Goal: Transaction & Acquisition: Download file/media

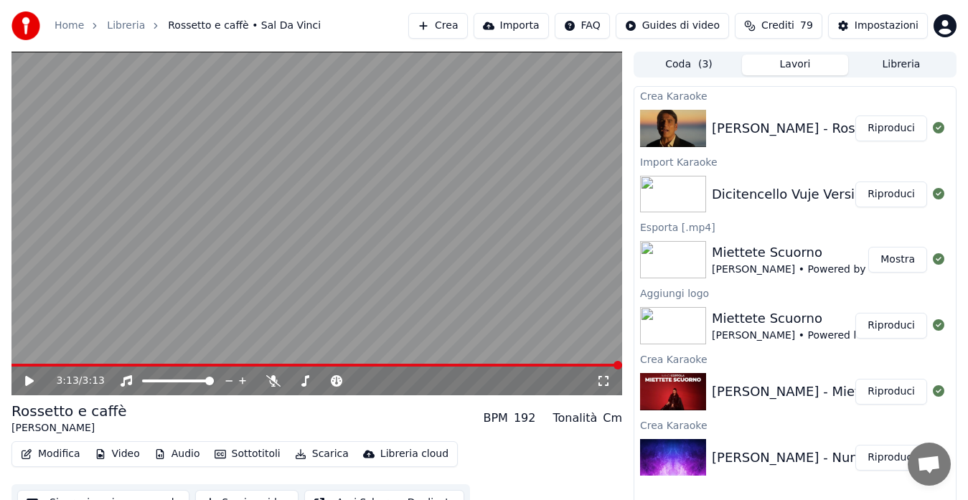
click at [890, 186] on button "Riproduci" at bounding box center [891, 194] width 72 height 26
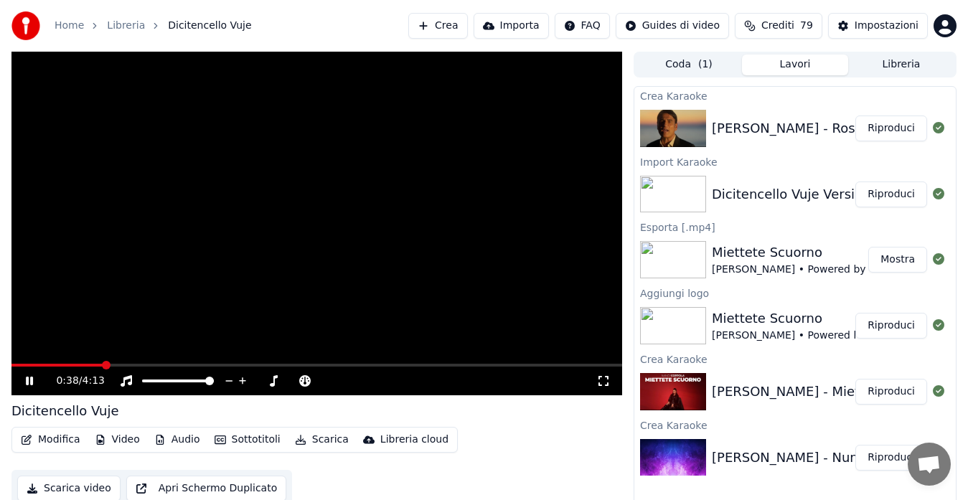
click at [598, 377] on icon at bounding box center [603, 381] width 10 height 10
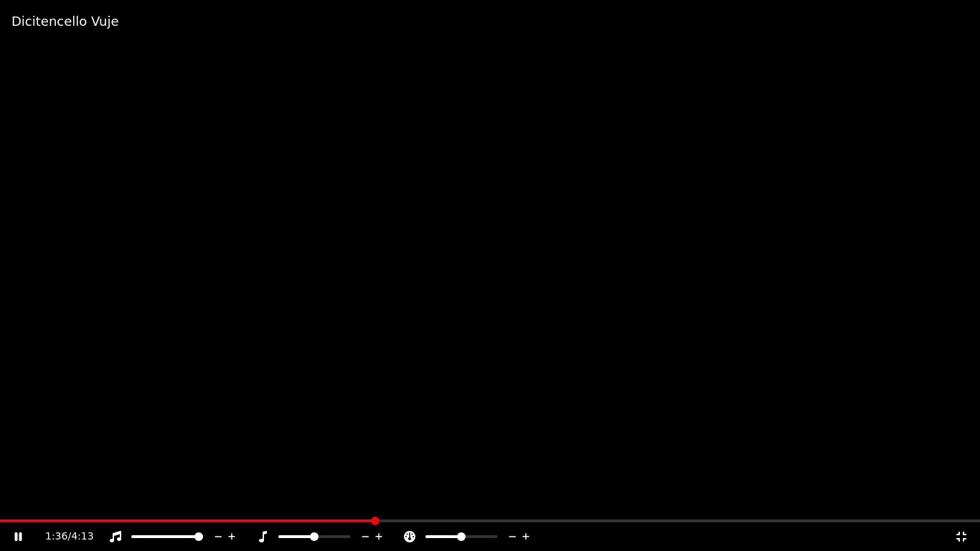
click at [958, 499] on icon at bounding box center [961, 536] width 10 height 10
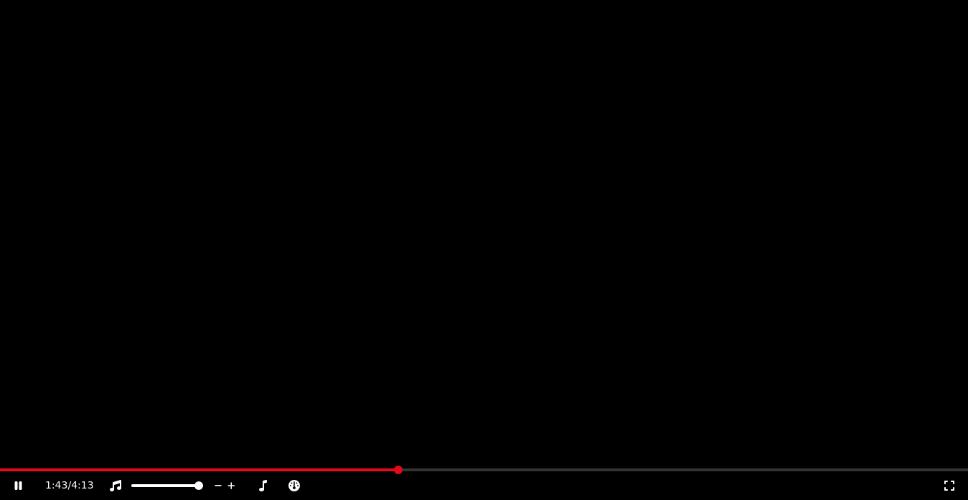
click at [37, 106] on button "Modifica" at bounding box center [50, 96] width 71 height 20
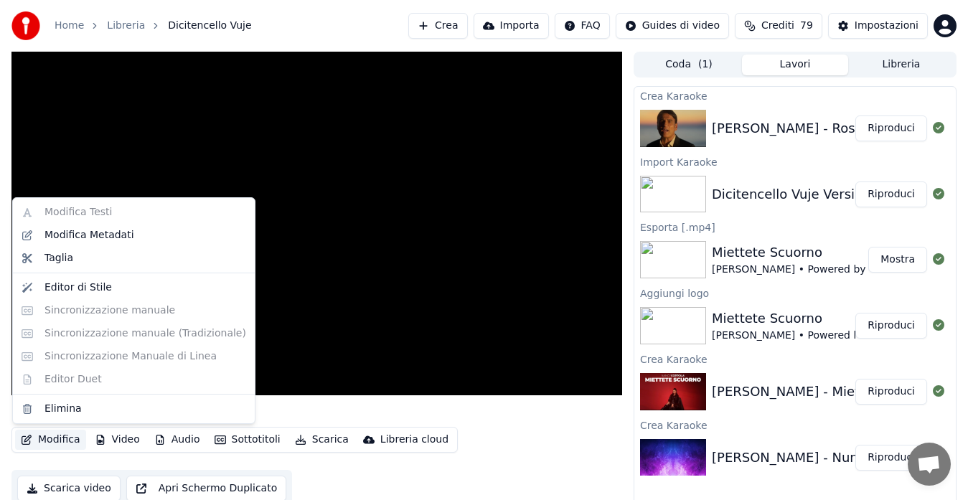
click at [72, 216] on div "Modifica Testi Modifica Metadati Taglia Editor di Stile Sincronizzazione manual…" at bounding box center [133, 310] width 243 height 227
click at [72, 237] on div "Modifica Metadati" at bounding box center [89, 235] width 90 height 14
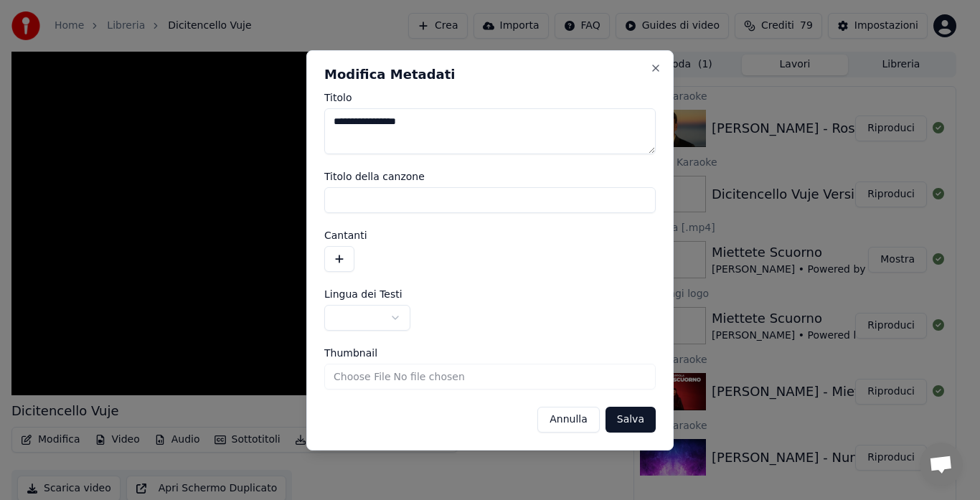
click at [567, 411] on button "Annulla" at bounding box center [568, 420] width 62 height 26
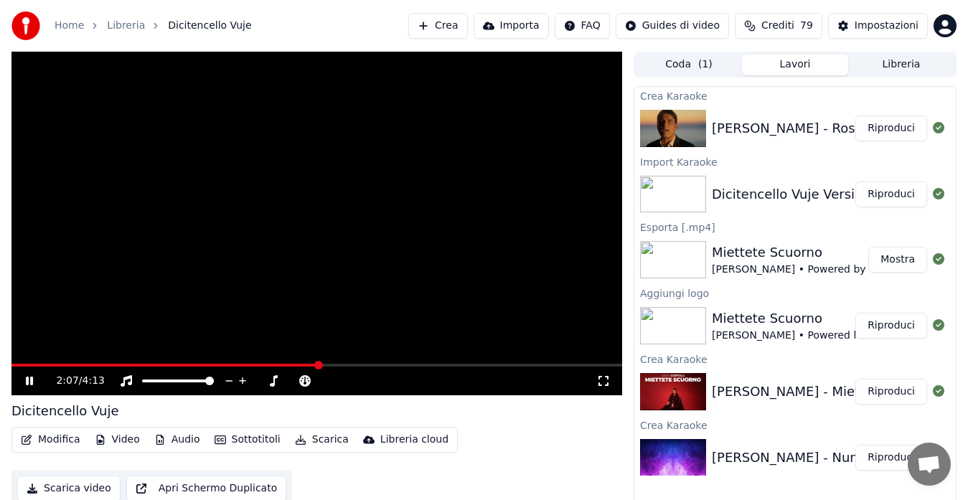
click at [242, 436] on button "Sottotitoli" at bounding box center [247, 440] width 77 height 20
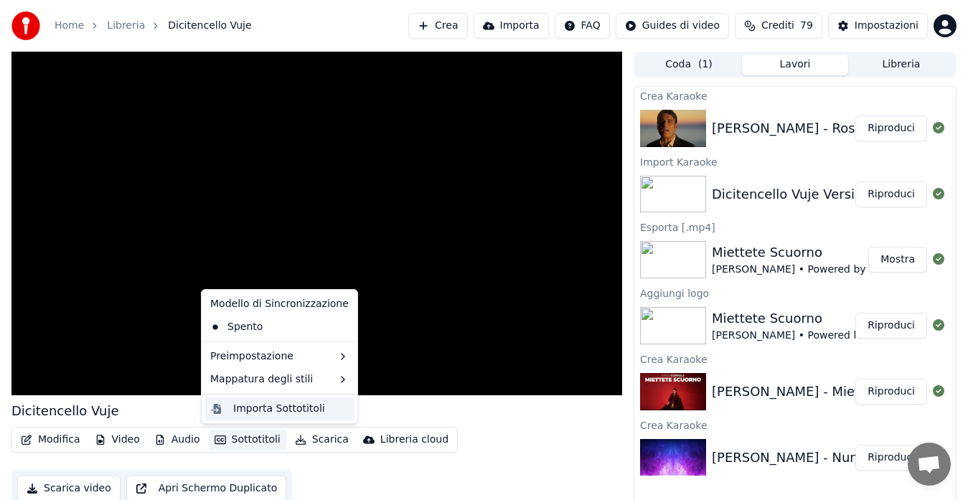
click at [257, 407] on div "Importa Sottotitoli" at bounding box center [279, 409] width 92 height 14
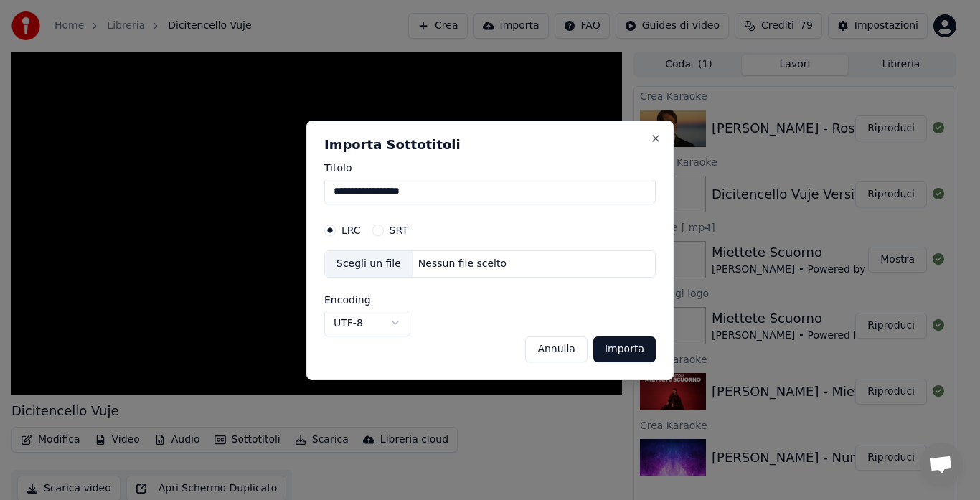
click at [415, 211] on form "**********" at bounding box center [489, 262] width 331 height 199
click at [372, 319] on body "**********" at bounding box center [484, 250] width 968 height 500
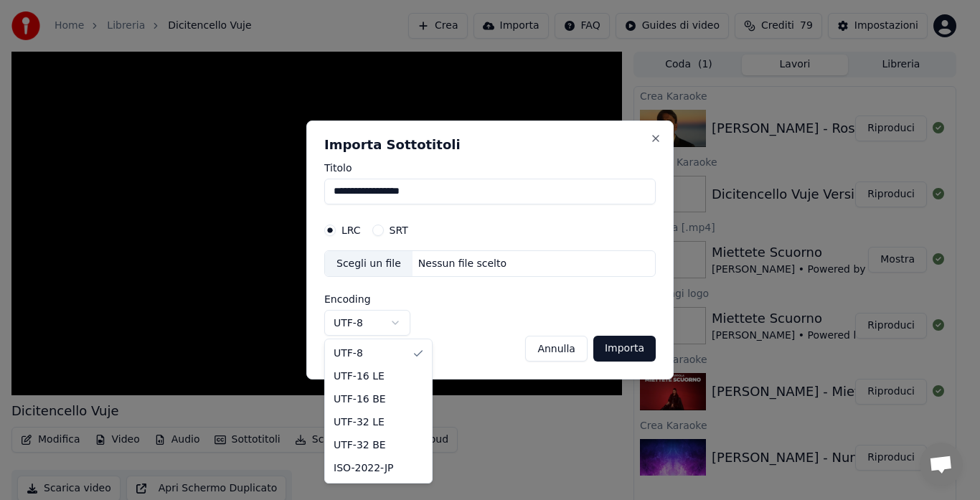
click at [372, 319] on body "**********" at bounding box center [484, 250] width 968 height 500
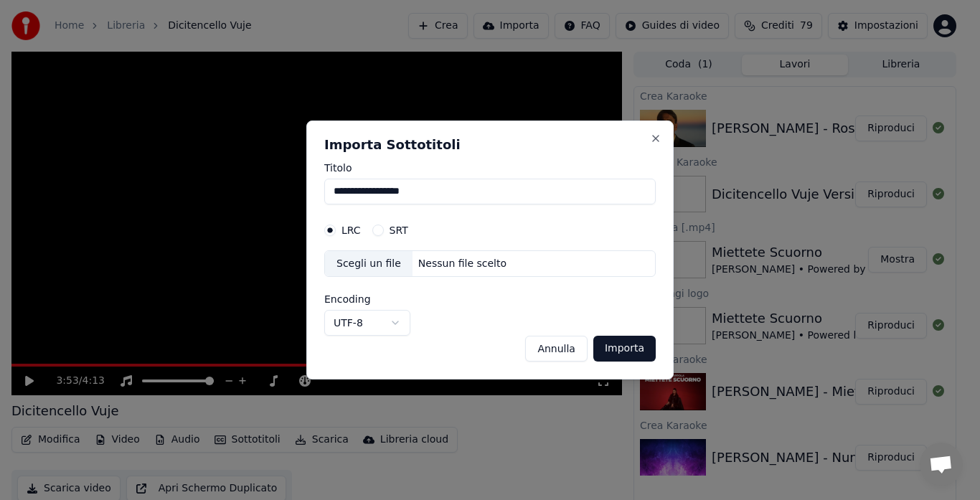
click at [474, 265] on div "Nessun file scelto" at bounding box center [462, 264] width 100 height 14
select select "*****"
click at [394, 232] on label "SRT" at bounding box center [398, 230] width 19 height 10
click at [384, 232] on button "SRT" at bounding box center [377, 229] width 11 height 11
click at [491, 258] on div "Nessun file scelto" at bounding box center [462, 264] width 100 height 14
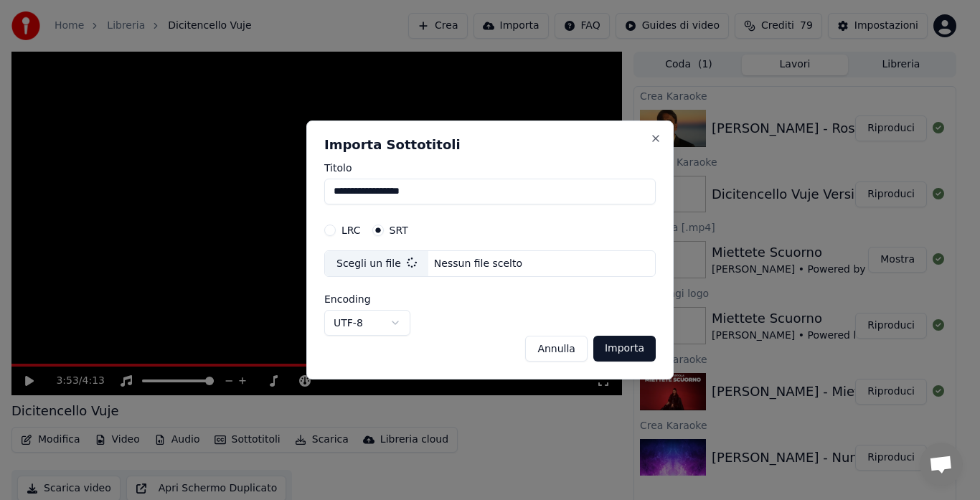
select select "*****"
click at [507, 252] on div "Scegli un file Nessun file scelto" at bounding box center [489, 263] width 331 height 27
select select "*****"
click at [550, 354] on button "Annulla" at bounding box center [556, 349] width 62 height 26
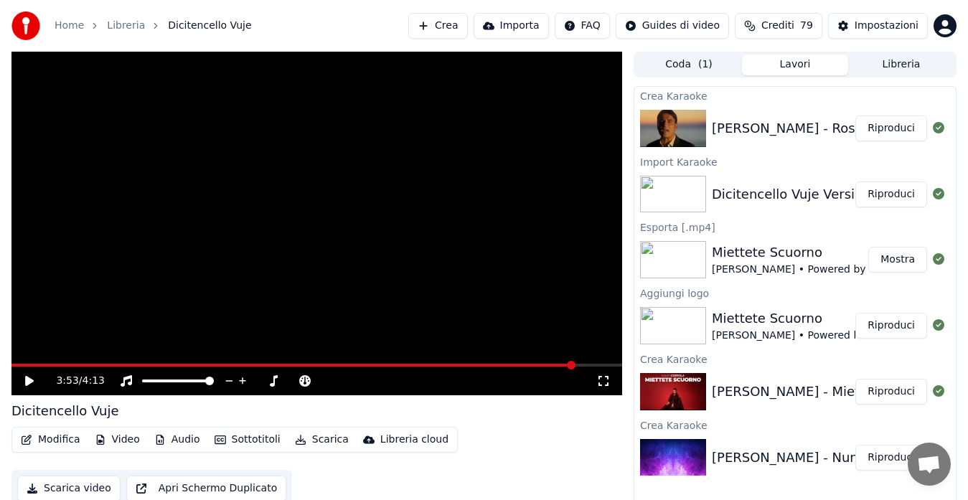
click at [891, 134] on button "Riproduci" at bounding box center [891, 128] width 72 height 26
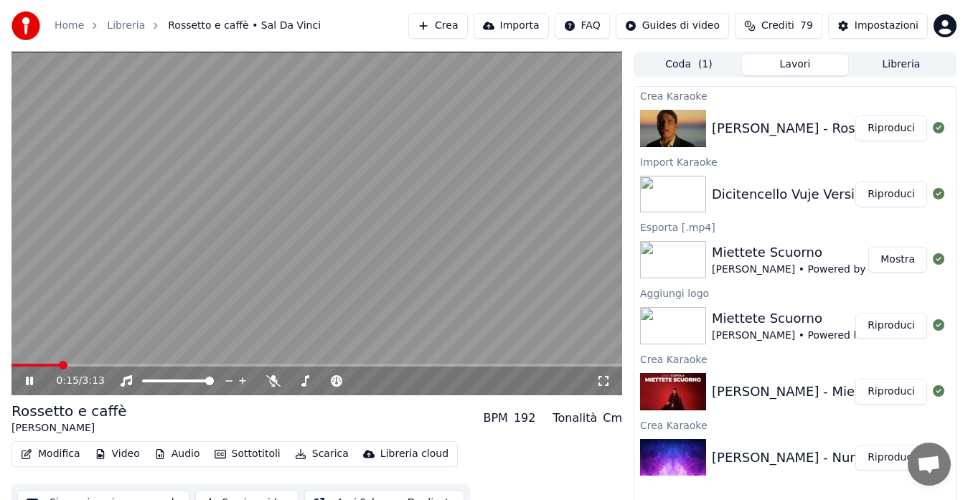
click at [55, 460] on button "Modifica" at bounding box center [50, 454] width 71 height 20
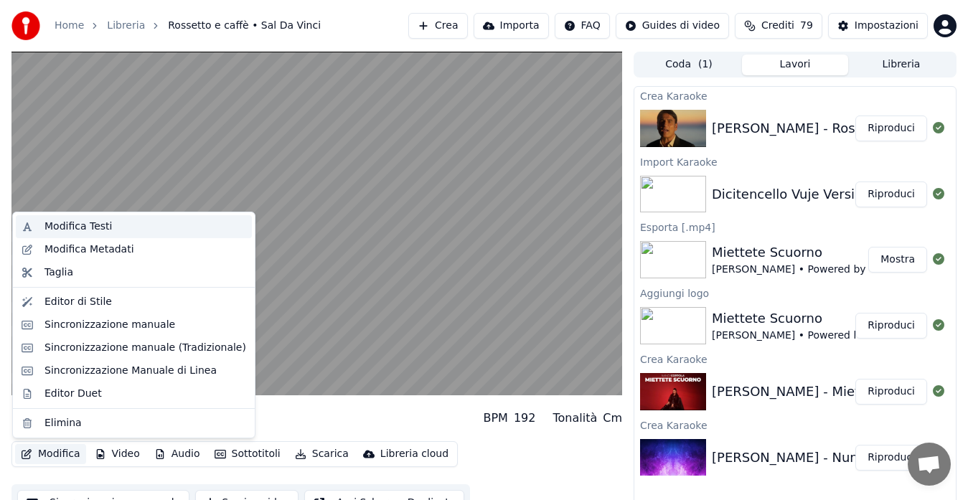
click at [100, 228] on div "Modifica Testi" at bounding box center [77, 226] width 67 height 14
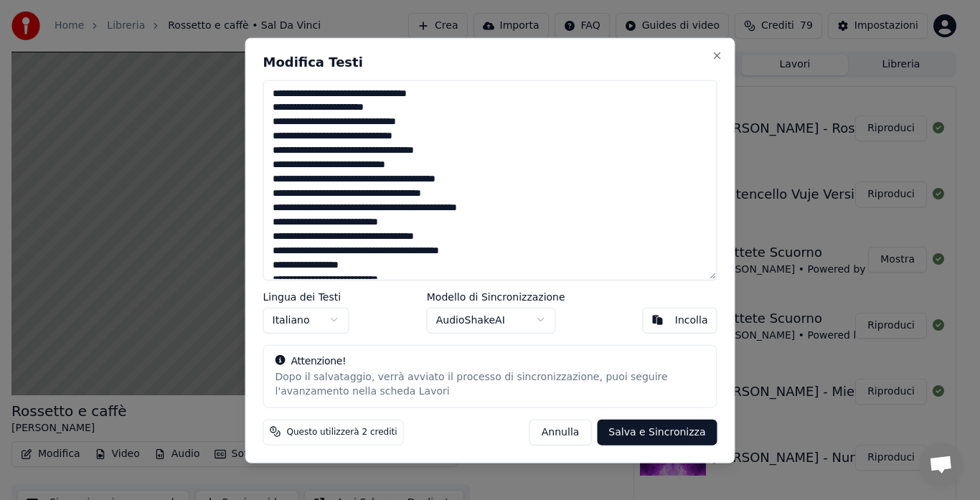
click at [570, 427] on button "Annulla" at bounding box center [560, 432] width 62 height 26
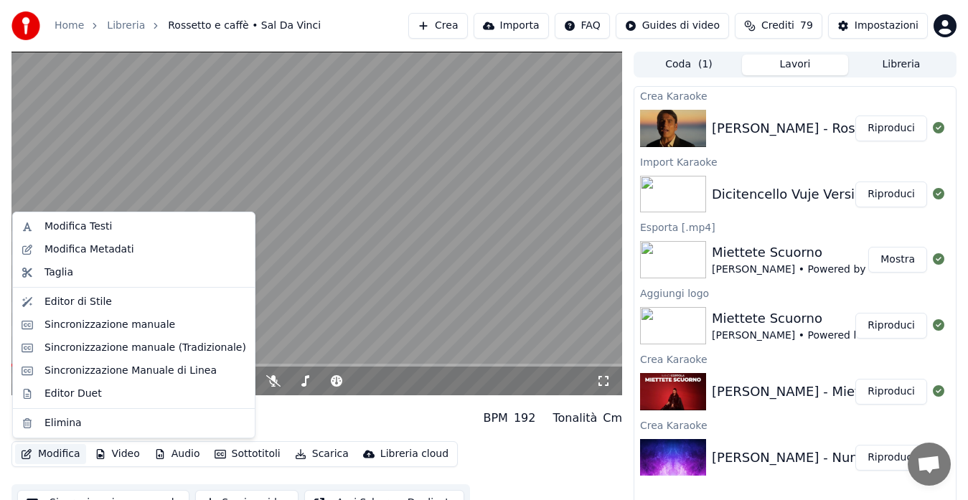
click at [66, 458] on button "Modifica" at bounding box center [50, 454] width 71 height 20
click at [110, 250] on div "Modifica Metadati" at bounding box center [89, 249] width 90 height 14
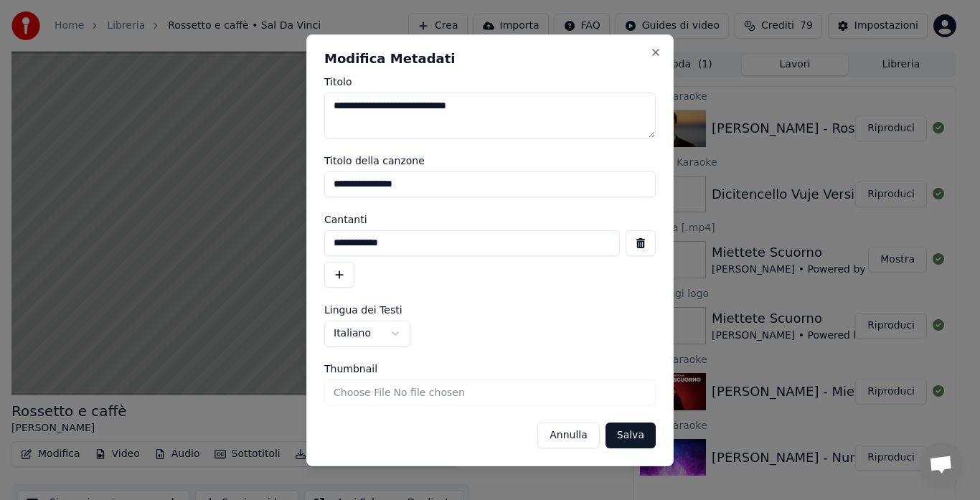
click at [484, 108] on textarea "**********" at bounding box center [489, 116] width 331 height 46
click at [473, 107] on textarea "**********" at bounding box center [489, 116] width 331 height 46
click at [535, 151] on form "**********" at bounding box center [489, 263] width 331 height 372
click at [474, 106] on textarea "**********" at bounding box center [489, 116] width 331 height 46
click at [470, 107] on textarea "**********" at bounding box center [489, 116] width 331 height 46
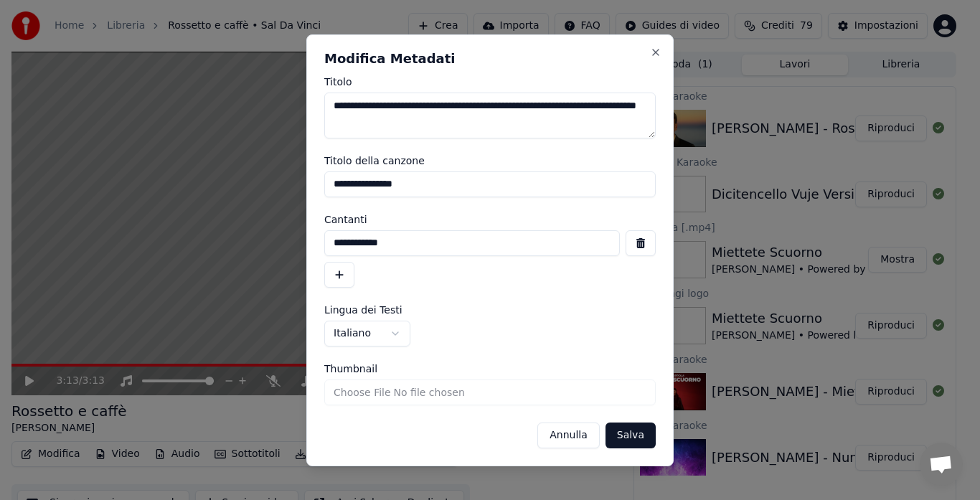
click at [374, 114] on textarea "**********" at bounding box center [489, 116] width 331 height 46
type textarea "**********"
click at [341, 280] on button "button" at bounding box center [339, 275] width 30 height 26
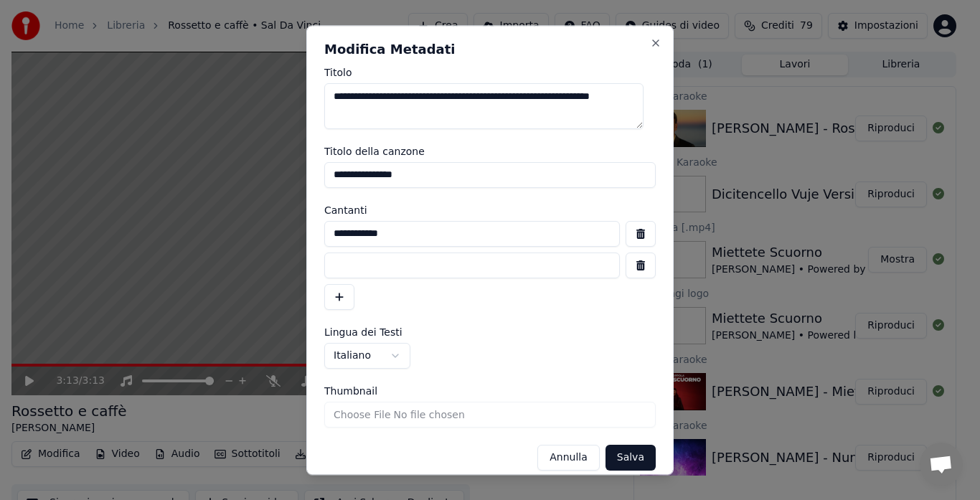
click at [346, 269] on input at bounding box center [471, 265] width 295 height 26
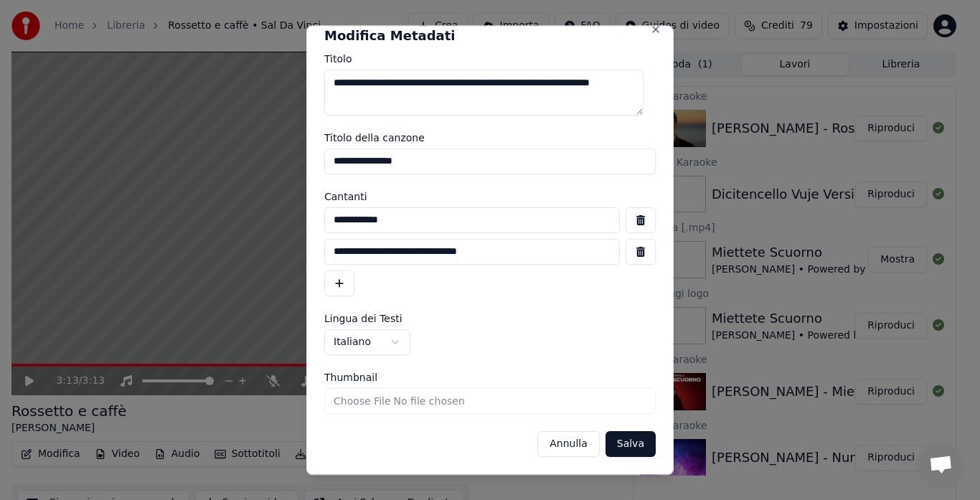
type input "**********"
click at [619, 445] on button "Salva" at bounding box center [630, 444] width 50 height 26
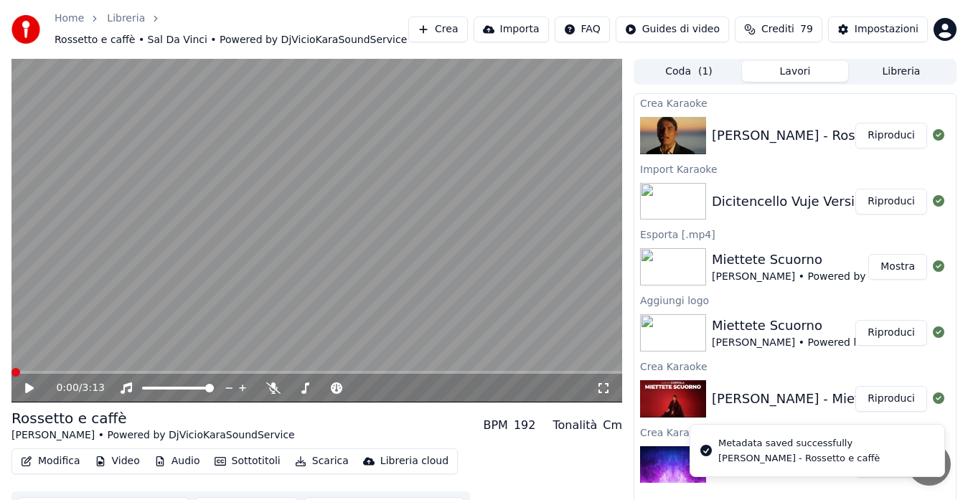
click at [31, 383] on icon at bounding box center [39, 387] width 33 height 11
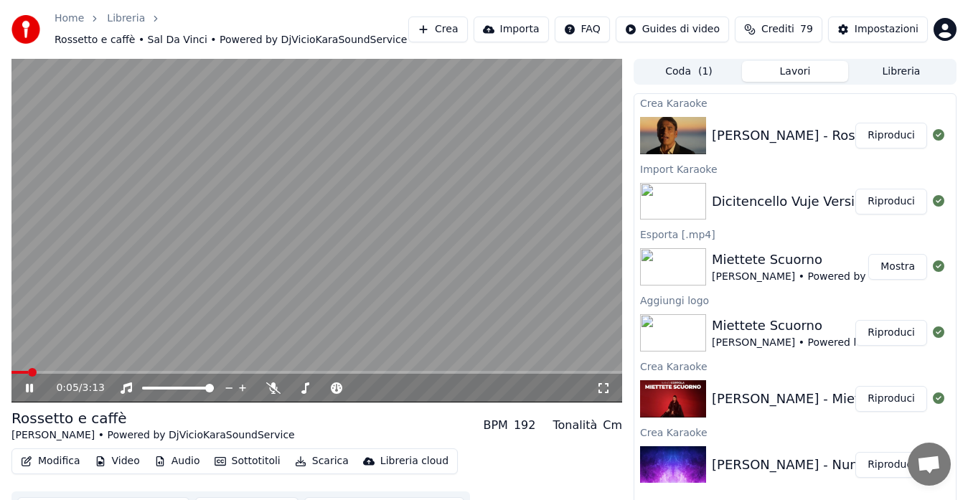
click at [29, 387] on icon at bounding box center [29, 388] width 7 height 9
click at [32, 457] on button "Modifica" at bounding box center [50, 461] width 71 height 20
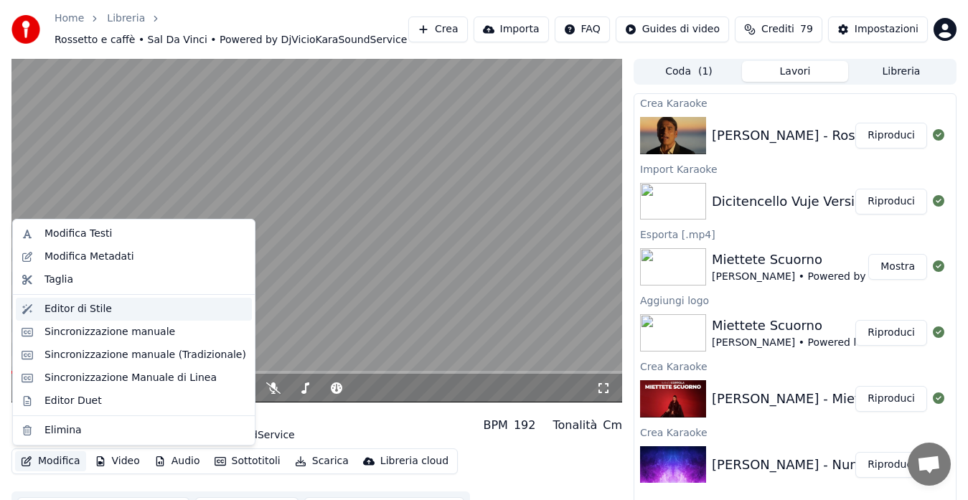
click at [66, 311] on div "Editor di Stile" at bounding box center [77, 309] width 67 height 14
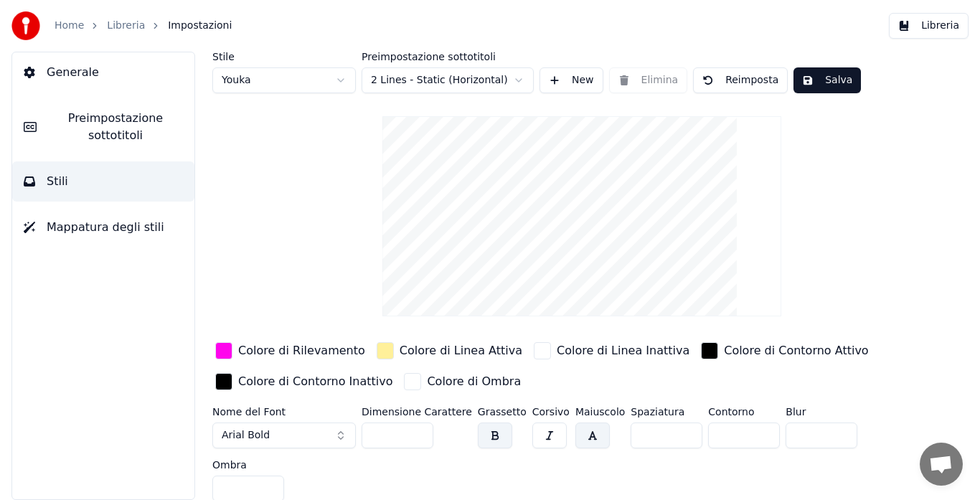
click at [230, 352] on div "button" at bounding box center [223, 350] width 17 height 17
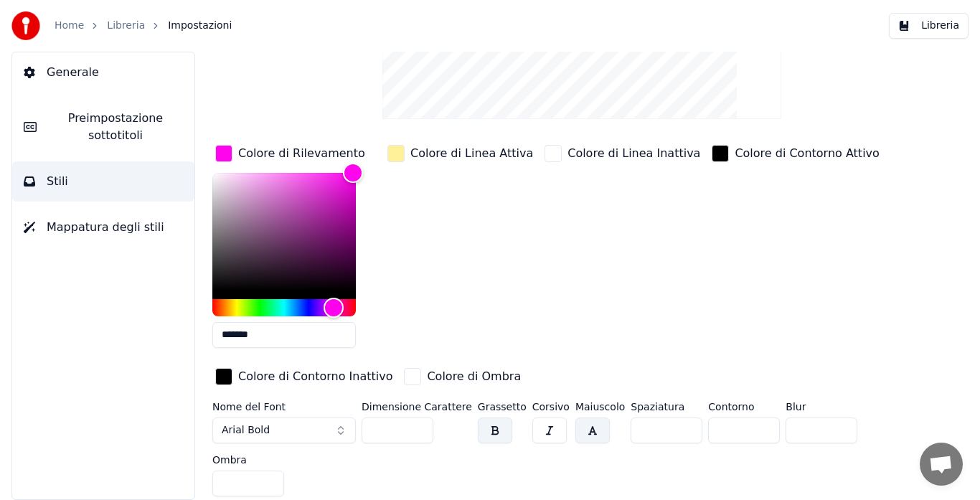
scroll to position [198, 0]
click at [307, 307] on div "Hue" at bounding box center [283, 306] width 143 height 17
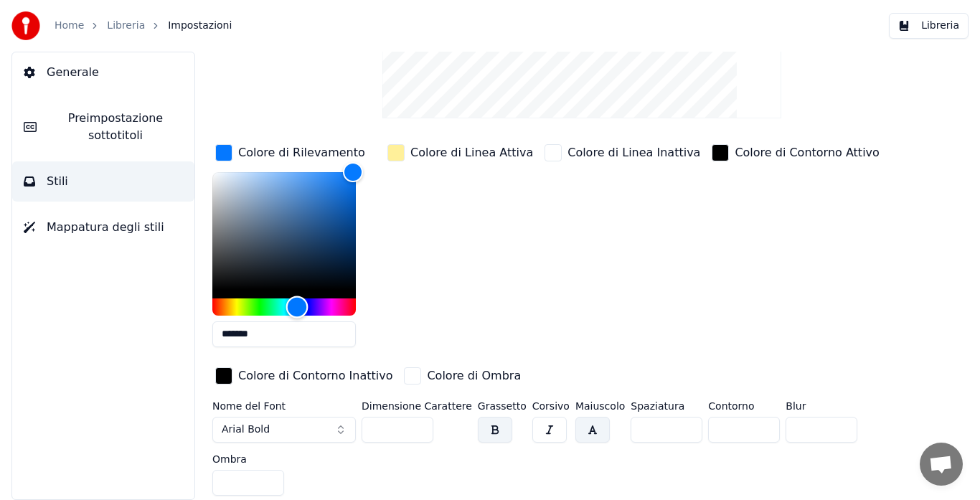
type input "*******"
click at [299, 307] on div "Hue" at bounding box center [299, 306] width 22 height 22
click at [447, 283] on div "Colore di Linea Attiva" at bounding box center [459, 249] width 151 height 217
click at [438, 288] on div "Colore di Linea Attiva" at bounding box center [459, 249] width 151 height 217
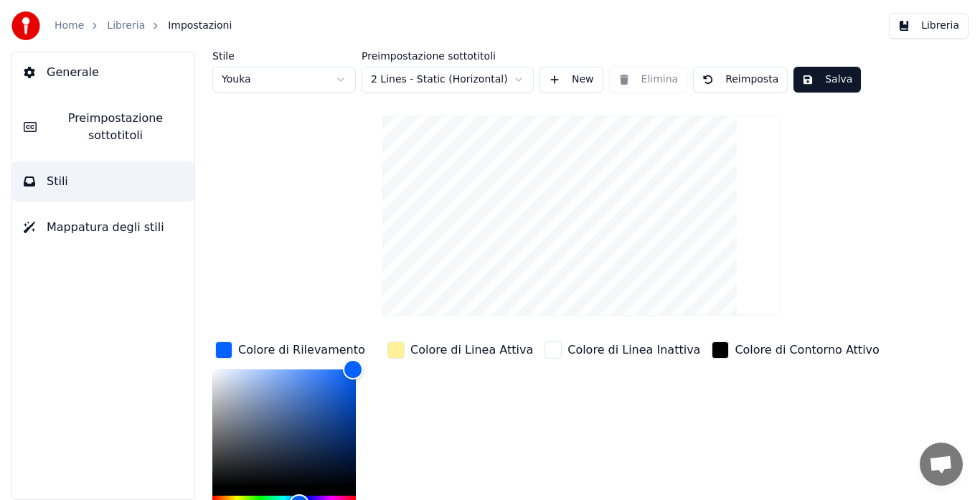
scroll to position [0, 0]
click at [813, 75] on button "Salva" at bounding box center [826, 80] width 67 height 26
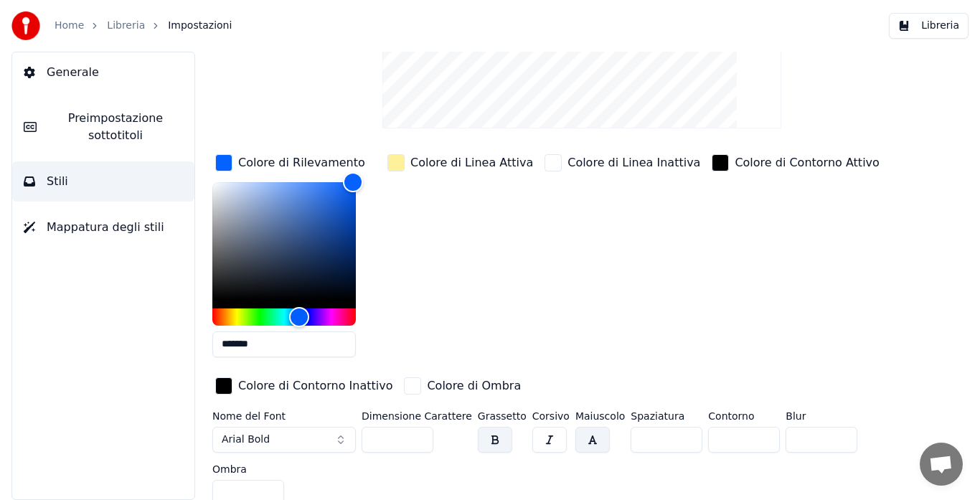
scroll to position [198, 0]
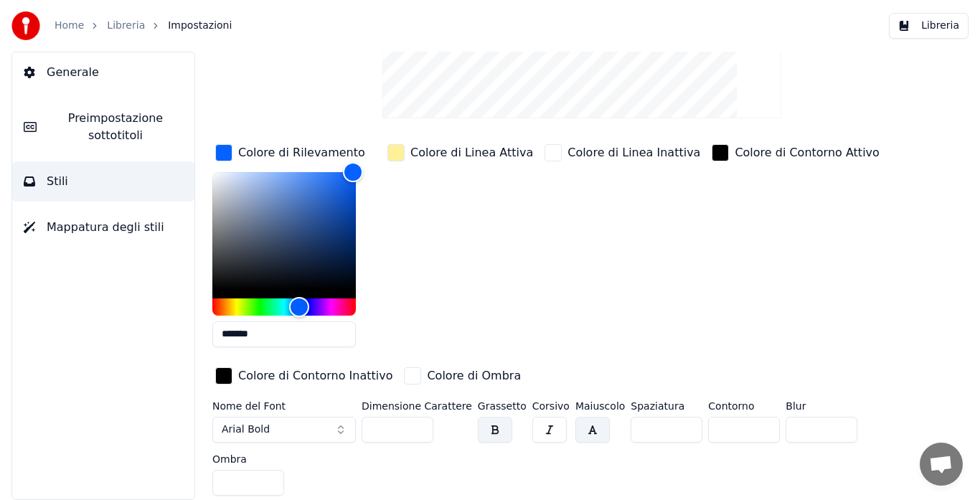
click at [417, 425] on input "**" at bounding box center [397, 430] width 72 height 26
type input "***"
click at [417, 425] on input "***" at bounding box center [397, 430] width 72 height 26
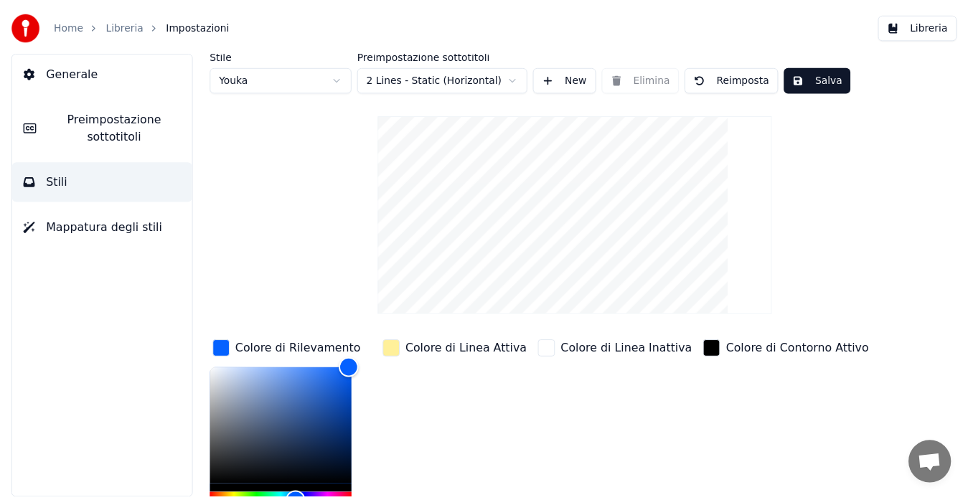
scroll to position [0, 0]
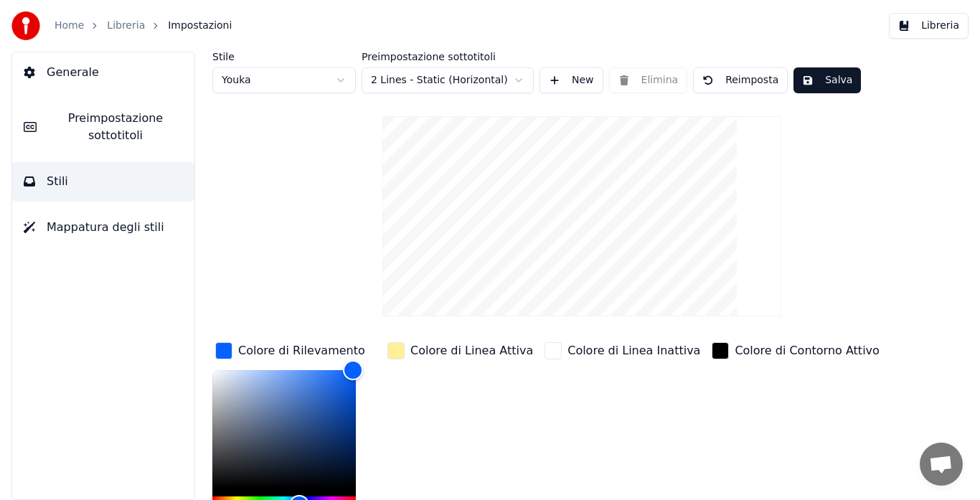
click at [808, 82] on button "Salva" at bounding box center [826, 80] width 67 height 26
click at [141, 239] on button "Mappatura degli stili" at bounding box center [103, 227] width 182 height 40
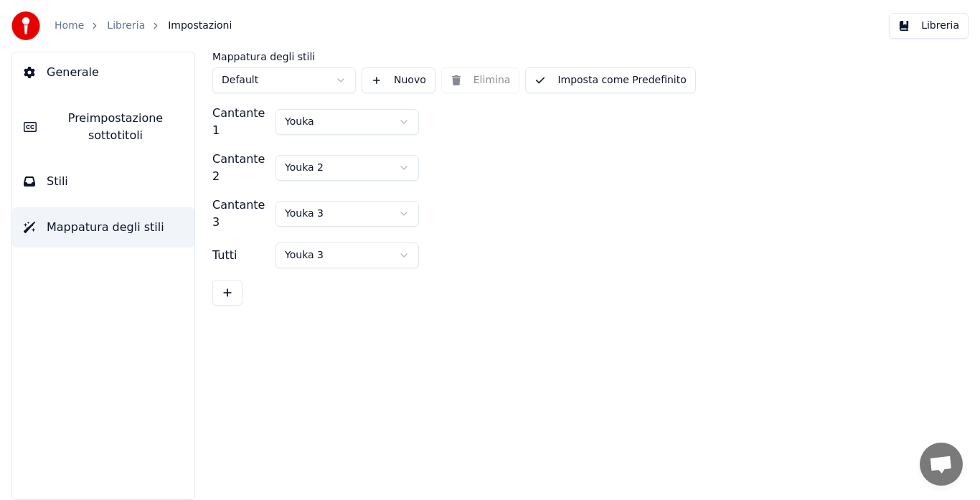
click at [607, 85] on button "Imposta come Predefinito" at bounding box center [610, 80] width 170 height 26
click at [59, 184] on span "Stili" at bounding box center [58, 181] width 22 height 17
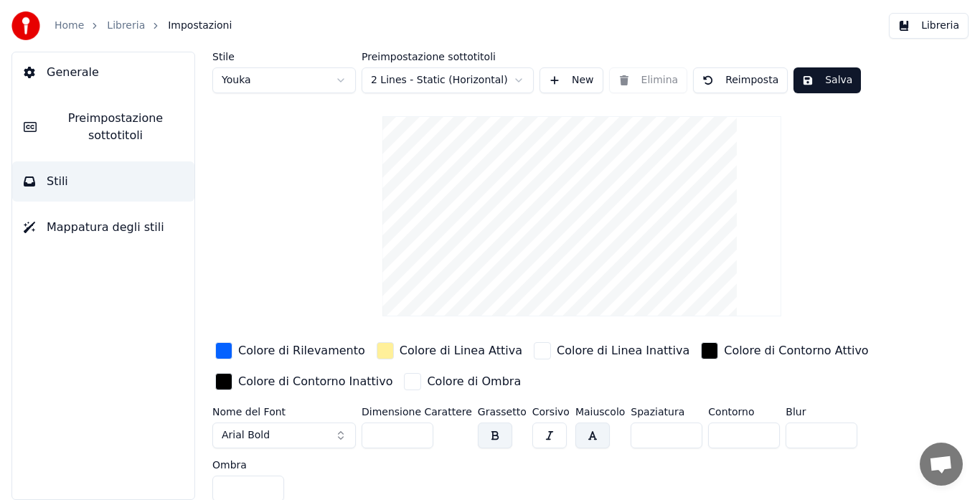
click at [120, 135] on span "Preimpostazione sottotitoli" at bounding box center [115, 127] width 135 height 34
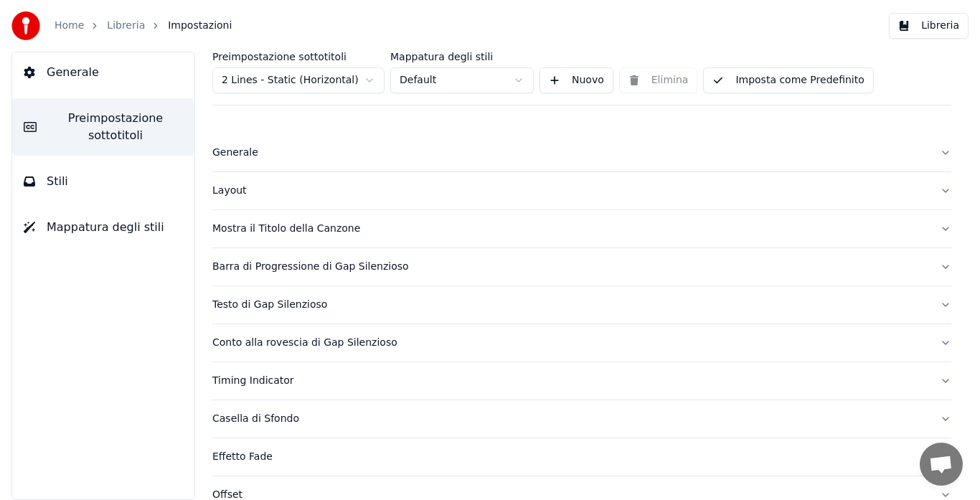
click at [65, 62] on button "Generale" at bounding box center [103, 72] width 182 height 40
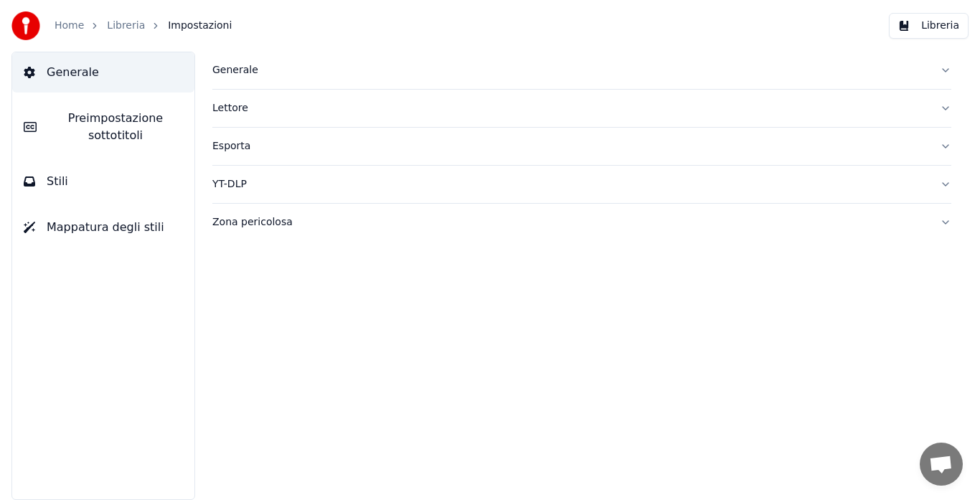
click at [909, 26] on button "Libreria" at bounding box center [929, 26] width 80 height 26
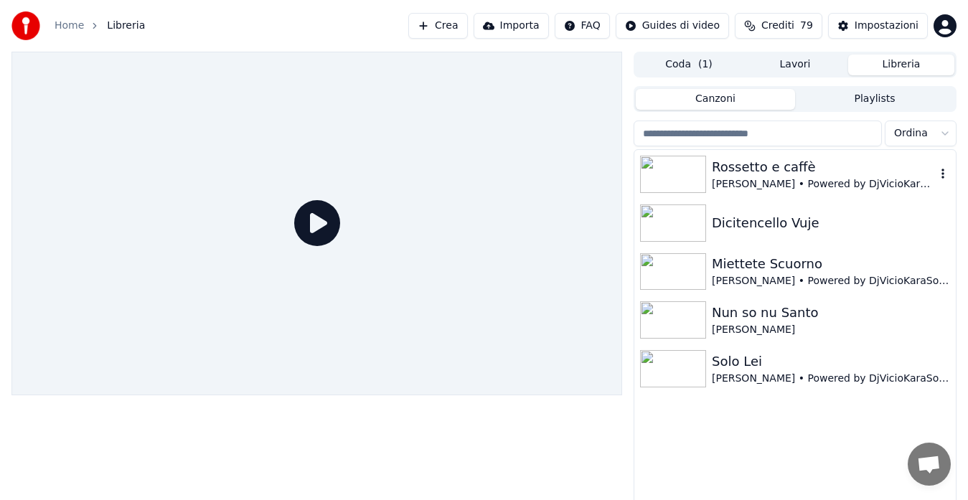
click at [676, 181] on img at bounding box center [673, 174] width 66 height 37
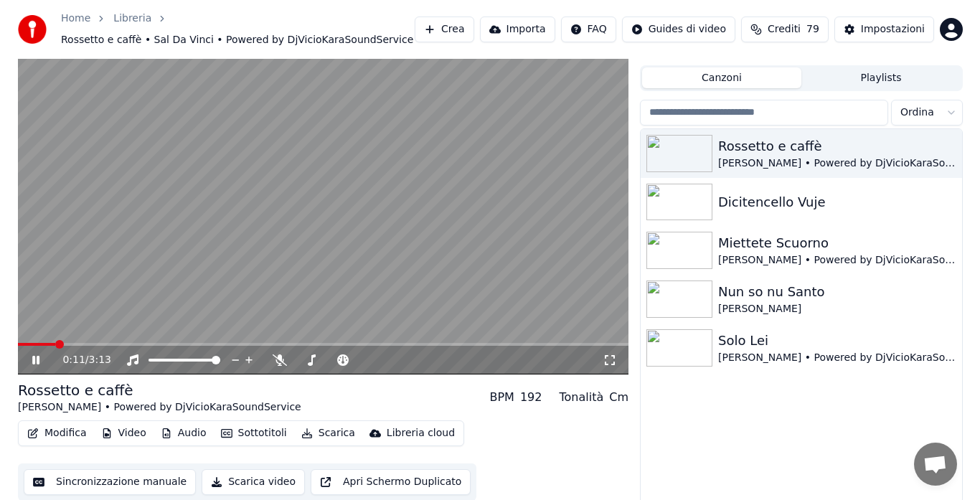
scroll to position [32, 0]
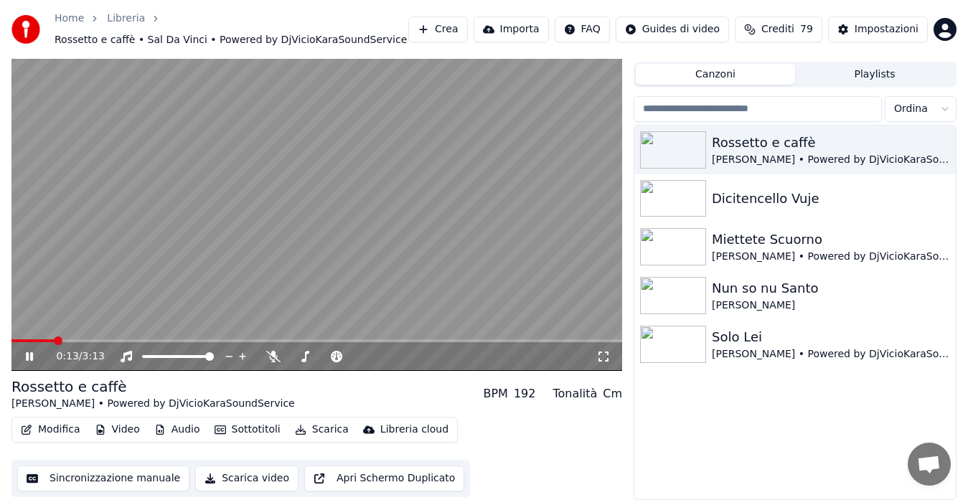
click at [55, 425] on button "Modifica" at bounding box center [50, 430] width 71 height 20
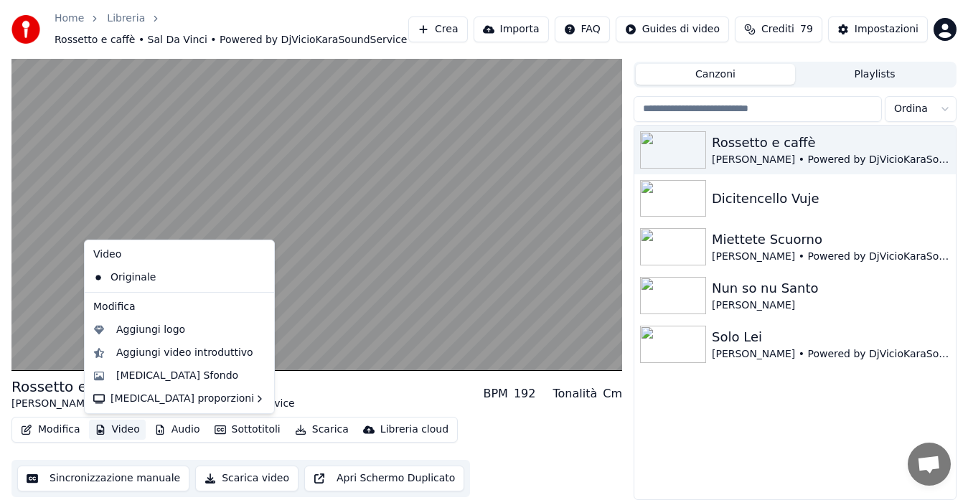
click at [115, 427] on button "Video" at bounding box center [117, 430] width 57 height 20
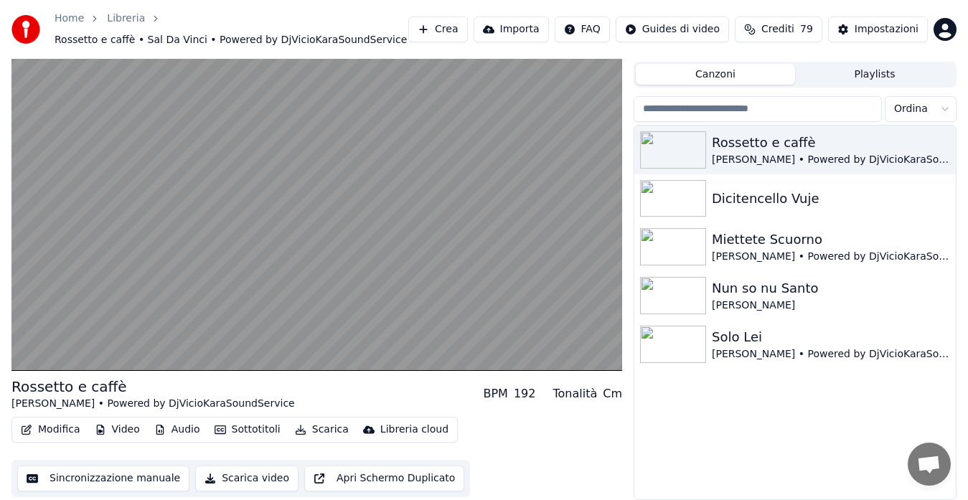
click at [117, 427] on button "Video" at bounding box center [117, 430] width 57 height 20
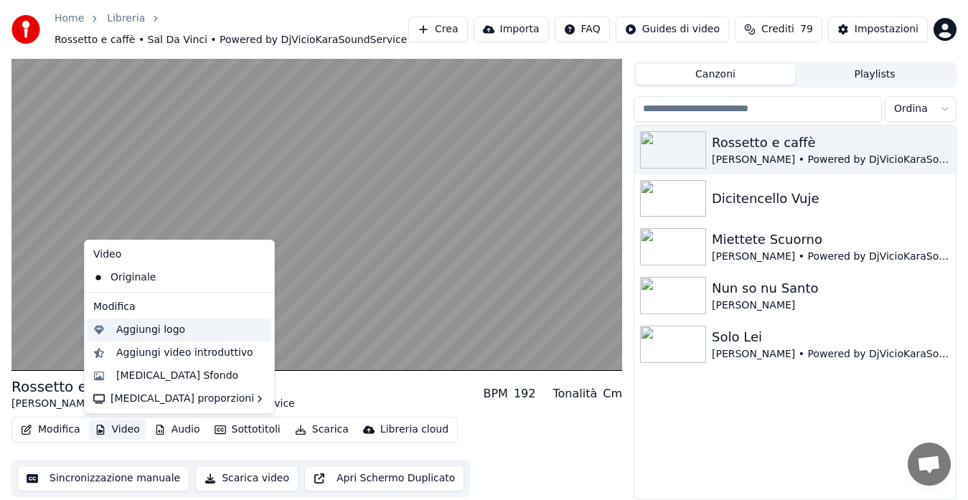
click at [180, 331] on div "Aggiungi logo" at bounding box center [190, 330] width 149 height 14
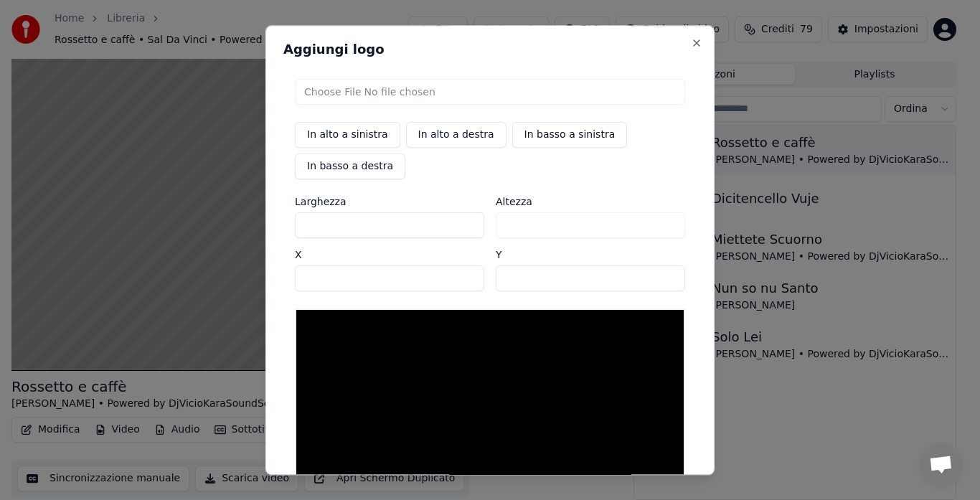
click at [394, 89] on input "file" at bounding box center [490, 92] width 390 height 26
type input "**********"
click at [348, 169] on button "In basso a destra" at bounding box center [350, 166] width 110 height 26
type input "****"
type input "***"
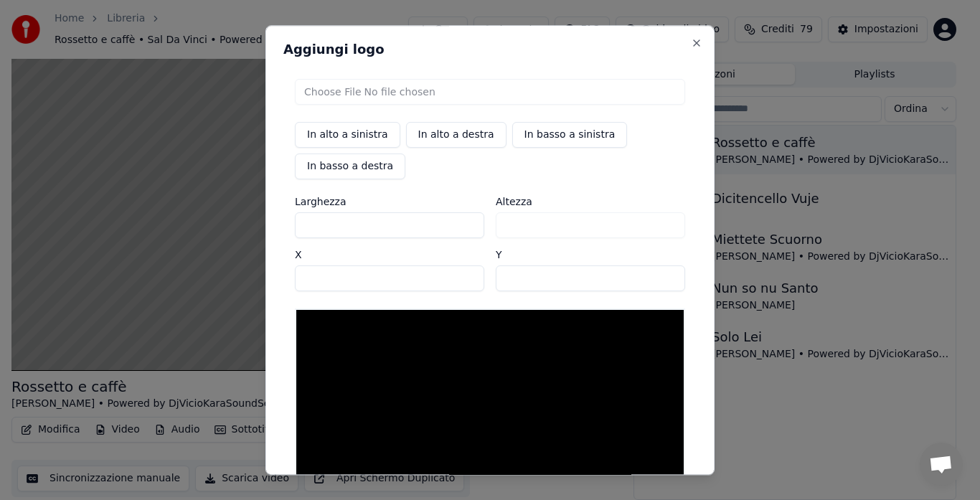
scroll to position [131, 0]
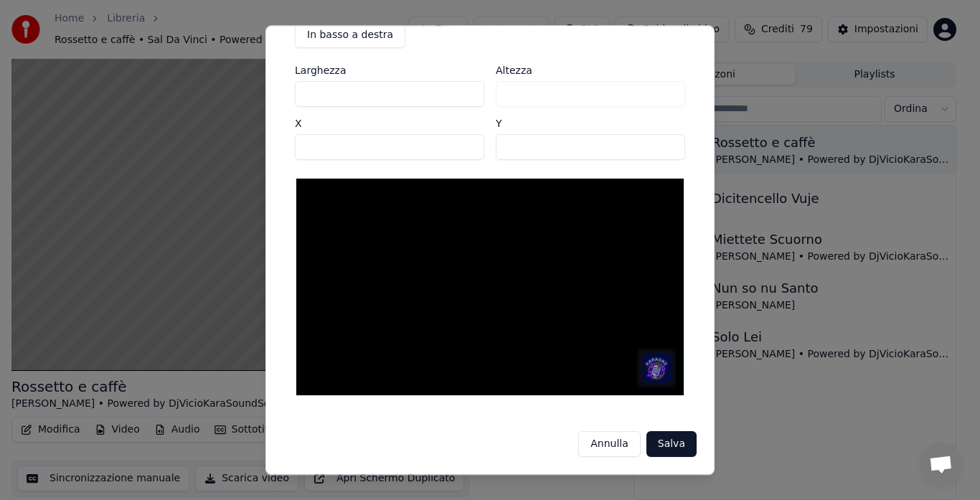
click at [671, 434] on button "Salva" at bounding box center [671, 444] width 50 height 26
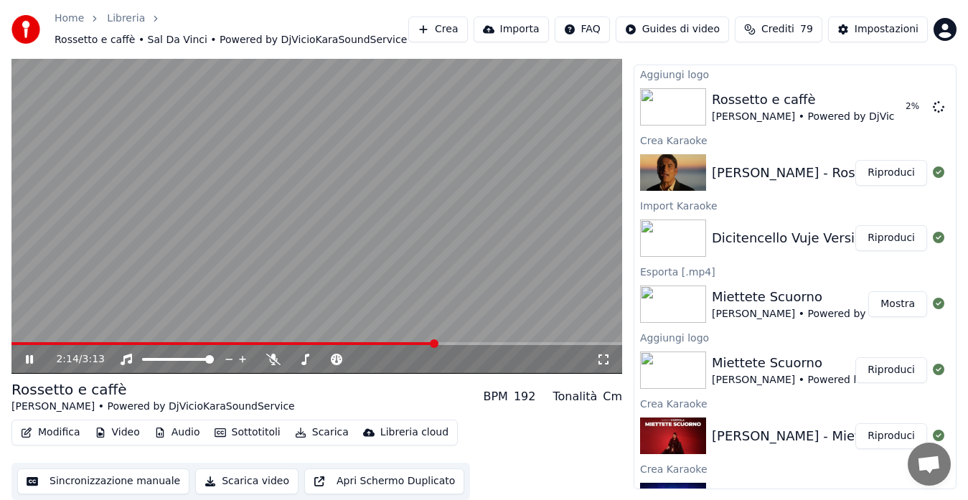
scroll to position [0, 0]
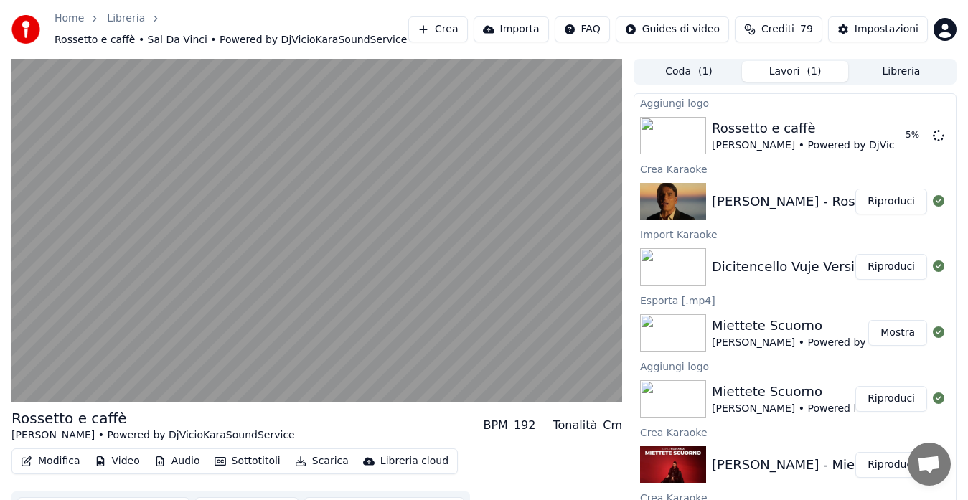
click at [862, 265] on button "Riproduci" at bounding box center [891, 267] width 72 height 26
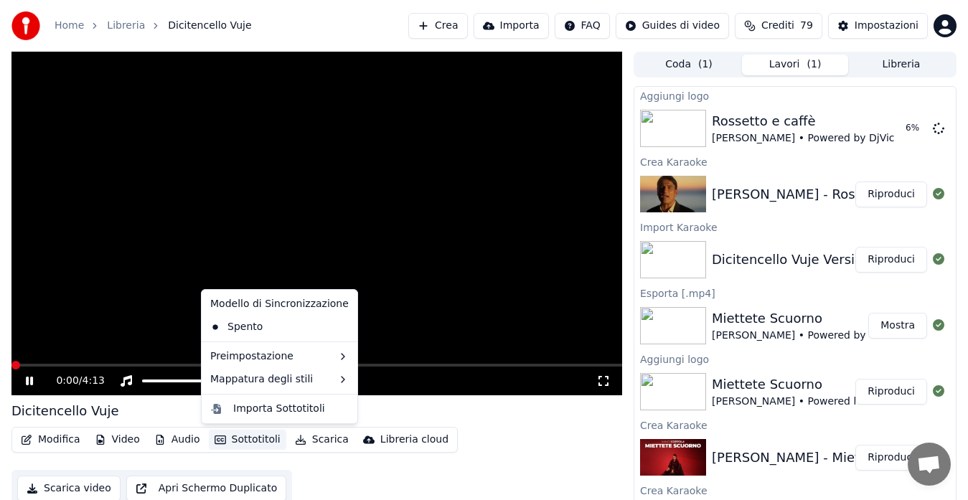
click at [238, 435] on button "Sottotitoli" at bounding box center [247, 440] width 77 height 20
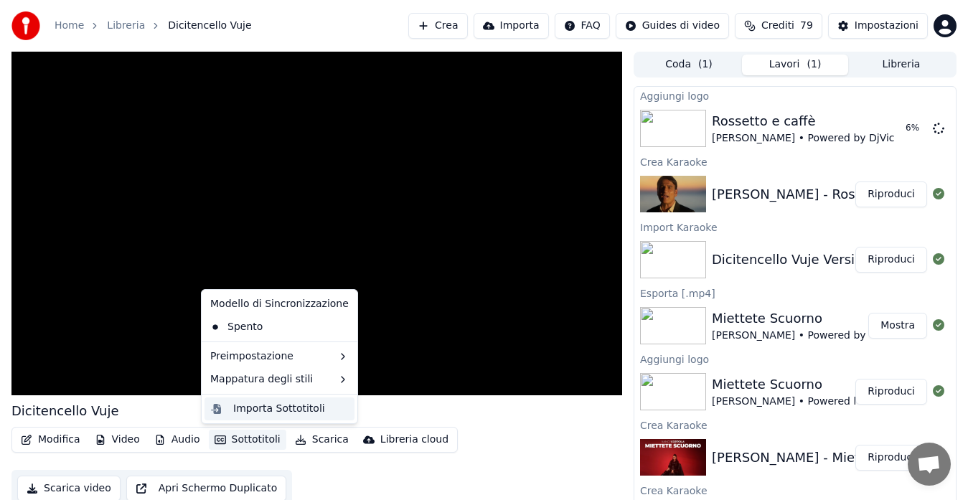
click at [281, 415] on div "Importa Sottotitoli" at bounding box center [279, 409] width 92 height 14
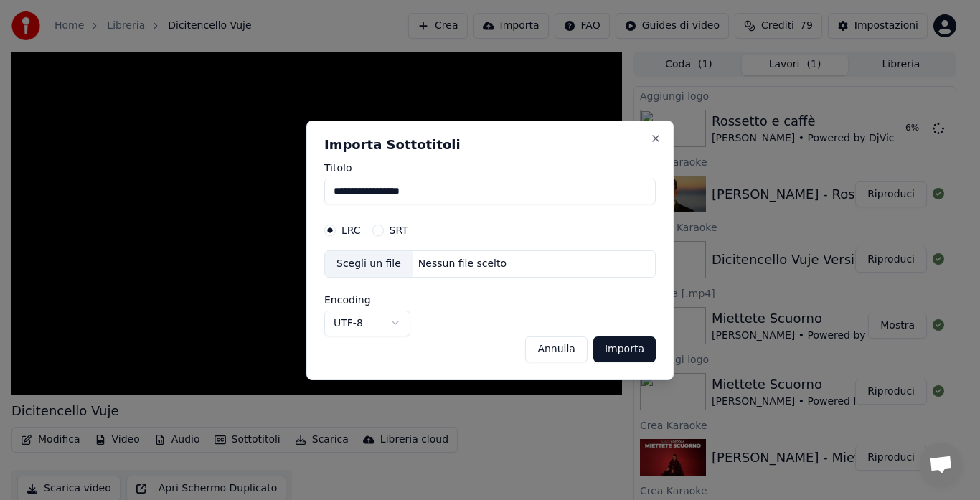
click at [397, 318] on button "UTF-8" at bounding box center [367, 323] width 86 height 26
click at [388, 325] on button "UTF-16 LE" at bounding box center [367, 323] width 87 height 26
click at [391, 319] on button "UTF-16 BE" at bounding box center [368, 323] width 88 height 26
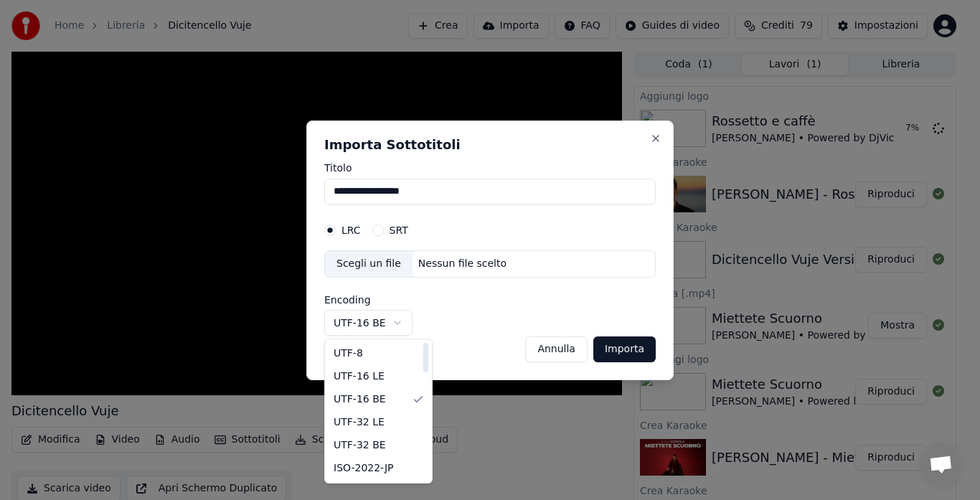
select select "*****"
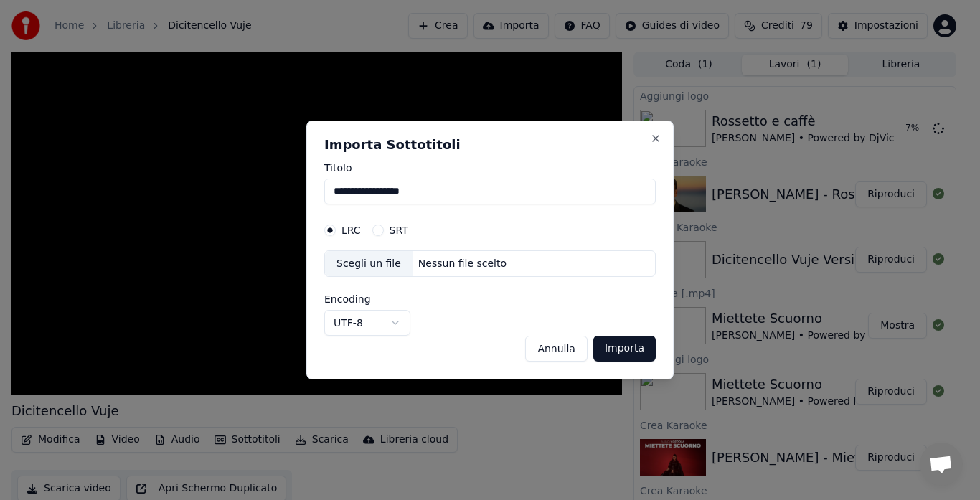
click at [567, 346] on button "Annulla" at bounding box center [556, 349] width 62 height 26
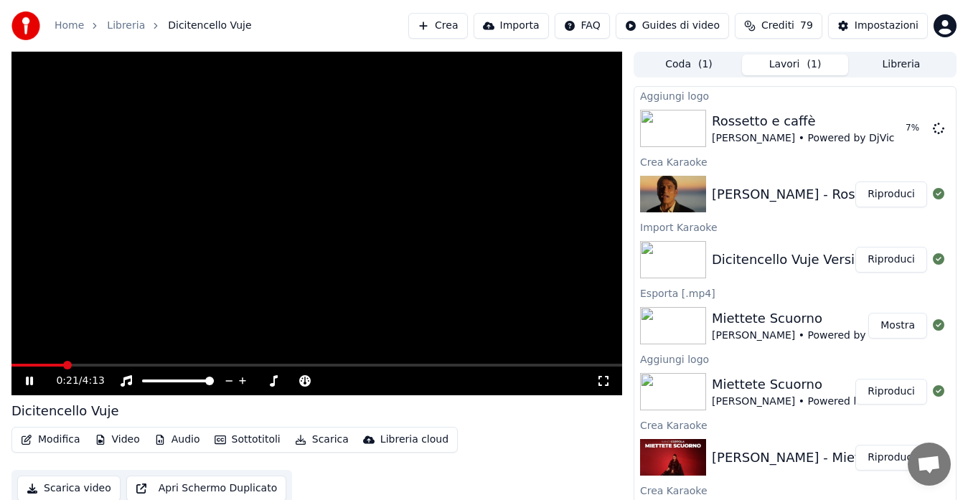
click at [190, 437] on button "Audio" at bounding box center [176, 440] width 57 height 20
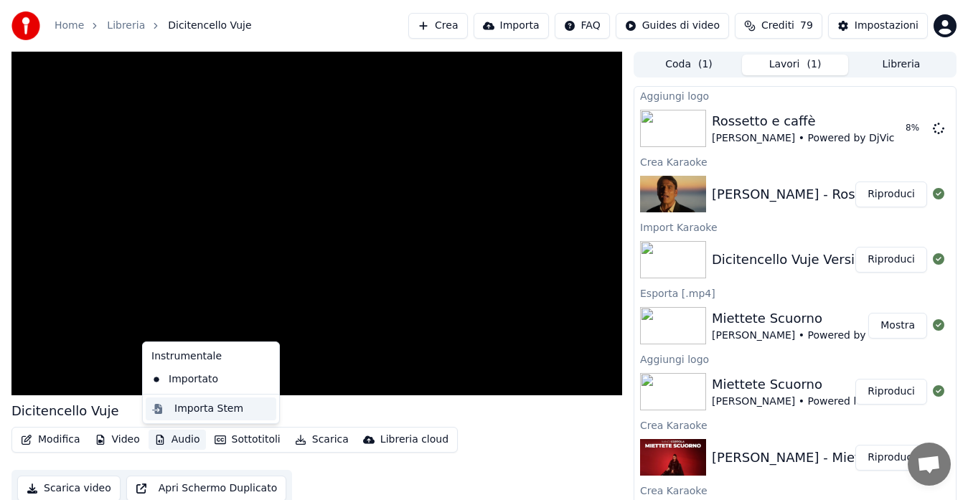
click at [197, 412] on div "Importa Stem" at bounding box center [208, 409] width 69 height 14
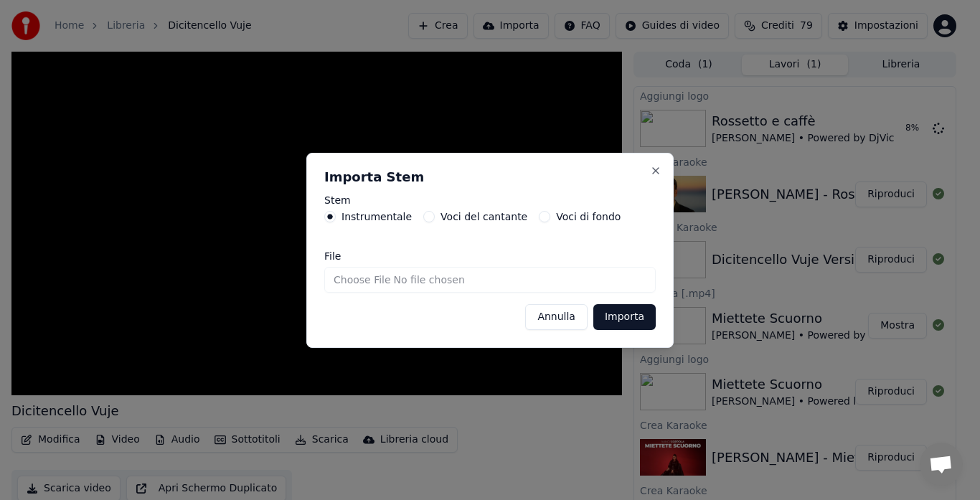
click at [557, 316] on button "Annulla" at bounding box center [556, 317] width 62 height 26
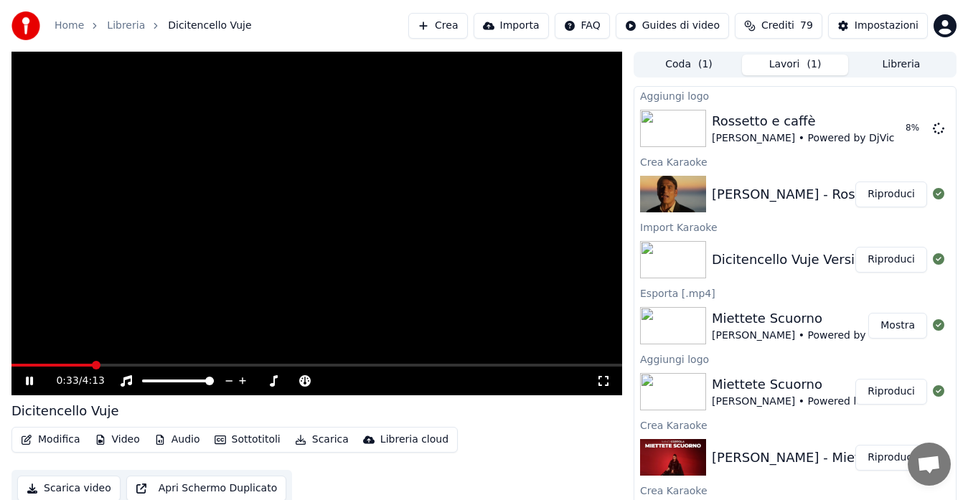
scroll to position [11, 0]
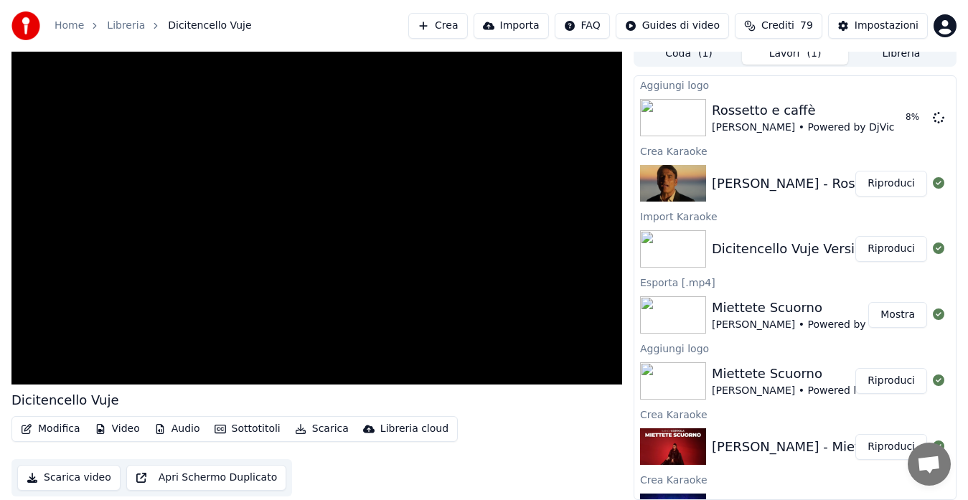
click at [107, 425] on button "Video" at bounding box center [117, 429] width 57 height 20
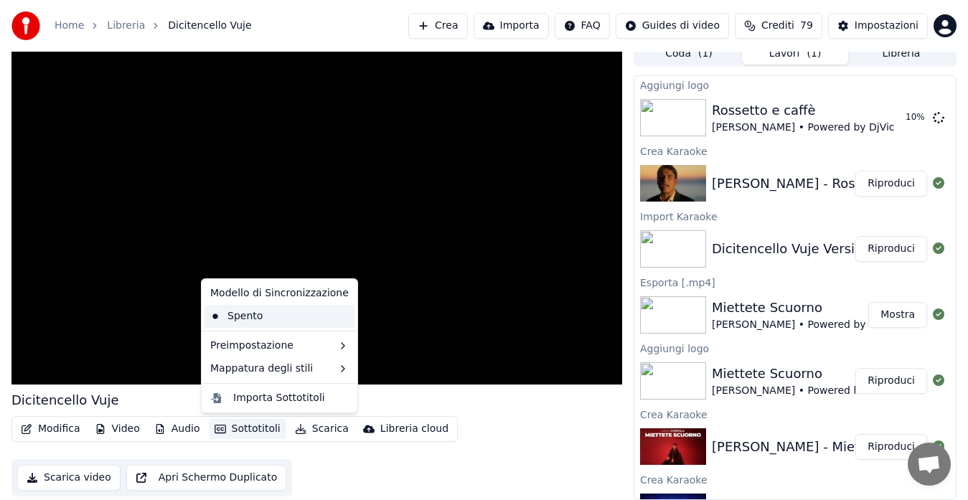
click at [251, 308] on div "Spento" at bounding box center [279, 316] width 150 height 23
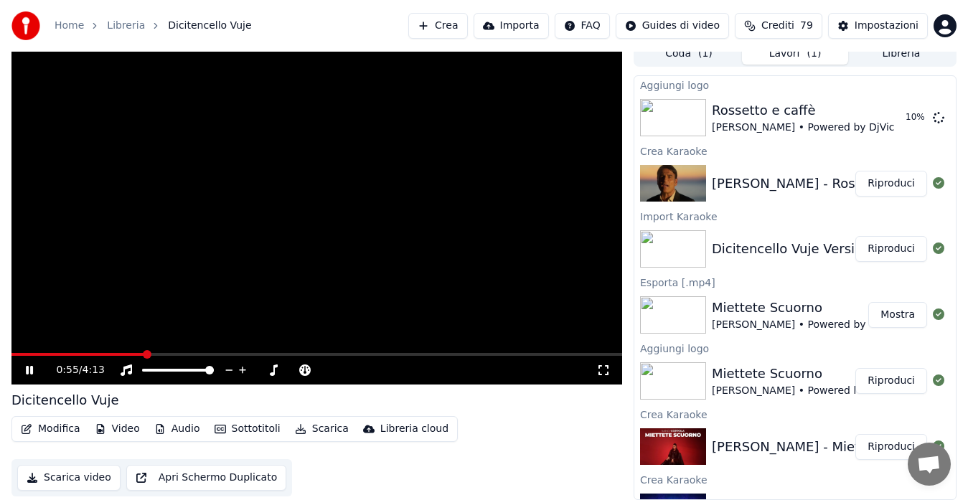
click at [239, 434] on button "Sottotitoli" at bounding box center [247, 429] width 77 height 20
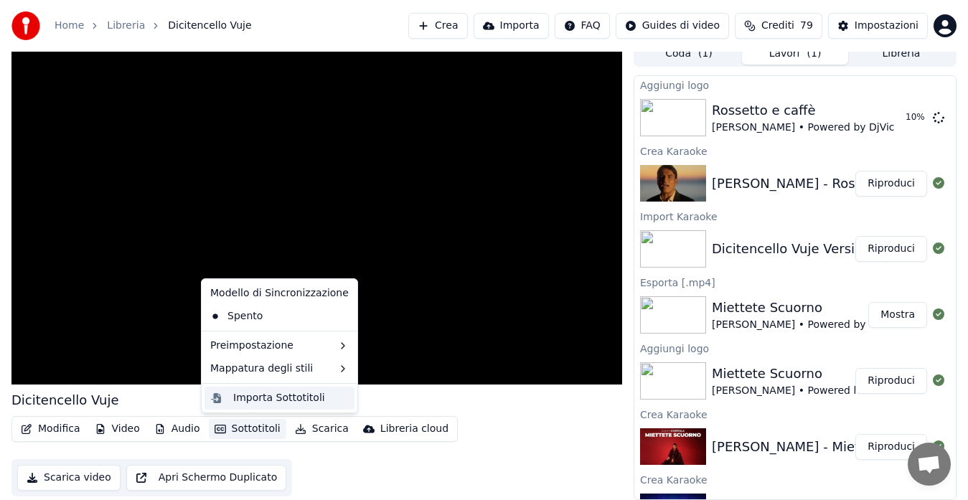
click at [253, 404] on div "Importa Sottotitoli" at bounding box center [279, 398] width 92 height 14
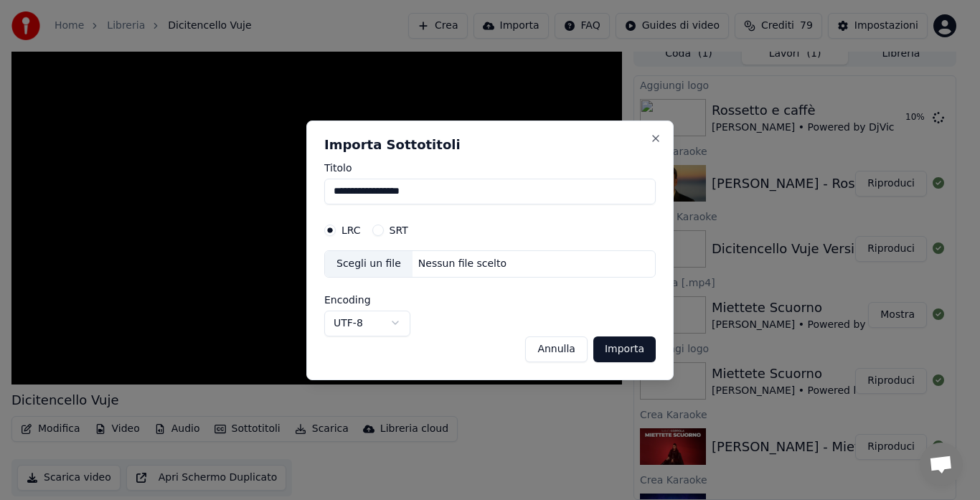
click at [379, 230] on button "SRT" at bounding box center [377, 229] width 11 height 11
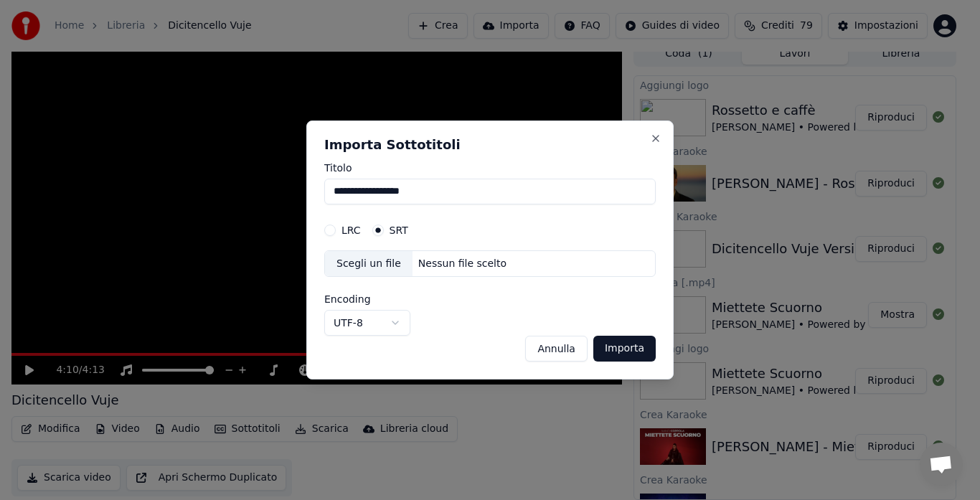
drag, startPoint x: 843, startPoint y: 151, endPoint x: 823, endPoint y: 156, distance: 19.8
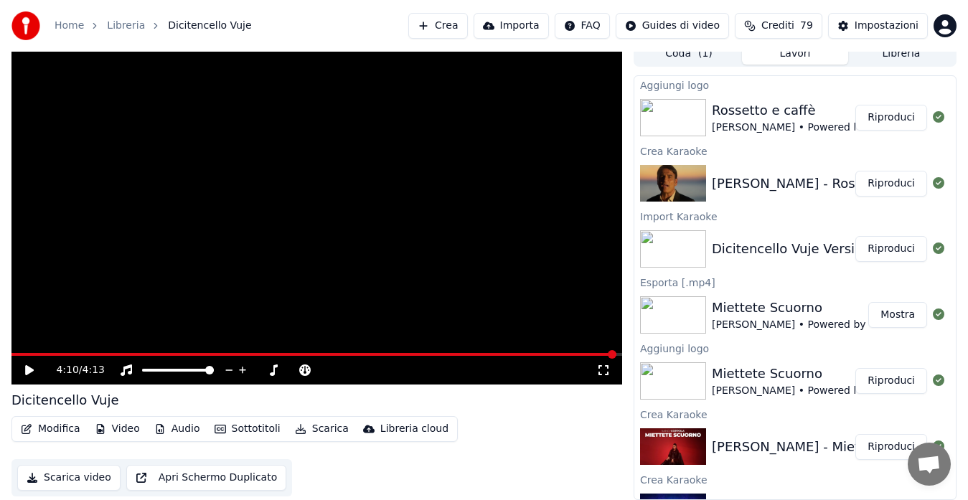
click at [879, 118] on button "Riproduci" at bounding box center [891, 118] width 72 height 26
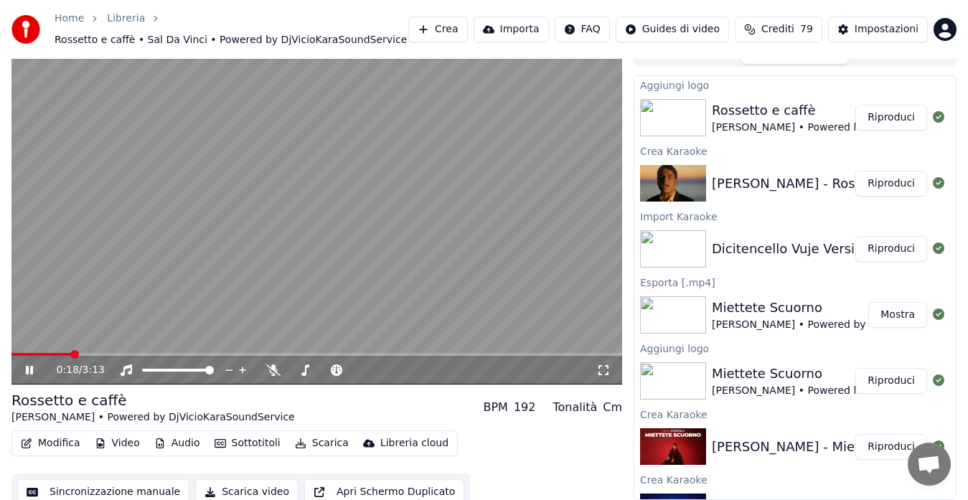
scroll to position [29, 0]
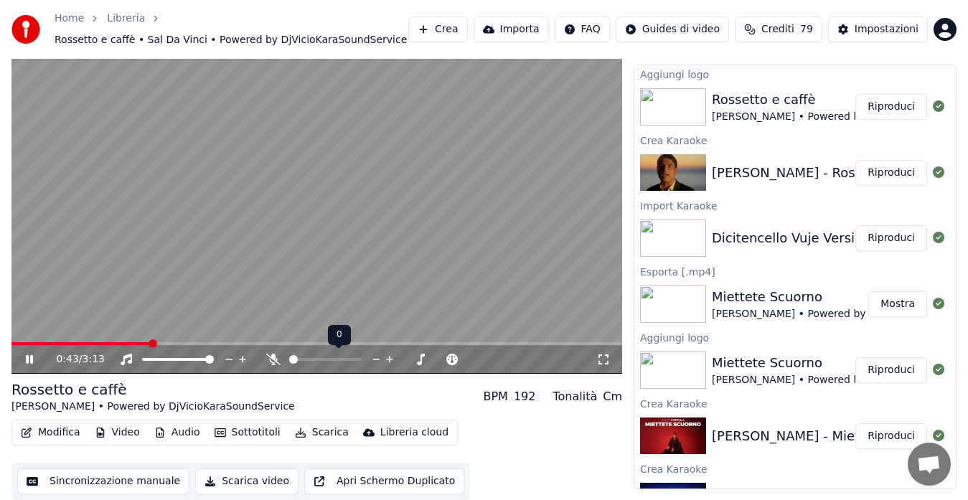
click at [289, 364] on span at bounding box center [293, 359] width 9 height 9
click at [289, 356] on span at bounding box center [293, 359] width 9 height 9
click at [270, 359] on icon at bounding box center [273, 359] width 14 height 11
click at [270, 359] on icon at bounding box center [274, 359] width 8 height 11
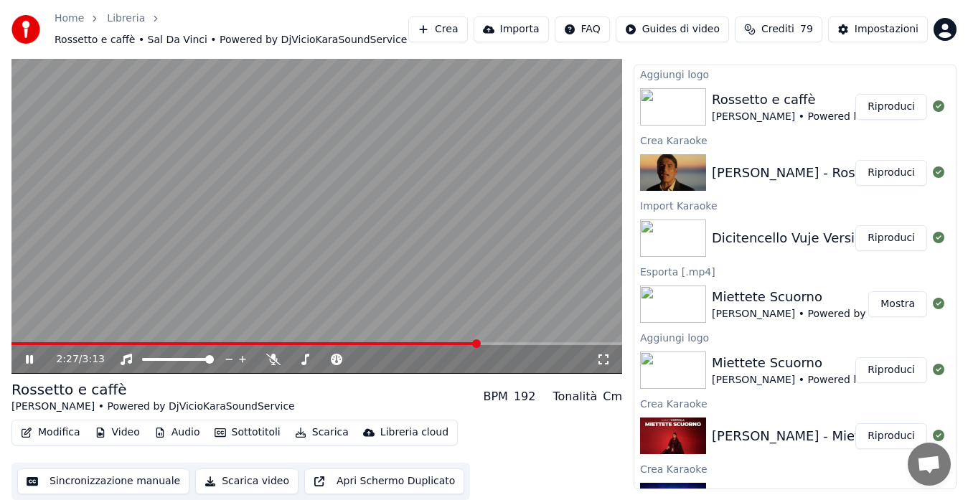
click at [102, 167] on video at bounding box center [316, 202] width 610 height 344
click at [311, 432] on button "Scarica" at bounding box center [321, 432] width 65 height 20
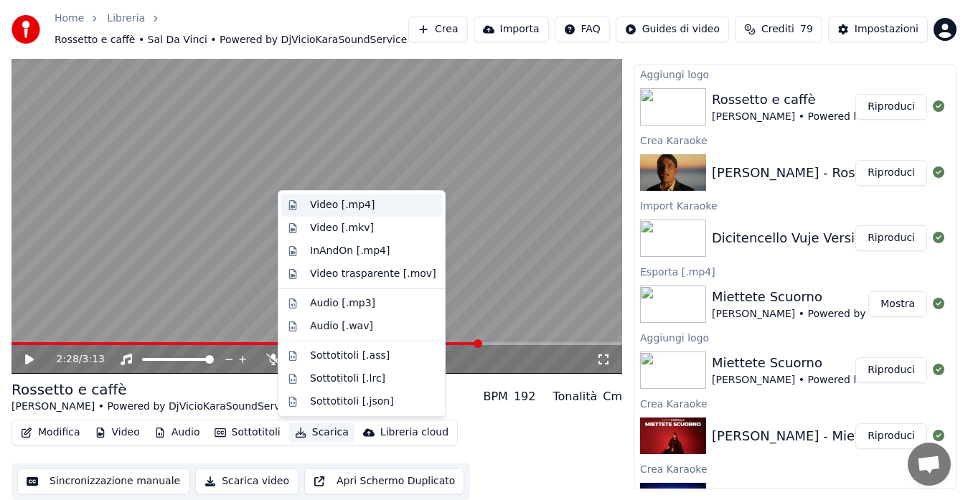
click at [319, 199] on div "Video [.mp4]" at bounding box center [342, 205] width 65 height 14
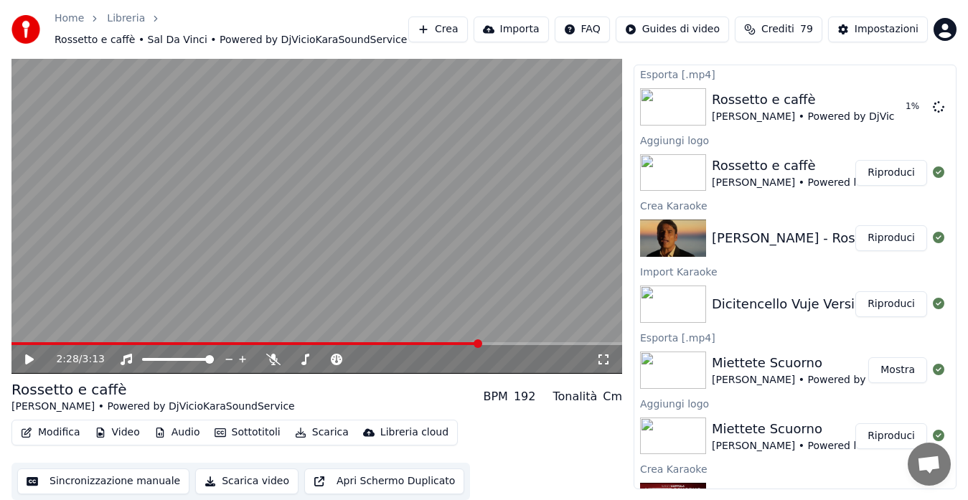
click at [870, 300] on button "Riproduci" at bounding box center [891, 304] width 72 height 26
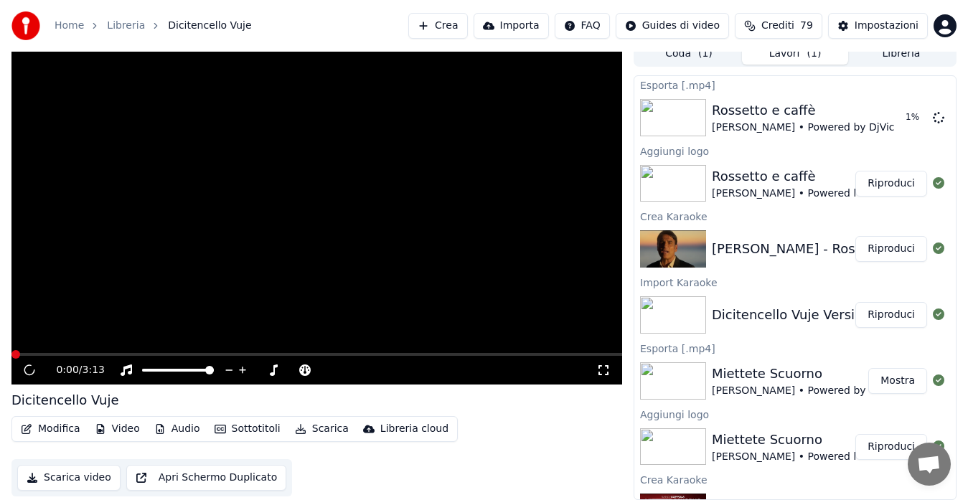
scroll to position [11, 0]
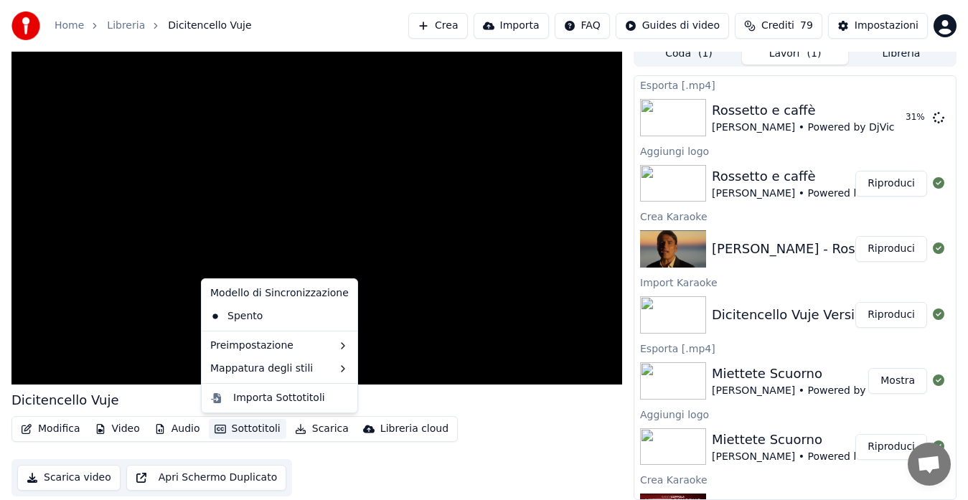
click at [245, 429] on button "Sottotitoli" at bounding box center [247, 429] width 77 height 20
click at [282, 397] on div "Importa Sottotitoli" at bounding box center [279, 398] width 92 height 14
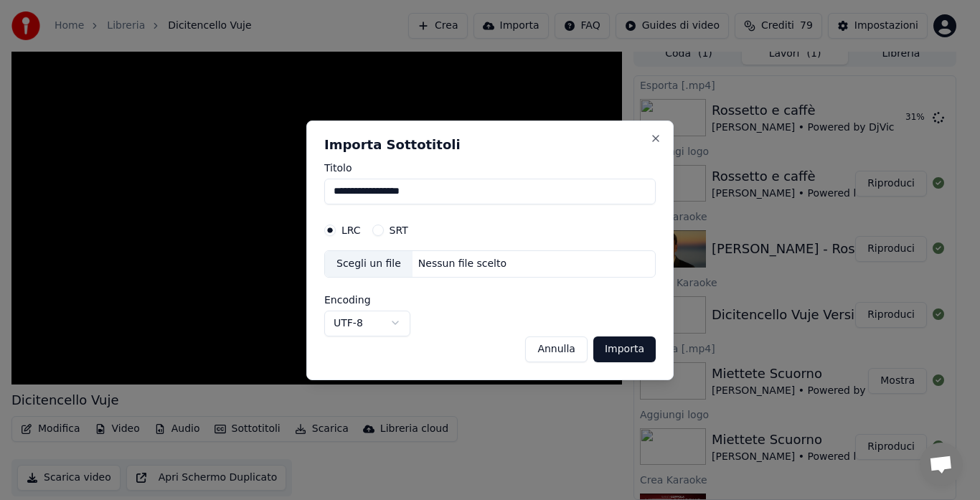
click at [420, 265] on div "Nessun file scelto" at bounding box center [462, 264] width 100 height 14
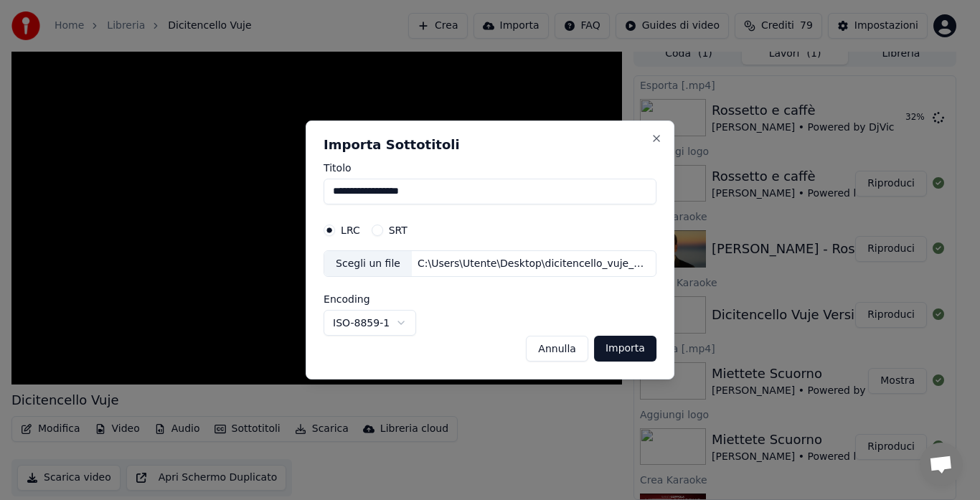
click at [618, 345] on button "Importa" at bounding box center [625, 349] width 62 height 26
select select "*****"
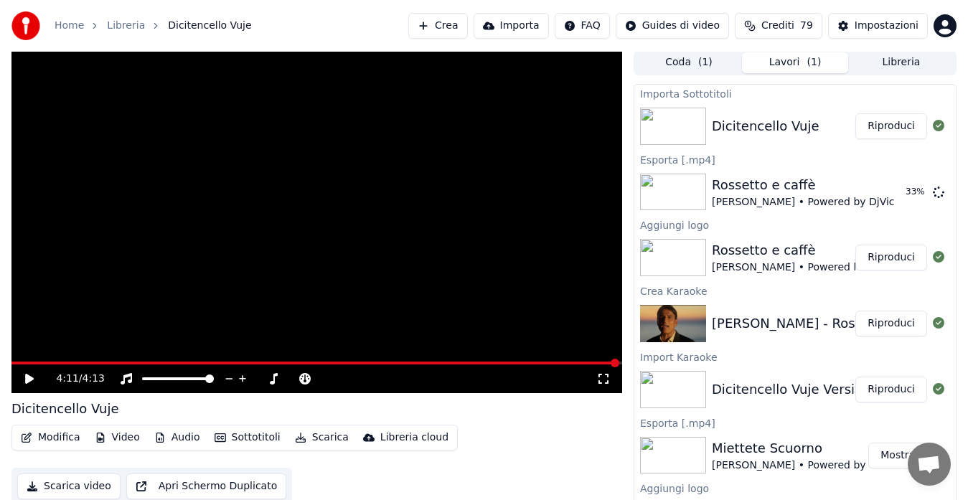
scroll to position [0, 0]
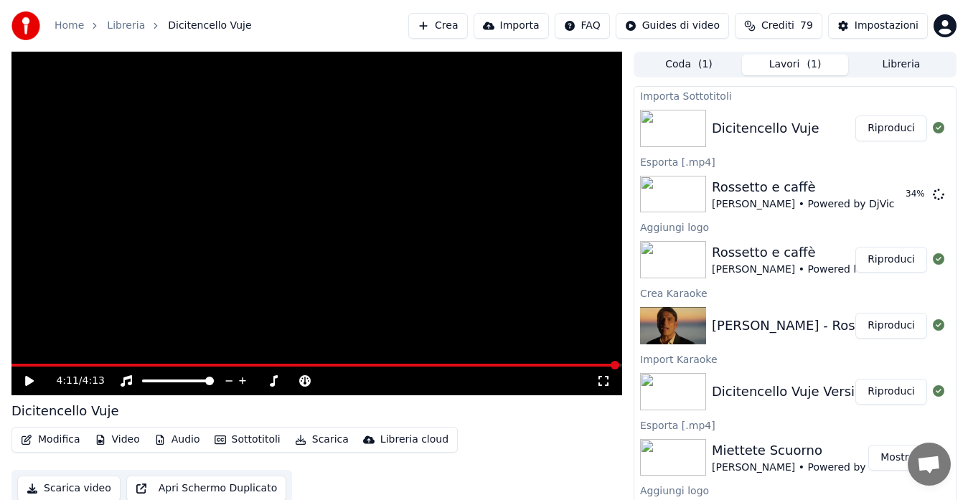
click at [874, 128] on button "Riproduci" at bounding box center [891, 128] width 72 height 26
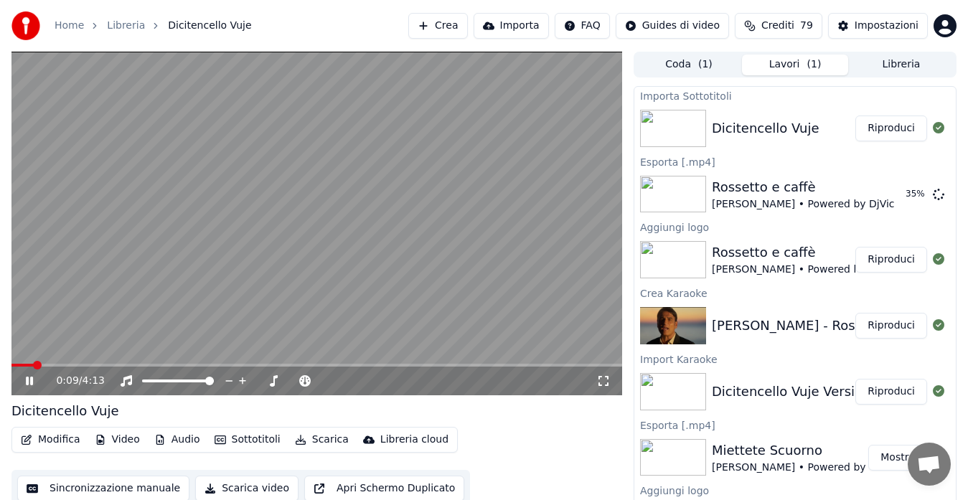
scroll to position [11, 0]
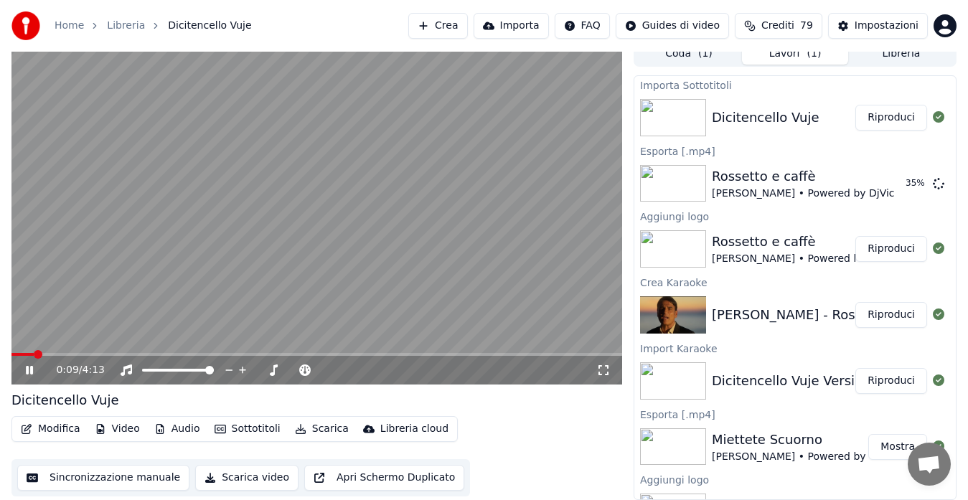
click at [75, 476] on button "Sincronizzazione manuale" at bounding box center [103, 478] width 172 height 26
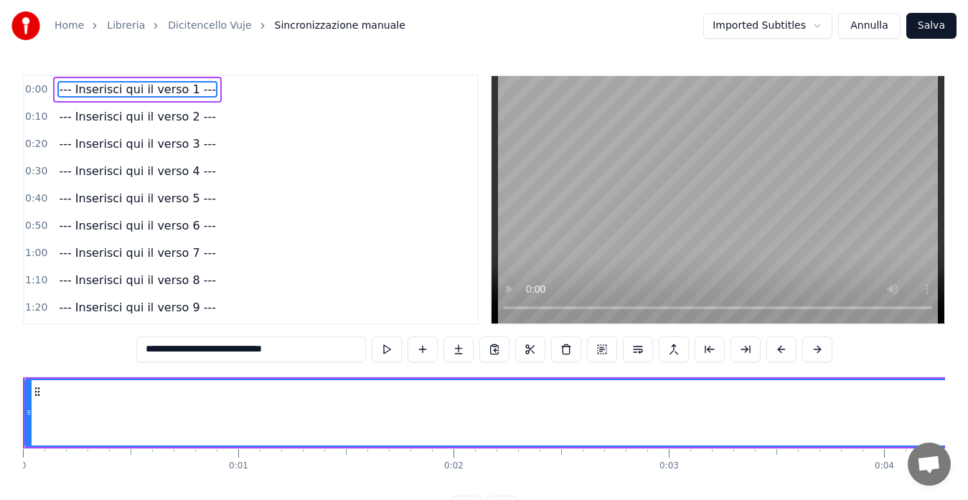
click at [244, 351] on input "**********" at bounding box center [251, 349] width 230 height 26
click at [309, 349] on input "**********" at bounding box center [251, 349] width 230 height 26
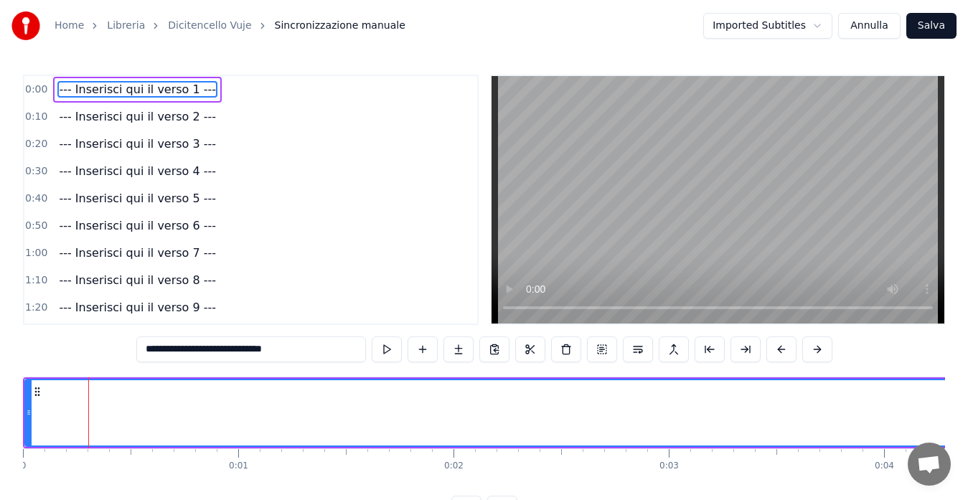
click at [187, 27] on link "Dicitencello Vuje" at bounding box center [209, 26] width 83 height 14
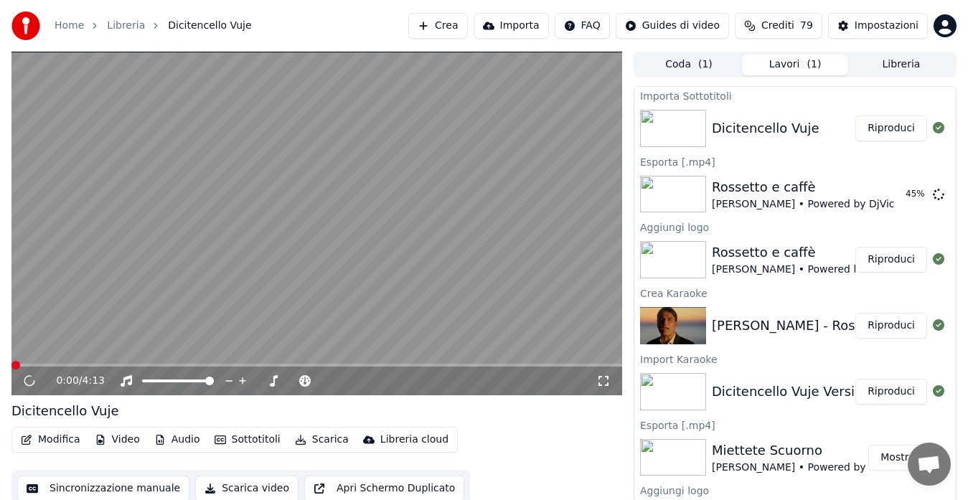
click at [239, 437] on button "Sottotitoli" at bounding box center [247, 440] width 77 height 20
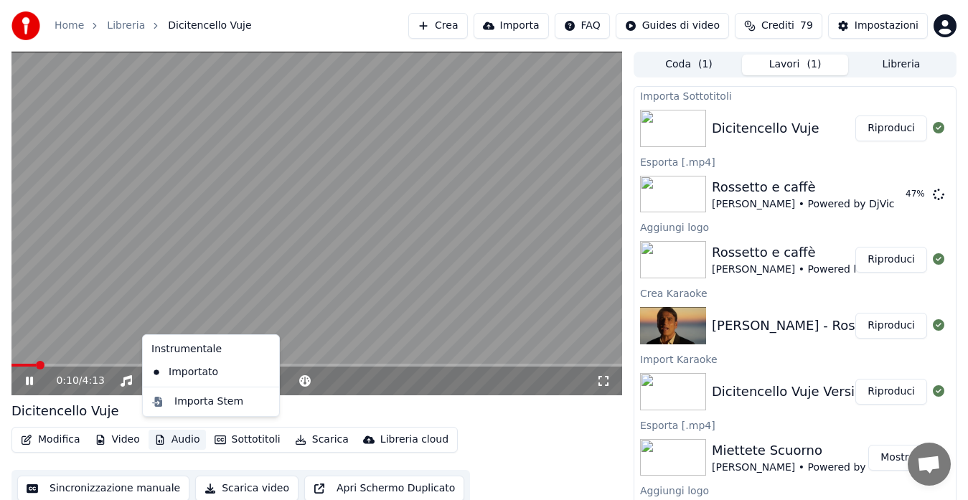
scroll to position [11, 0]
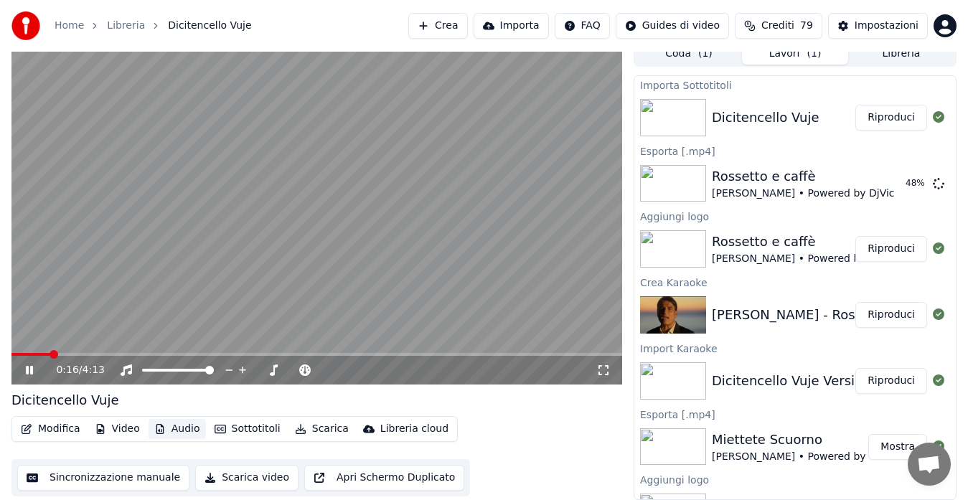
click at [177, 426] on button "Audio" at bounding box center [176, 429] width 57 height 20
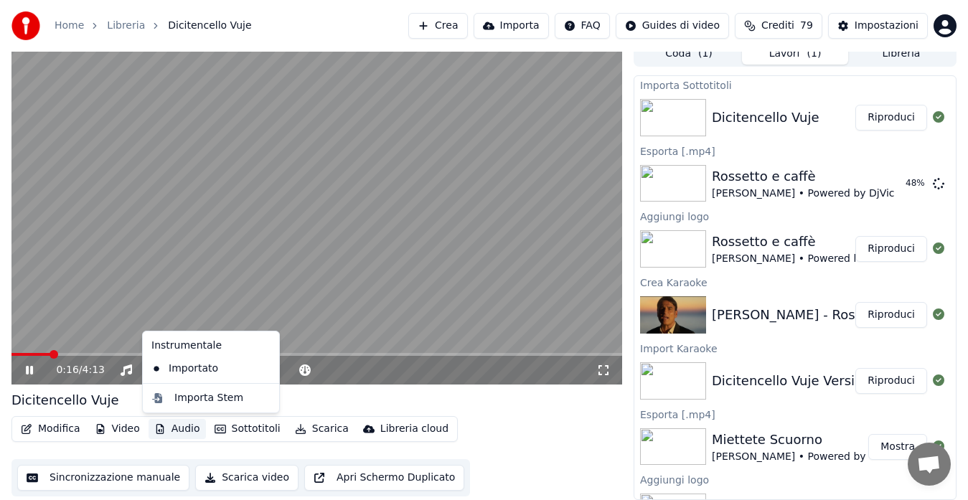
click at [177, 426] on button "Audio" at bounding box center [176, 429] width 57 height 20
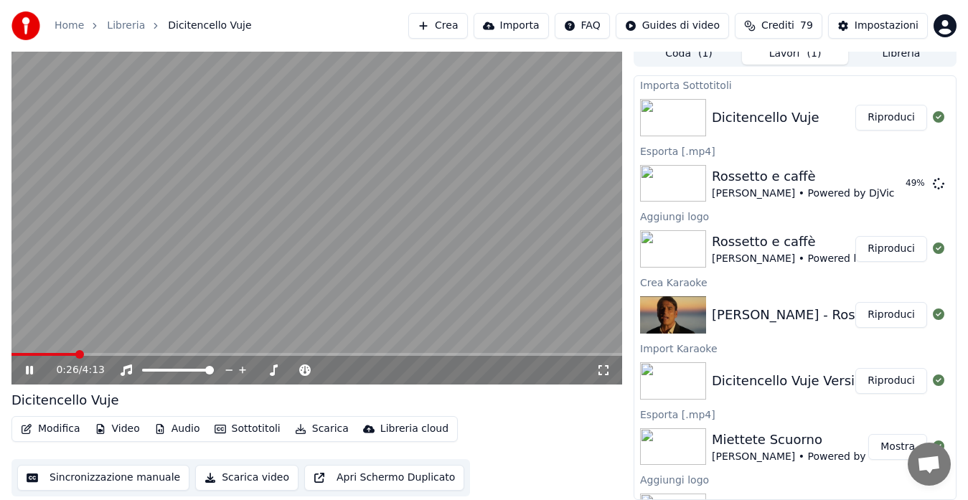
click at [528, 209] on video at bounding box center [316, 213] width 610 height 344
click at [506, 211] on video at bounding box center [316, 213] width 610 height 344
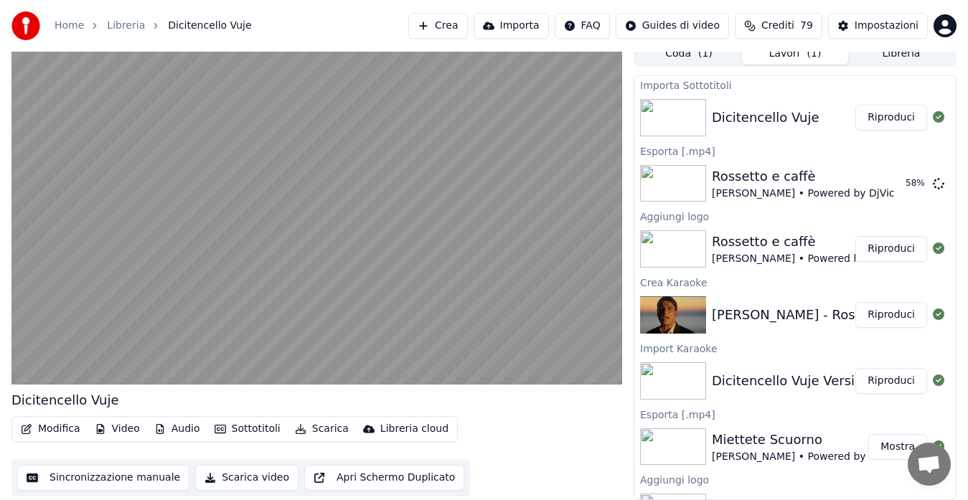
click at [217, 430] on icon "button" at bounding box center [219, 429] width 11 height 9
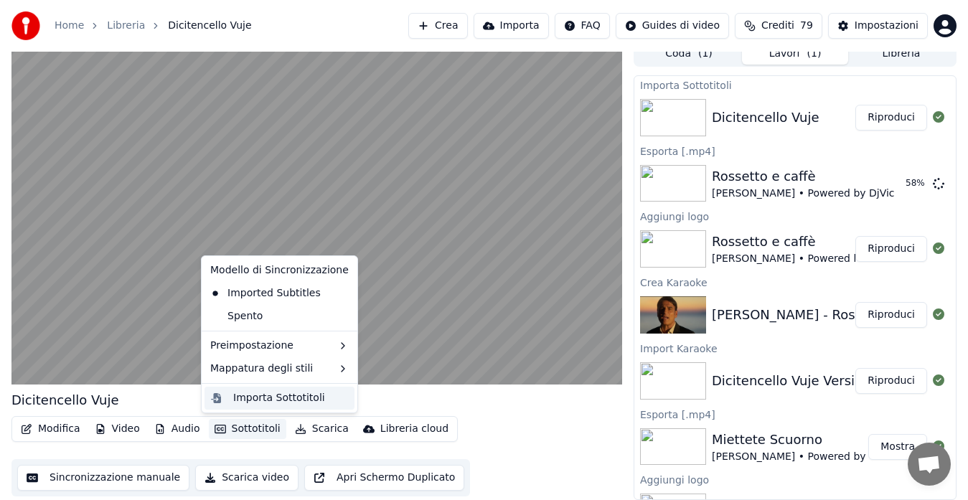
click at [233, 392] on div "Importa Sottotitoli" at bounding box center [279, 398] width 92 height 14
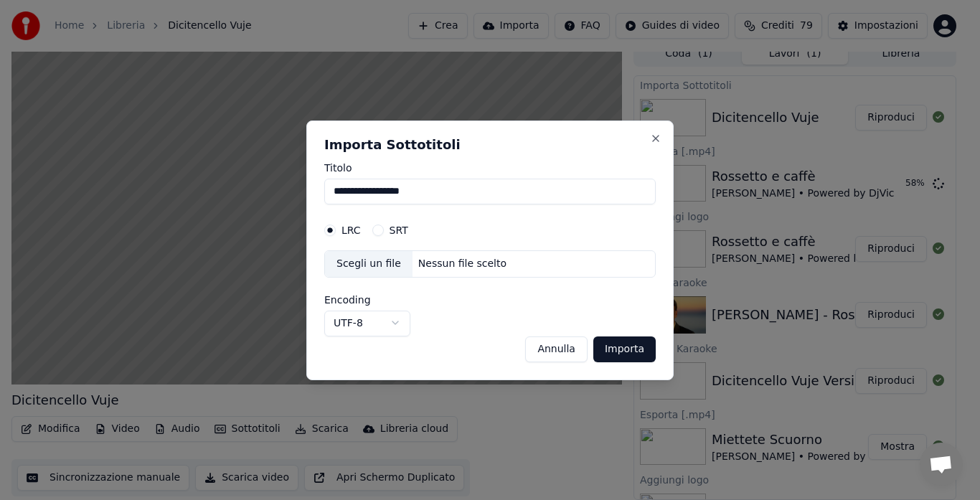
click at [372, 230] on button "SRT" at bounding box center [377, 229] width 11 height 11
click at [434, 262] on div "Nessun file scelto" at bounding box center [462, 264] width 100 height 14
select select "**********"
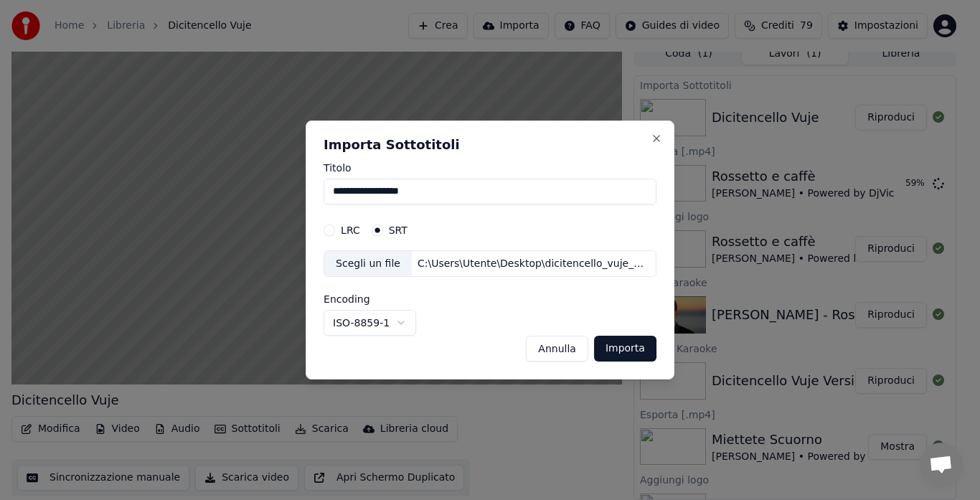
click at [622, 353] on button "Importa" at bounding box center [625, 349] width 62 height 26
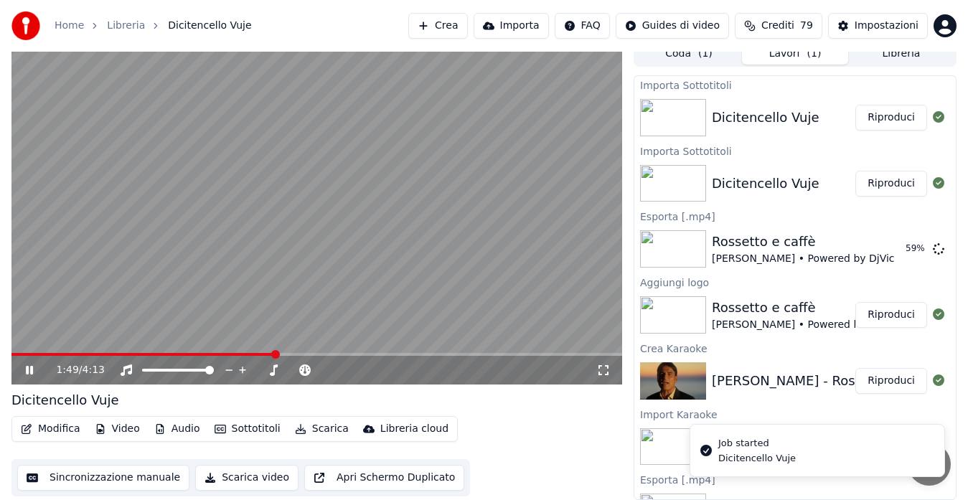
scroll to position [0, 0]
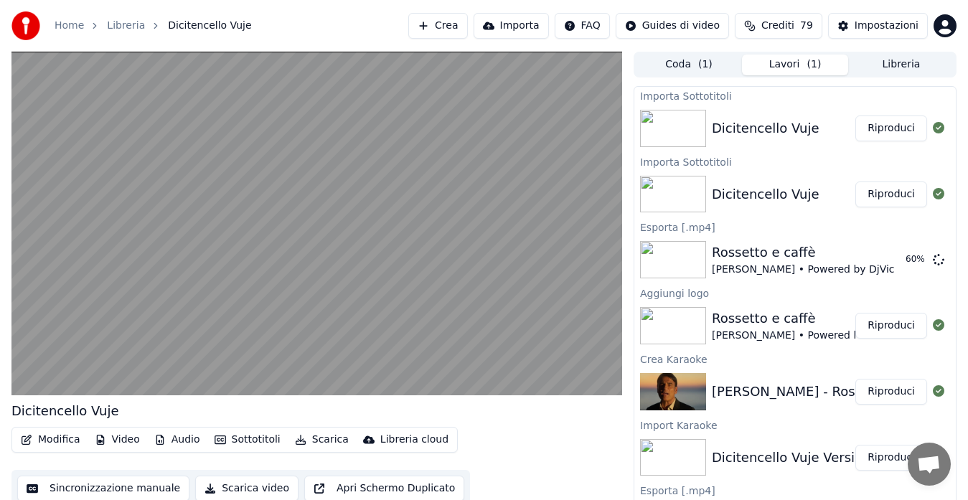
click at [855, 131] on button "Riproduci" at bounding box center [891, 128] width 72 height 26
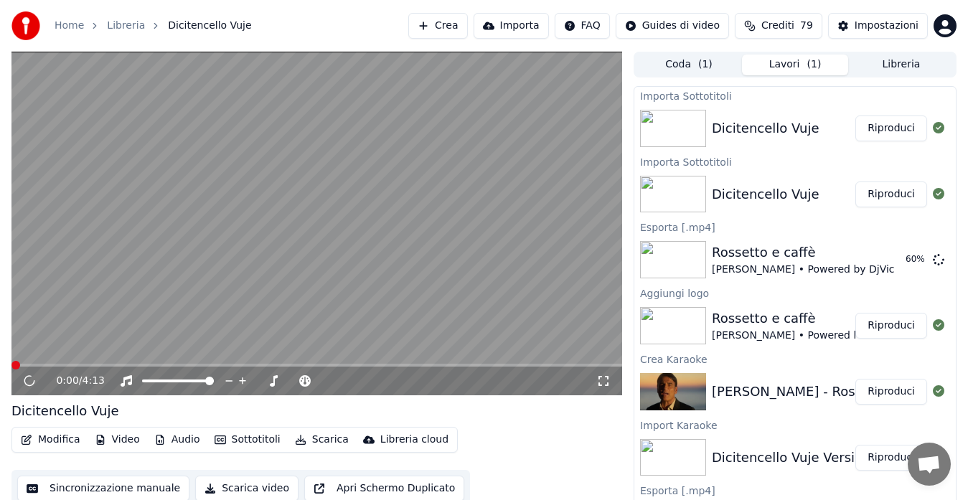
click at [430, 202] on video at bounding box center [316, 224] width 610 height 344
click at [70, 435] on button "Modifica" at bounding box center [50, 440] width 71 height 20
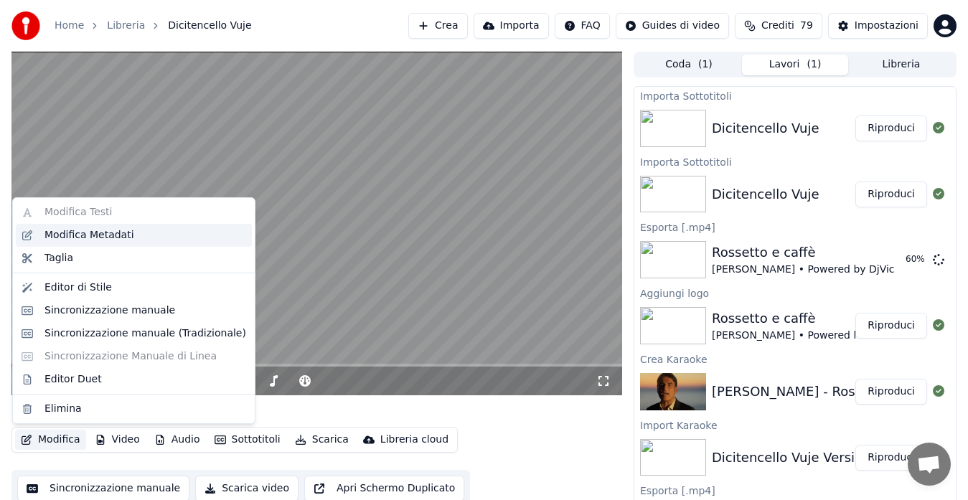
click at [117, 239] on div "Modifica Metadati" at bounding box center [89, 235] width 90 height 14
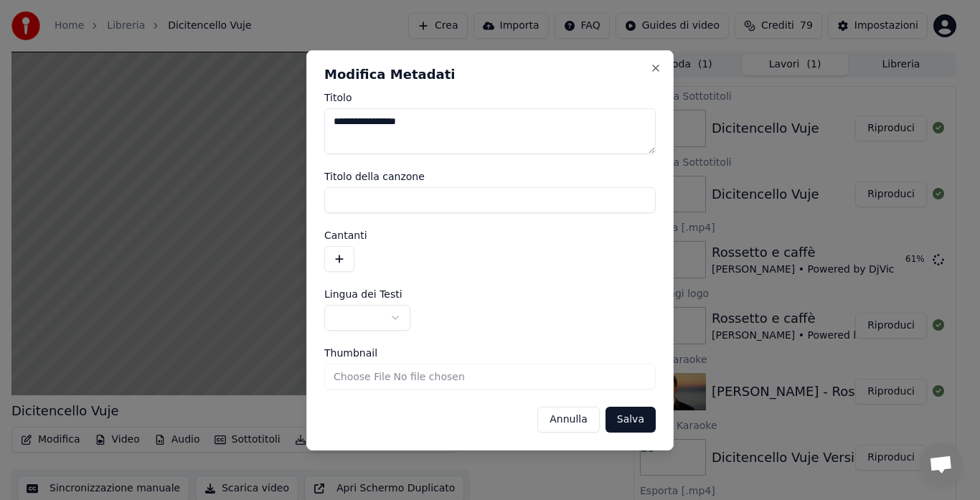
click at [436, 127] on textarea "**********" at bounding box center [489, 131] width 331 height 46
click at [380, 194] on input "Titolo della canzone" at bounding box center [489, 200] width 331 height 26
type input "**********"
click at [391, 315] on button "button" at bounding box center [367, 318] width 86 height 26
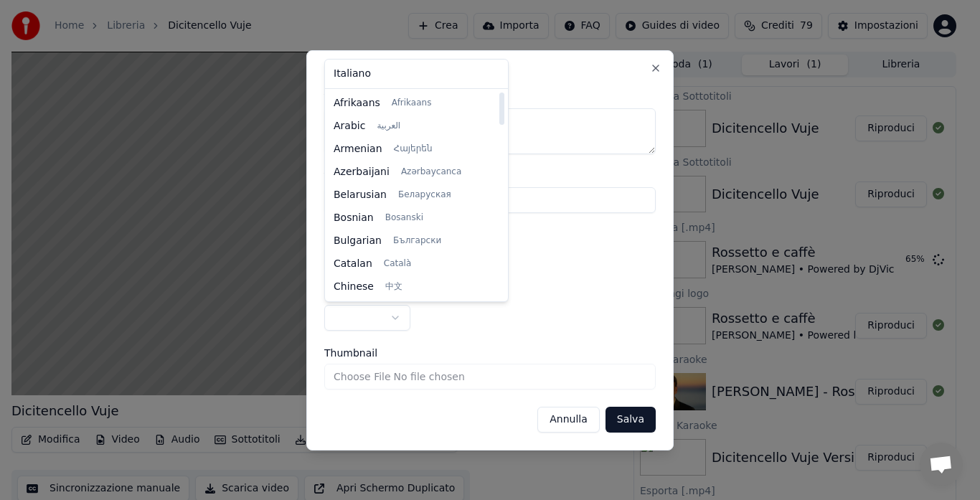
select select "**"
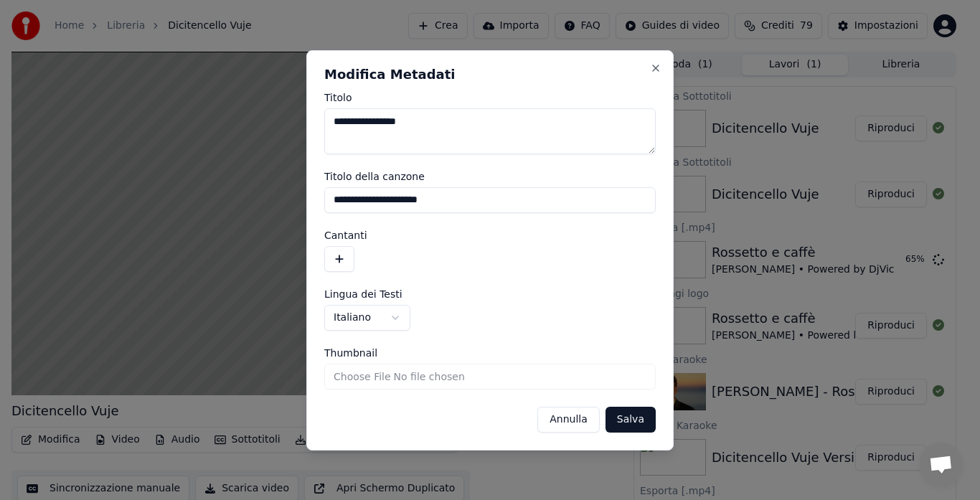
click at [642, 416] on button "Salva" at bounding box center [630, 420] width 50 height 26
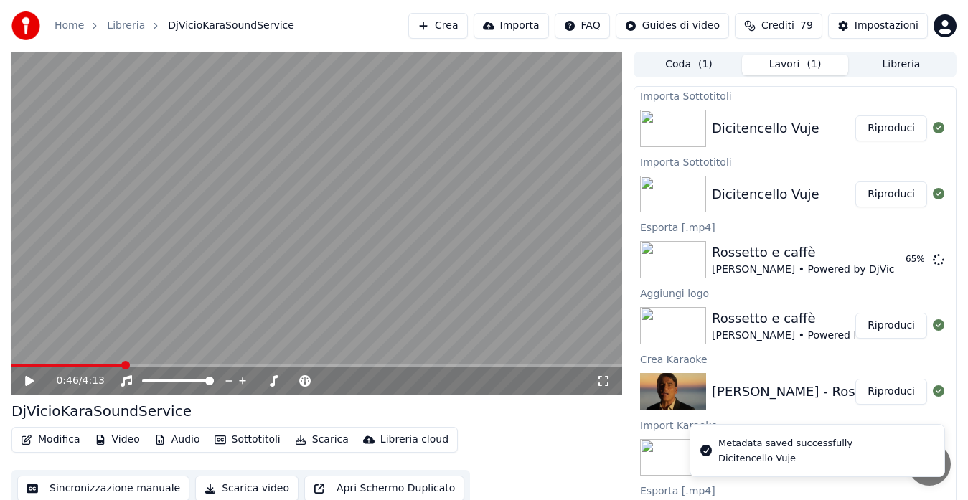
click at [17, 362] on video at bounding box center [316, 224] width 610 height 344
click at [16, 363] on div "0:46 / 4:13" at bounding box center [316, 224] width 610 height 344
click at [16, 364] on span at bounding box center [13, 365] width 5 height 3
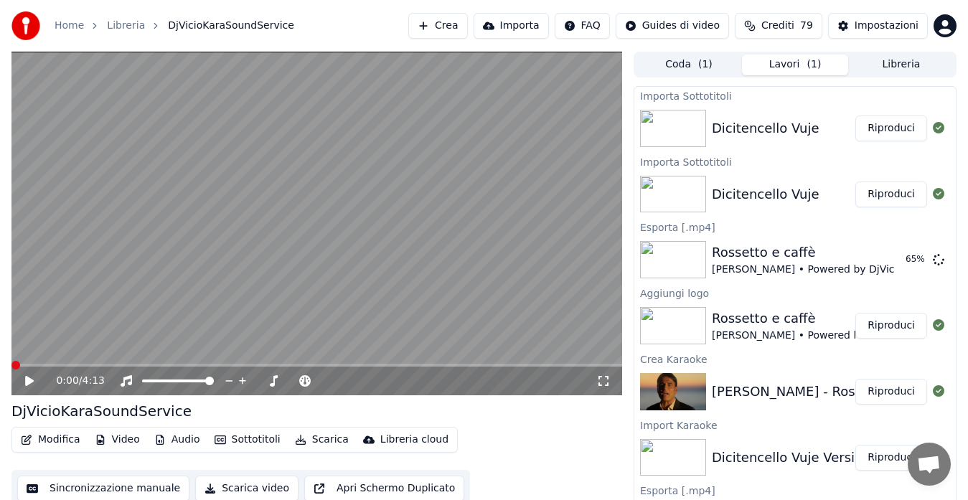
click at [11, 369] on span at bounding box center [15, 365] width 9 height 9
drag, startPoint x: 127, startPoint y: 359, endPoint x: 0, endPoint y: 356, distance: 127.0
click at [0, 356] on div "0:47 / 4:13 DjVicioKaraSoundService Modifica Video Audio Sottotitoli Scarica Li…" at bounding box center [484, 281] width 968 height 459
click at [32, 380] on icon at bounding box center [29, 381] width 7 height 9
click at [61, 365] on span at bounding box center [68, 365] width 114 height 3
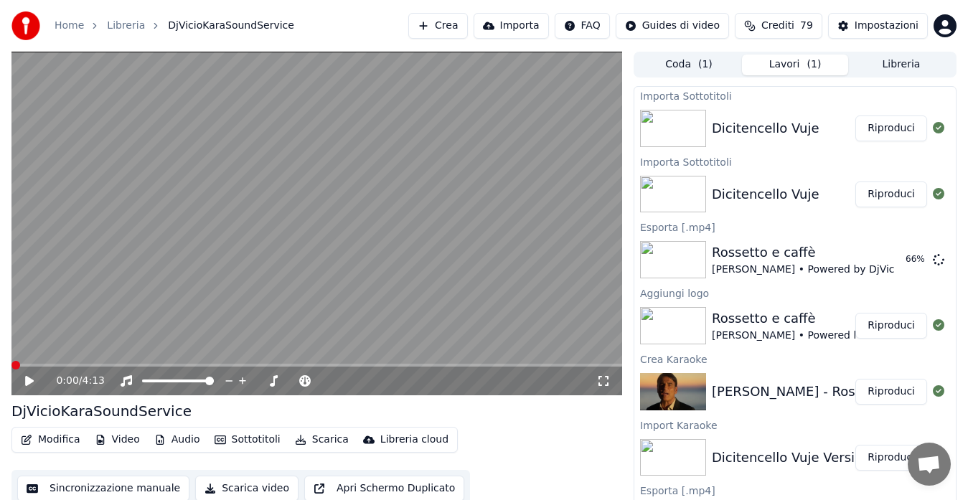
click at [11, 361] on span at bounding box center [15, 365] width 9 height 9
click at [27, 378] on icon at bounding box center [29, 381] width 9 height 10
click at [56, 443] on button "Modifica" at bounding box center [50, 440] width 71 height 20
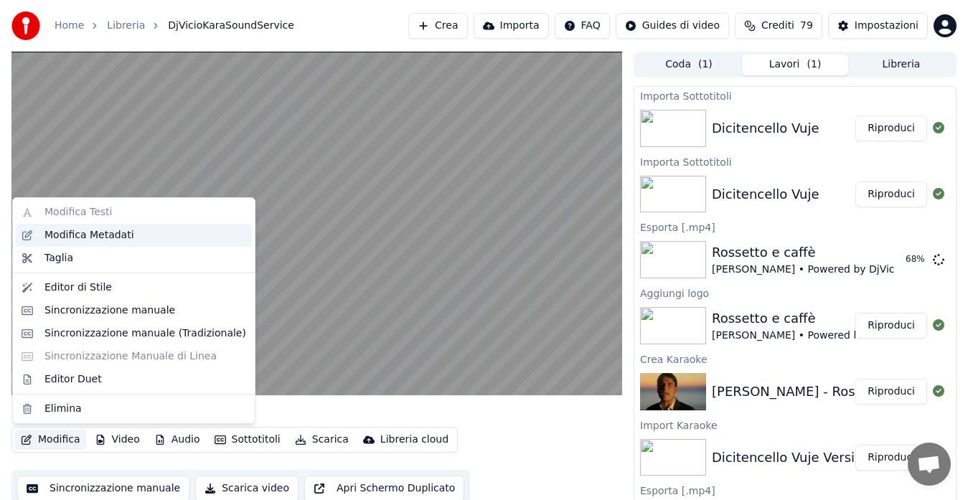
click at [75, 234] on div "Modifica Metadati" at bounding box center [89, 235] width 90 height 14
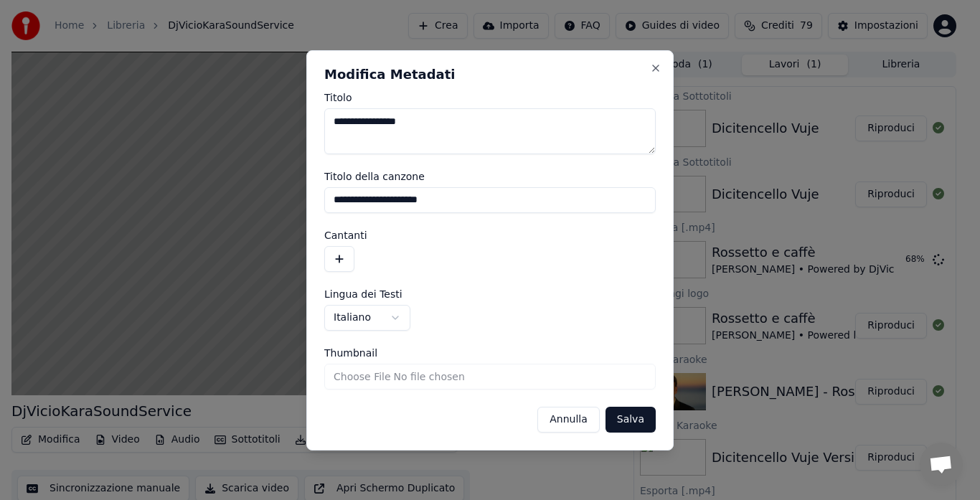
click at [344, 261] on button "button" at bounding box center [339, 259] width 30 height 26
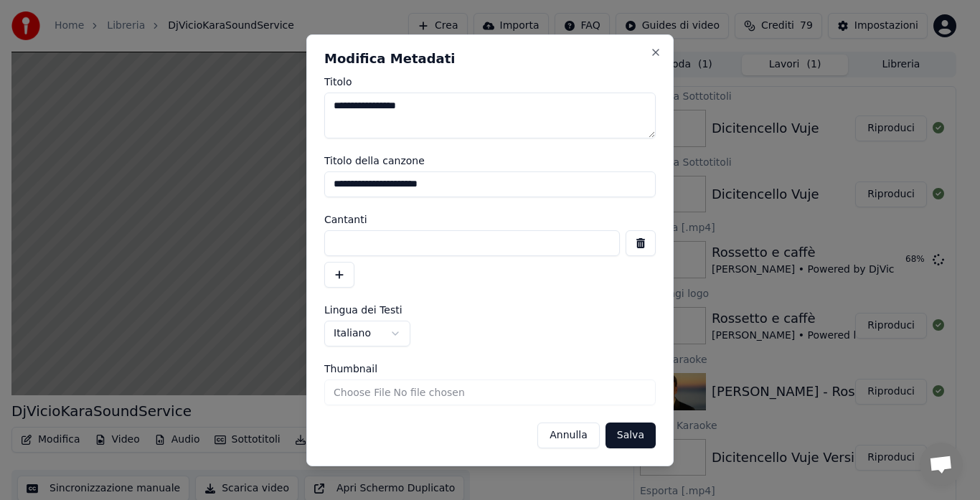
drag, startPoint x: 458, startPoint y: 186, endPoint x: 297, endPoint y: 185, distance: 161.4
click at [297, 185] on body "Home Libreria DjVicioKaraSoundService Crea Importa FAQ Guides di video Crediti …" at bounding box center [484, 250] width 968 height 500
click at [346, 184] on input "**********" at bounding box center [489, 184] width 331 height 26
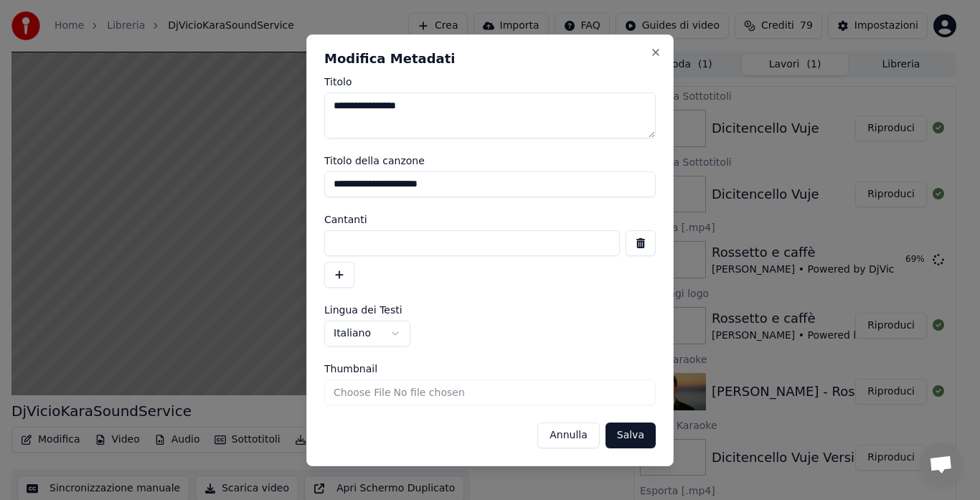
click at [366, 109] on textarea "**********" at bounding box center [489, 116] width 331 height 46
click at [385, 186] on input "**********" at bounding box center [489, 184] width 331 height 26
click at [453, 183] on input "**********" at bounding box center [489, 184] width 331 height 26
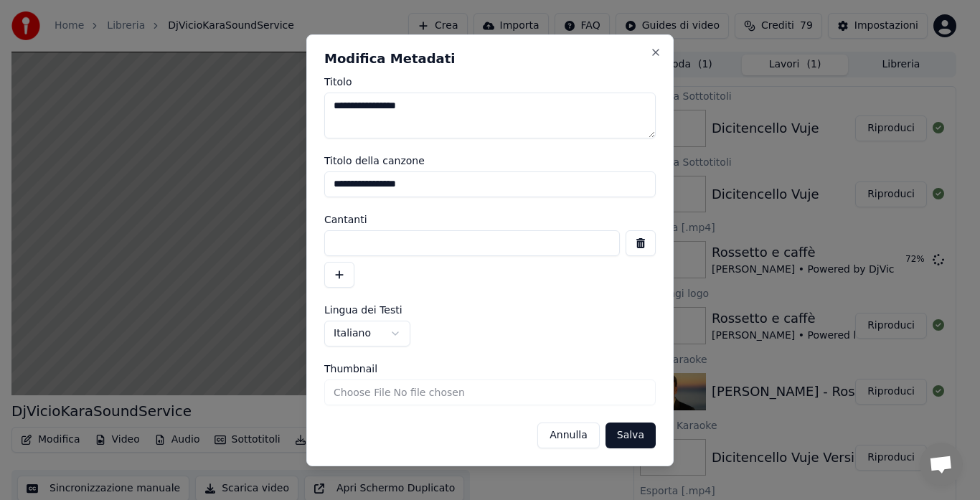
type input "**********"
type input "*"
type input "**********"
click at [625, 428] on button "Salva" at bounding box center [630, 435] width 50 height 26
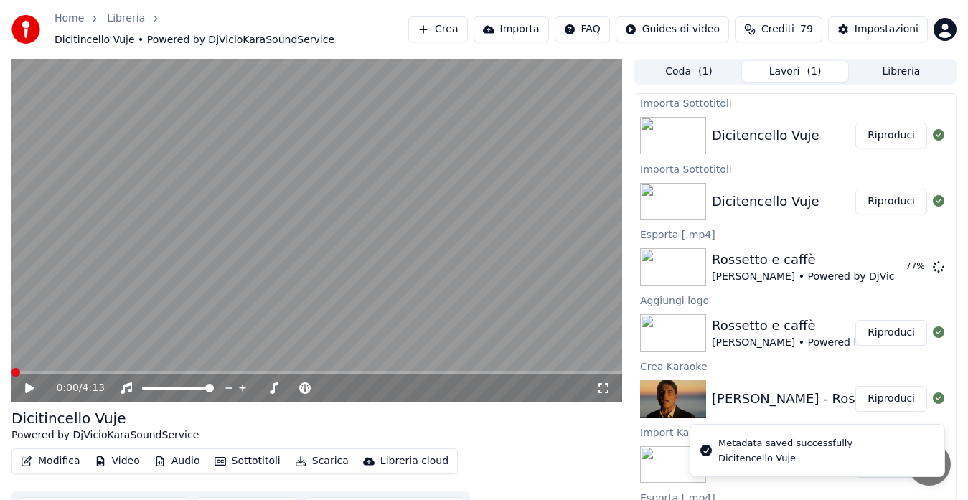
click at [11, 368] on span at bounding box center [15, 372] width 9 height 9
click at [28, 383] on icon at bounding box center [29, 388] width 9 height 10
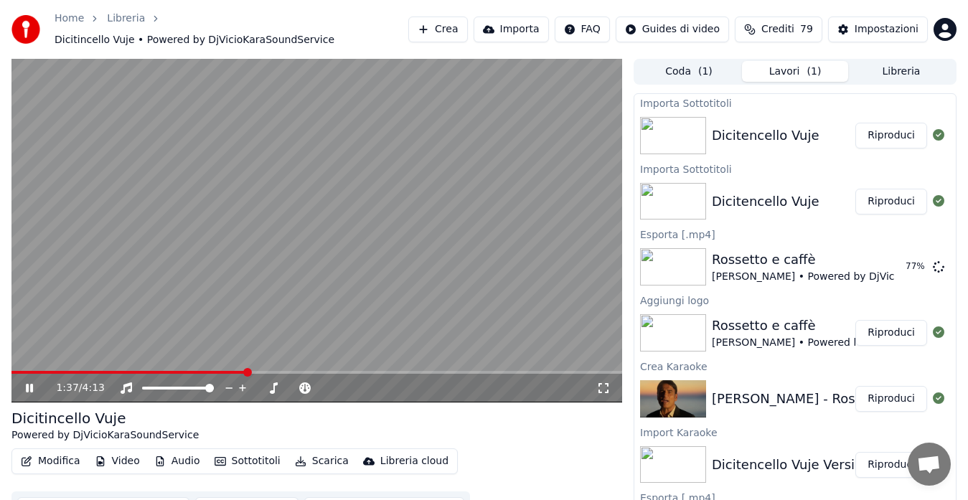
click at [361, 278] on video at bounding box center [316, 231] width 610 height 344
click at [889, 133] on button "Riproduci" at bounding box center [891, 136] width 72 height 26
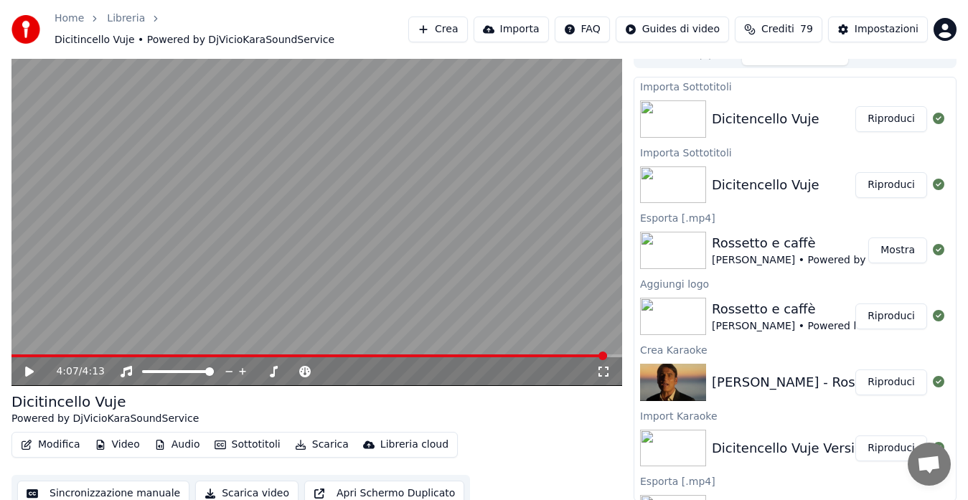
scroll to position [22, 0]
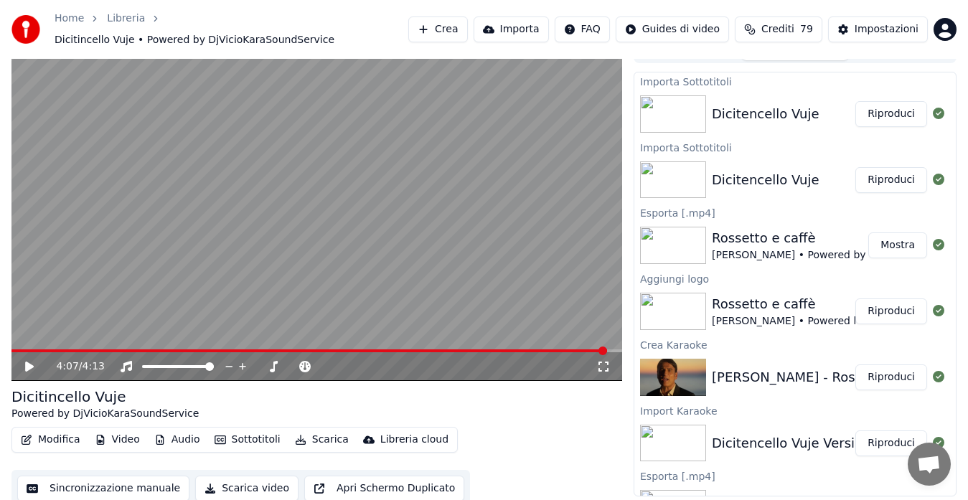
click at [105, 476] on button "Sincronizzazione manuale" at bounding box center [103, 489] width 172 height 26
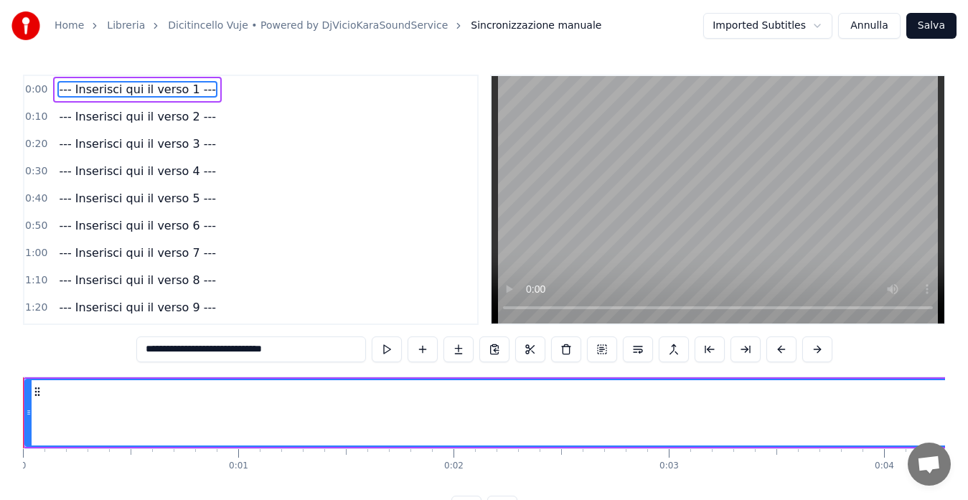
click at [269, 352] on input "**********" at bounding box center [251, 349] width 230 height 26
click at [773, 24] on html "Home Libreria Dicitincello Vuje • Powered by DjVicioKaraSoundService Sincronizz…" at bounding box center [484, 272] width 968 height 544
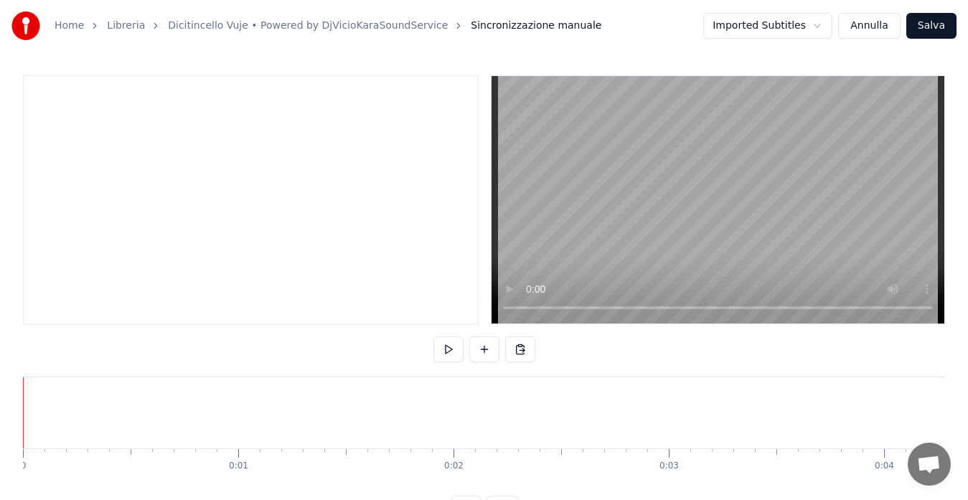
click at [262, 106] on div at bounding box center [250, 200] width 455 height 250
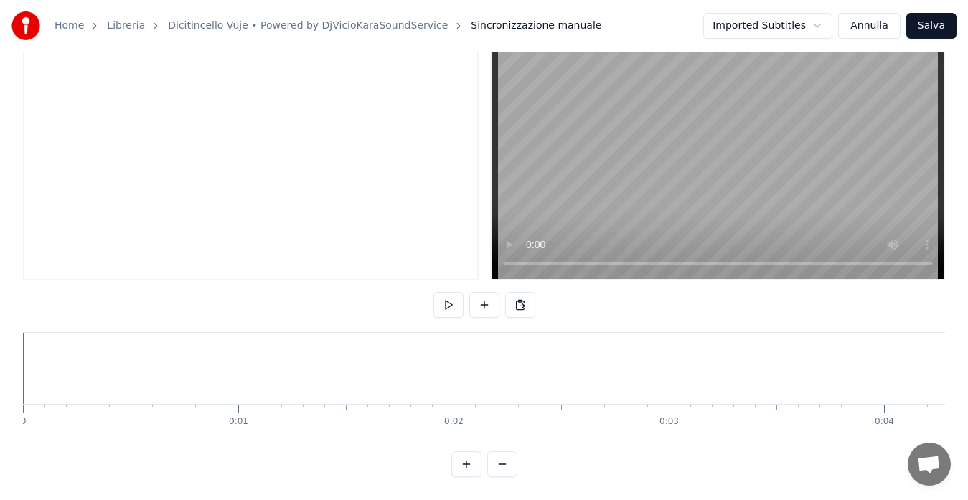
scroll to position [57, 0]
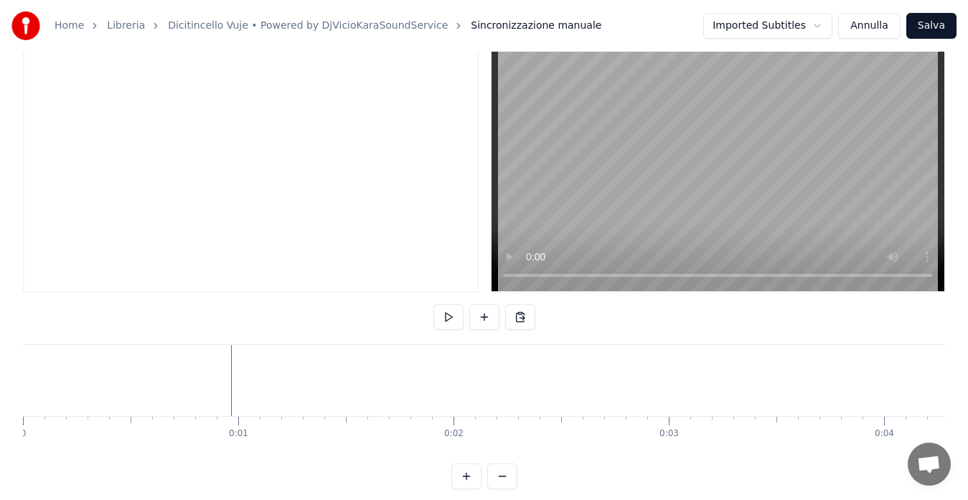
scroll to position [0, 0]
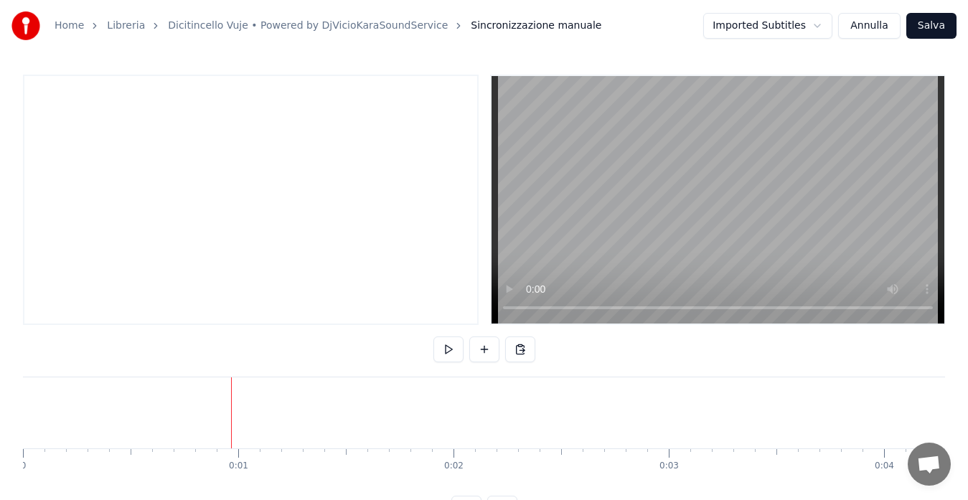
click at [284, 224] on div at bounding box center [250, 200] width 455 height 250
click at [481, 349] on button at bounding box center [484, 349] width 30 height 26
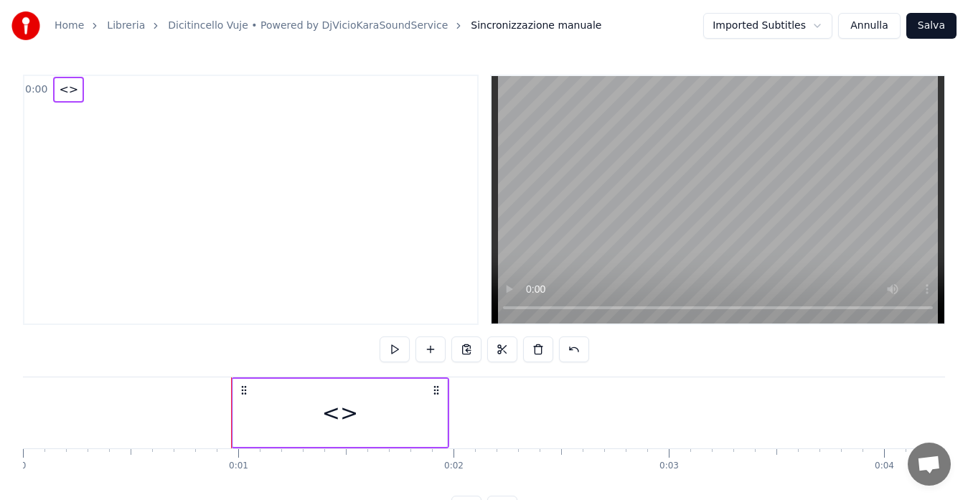
click at [273, 404] on div "<>" at bounding box center [340, 413] width 214 height 68
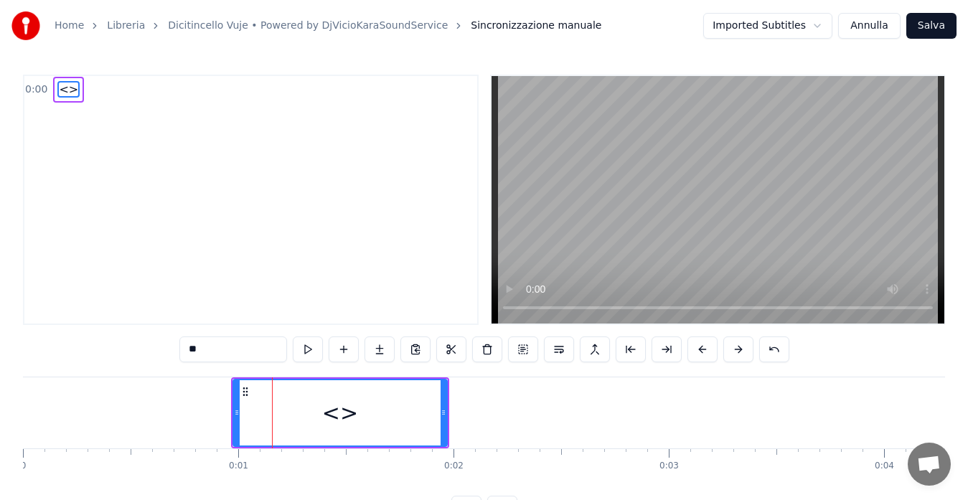
click at [245, 351] on input "**" at bounding box center [233, 349] width 108 height 26
click at [315, 356] on button at bounding box center [308, 349] width 30 height 26
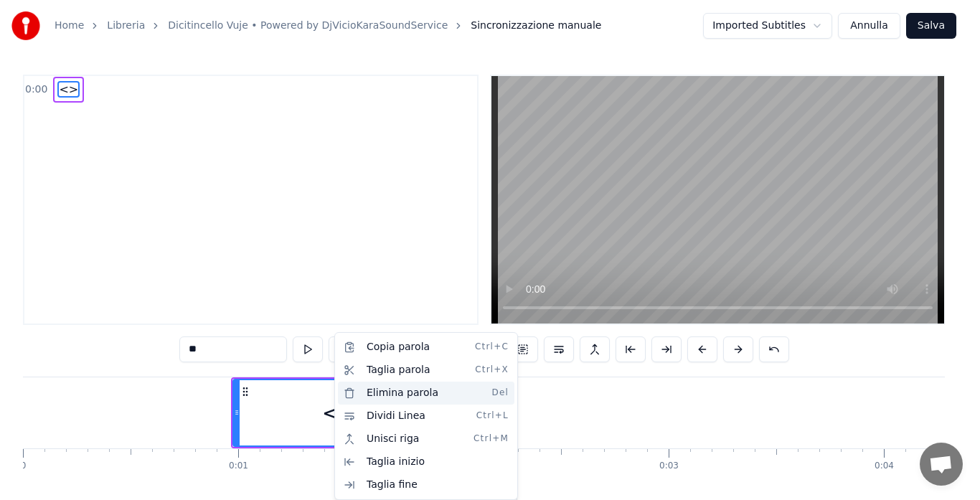
click at [356, 397] on div "Elimina parola Del" at bounding box center [426, 393] width 176 height 23
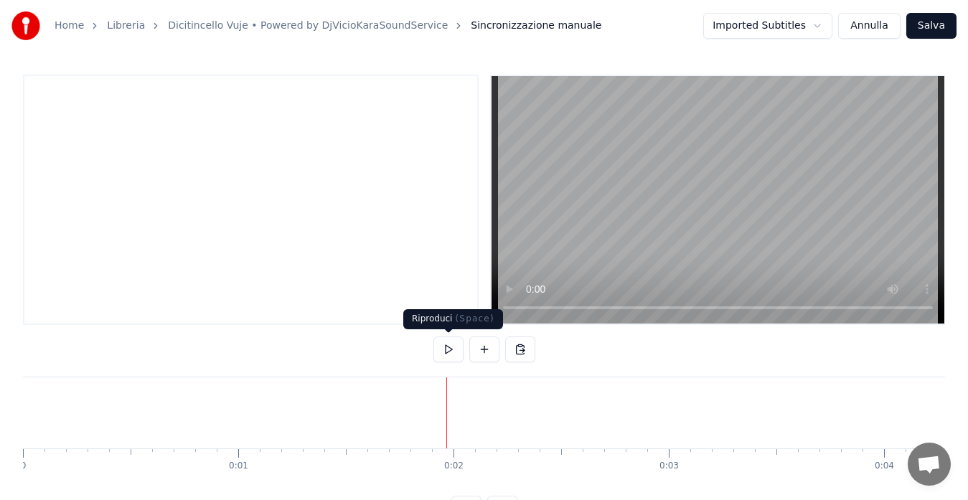
click at [447, 341] on button at bounding box center [448, 349] width 30 height 26
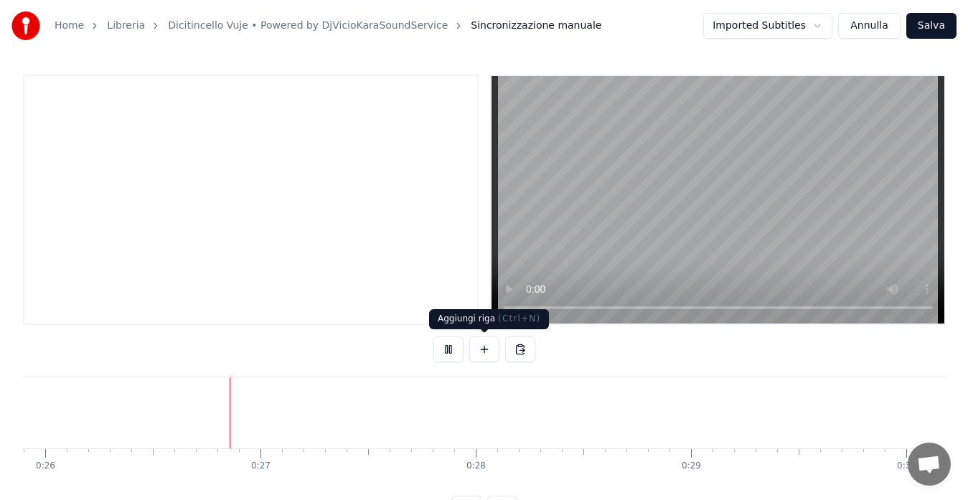
scroll to position [0, 5633]
click at [484, 347] on button at bounding box center [484, 349] width 30 height 26
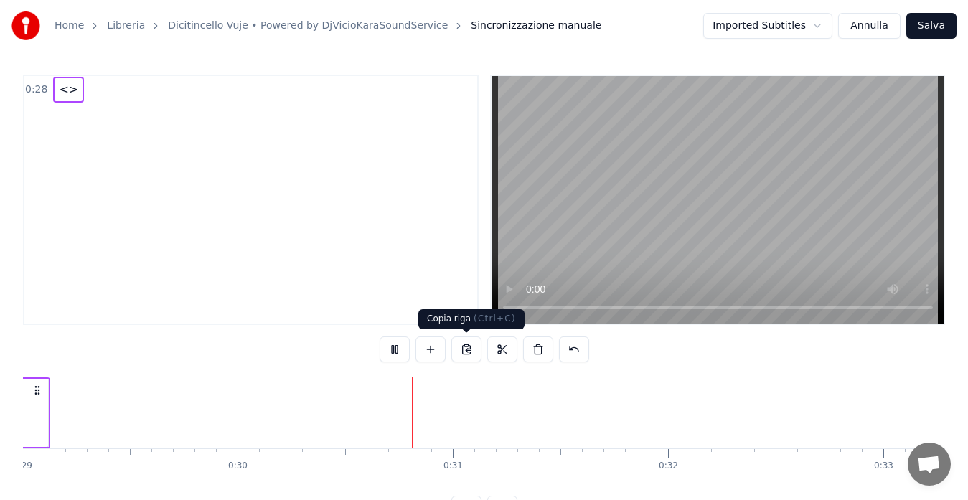
scroll to position [0, 6439]
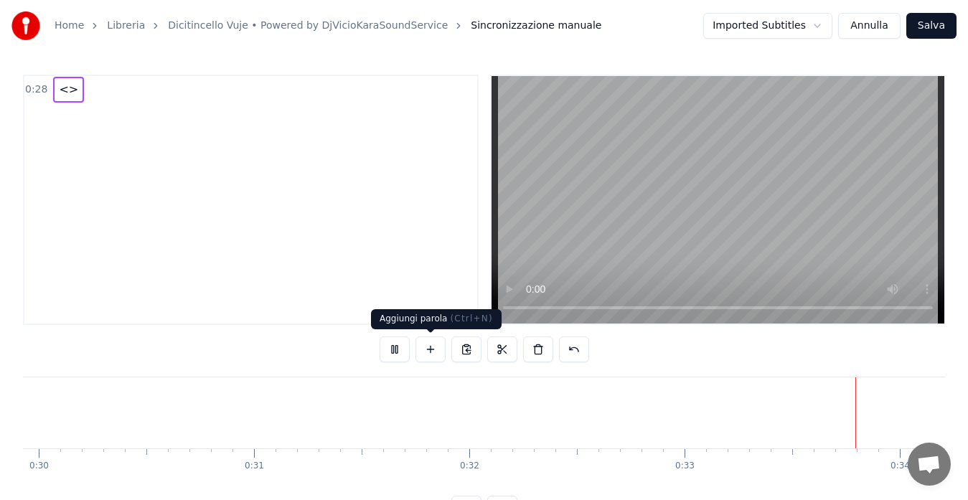
click at [425, 349] on button at bounding box center [430, 349] width 30 height 26
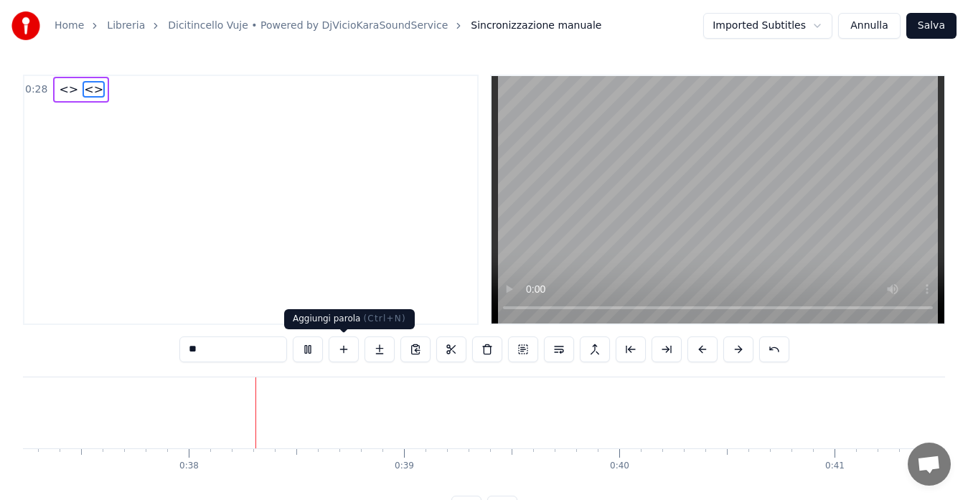
scroll to position [0, 8079]
click at [344, 350] on button at bounding box center [343, 349] width 30 height 26
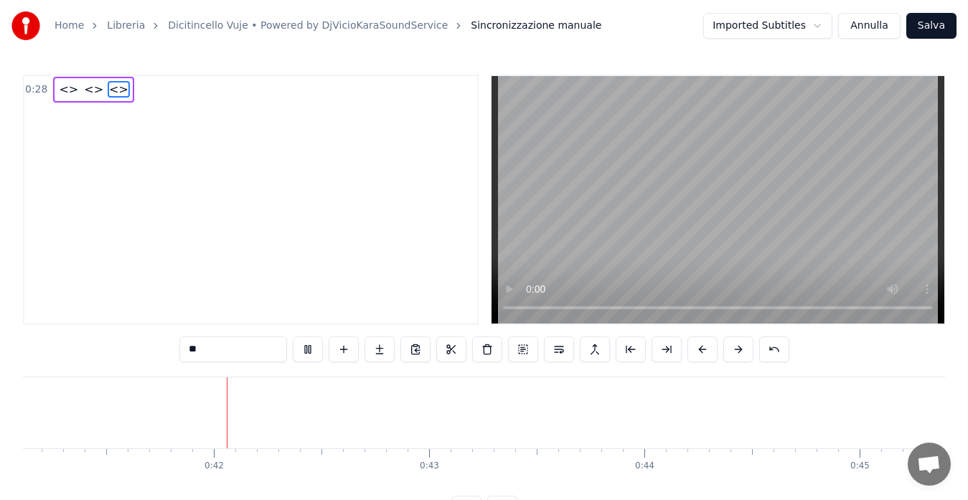
scroll to position [0, 8893]
click at [344, 350] on button at bounding box center [343, 349] width 30 height 26
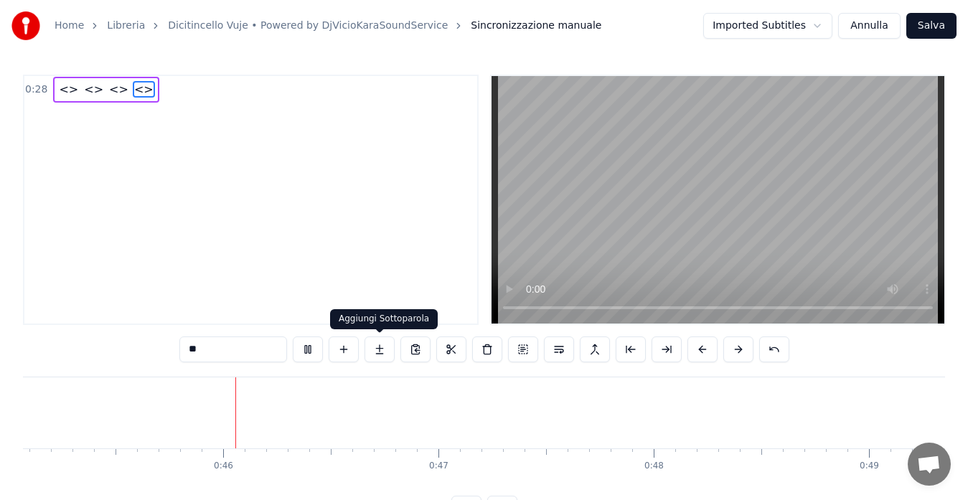
scroll to position [0, 9707]
click at [377, 350] on button at bounding box center [379, 349] width 30 height 26
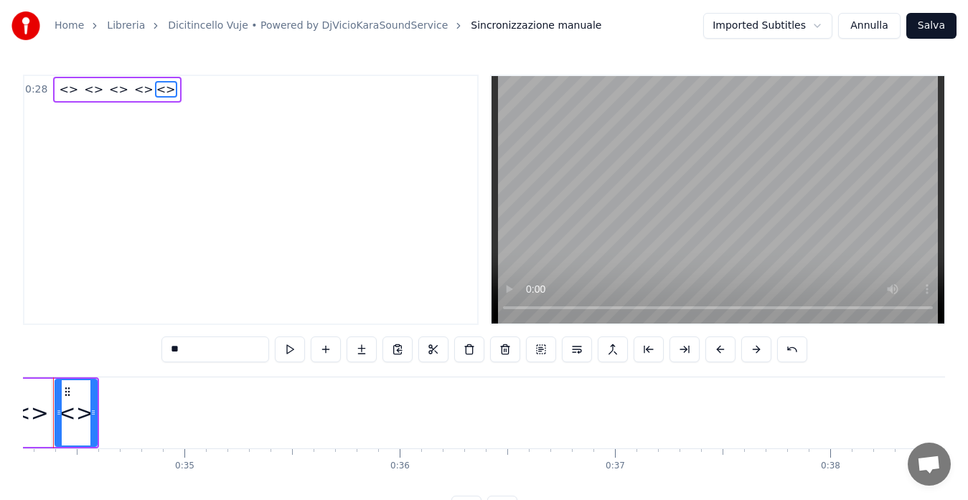
scroll to position [0, 7327]
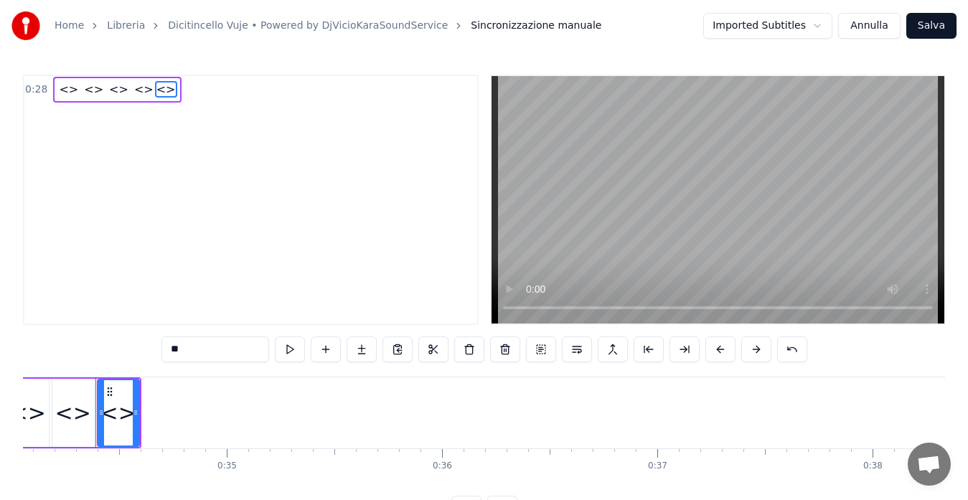
click at [864, 30] on button "Annulla" at bounding box center [869, 26] width 62 height 26
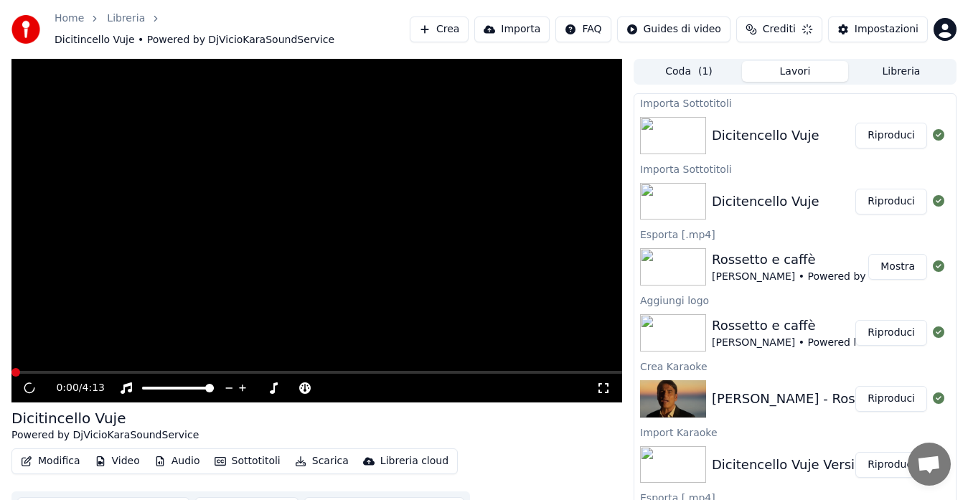
scroll to position [11, 0]
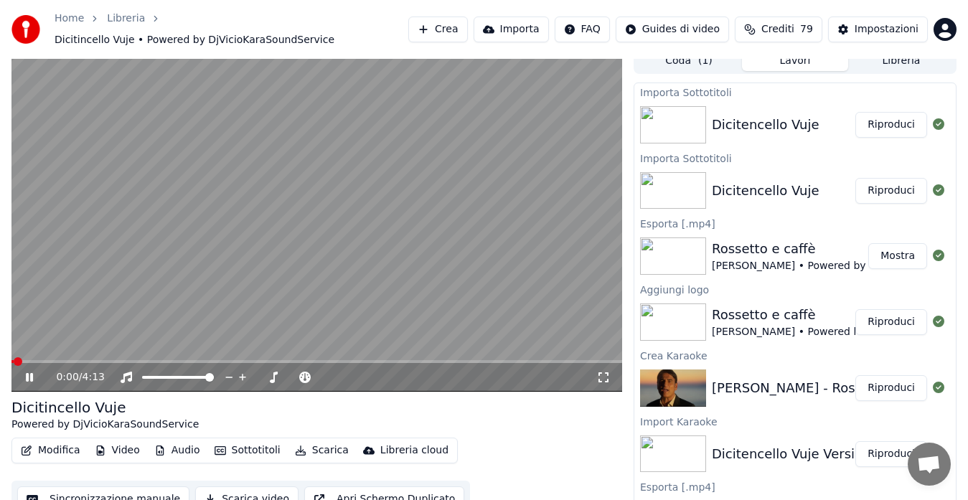
click at [236, 440] on button "Sottotitoli" at bounding box center [247, 450] width 77 height 20
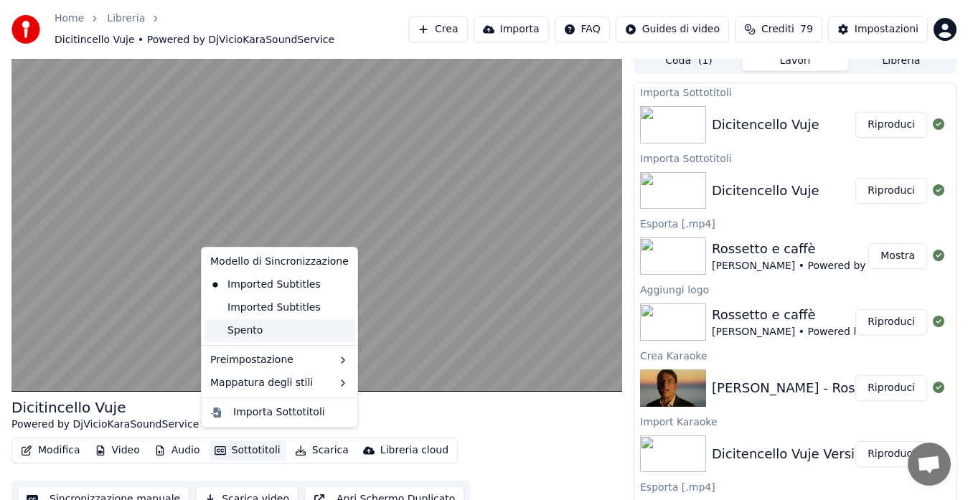
click at [251, 331] on div "Spento" at bounding box center [279, 330] width 150 height 23
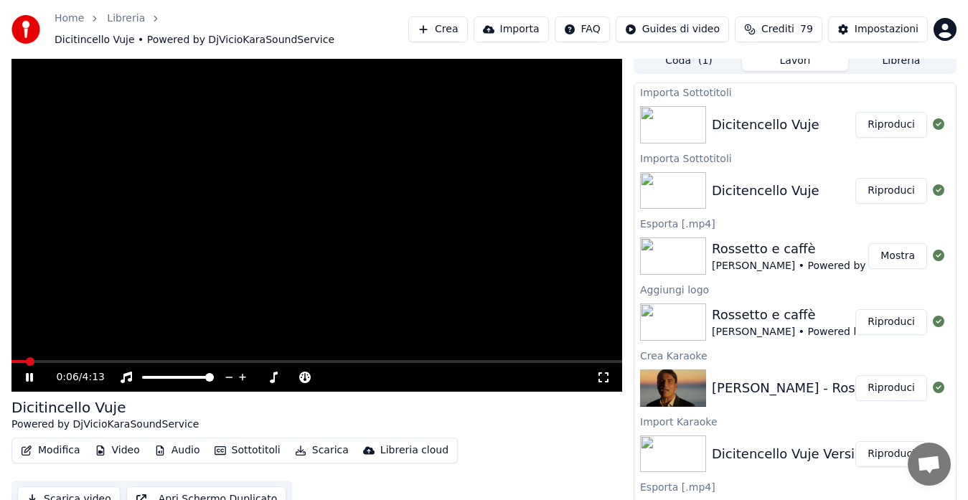
click at [240, 441] on button "Sottotitoli" at bounding box center [247, 450] width 77 height 20
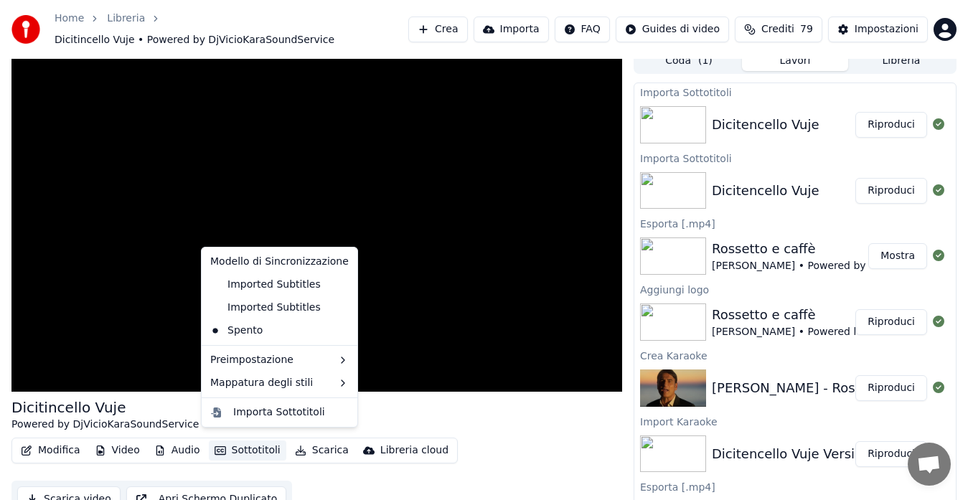
click at [339, 305] on icon at bounding box center [347, 307] width 16 height 11
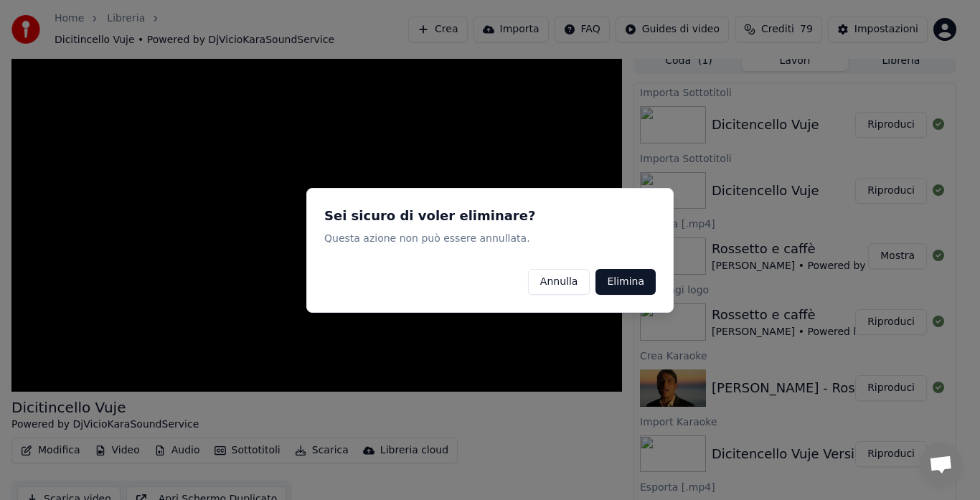
click at [654, 284] on button "Elimina" at bounding box center [625, 281] width 60 height 26
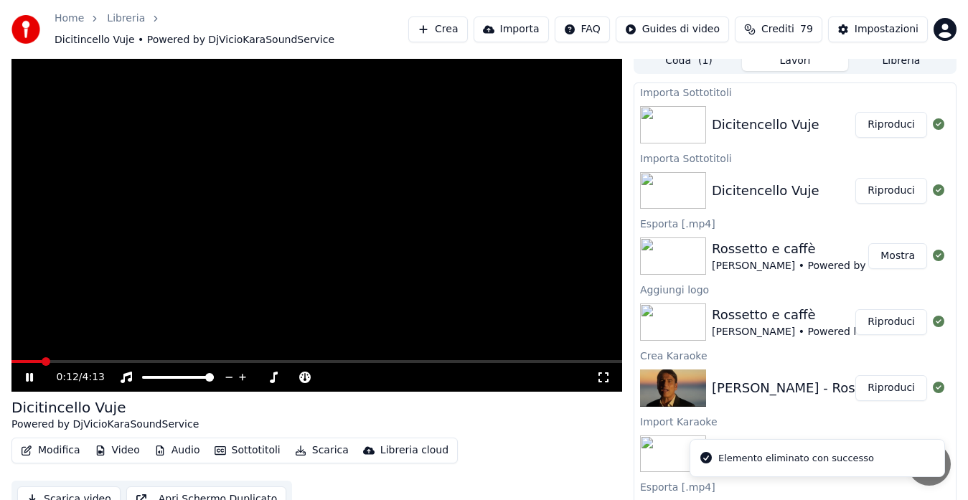
click at [229, 444] on button "Sottotitoli" at bounding box center [247, 450] width 77 height 20
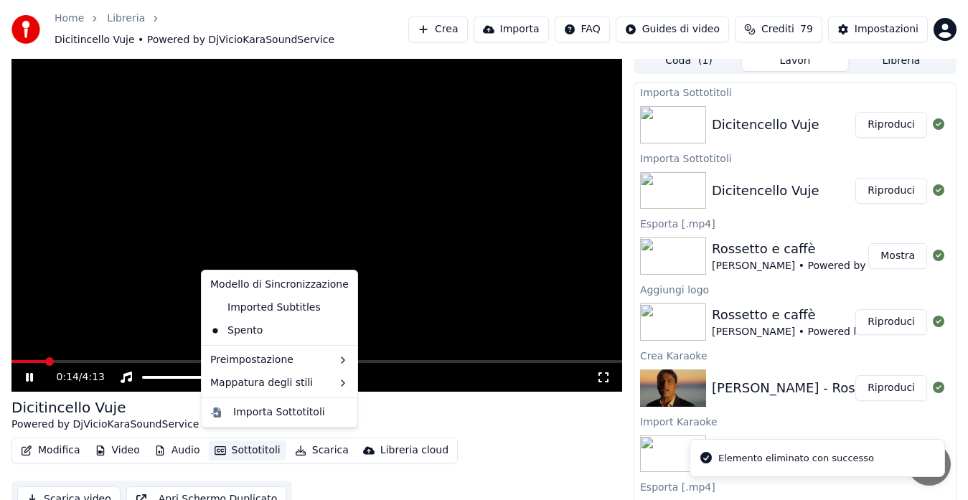
click at [339, 305] on icon at bounding box center [347, 307] width 16 height 11
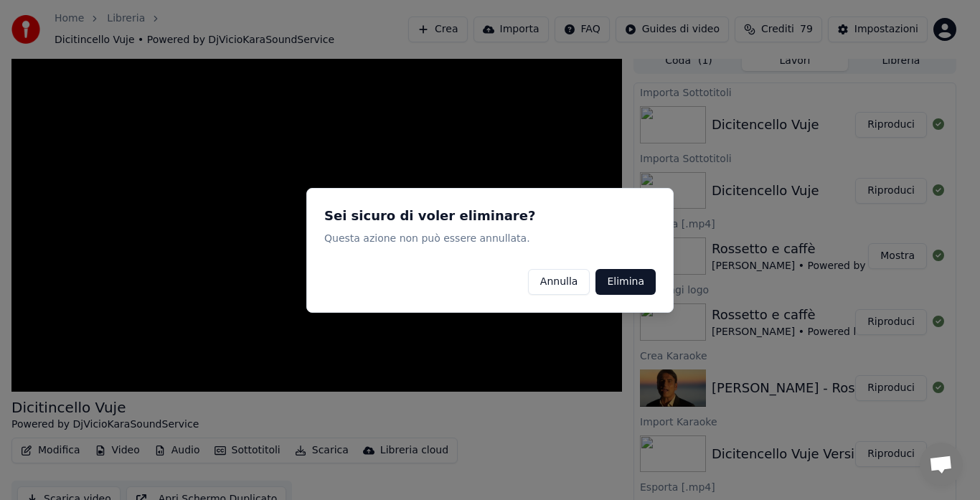
click at [640, 277] on button "Elimina" at bounding box center [625, 281] width 60 height 26
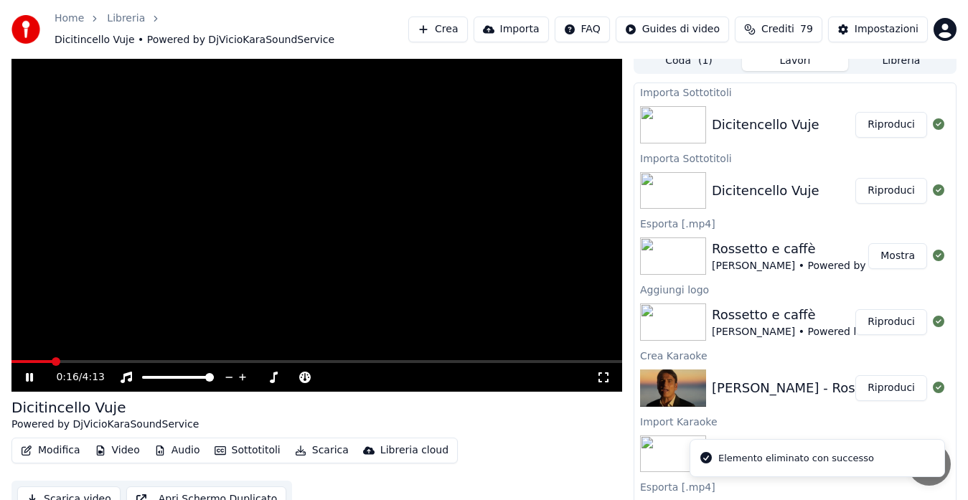
click at [244, 440] on button "Sottotitoli" at bounding box center [247, 450] width 77 height 20
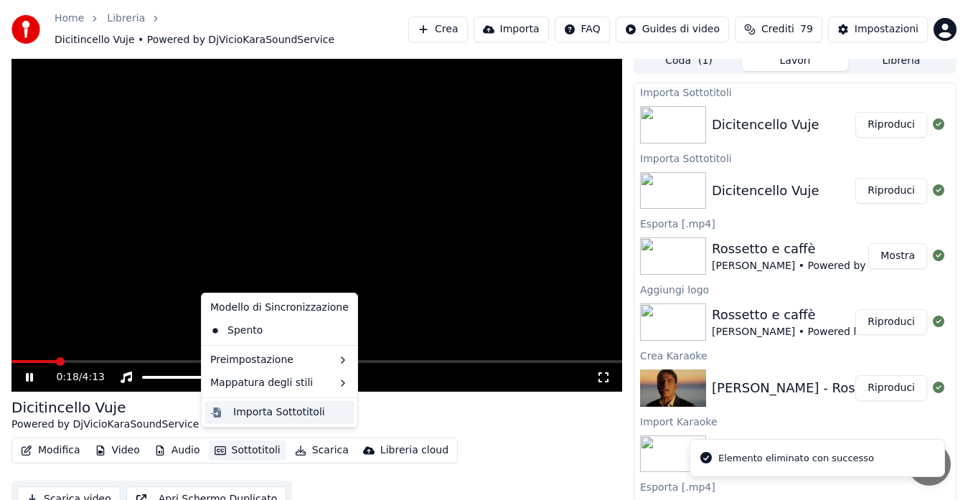
click at [280, 405] on div "Importa Sottotitoli" at bounding box center [279, 412] width 92 height 14
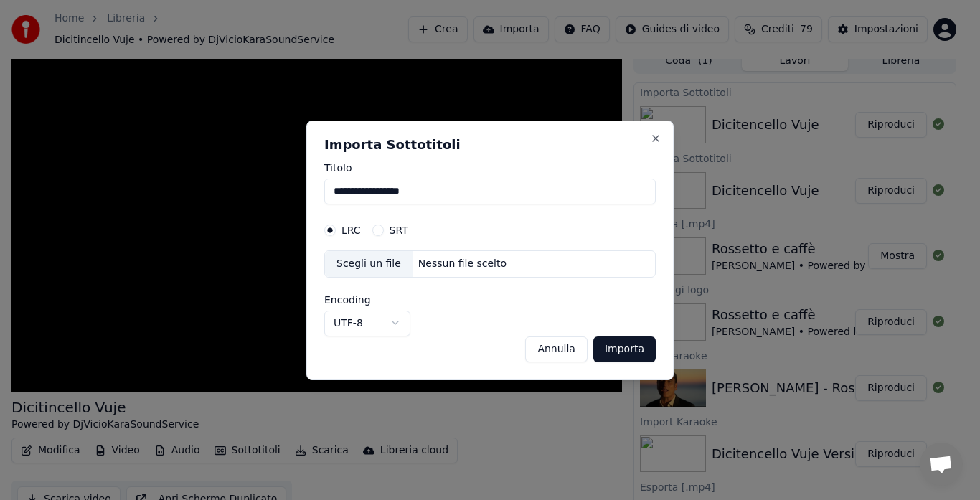
click at [430, 270] on div "Nessun file scelto" at bounding box center [462, 264] width 100 height 14
click at [439, 261] on div "Nessun file scelto" at bounding box center [462, 264] width 100 height 14
select select "*****"
click at [433, 268] on div "Nessun file scelto" at bounding box center [462, 264] width 100 height 14
click at [574, 352] on button "Annulla" at bounding box center [556, 349] width 62 height 26
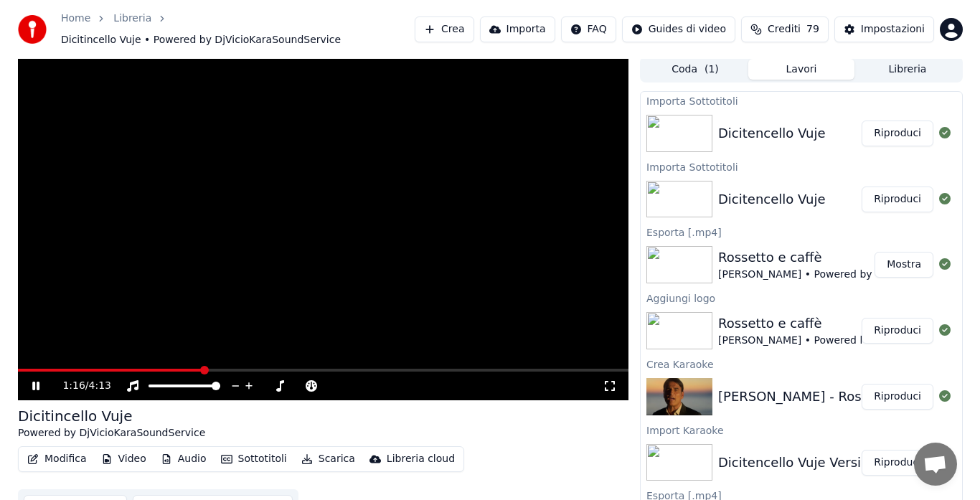
scroll to position [0, 0]
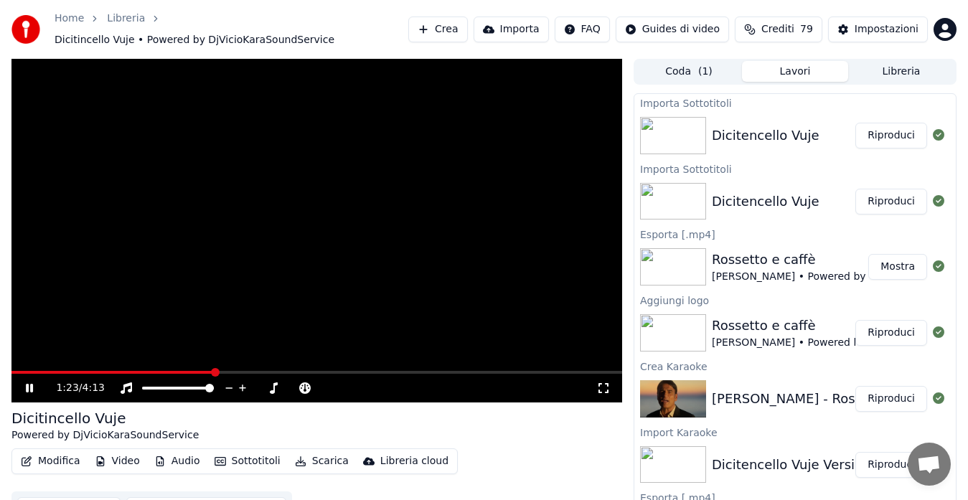
click at [219, 300] on video at bounding box center [316, 231] width 610 height 344
click at [890, 61] on button "Libreria" at bounding box center [901, 71] width 106 height 21
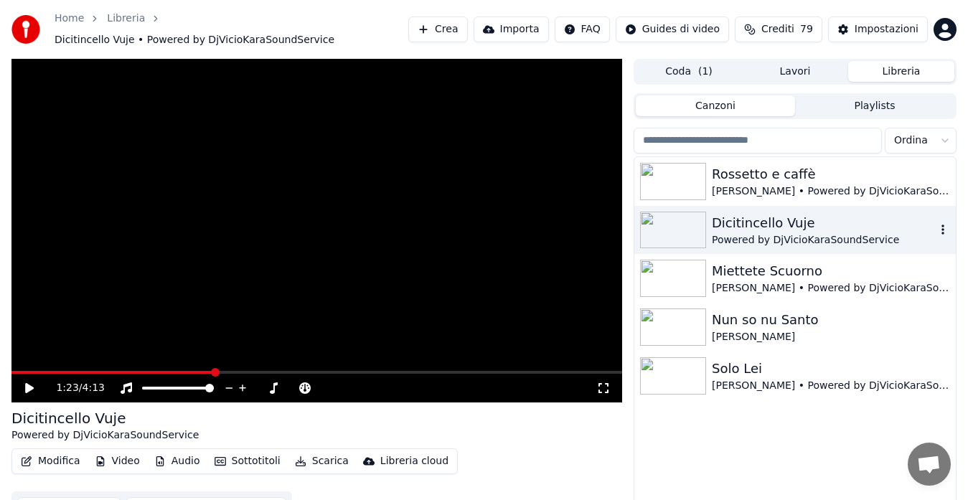
click at [941, 224] on icon "button" at bounding box center [942, 229] width 14 height 11
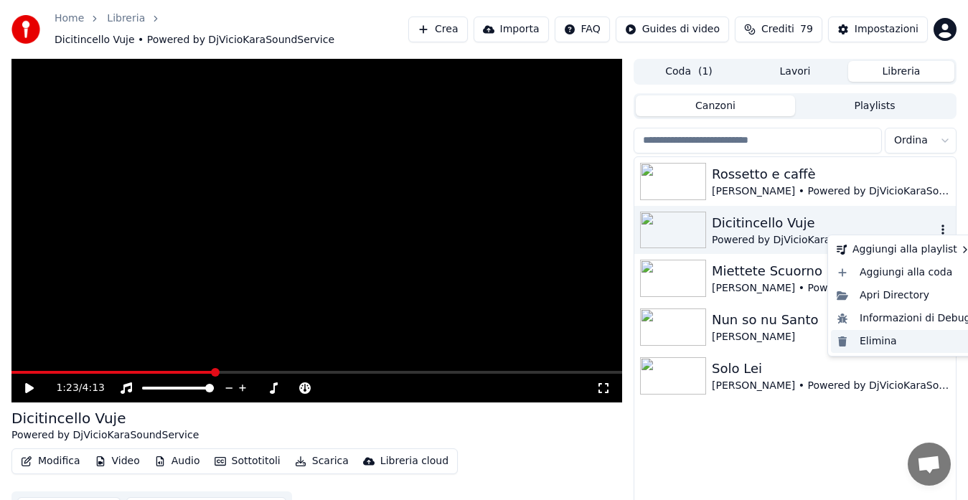
click at [871, 336] on div "Elimina" at bounding box center [904, 341] width 146 height 23
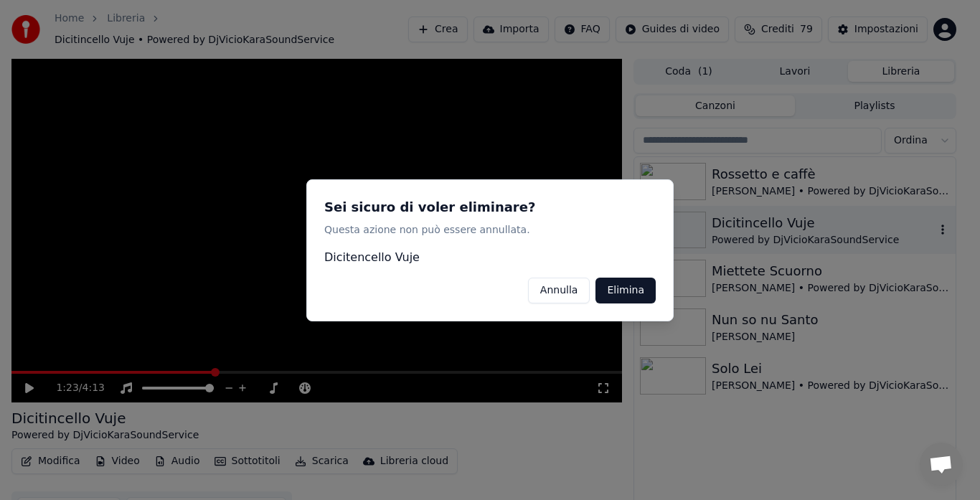
click at [620, 291] on button "Elimina" at bounding box center [625, 290] width 60 height 26
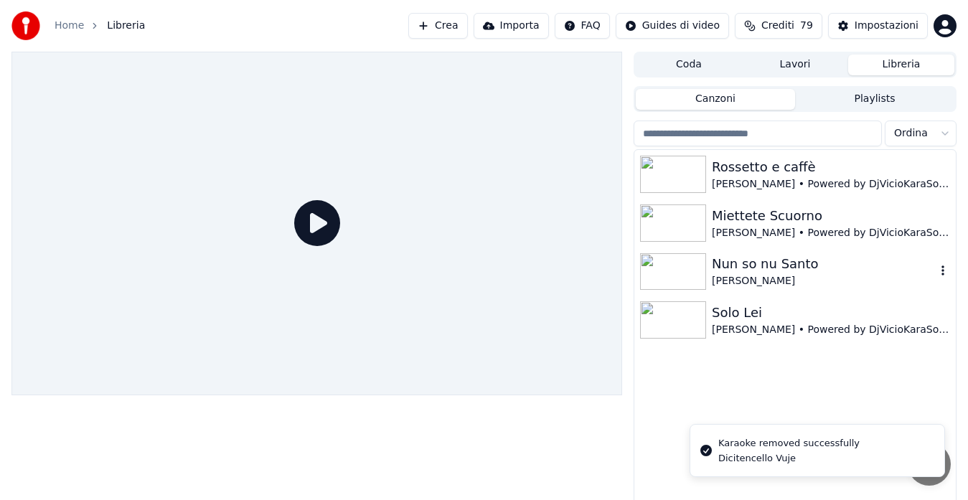
click at [944, 273] on icon "button" at bounding box center [942, 270] width 14 height 11
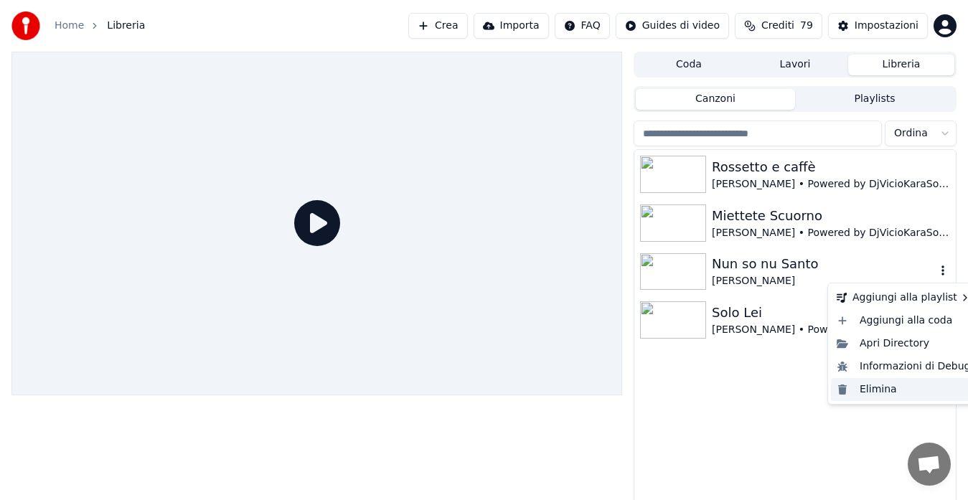
click at [875, 390] on div "Elimina" at bounding box center [904, 389] width 146 height 23
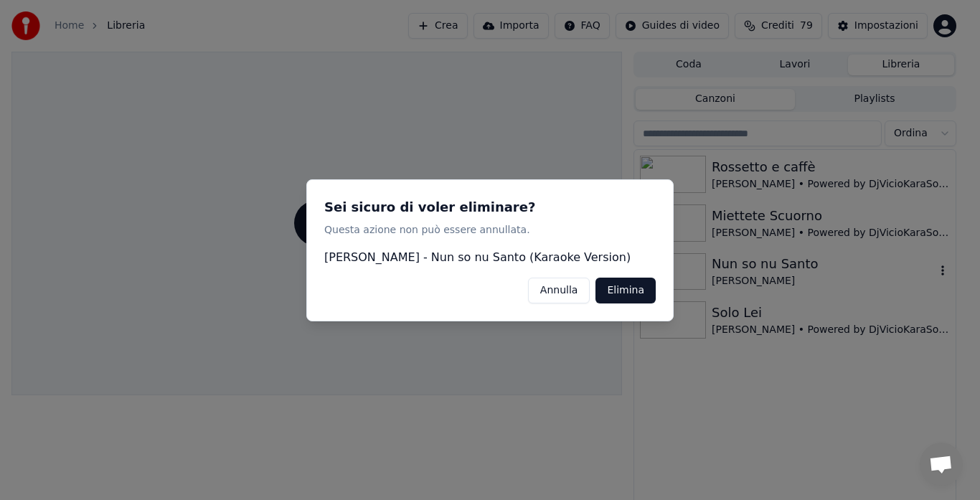
click at [632, 283] on button "Elimina" at bounding box center [625, 290] width 60 height 26
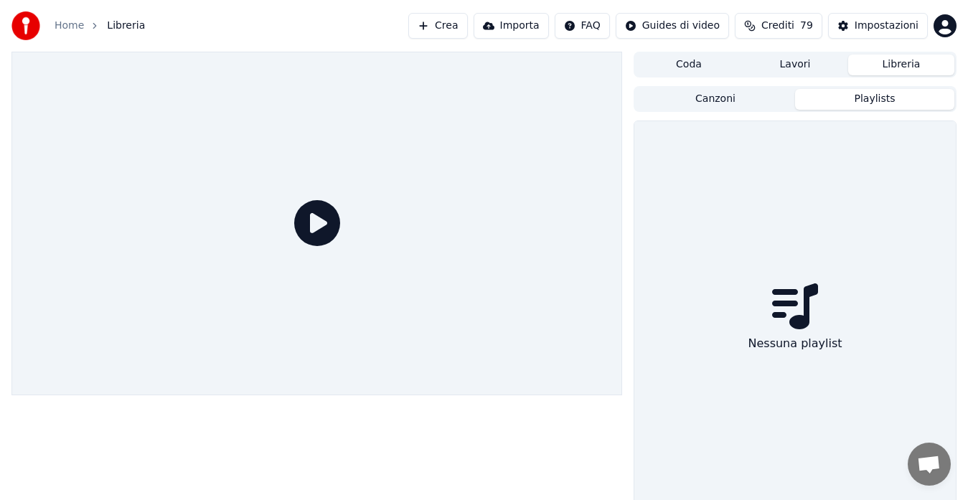
click at [846, 103] on button "Playlists" at bounding box center [874, 99] width 159 height 21
click at [732, 99] on button "Canzoni" at bounding box center [714, 99] width 159 height 21
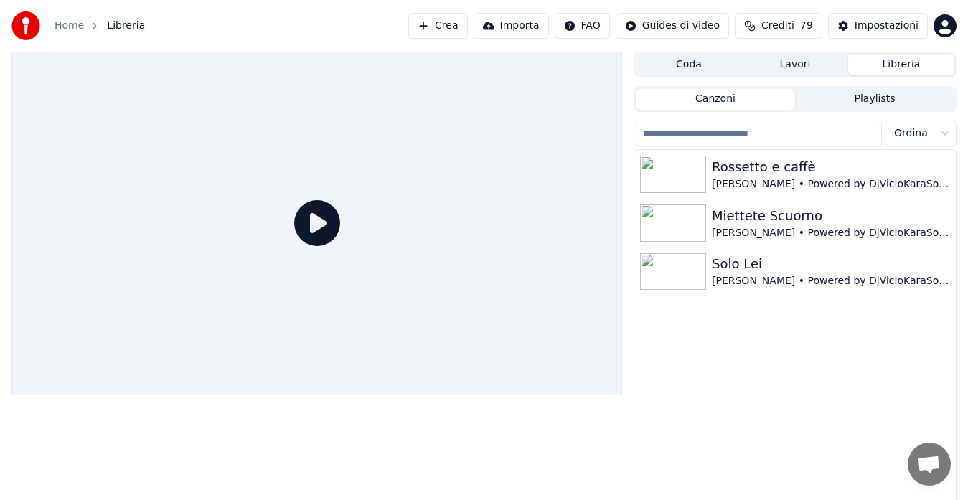
click at [793, 60] on button "Lavori" at bounding box center [795, 65] width 106 height 21
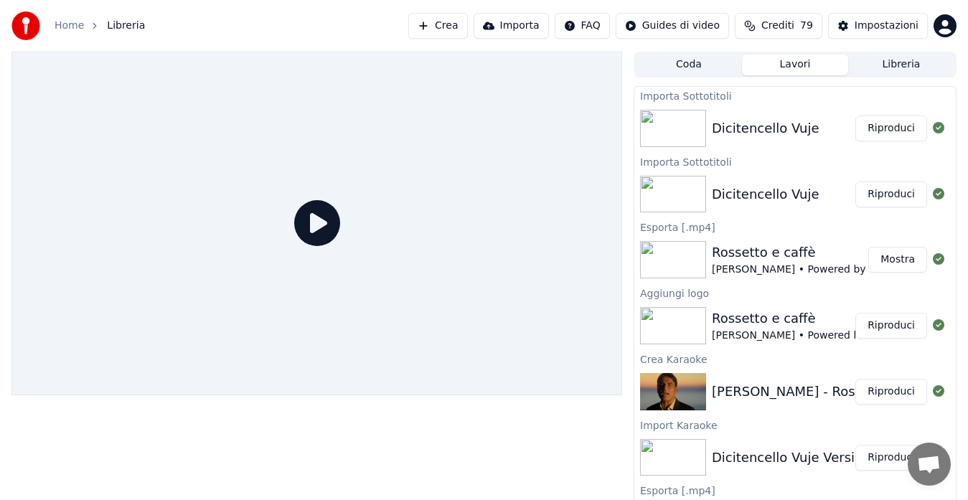
click at [689, 63] on button "Coda" at bounding box center [688, 65] width 106 height 21
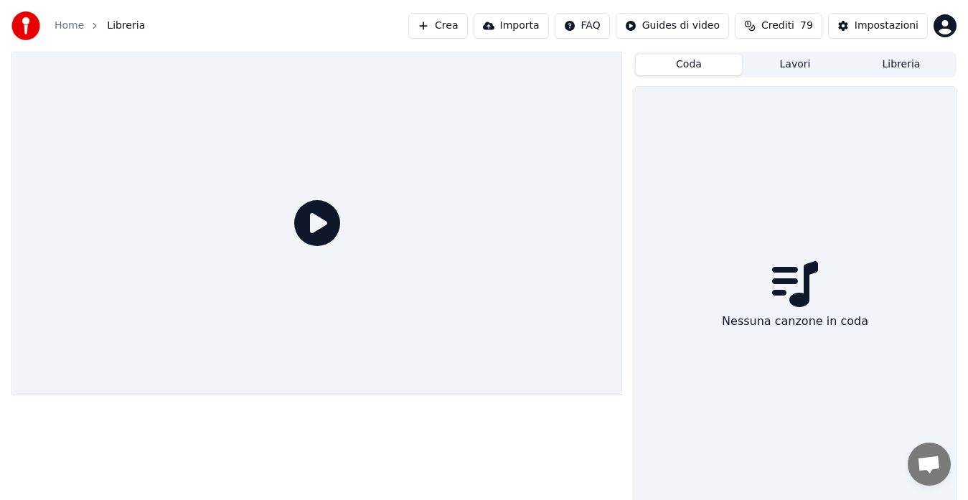
click at [786, 62] on button "Lavori" at bounding box center [795, 65] width 106 height 21
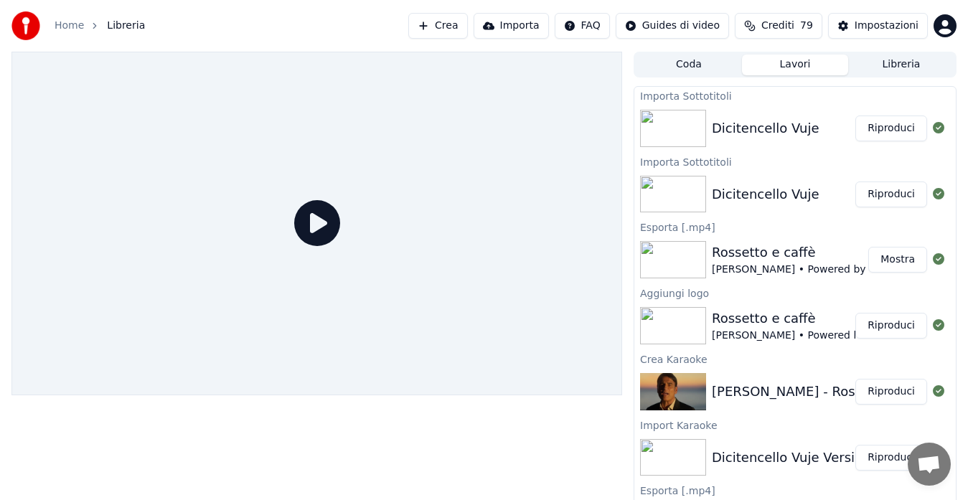
click at [71, 22] on link "Home" at bounding box center [69, 26] width 29 height 14
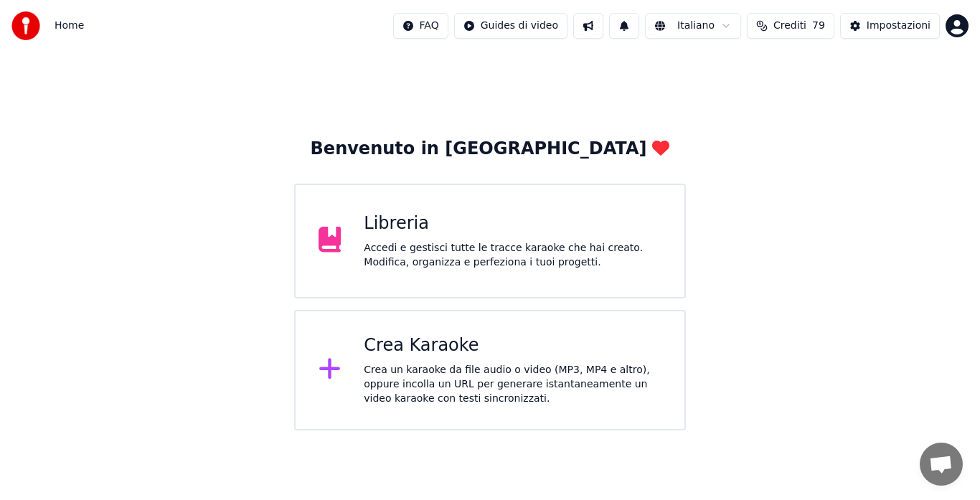
click at [460, 227] on div "Libreria" at bounding box center [513, 223] width 298 height 23
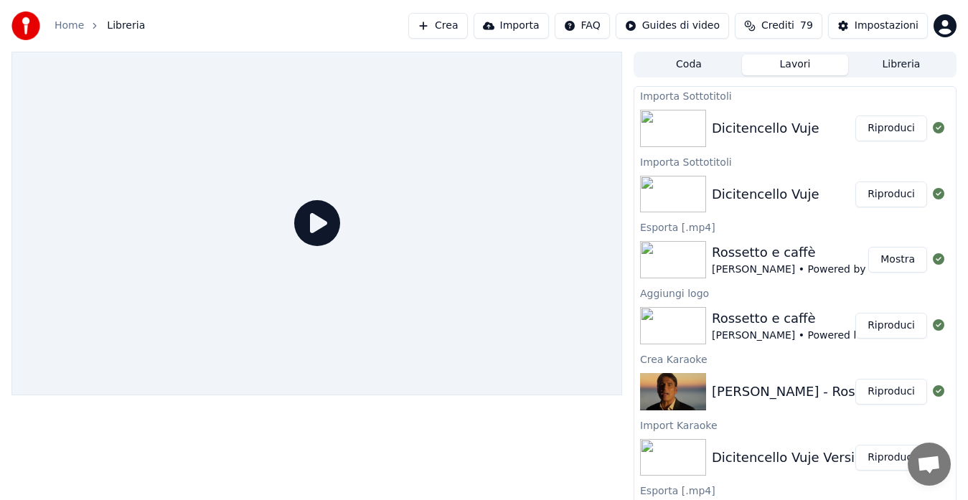
click at [64, 27] on link "Home" at bounding box center [69, 26] width 29 height 14
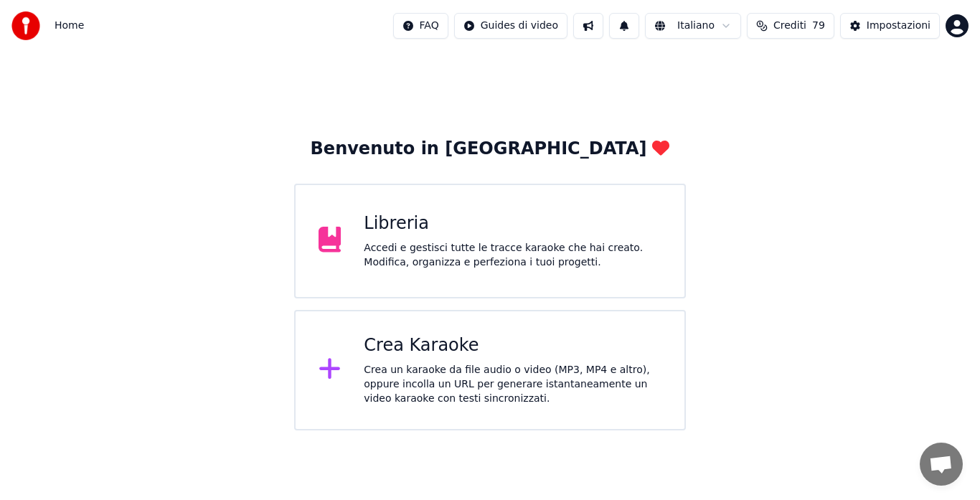
click at [447, 363] on div "Crea un karaoke da file audio o video (MP3, MP4 e altro), oppure incolla un URL…" at bounding box center [513, 384] width 298 height 43
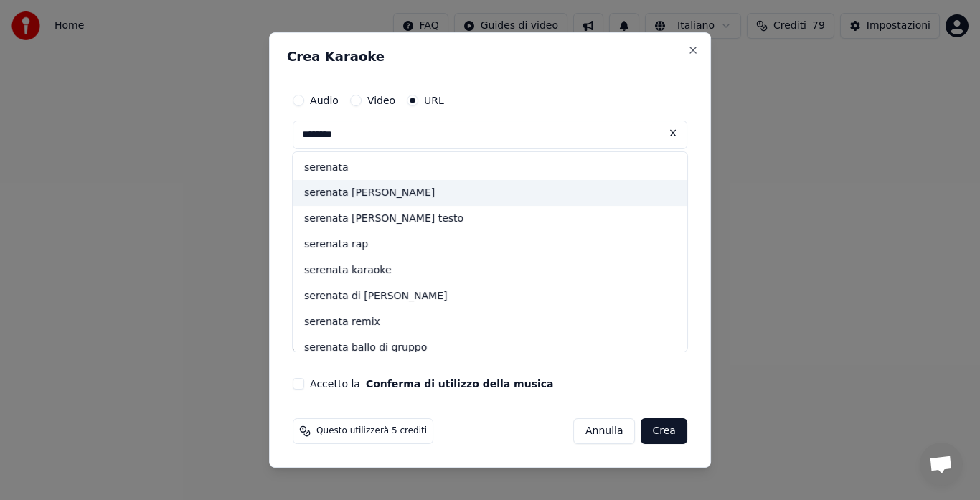
click at [450, 182] on div "serenata alessandra amoroso" at bounding box center [490, 194] width 394 height 26
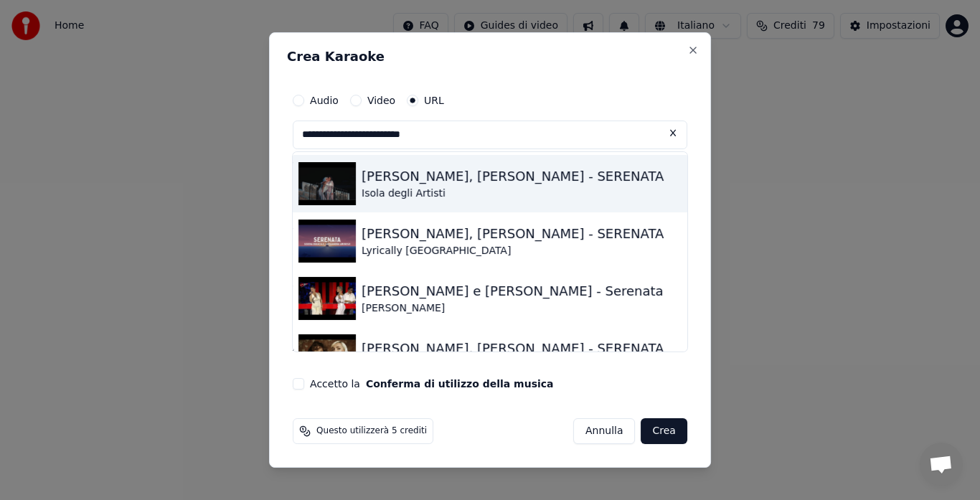
click at [541, 198] on div "Isola degli Artisti" at bounding box center [512, 193] width 302 height 14
type input "**********"
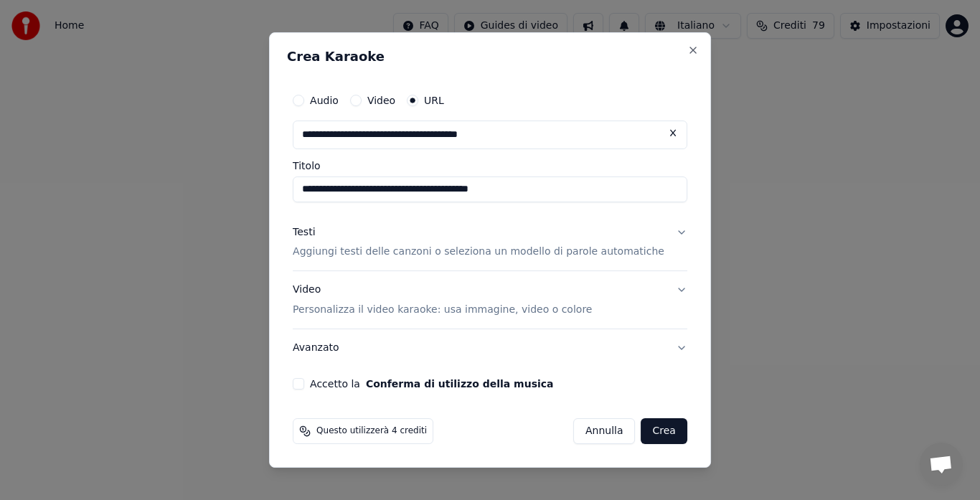
click at [531, 252] on p "Aggiungi testi delle canzoni o seleziona un modello di parole automatiche" at bounding box center [479, 252] width 372 height 14
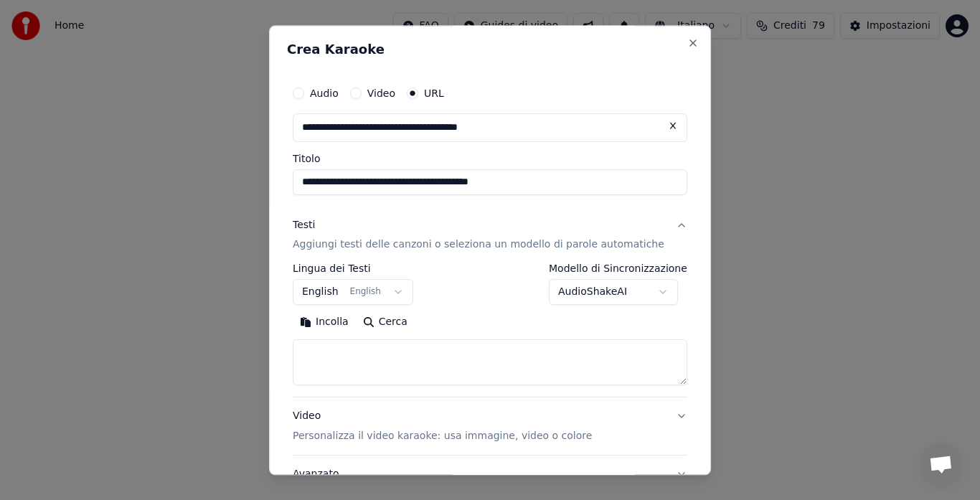
click at [399, 285] on button "English English" at bounding box center [353, 293] width 120 height 26
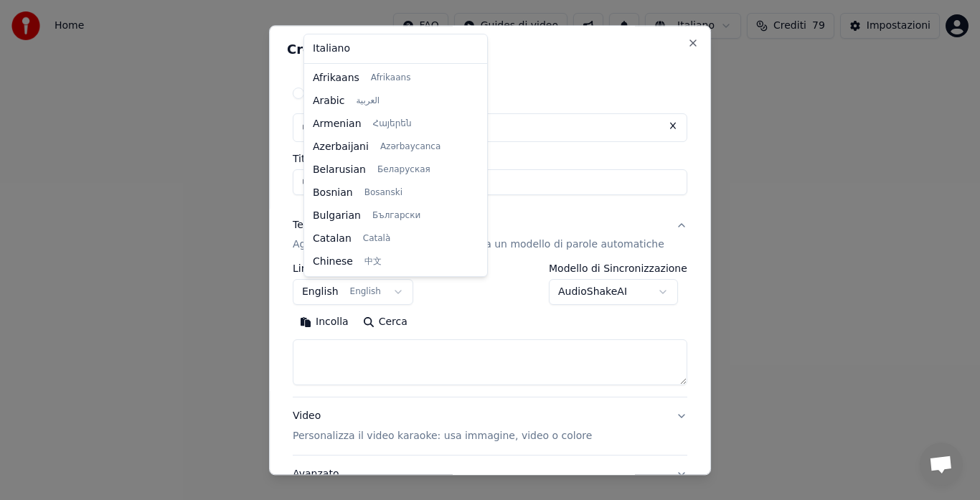
scroll to position [115, 0]
select select "**"
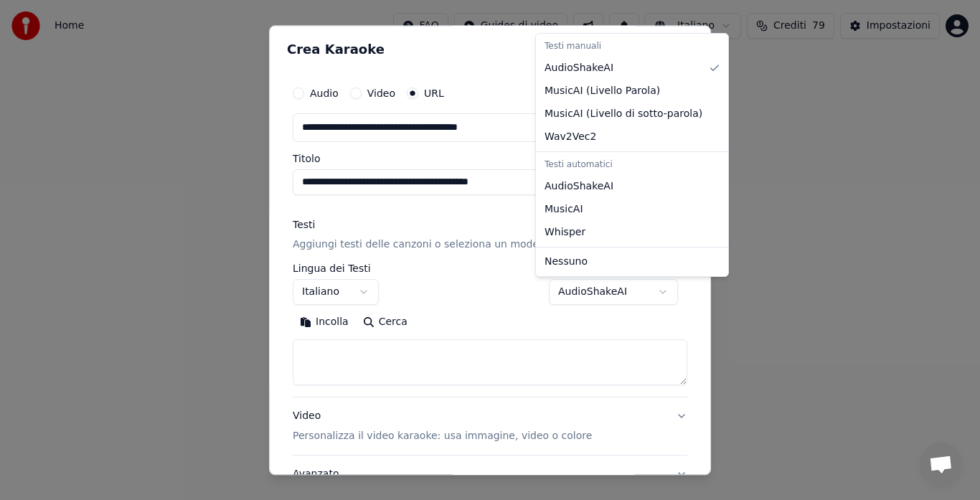
click at [635, 293] on body "**********" at bounding box center [490, 215] width 980 height 430
select select "**********"
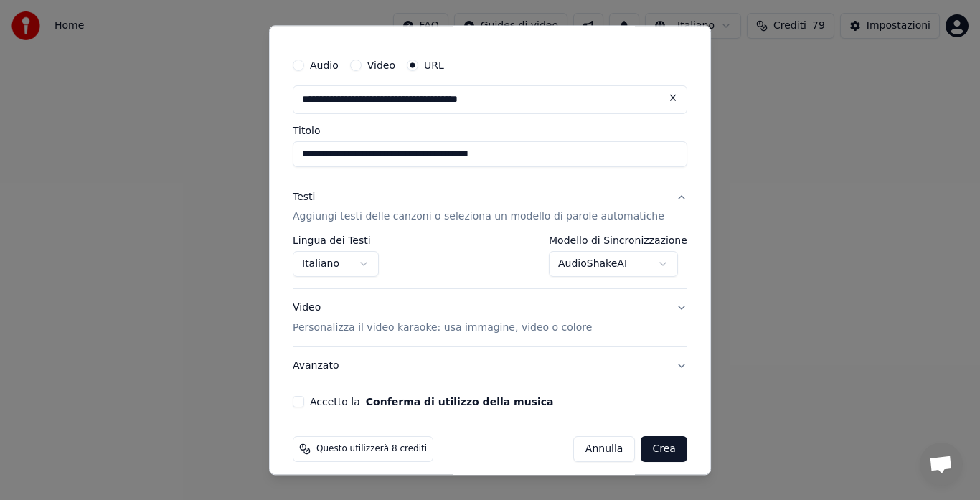
scroll to position [39, 0]
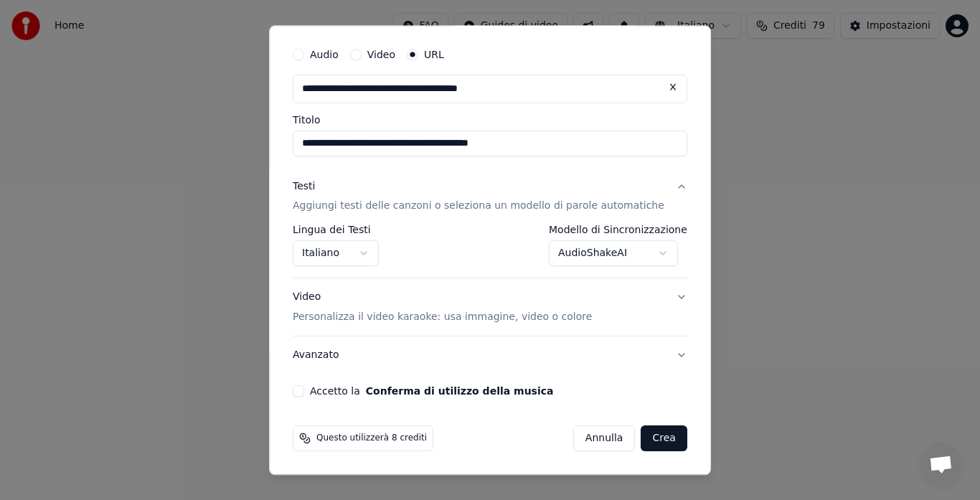
click at [655, 293] on button "Video Personalizza il video karaoke: usa immagine, video o colore" at bounding box center [490, 307] width 394 height 57
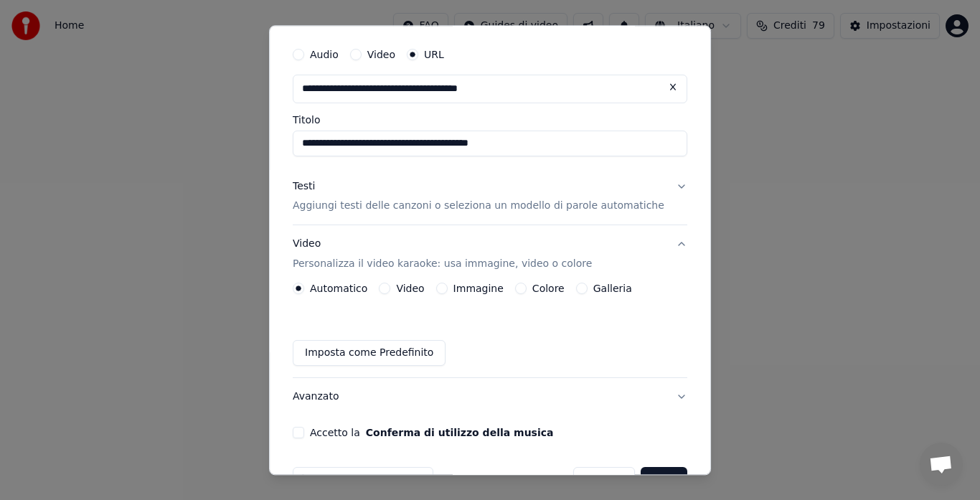
click at [585, 283] on div "Galleria" at bounding box center [604, 288] width 56 height 11
click at [577, 288] on button "Galleria" at bounding box center [581, 288] width 11 height 11
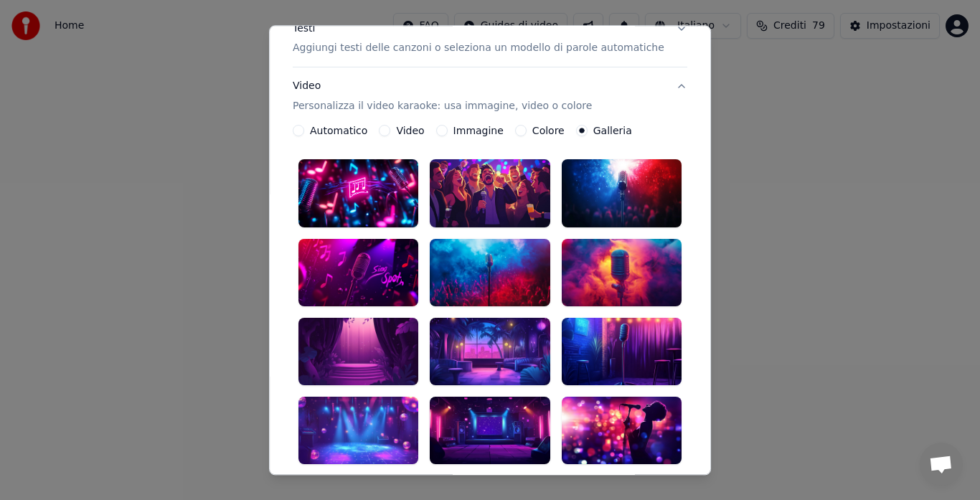
scroll to position [206, 0]
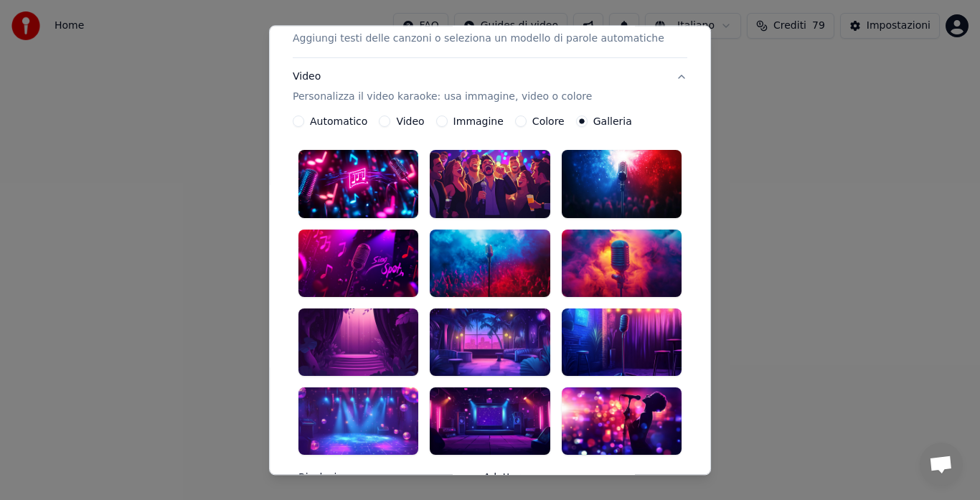
click at [348, 181] on div at bounding box center [358, 184] width 120 height 67
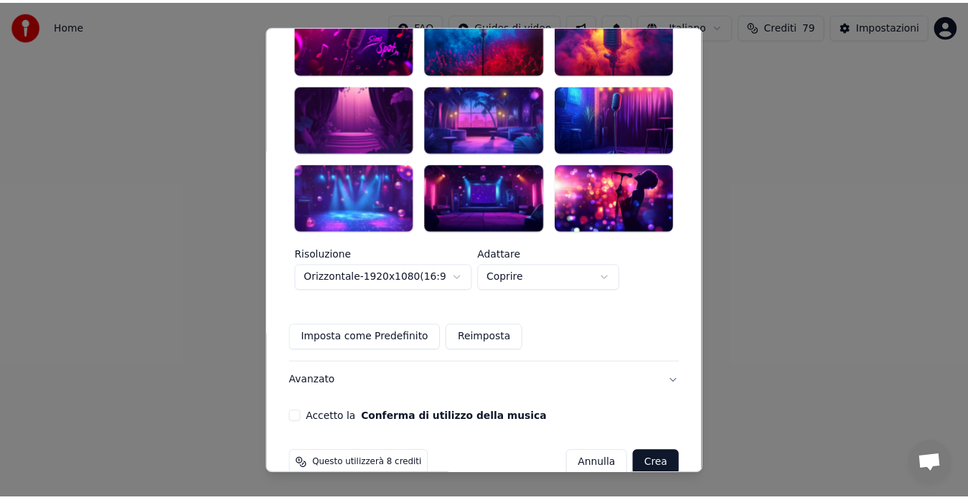
scroll to position [430, 0]
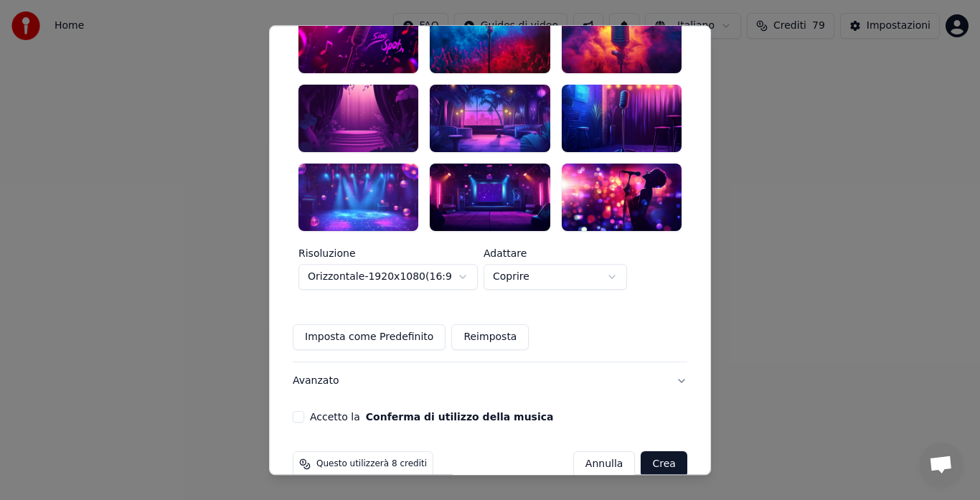
click at [304, 411] on button "Accetto la Conferma di utilizzo della musica" at bounding box center [298, 416] width 11 height 11
click at [641, 451] on button "Crea" at bounding box center [664, 464] width 46 height 26
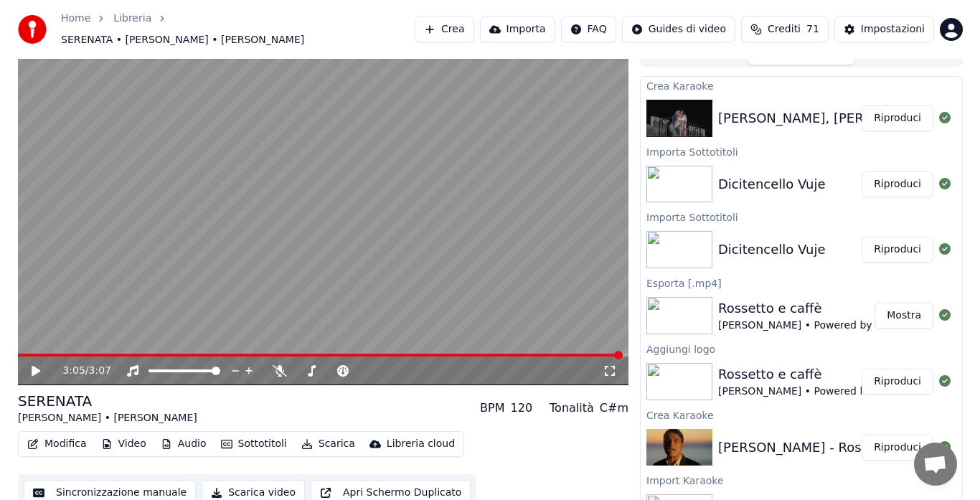
scroll to position [22, 0]
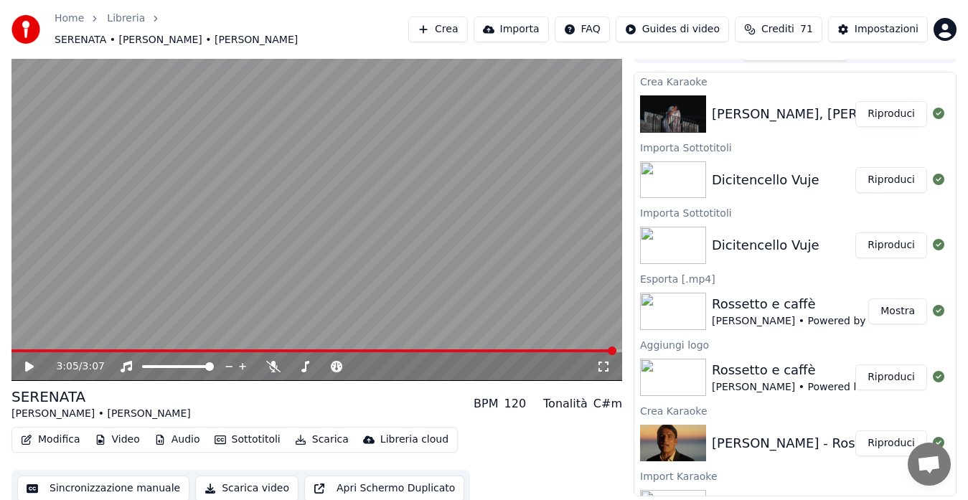
click at [67, 430] on button "Modifica" at bounding box center [50, 440] width 71 height 20
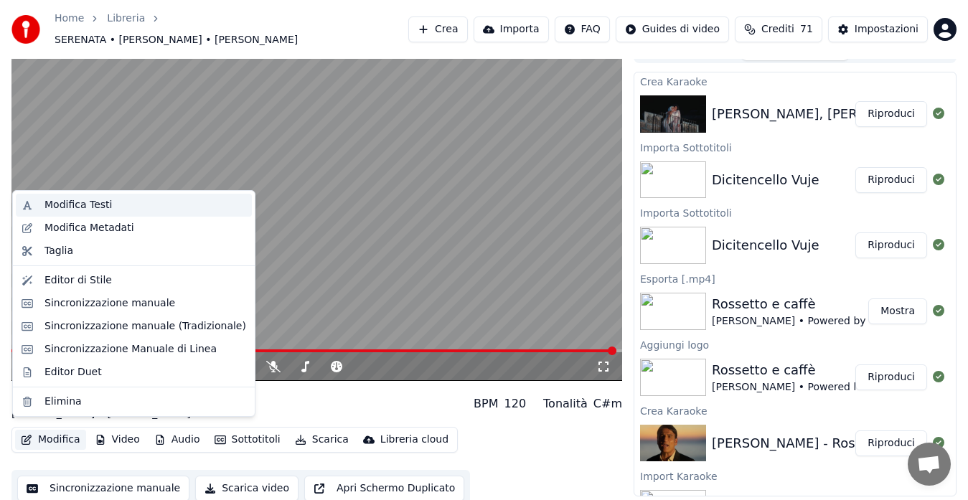
click at [82, 202] on div "Modifica Testi" at bounding box center [77, 205] width 67 height 14
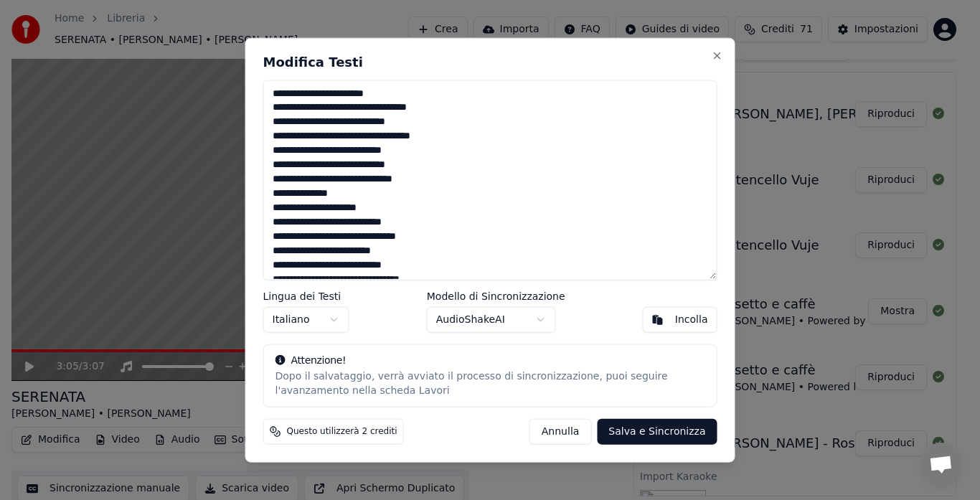
click at [488, 320] on body "Home Libreria SERENATA • Serena Brancale • Alessandra Amoroso Crea Importa FAQ …" at bounding box center [484, 228] width 968 height 500
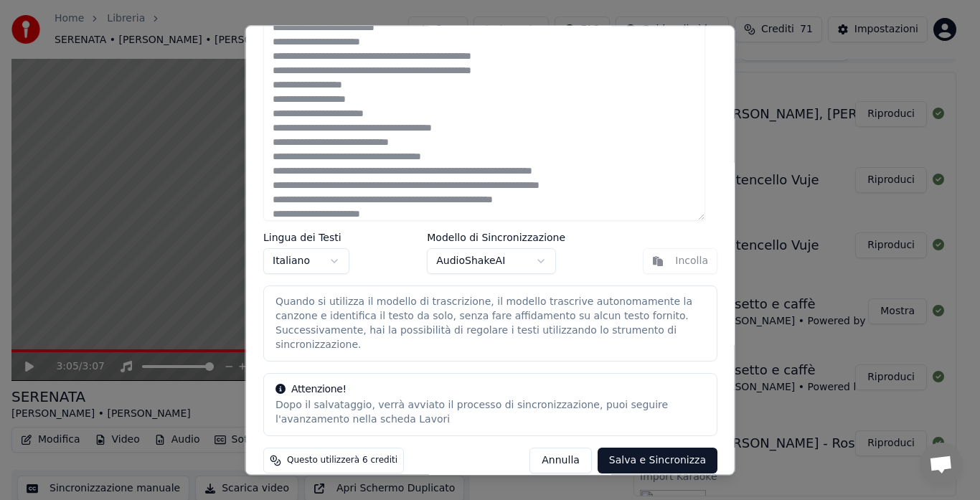
scroll to position [48, 0]
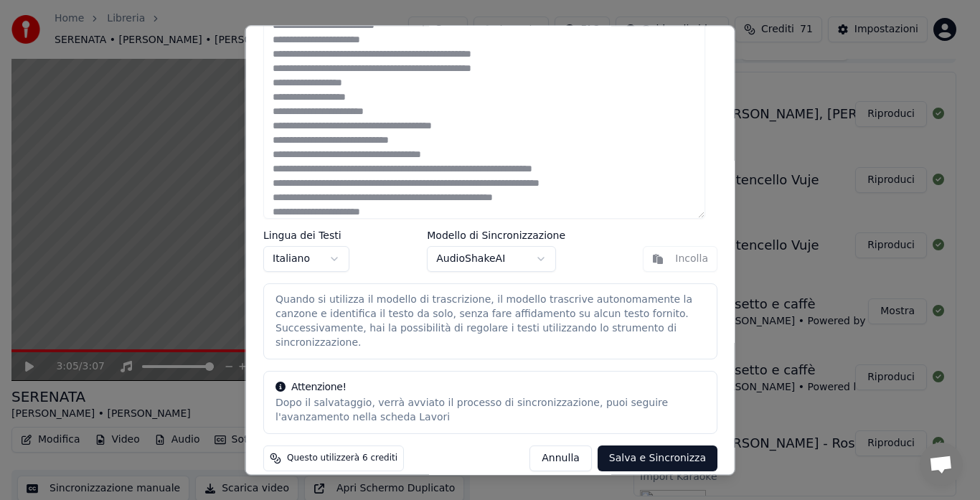
click at [627, 447] on button "Salva e Sincronizza" at bounding box center [657, 459] width 120 height 26
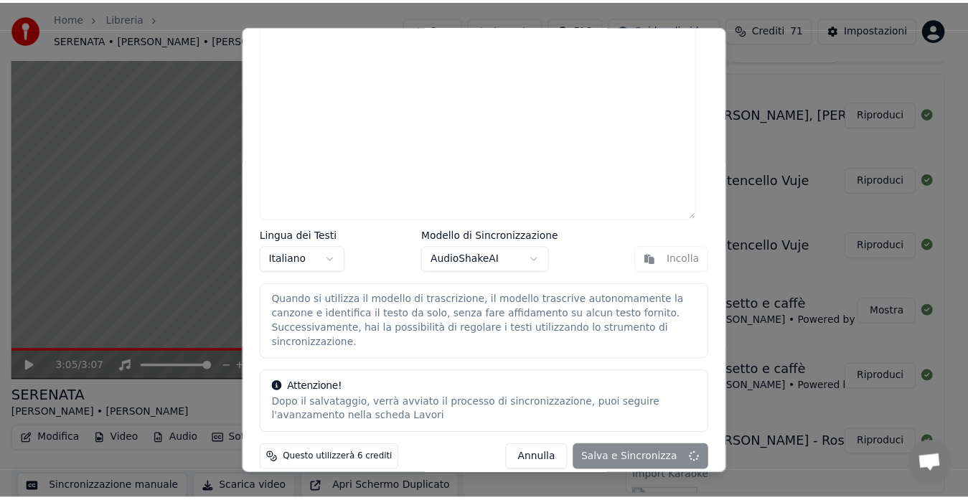
scroll to position [49, 0]
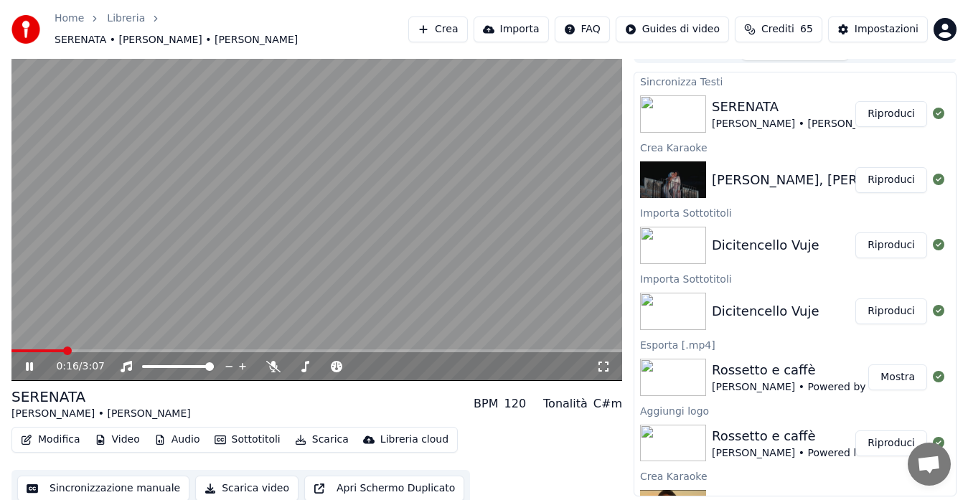
click at [316, 339] on video at bounding box center [316, 209] width 610 height 344
click at [316, 349] on span at bounding box center [316, 350] width 610 height 3
click at [333, 323] on video at bounding box center [316, 209] width 610 height 344
click at [79, 476] on button "Sincronizzazione manuale" at bounding box center [103, 489] width 172 height 26
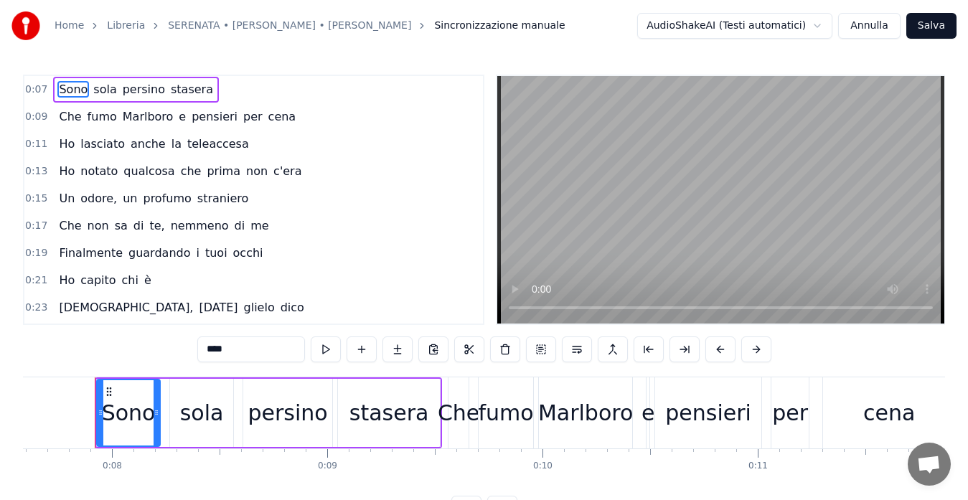
click at [347, 22] on link "SERENATA • Serena Brancale • Alessandra Amoroso" at bounding box center [289, 26] width 243 height 14
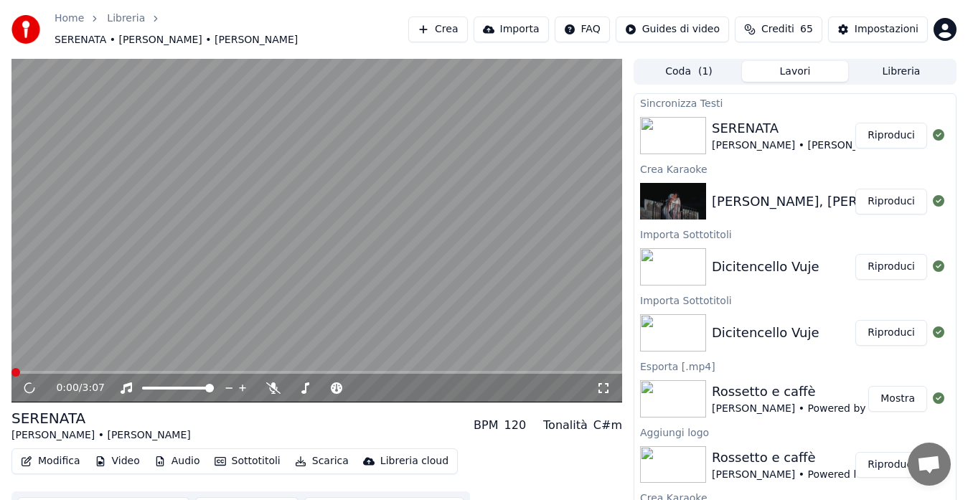
click at [42, 451] on button "Modifica" at bounding box center [50, 461] width 71 height 20
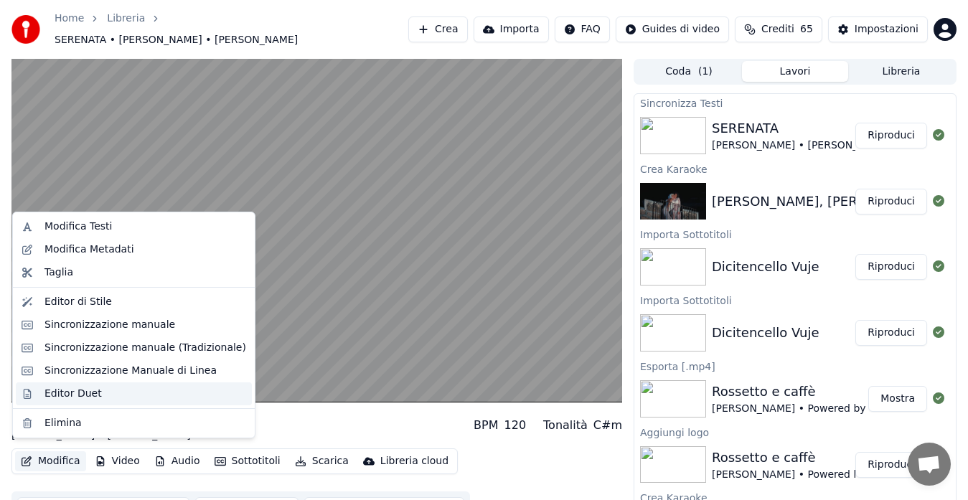
click at [93, 385] on div "Editor Duet" at bounding box center [134, 393] width 236 height 23
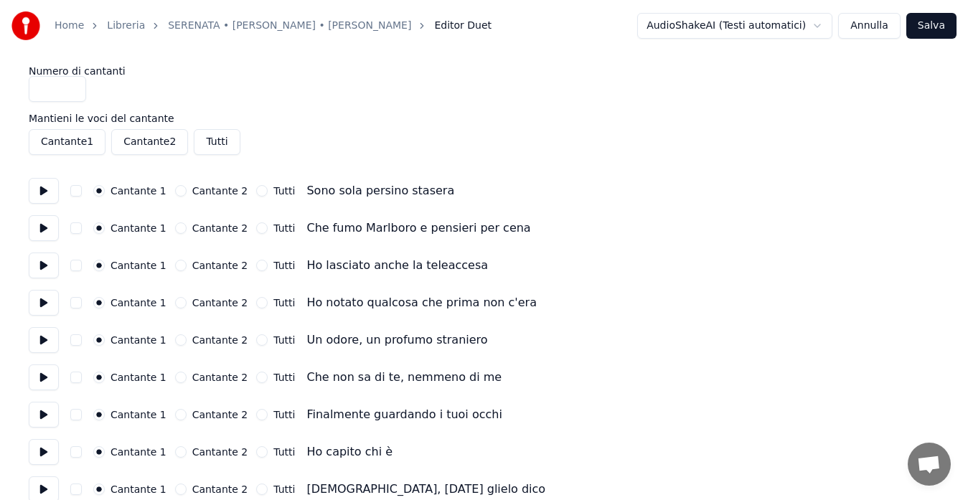
click at [62, 146] on button "Cantante 1" at bounding box center [67, 142] width 77 height 26
click at [72, 144] on button "Cantante 1" at bounding box center [67, 142] width 77 height 26
click at [152, 134] on button "Cantante 2" at bounding box center [149, 142] width 77 height 26
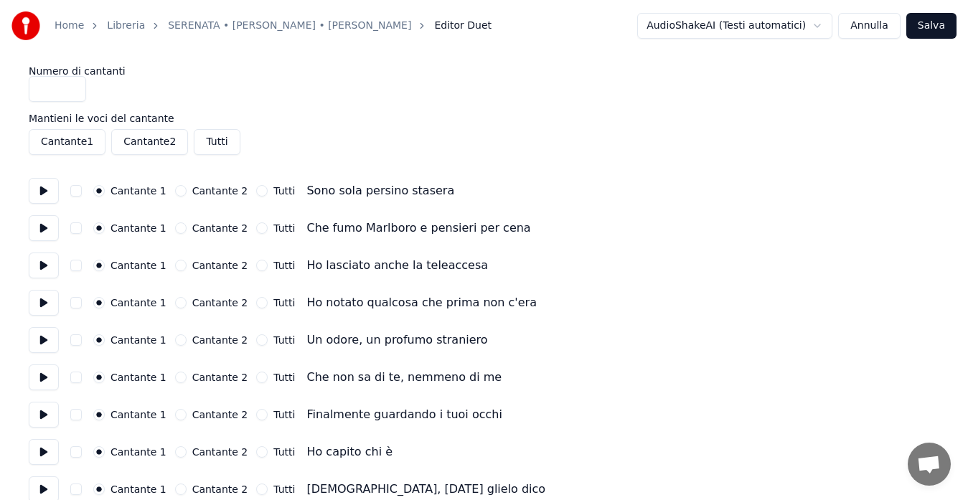
click at [131, 142] on button "Cantante 2" at bounding box center [149, 142] width 77 height 26
click at [200, 142] on button "Tutti" at bounding box center [217, 142] width 46 height 26
click at [175, 188] on button "Cantante 2" at bounding box center [180, 190] width 11 height 11
click at [98, 186] on button "Cantante 1" at bounding box center [98, 190] width 11 height 11
click at [36, 189] on button at bounding box center [44, 191] width 30 height 26
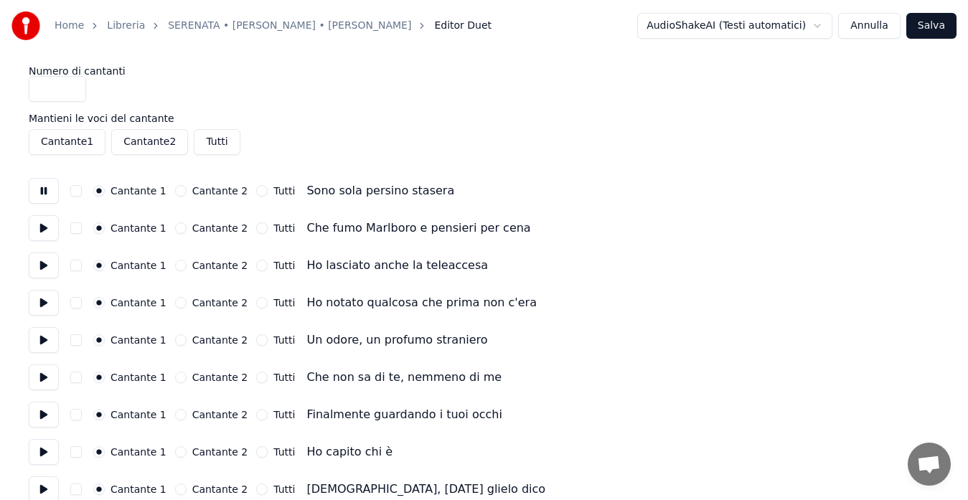
click at [36, 189] on button at bounding box center [44, 191] width 30 height 26
click at [48, 189] on button at bounding box center [44, 191] width 30 height 26
click at [44, 186] on button at bounding box center [44, 191] width 30 height 26
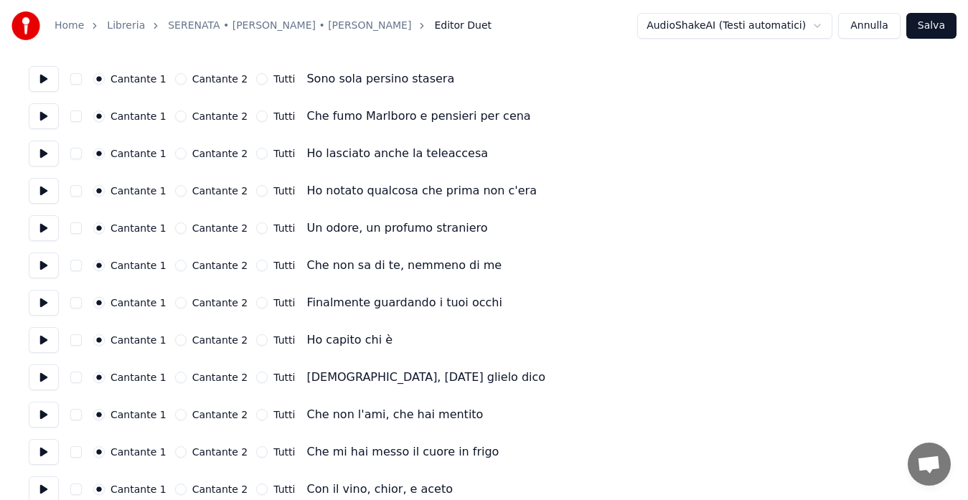
scroll to position [139, 0]
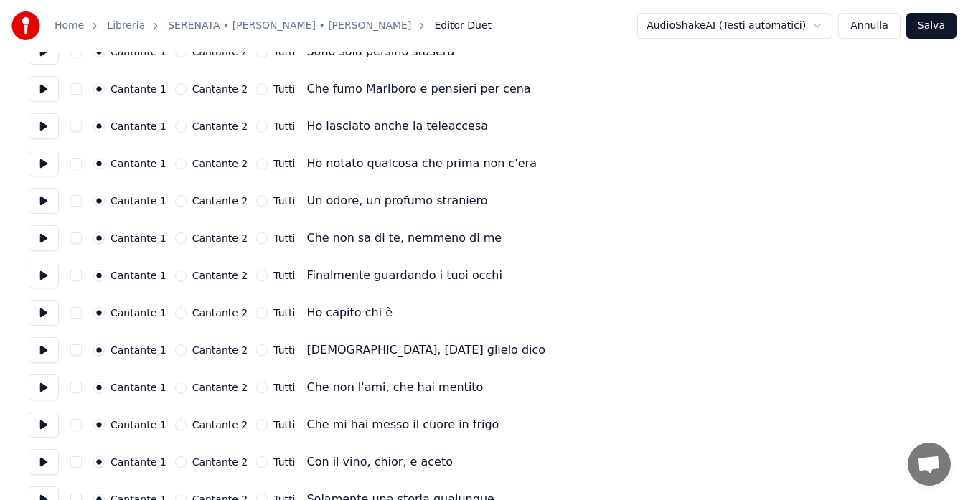
click at [256, 350] on button "Tutti" at bounding box center [261, 349] width 11 height 11
click at [256, 387] on button "Tutti" at bounding box center [261, 387] width 11 height 11
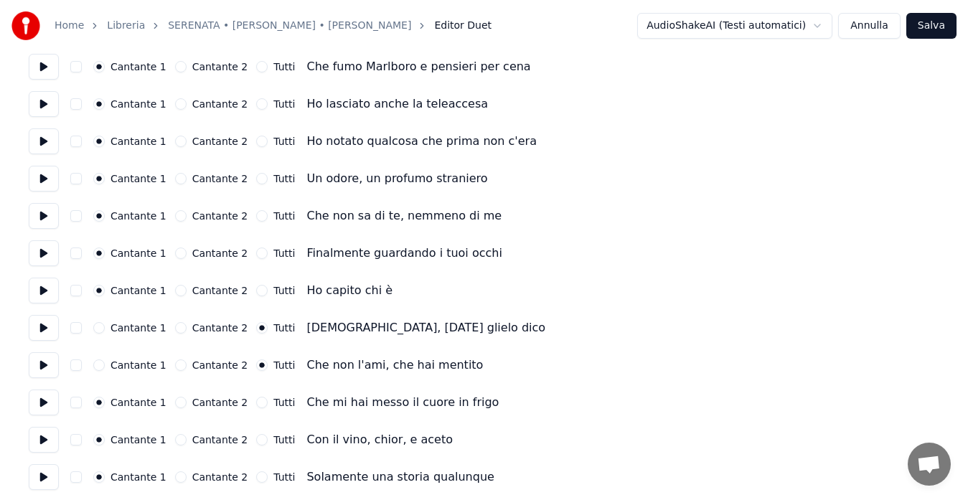
scroll to position [167, 0]
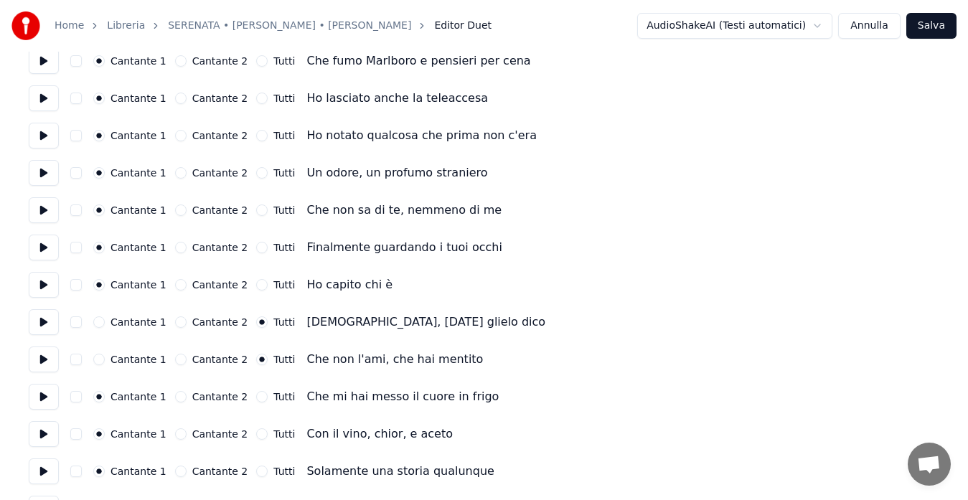
click at [256, 397] on button "Tutti" at bounding box center [261, 396] width 11 height 11
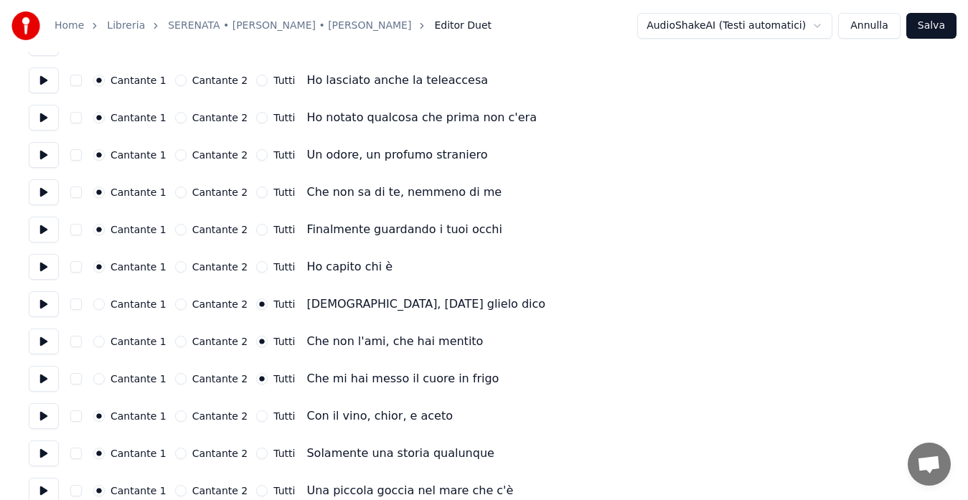
scroll to position [195, 0]
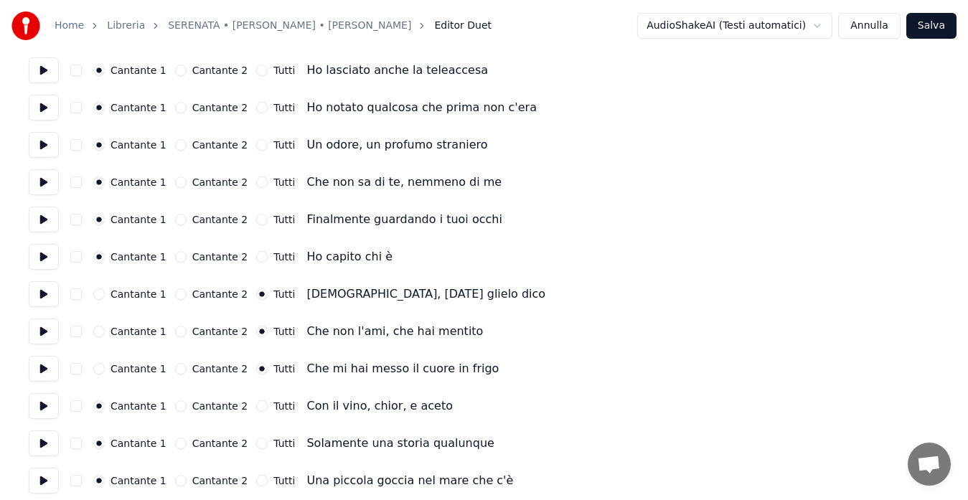
click at [256, 403] on button "Tutti" at bounding box center [261, 405] width 11 height 11
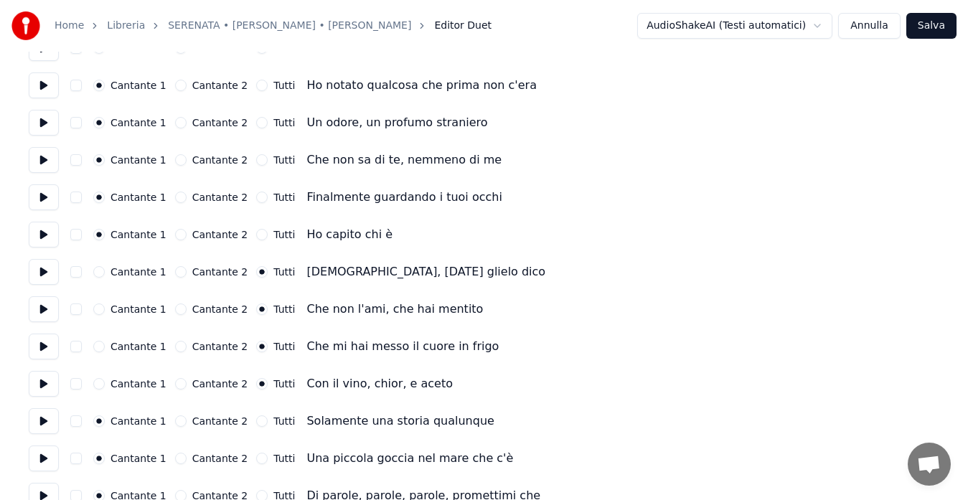
scroll to position [223, 0]
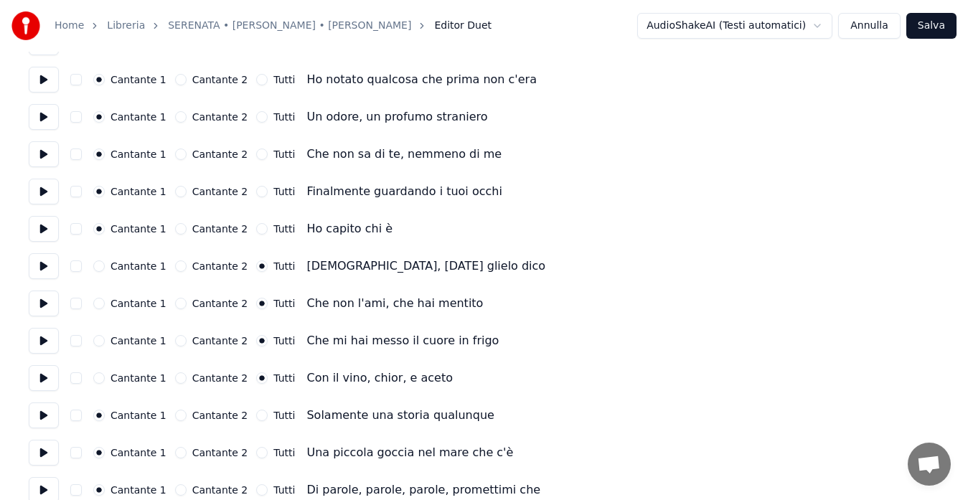
click at [175, 414] on button "Cantante 2" at bounding box center [180, 415] width 11 height 11
click at [175, 454] on button "Cantante 2" at bounding box center [180, 452] width 11 height 11
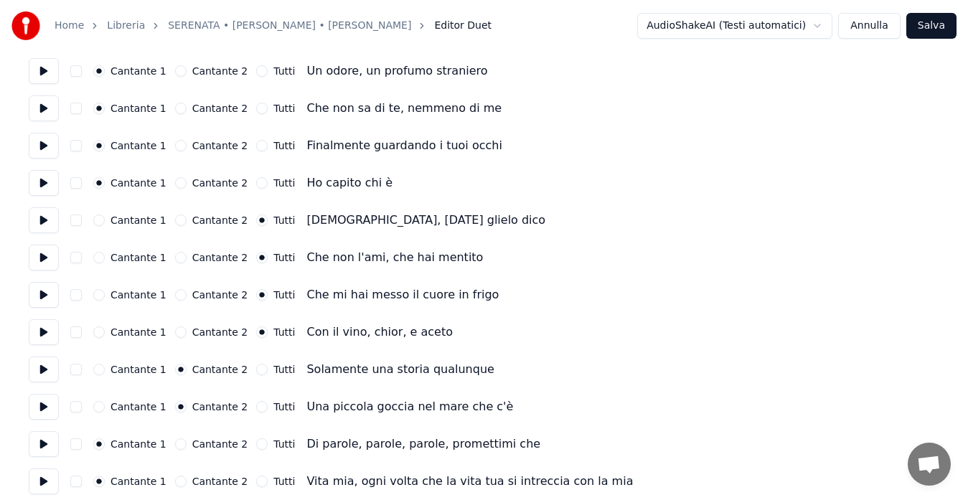
scroll to position [279, 0]
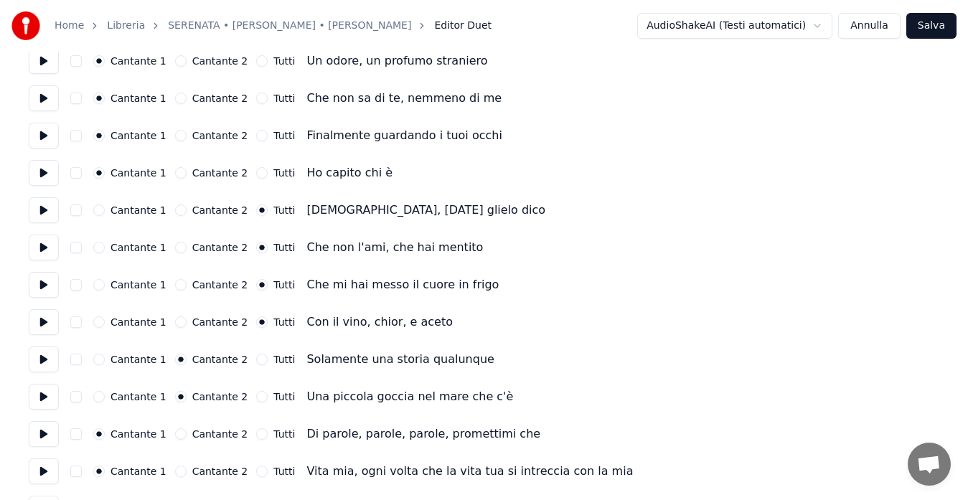
click at [175, 434] on button "Cantante 2" at bounding box center [180, 433] width 11 height 11
click at [256, 437] on button "Tutti" at bounding box center [261, 433] width 11 height 11
click at [256, 468] on button "Tutti" at bounding box center [261, 470] width 11 height 11
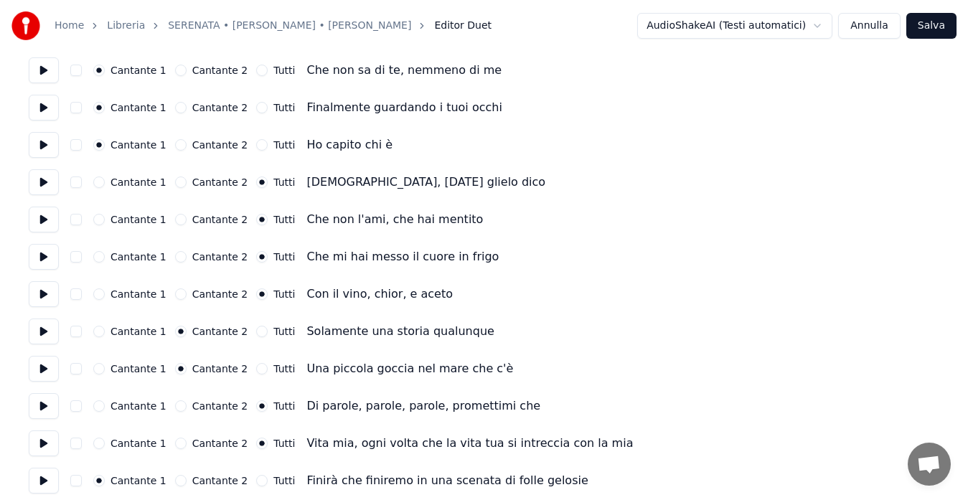
scroll to position [335, 0]
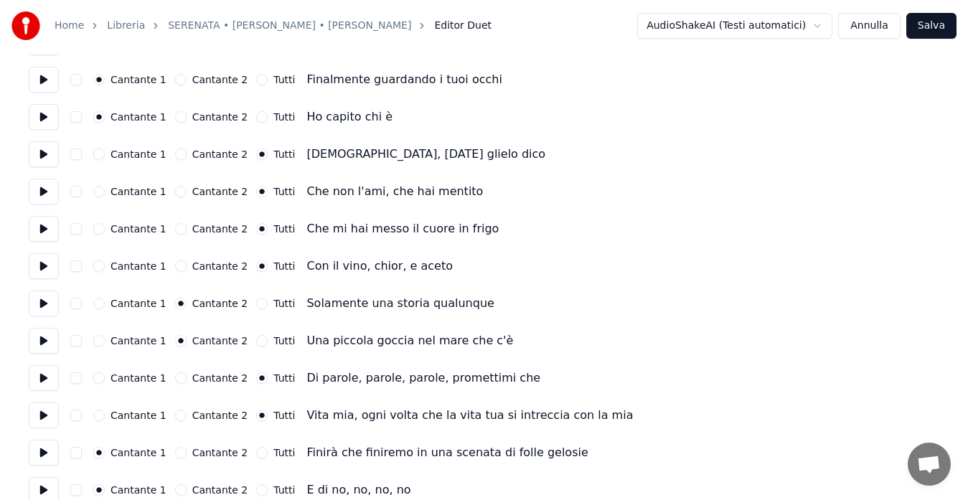
click at [256, 454] on button "Tutti" at bounding box center [261, 452] width 11 height 11
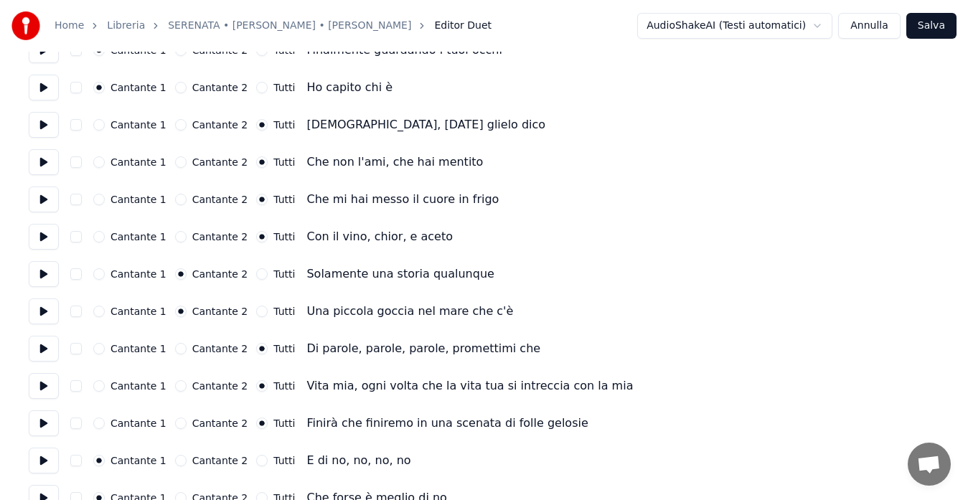
scroll to position [390, 0]
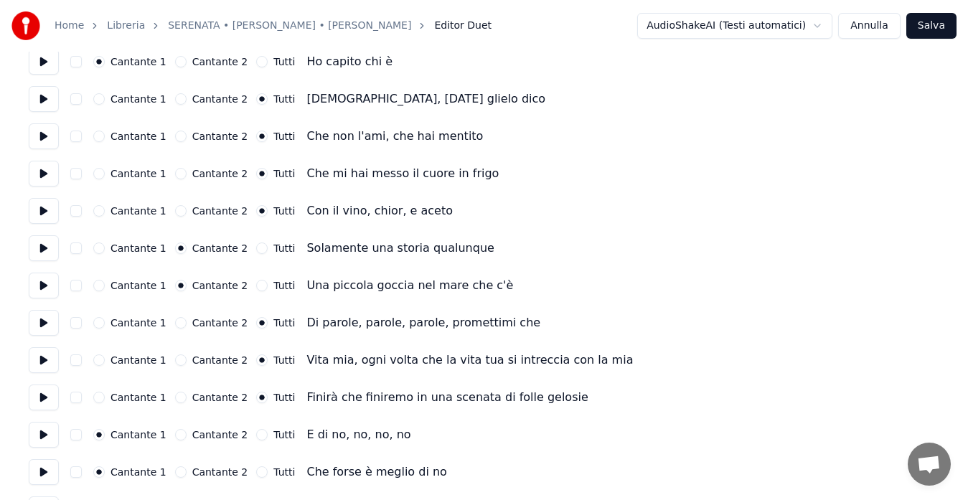
click at [256, 438] on button "Tutti" at bounding box center [261, 434] width 11 height 11
click at [256, 473] on button "Tutti" at bounding box center [261, 471] width 11 height 11
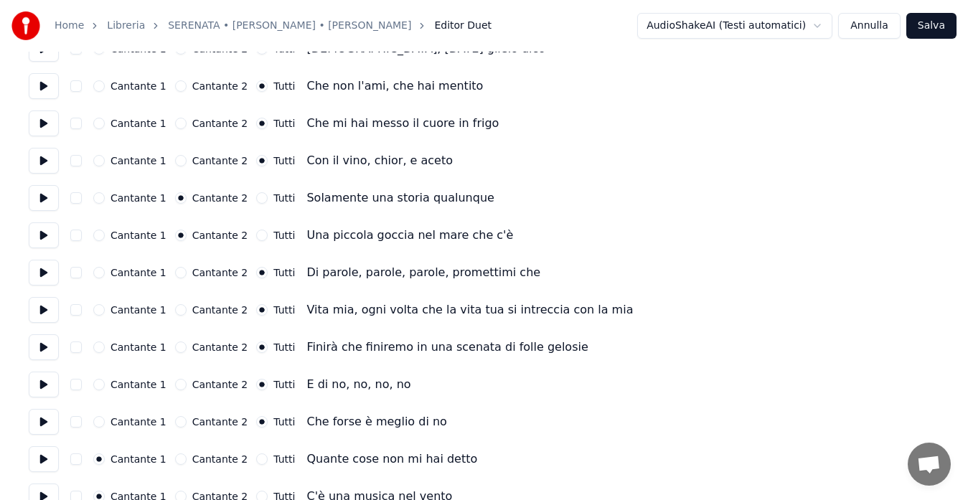
scroll to position [446, 0]
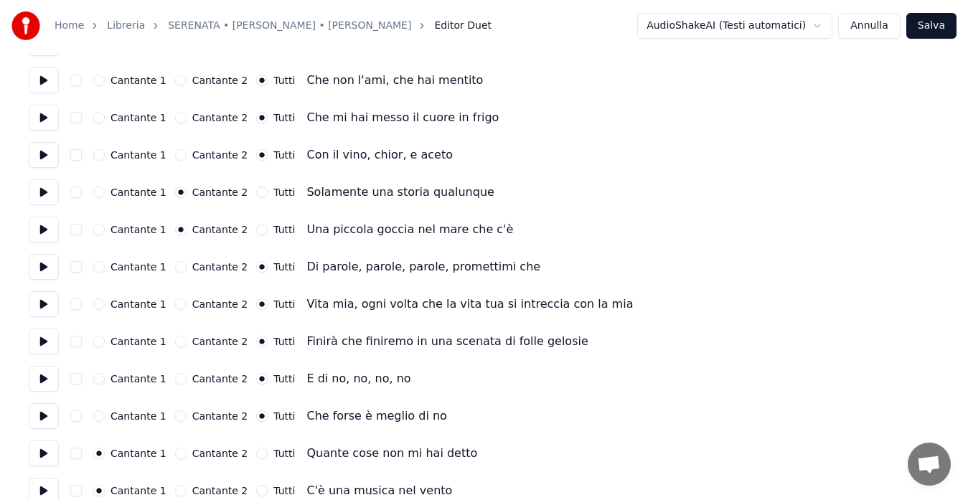
click at [256, 451] on button "Tutti" at bounding box center [261, 453] width 11 height 11
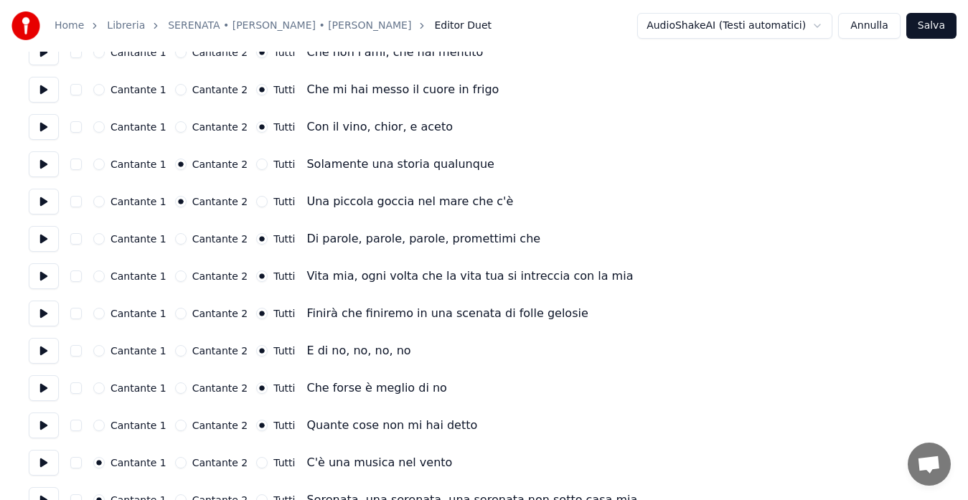
click at [256, 458] on button "Tutti" at bounding box center [261, 462] width 11 height 11
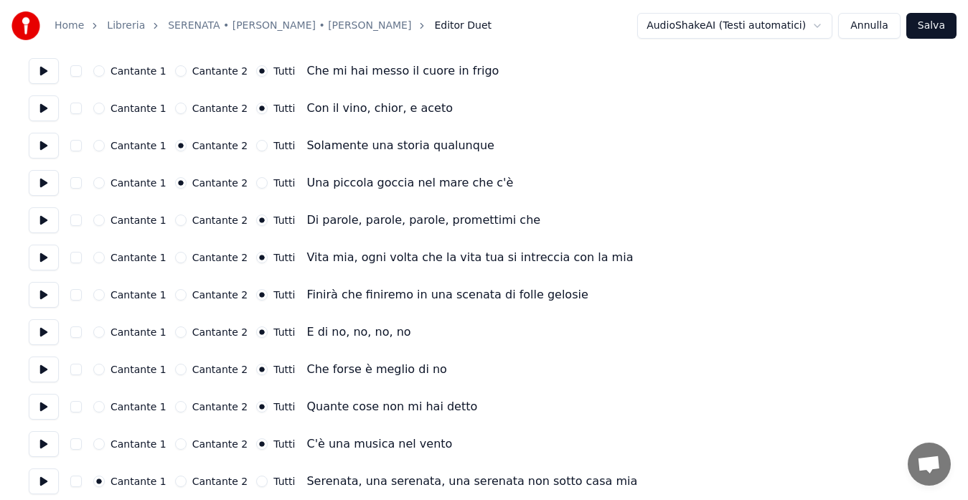
scroll to position [502, 0]
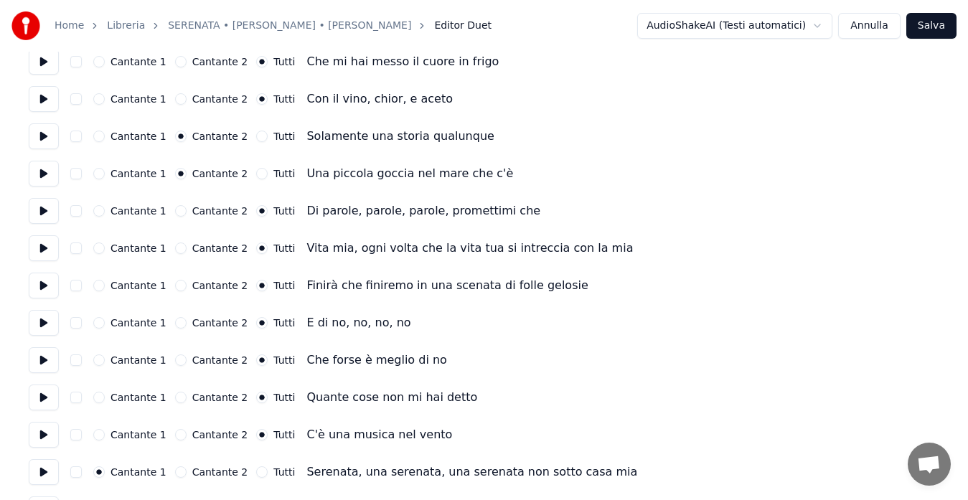
click at [175, 472] on button "Cantante 2" at bounding box center [180, 471] width 11 height 11
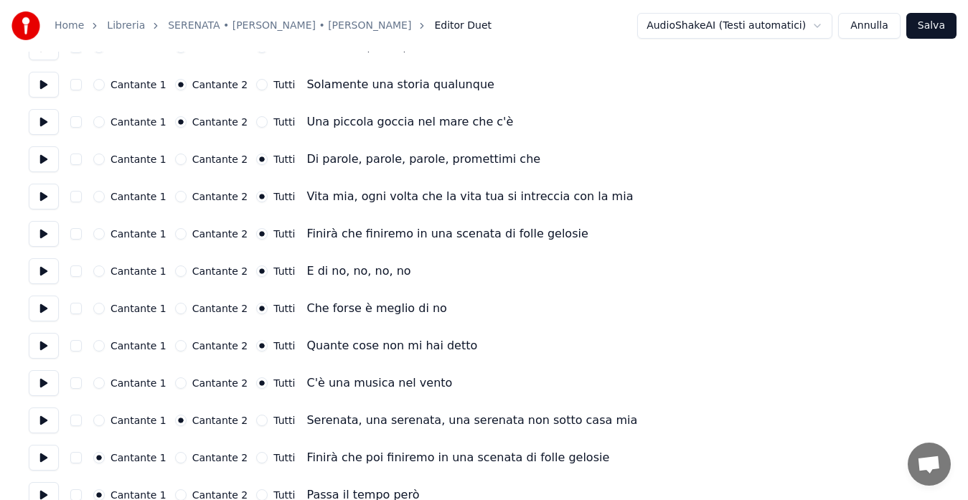
scroll to position [558, 0]
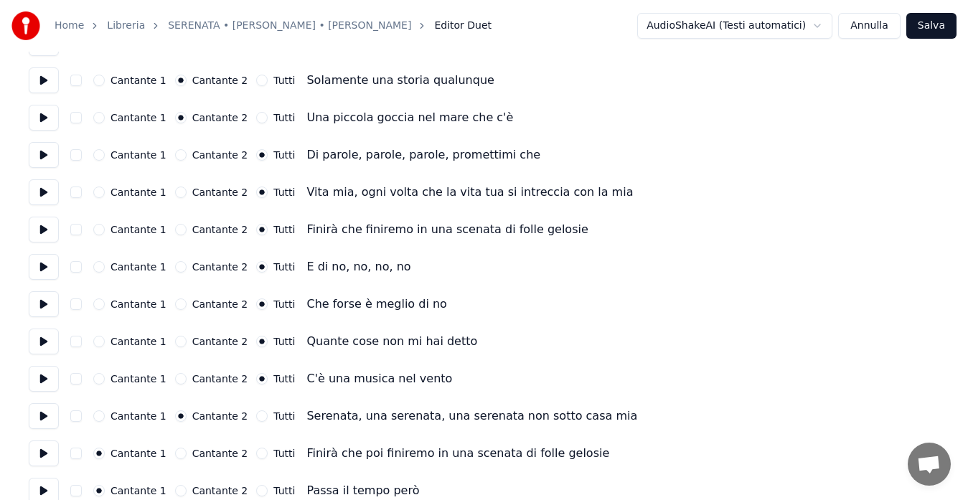
click at [175, 455] on button "Cantante 2" at bounding box center [180, 453] width 11 height 11
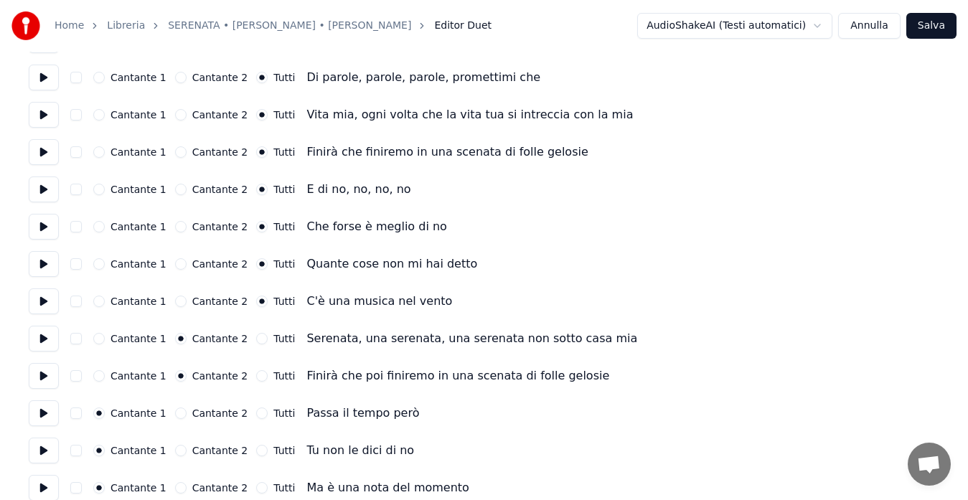
scroll to position [641, 0]
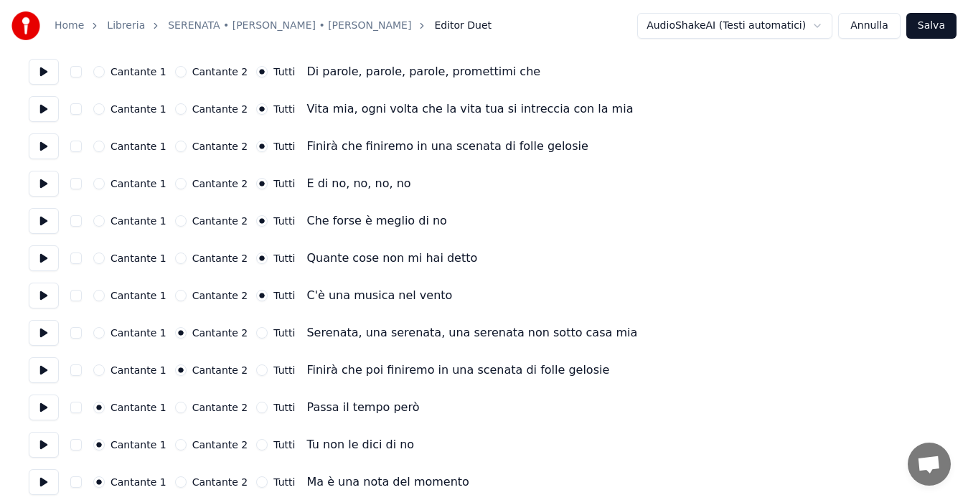
click at [175, 480] on button "Cantante 2" at bounding box center [180, 481] width 11 height 11
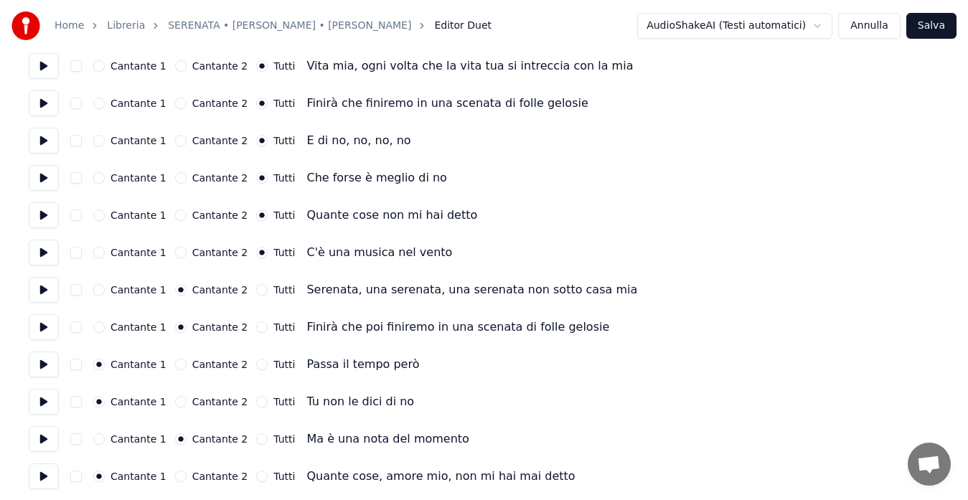
scroll to position [697, 0]
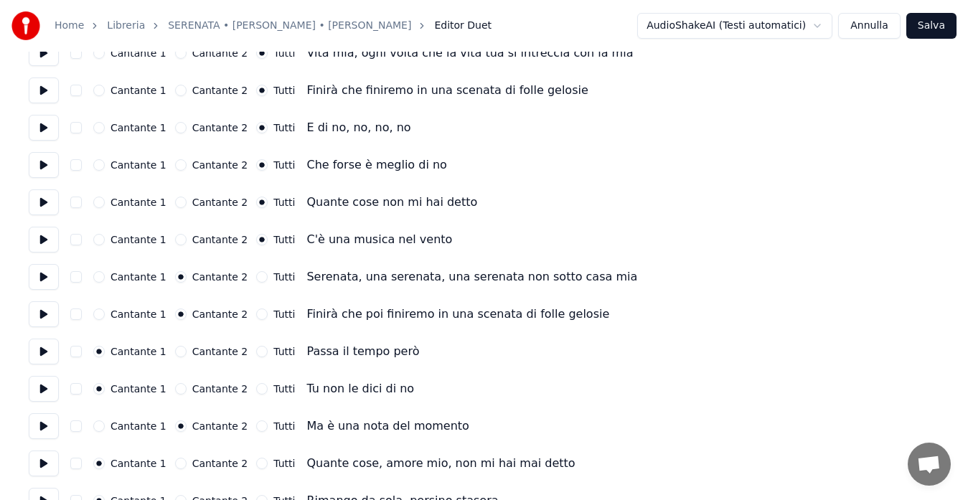
click at [175, 468] on button "Cantante 2" at bounding box center [180, 463] width 11 height 11
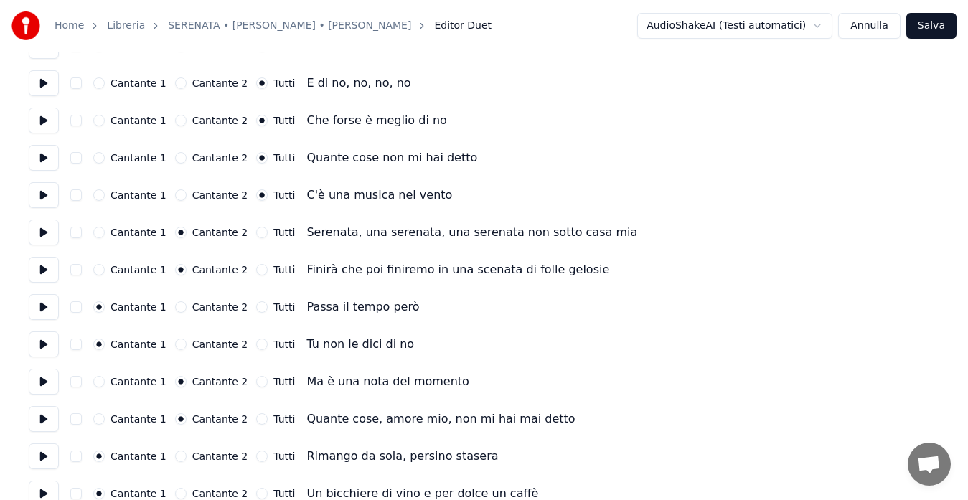
scroll to position [753, 0]
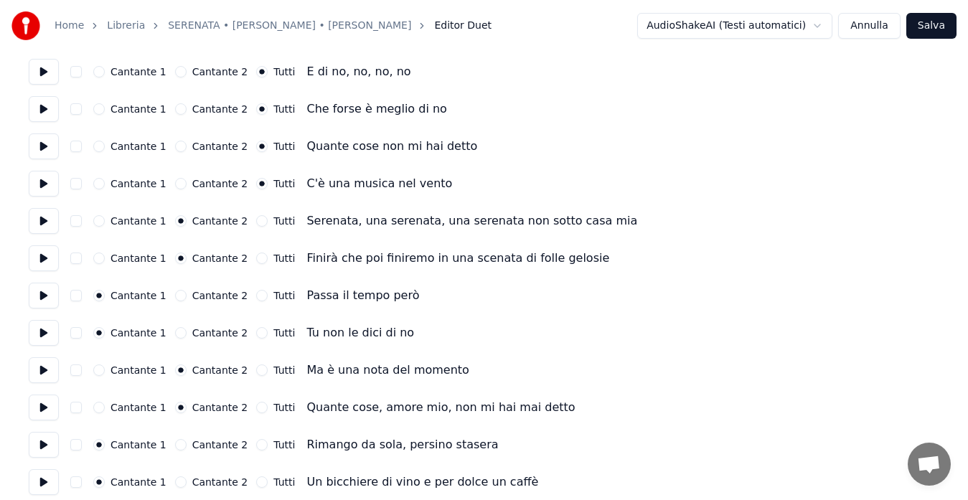
click at [179, 444] on div "Cantante 2" at bounding box center [211, 444] width 73 height 11
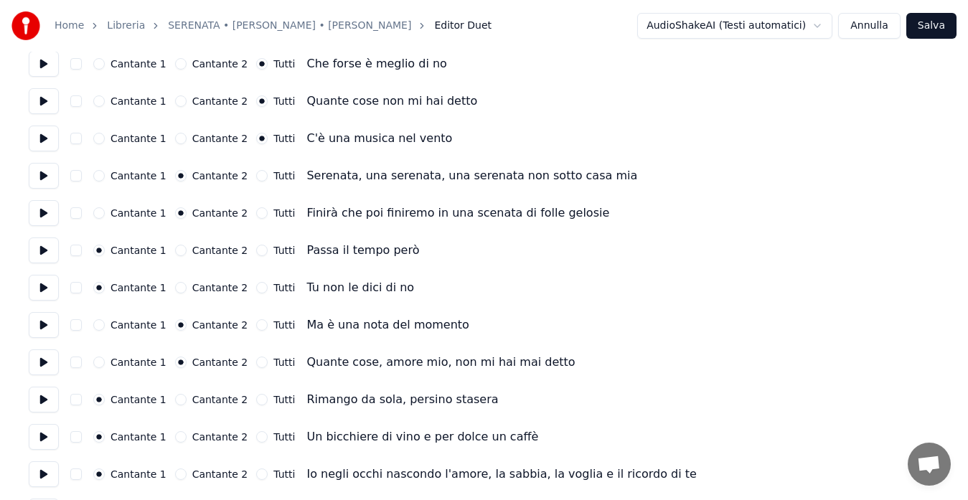
scroll to position [809, 0]
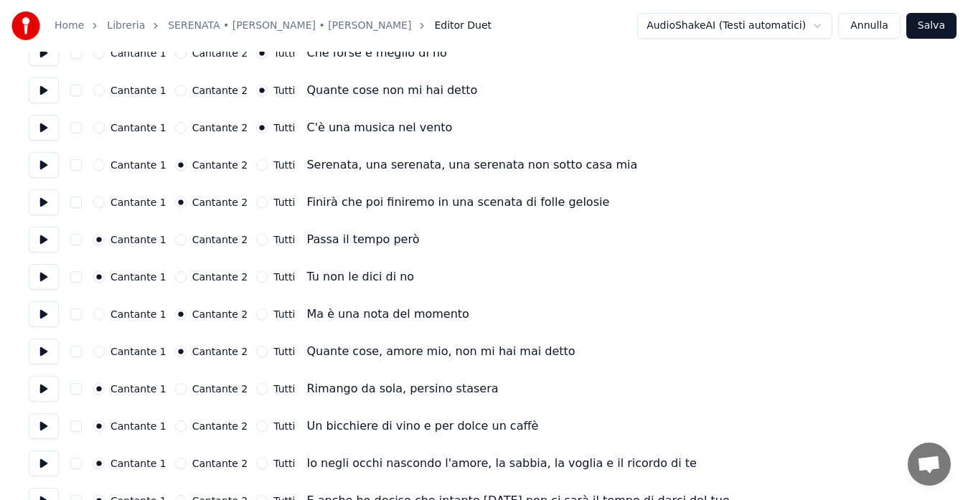
click at [175, 430] on button "Cantante 2" at bounding box center [180, 425] width 11 height 11
click at [175, 387] on button "Cantante 2" at bounding box center [180, 388] width 11 height 11
click at [175, 463] on button "Cantante 2" at bounding box center [180, 463] width 11 height 11
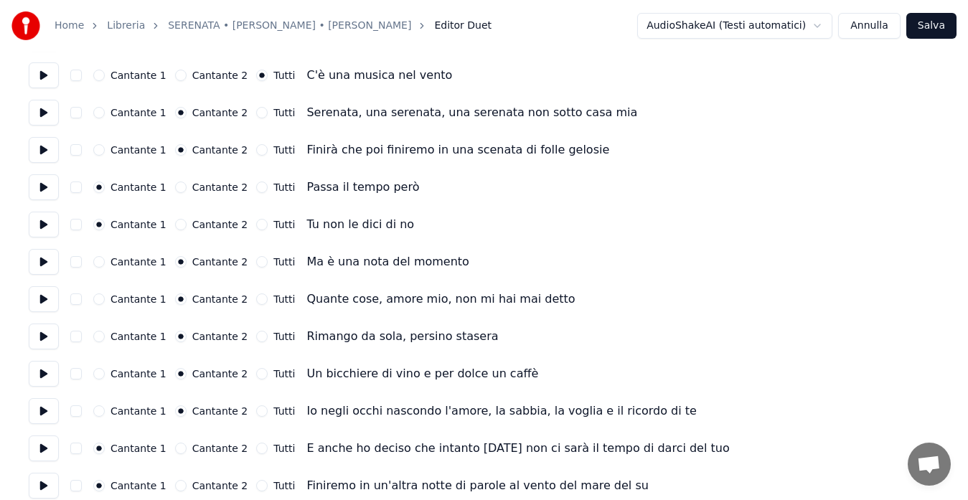
scroll to position [865, 0]
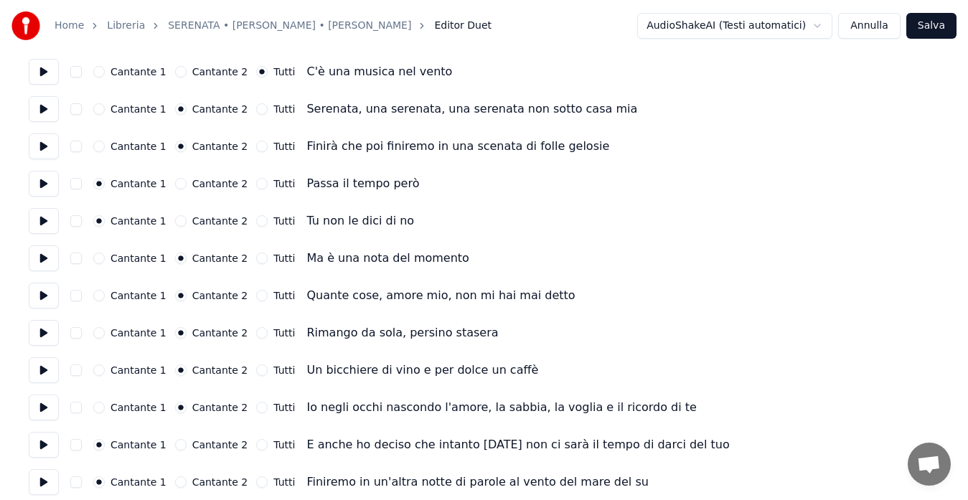
click at [175, 450] on button "Cantante 2" at bounding box center [180, 444] width 11 height 11
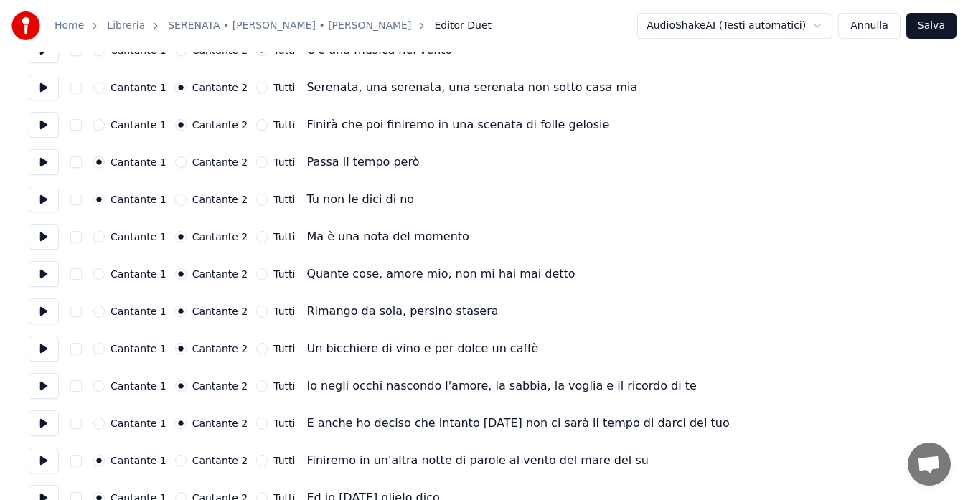
scroll to position [892, 0]
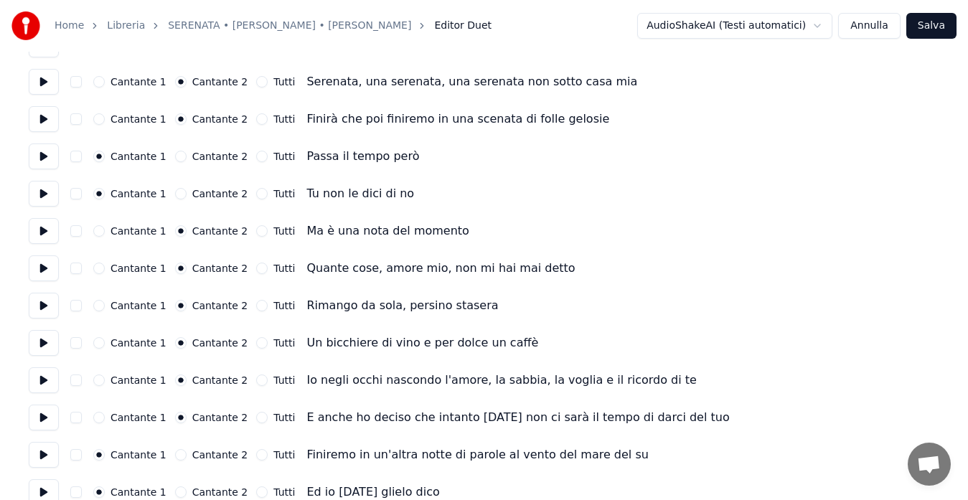
click at [176, 455] on button "Cantante 2" at bounding box center [180, 454] width 11 height 11
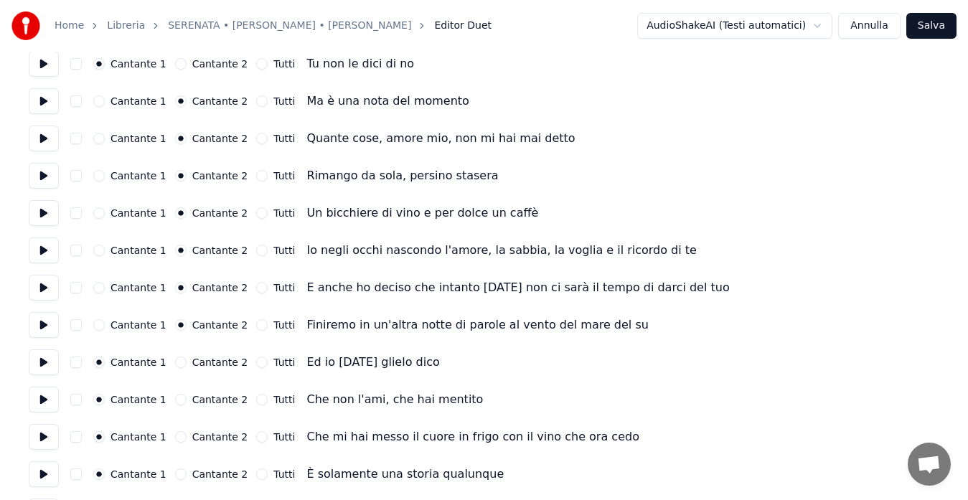
scroll to position [1032, 0]
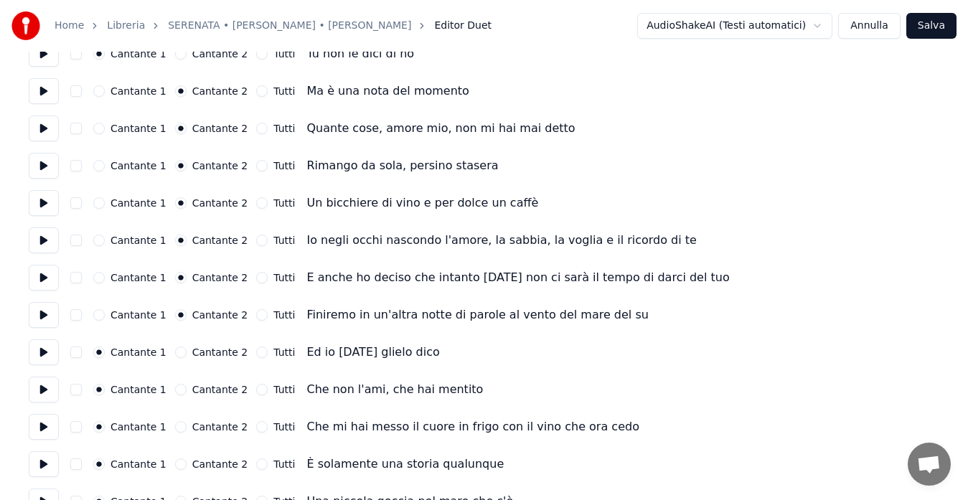
click at [175, 353] on button "Cantante 2" at bounding box center [180, 351] width 11 height 11
click at [175, 387] on button "Cantante 2" at bounding box center [180, 389] width 11 height 11
click at [176, 423] on button "Cantante 2" at bounding box center [180, 426] width 11 height 11
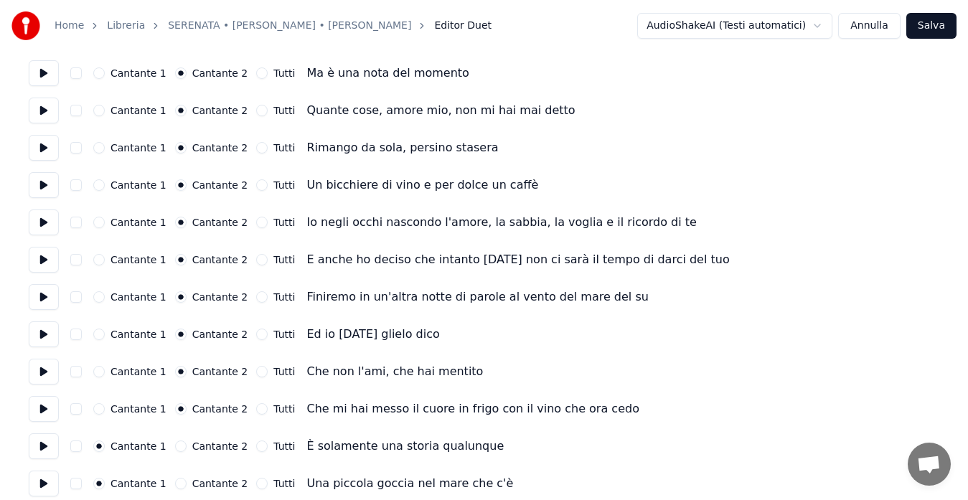
scroll to position [1060, 0]
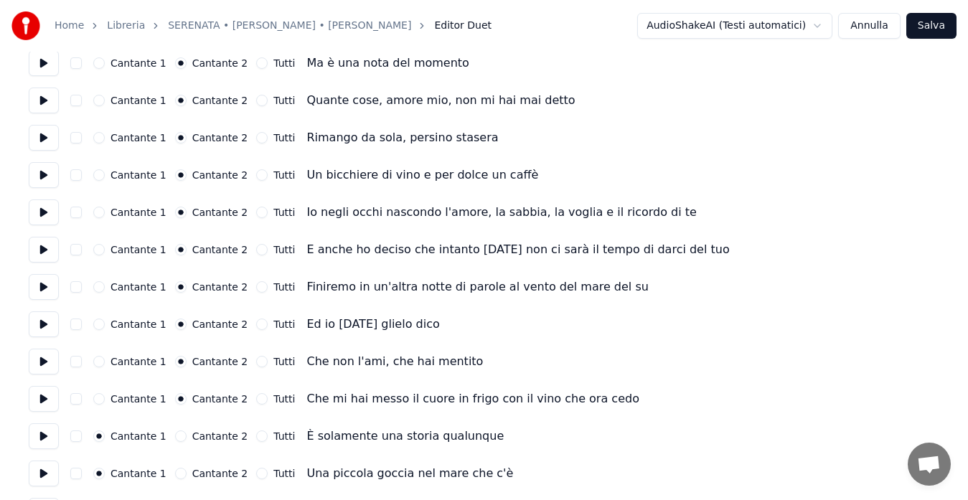
click at [175, 437] on button "Cantante 2" at bounding box center [180, 435] width 11 height 11
click at [175, 472] on button "Cantante 2" at bounding box center [180, 473] width 11 height 11
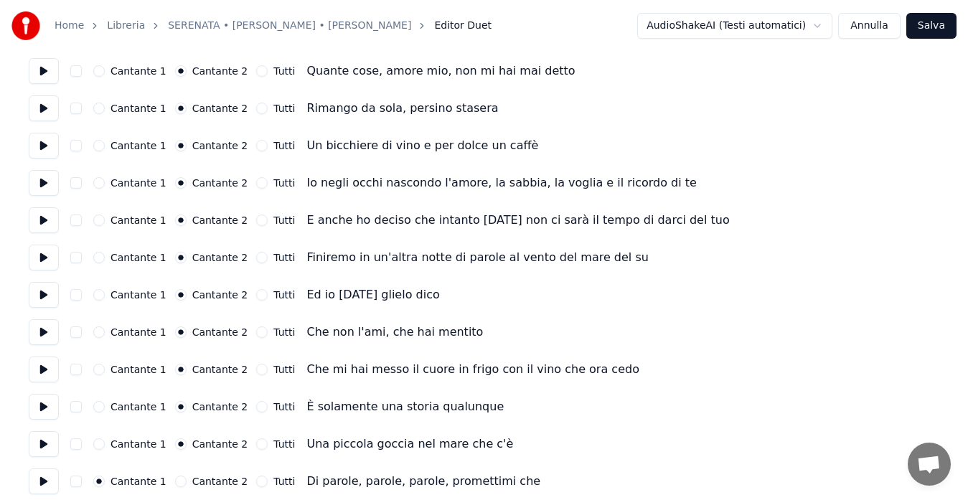
scroll to position [1116, 0]
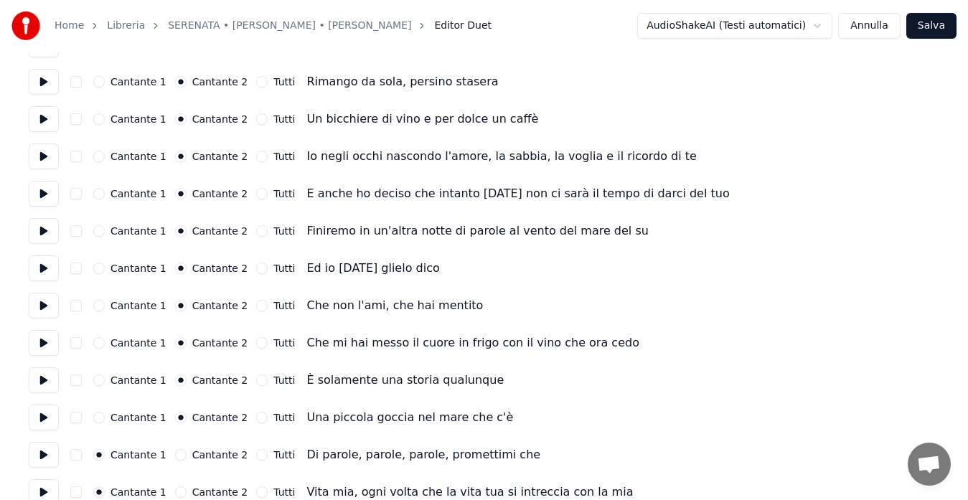
click at [175, 458] on button "Cantante 2" at bounding box center [180, 454] width 11 height 11
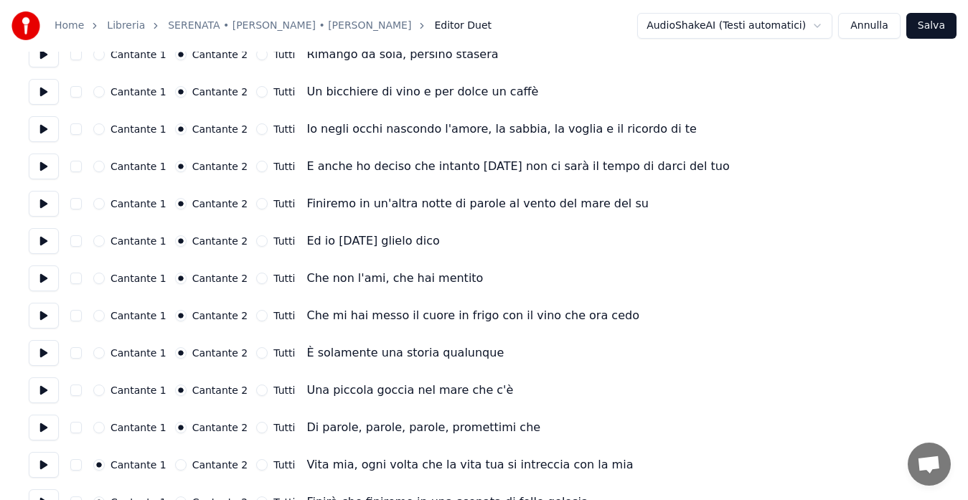
click at [256, 461] on button "Tutti" at bounding box center [261, 464] width 11 height 11
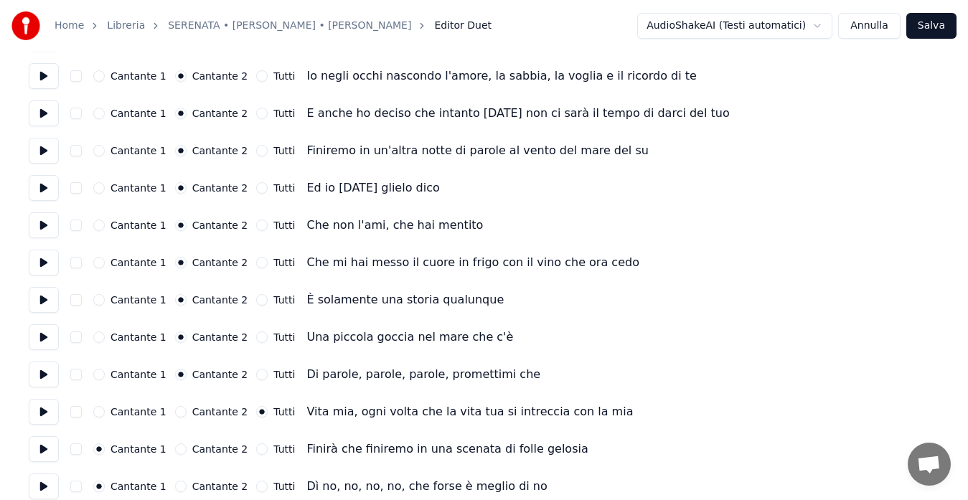
scroll to position [1199, 0]
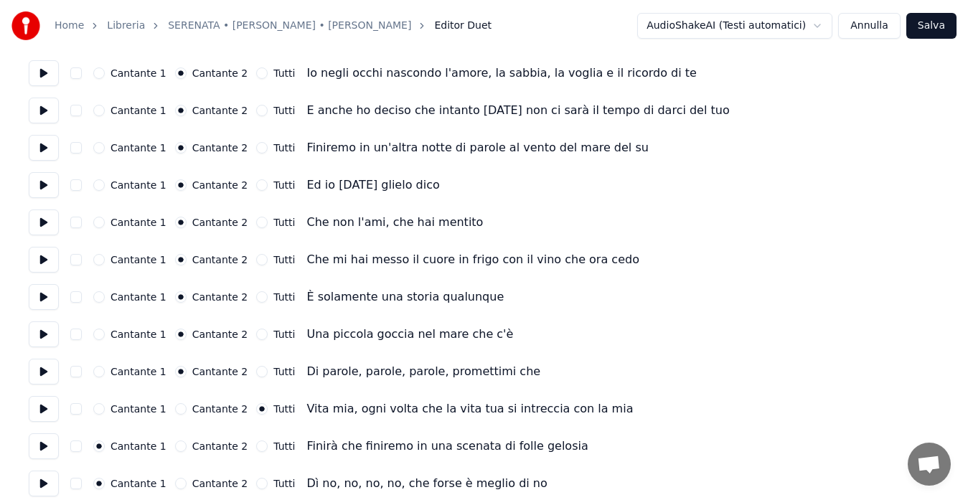
click at [256, 443] on button "Tutti" at bounding box center [261, 445] width 11 height 11
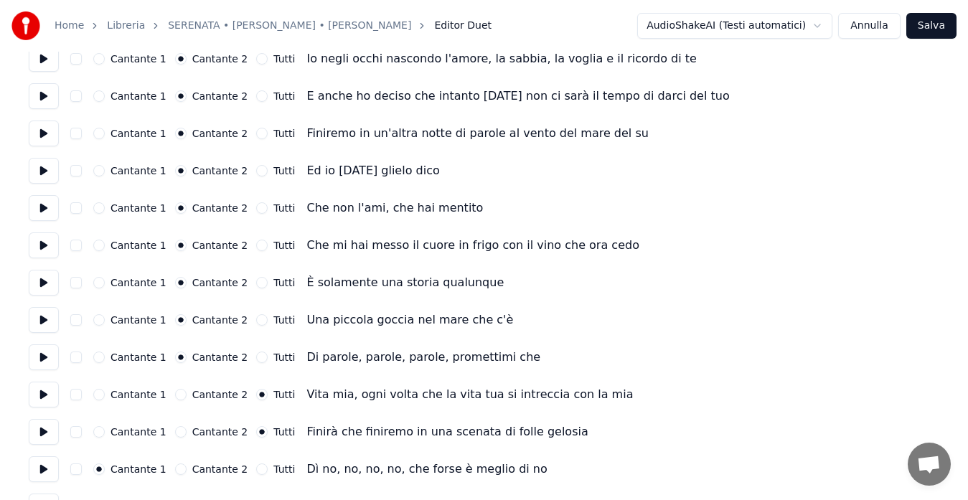
scroll to position [1227, 0]
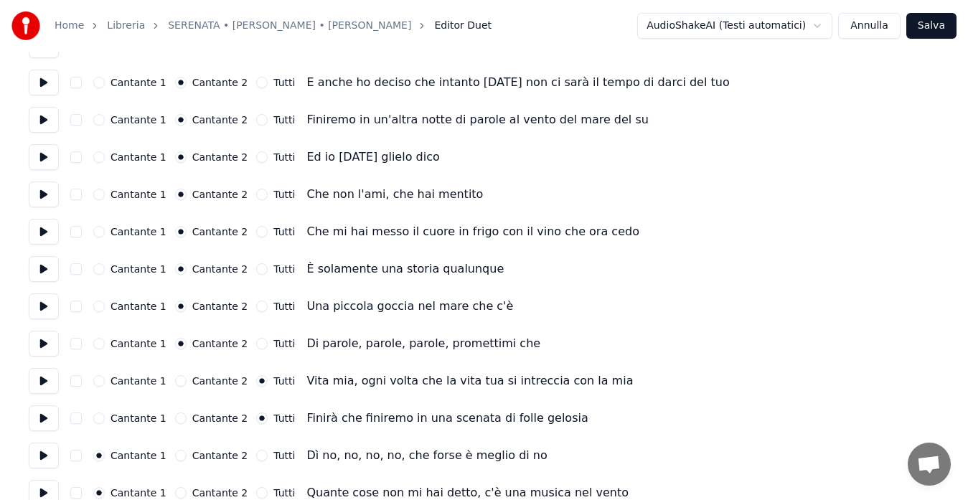
click at [175, 453] on button "Cantante 2" at bounding box center [180, 455] width 11 height 11
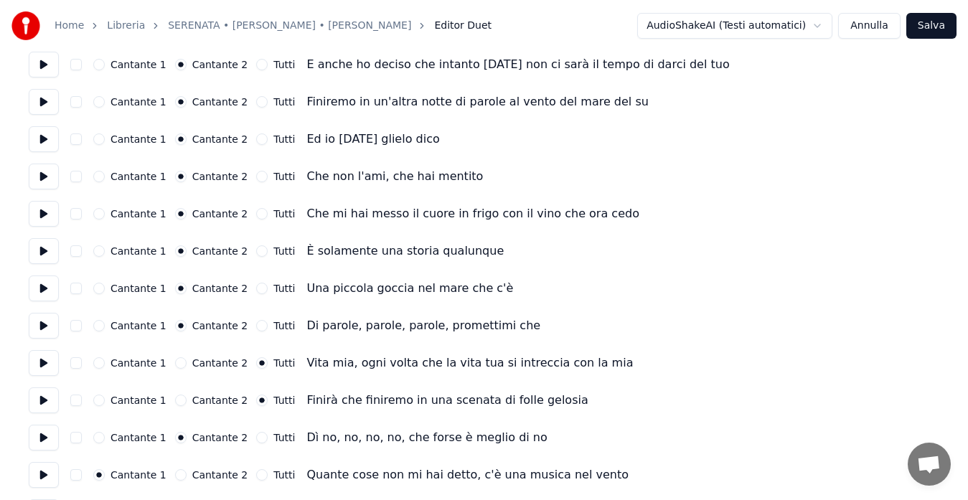
scroll to position [1255, 0]
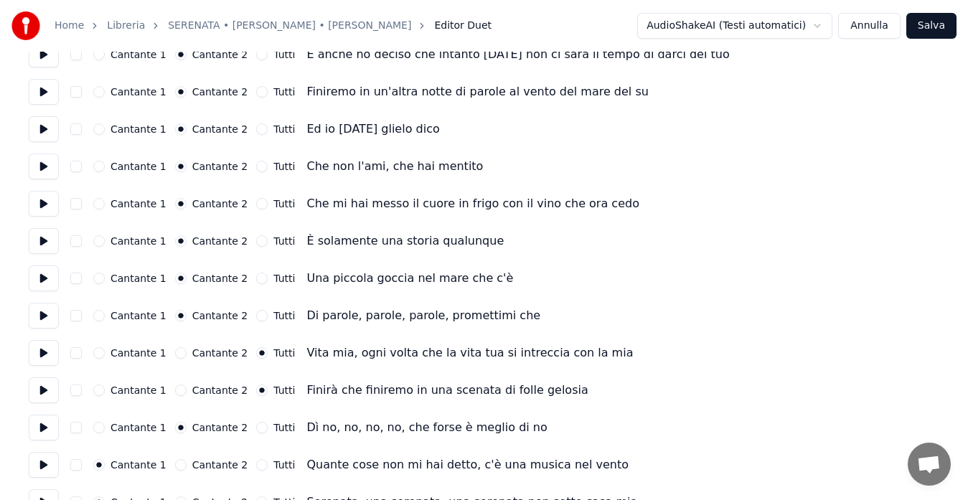
click at [256, 465] on button "Tutti" at bounding box center [261, 464] width 11 height 11
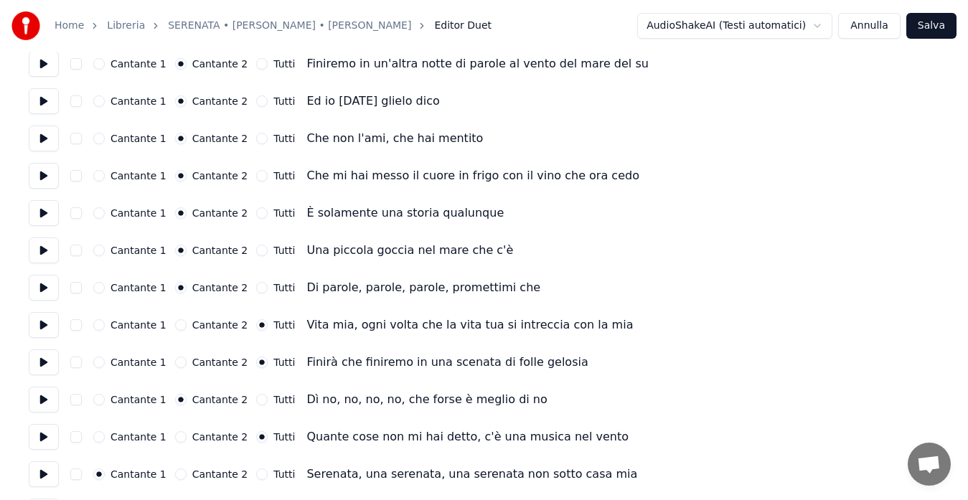
scroll to position [1311, 0]
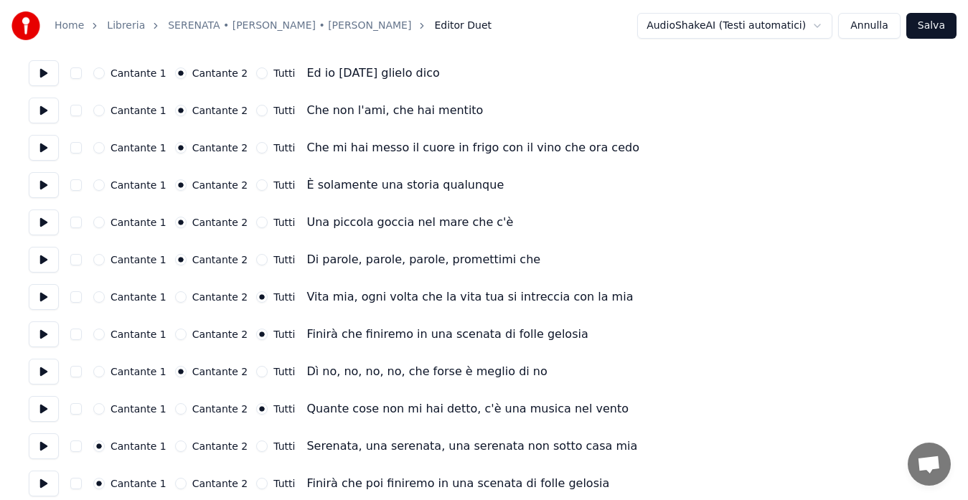
click at [256, 450] on button "Tutti" at bounding box center [261, 445] width 11 height 11
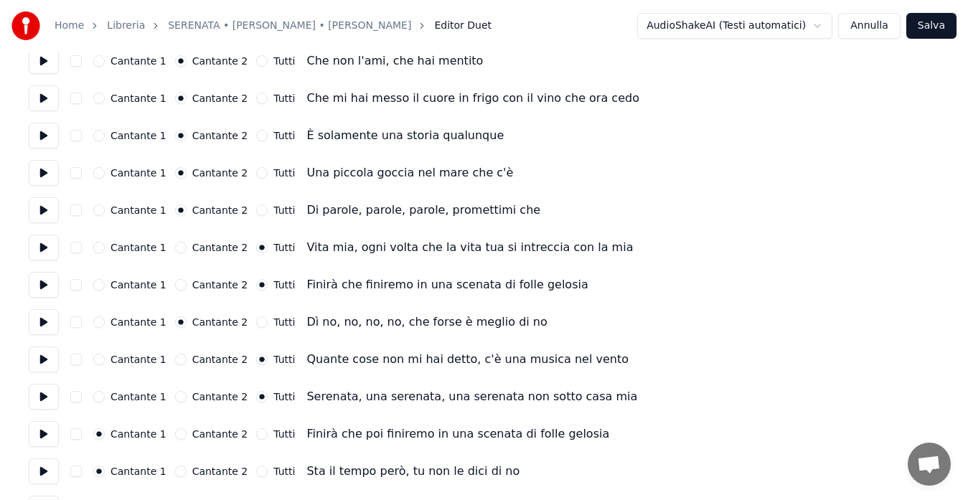
scroll to position [1367, 0]
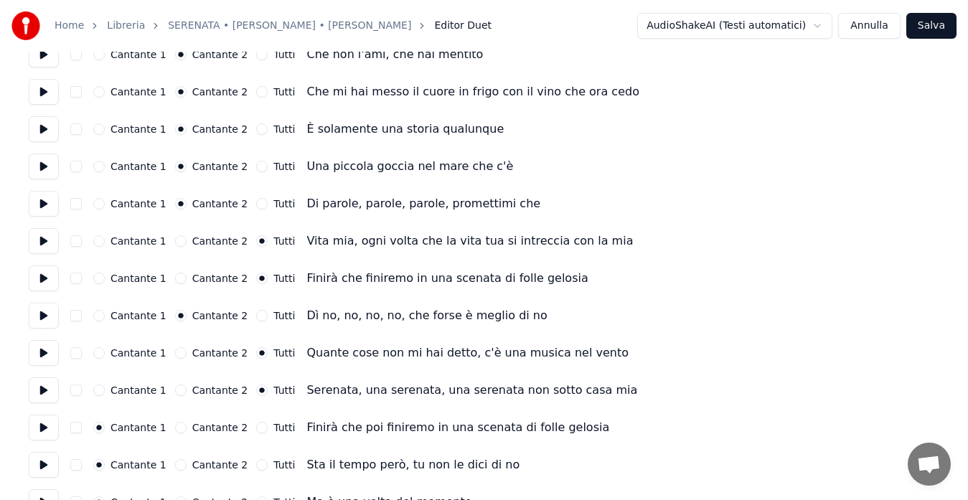
click at [256, 467] on button "Tutti" at bounding box center [261, 464] width 11 height 11
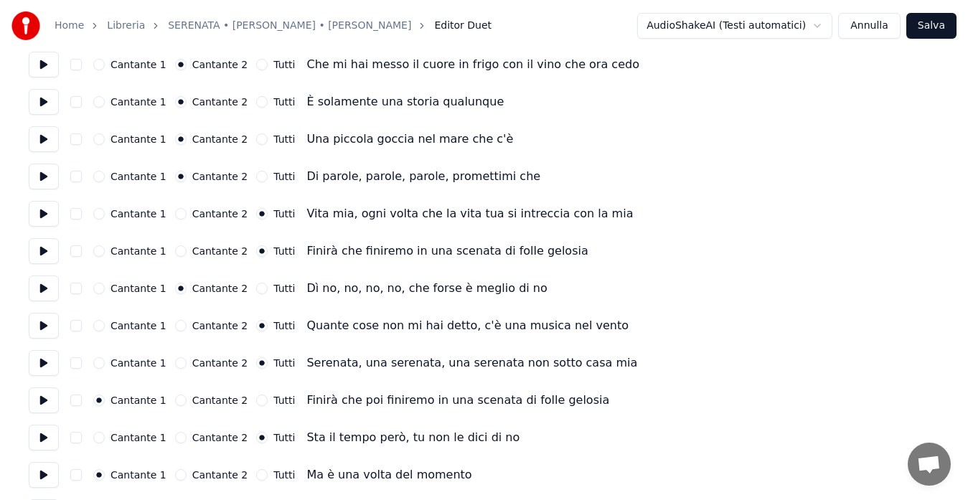
click at [175, 440] on button "Cantante 2" at bounding box center [180, 437] width 11 height 11
click at [175, 471] on button "Cantante 2" at bounding box center [180, 474] width 11 height 11
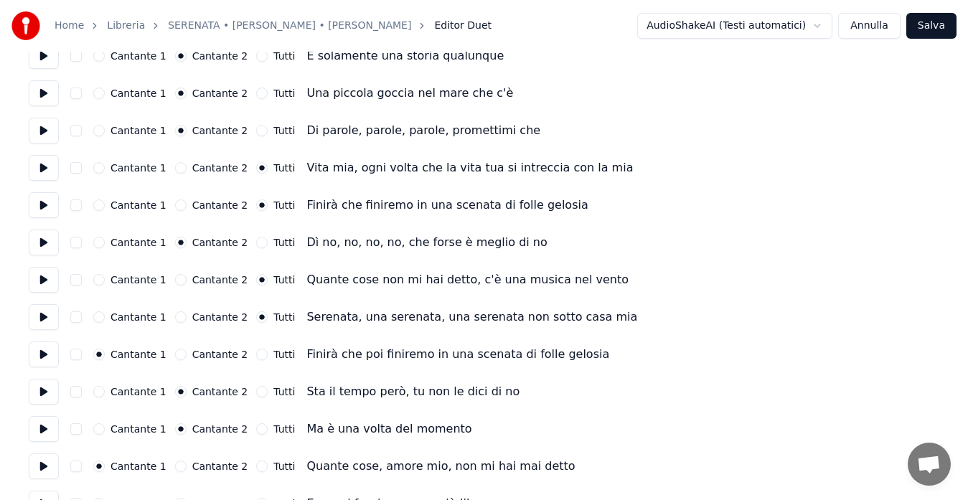
scroll to position [1450, 0]
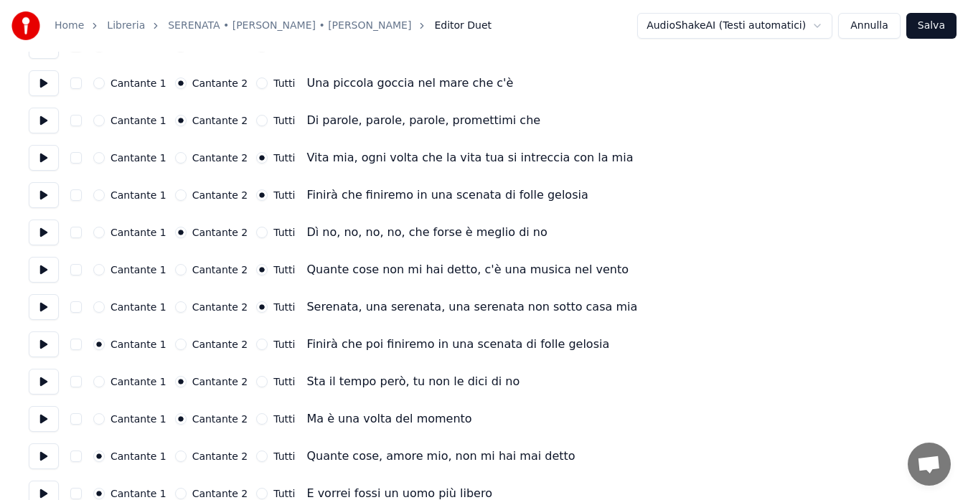
click at [175, 454] on button "Cantante 2" at bounding box center [180, 455] width 11 height 11
click at [175, 488] on div "Cantante 2" at bounding box center [211, 493] width 73 height 11
click at [175, 492] on button "Cantante 2" at bounding box center [180, 493] width 11 height 11
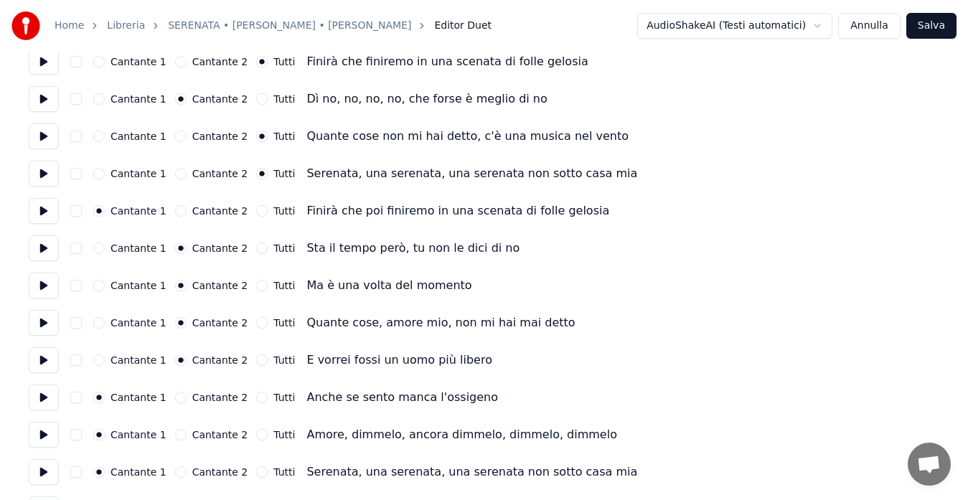
scroll to position [1590, 0]
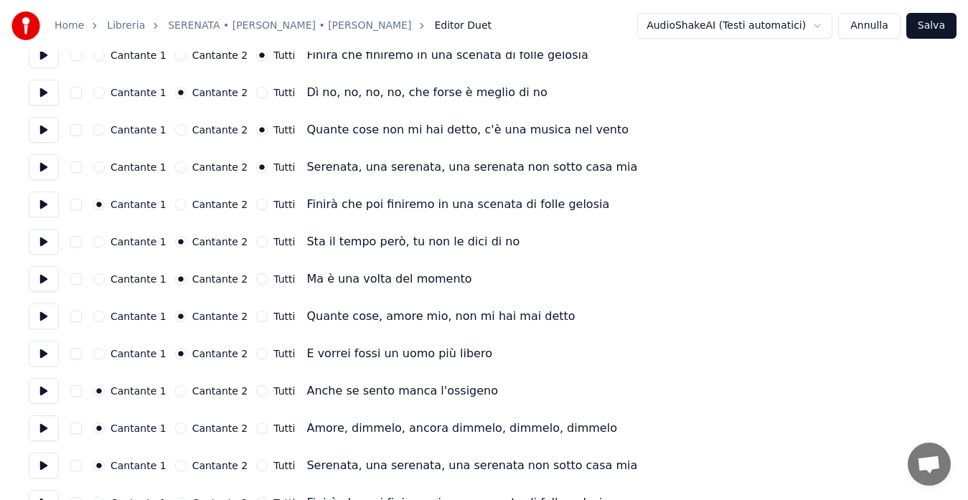
click at [256, 428] on button "Tutti" at bounding box center [261, 427] width 11 height 11
click at [256, 465] on button "Tutti" at bounding box center [261, 465] width 11 height 11
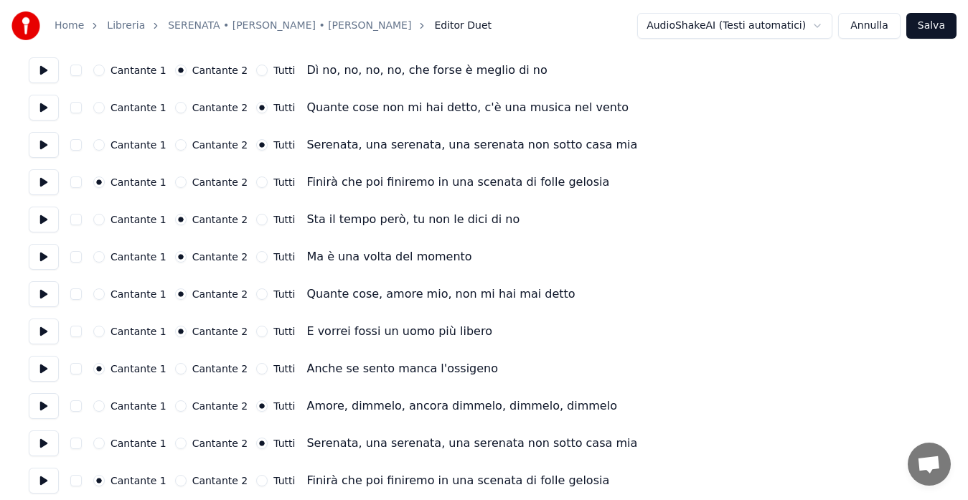
scroll to position [1618, 0]
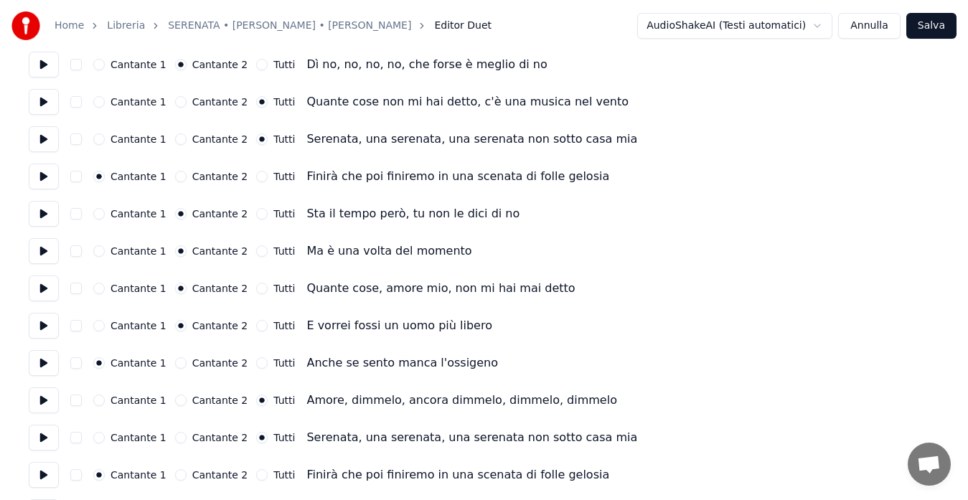
click at [175, 402] on button "Cantante 2" at bounding box center [180, 399] width 11 height 11
click at [256, 473] on button "Tutti" at bounding box center [261, 474] width 11 height 11
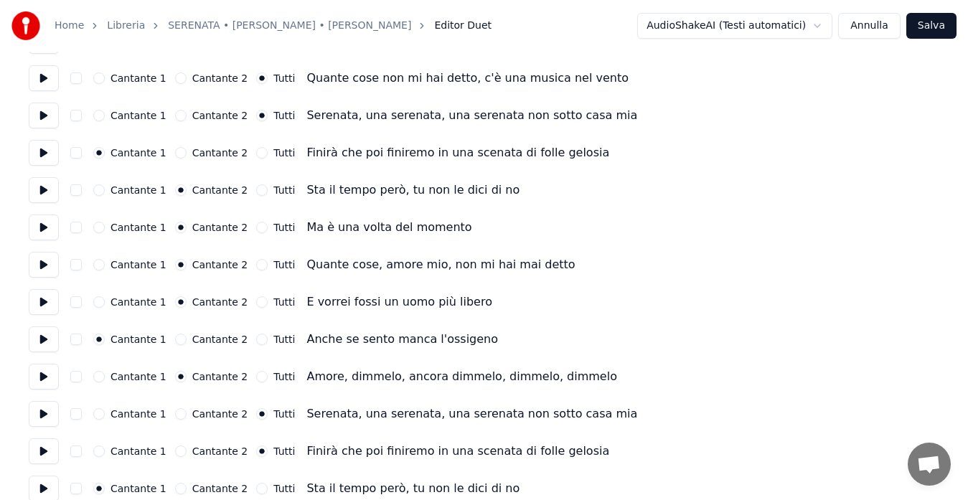
scroll to position [1673, 0]
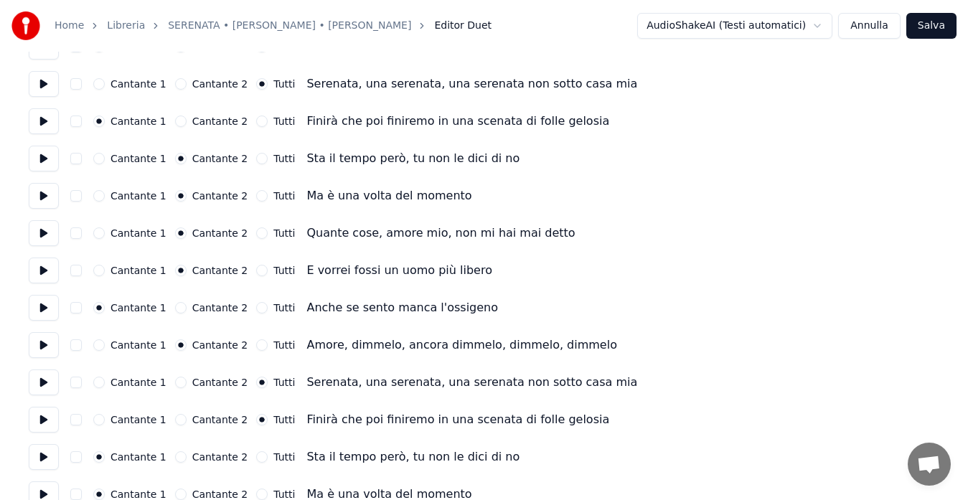
click at [256, 455] on button "Tutti" at bounding box center [261, 456] width 11 height 11
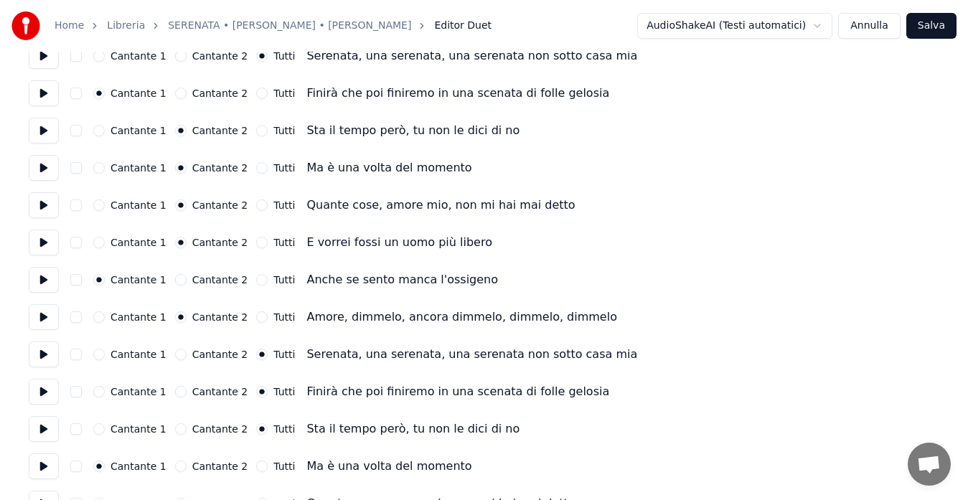
click at [256, 468] on button "Tutti" at bounding box center [261, 465] width 11 height 11
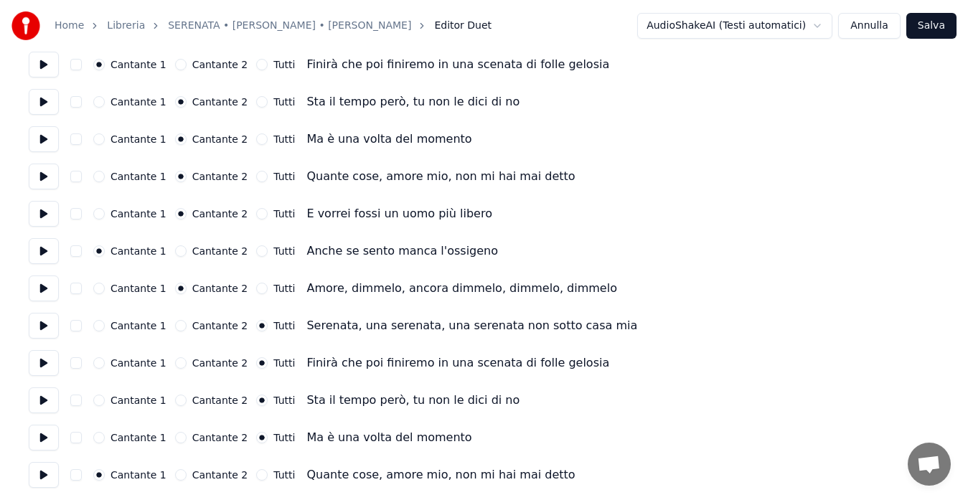
scroll to position [1732, 0]
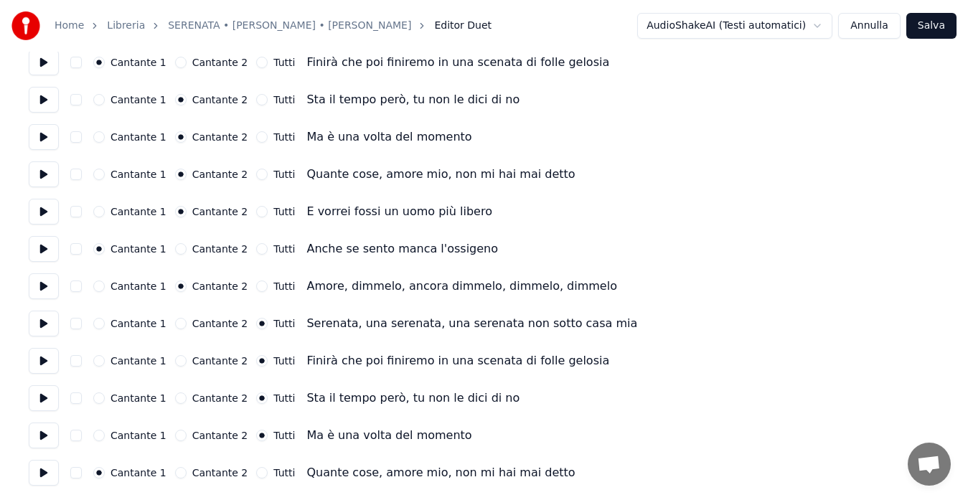
click at [256, 469] on button "Tutti" at bounding box center [261, 472] width 11 height 11
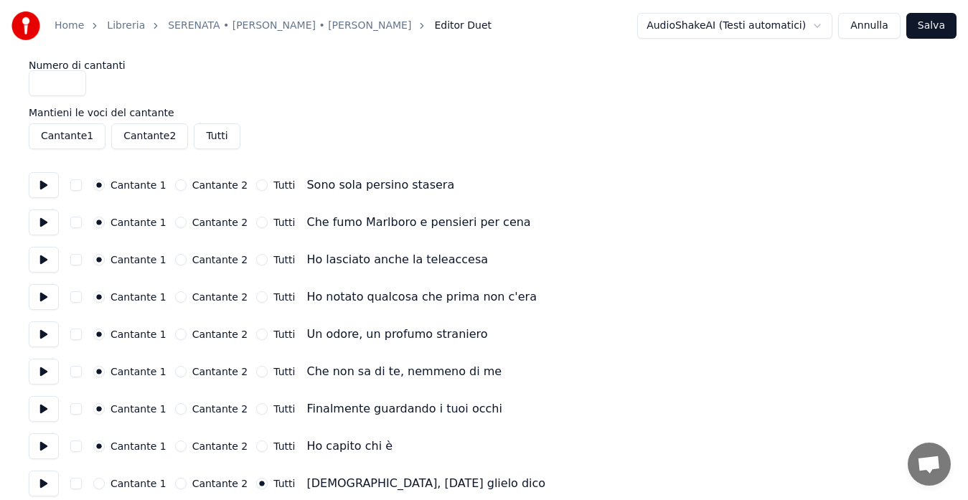
scroll to position [0, 0]
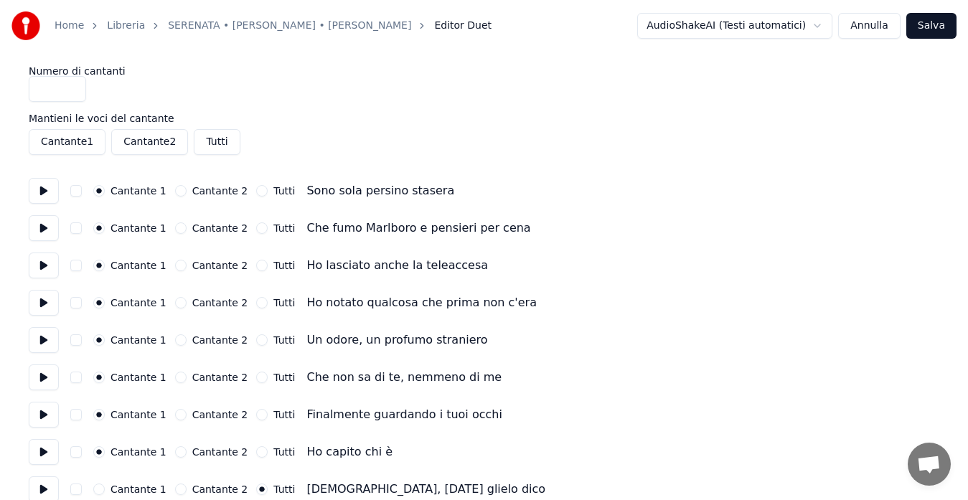
click at [214, 142] on button "Tutti" at bounding box center [217, 142] width 46 height 26
click at [48, 180] on button at bounding box center [44, 191] width 30 height 26
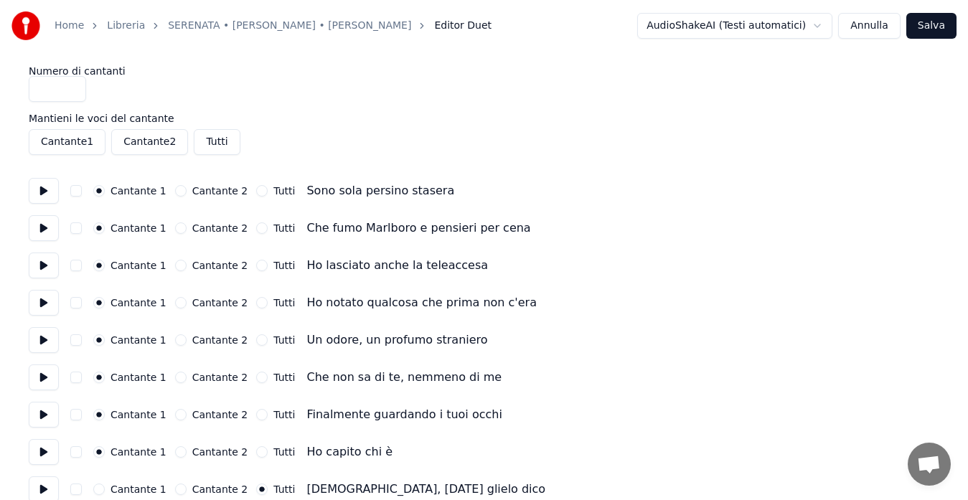
click at [34, 235] on button at bounding box center [44, 228] width 30 height 26
click at [43, 266] on button at bounding box center [44, 265] width 30 height 26
click at [43, 300] on button at bounding box center [44, 303] width 30 height 26
click at [45, 344] on button at bounding box center [44, 340] width 30 height 26
click at [45, 375] on button at bounding box center [44, 377] width 30 height 26
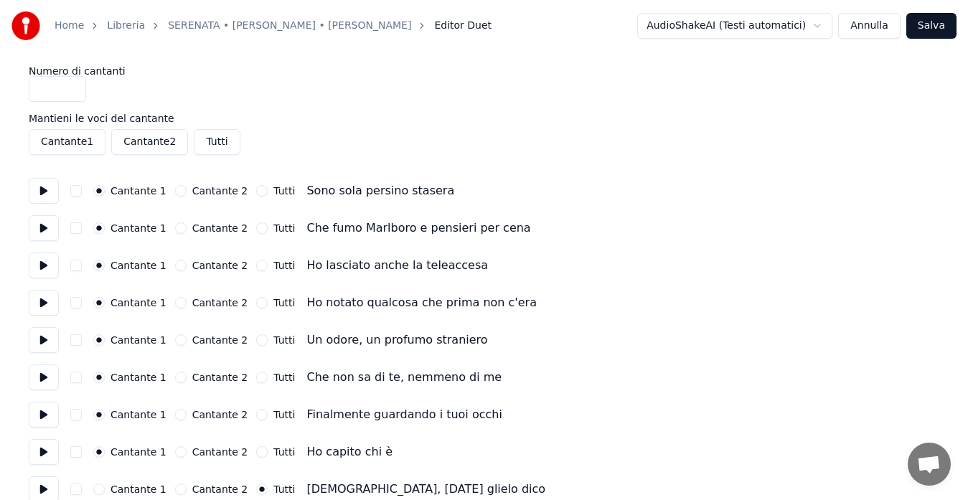
click at [46, 415] on button at bounding box center [44, 415] width 30 height 26
click at [39, 454] on button at bounding box center [44, 452] width 30 height 26
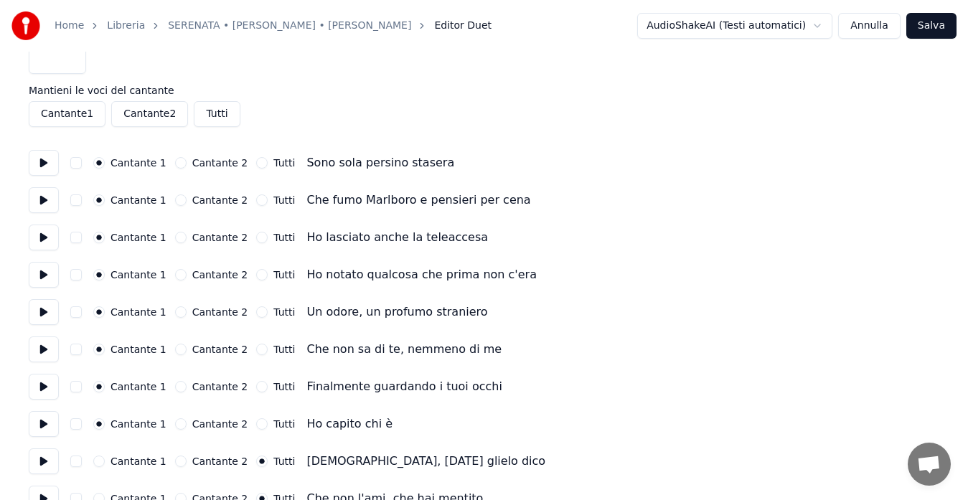
click at [41, 466] on button at bounding box center [44, 461] width 30 height 26
click at [175, 458] on button "Cantante 2" at bounding box center [180, 460] width 11 height 11
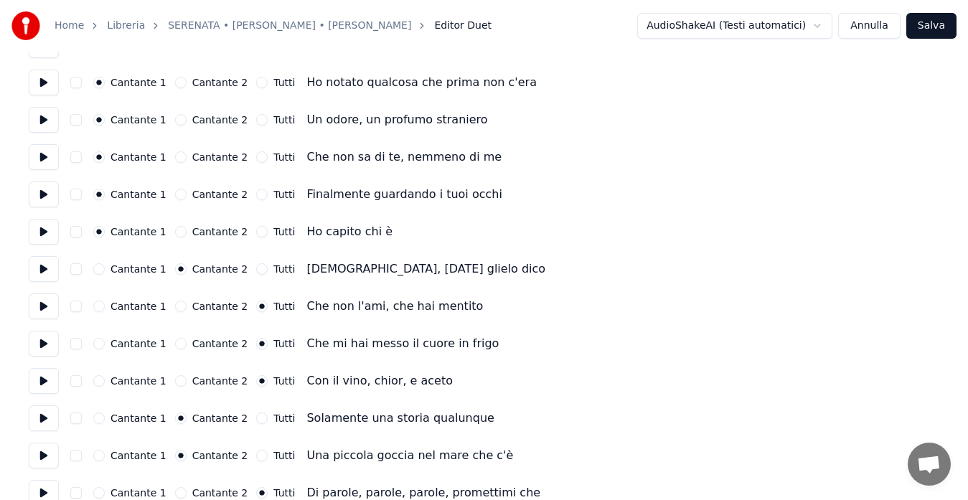
scroll to position [223, 0]
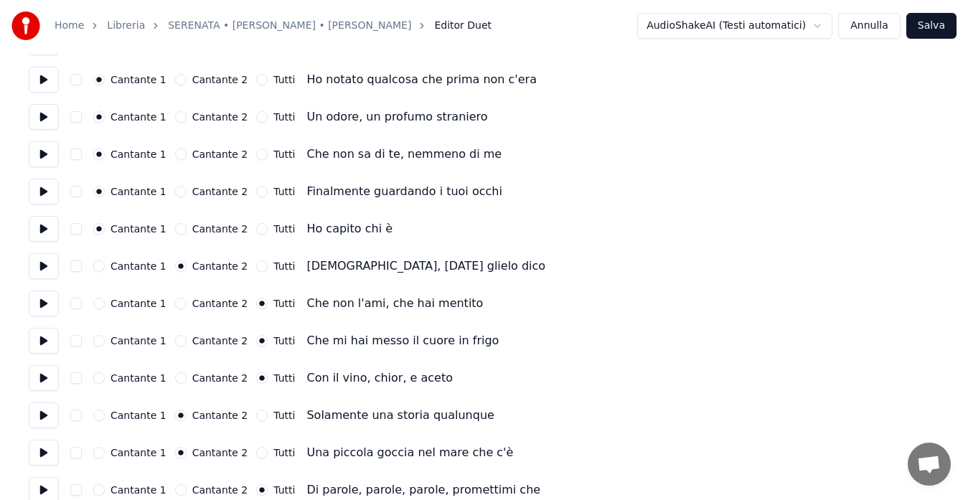
click at [175, 306] on button "Cantante 2" at bounding box center [180, 303] width 11 height 11
click at [177, 341] on button "Cantante 2" at bounding box center [180, 340] width 11 height 11
click at [175, 379] on button "Cantante 2" at bounding box center [180, 377] width 11 height 11
click at [96, 414] on button "Cantante 1" at bounding box center [98, 415] width 11 height 11
click at [42, 265] on button at bounding box center [44, 266] width 30 height 26
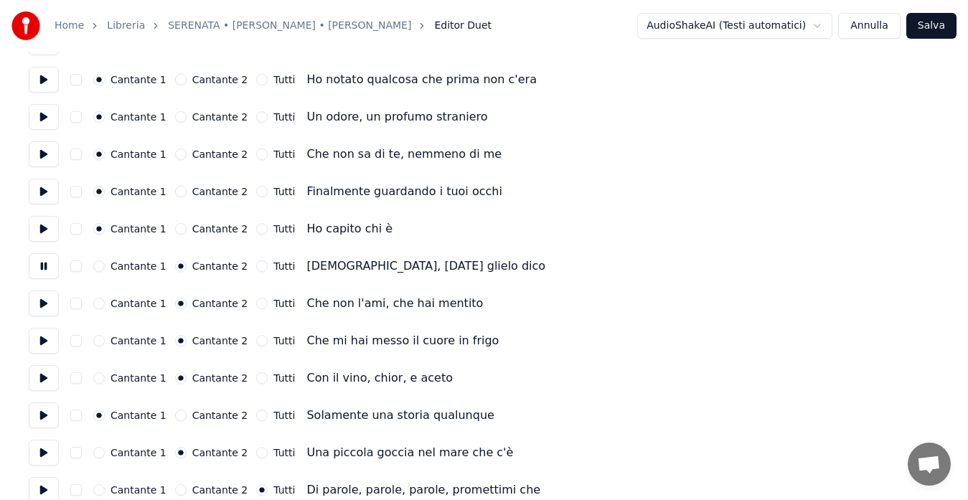
click at [45, 303] on button at bounding box center [44, 303] width 30 height 26
click at [44, 335] on button at bounding box center [44, 341] width 30 height 26
click at [43, 369] on button at bounding box center [44, 378] width 30 height 26
click at [175, 416] on button "Cantante 2" at bounding box center [180, 415] width 11 height 11
click at [40, 419] on button at bounding box center [44, 415] width 30 height 26
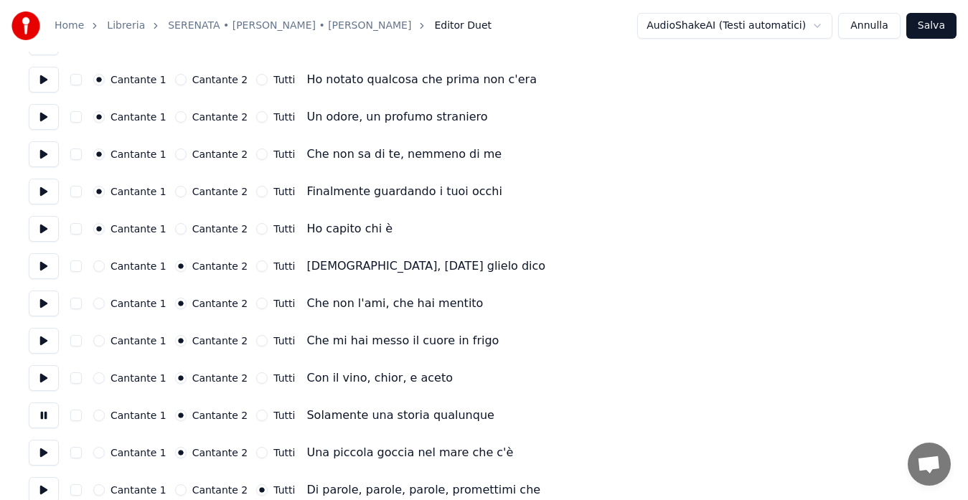
click at [40, 419] on button at bounding box center [44, 415] width 30 height 26
click at [40, 455] on button at bounding box center [44, 453] width 30 height 26
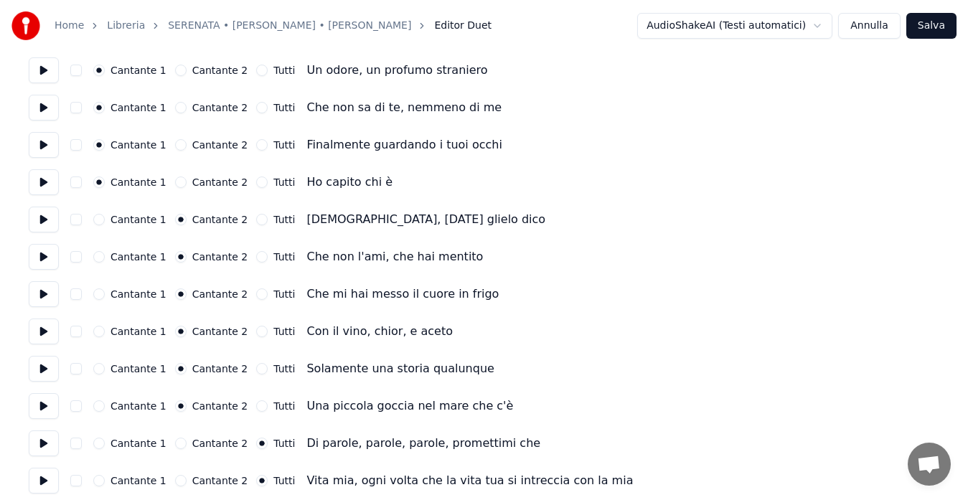
scroll to position [279, 0]
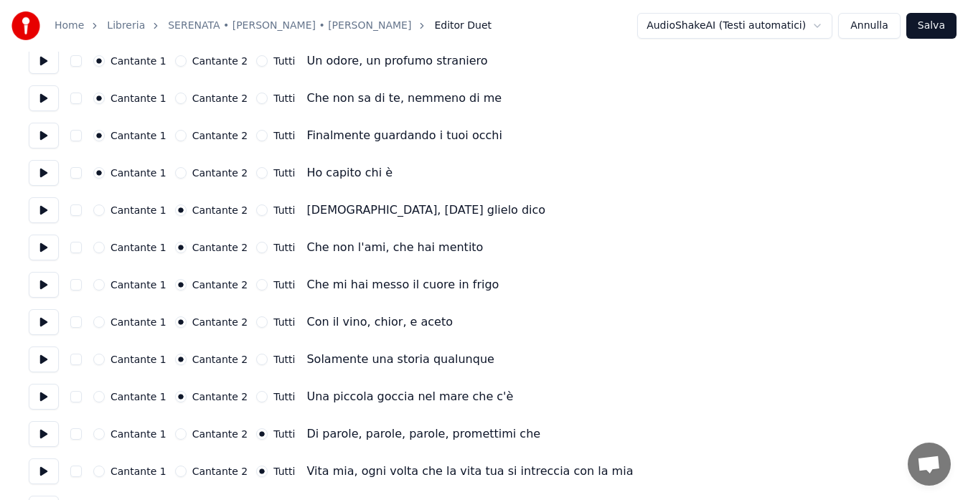
click at [47, 435] on button at bounding box center [44, 434] width 30 height 26
click at [175, 435] on button "Cantante 2" at bounding box center [180, 433] width 11 height 11
click at [41, 463] on button at bounding box center [44, 471] width 30 height 26
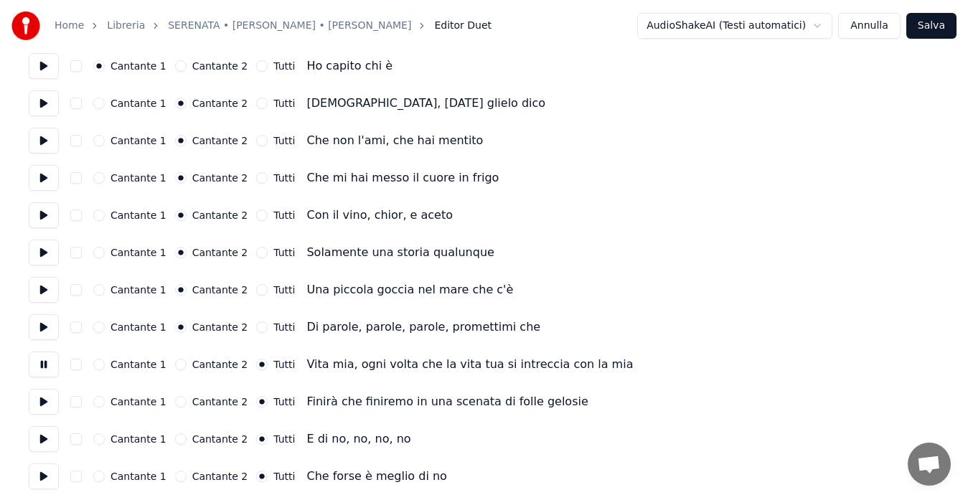
scroll to position [390, 0]
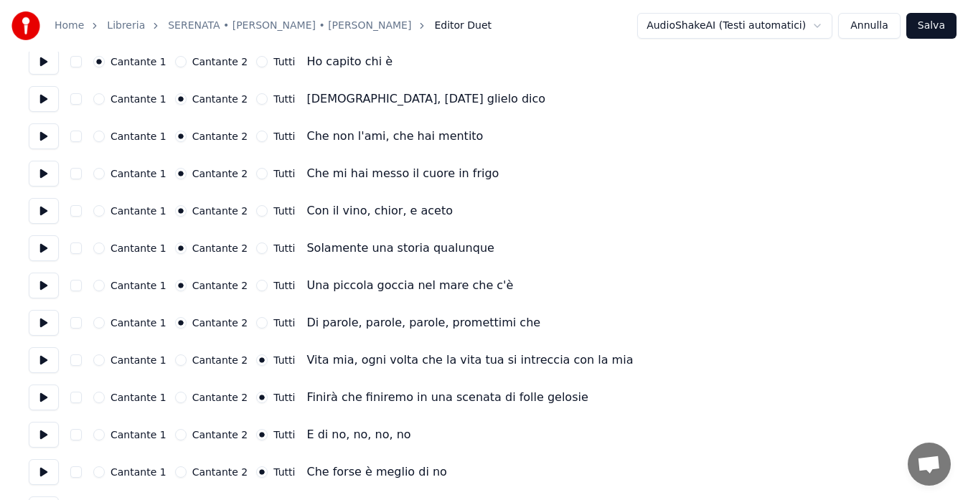
click at [44, 397] on button at bounding box center [44, 397] width 30 height 26
click at [43, 430] on button at bounding box center [44, 435] width 30 height 26
click at [42, 402] on button at bounding box center [44, 397] width 30 height 26
click at [42, 432] on button at bounding box center [44, 435] width 30 height 26
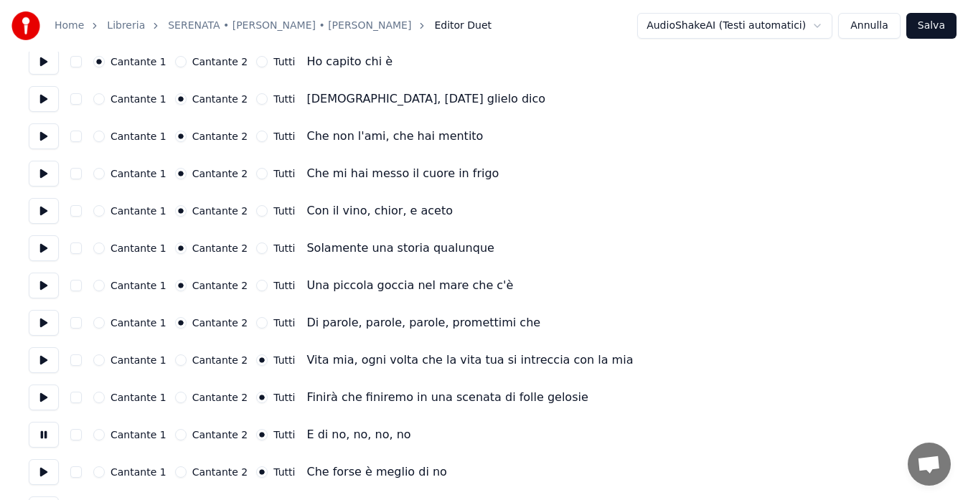
click at [175, 435] on button "Cantante 2" at bounding box center [180, 434] width 11 height 11
click at [57, 467] on button at bounding box center [44, 472] width 30 height 26
click at [175, 466] on div "Cantante 2" at bounding box center [211, 471] width 73 height 11
click at [175, 474] on button "Cantante 2" at bounding box center [180, 471] width 11 height 11
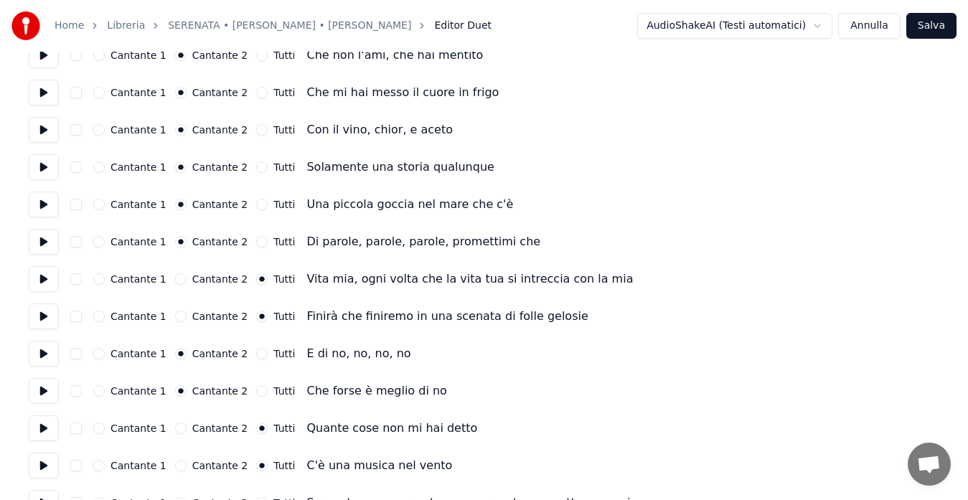
scroll to position [474, 0]
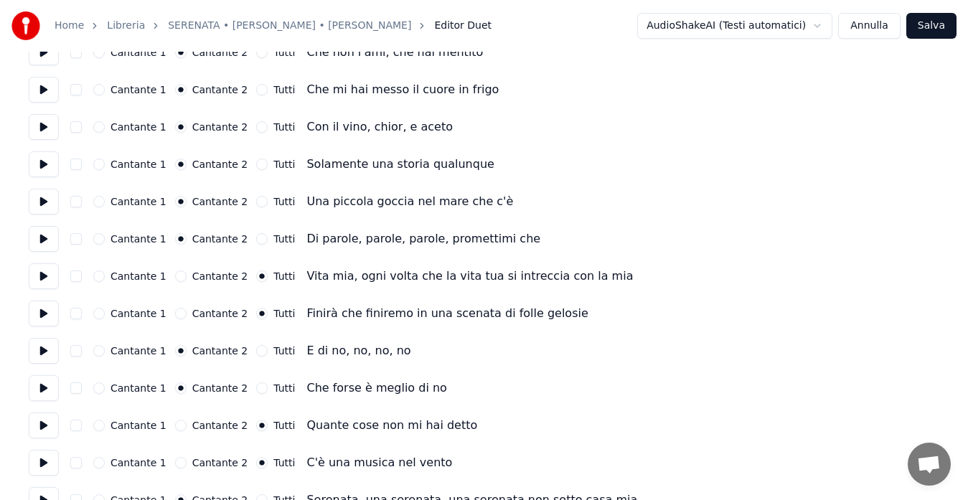
click at [40, 422] on button at bounding box center [44, 425] width 30 height 26
click at [175, 424] on button "Cantante 2" at bounding box center [180, 425] width 11 height 11
click at [32, 462] on button at bounding box center [44, 463] width 30 height 26
click at [175, 460] on button "Cantante 2" at bounding box center [180, 462] width 11 height 11
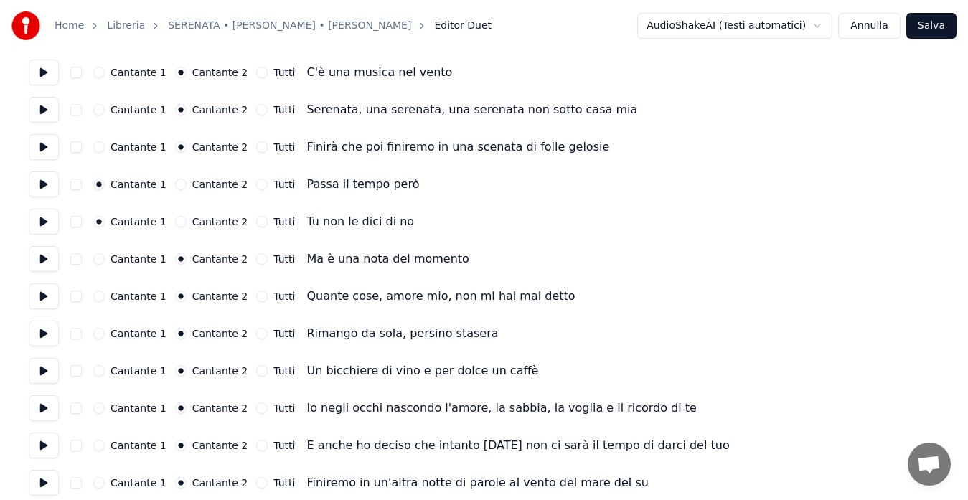
scroll to position [865, 0]
click at [50, 80] on button at bounding box center [44, 72] width 30 height 26
click at [256, 110] on button "Tutti" at bounding box center [261, 108] width 11 height 11
click at [42, 105] on button at bounding box center [44, 109] width 30 height 26
click at [40, 145] on button at bounding box center [44, 146] width 30 height 26
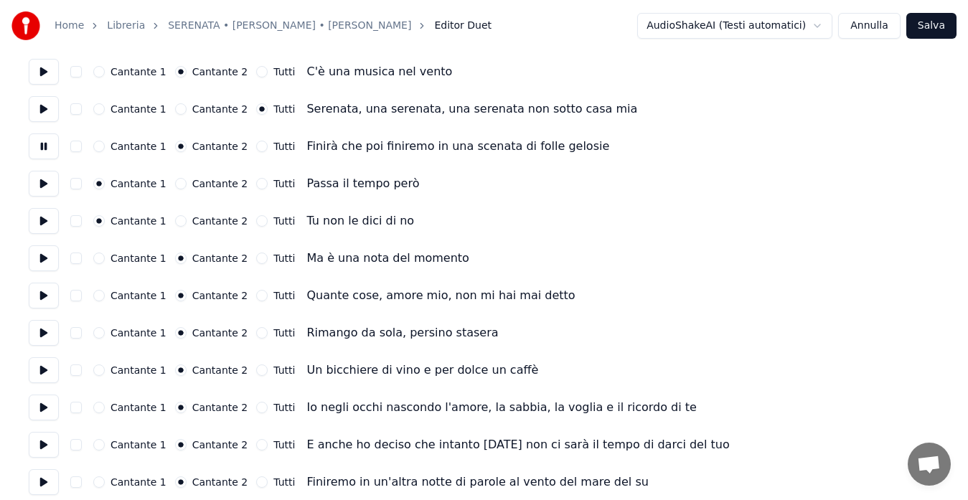
click at [256, 143] on button "Tutti" at bounding box center [261, 146] width 11 height 11
click at [41, 178] on button at bounding box center [44, 184] width 30 height 26
click at [256, 183] on button "Tutti" at bounding box center [261, 183] width 11 height 11
click at [47, 222] on button at bounding box center [44, 221] width 30 height 26
click at [256, 221] on button "Tutti" at bounding box center [261, 220] width 11 height 11
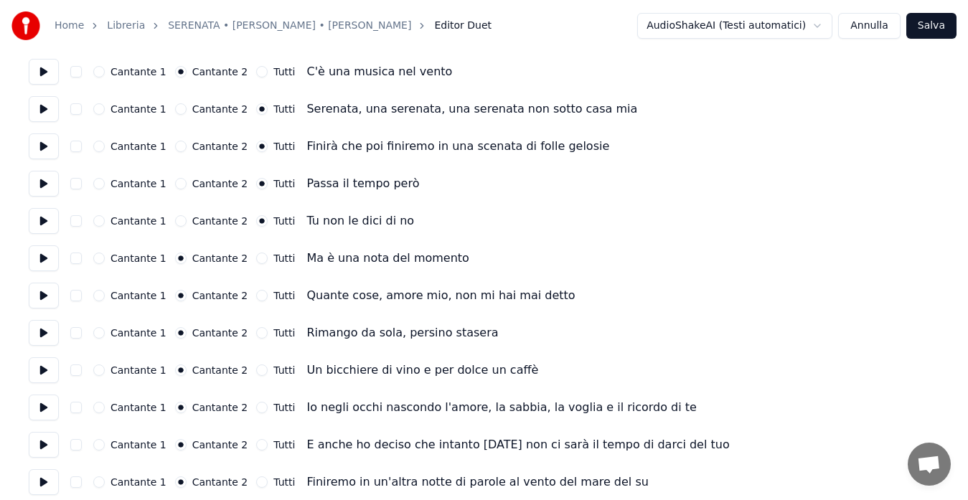
click at [37, 262] on button at bounding box center [44, 258] width 30 height 26
click at [256, 259] on button "Tutti" at bounding box center [261, 257] width 11 height 11
click at [39, 293] on button at bounding box center [44, 296] width 30 height 26
click at [256, 295] on button "Tutti" at bounding box center [261, 295] width 11 height 11
click at [37, 328] on button at bounding box center [44, 333] width 30 height 26
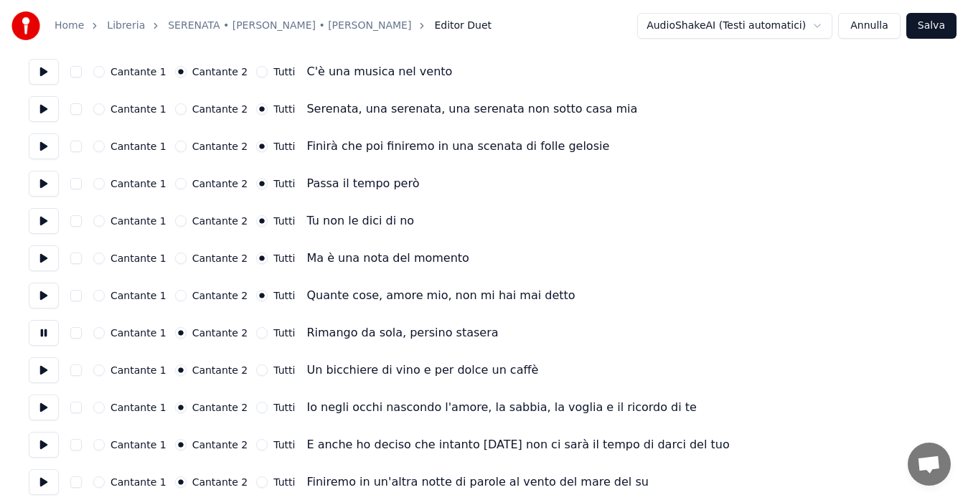
click at [37, 328] on button at bounding box center [44, 333] width 30 height 26
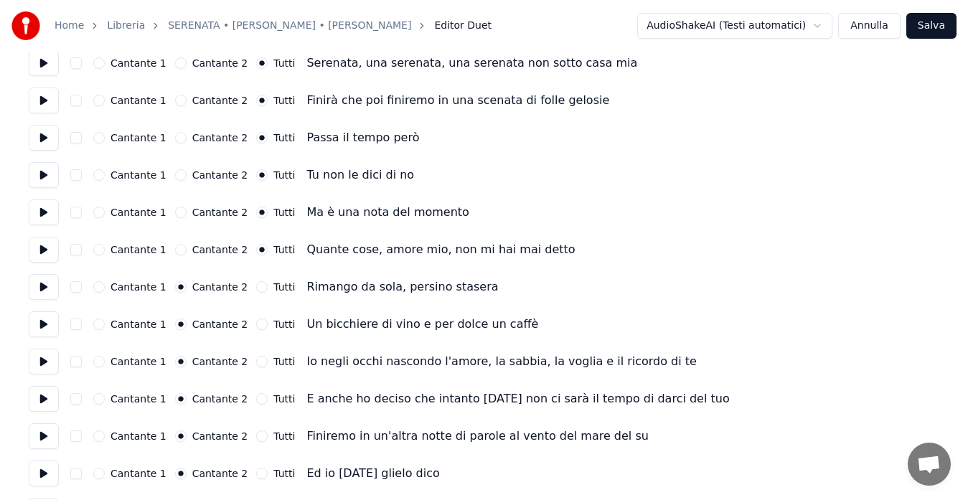
scroll to position [920, 0]
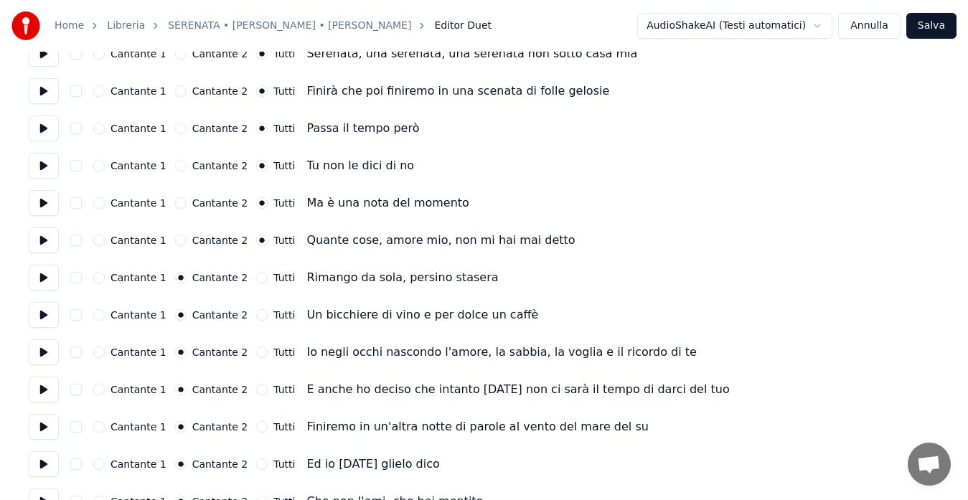
click at [99, 468] on button "Cantante 1" at bounding box center [98, 463] width 11 height 11
click at [98, 465] on circle "button" at bounding box center [99, 464] width 5 height 5
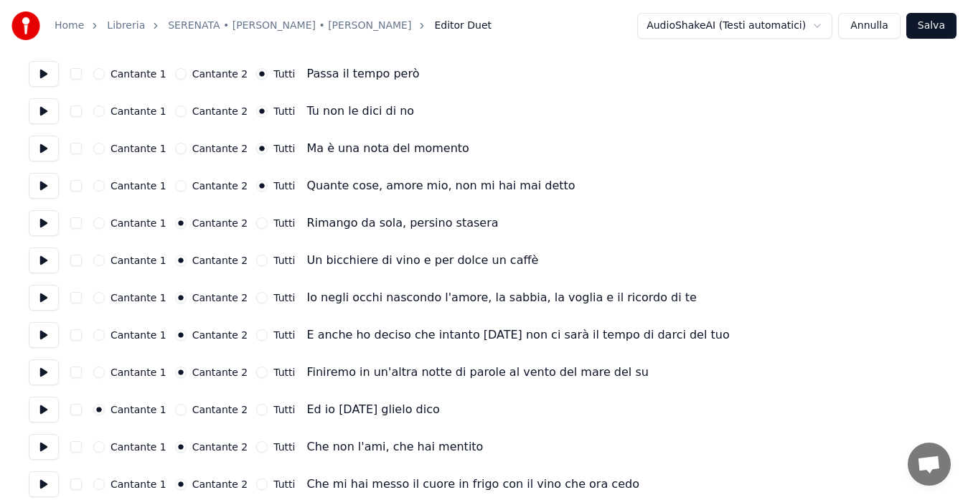
scroll to position [976, 0]
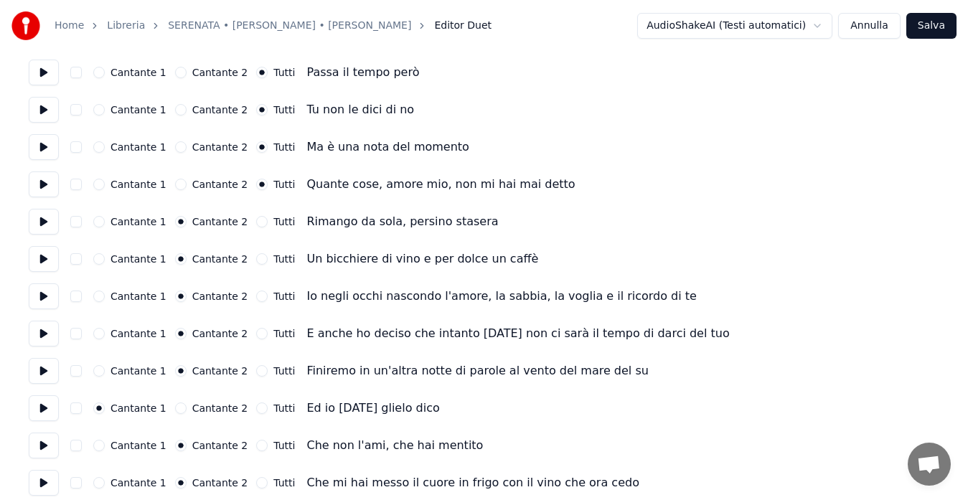
click at [99, 444] on button "Cantante 1" at bounding box center [98, 445] width 11 height 11
click at [99, 482] on button "Cantante 1" at bounding box center [98, 482] width 11 height 11
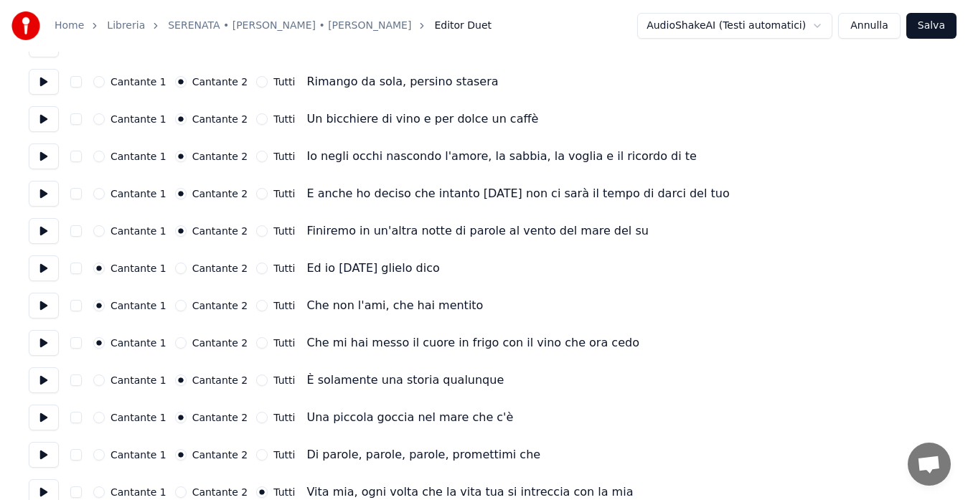
scroll to position [1143, 0]
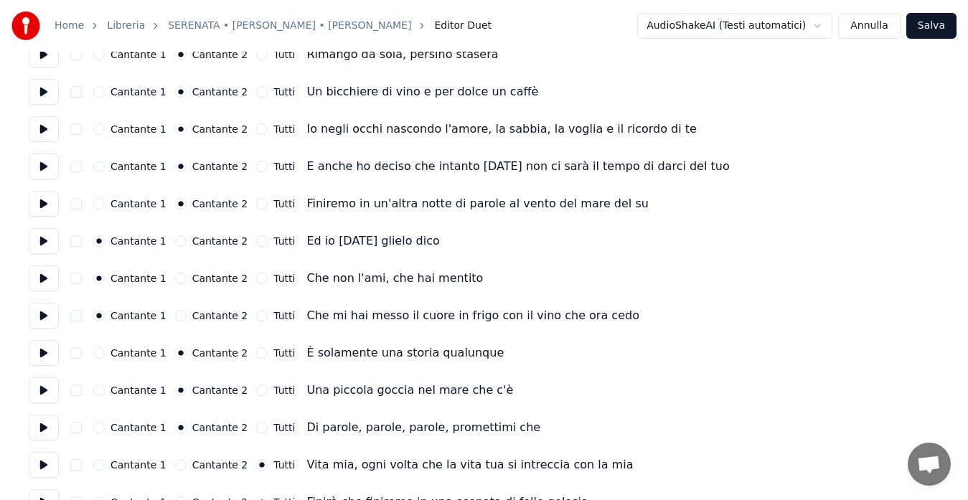
drag, startPoint x: 174, startPoint y: 239, endPoint x: 169, endPoint y: 257, distance: 19.3
click at [175, 239] on button "Cantante 2" at bounding box center [180, 240] width 11 height 11
click at [98, 243] on button "Cantante 1" at bounding box center [98, 240] width 11 height 11
click at [98, 351] on button "Cantante 1" at bounding box center [98, 352] width 11 height 11
click at [100, 394] on button "Cantante 1" at bounding box center [98, 389] width 11 height 11
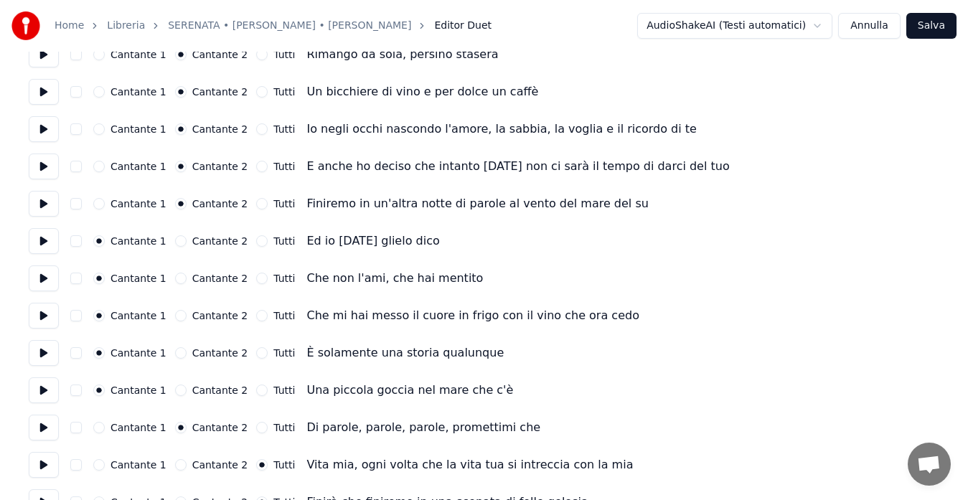
click at [100, 426] on button "Cantante 1" at bounding box center [98, 427] width 11 height 11
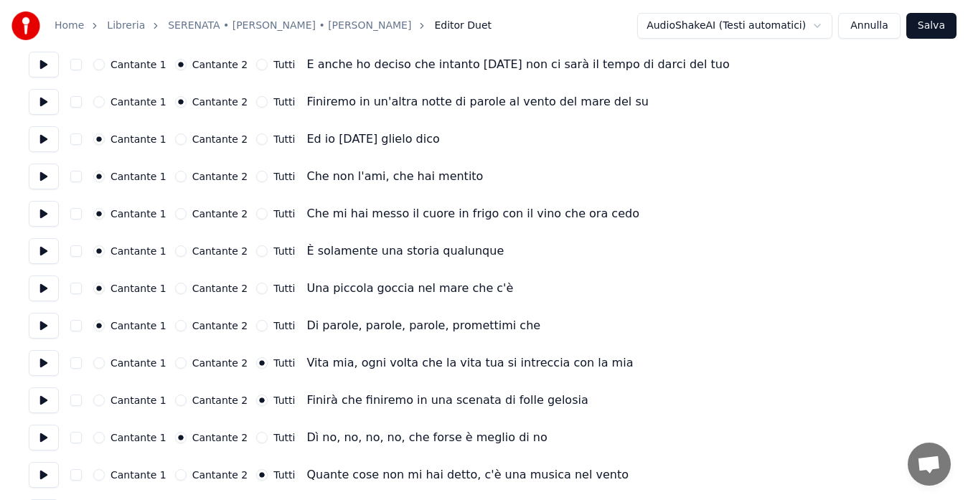
scroll to position [1255, 0]
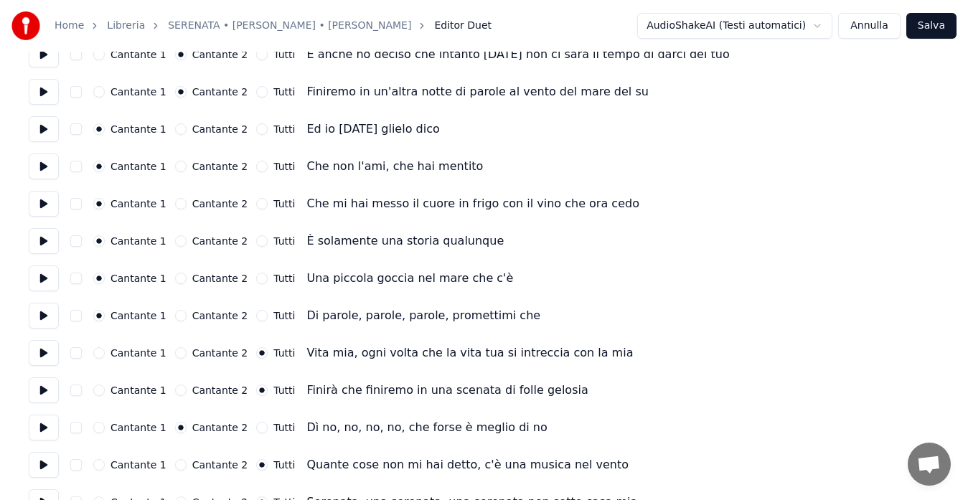
drag, startPoint x: 247, startPoint y: 426, endPoint x: 633, endPoint y: 463, distance: 387.6
click at [256, 426] on button "Tutti" at bounding box center [261, 427] width 11 height 11
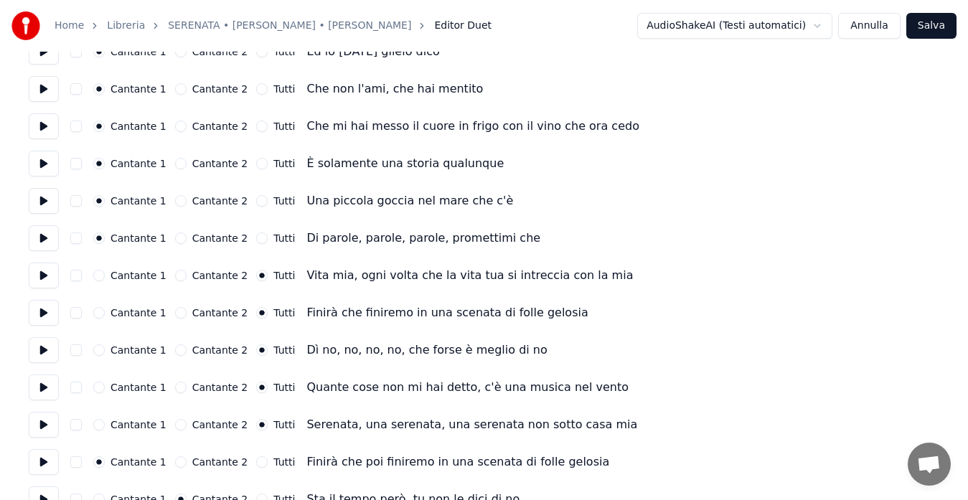
scroll to position [1339, 0]
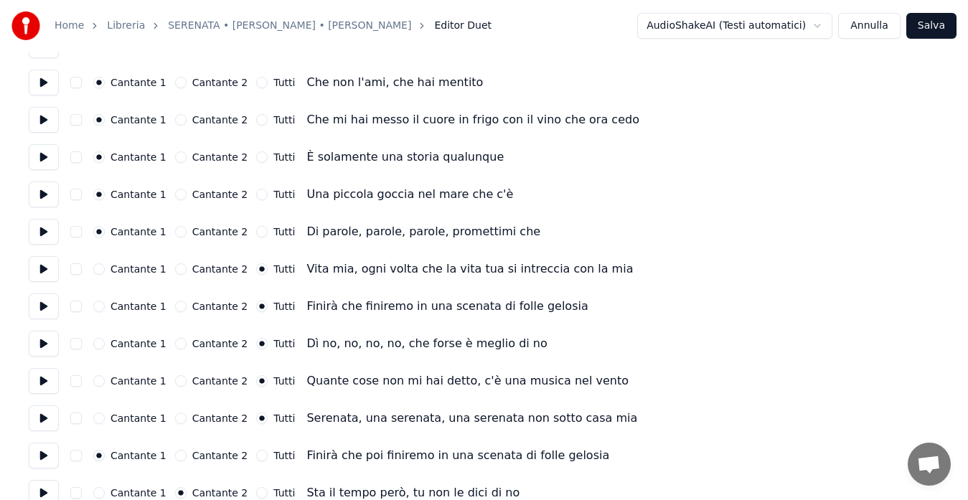
click at [256, 453] on button "Tutti" at bounding box center [261, 455] width 11 height 11
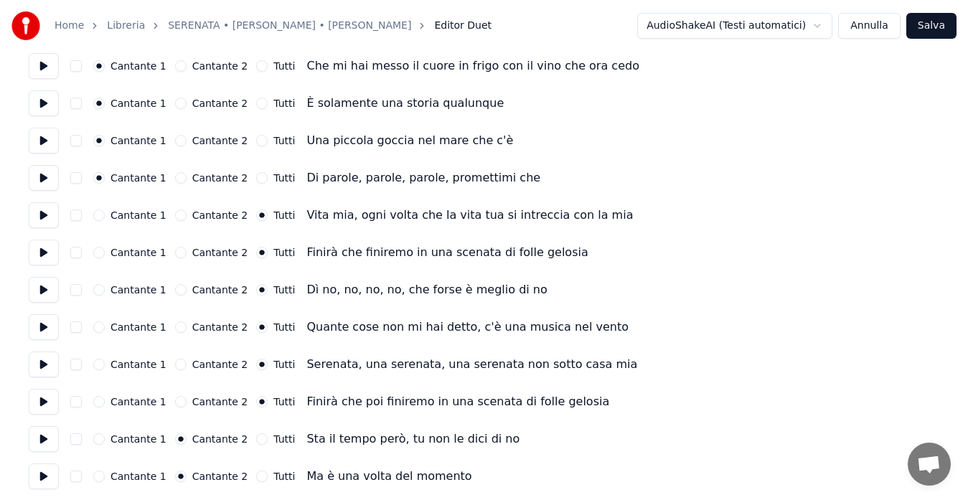
scroll to position [1394, 0]
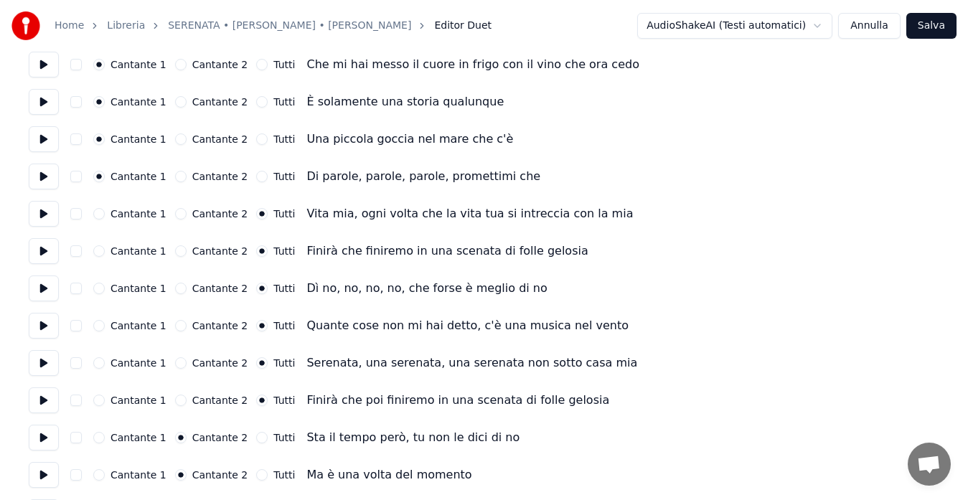
click at [256, 435] on button "Tutti" at bounding box center [261, 437] width 11 height 11
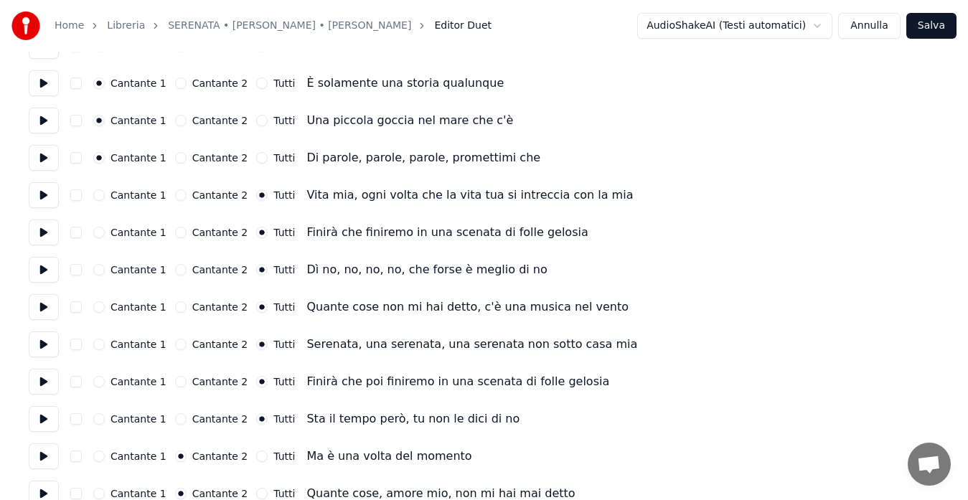
scroll to position [1422, 0]
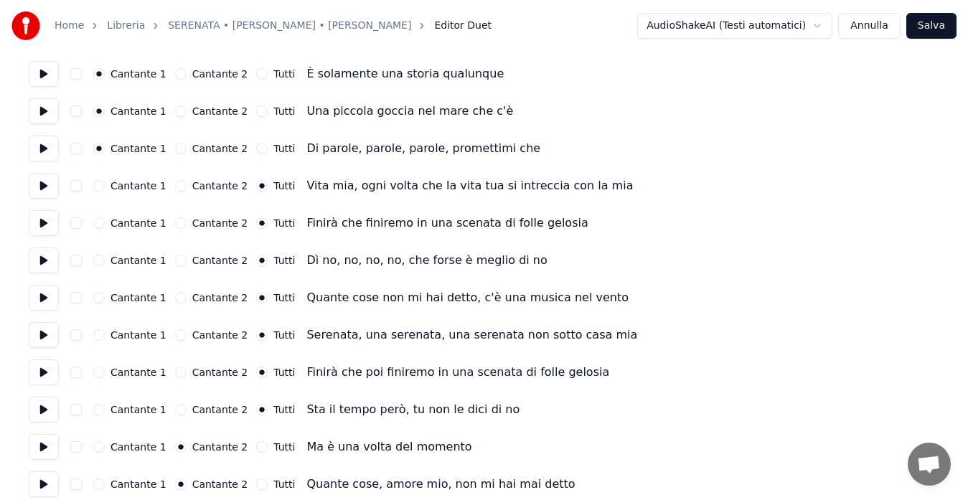
drag, startPoint x: 98, startPoint y: 447, endPoint x: 98, endPoint y: 463, distance: 16.5
click at [98, 447] on button "Cantante 1" at bounding box center [98, 446] width 11 height 11
click at [101, 486] on button "Cantante 1" at bounding box center [98, 483] width 11 height 11
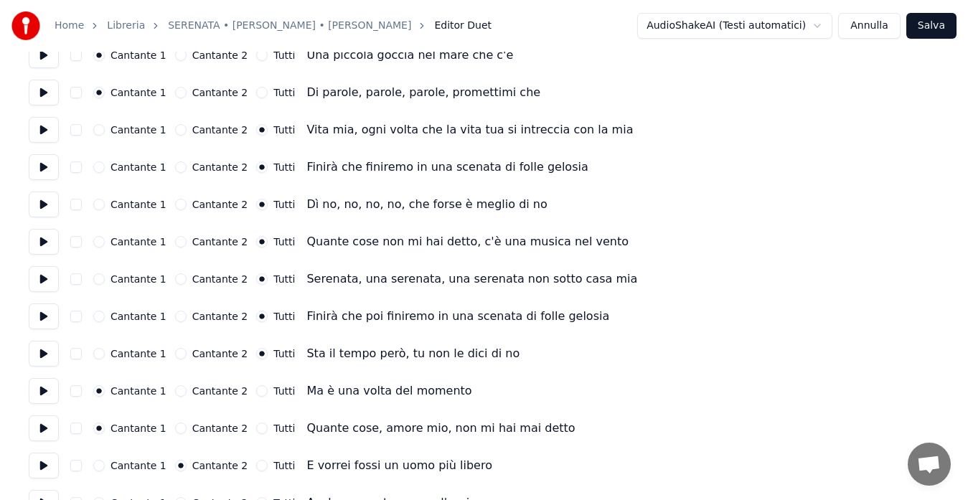
scroll to position [1506, 0]
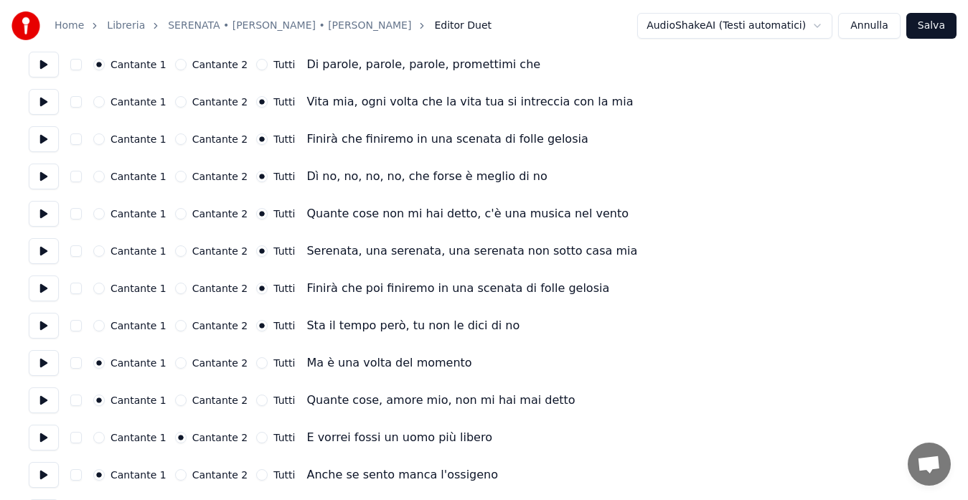
click at [104, 437] on div "Cantante 1" at bounding box center [129, 437] width 73 height 11
click at [100, 437] on button "Cantante 1" at bounding box center [98, 437] width 11 height 11
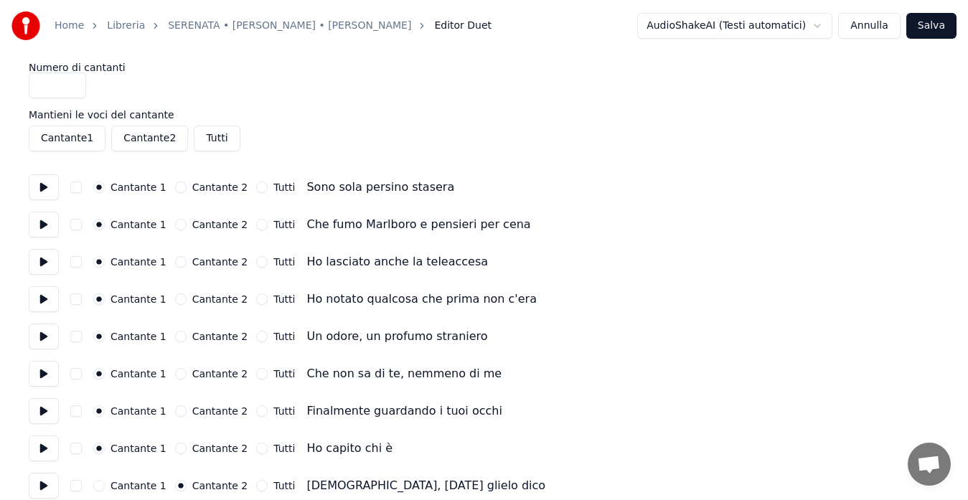
scroll to position [0, 0]
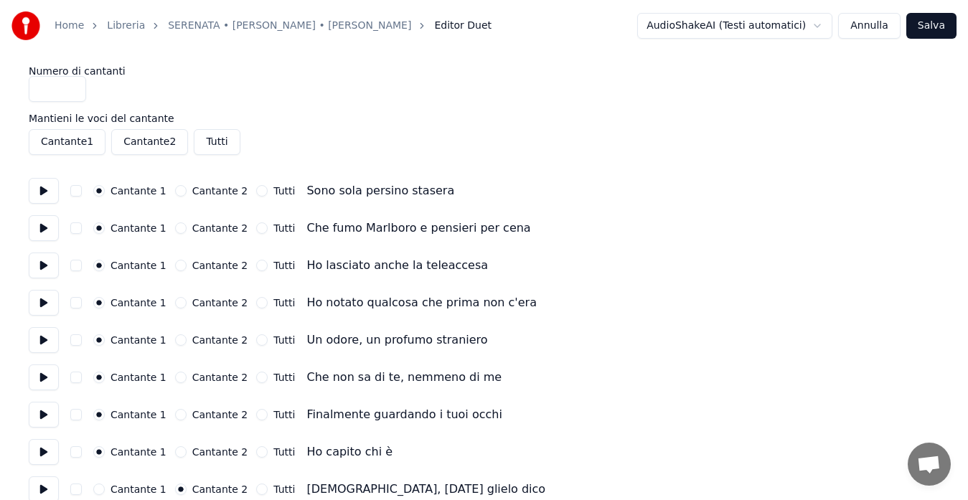
click at [47, 189] on button at bounding box center [44, 191] width 30 height 26
click at [44, 226] on button at bounding box center [44, 228] width 30 height 26
click at [40, 264] on button at bounding box center [44, 265] width 30 height 26
click at [39, 293] on button at bounding box center [44, 303] width 30 height 26
click at [41, 346] on button at bounding box center [44, 340] width 30 height 26
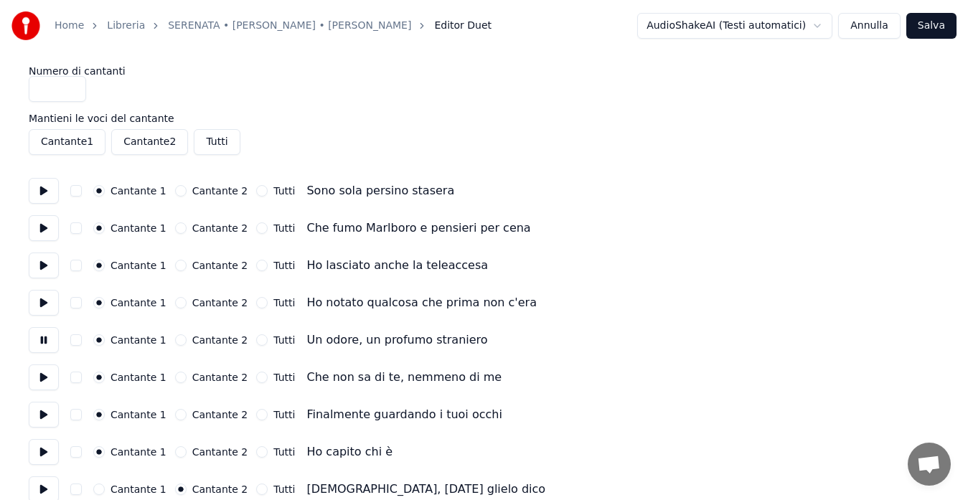
click at [41, 378] on button at bounding box center [44, 377] width 30 height 26
click at [43, 413] on button at bounding box center [44, 415] width 30 height 26
click at [43, 446] on button at bounding box center [44, 452] width 30 height 26
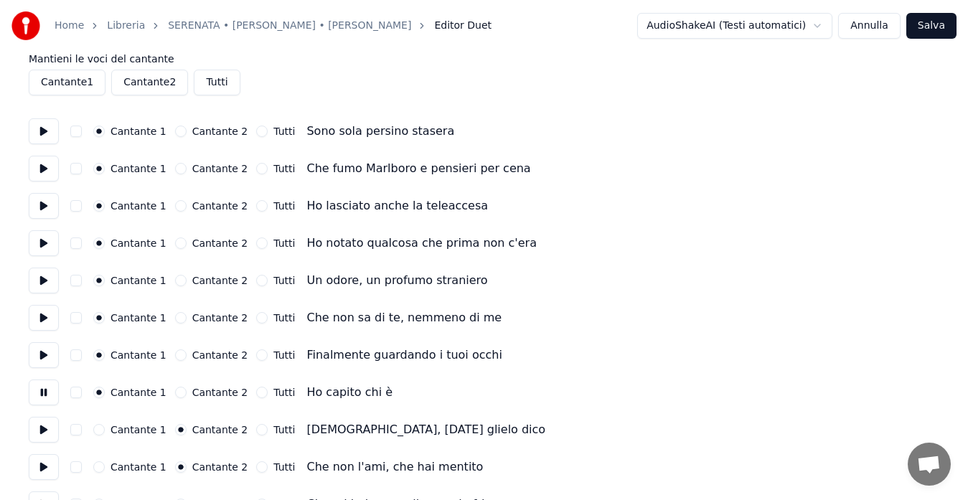
scroll to position [84, 0]
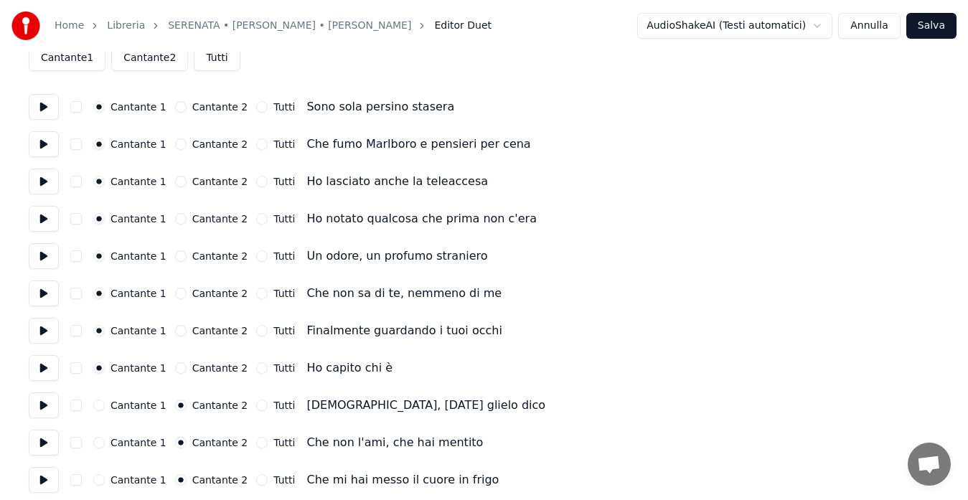
click at [43, 407] on button at bounding box center [44, 405] width 30 height 26
click at [38, 440] on button at bounding box center [44, 443] width 30 height 26
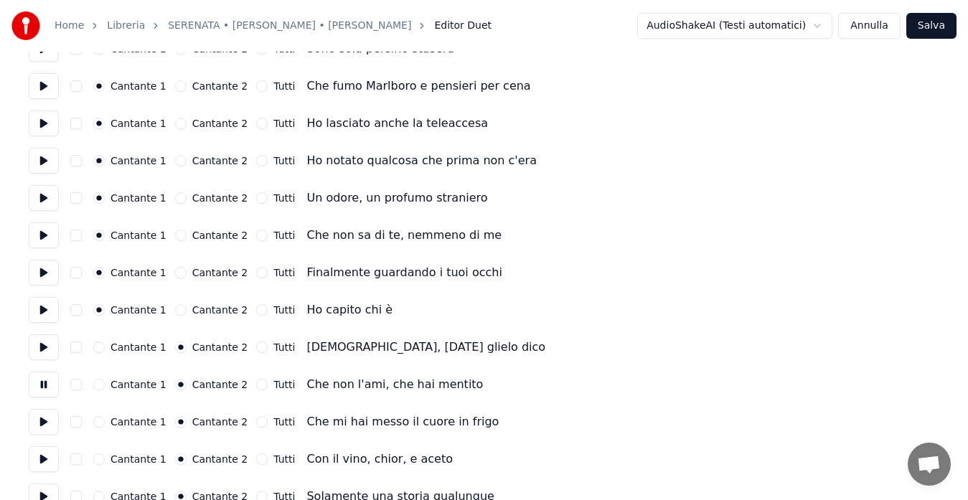
scroll to position [167, 0]
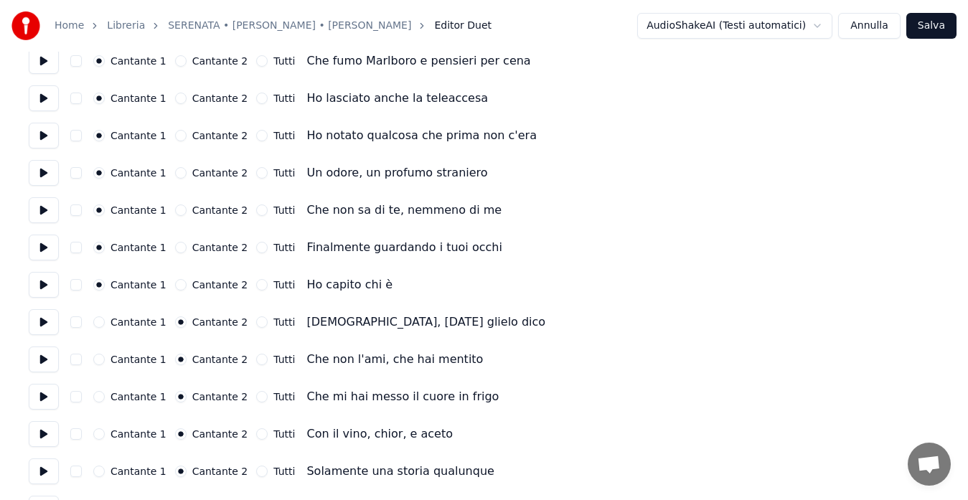
click at [37, 402] on button at bounding box center [44, 397] width 30 height 26
click at [39, 432] on button at bounding box center [44, 434] width 30 height 26
click at [44, 471] on button at bounding box center [44, 471] width 30 height 26
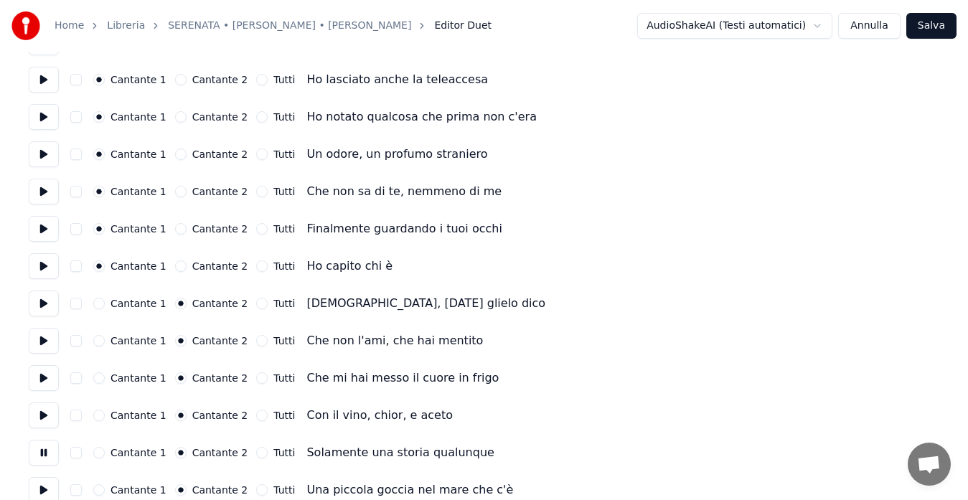
scroll to position [195, 0]
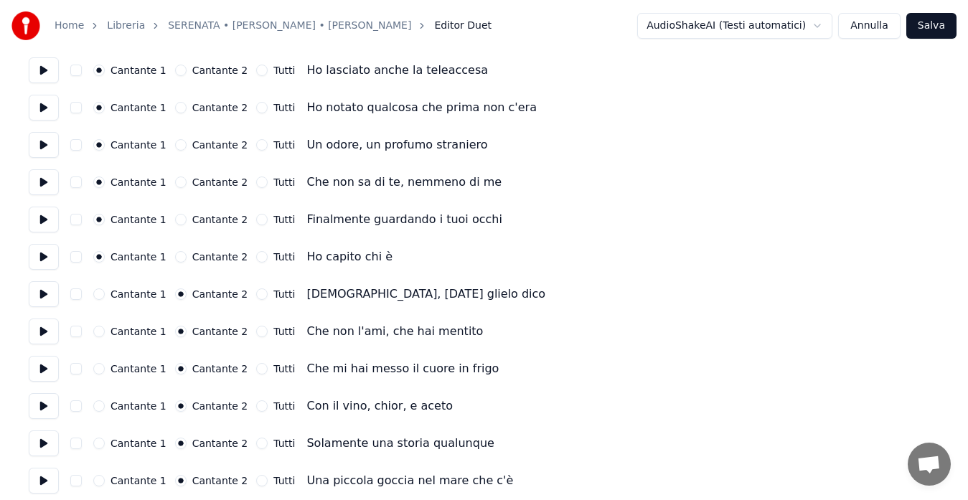
click at [42, 476] on button at bounding box center [44, 481] width 30 height 26
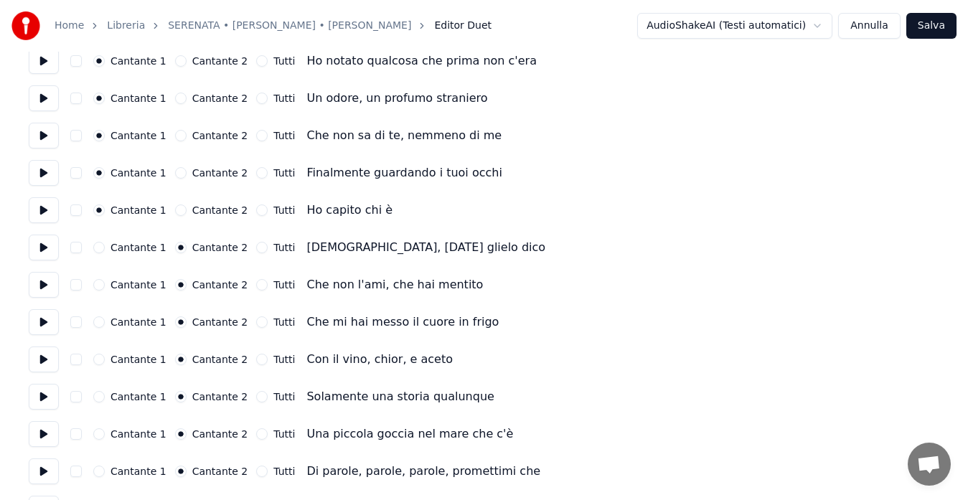
scroll to position [251, 0]
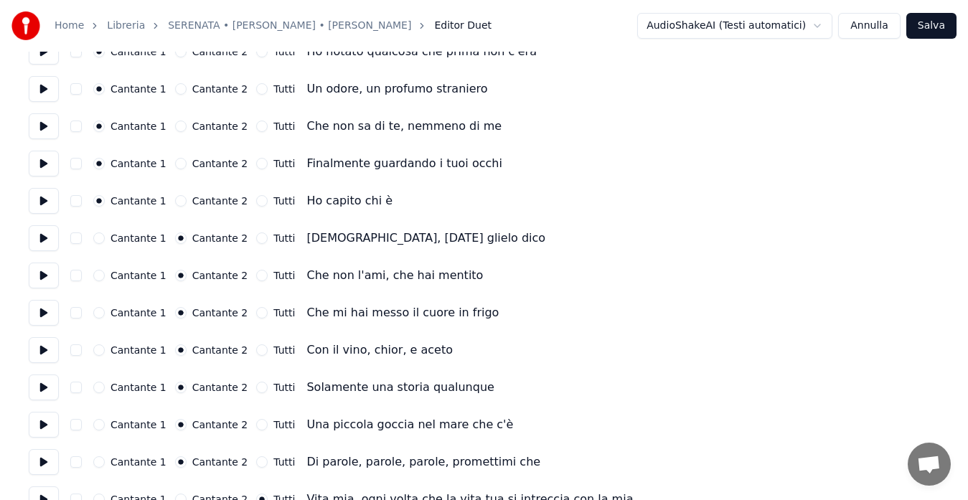
click at [44, 459] on button at bounding box center [44, 462] width 30 height 26
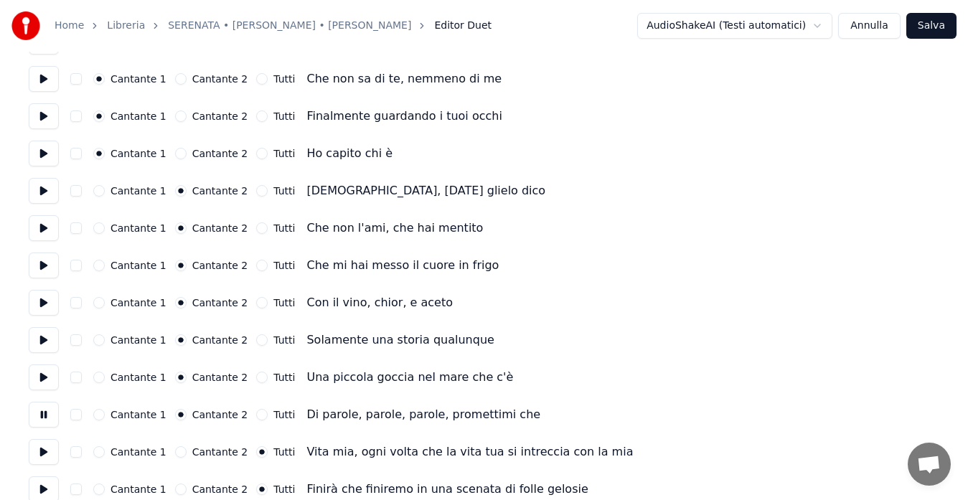
scroll to position [307, 0]
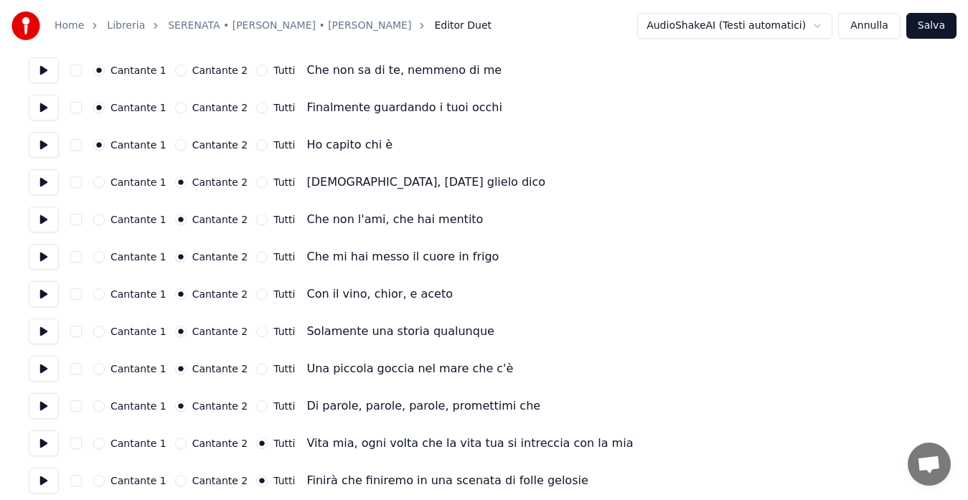
click at [42, 443] on button at bounding box center [44, 443] width 30 height 26
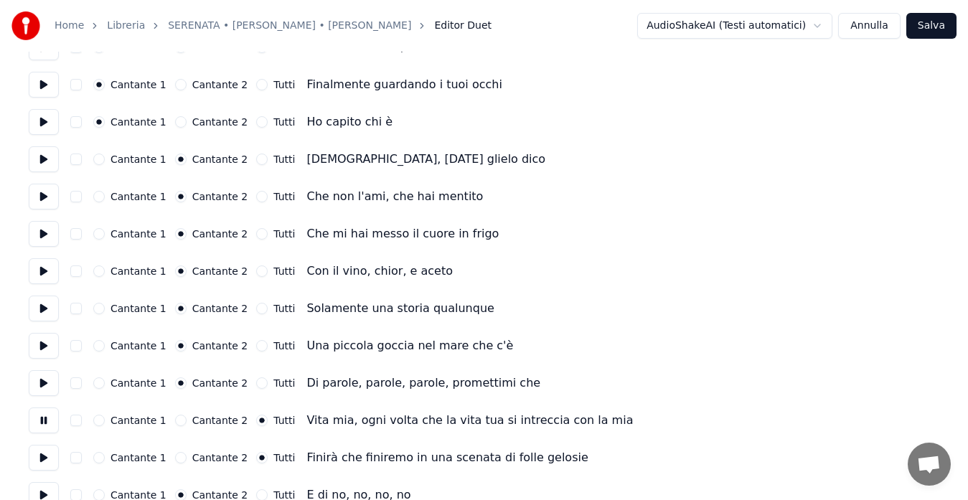
scroll to position [363, 0]
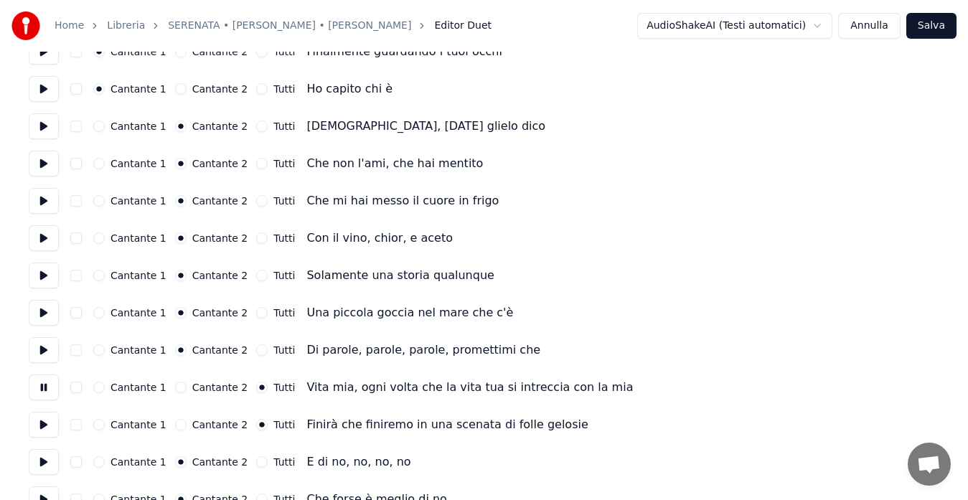
click at [39, 430] on button at bounding box center [44, 425] width 30 height 26
click at [40, 460] on button at bounding box center [44, 462] width 30 height 26
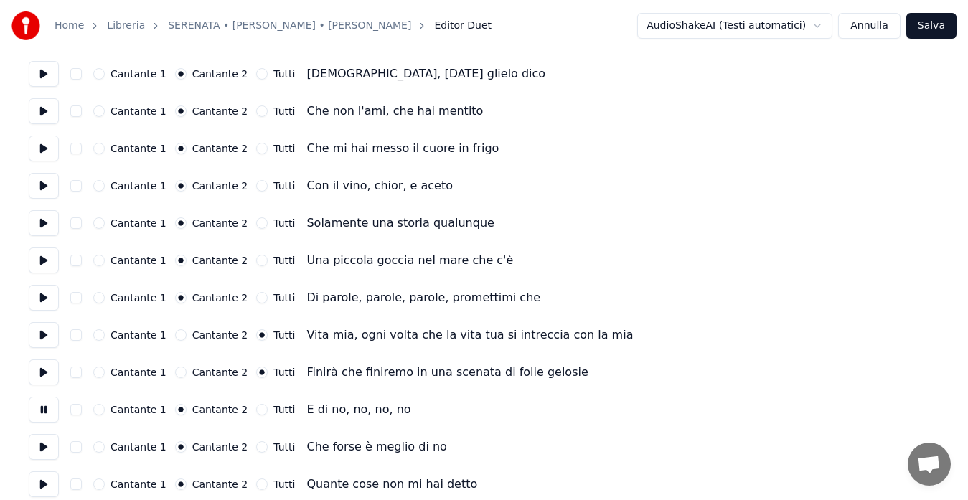
scroll to position [418, 0]
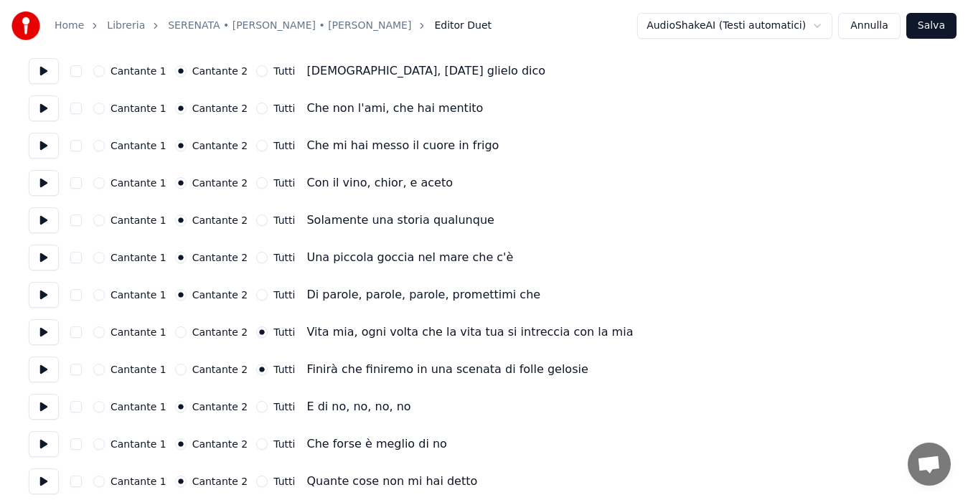
click at [42, 445] on button at bounding box center [44, 444] width 30 height 26
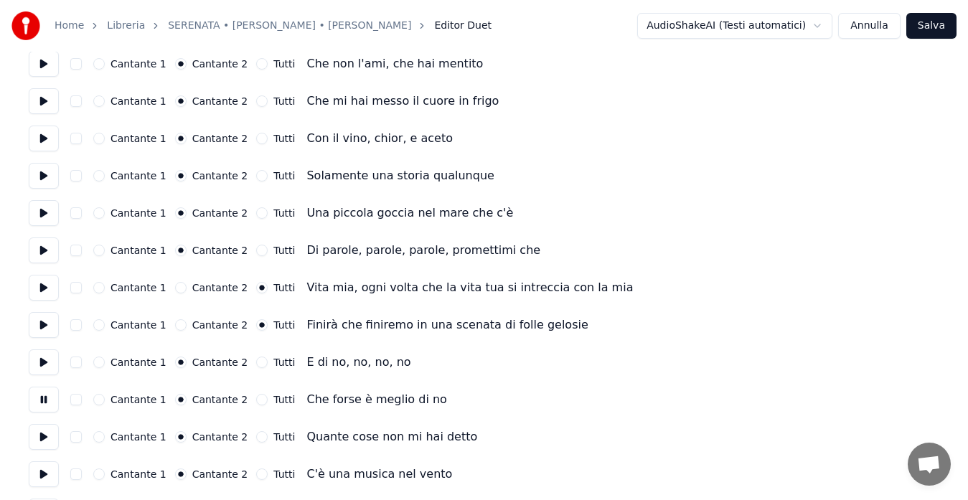
scroll to position [474, 0]
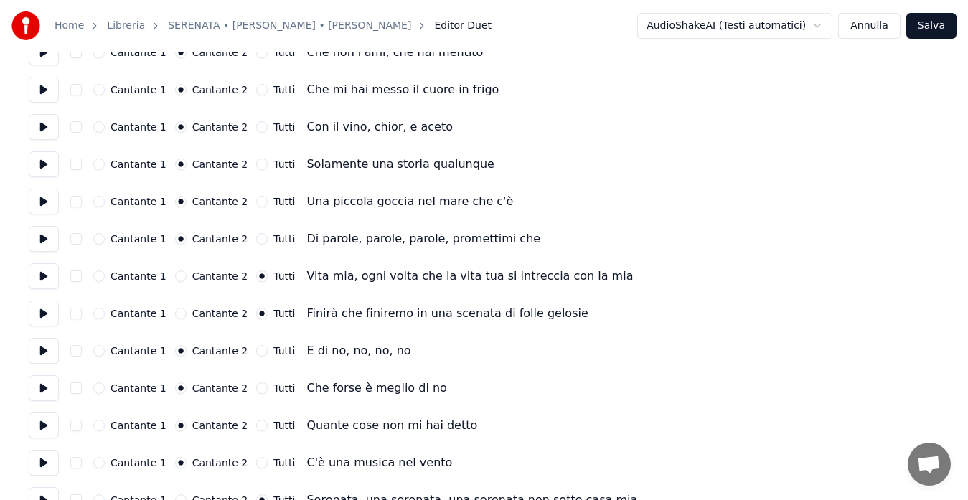
click at [41, 429] on button at bounding box center [44, 425] width 30 height 26
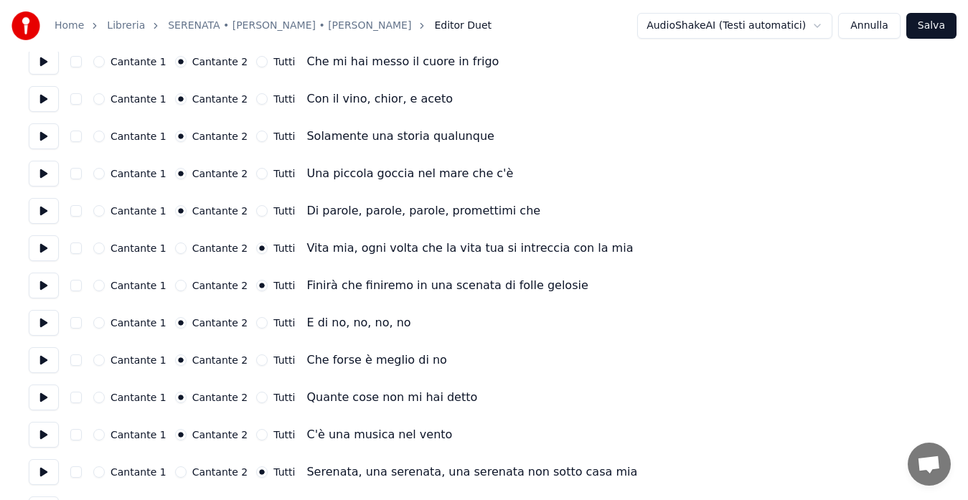
click at [46, 443] on button at bounding box center [44, 435] width 30 height 26
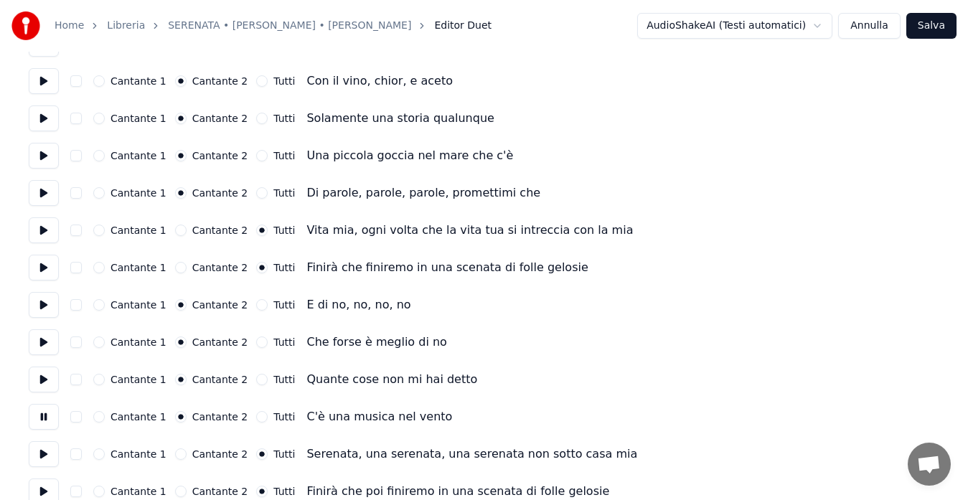
scroll to position [530, 0]
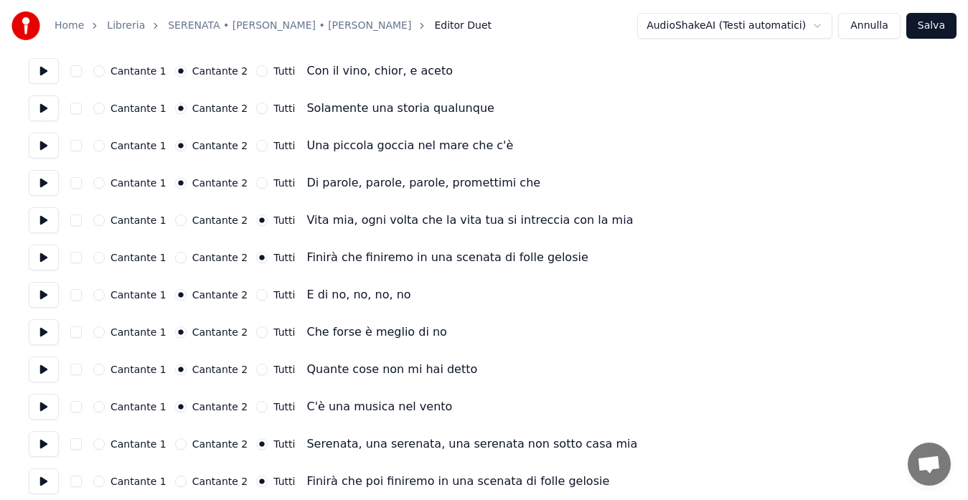
click at [49, 410] on button at bounding box center [44, 407] width 30 height 26
click at [37, 284] on button at bounding box center [44, 295] width 30 height 26
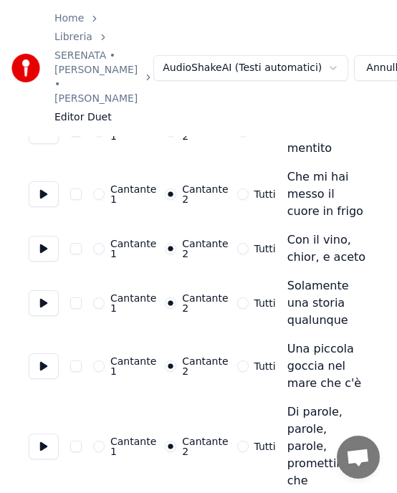
scroll to position [753, 0]
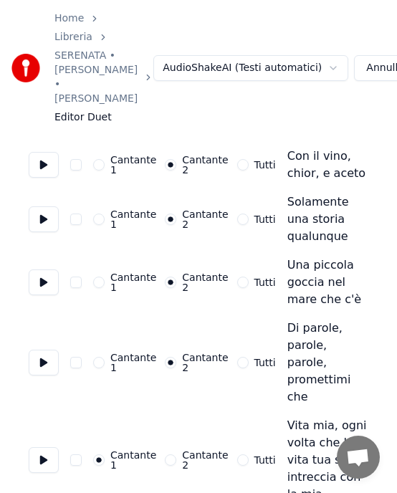
scroll to position [837, 0]
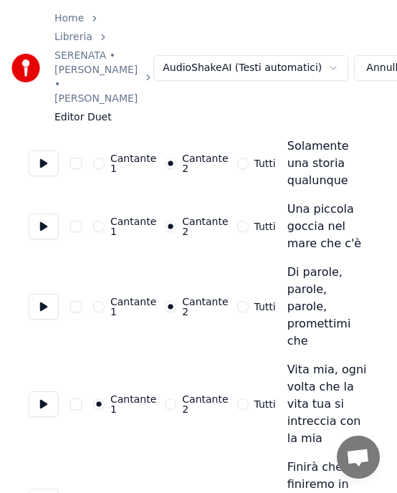
scroll to position [892, 0]
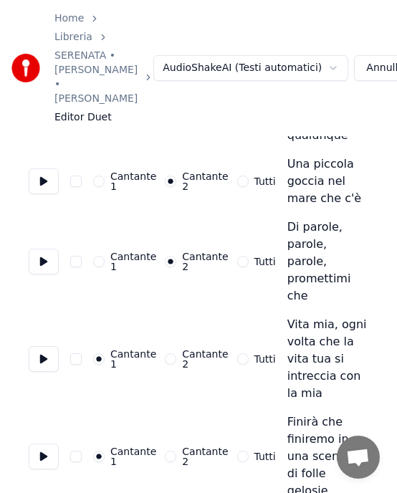
scroll to position [920, 0]
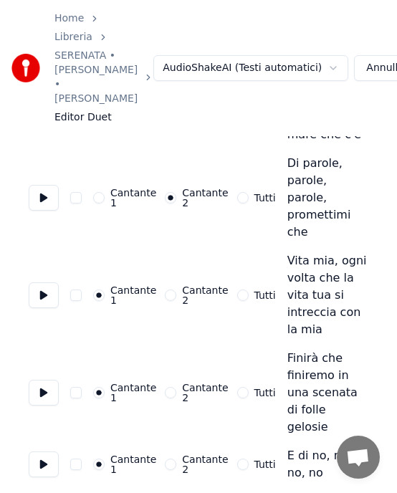
scroll to position [976, 0]
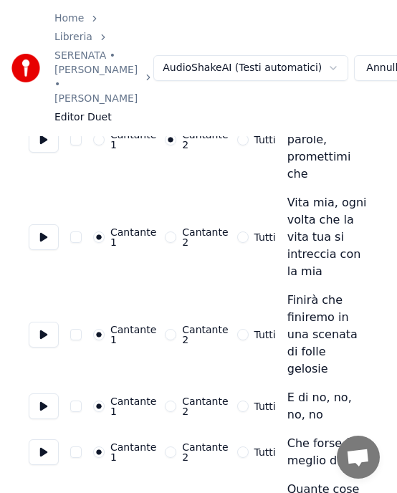
scroll to position [1060, 0]
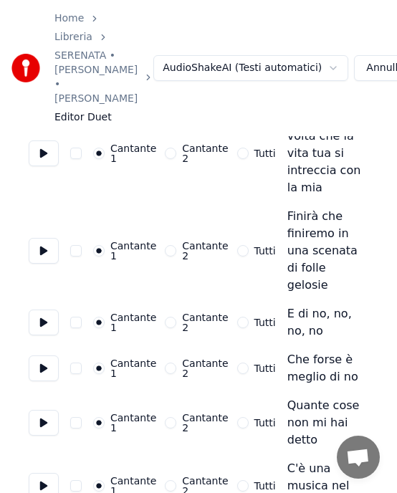
scroll to position [1143, 0]
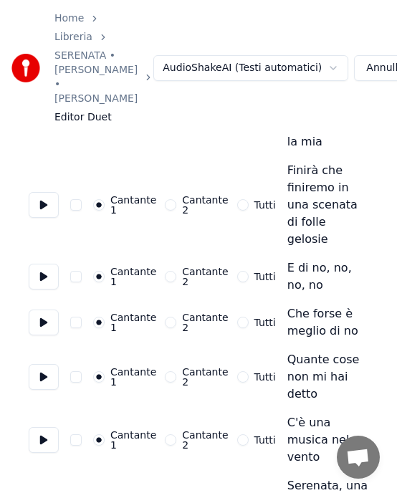
scroll to position [1171, 0]
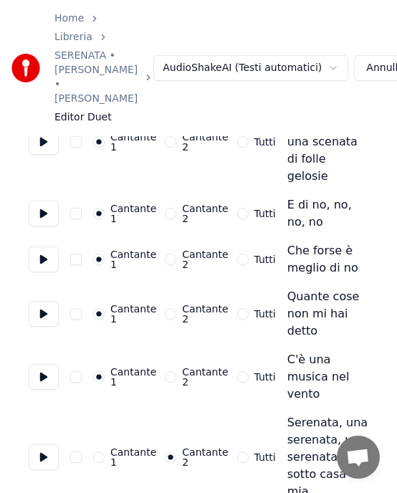
scroll to position [1227, 0]
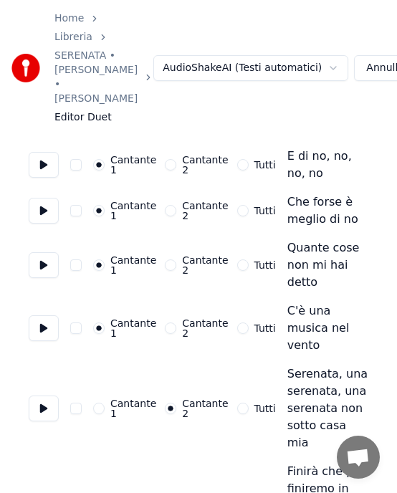
scroll to position [1283, 0]
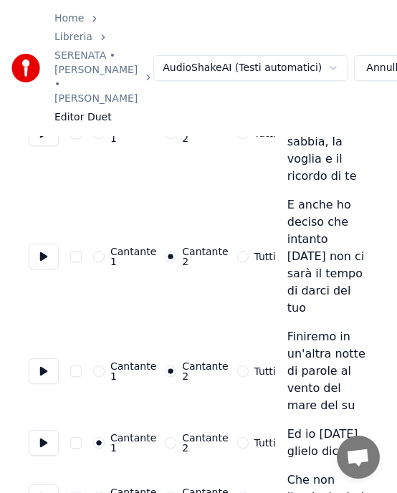
scroll to position [2120, 0]
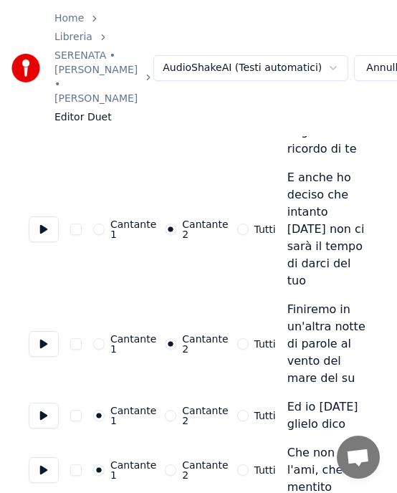
scroll to position [2147, 0]
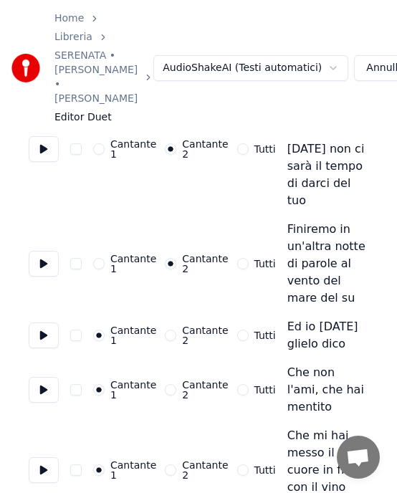
scroll to position [2231, 0]
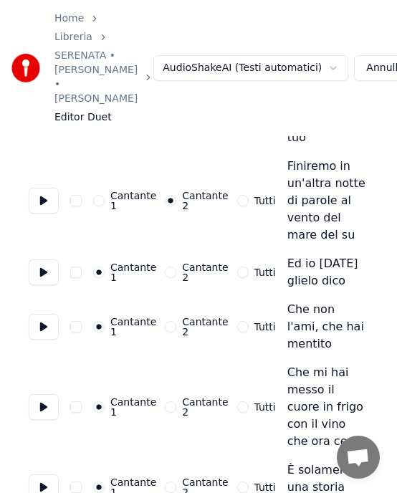
scroll to position [2287, 0]
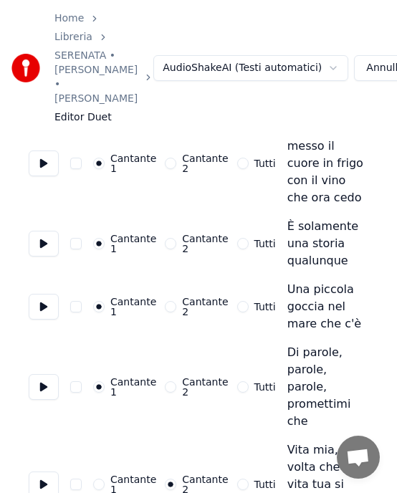
scroll to position [2538, 0]
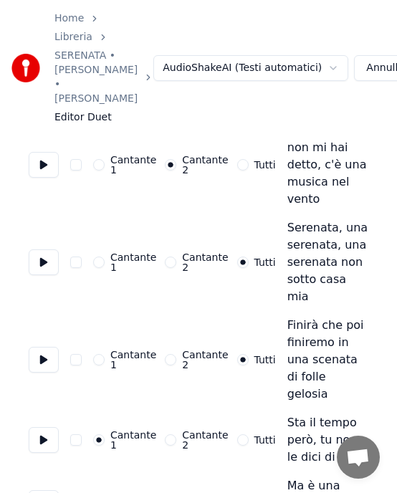
scroll to position [3128, 0]
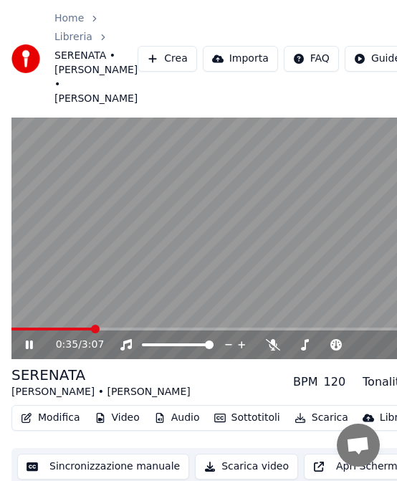
click at [217, 232] on video at bounding box center [226, 239] width 430 height 242
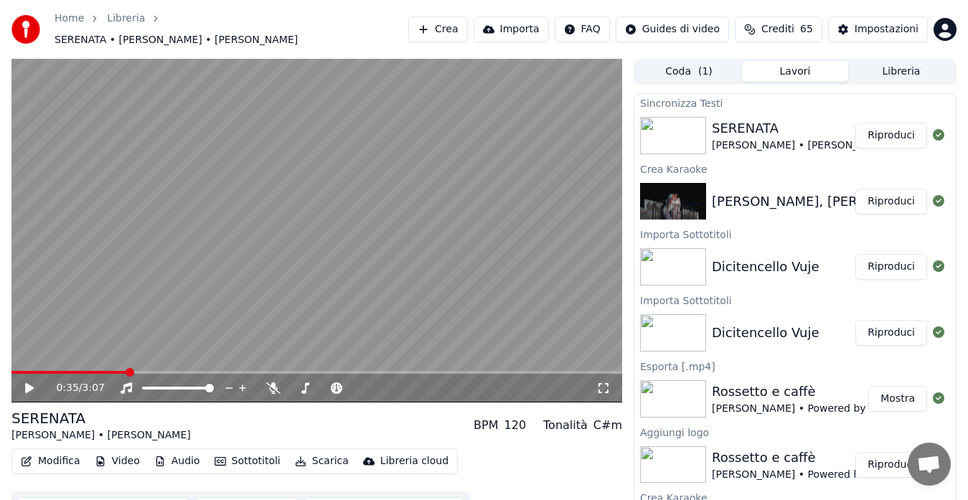
click at [47, 451] on button "Modifica" at bounding box center [50, 461] width 71 height 20
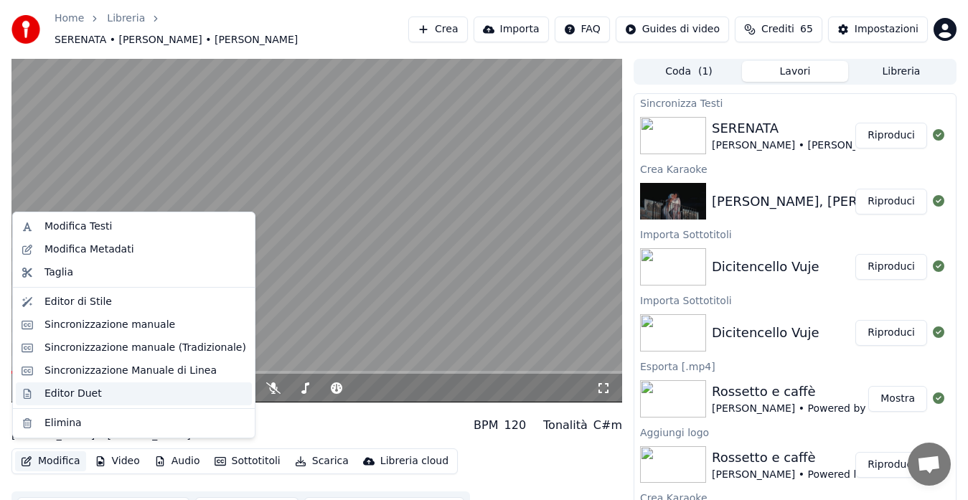
click at [80, 399] on div "Editor Duet" at bounding box center [72, 394] width 57 height 14
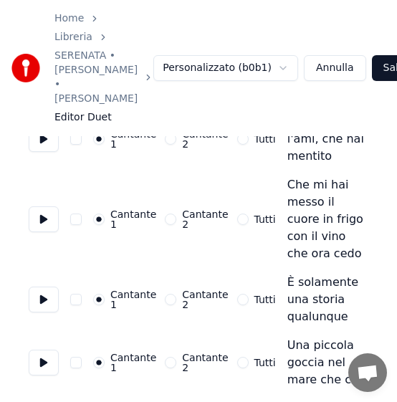
scroll to position [2482, 0]
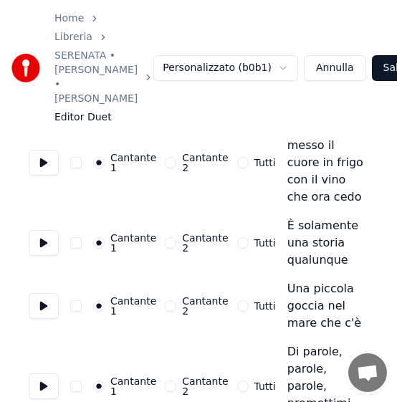
scroll to position [2538, 0]
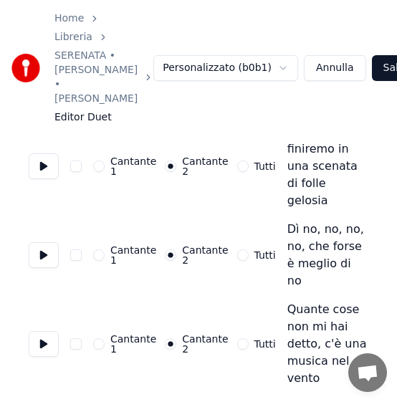
scroll to position [2941, 0]
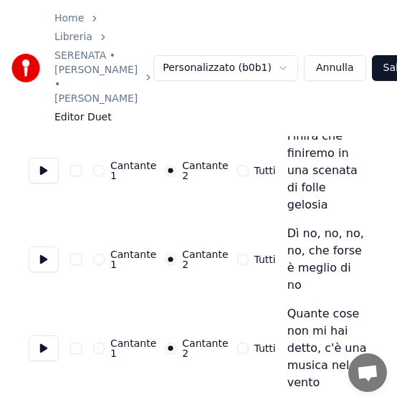
click at [372, 72] on button "Salva" at bounding box center [397, 68] width 50 height 26
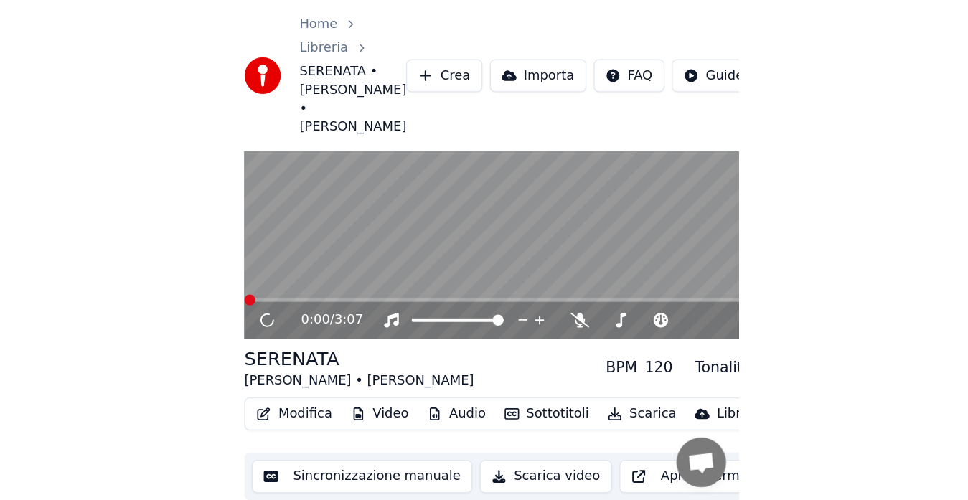
scroll to position [22, 0]
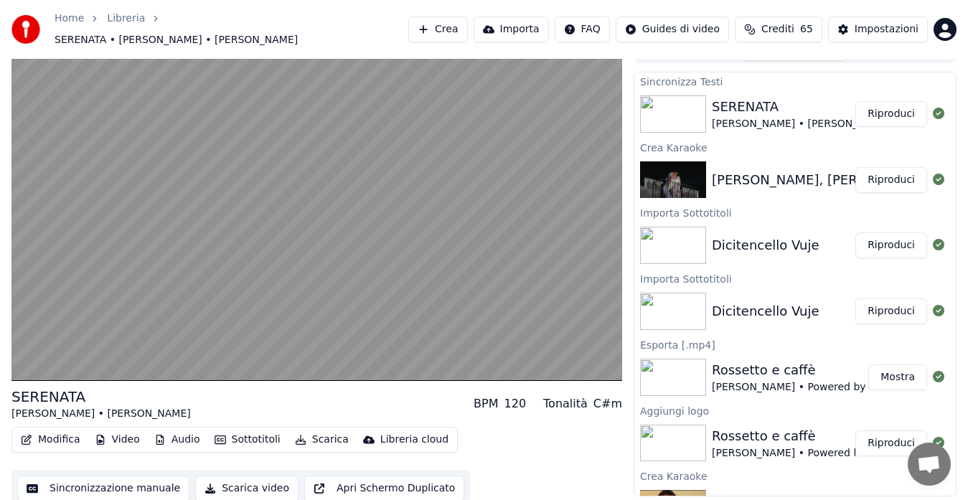
click at [238, 430] on button "Sottotitoli" at bounding box center [247, 440] width 77 height 20
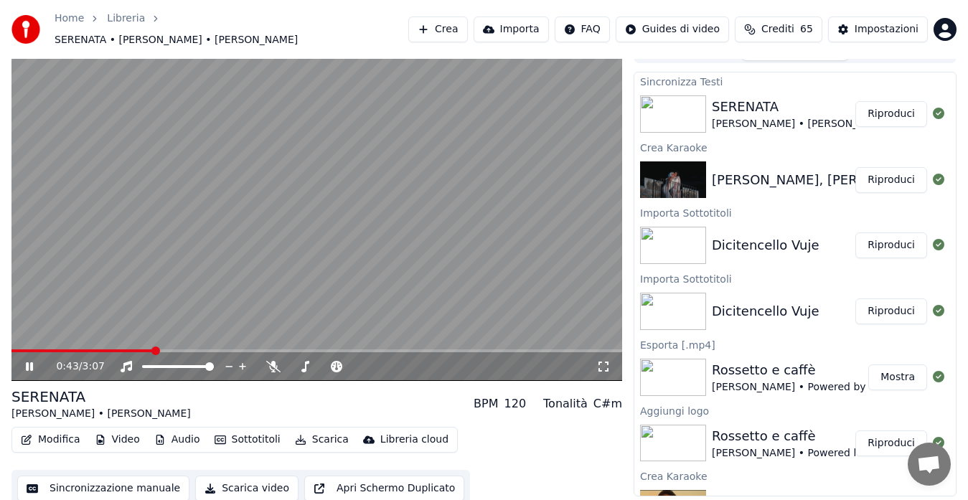
click at [479, 262] on video at bounding box center [316, 209] width 610 height 344
click at [143, 478] on button "Sincronizzazione manuale" at bounding box center [103, 489] width 172 height 26
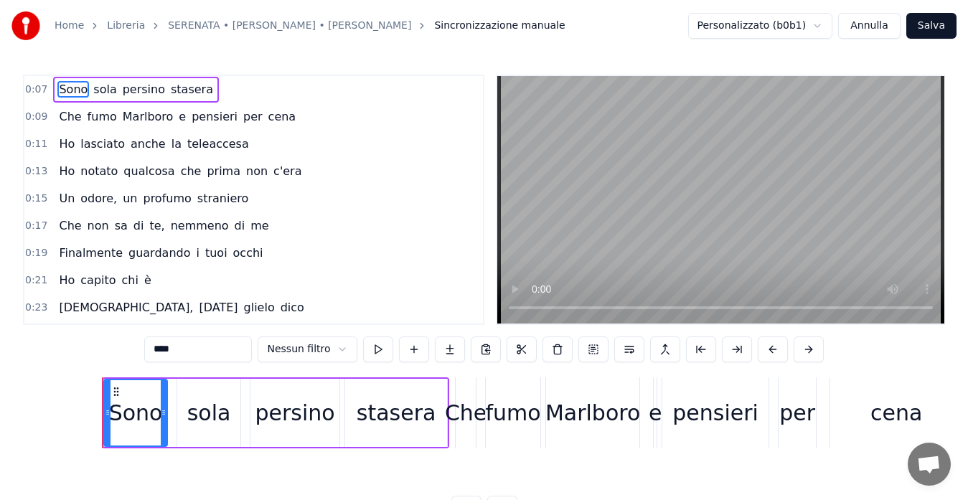
scroll to position [0, 1632]
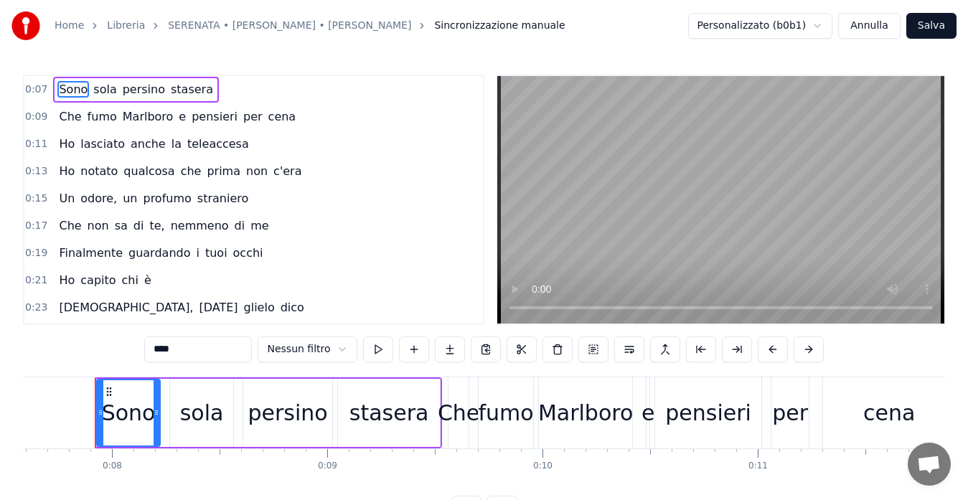
click at [189, 146] on span "teleaccesa" at bounding box center [218, 144] width 65 height 16
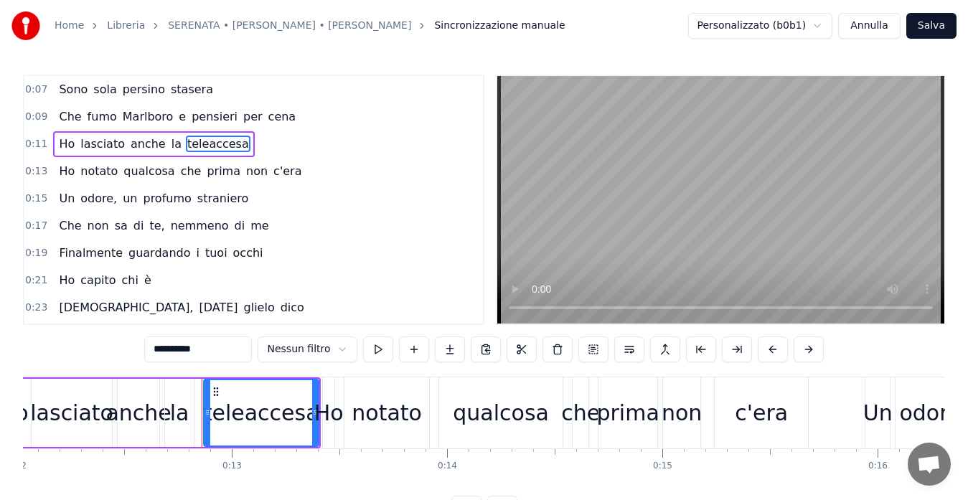
scroll to position [0, 2695]
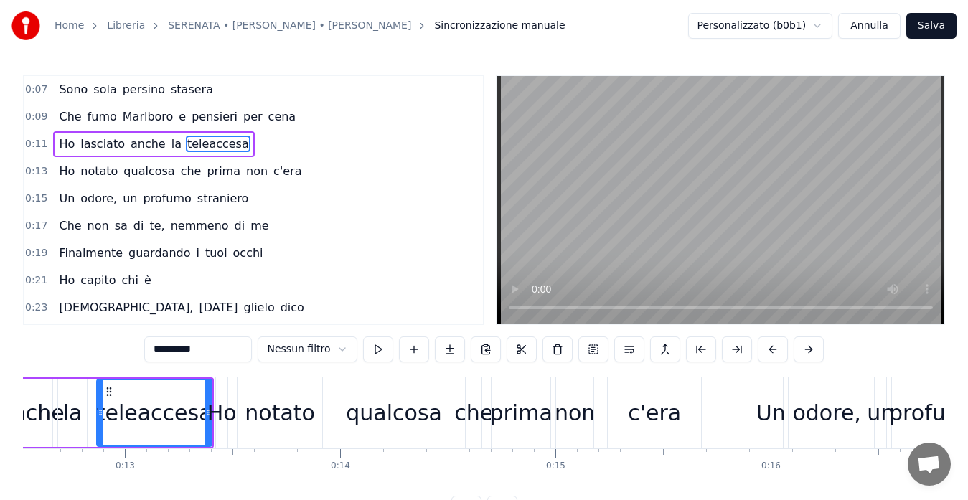
click at [189, 146] on span "teleaccesa" at bounding box center [218, 144] width 65 height 16
click at [175, 354] on input "**********" at bounding box center [198, 349] width 108 height 26
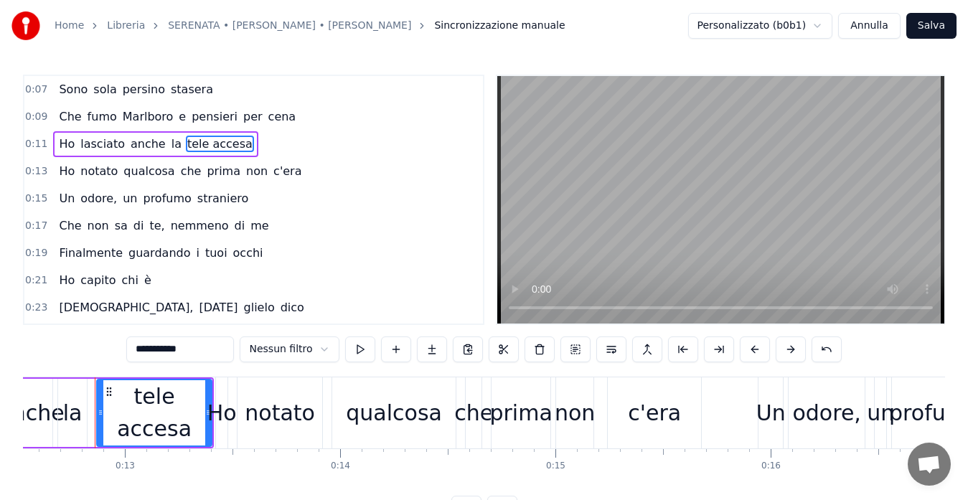
click at [180, 227] on span "nemmeno" at bounding box center [199, 225] width 61 height 16
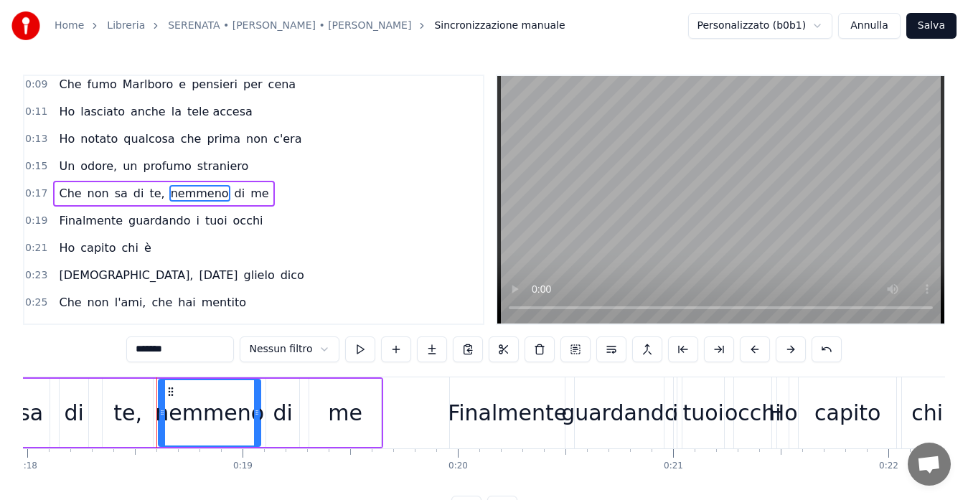
scroll to position [0, 3930]
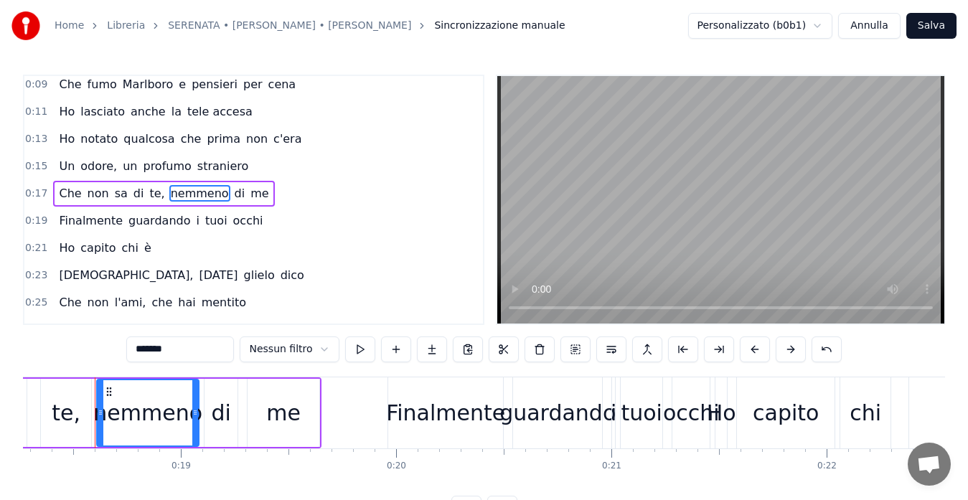
click at [140, 351] on input "*******" at bounding box center [180, 349] width 108 height 26
click at [146, 350] on input "********" at bounding box center [180, 349] width 108 height 26
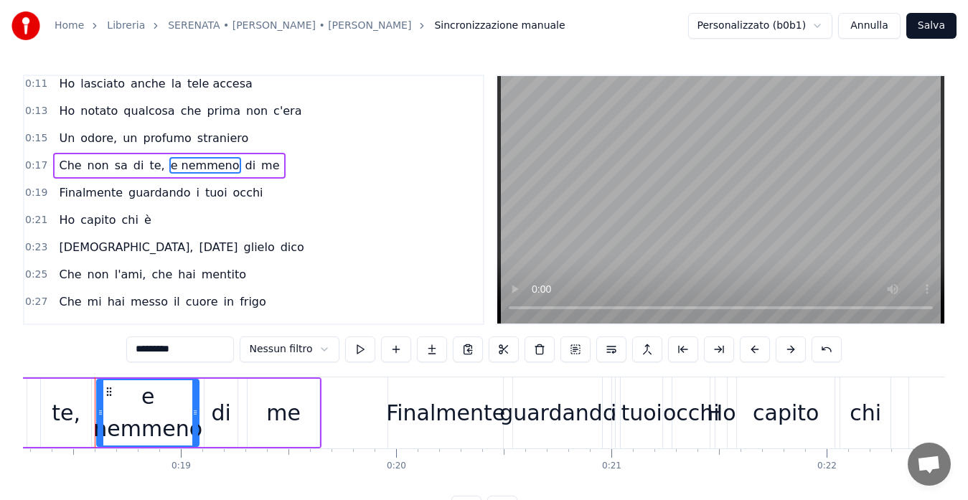
scroll to position [88, 0]
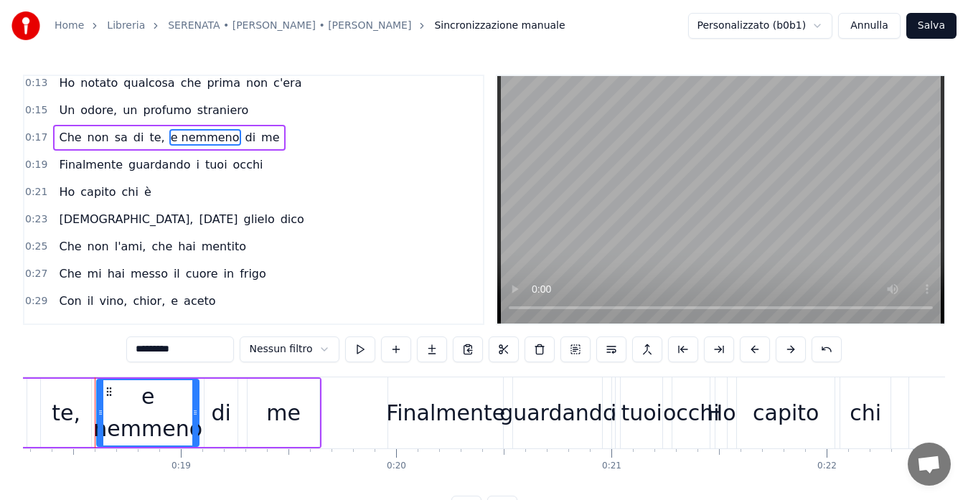
click at [70, 217] on span "Dio," at bounding box center [125, 219] width 137 height 16
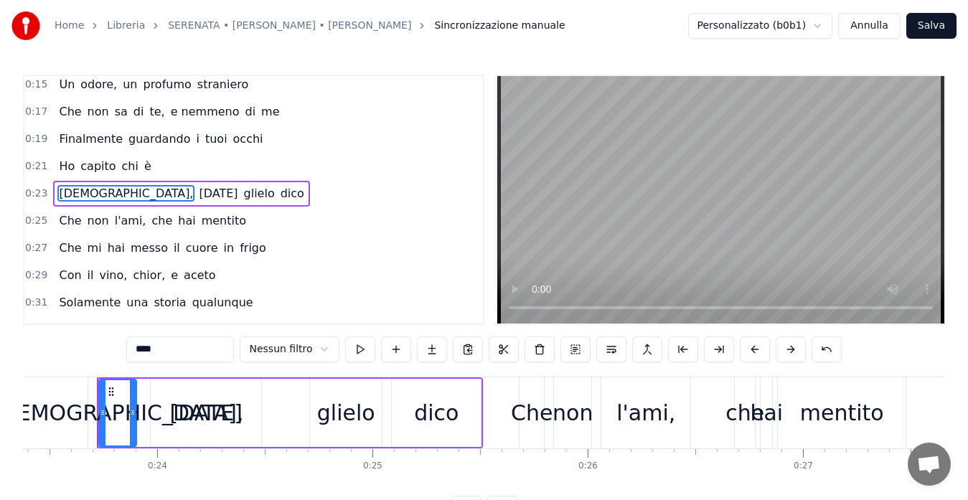
scroll to position [0, 5032]
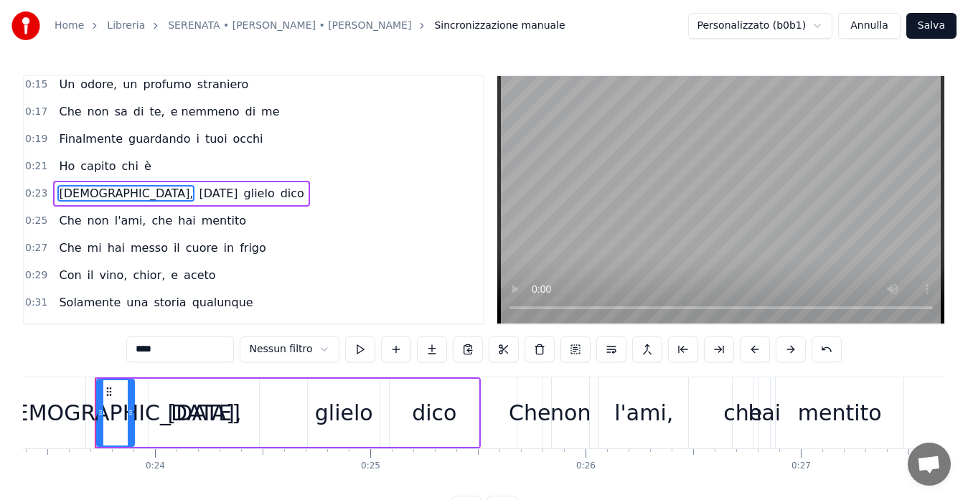
click at [141, 347] on input "****" at bounding box center [180, 349] width 108 height 26
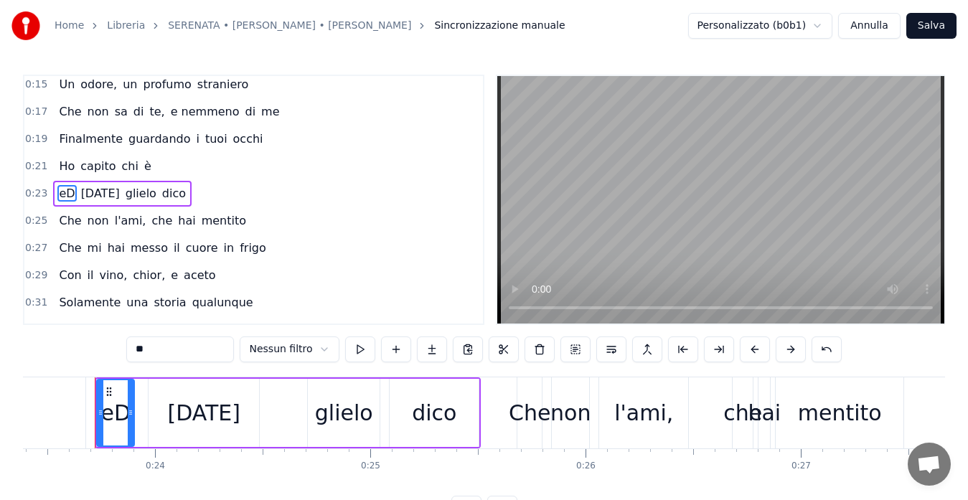
type input "*"
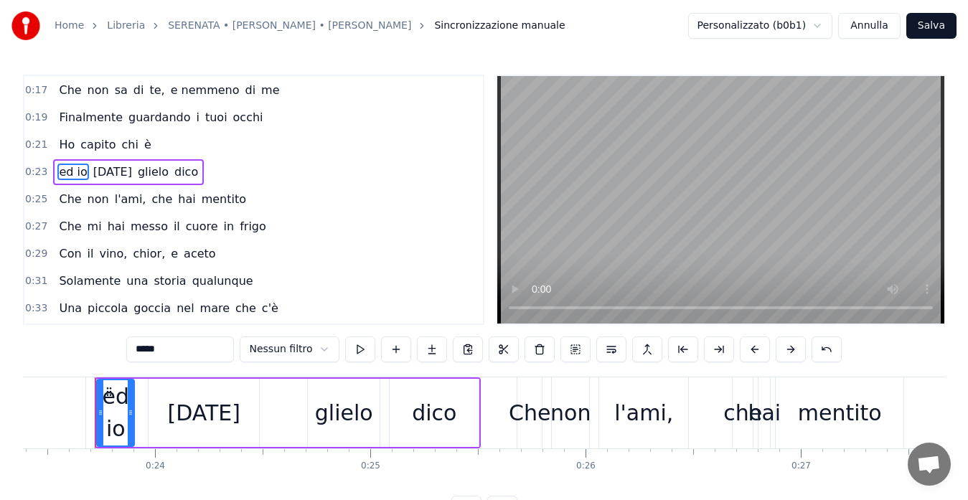
scroll to position [142, 0]
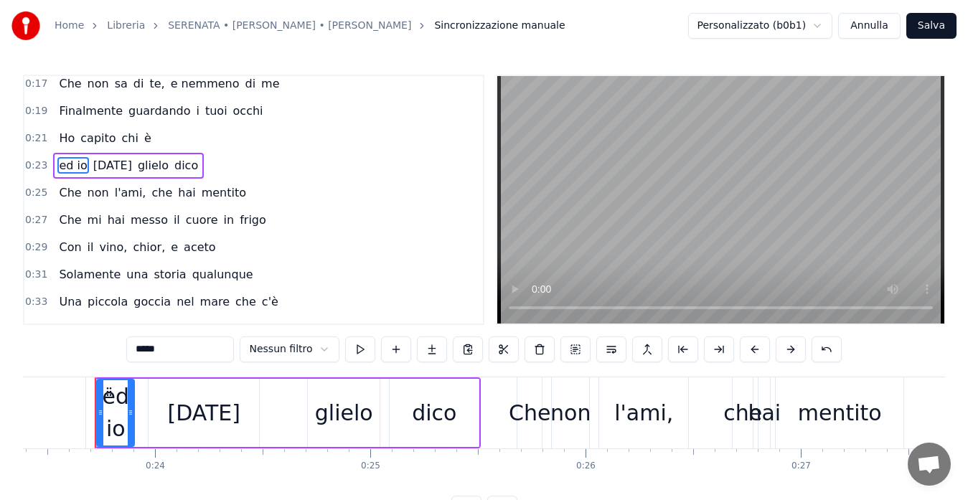
click at [131, 247] on span "chior," at bounding box center [148, 247] width 35 height 16
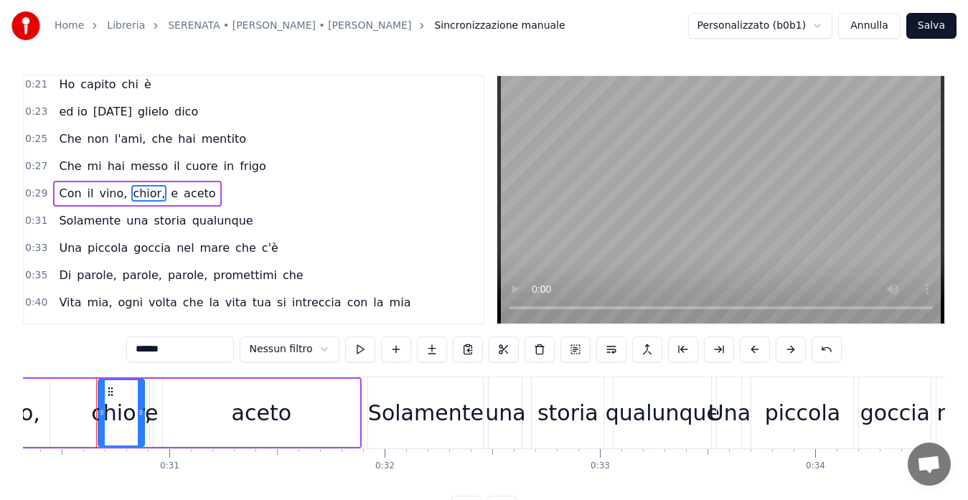
scroll to position [0, 6525]
click at [153, 349] on input "******" at bounding box center [180, 349] width 108 height 26
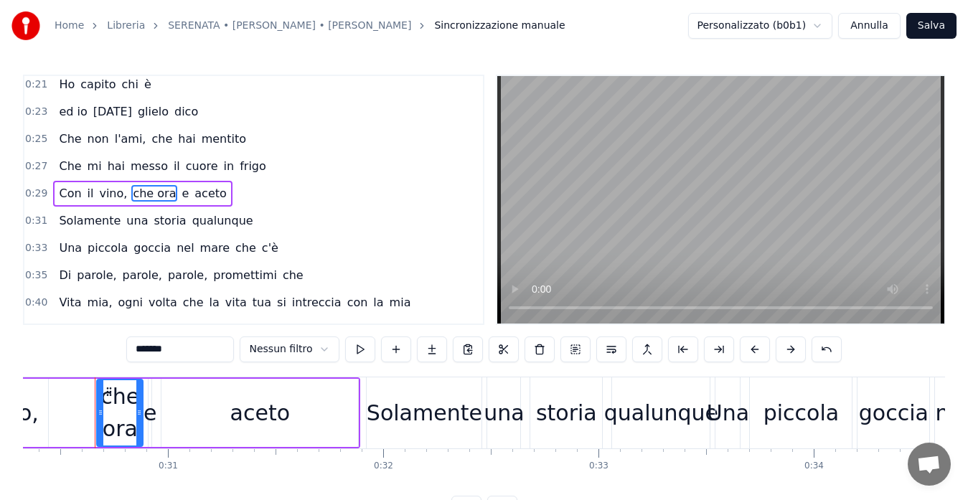
click at [147, 409] on div "e" at bounding box center [149, 413] width 13 height 32
type input "*"
click at [166, 349] on input "*" at bounding box center [180, 349] width 108 height 26
click at [152, 224] on span "storia" at bounding box center [169, 220] width 35 height 16
type input "******"
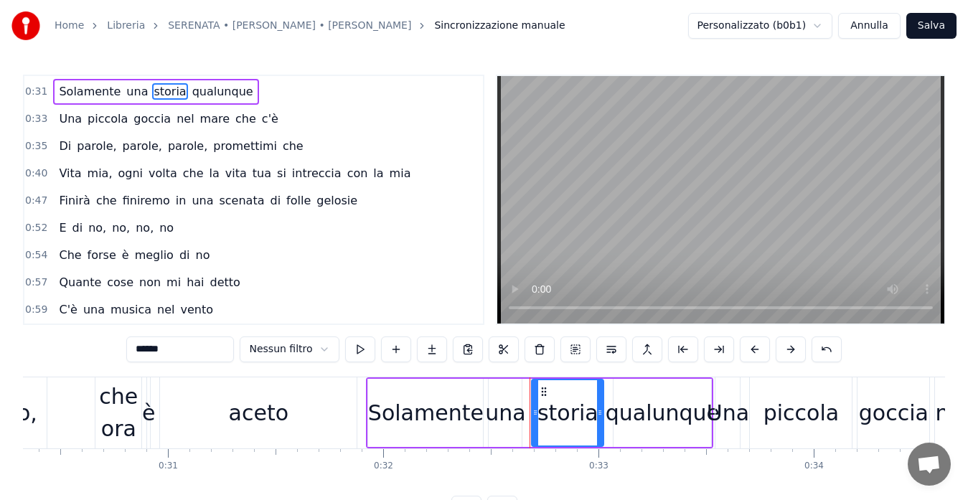
scroll to position [334, 0]
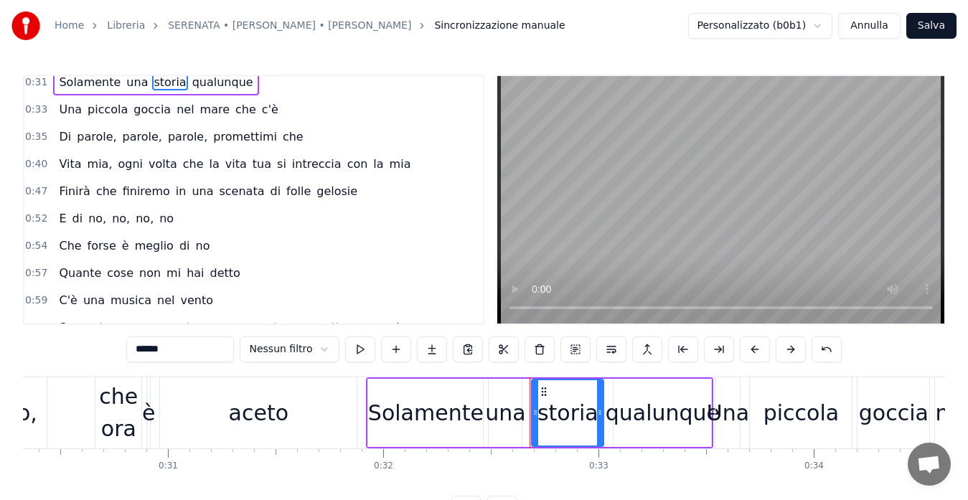
click at [64, 222] on div "E di no, no, no, no" at bounding box center [116, 219] width 126 height 26
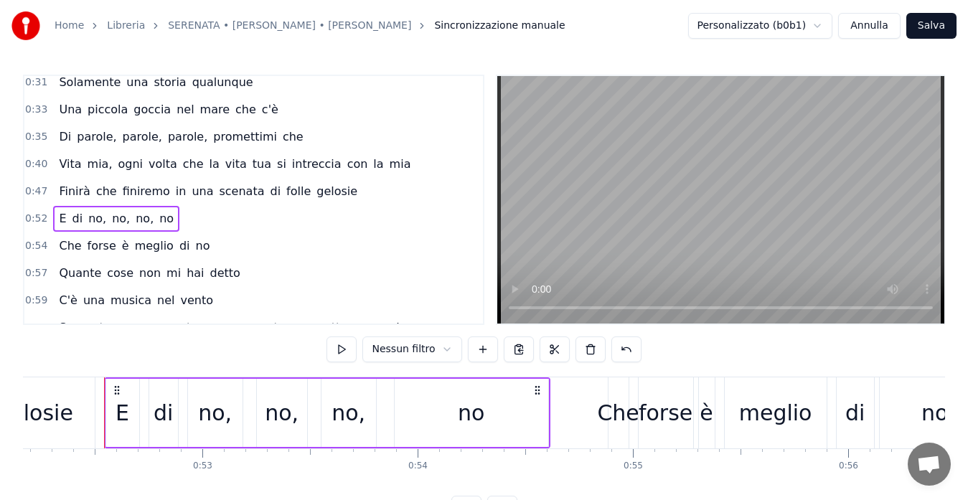
scroll to position [0, 11233]
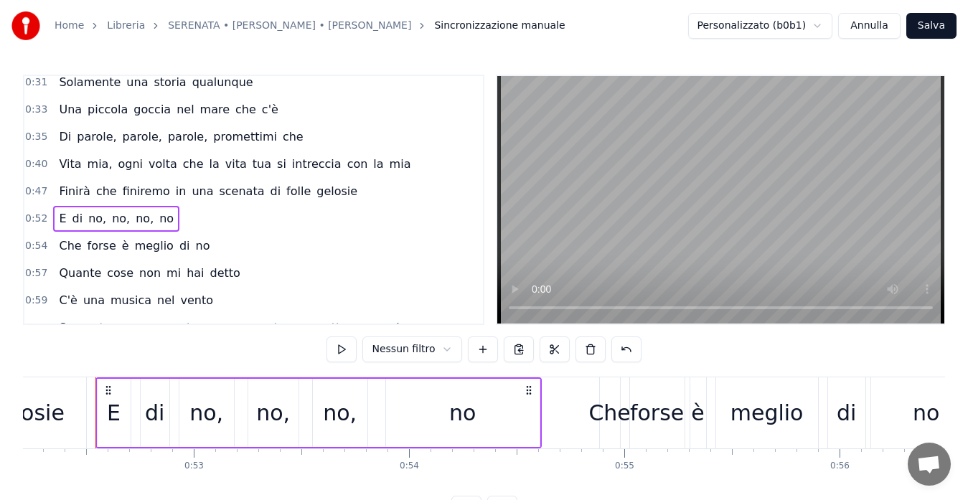
click at [126, 405] on div "E" at bounding box center [114, 413] width 33 height 68
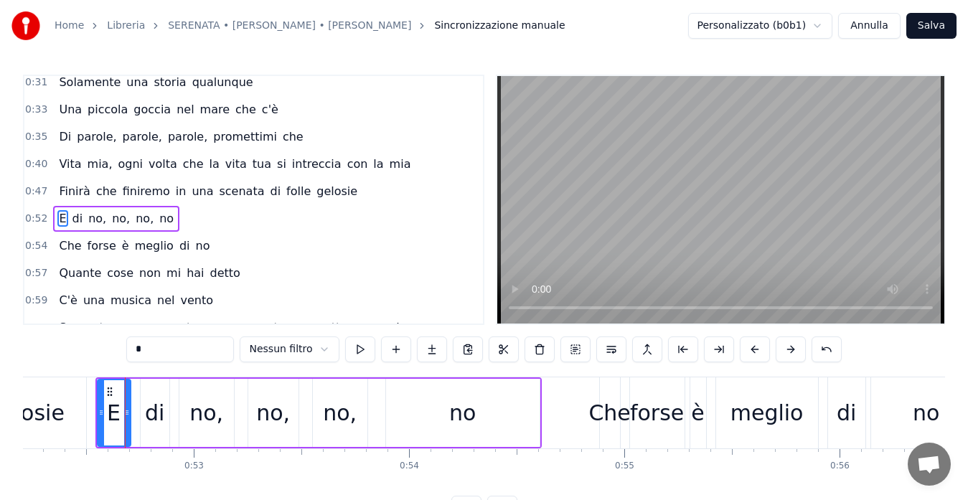
scroll to position [359, 0]
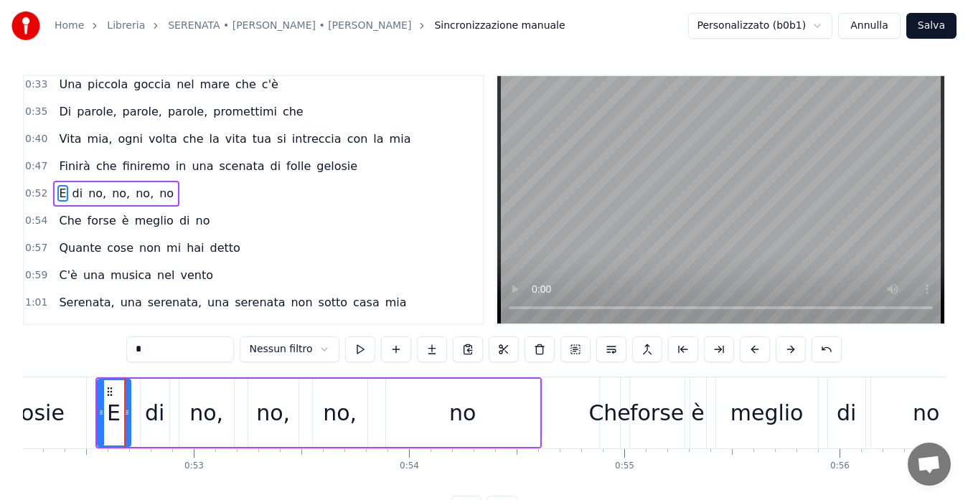
click at [162, 350] on input "*" at bounding box center [180, 349] width 108 height 26
click at [164, 409] on div "di" at bounding box center [155, 413] width 29 height 68
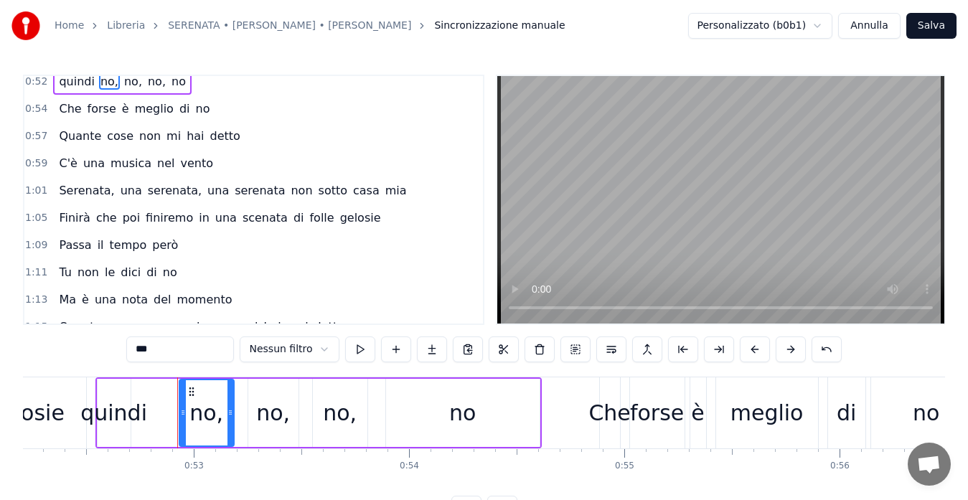
scroll to position [499, 0]
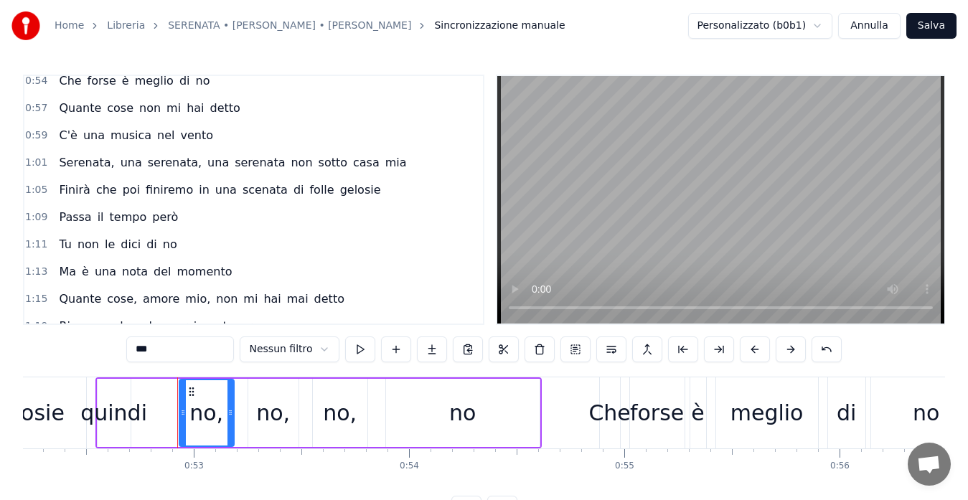
click at [128, 273] on span "nota" at bounding box center [134, 271] width 29 height 16
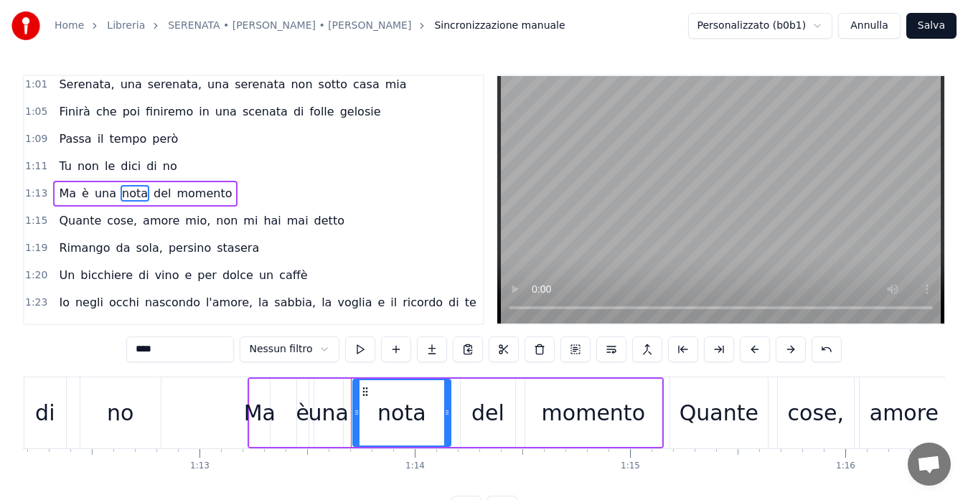
scroll to position [0, 15786]
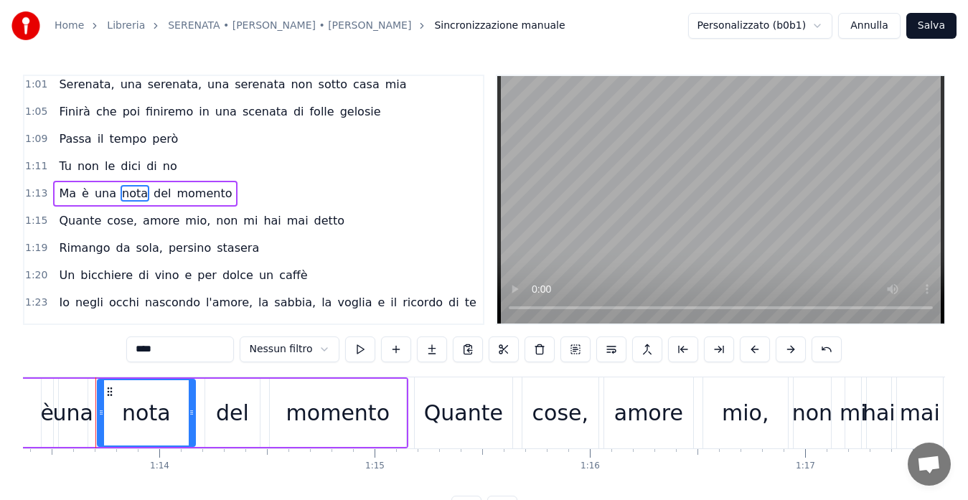
click at [176, 350] on input "****" at bounding box center [180, 349] width 108 height 26
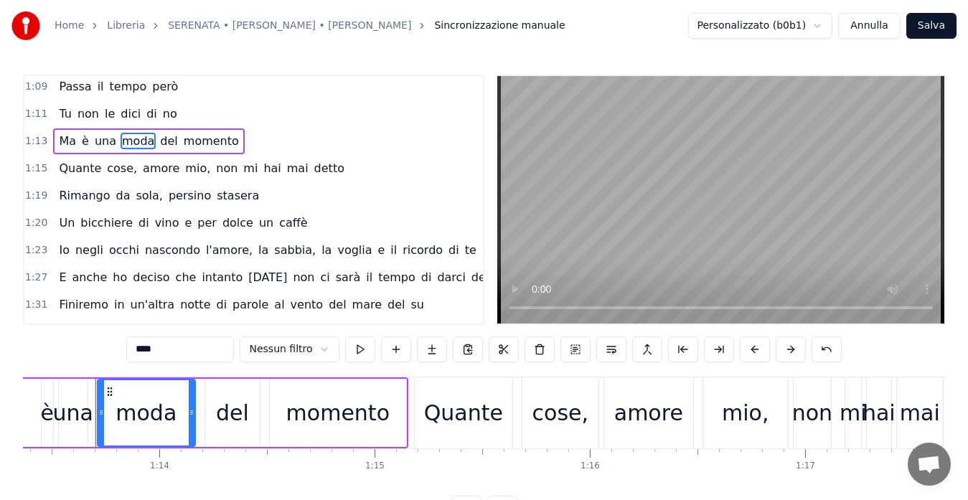
scroll to position [633, 0]
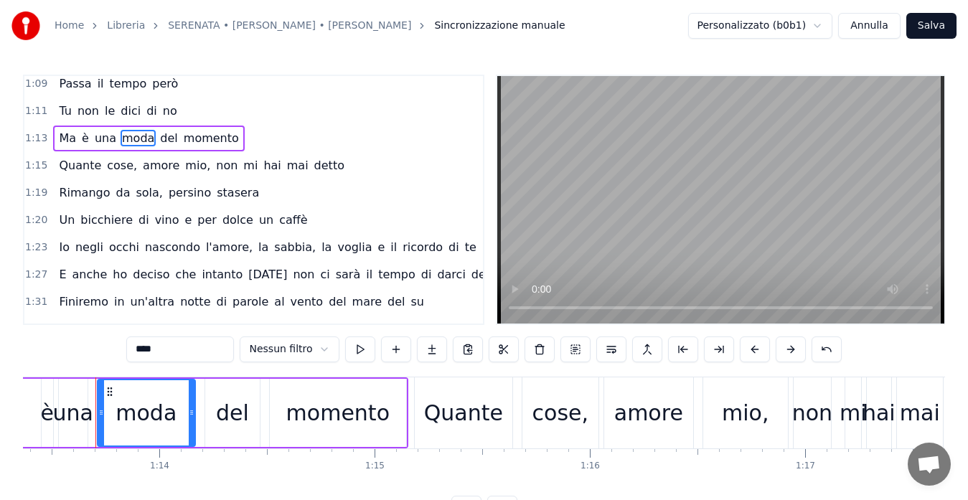
click at [57, 243] on span "Io" at bounding box center [64, 247] width 14 height 16
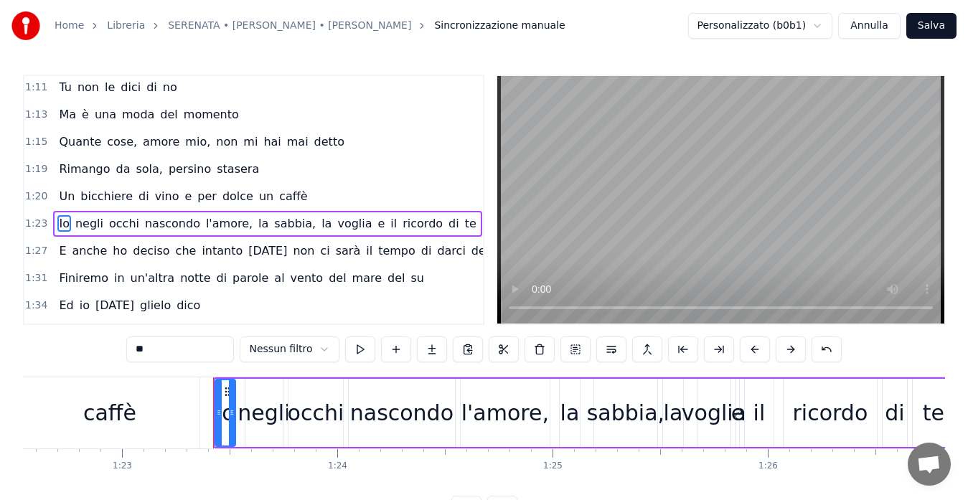
scroll to position [0, 17877]
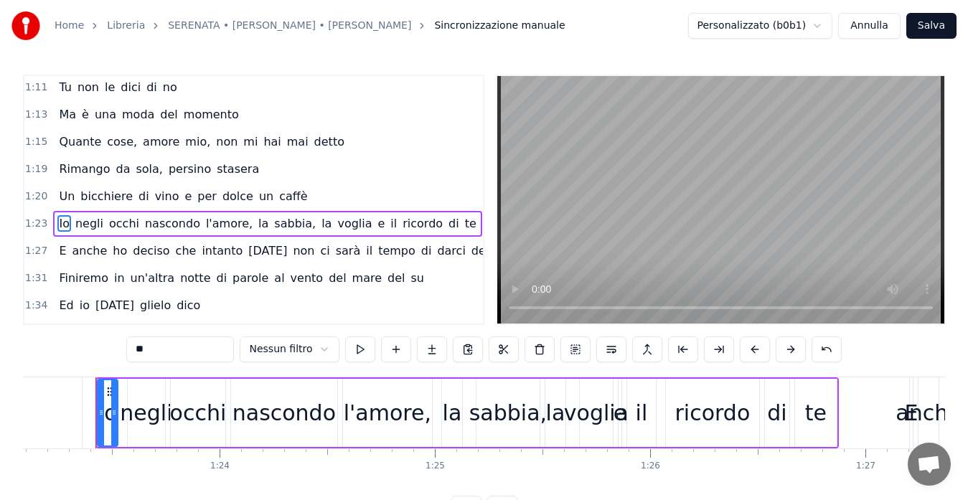
click at [145, 347] on input "**" at bounding box center [180, 349] width 108 height 26
click at [57, 252] on span "E" at bounding box center [62, 250] width 10 height 16
type input "*"
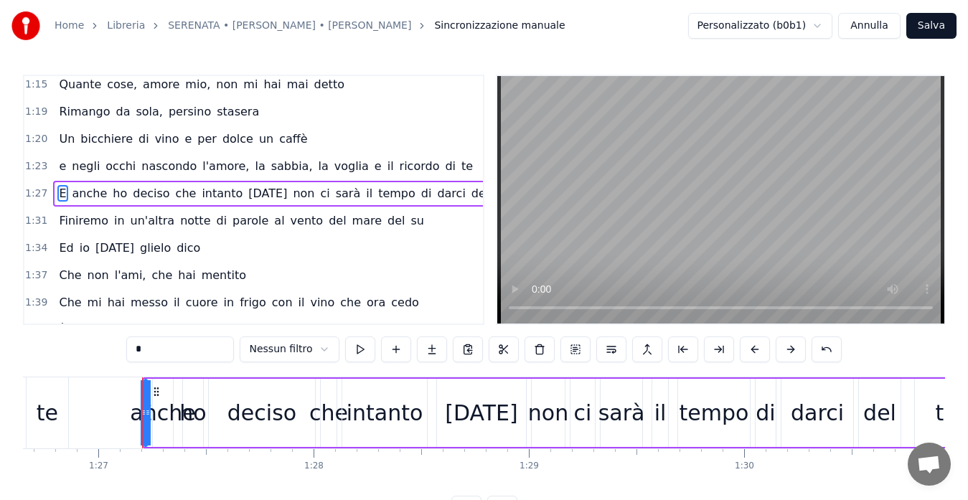
scroll to position [0, 18690]
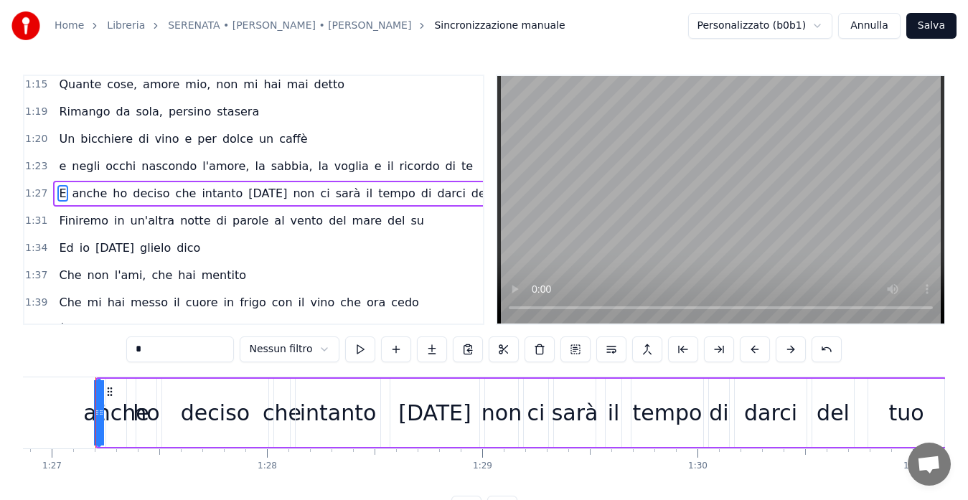
click at [148, 348] on input "*" at bounding box center [180, 349] width 108 height 26
click at [85, 193] on span "anche" at bounding box center [93, 193] width 38 height 16
click at [152, 349] on input "*****" at bounding box center [180, 349] width 108 height 26
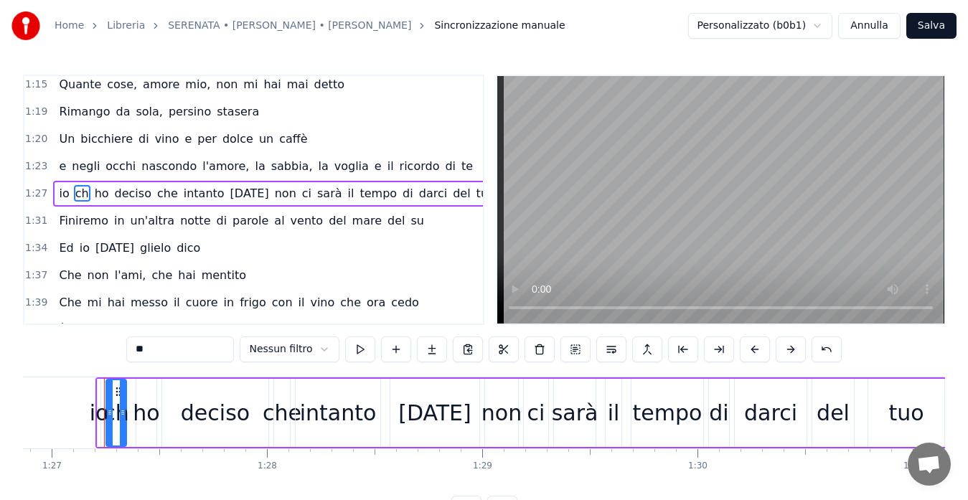
click at [152, 349] on input "**" at bounding box center [180, 349] width 108 height 26
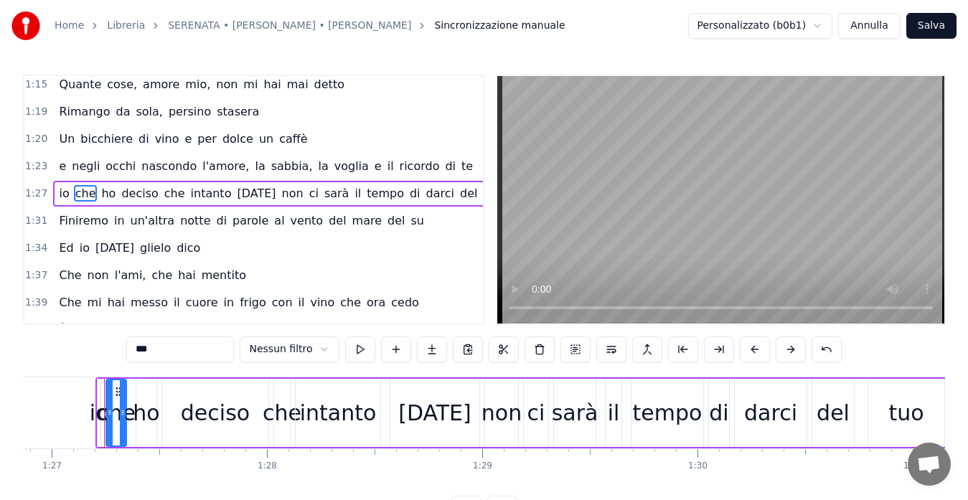
click at [481, 193] on span "tuo" at bounding box center [492, 193] width 22 height 16
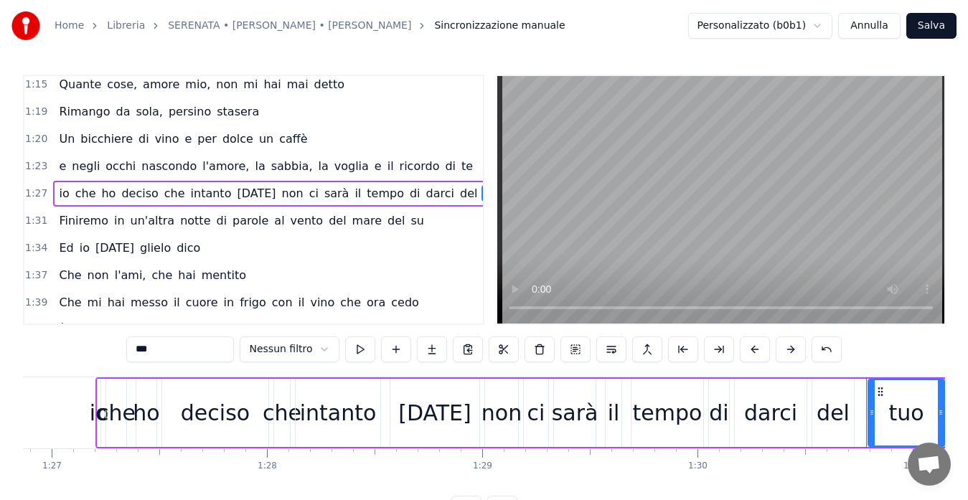
scroll to position [707, 0]
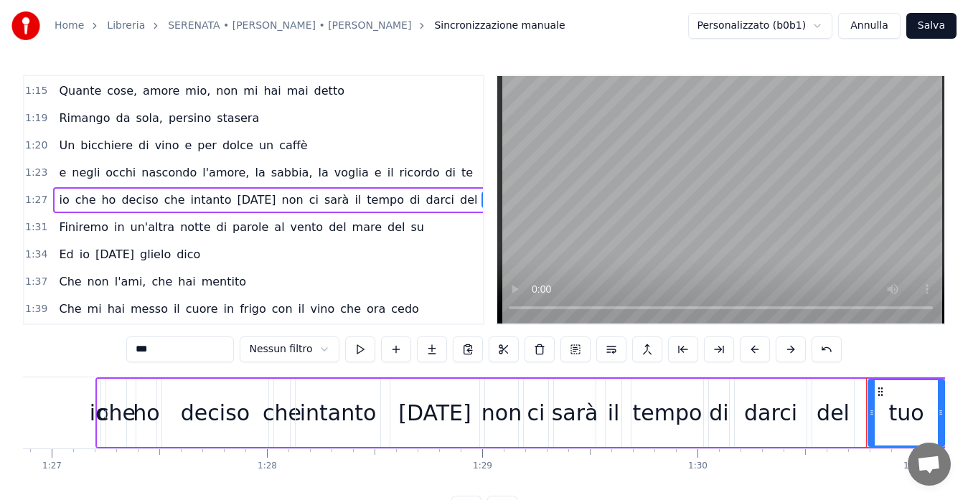
click at [179, 353] on input "***" at bounding box center [180, 349] width 108 height 26
type input "**"
click at [946, 22] on button "Salva" at bounding box center [931, 26] width 50 height 26
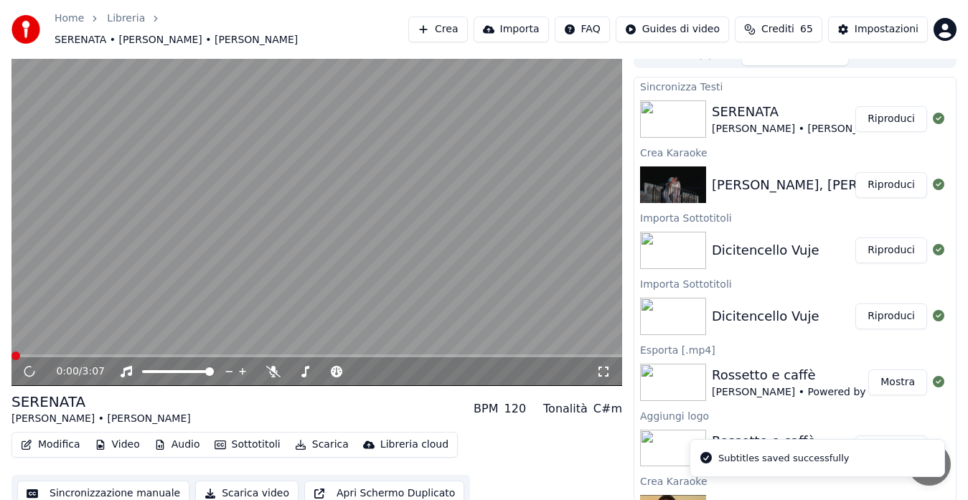
scroll to position [22, 0]
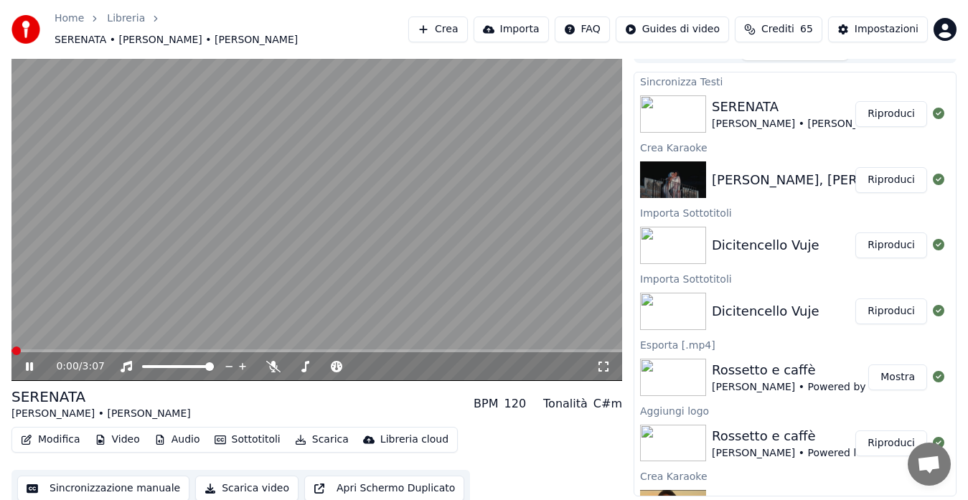
click at [105, 485] on button "Sincronizzazione manuale" at bounding box center [103, 489] width 172 height 26
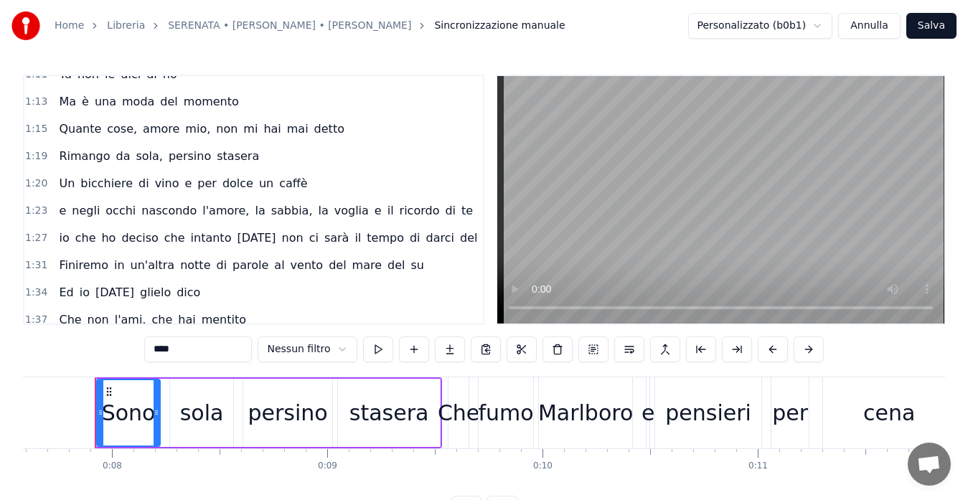
scroll to position [697, 0]
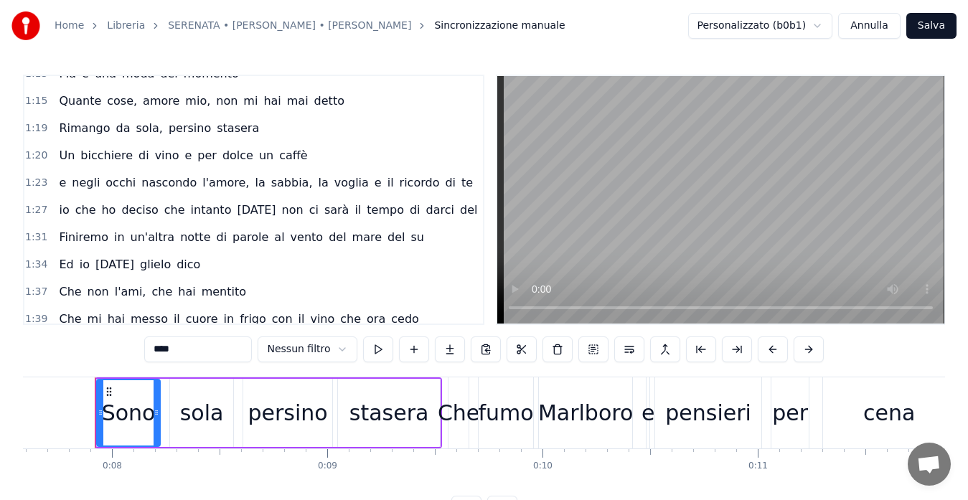
click at [410, 232] on span "su" at bounding box center [418, 237] width 16 height 16
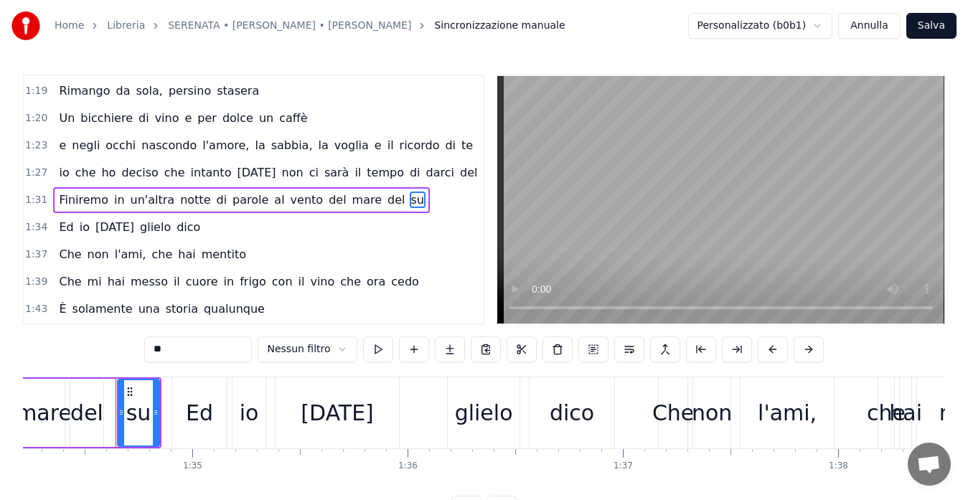
scroll to position [0, 20292]
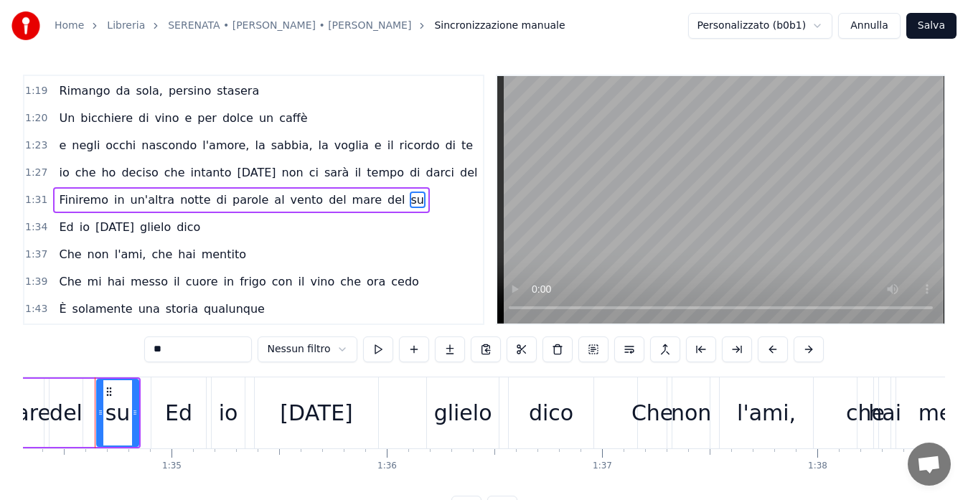
click at [184, 350] on input "**" at bounding box center [198, 349] width 108 height 26
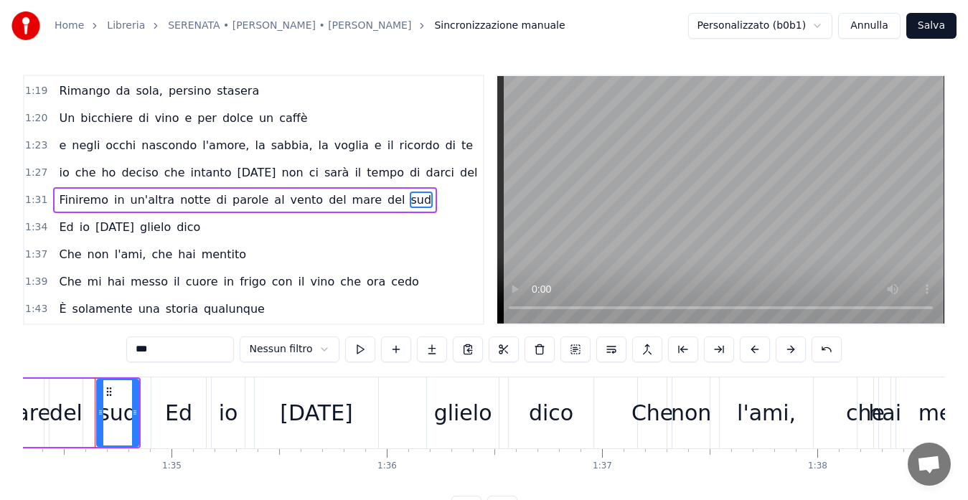
click at [389, 283] on span "cedo" at bounding box center [404, 281] width 31 height 16
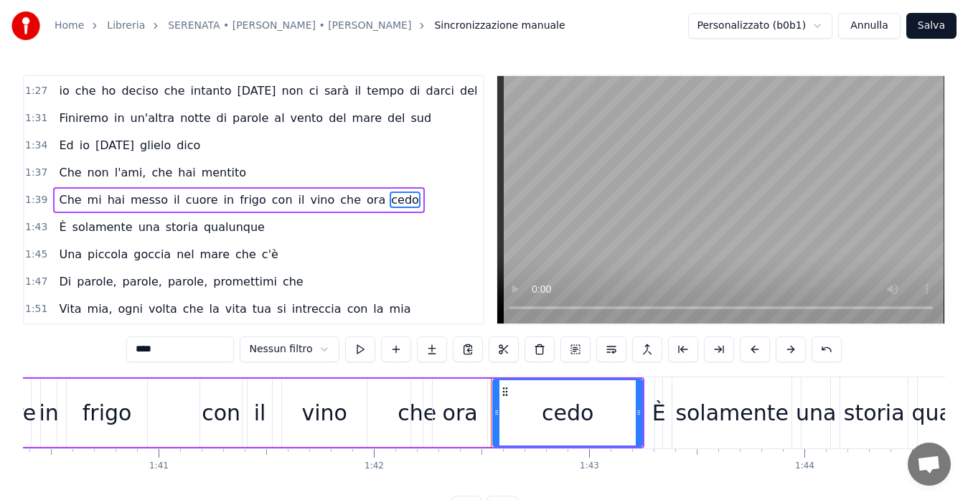
scroll to position [0, 21992]
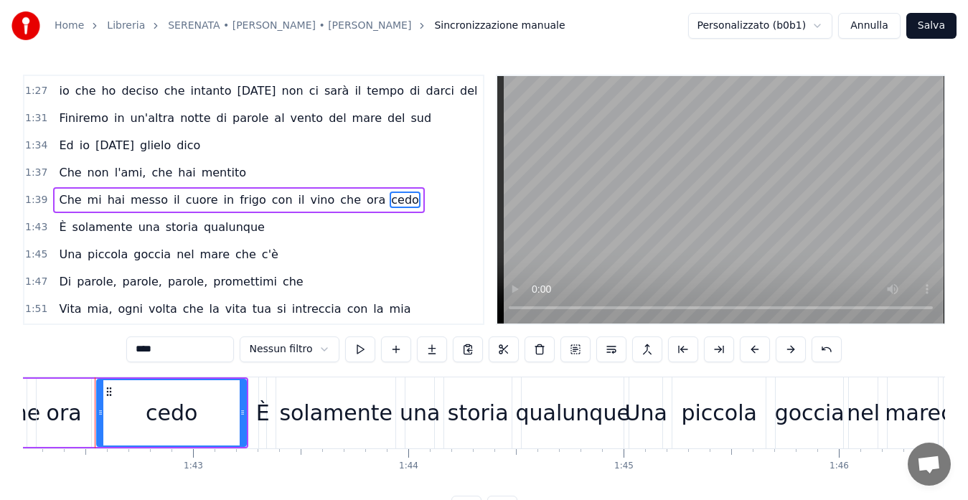
click at [157, 348] on input "****" at bounding box center [180, 349] width 108 height 26
drag, startPoint x: 168, startPoint y: 351, endPoint x: 103, endPoint y: 340, distance: 66.1
click at [103, 340] on div "0:07 Sono sola persino stasera 0:09 Che fumo Marlboro e pensieri per cena 0:11 …" at bounding box center [484, 298] width 922 height 447
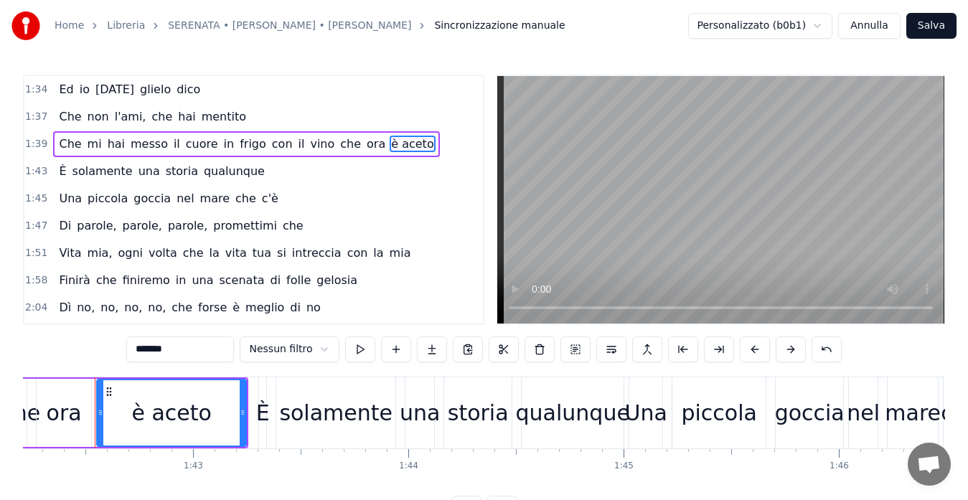
scroll to position [900, 0]
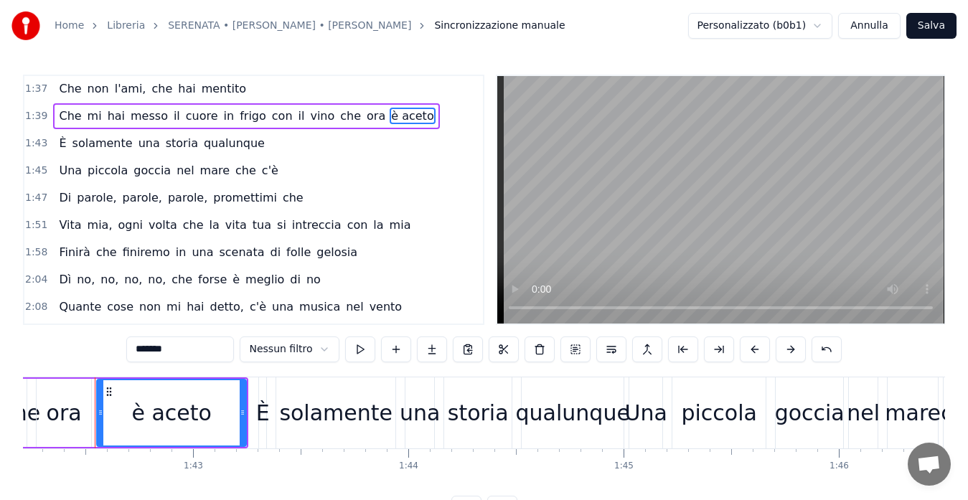
click at [67, 282] on span "Dì" at bounding box center [64, 279] width 15 height 16
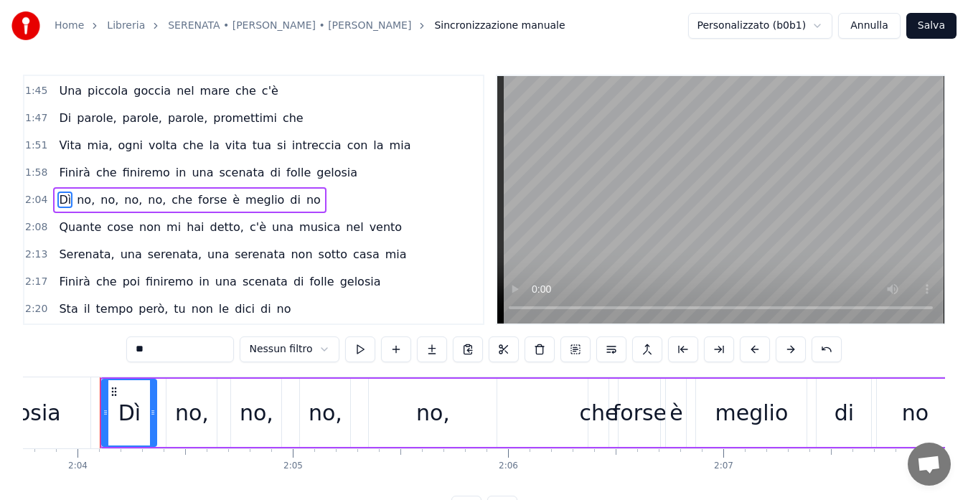
scroll to position [0, 26631]
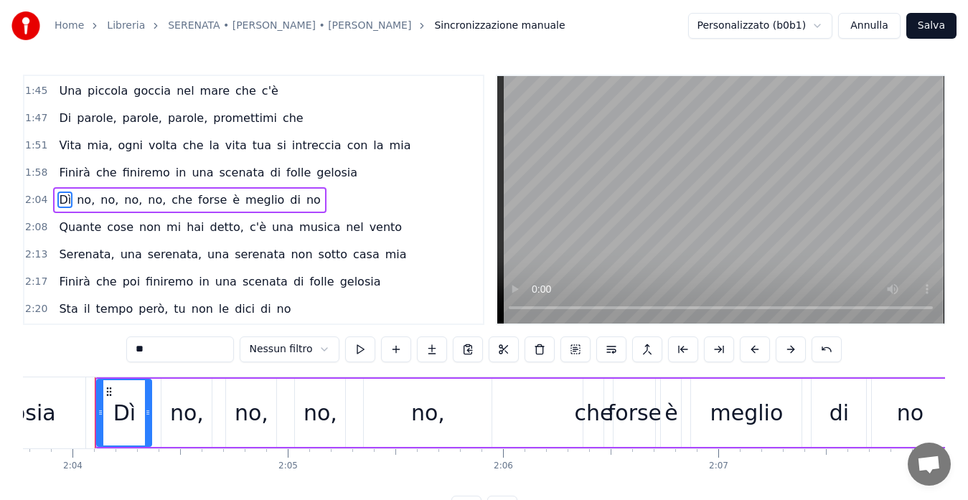
click at [153, 348] on input "**" at bounding box center [180, 349] width 108 height 26
type input "*"
click at [100, 197] on span "no," at bounding box center [109, 199] width 21 height 16
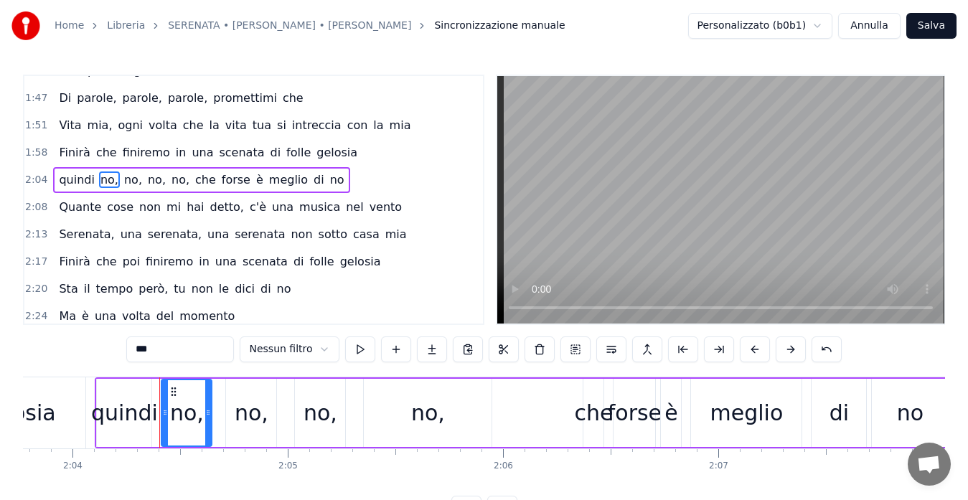
scroll to position [1008, 0]
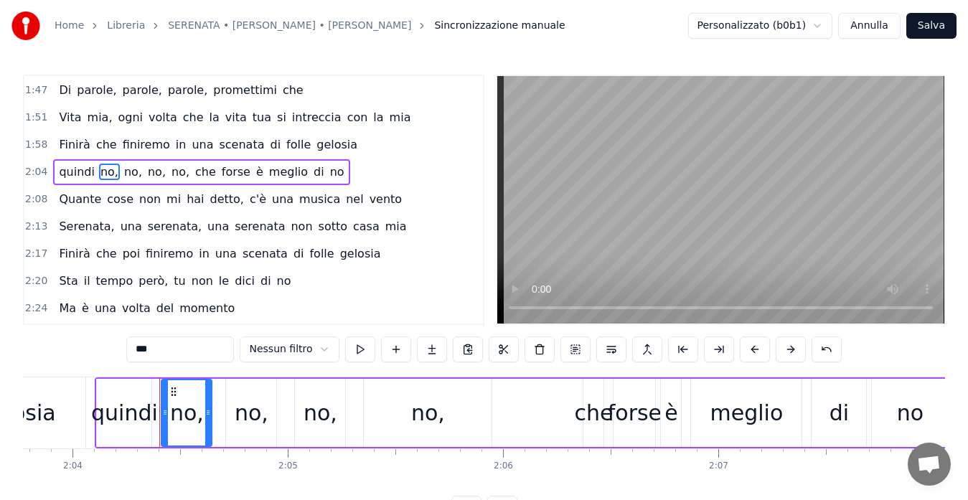
click at [67, 280] on span "Sta" at bounding box center [68, 281] width 22 height 16
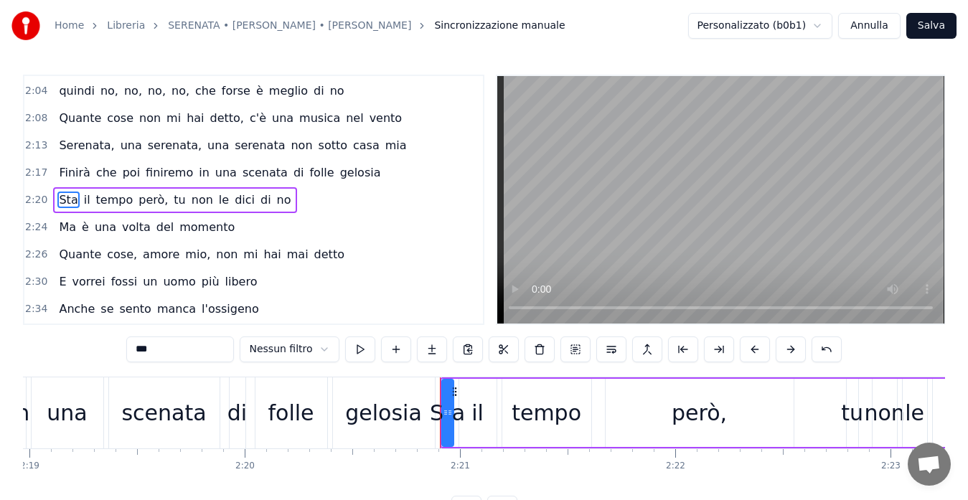
scroll to position [0, 30245]
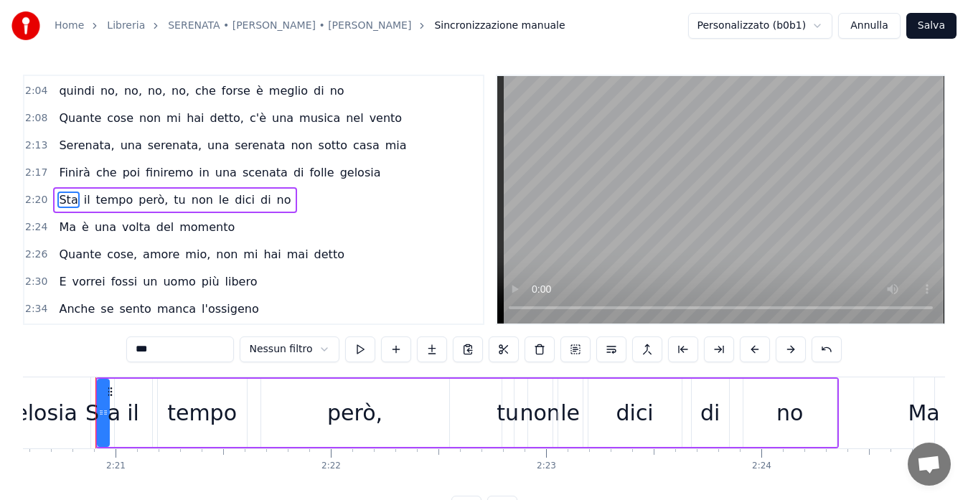
click at [157, 351] on input "***" at bounding box center [180, 349] width 108 height 26
type input "*"
click at [129, 222] on span "volta" at bounding box center [136, 227] width 32 height 16
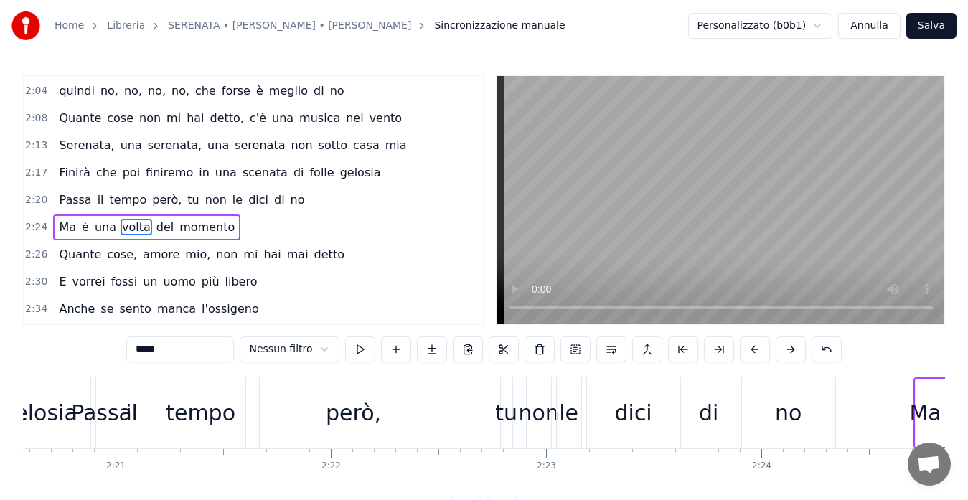
scroll to position [1116, 0]
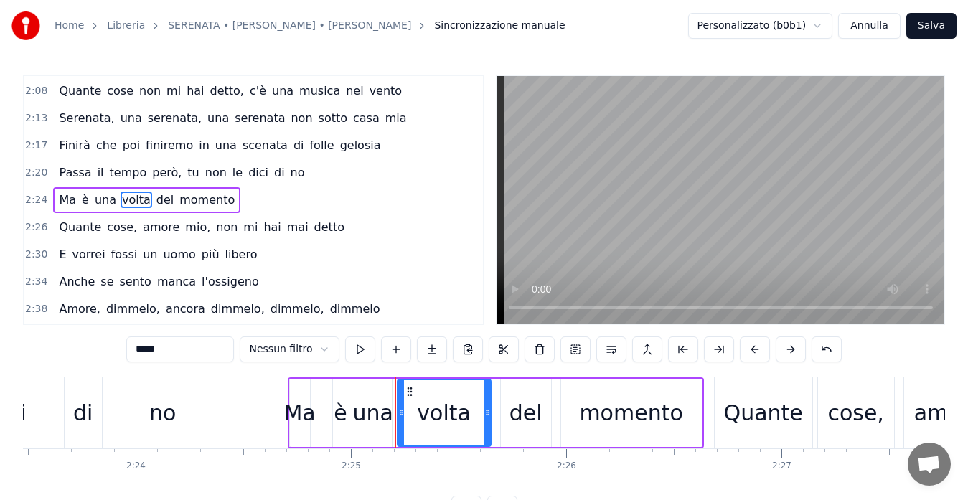
click at [154, 352] on input "*****" at bounding box center [180, 349] width 108 height 26
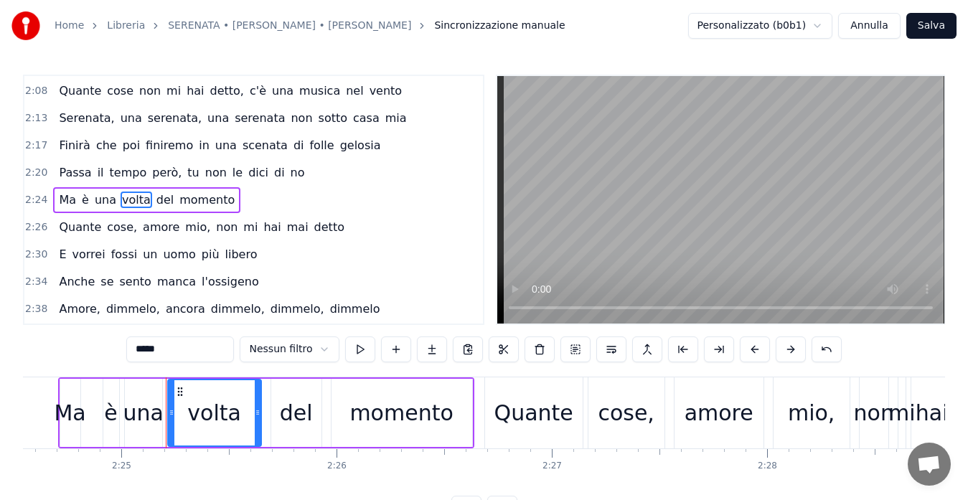
click at [154, 352] on input "*****" at bounding box center [180, 349] width 108 height 26
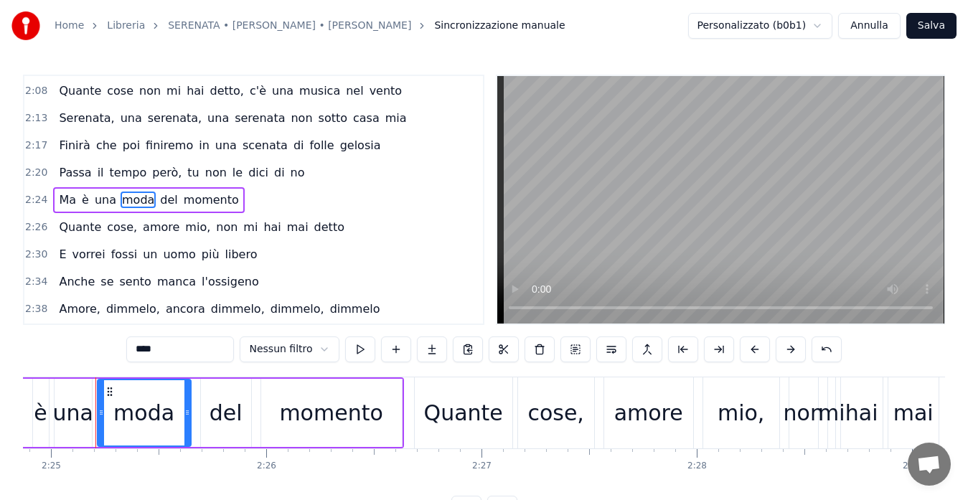
click at [76, 232] on span "Quante" at bounding box center [79, 227] width 45 height 16
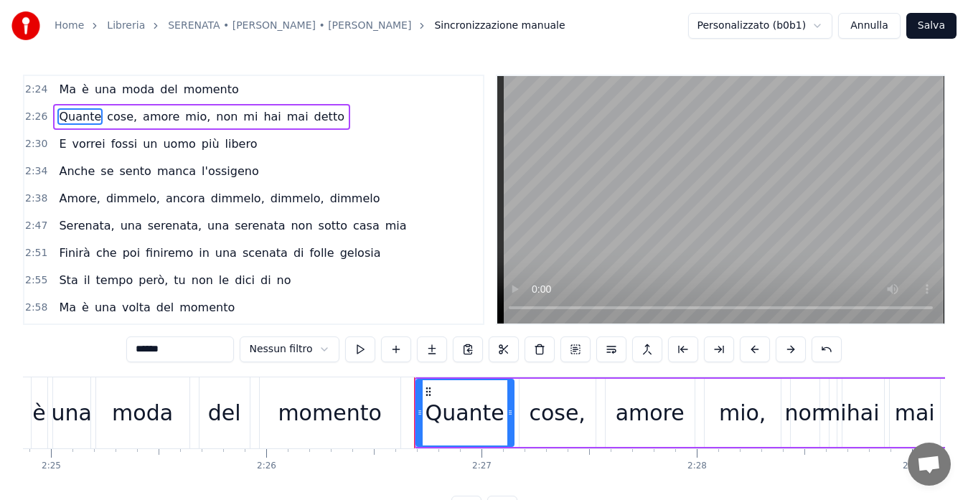
scroll to position [1252, 0]
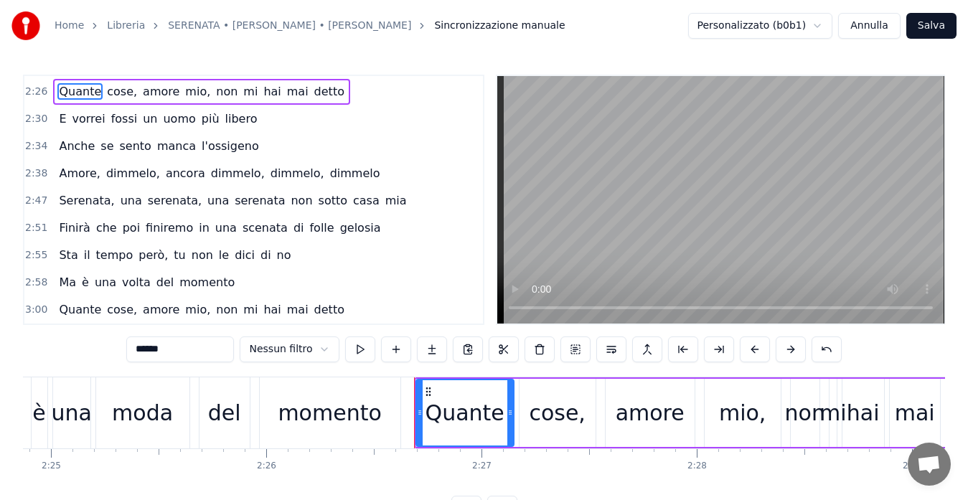
click at [59, 252] on span "Sta" at bounding box center [68, 255] width 22 height 16
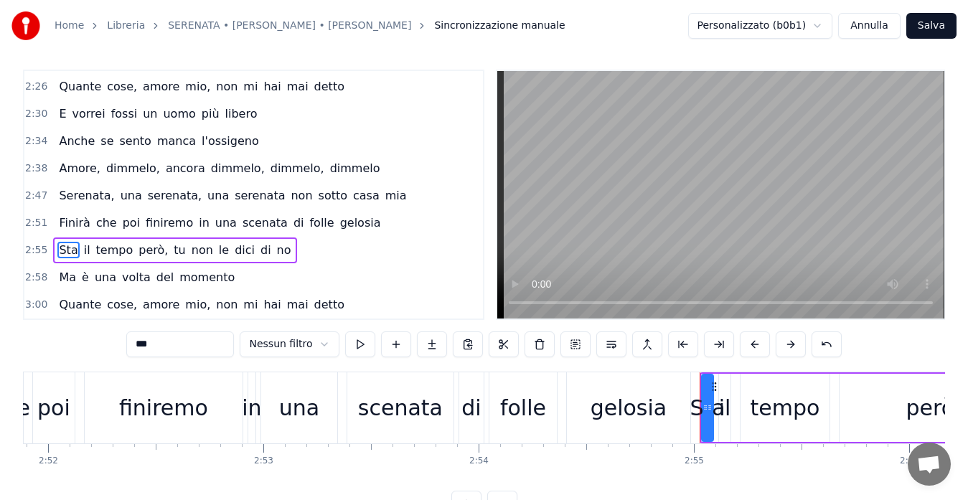
scroll to position [0, 37587]
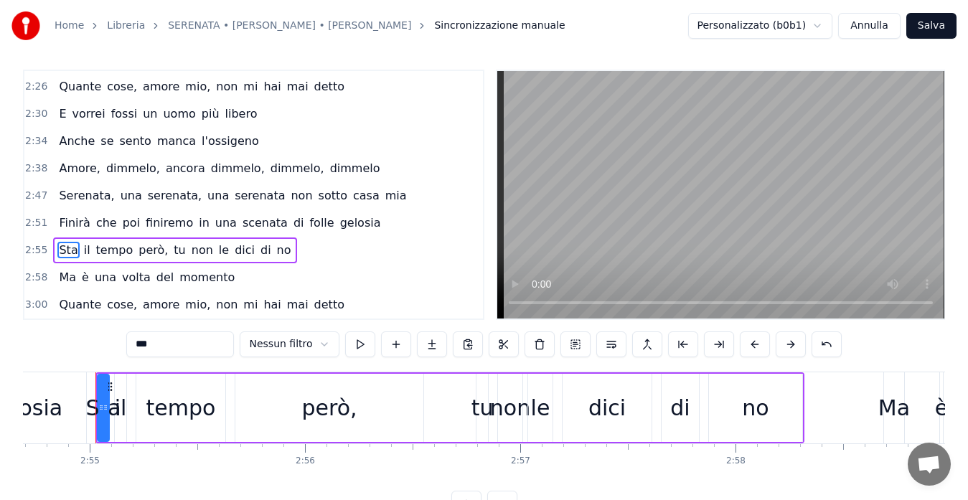
click at [168, 348] on input "***" at bounding box center [180, 344] width 108 height 26
type input "*"
click at [127, 278] on span "volta" at bounding box center [136, 277] width 32 height 16
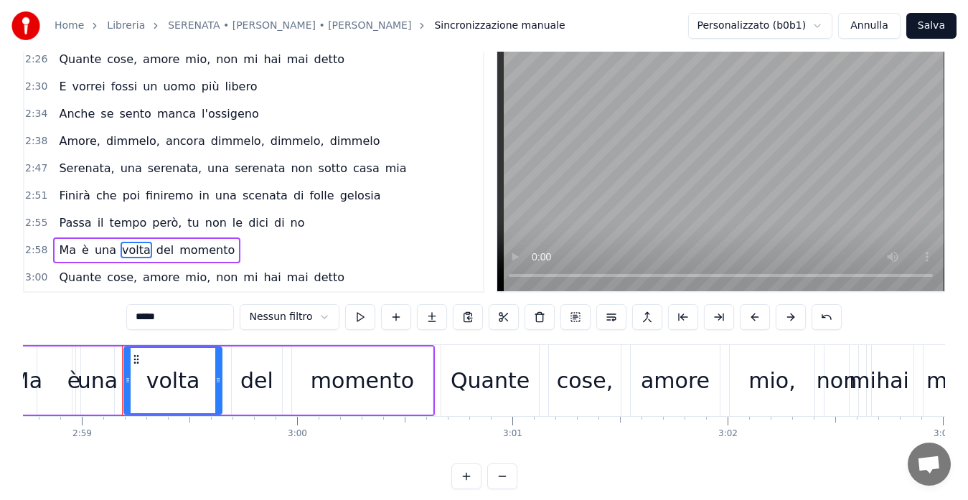
scroll to position [0, 38482]
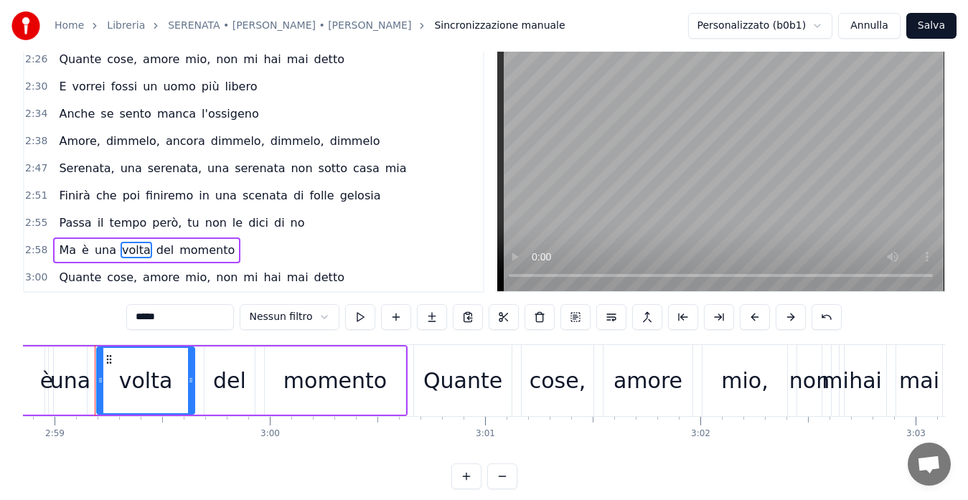
click at [159, 314] on input "*****" at bounding box center [180, 317] width 108 height 26
click at [184, 272] on span "mio," at bounding box center [198, 277] width 28 height 16
type input "****"
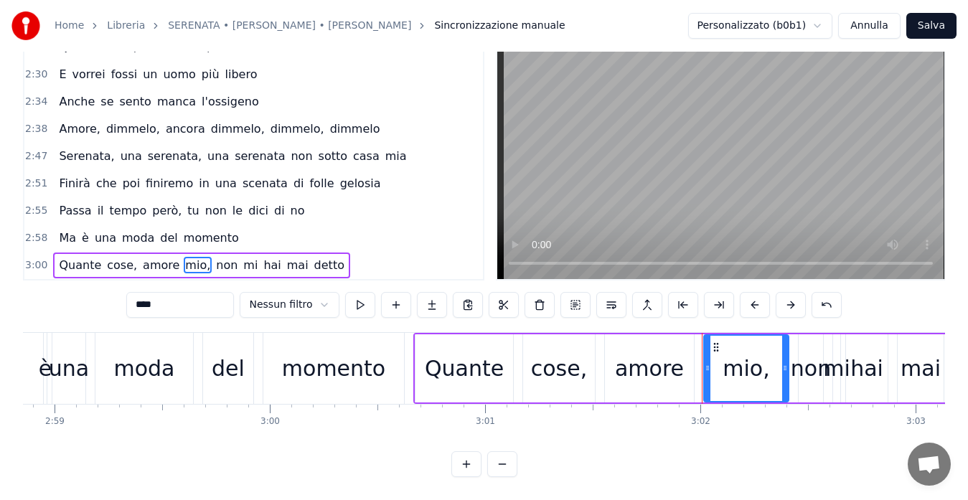
click at [942, 20] on button "Salva" at bounding box center [931, 26] width 50 height 26
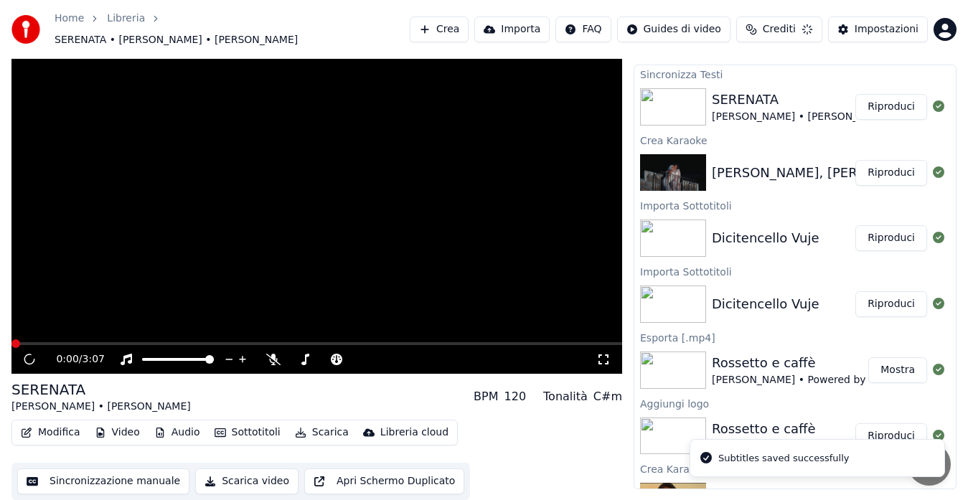
scroll to position [22, 0]
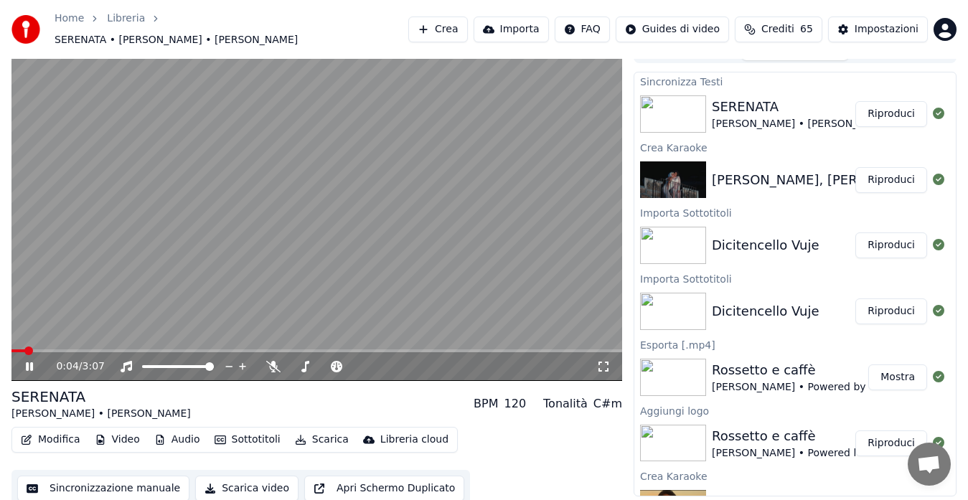
click at [290, 202] on video at bounding box center [316, 209] width 610 height 344
click at [35, 436] on button "Modifica" at bounding box center [50, 440] width 71 height 20
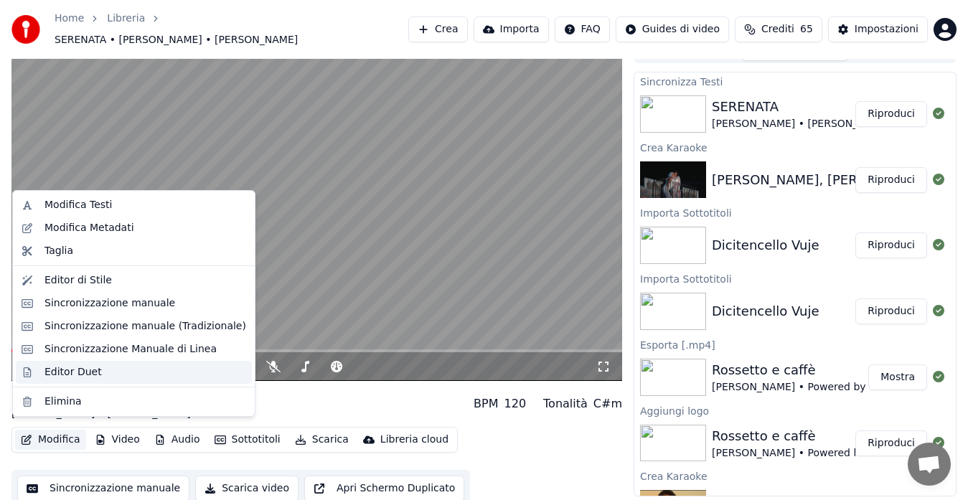
click at [74, 372] on div "Editor Duet" at bounding box center [72, 372] width 57 height 14
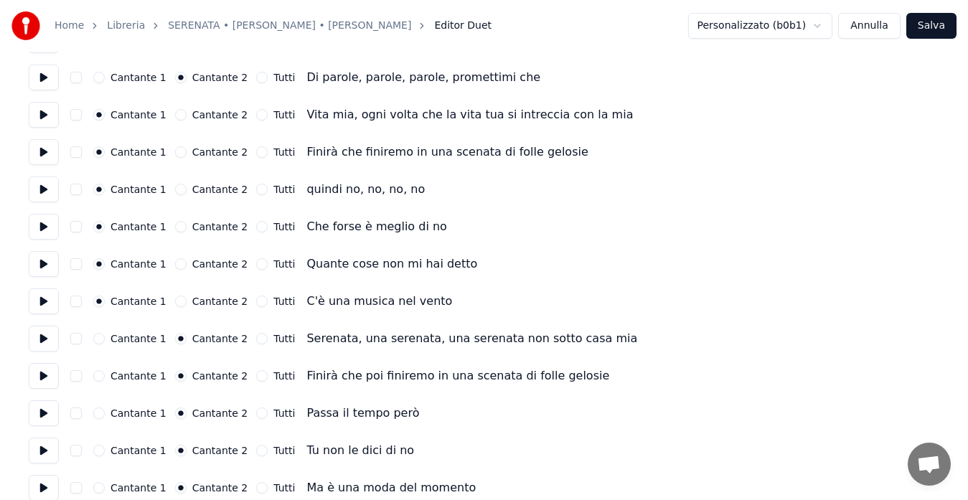
scroll to position [641, 0]
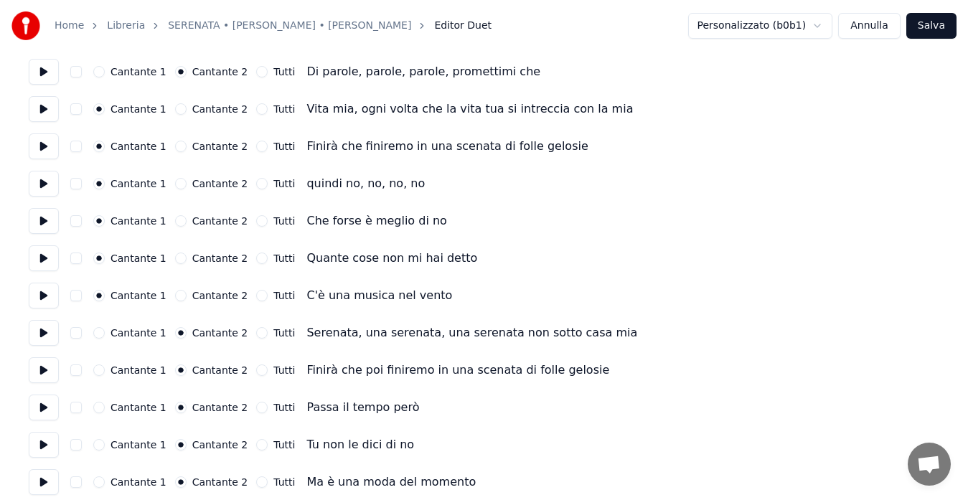
click at [256, 336] on button "Tutti" at bounding box center [261, 332] width 11 height 11
click at [256, 371] on button "Tutti" at bounding box center [261, 369] width 11 height 11
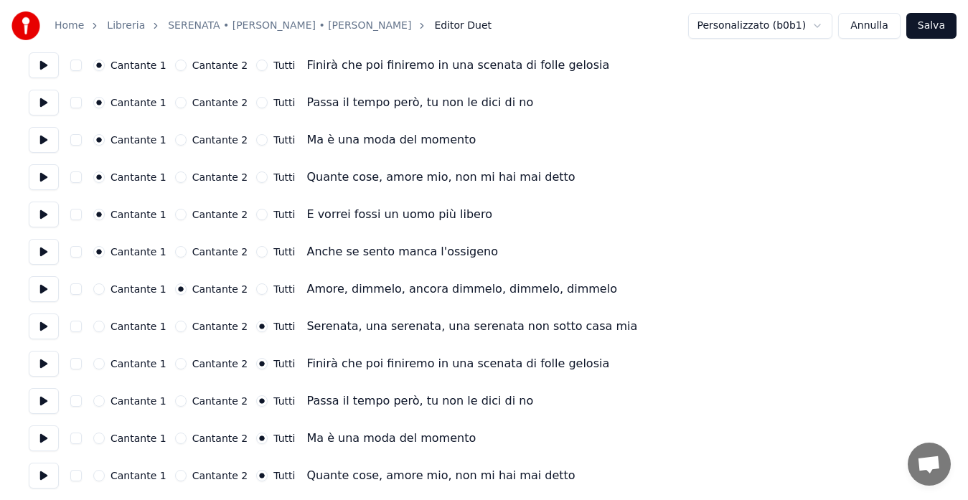
scroll to position [1732, 0]
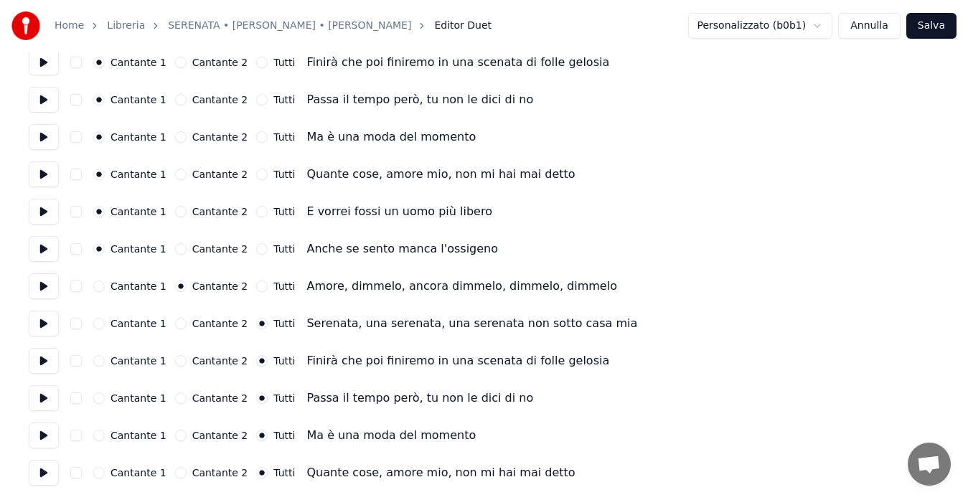
click at [935, 27] on button "Salva" at bounding box center [931, 26] width 50 height 26
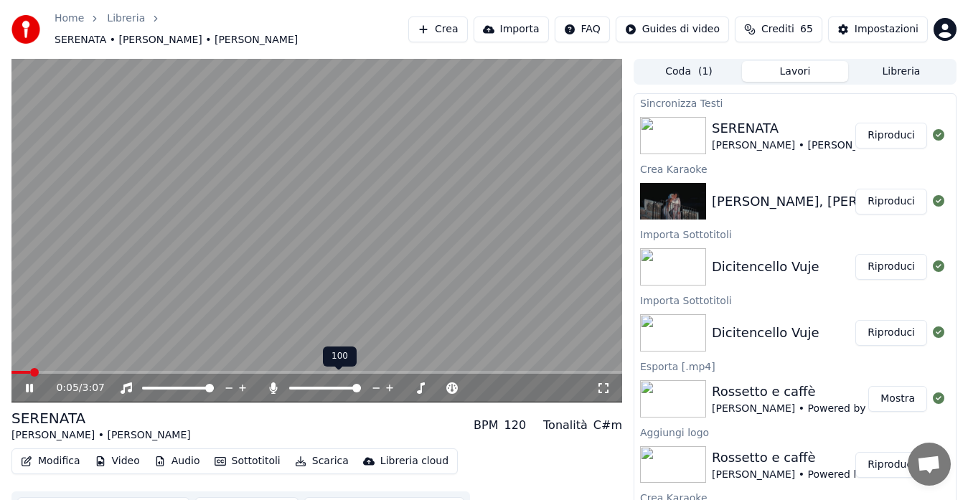
click at [361, 391] on span at bounding box center [356, 388] width 9 height 9
click at [11, 363] on div "0:43 / 3:07 SERENATA Serena Brancale • Alessandra Amoroso BPM 120 Tonalità C#m …" at bounding box center [484, 294] width 968 height 470
click at [11, 371] on span at bounding box center [11, 372] width 0 height 3
click at [321, 176] on video at bounding box center [316, 231] width 610 height 344
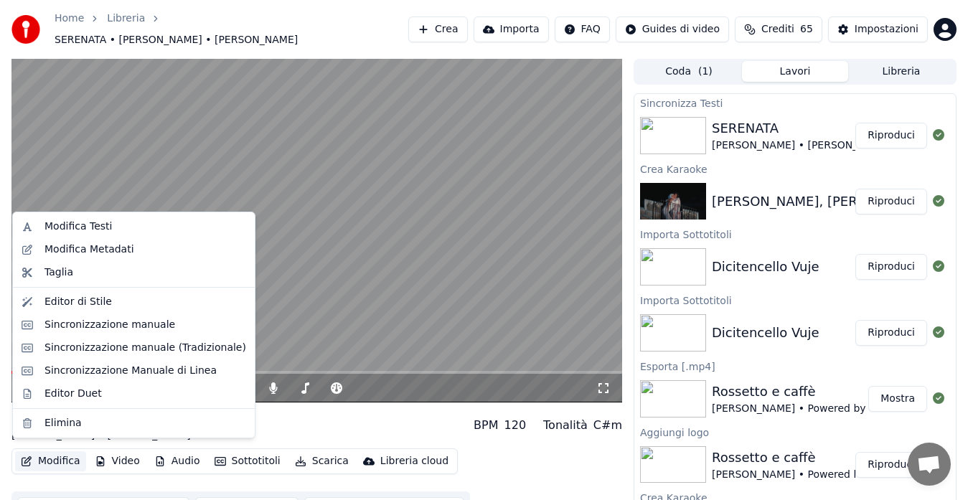
click at [75, 451] on button "Modifica" at bounding box center [50, 461] width 71 height 20
click at [80, 253] on div "Modifica Metadati" at bounding box center [89, 249] width 90 height 14
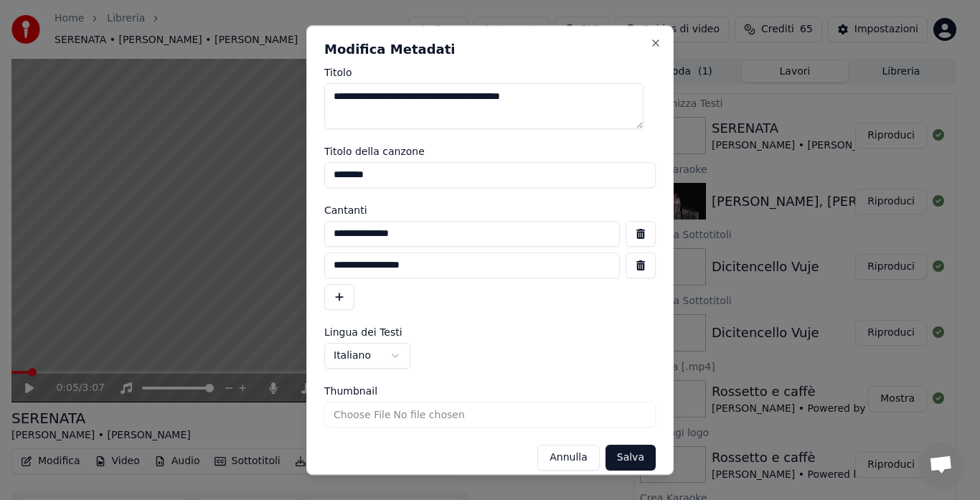
click at [412, 236] on input "**********" at bounding box center [471, 234] width 295 height 26
drag, startPoint x: 404, startPoint y: 232, endPoint x: 526, endPoint y: 228, distance: 122.7
click at [526, 228] on input "**********" at bounding box center [471, 234] width 295 height 26
type input "**********"
click at [407, 98] on textarea "**********" at bounding box center [483, 106] width 319 height 46
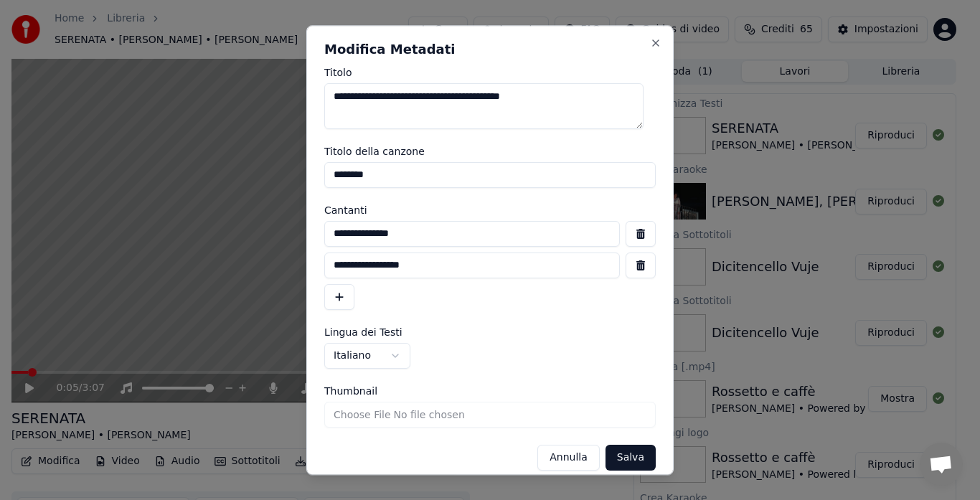
click at [340, 298] on button "button" at bounding box center [339, 297] width 30 height 26
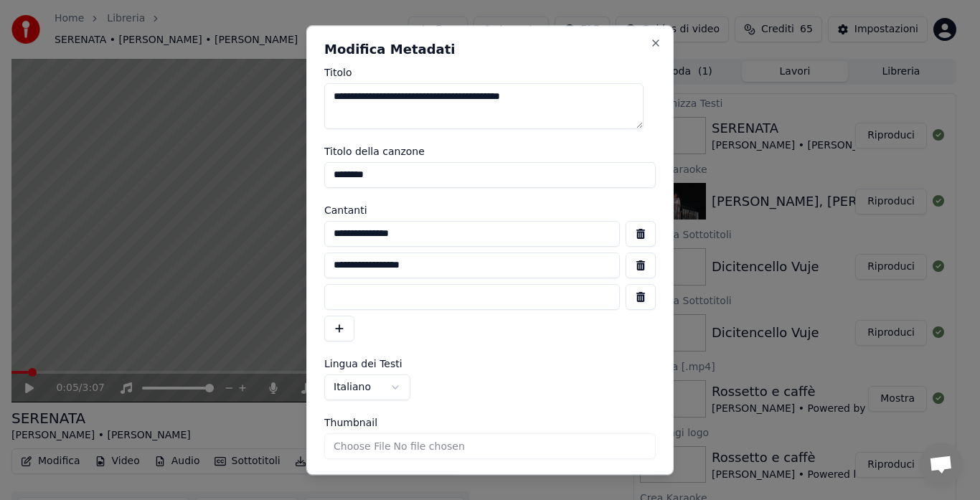
click at [360, 299] on input at bounding box center [471, 297] width 295 height 26
click at [402, 302] on input "**********" at bounding box center [471, 297] width 295 height 26
type input "**********"
click at [382, 174] on input "********" at bounding box center [489, 175] width 331 height 26
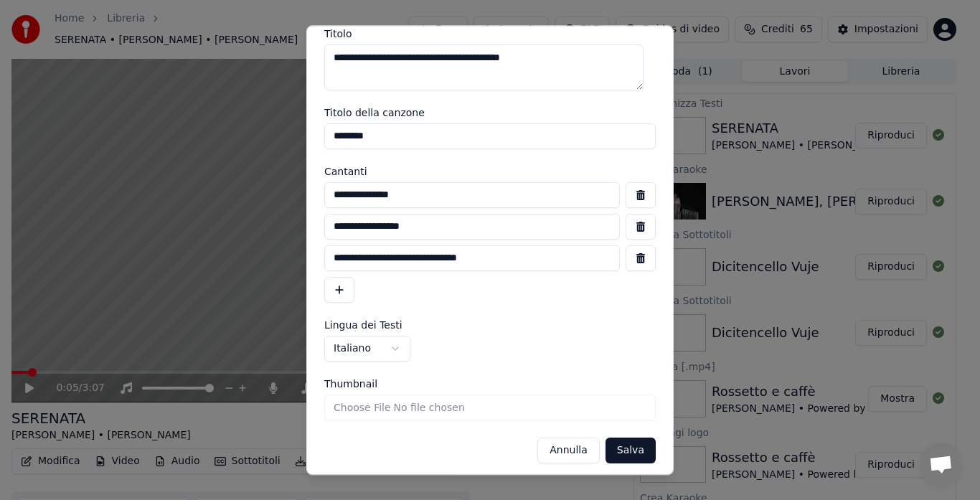
scroll to position [45, 0]
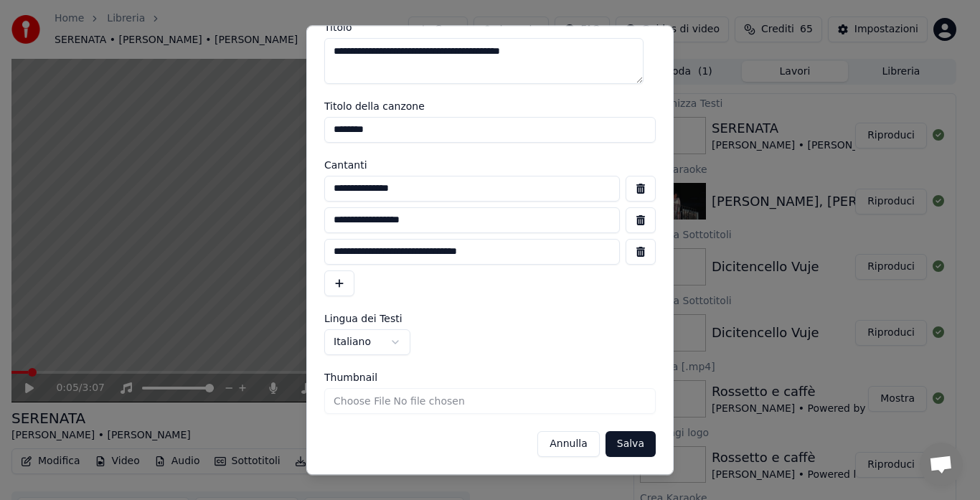
type input "********"
click at [618, 443] on button "Salva" at bounding box center [630, 444] width 50 height 26
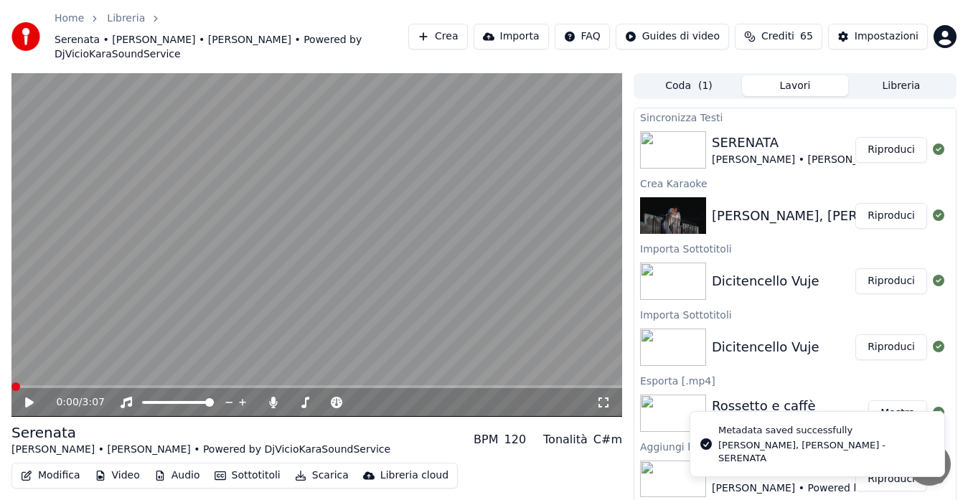
click at [29, 397] on icon at bounding box center [39, 402] width 33 height 11
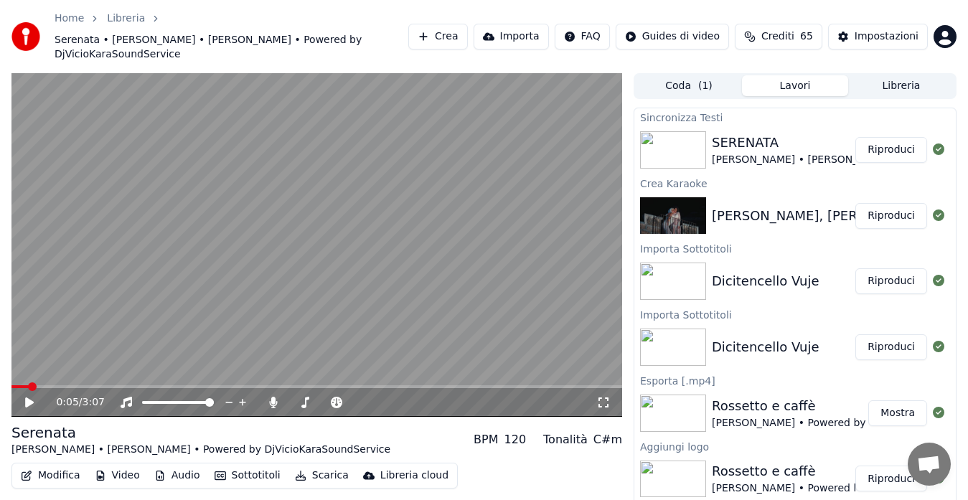
click at [28, 397] on icon at bounding box center [39, 402] width 33 height 11
click at [884, 149] on button "Riproduci" at bounding box center [891, 150] width 72 height 26
click at [400, 195] on video at bounding box center [316, 245] width 610 height 344
click at [64, 473] on button "Modifica" at bounding box center [50, 475] width 71 height 20
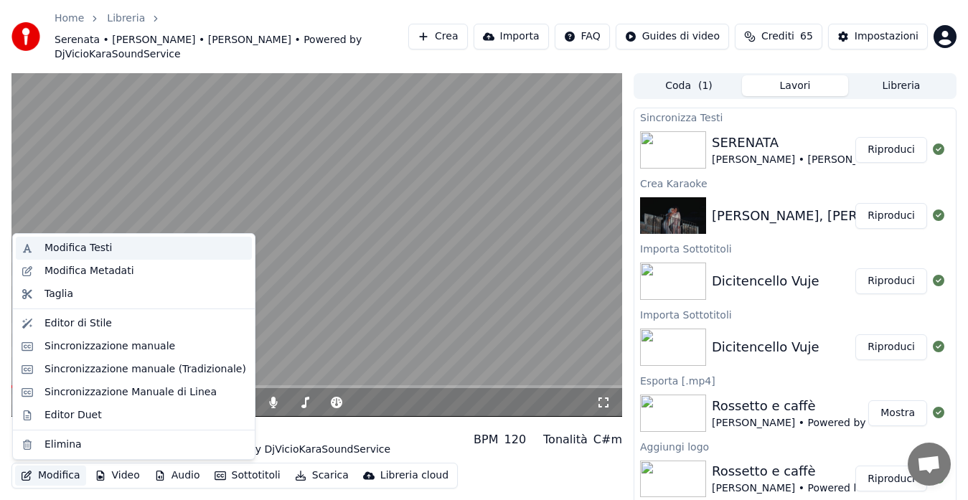
click at [73, 243] on div "Modifica Testi" at bounding box center [77, 248] width 67 height 14
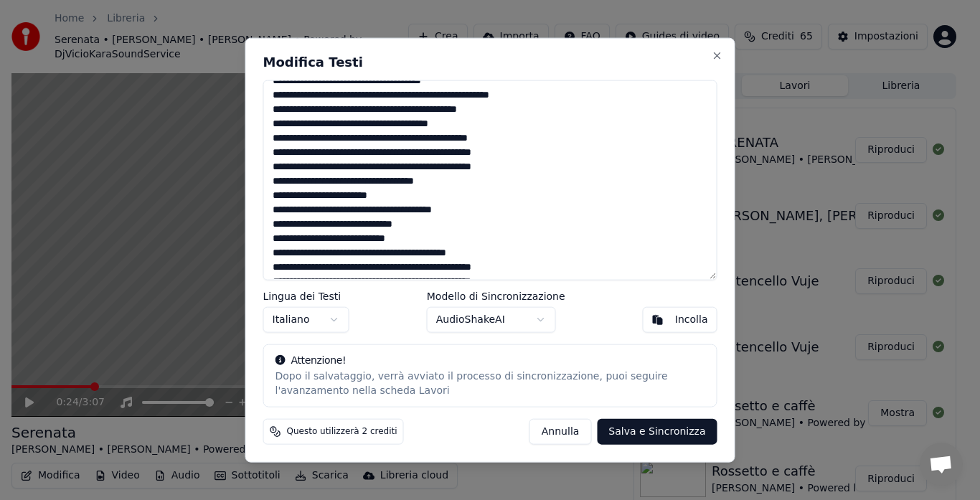
scroll to position [558, 0]
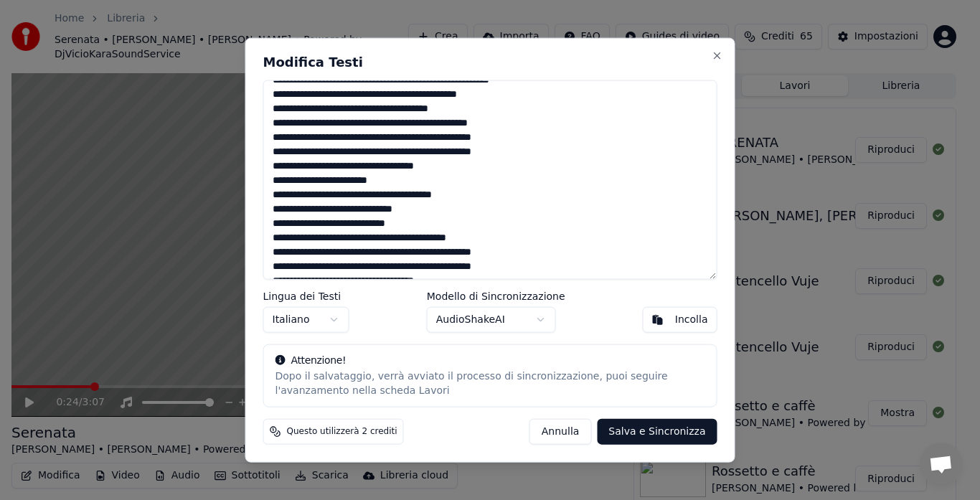
click at [561, 427] on button "Annulla" at bounding box center [560, 432] width 62 height 26
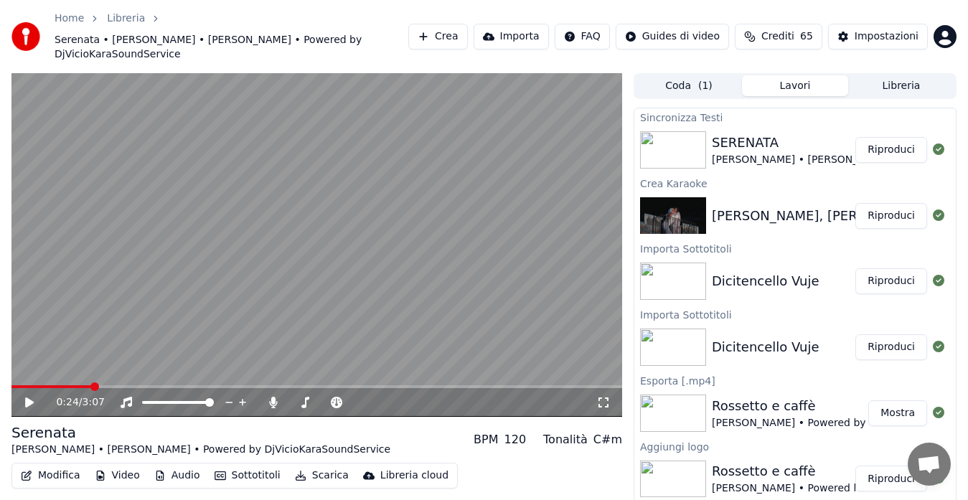
click at [38, 478] on button "Modifica" at bounding box center [50, 475] width 71 height 20
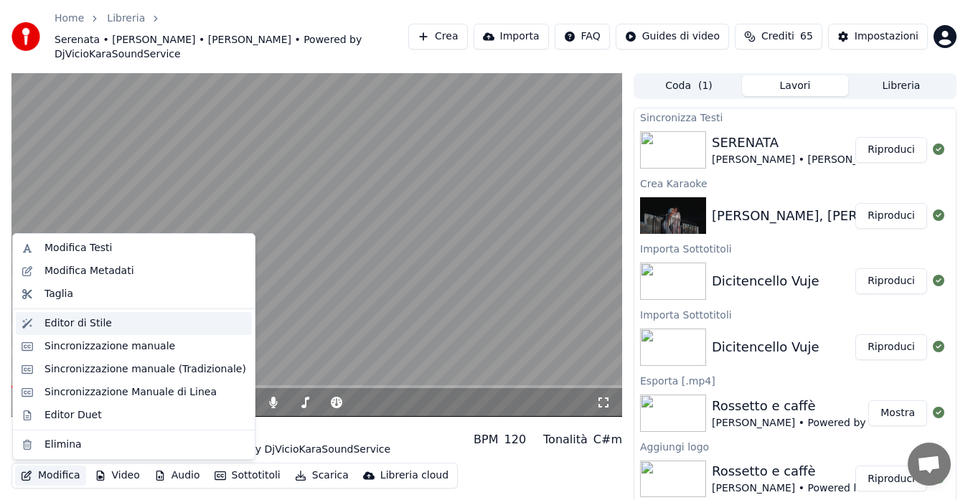
click at [82, 326] on div "Editor di Stile" at bounding box center [77, 323] width 67 height 14
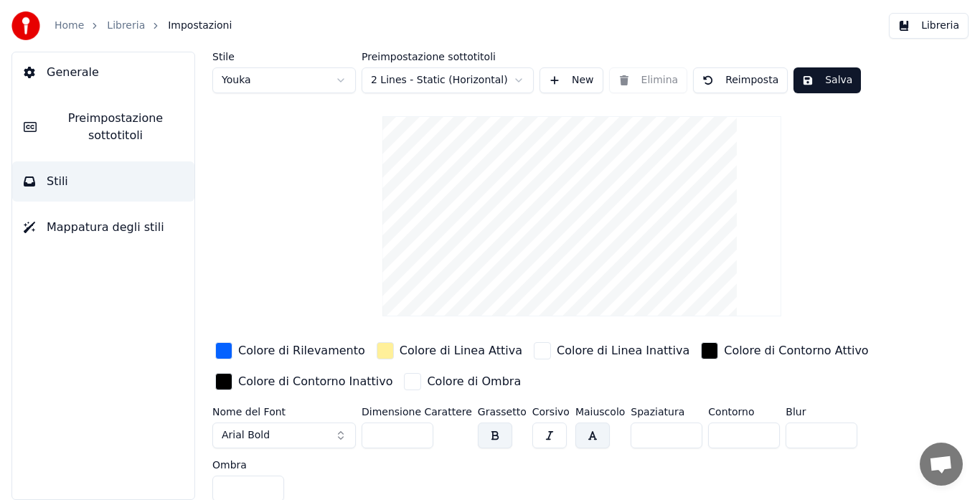
click at [113, 133] on span "Preimpostazione sottotitoli" at bounding box center [115, 127] width 135 height 34
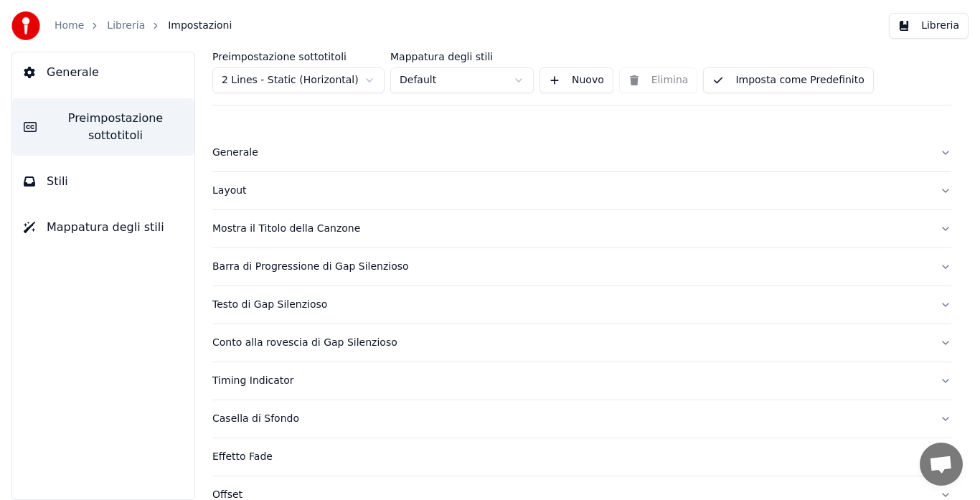
click at [82, 62] on button "Generale" at bounding box center [103, 72] width 182 height 40
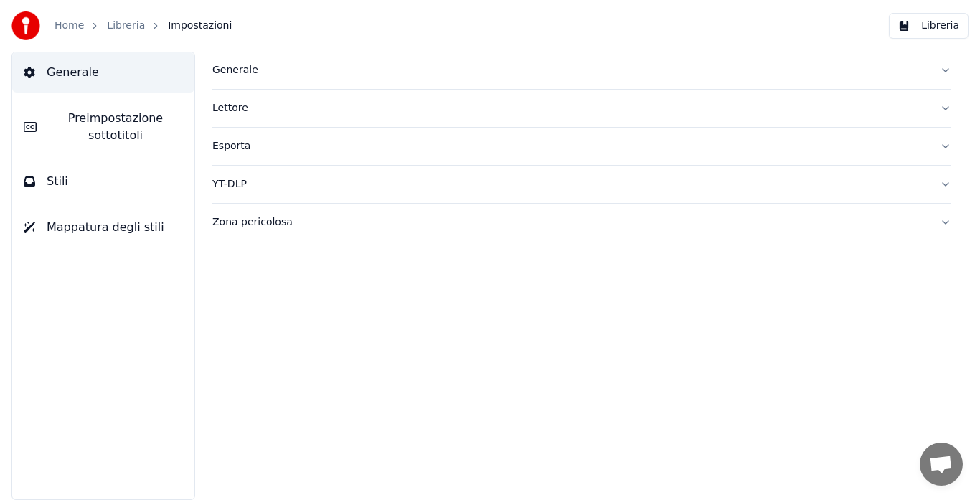
click at [101, 120] on span "Preimpostazione sottotitoli" at bounding box center [115, 127] width 135 height 34
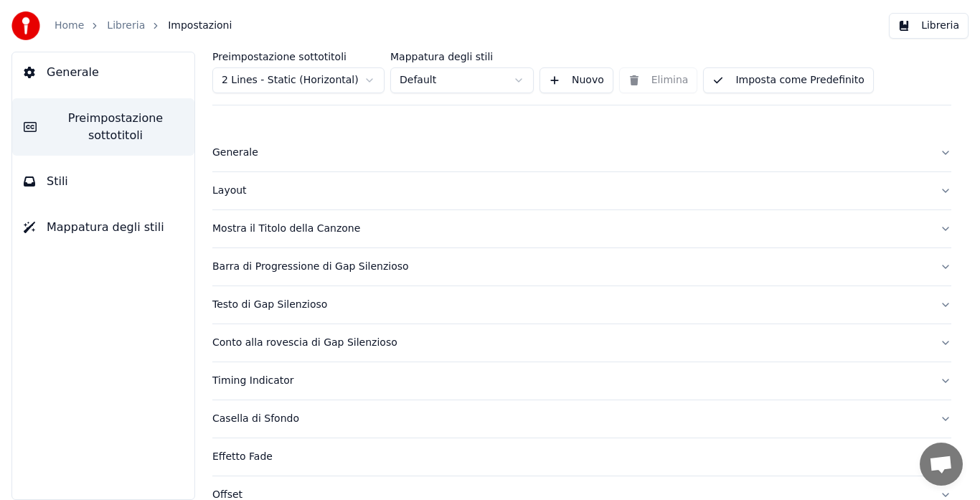
click at [90, 180] on button "Stili" at bounding box center [103, 181] width 182 height 40
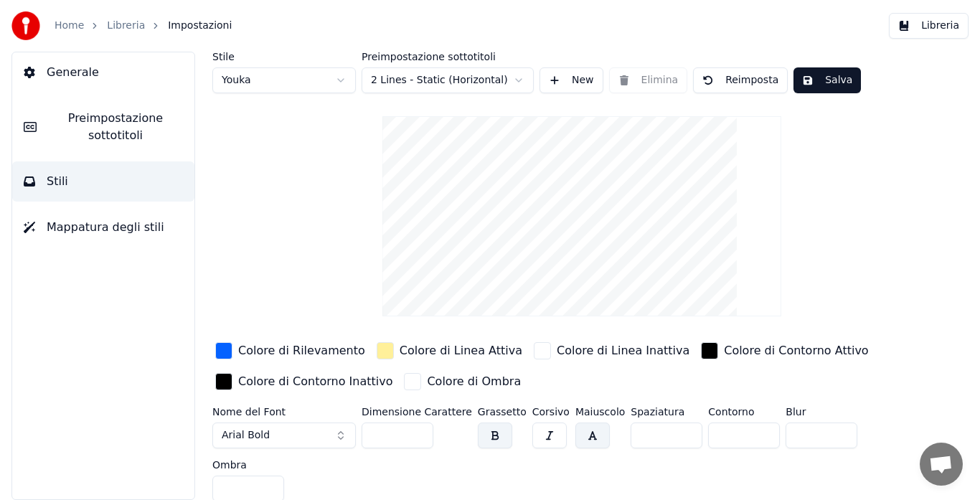
click at [112, 27] on link "Libreria" at bounding box center [126, 26] width 38 height 14
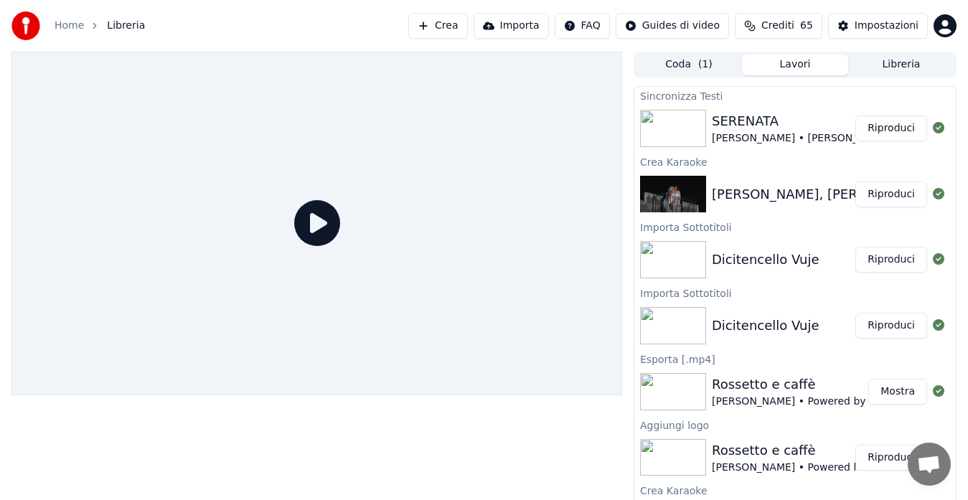
click at [884, 131] on button "Riproduci" at bounding box center [891, 128] width 72 height 26
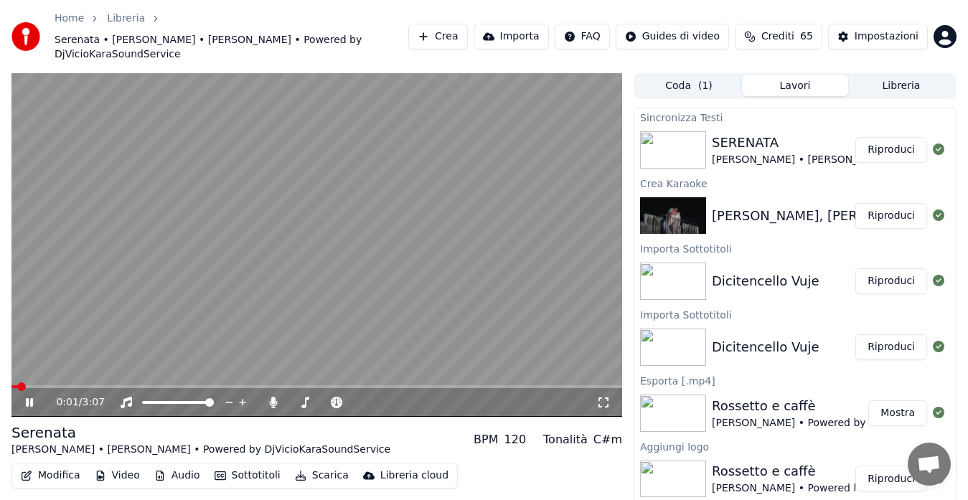
click at [316, 230] on video at bounding box center [316, 245] width 610 height 344
click at [239, 477] on button "Sottotitoli" at bounding box center [247, 475] width 77 height 20
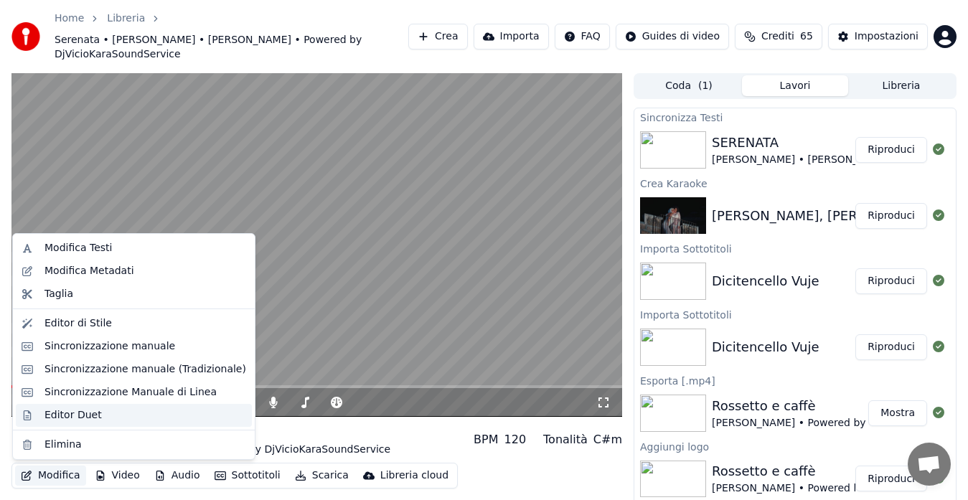
click at [66, 419] on div "Editor Duet" at bounding box center [72, 415] width 57 height 14
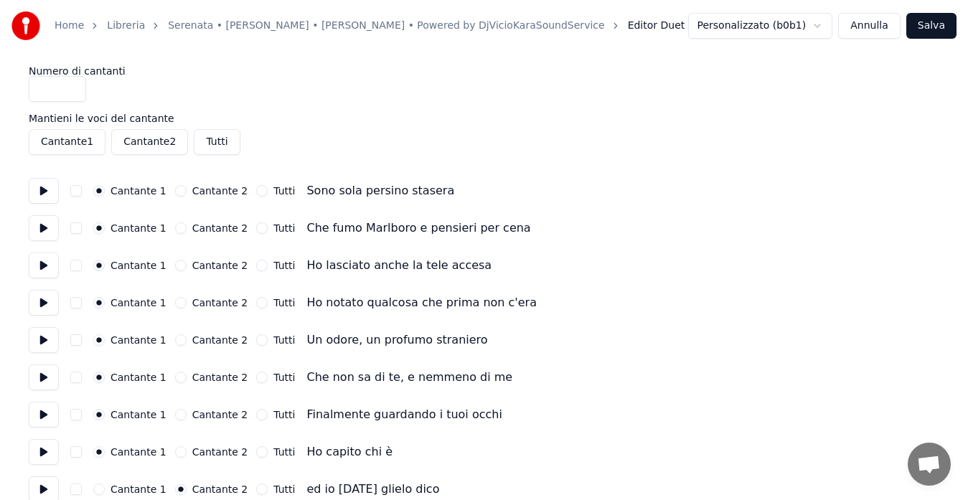
click at [335, 28] on link "Serenata • Serena Brancale • Alessandra Amoroso • Powered by DjVicioKaraSoundSe…" at bounding box center [386, 26] width 436 height 14
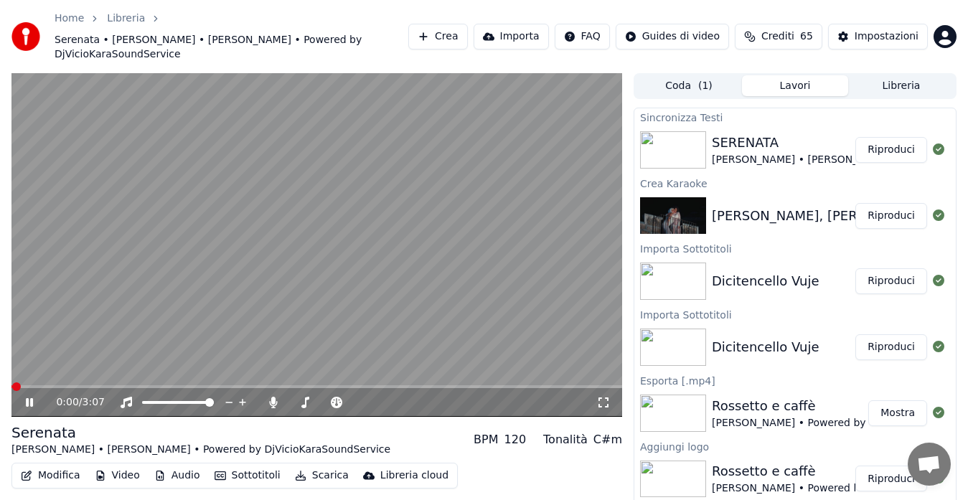
click at [57, 476] on button "Modifica" at bounding box center [50, 475] width 71 height 20
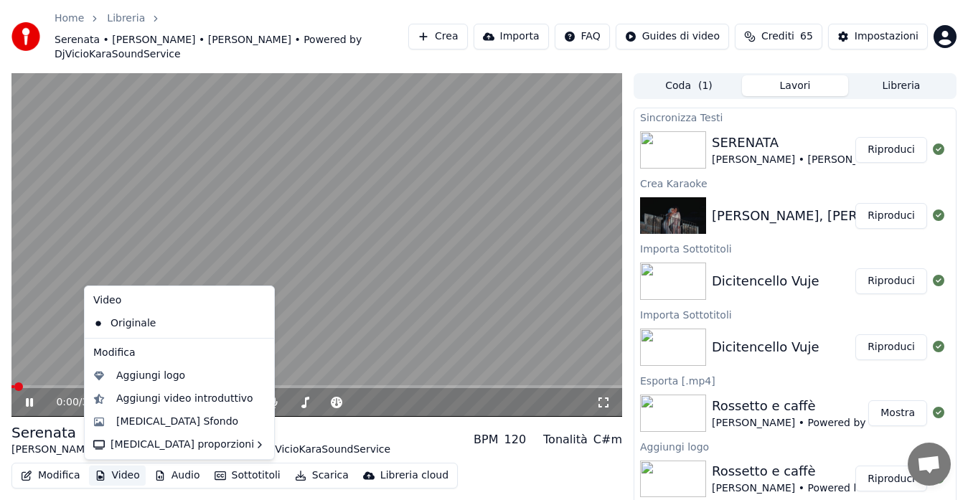
click at [105, 476] on button "Video" at bounding box center [117, 475] width 57 height 20
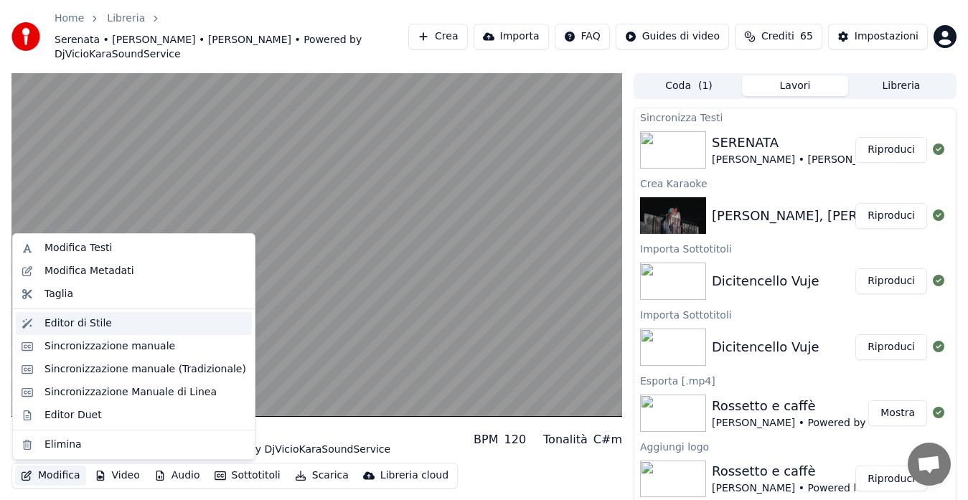
click at [69, 327] on div "Editor di Stile" at bounding box center [77, 323] width 67 height 14
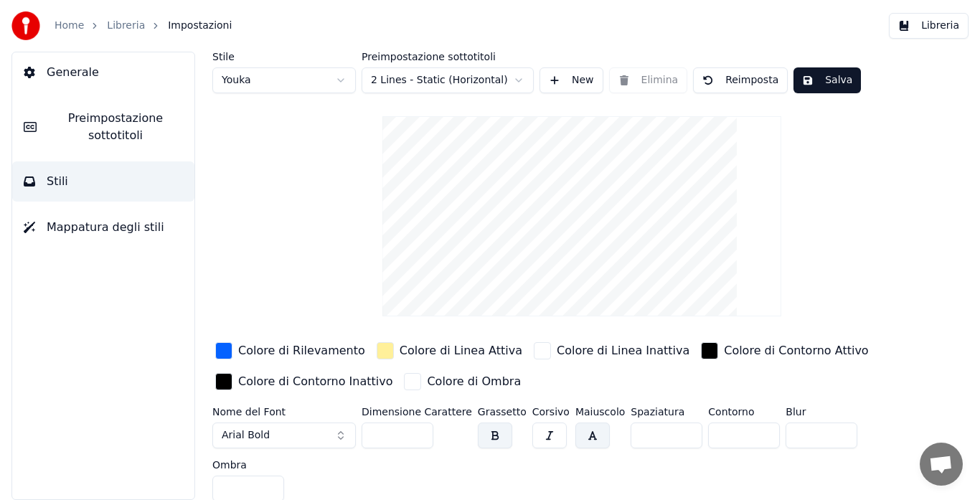
click at [443, 73] on html "Home Libreria Impostazioni Libreria Generale Preimpostazione sottotitoli Stili …" at bounding box center [490, 250] width 980 height 500
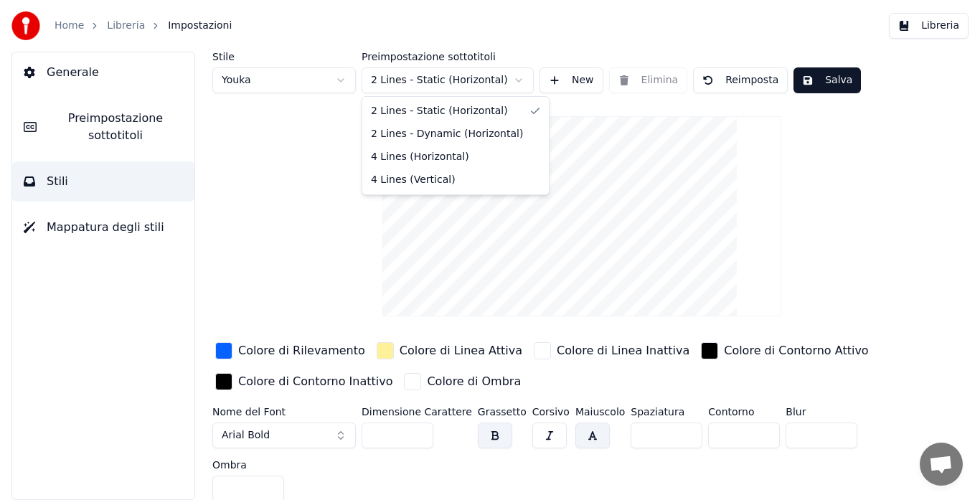
click at [443, 73] on html "Home Libreria Impostazioni Libreria Generale Preimpostazione sottotitoli Stili …" at bounding box center [490, 250] width 980 height 500
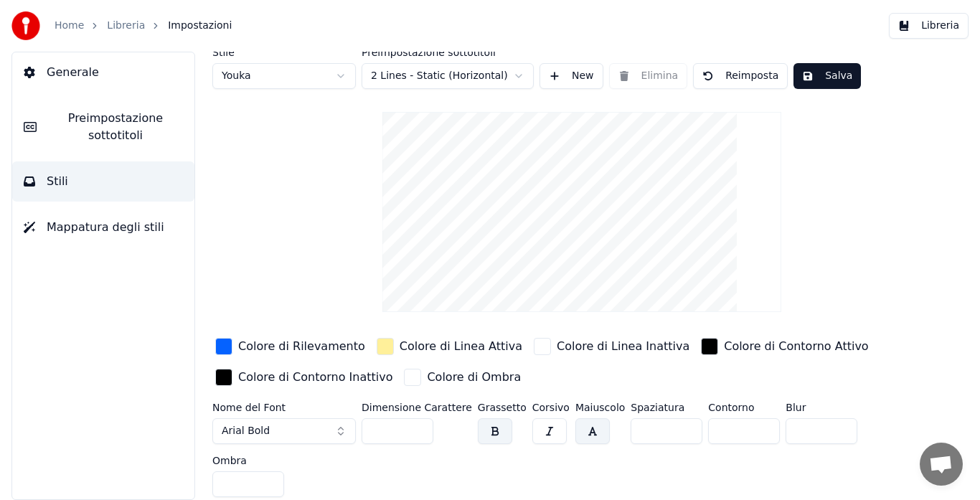
scroll to position [6, 0]
click at [217, 342] on div "button" at bounding box center [223, 344] width 17 height 17
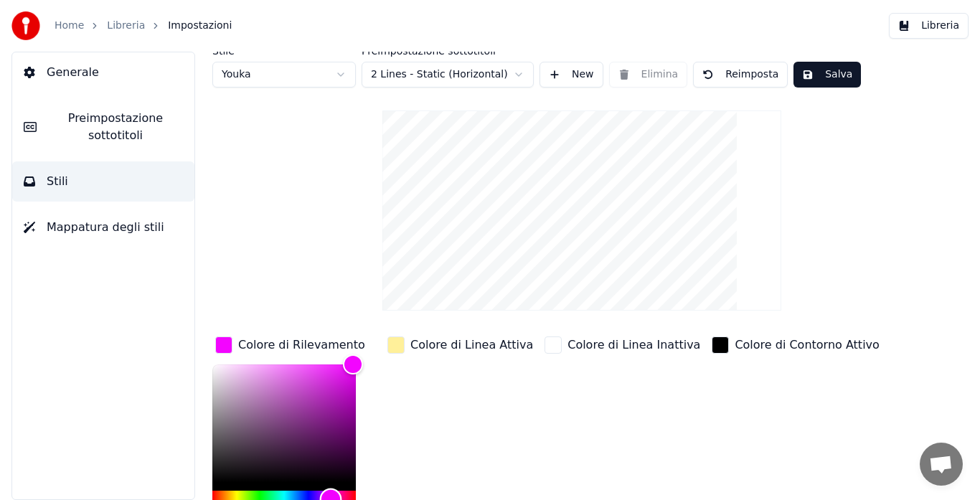
scroll to position [13, 0]
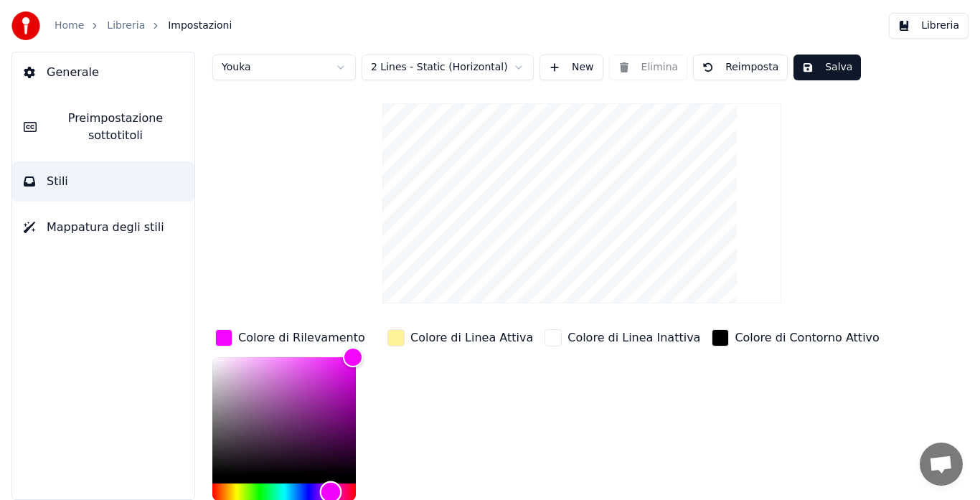
click at [331, 493] on div "Hue" at bounding box center [283, 491] width 143 height 17
type input "*******"
drag, startPoint x: 349, startPoint y: 359, endPoint x: 365, endPoint y: 352, distance: 17.0
click at [365, 352] on div "Color" at bounding box center [356, 357] width 22 height 22
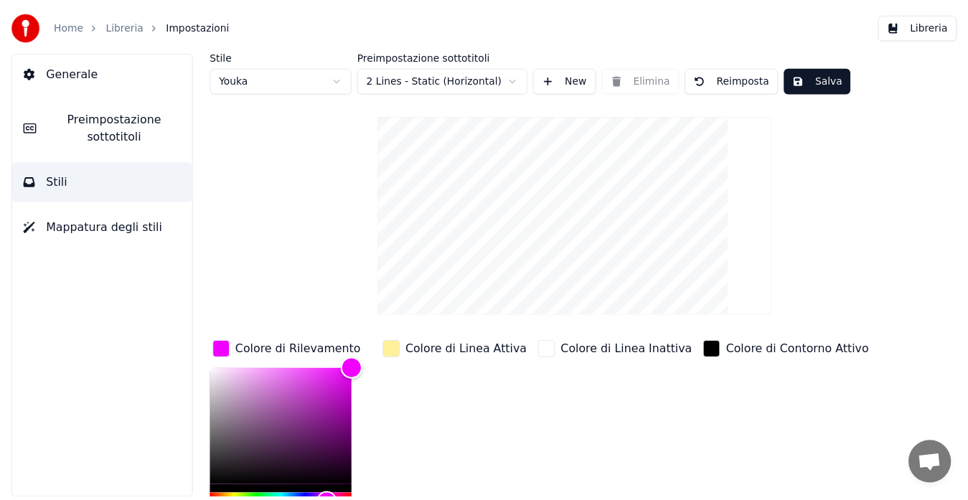
scroll to position [0, 0]
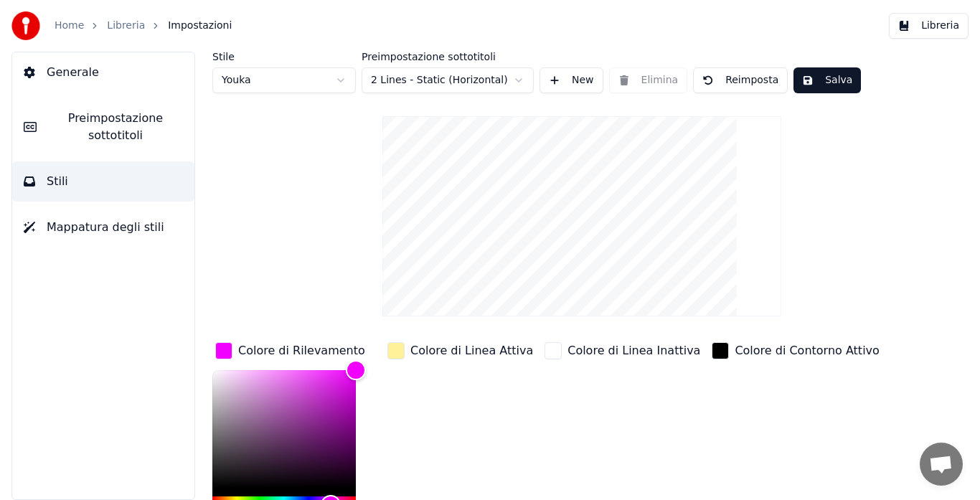
click at [808, 77] on button "Salva" at bounding box center [826, 80] width 67 height 26
click at [77, 219] on span "Mappatura degli stili" at bounding box center [106, 227] width 118 height 17
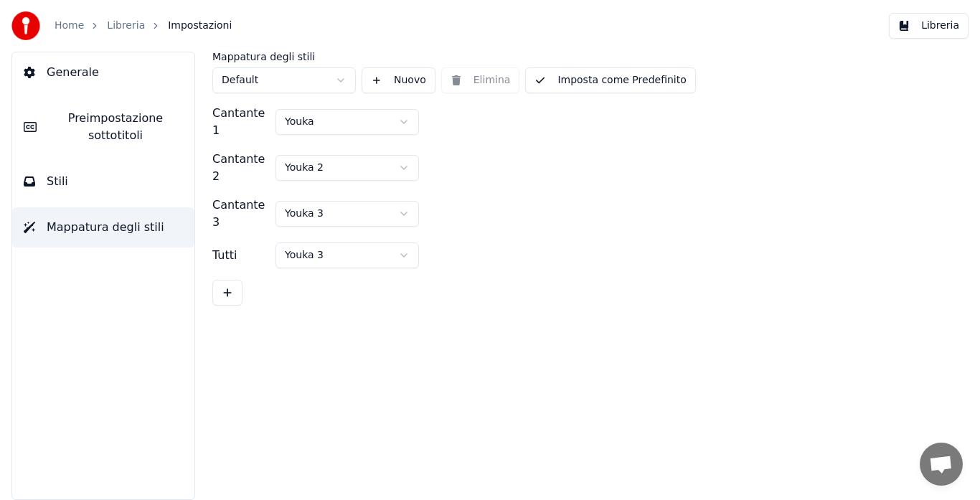
click at [314, 120] on html "Home Libreria Impostazioni Libreria Generale Preimpostazione sottotitoli Stili …" at bounding box center [490, 250] width 980 height 500
click at [309, 155] on html "Home Libreria Impostazioni Libreria Generale Preimpostazione sottotitoli Stili …" at bounding box center [490, 250] width 980 height 500
click at [131, 22] on link "Libreria" at bounding box center [126, 26] width 38 height 14
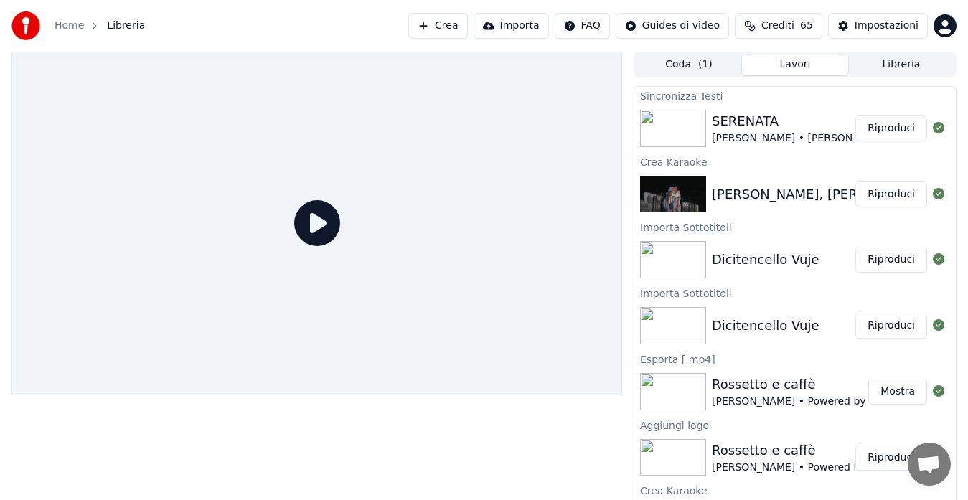
click at [896, 124] on button "Riproduci" at bounding box center [891, 128] width 72 height 26
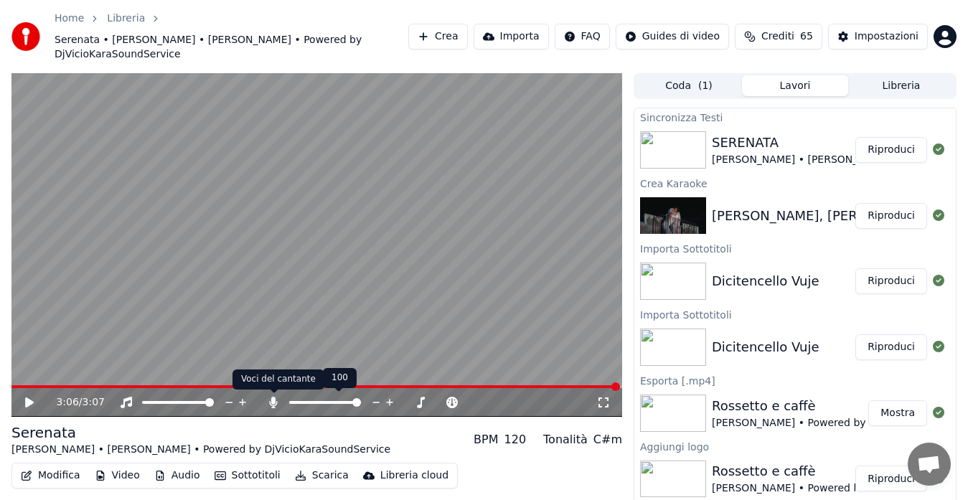
click at [271, 400] on icon at bounding box center [273, 402] width 14 height 11
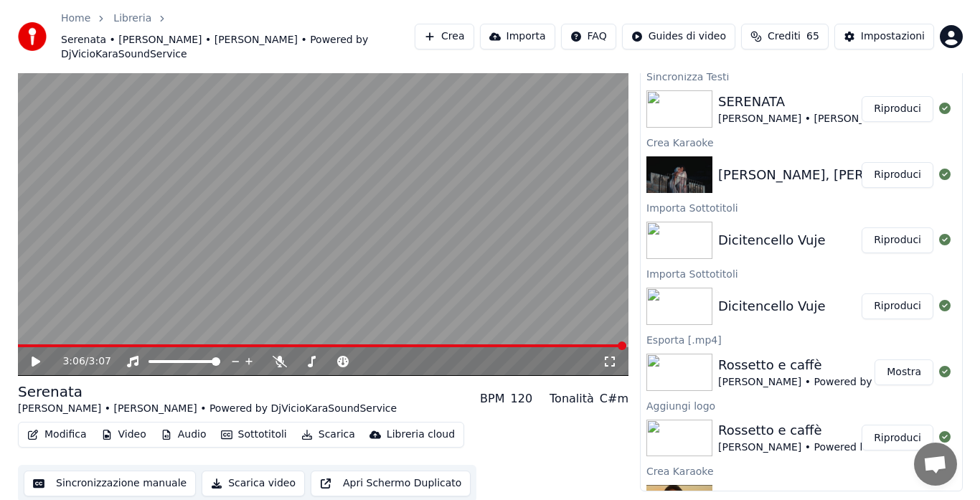
scroll to position [43, 0]
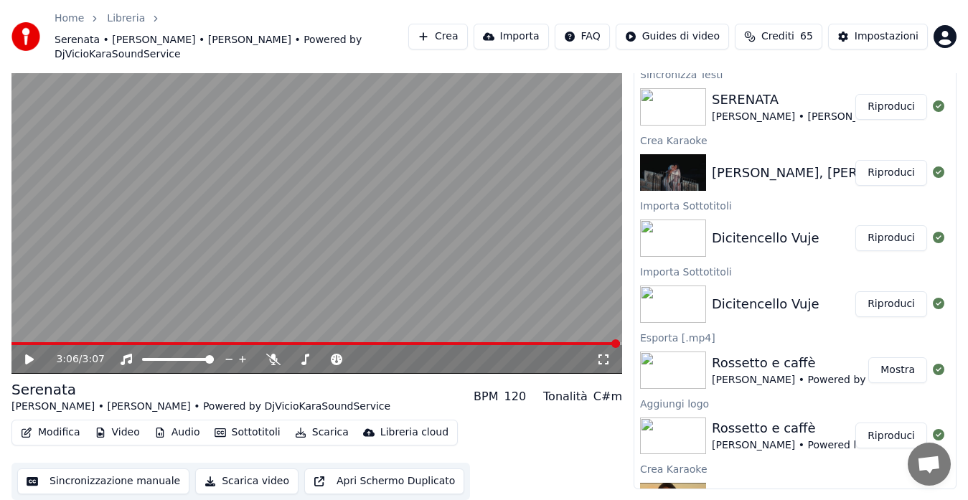
click at [45, 435] on button "Modifica" at bounding box center [50, 432] width 71 height 20
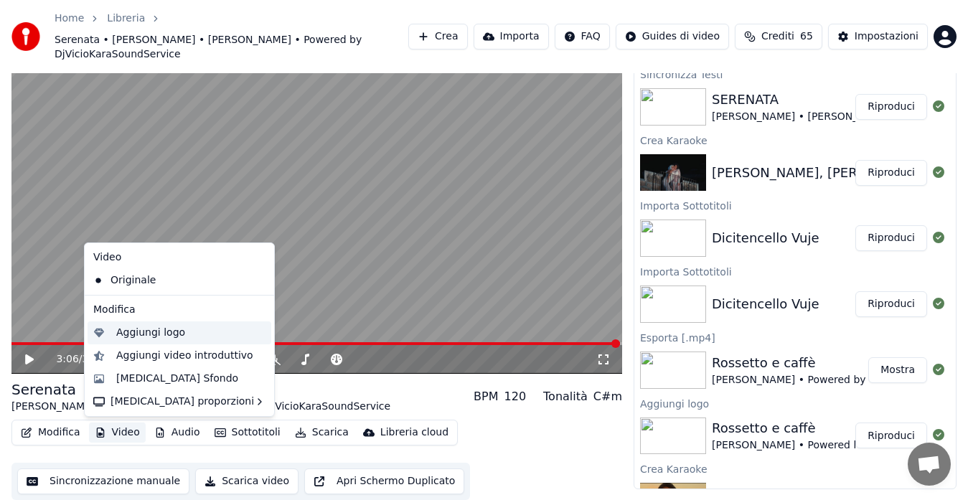
click at [143, 335] on div "Aggiungi logo" at bounding box center [150, 333] width 69 height 14
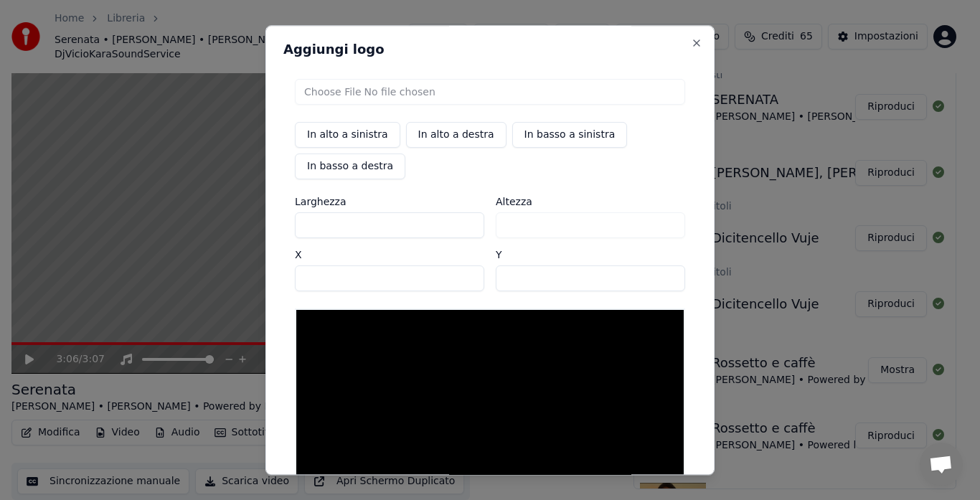
click at [448, 91] on input "file" at bounding box center [490, 92] width 390 height 26
type input "**********"
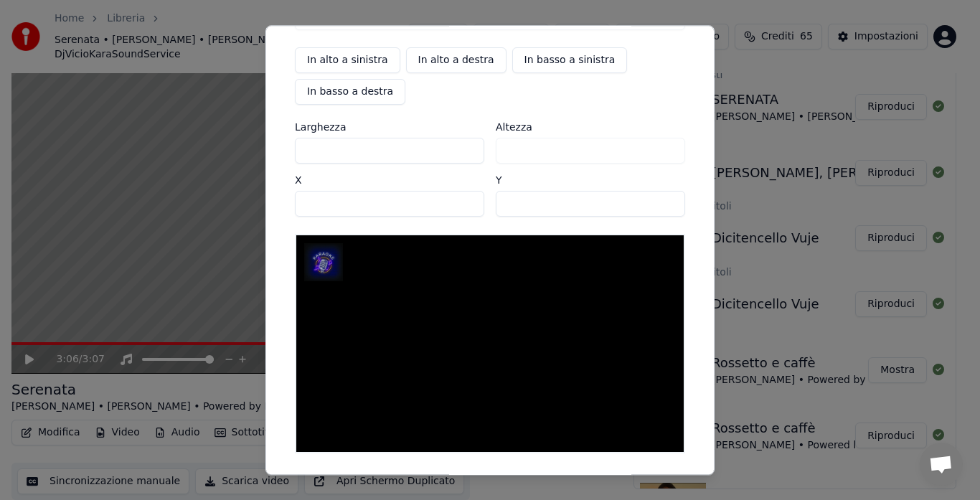
scroll to position [0, 0]
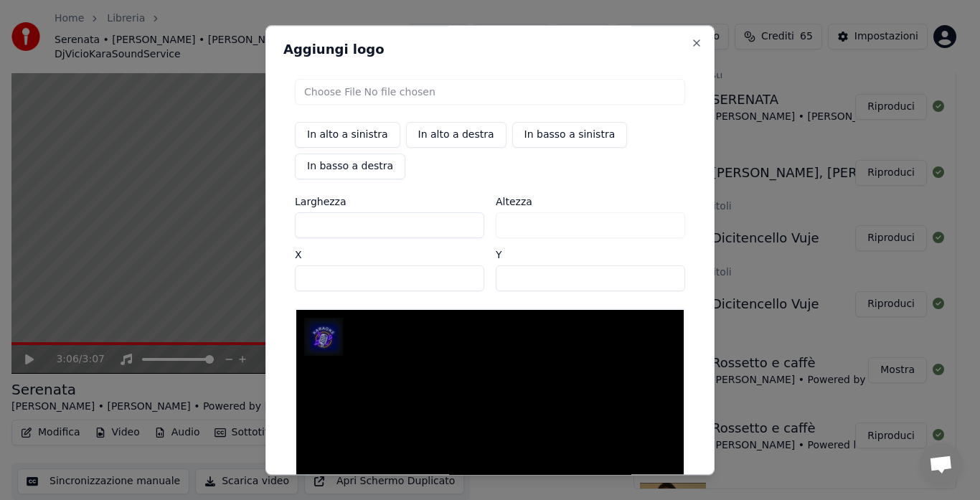
click at [352, 167] on button "In basso a destra" at bounding box center [350, 166] width 110 height 26
type input "****"
type input "***"
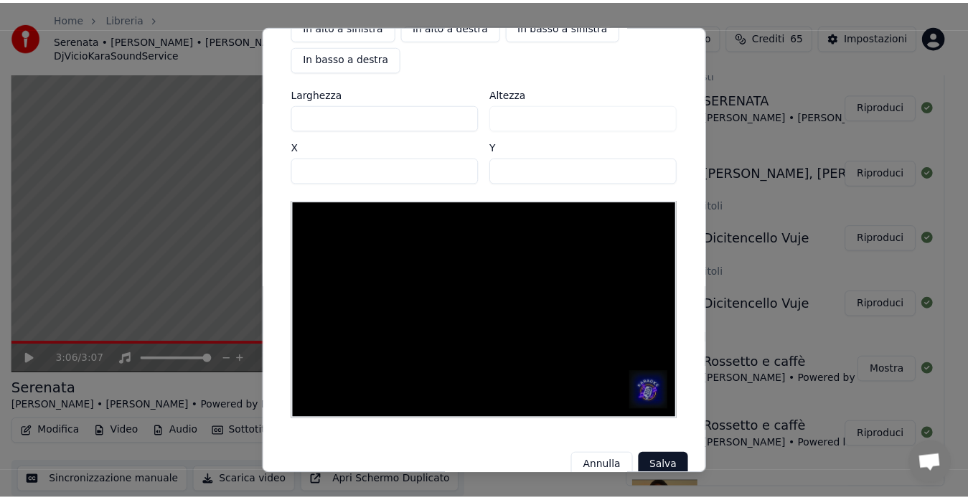
scroll to position [131, 0]
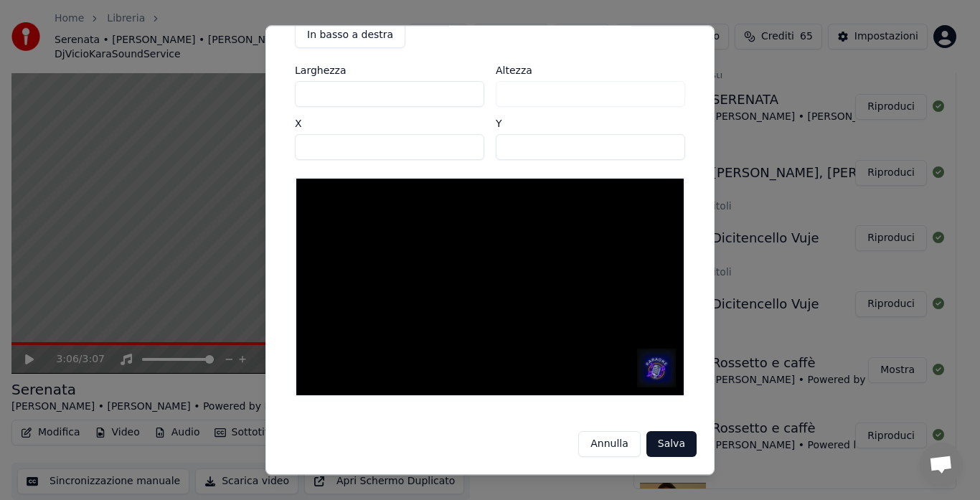
click at [656, 440] on button "Salva" at bounding box center [671, 444] width 50 height 26
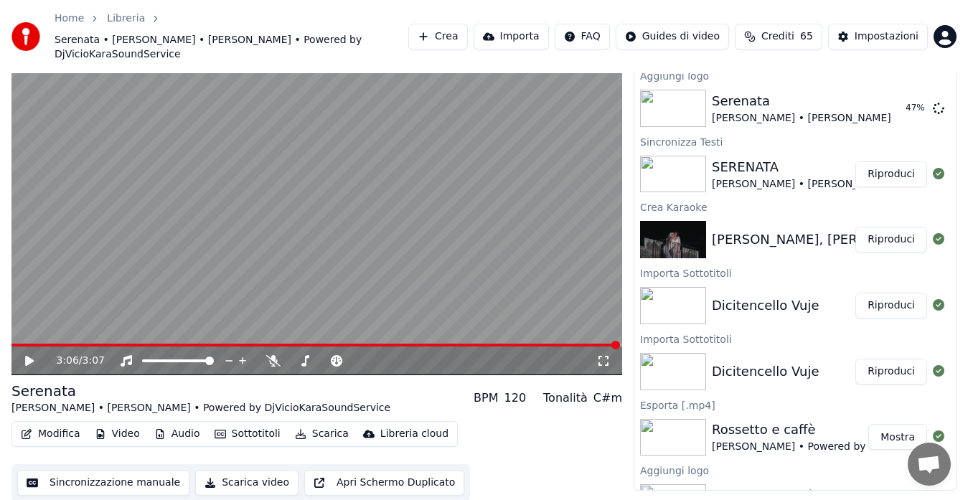
scroll to position [0, 0]
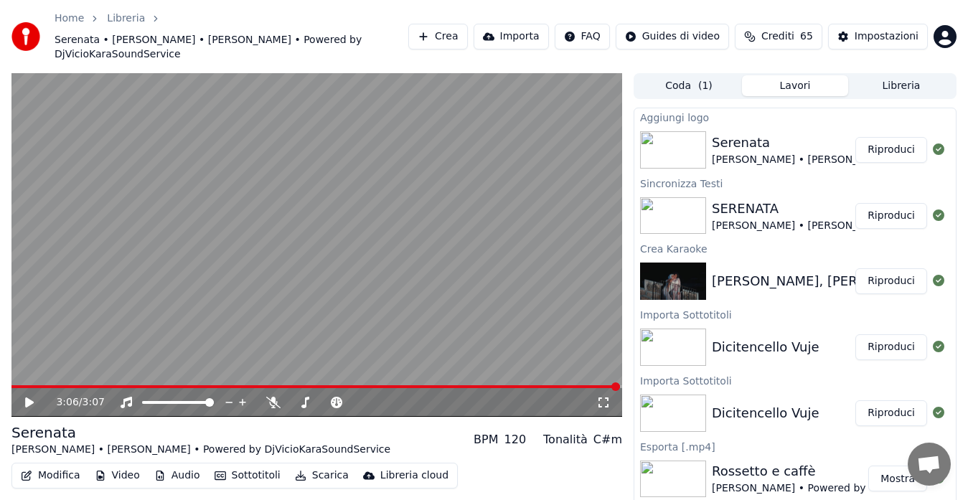
click at [880, 153] on button "Riproduci" at bounding box center [891, 150] width 72 height 26
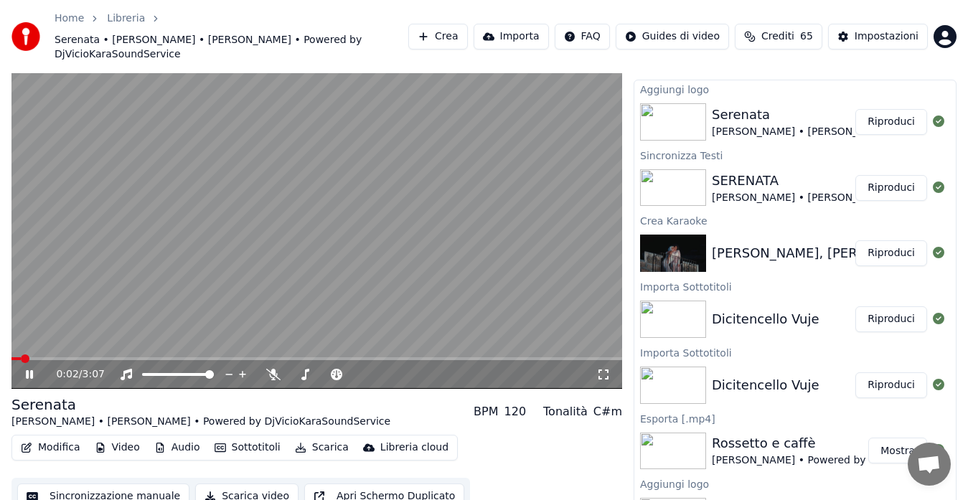
scroll to position [43, 0]
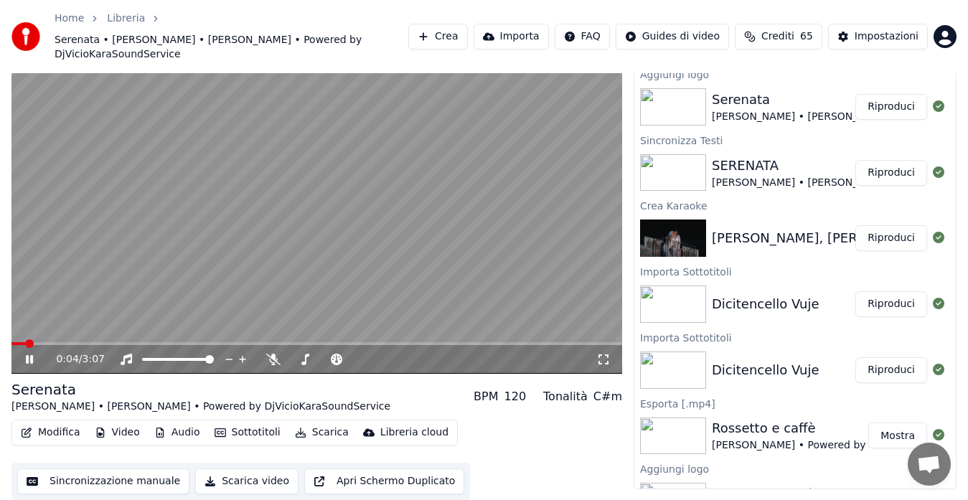
click at [45, 426] on button "Modifica" at bounding box center [50, 432] width 71 height 20
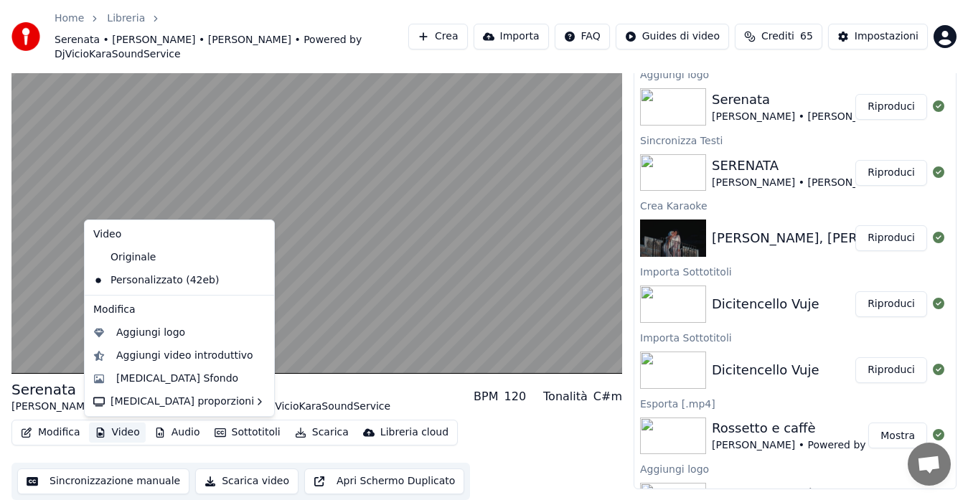
click at [115, 429] on button "Video" at bounding box center [117, 432] width 57 height 20
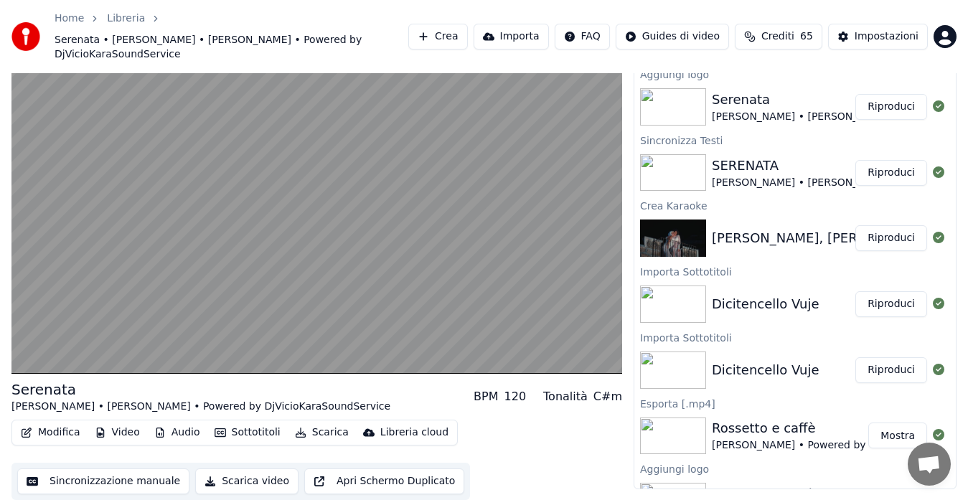
click at [115, 429] on button "Video" at bounding box center [117, 432] width 57 height 20
click at [228, 482] on button "Scarica video" at bounding box center [246, 481] width 103 height 26
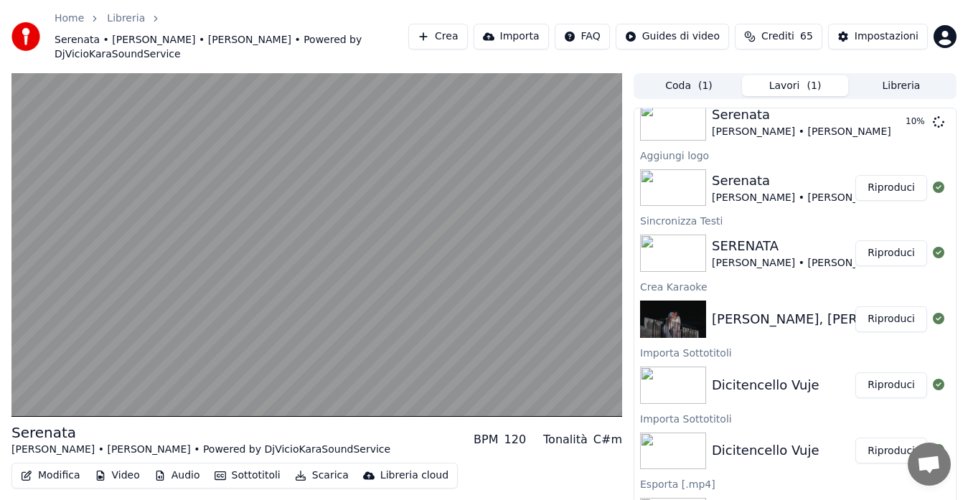
scroll to position [0, 0]
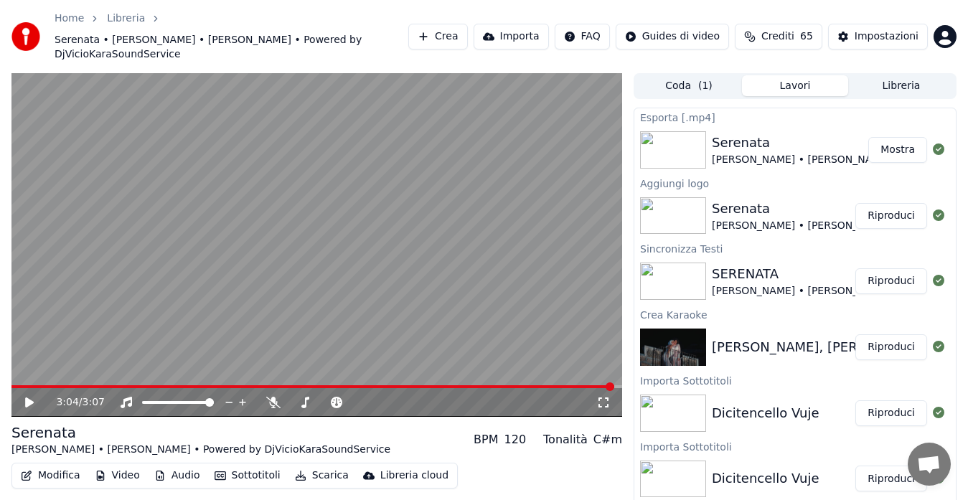
click at [876, 151] on button "Mostra" at bounding box center [897, 150] width 59 height 26
click at [881, 153] on button "Mostra" at bounding box center [897, 150] width 59 height 26
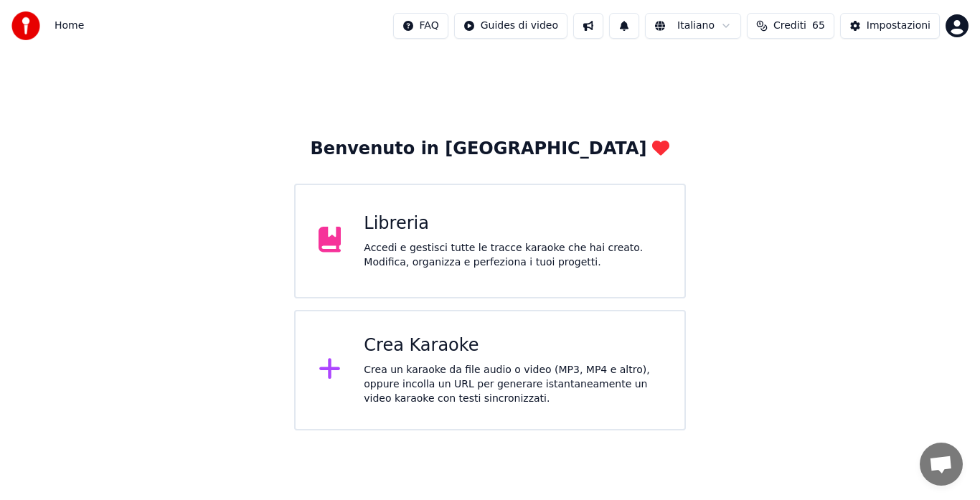
click at [387, 341] on div "Crea Karaoke" at bounding box center [513, 345] width 298 height 23
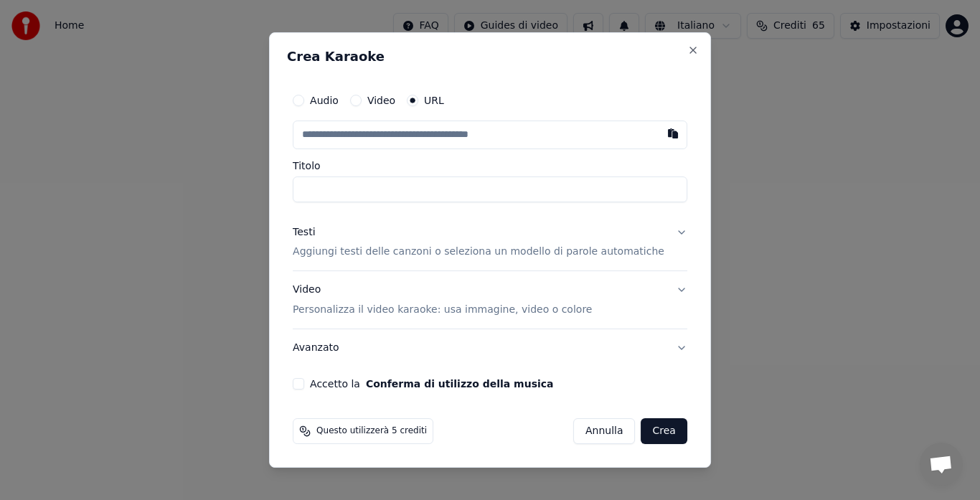
click at [369, 135] on input "text" at bounding box center [490, 134] width 394 height 29
click at [658, 132] on button "button" at bounding box center [672, 133] width 29 height 26
type input "**********"
click at [662, 232] on button "Testi Aggiungi testi delle canzoni o seleziona un modello di parole automatiche" at bounding box center [490, 242] width 394 height 57
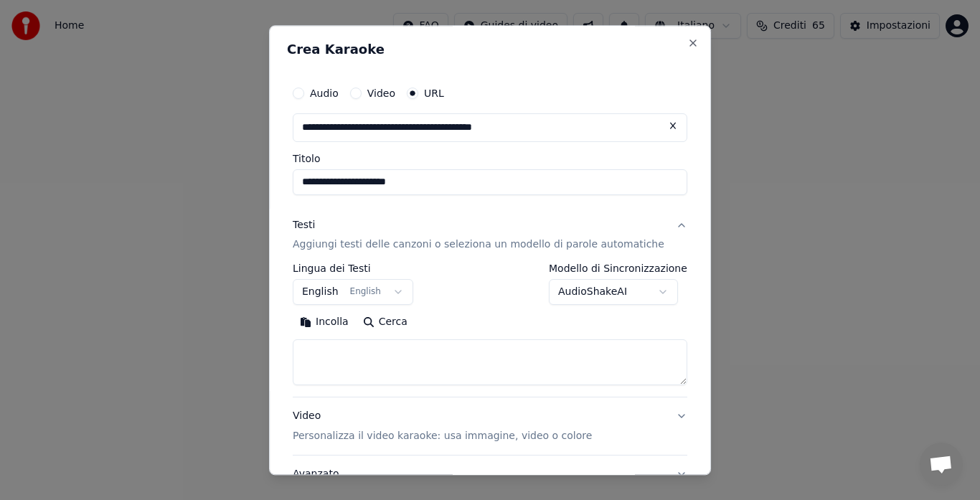
click at [392, 291] on button "English English" at bounding box center [353, 293] width 120 height 26
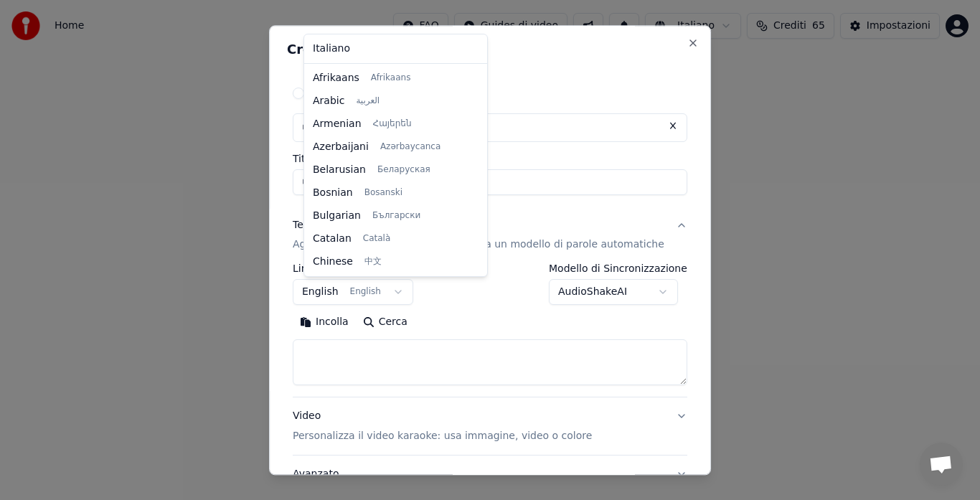
scroll to position [115, 0]
select select "**"
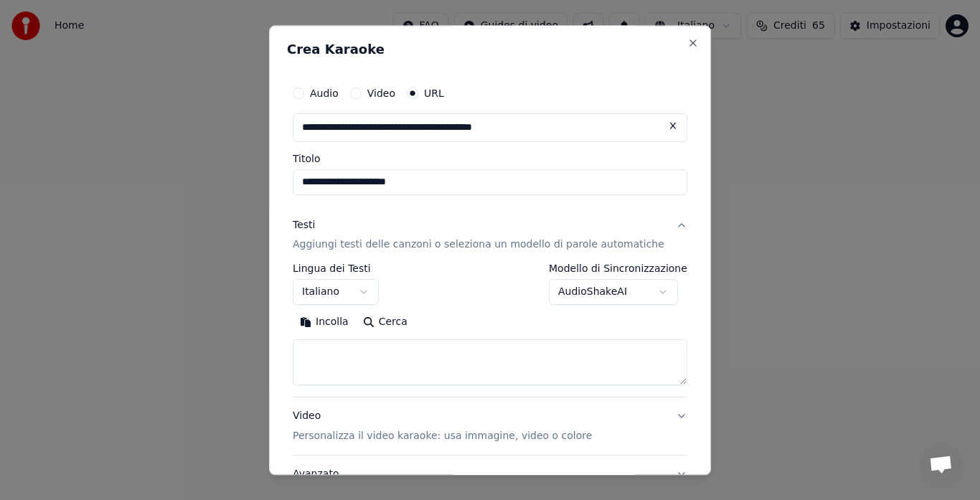
click at [572, 292] on body "**********" at bounding box center [490, 215] width 980 height 430
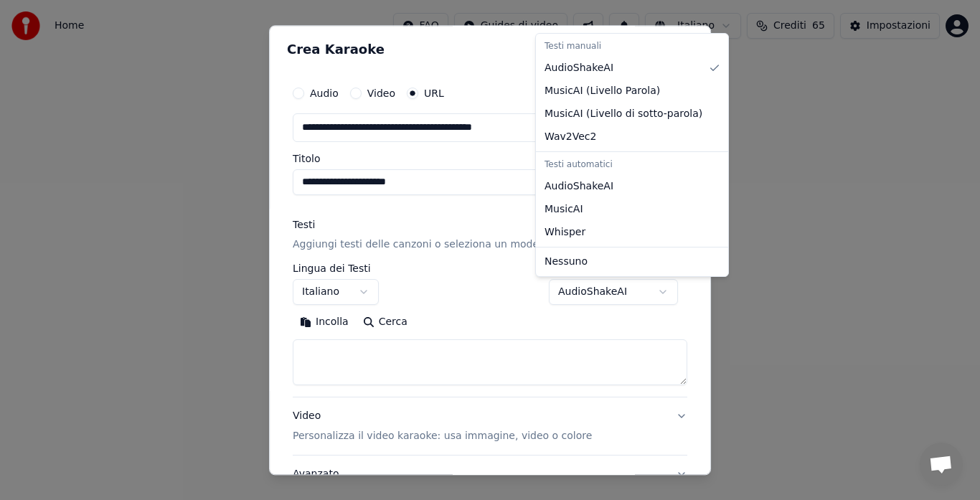
click at [572, 292] on body "**********" at bounding box center [490, 215] width 980 height 430
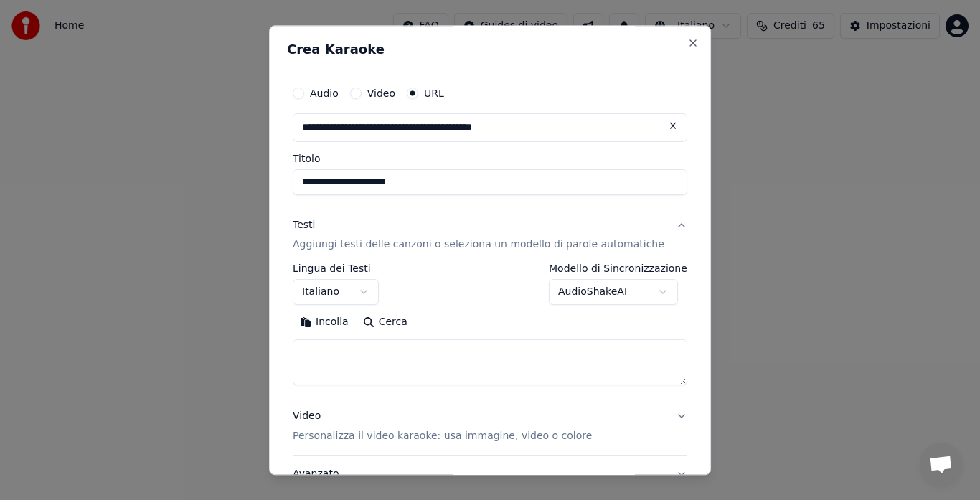
click at [491, 316] on div "Incolla Cerca" at bounding box center [490, 322] width 394 height 23
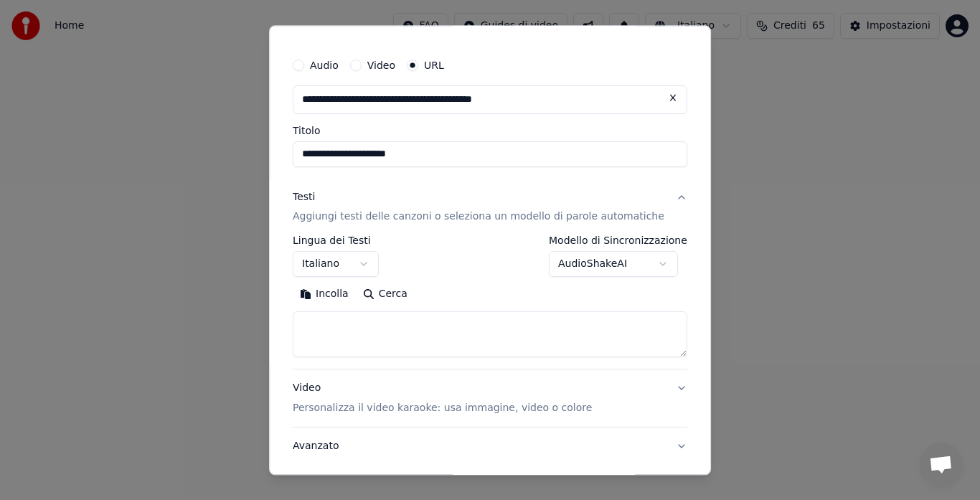
click at [587, 262] on body "**********" at bounding box center [490, 215] width 980 height 430
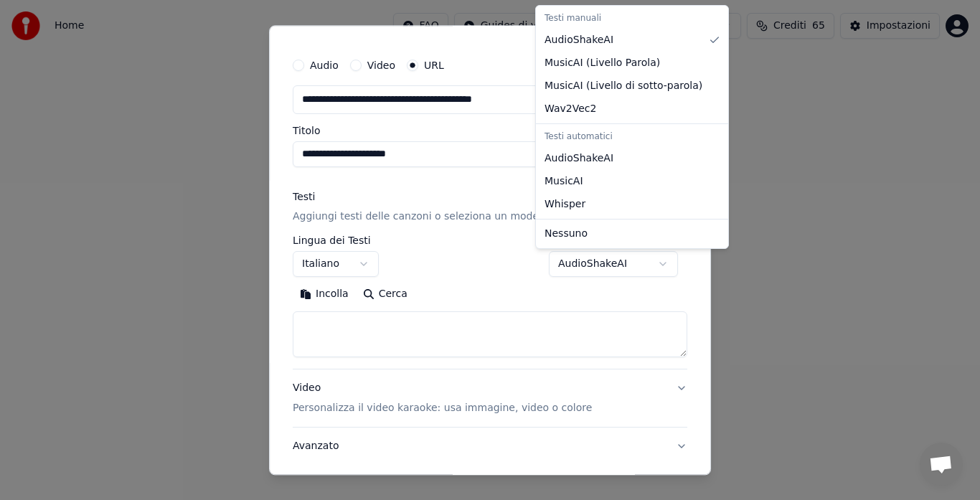
select select "**********"
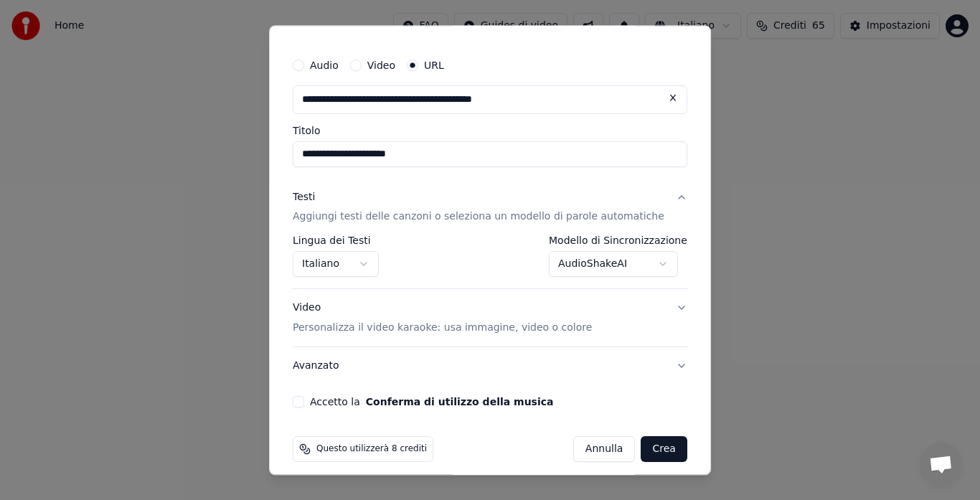
scroll to position [39, 0]
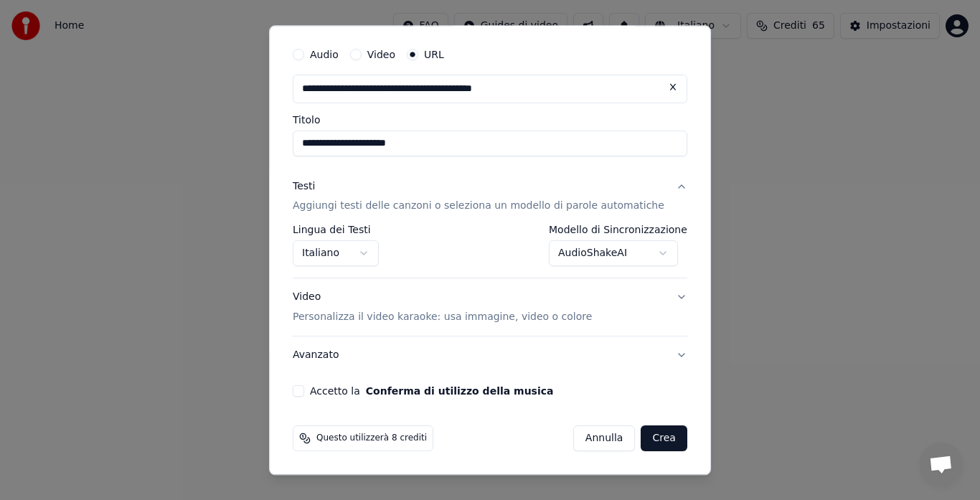
click at [460, 314] on p "Personalizza il video karaoke: usa immagine, video o colore" at bounding box center [442, 318] width 299 height 14
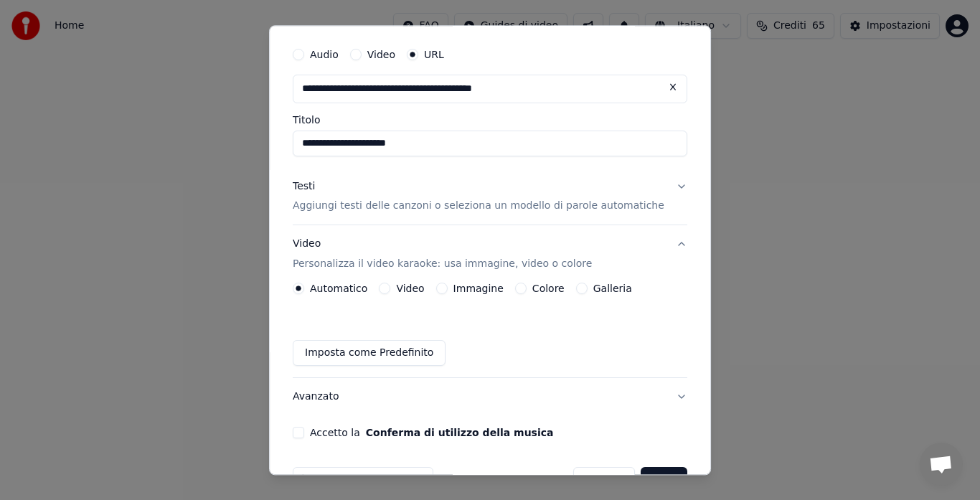
click at [580, 285] on button "Galleria" at bounding box center [581, 288] width 11 height 11
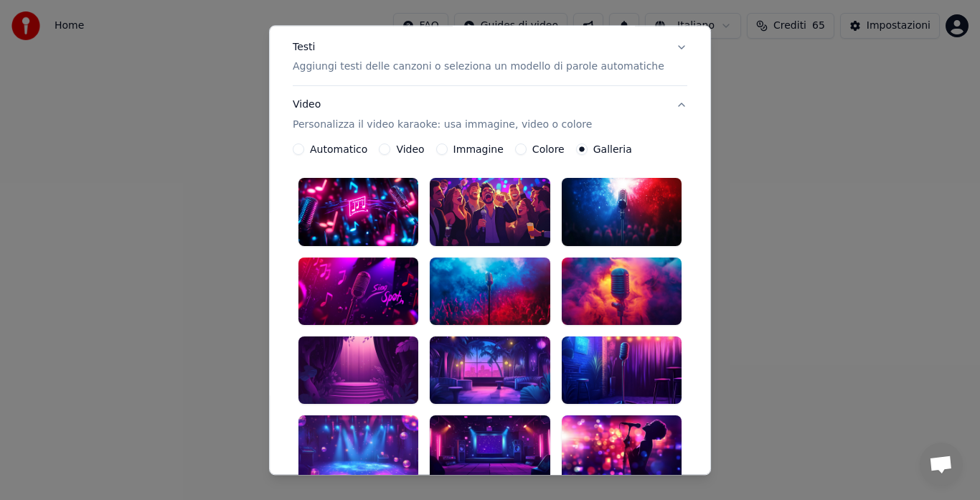
scroll to position [206, 0]
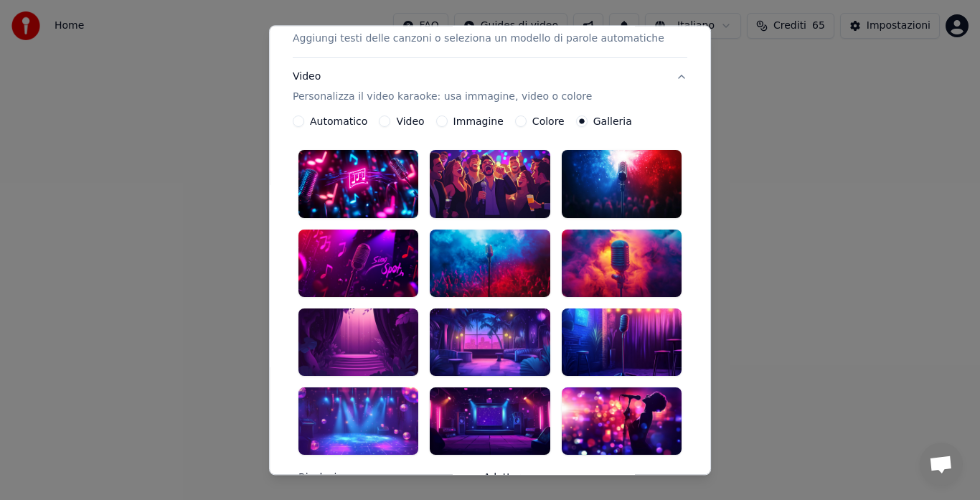
click at [599, 314] on div at bounding box center [622, 341] width 120 height 67
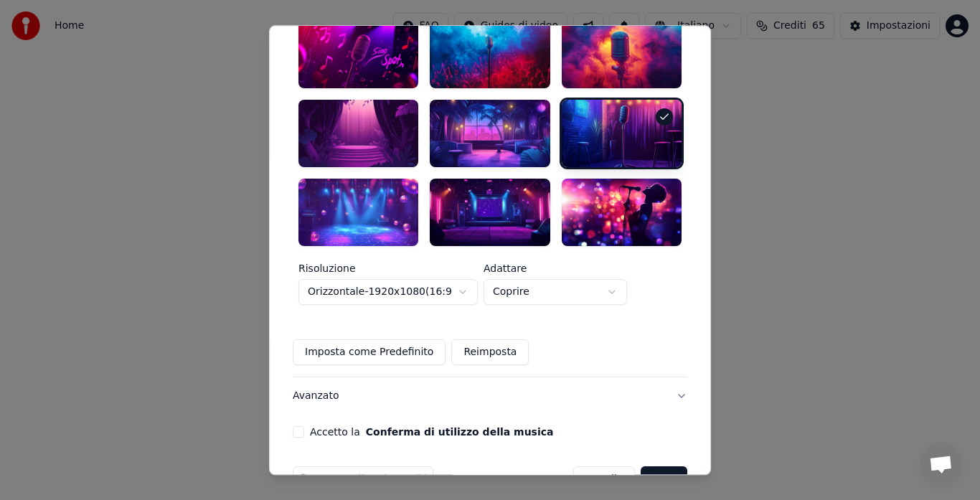
scroll to position [430, 0]
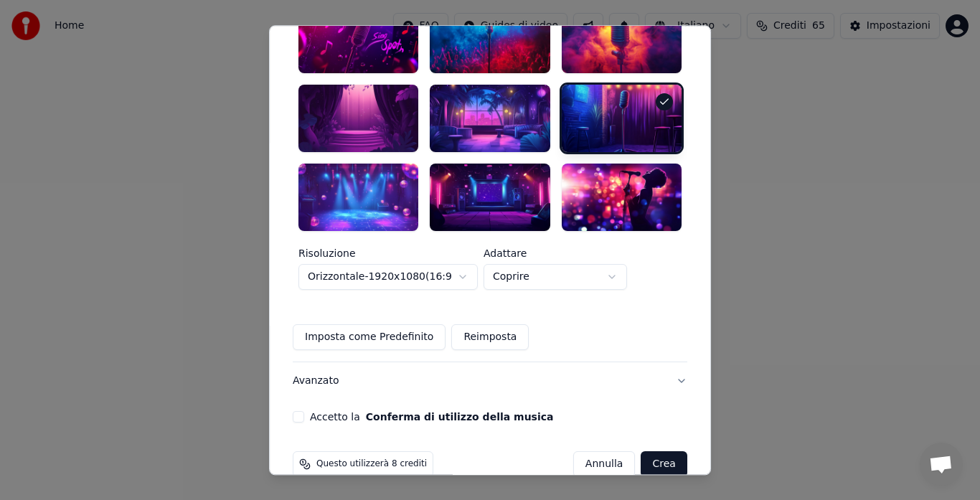
click at [304, 411] on button "Accetto la Conferma di utilizzo della musica" at bounding box center [298, 416] width 11 height 11
click at [641, 451] on button "Crea" at bounding box center [664, 464] width 46 height 26
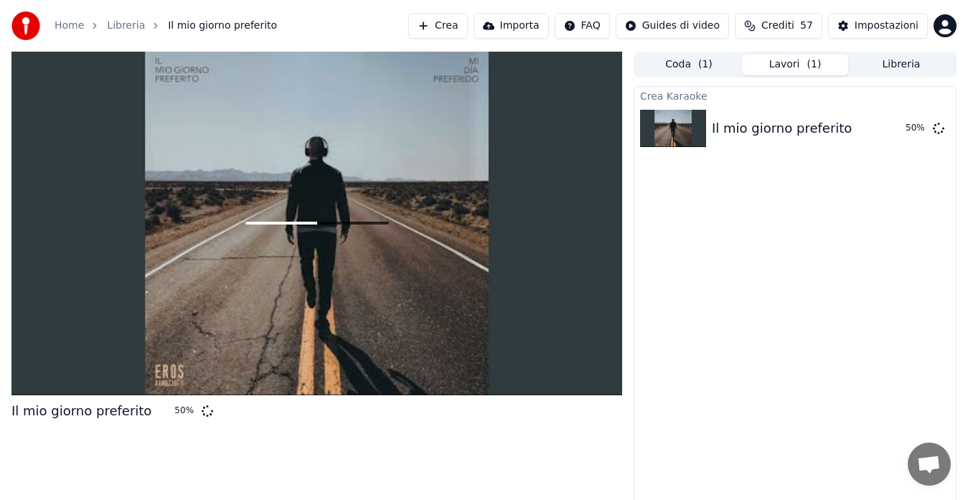
click at [448, 25] on button "Crea" at bounding box center [437, 26] width 59 height 26
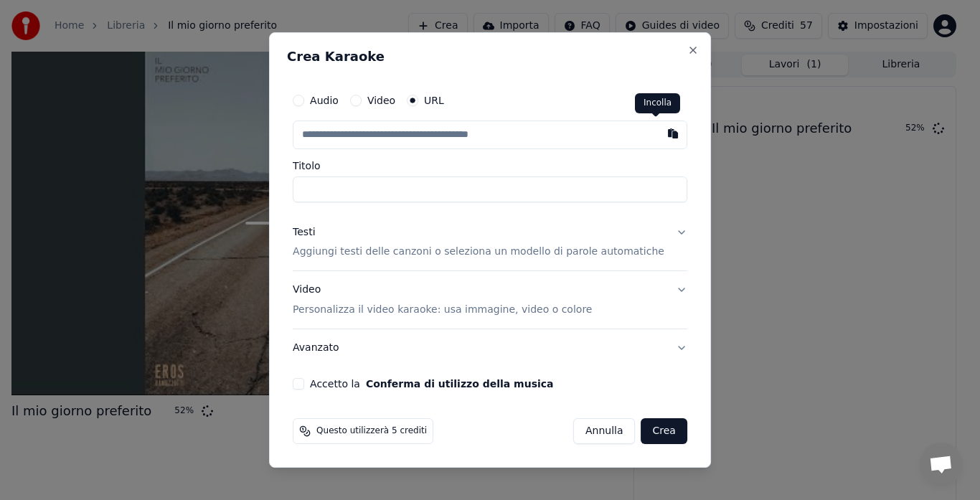
click at [661, 135] on button "button" at bounding box center [672, 133] width 29 height 26
type input "**********"
click at [488, 241] on div "Testi Aggiungi testi delle canzoni o seleziona un modello di parole automatiche" at bounding box center [479, 242] width 372 height 34
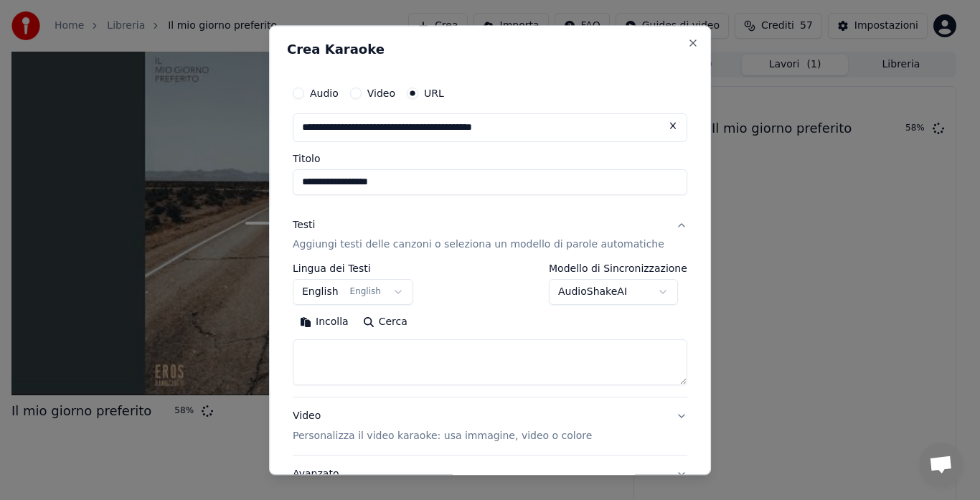
click at [331, 296] on button "English English" at bounding box center [353, 293] width 120 height 26
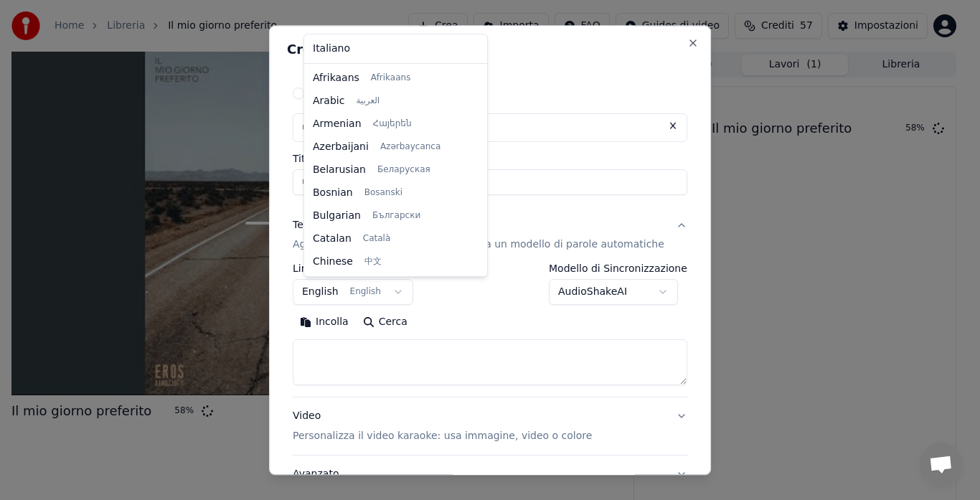
scroll to position [115, 0]
select select "**"
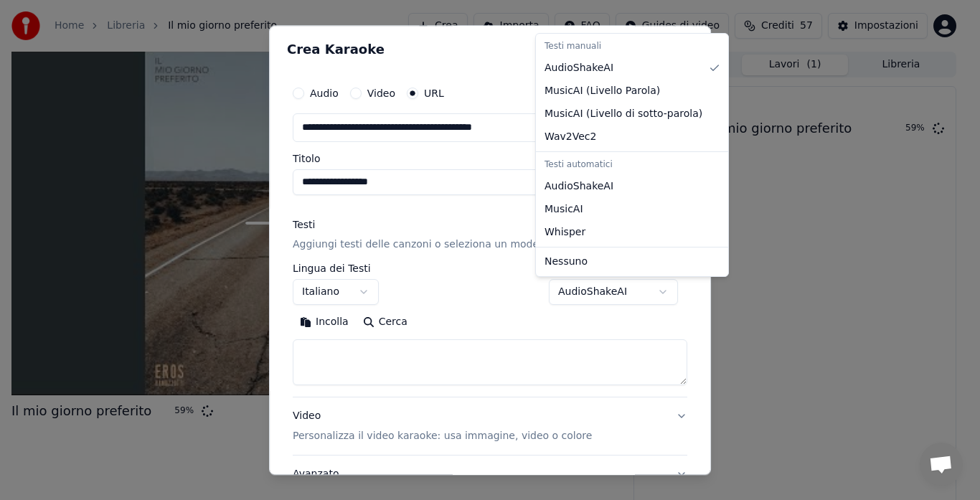
click at [587, 292] on body "**********" at bounding box center [484, 250] width 968 height 500
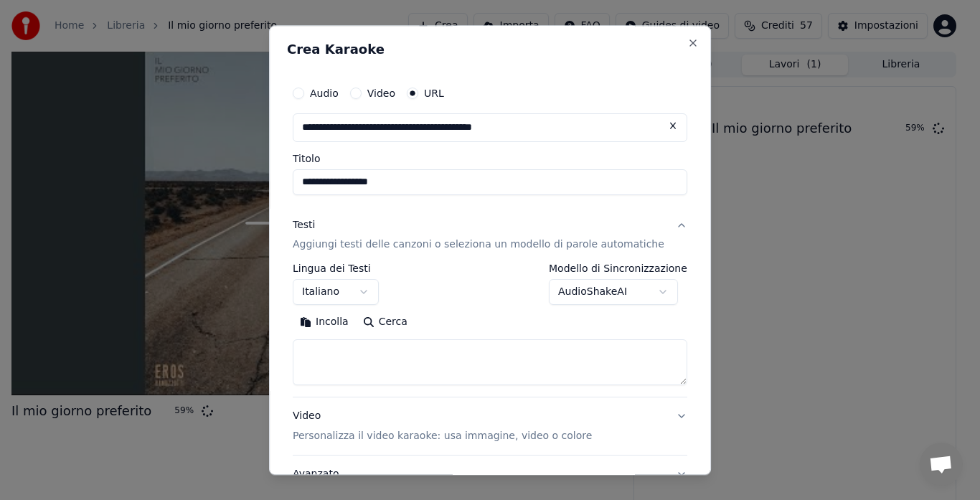
click at [587, 292] on body "**********" at bounding box center [484, 250] width 968 height 500
click at [325, 318] on button "Incolla" at bounding box center [324, 322] width 63 height 23
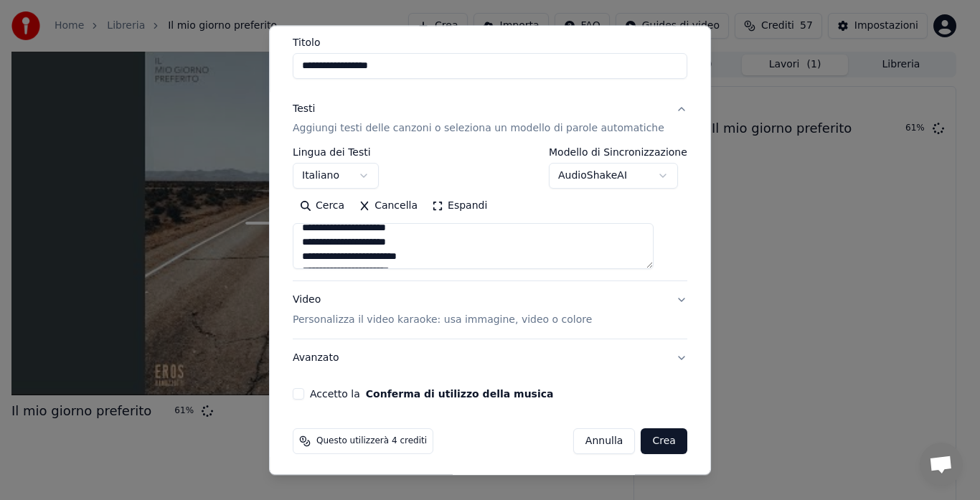
scroll to position [119, 0]
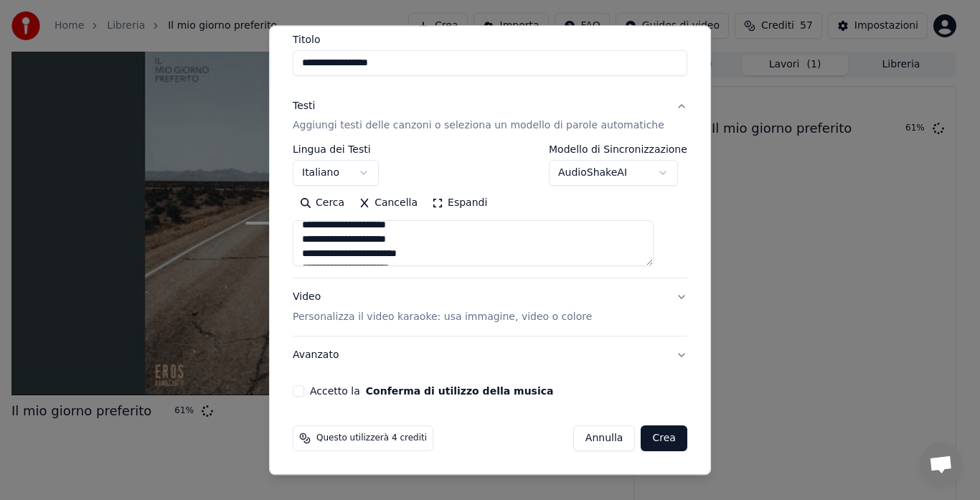
click at [495, 317] on p "Personalizza il video karaoke: usa immagine, video o colore" at bounding box center [442, 318] width 299 height 14
type textarea "**********"
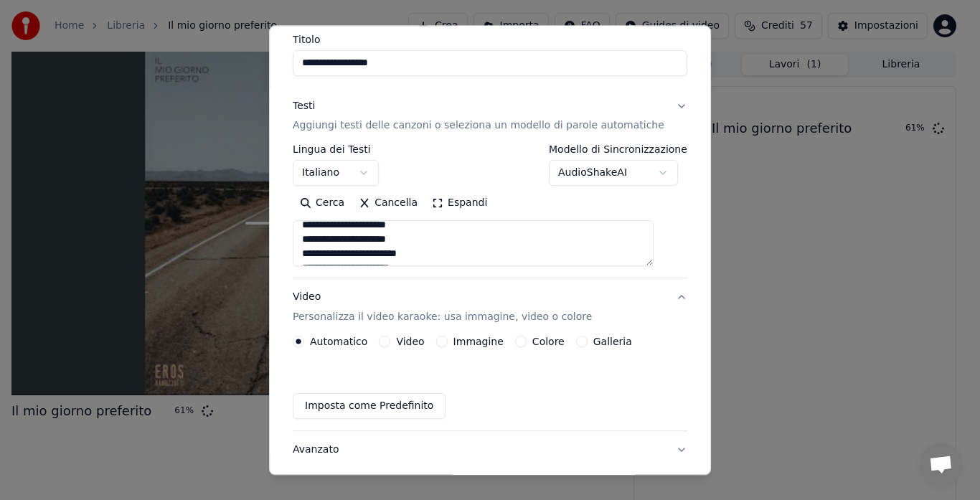
scroll to position [81, 0]
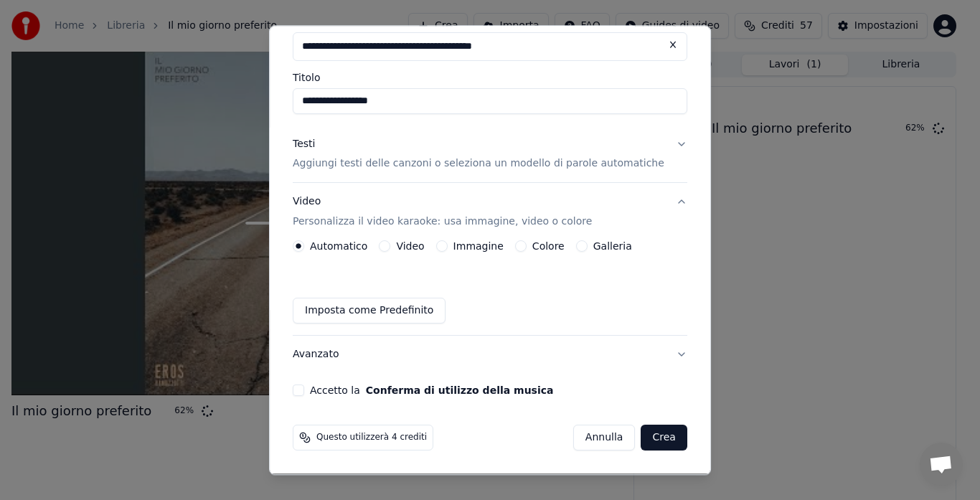
click at [578, 245] on button "Galleria" at bounding box center [581, 246] width 11 height 11
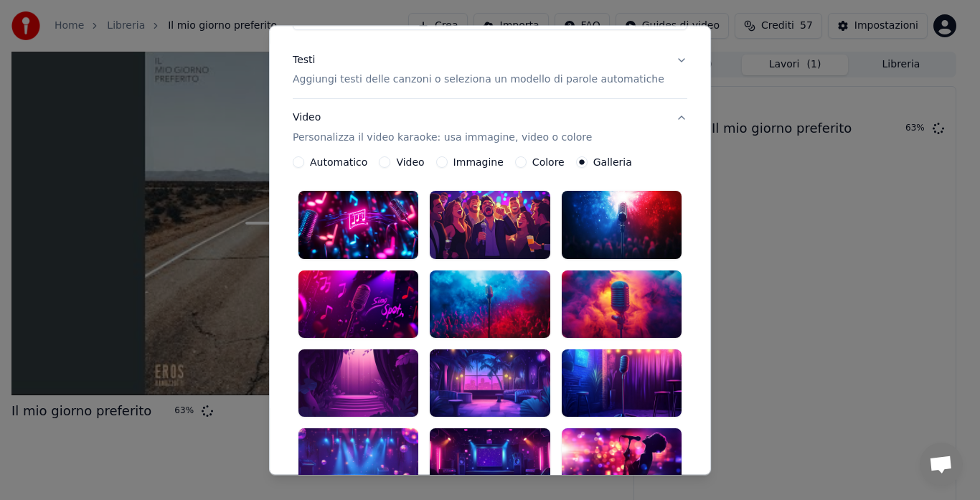
scroll to position [193, 0]
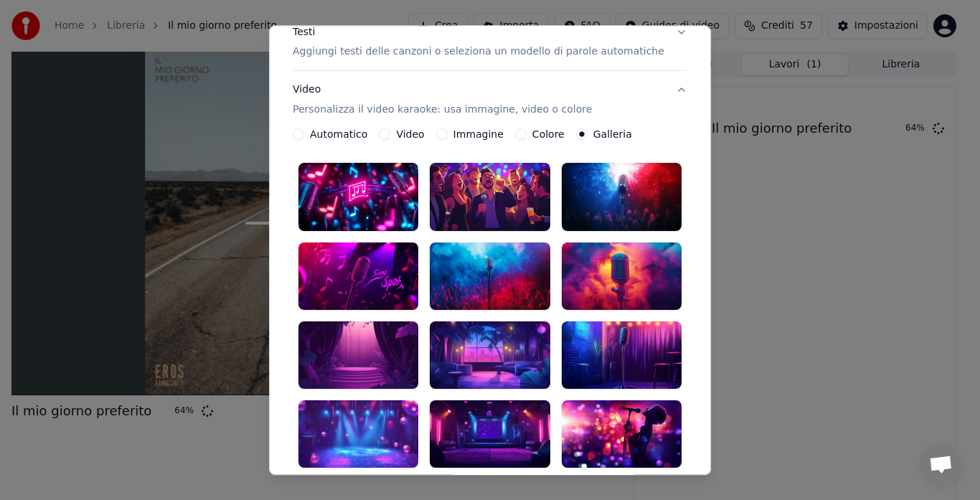
click at [478, 188] on div at bounding box center [490, 197] width 120 height 67
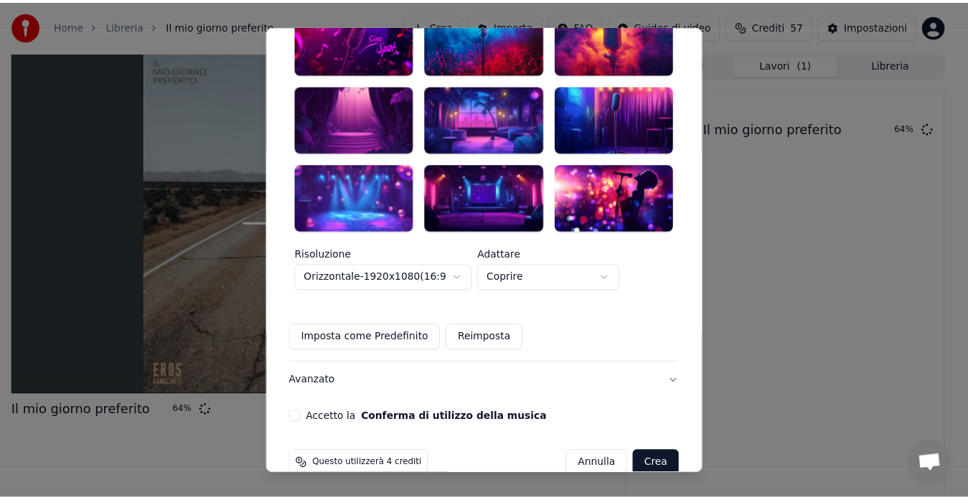
scroll to position [430, 0]
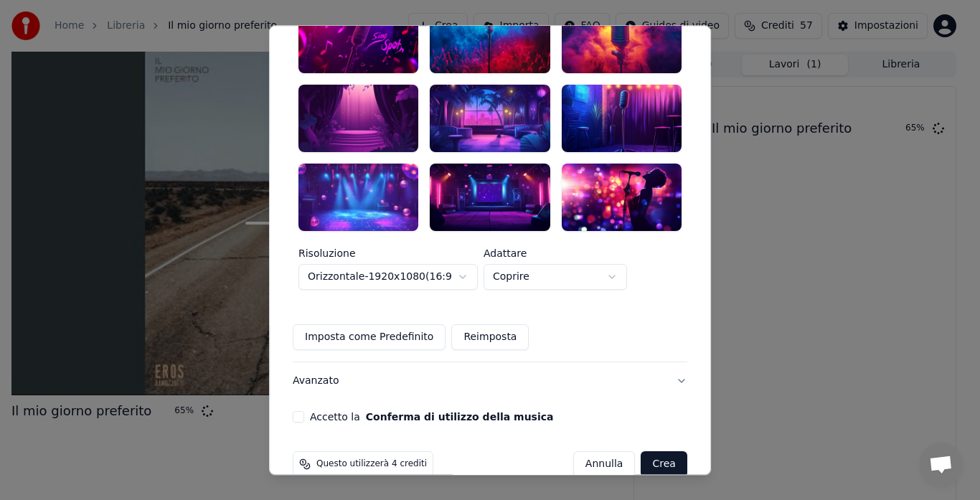
click at [304, 411] on button "Accetto la Conferma di utilizzo della musica" at bounding box center [298, 416] width 11 height 11
click at [641, 451] on button "Crea" at bounding box center [664, 464] width 46 height 26
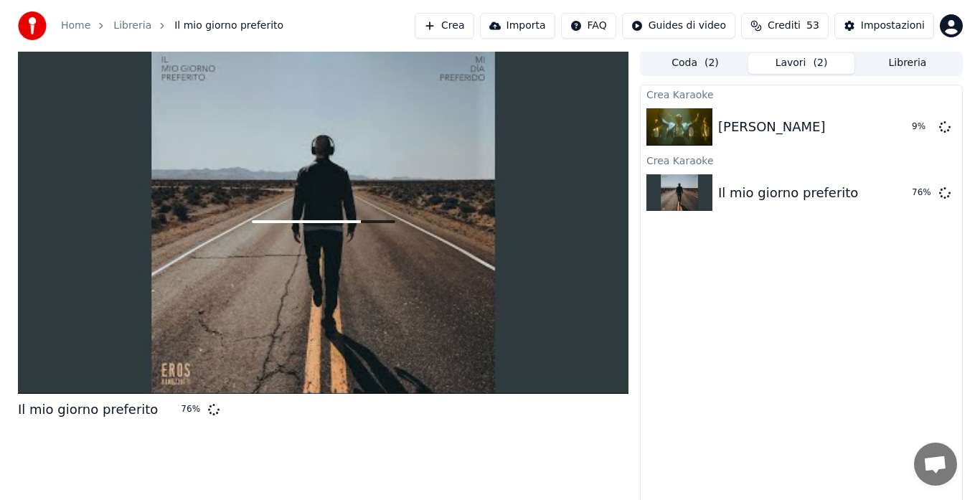
scroll to position [0, 0]
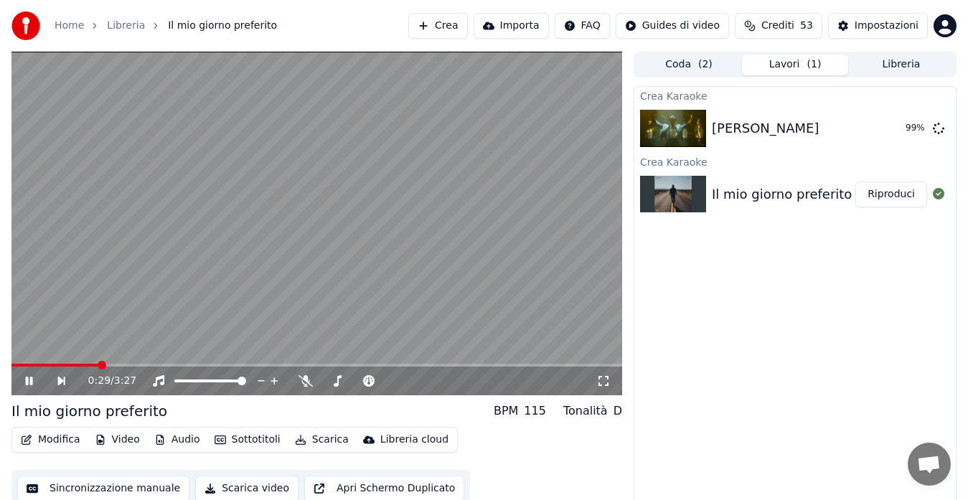
click at [35, 440] on button "Modifica" at bounding box center [50, 440] width 71 height 20
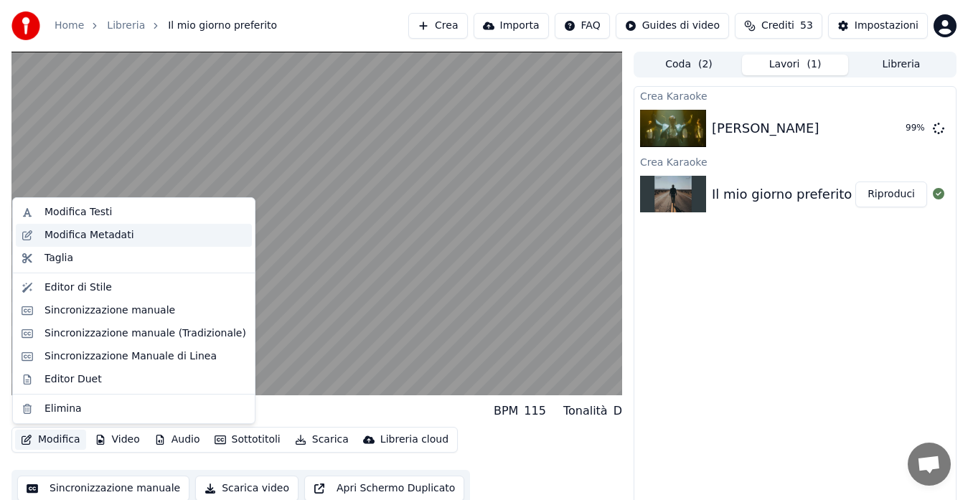
click at [71, 224] on div "Modifica Metadati" at bounding box center [134, 235] width 236 height 23
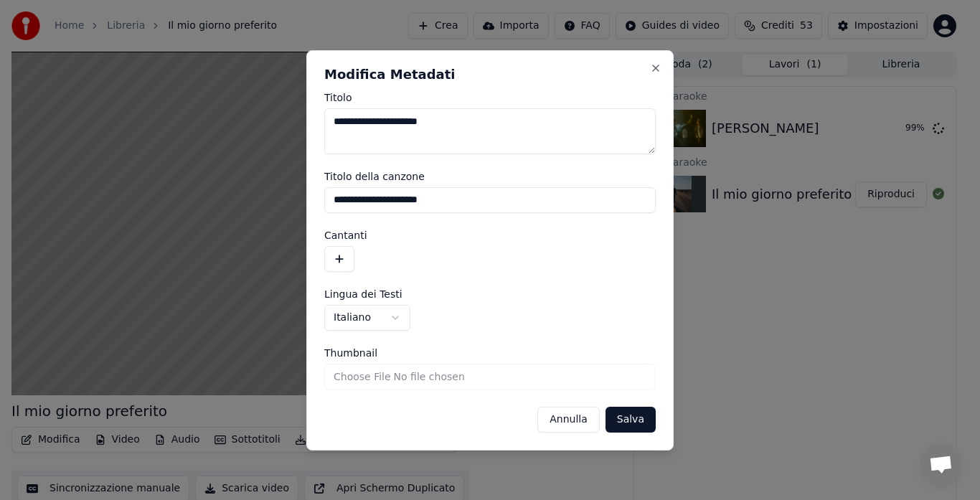
click at [342, 261] on button "button" at bounding box center [339, 259] width 30 height 26
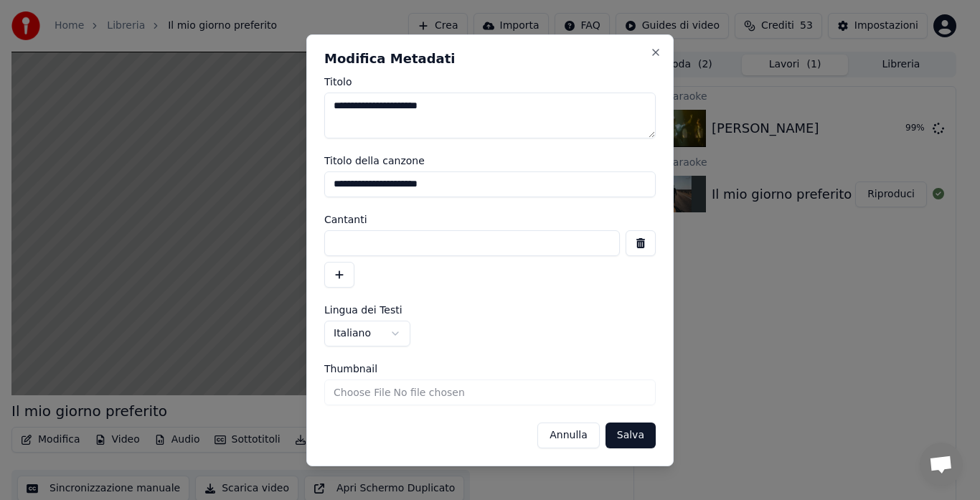
click at [354, 241] on input at bounding box center [471, 243] width 295 height 26
type input "**********"
click at [336, 278] on button "button" at bounding box center [339, 275] width 30 height 26
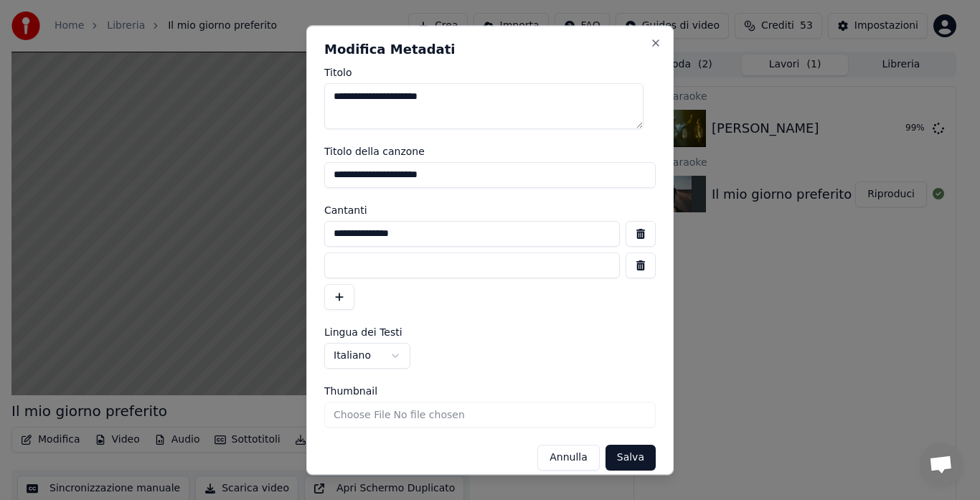
click at [346, 273] on input at bounding box center [471, 265] width 295 height 26
type input "**********"
click at [613, 453] on button "Salva" at bounding box center [630, 458] width 50 height 26
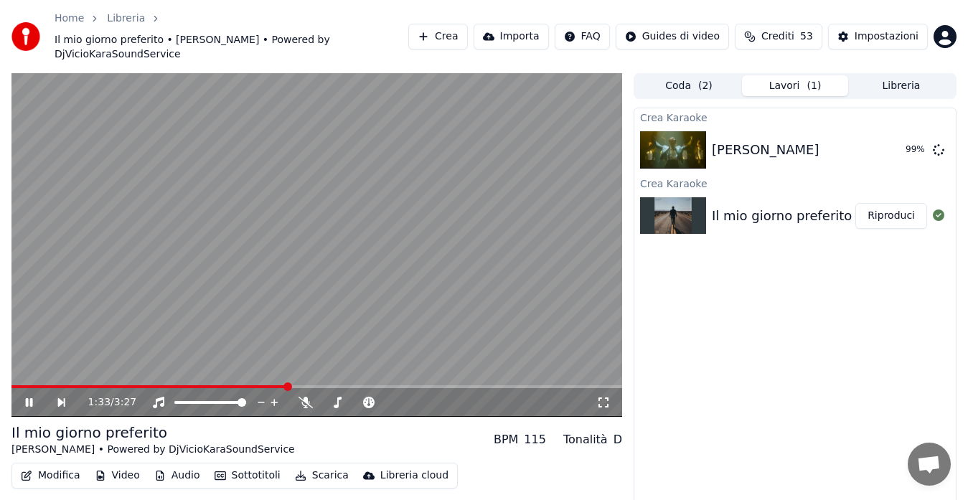
click at [57, 466] on button "Modifica" at bounding box center [50, 475] width 71 height 20
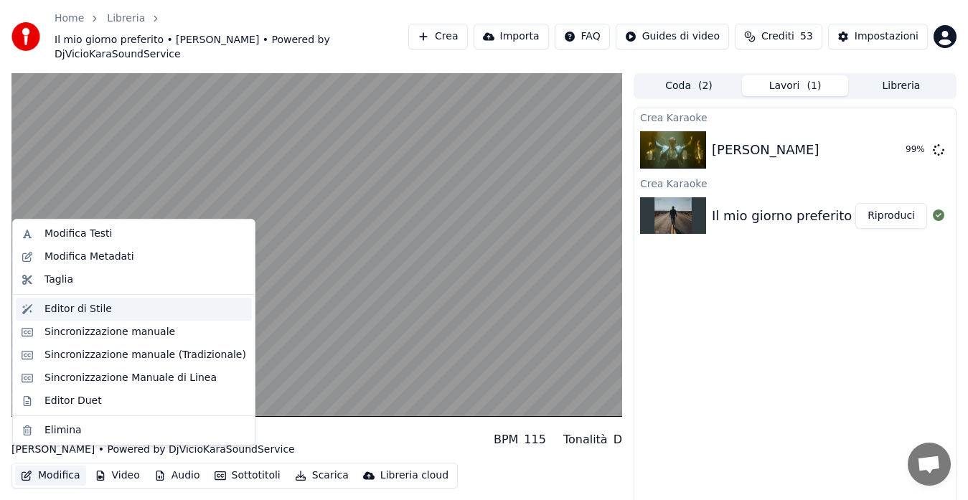
click at [70, 302] on div "Editor di Stile" at bounding box center [77, 309] width 67 height 14
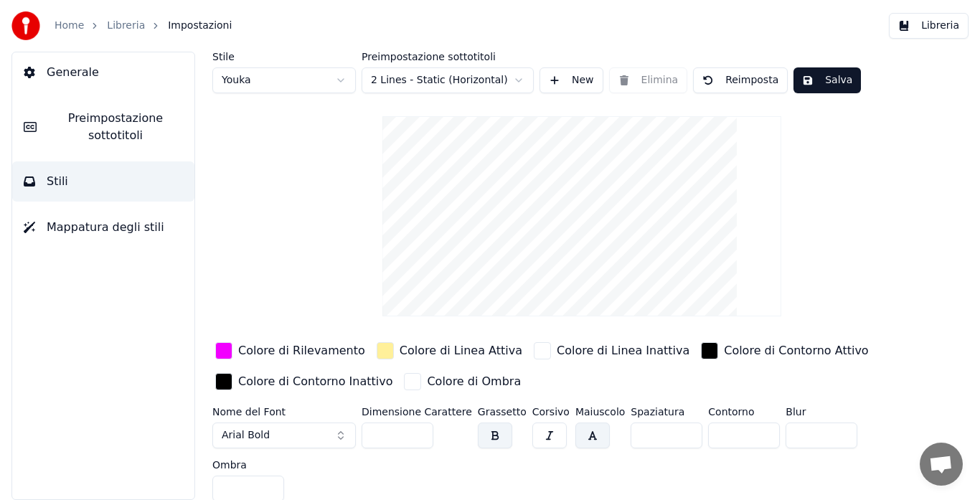
click at [222, 355] on div "button" at bounding box center [223, 350] width 17 height 17
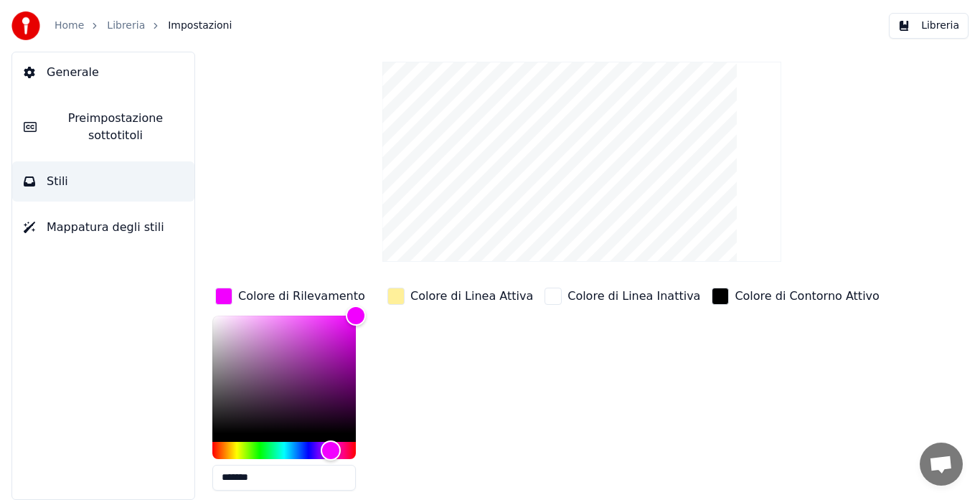
scroll to position [56, 0]
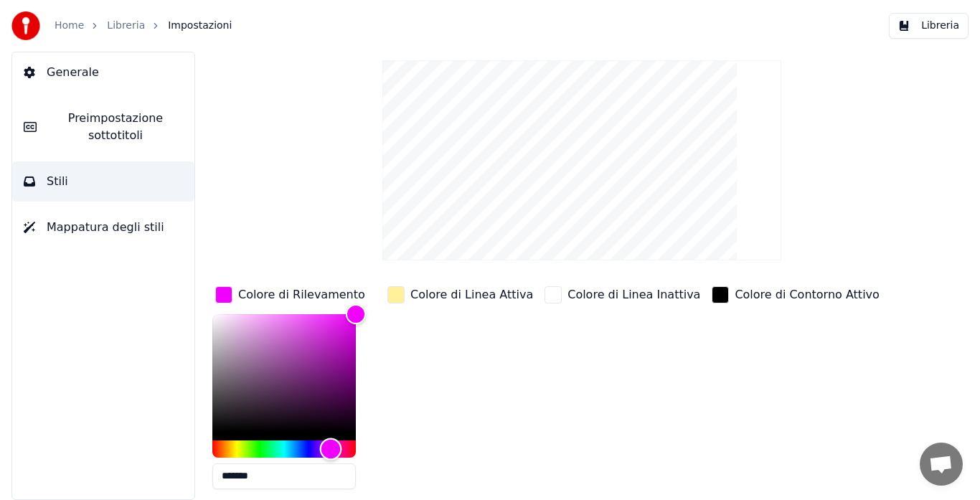
click at [306, 448] on div "Hue" at bounding box center [283, 448] width 143 height 17
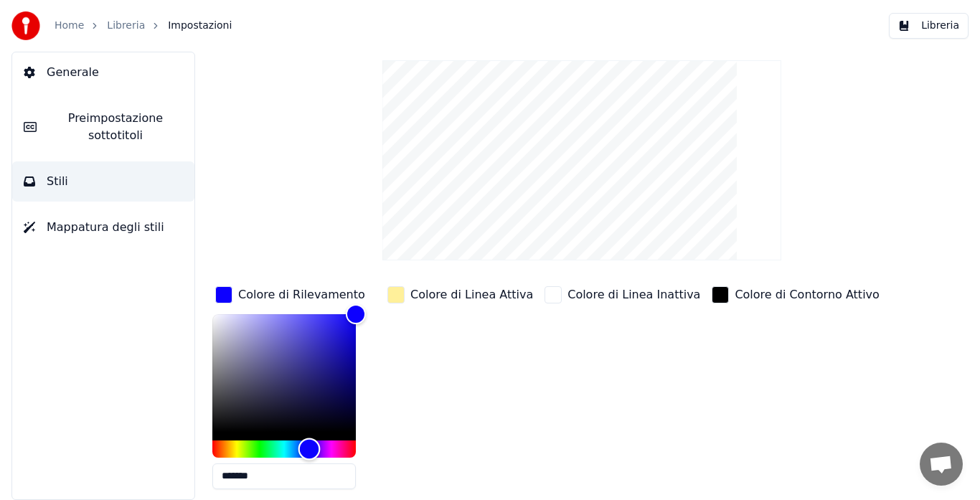
click at [309, 446] on div "Hue" at bounding box center [309, 448] width 22 height 22
type input "*******"
drag, startPoint x: 359, startPoint y: 308, endPoint x: 350, endPoint y: 321, distance: 16.1
click at [350, 321] on div "Color" at bounding box center [350, 322] width 22 height 22
click at [464, 366] on div "Colore di Linea Attiva" at bounding box center [459, 391] width 151 height 217
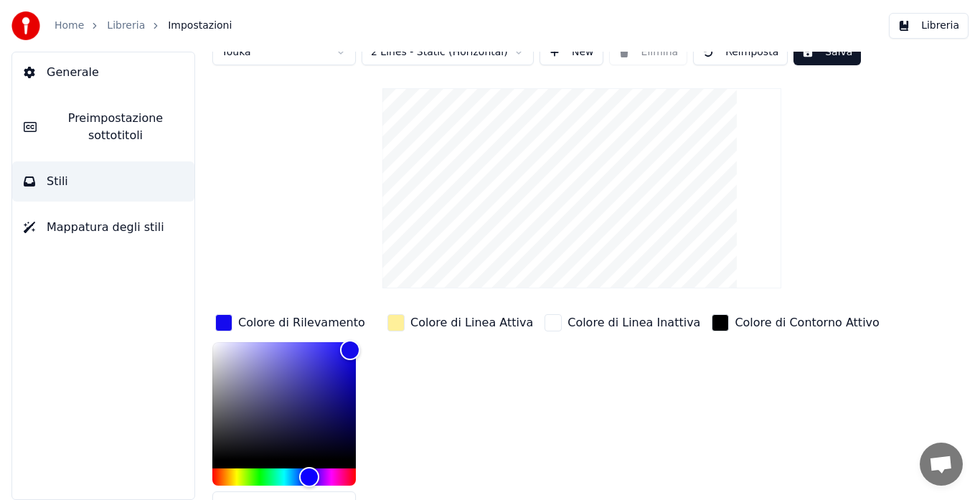
scroll to position [0, 0]
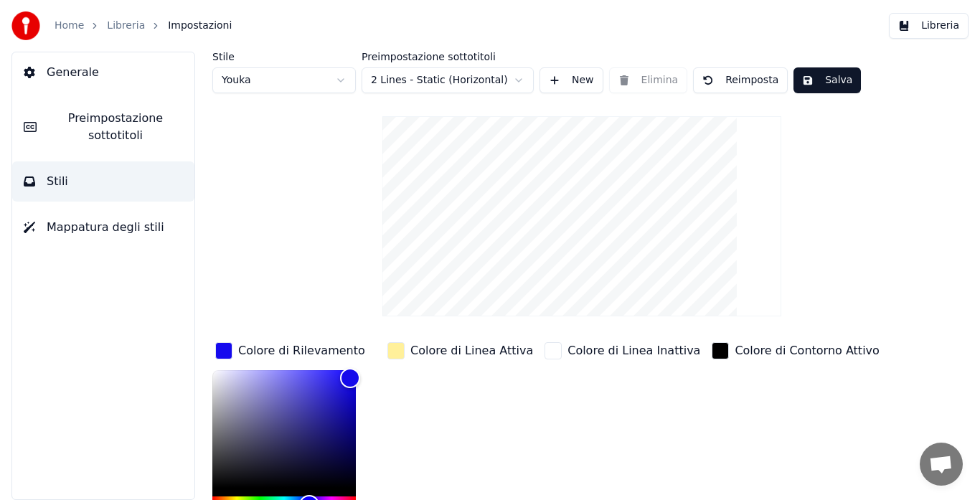
click at [76, 232] on span "Mappatura degli stili" at bounding box center [106, 227] width 118 height 17
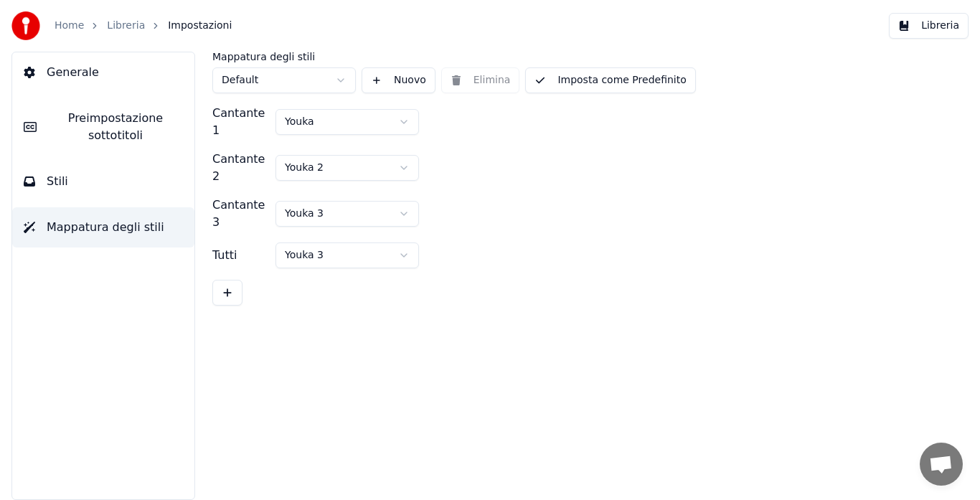
click at [597, 85] on button "Imposta come Predefinito" at bounding box center [610, 80] width 170 height 26
click at [72, 23] on link "Home" at bounding box center [69, 26] width 29 height 14
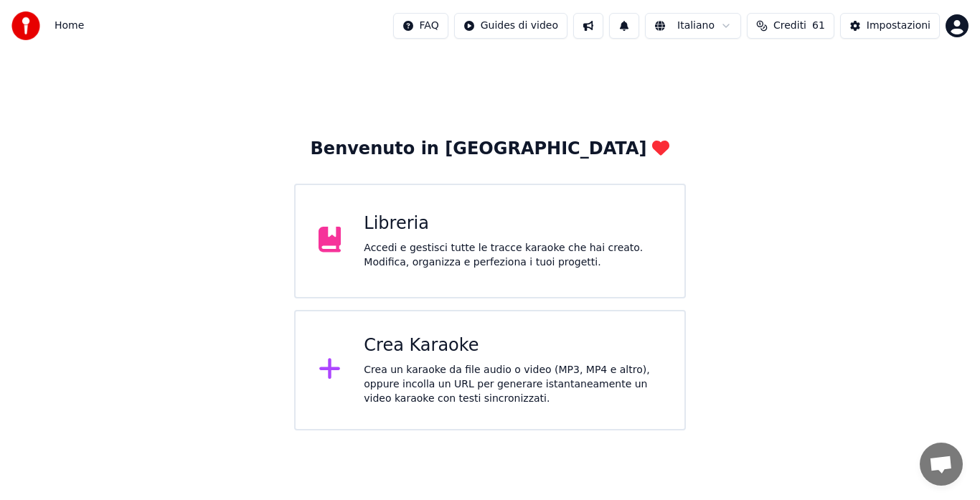
click at [954, 26] on html "Home FAQ Guides di video Italiano Crediti 61 Impostazioni Benvenuto in Youka Li…" at bounding box center [490, 215] width 980 height 430
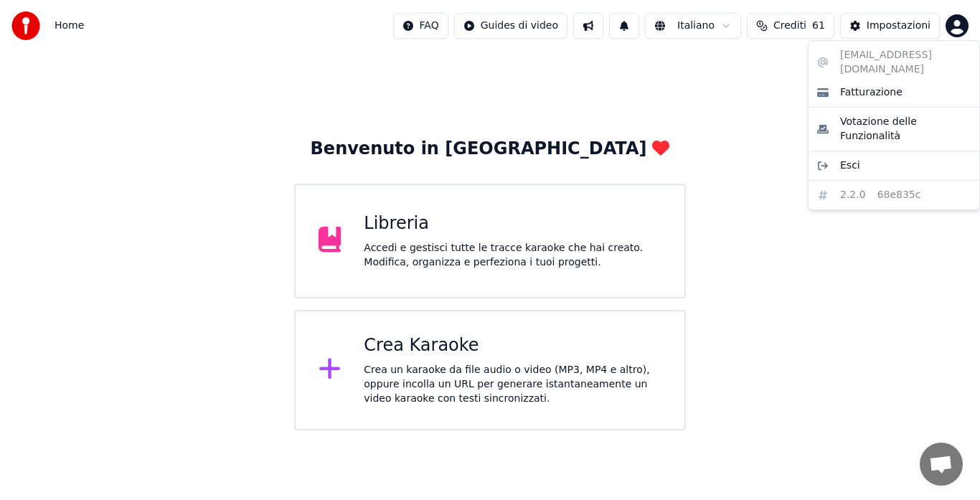
click at [748, 97] on html "Home FAQ Guides di video Italiano Crediti 61 Impostazioni Benvenuto in Youka Li…" at bounding box center [490, 215] width 980 height 430
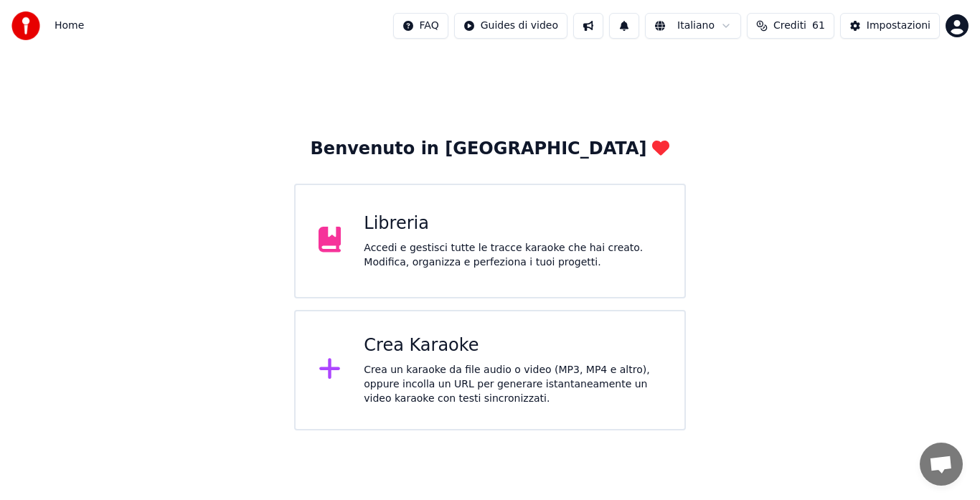
click at [430, 247] on div "Accedi e gestisci tutte le tracce karaoke che hai creato. Modifica, organizza e…" at bounding box center [513, 255] width 298 height 29
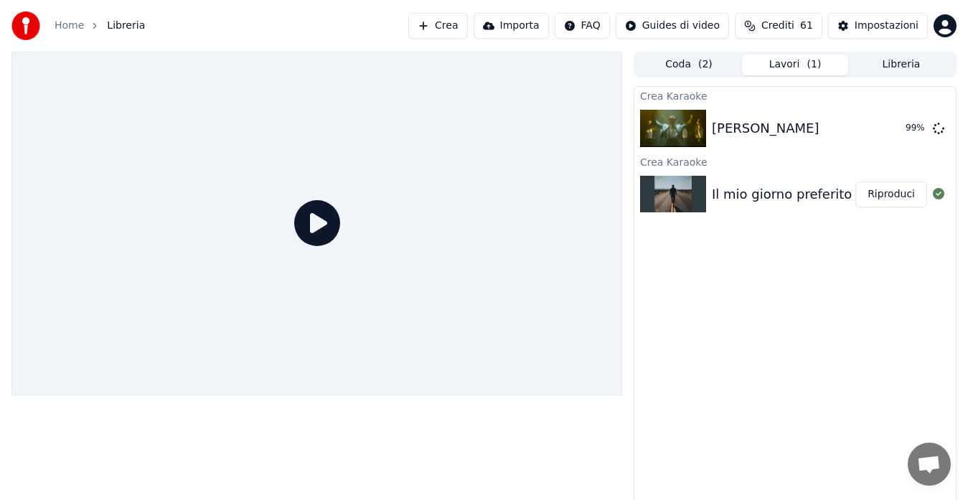
click at [876, 197] on button "Riproduci" at bounding box center [891, 194] width 72 height 26
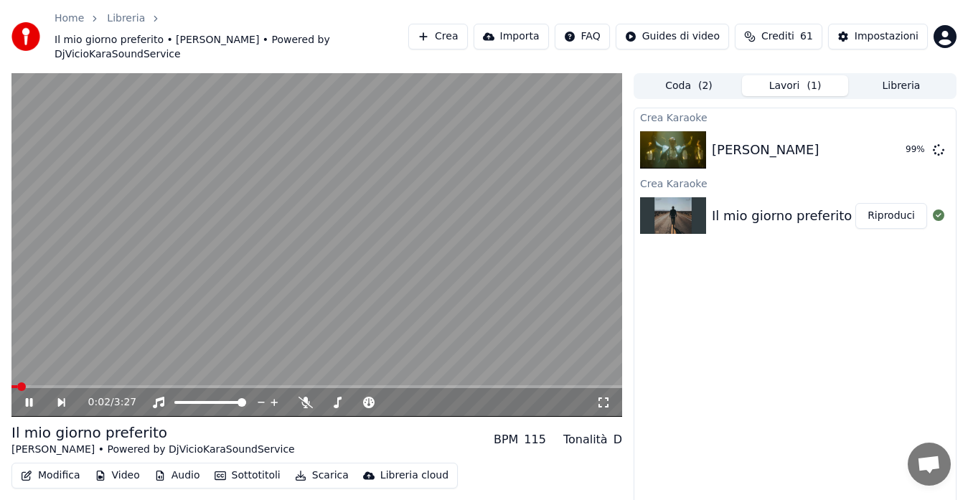
click at [17, 385] on span at bounding box center [14, 386] width 6 height 3
click at [11, 382] on span at bounding box center [15, 386] width 9 height 9
click at [114, 364] on video at bounding box center [316, 245] width 610 height 344
click at [113, 385] on span at bounding box center [316, 386] width 610 height 3
click at [26, 397] on icon at bounding box center [29, 402] width 9 height 10
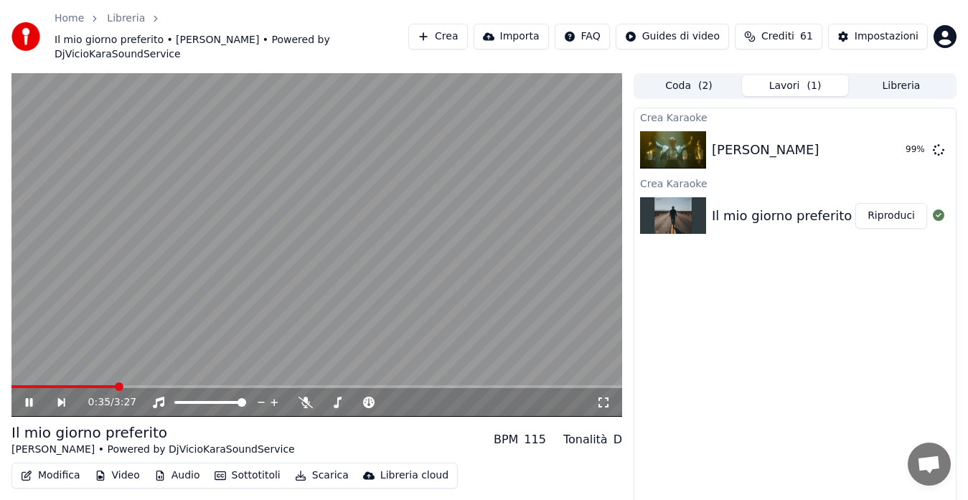
click at [32, 465] on button "Modifica" at bounding box center [50, 475] width 71 height 20
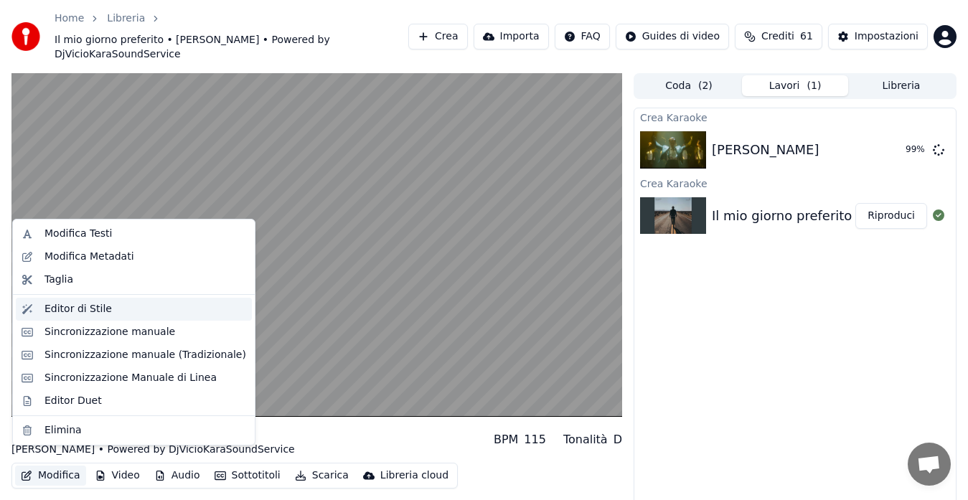
click at [105, 308] on div "Editor di Stile" at bounding box center [145, 309] width 202 height 14
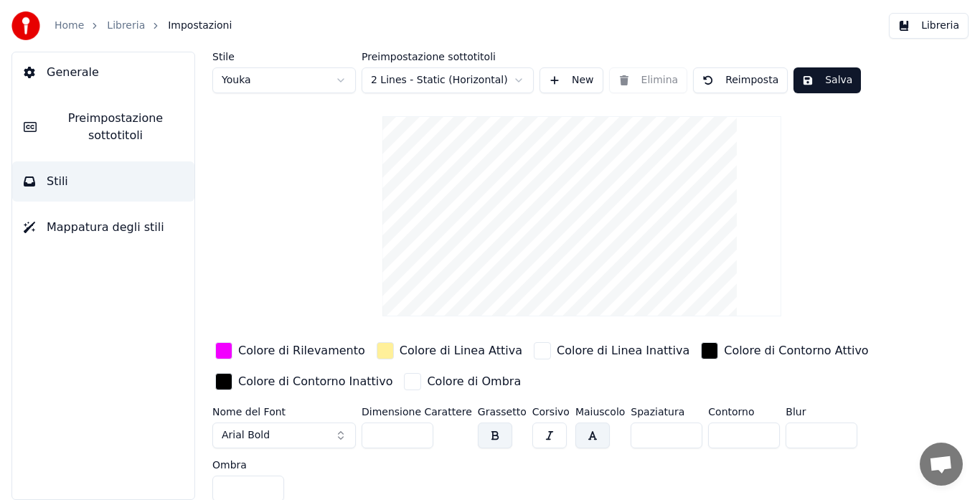
click at [221, 349] on div "button" at bounding box center [223, 350] width 17 height 17
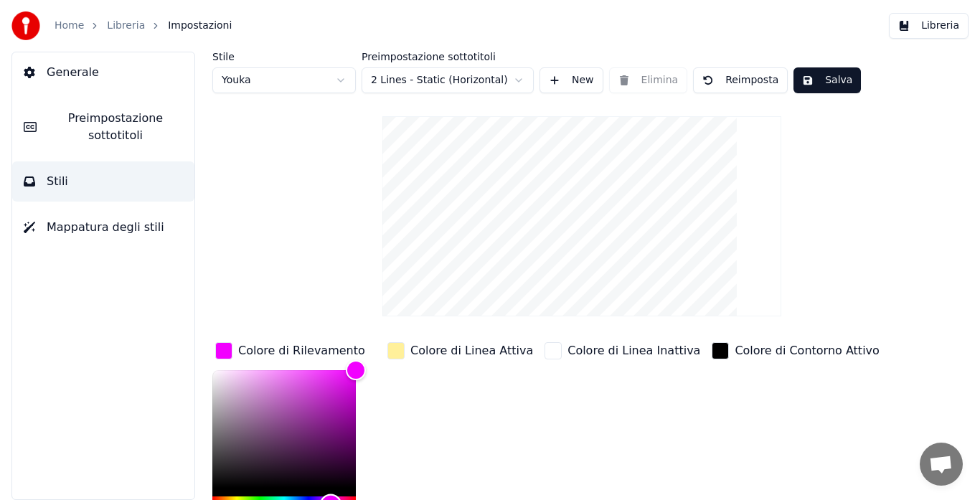
type input "*******"
click at [305, 497] on div "Hue" at bounding box center [283, 504] width 143 height 17
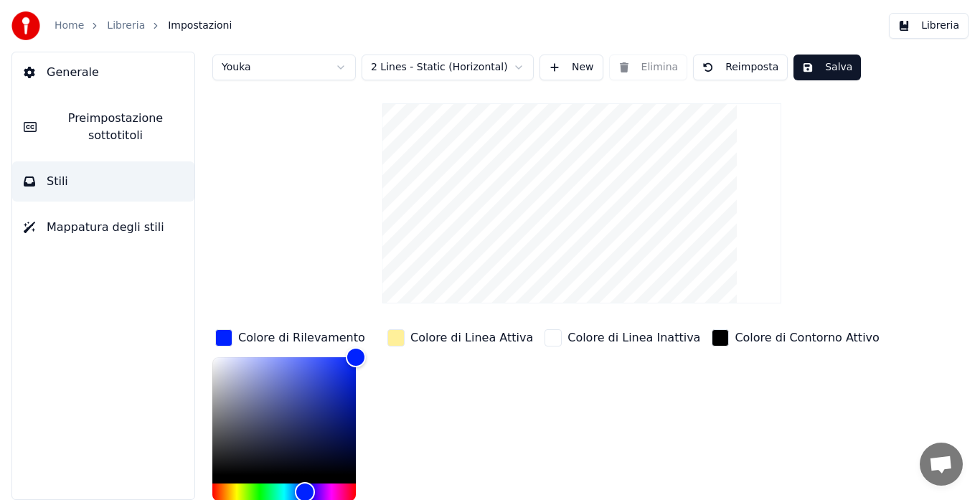
click at [803, 61] on button "Salva" at bounding box center [826, 68] width 67 height 26
click at [932, 27] on button "Libreria" at bounding box center [929, 26] width 80 height 26
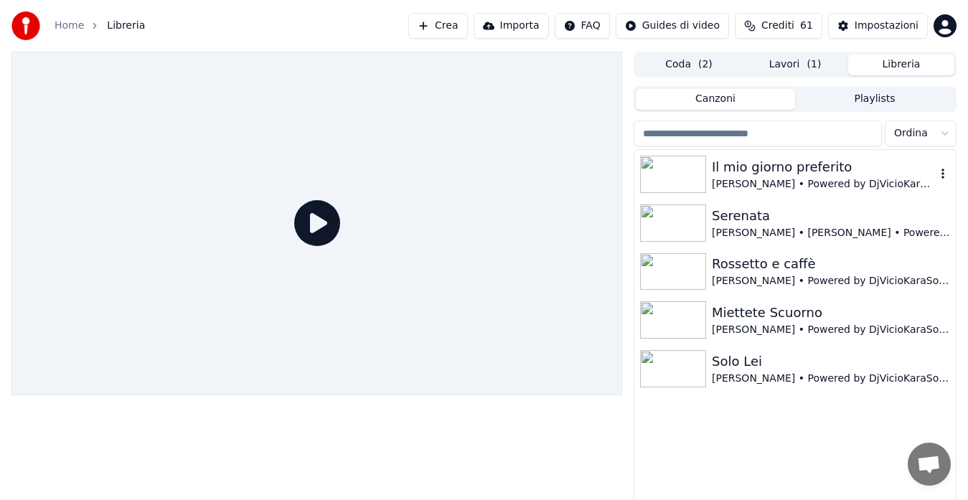
click at [677, 170] on img at bounding box center [673, 174] width 66 height 37
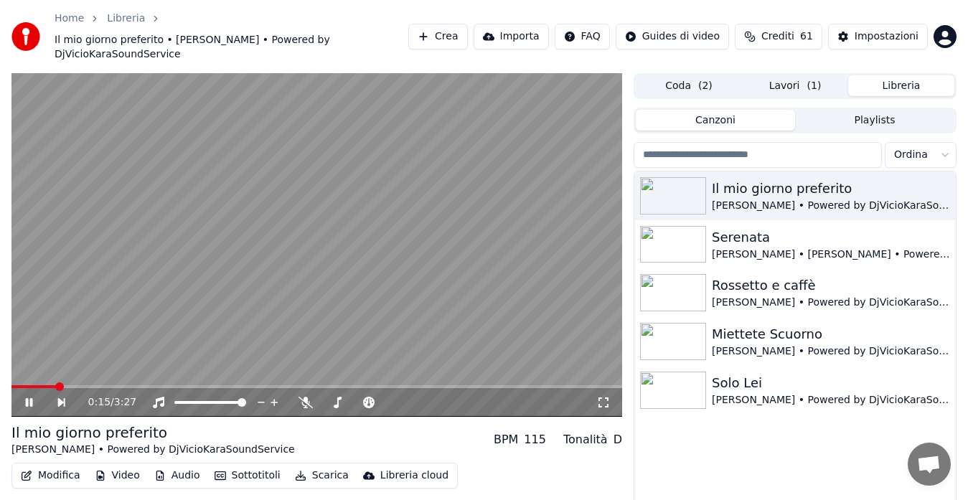
click at [57, 385] on span at bounding box center [316, 386] width 610 height 3
click at [95, 369] on video at bounding box center [316, 245] width 610 height 344
click at [30, 395] on div "0:15 / 3:27" at bounding box center [316, 402] width 599 height 14
click at [24, 397] on icon at bounding box center [39, 402] width 32 height 11
click at [66, 465] on button "Modifica" at bounding box center [50, 475] width 71 height 20
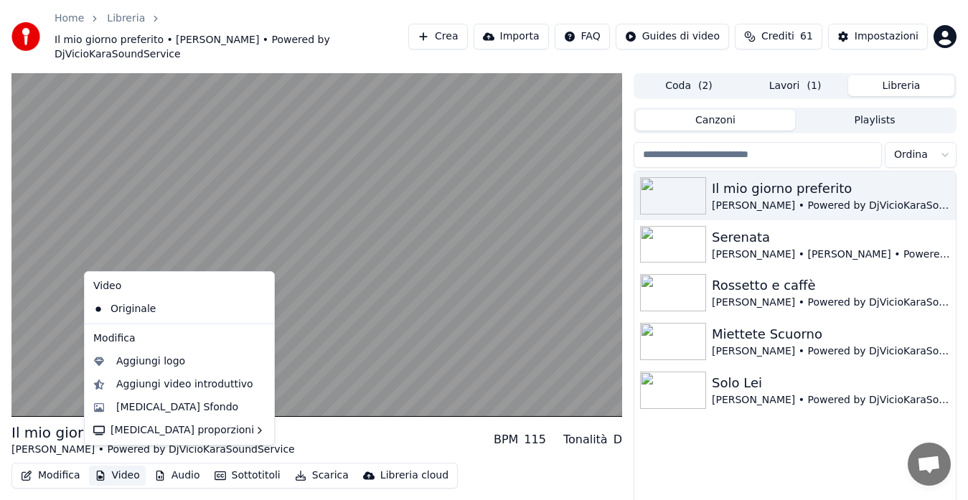
click at [109, 465] on button "Video" at bounding box center [117, 475] width 57 height 20
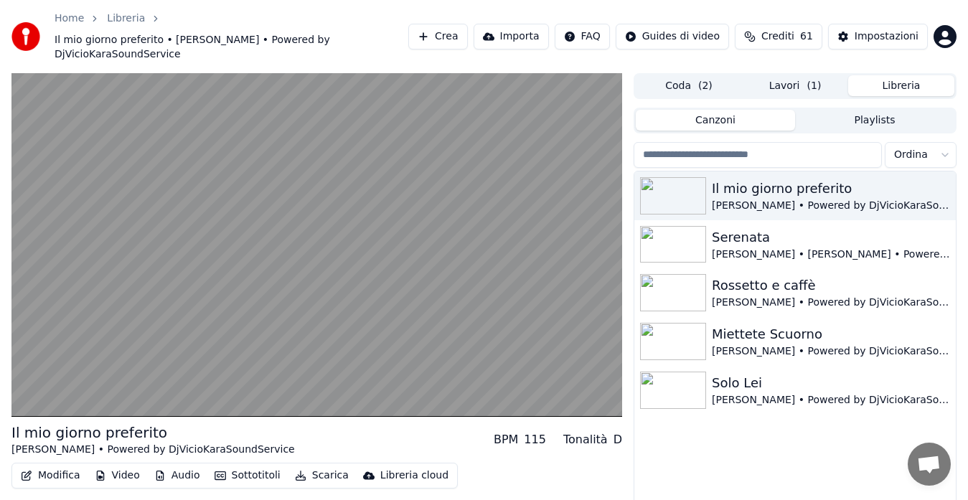
click at [109, 465] on button "Video" at bounding box center [117, 475] width 57 height 20
click at [169, 465] on button "Audio" at bounding box center [176, 475] width 57 height 20
click at [227, 465] on button "Sottotitoli" at bounding box center [247, 475] width 77 height 20
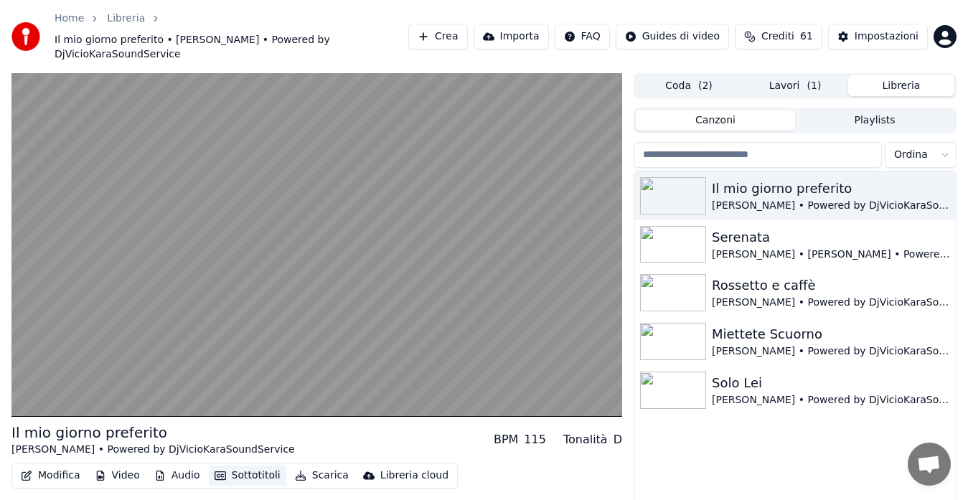
click at [227, 465] on button "Sottotitoli" at bounding box center [247, 475] width 77 height 20
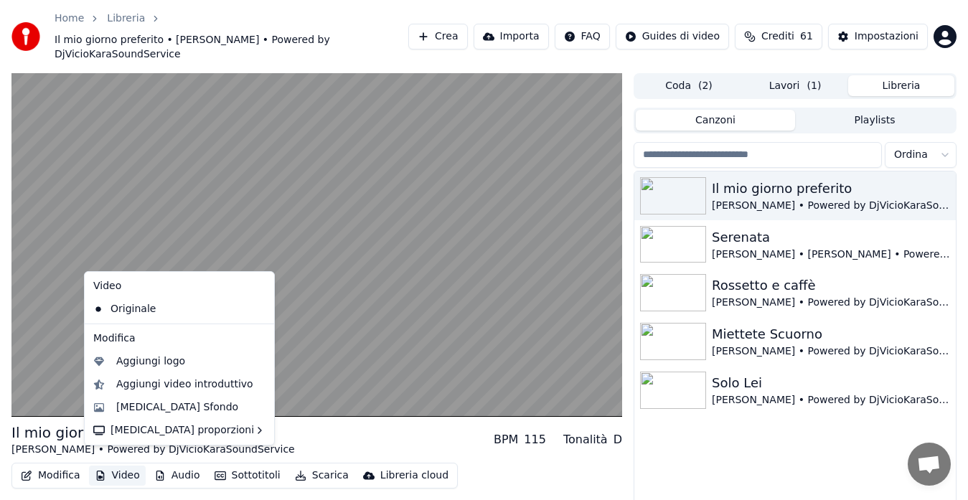
click at [119, 465] on button "Video" at bounding box center [117, 475] width 57 height 20
click at [141, 359] on div "Aggiungi logo" at bounding box center [150, 361] width 69 height 14
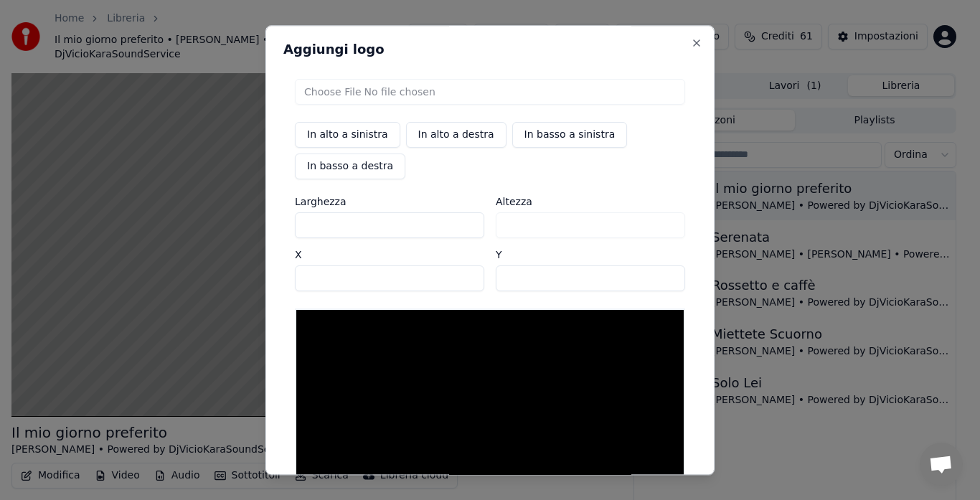
click at [394, 93] on input "file" at bounding box center [490, 92] width 390 height 26
type input "**********"
click at [367, 170] on button "In basso a destra" at bounding box center [350, 166] width 110 height 26
type input "****"
type input "***"
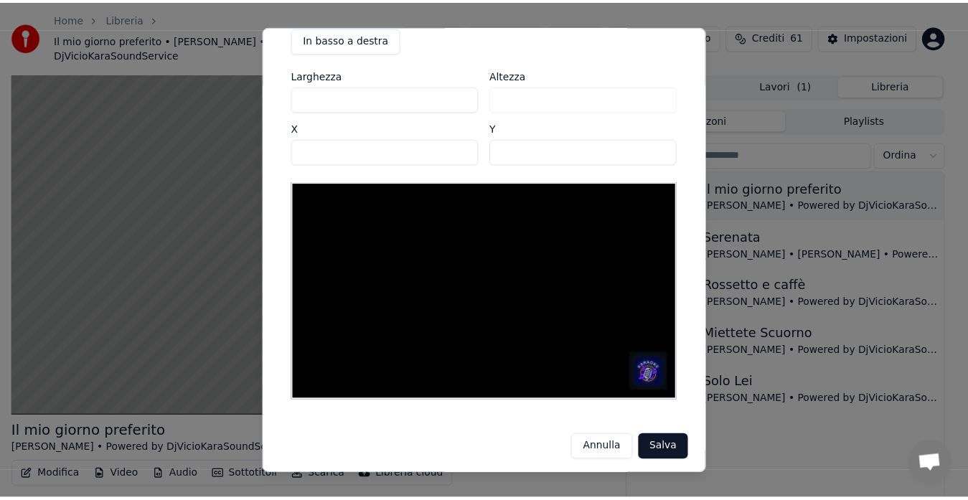
scroll to position [131, 0]
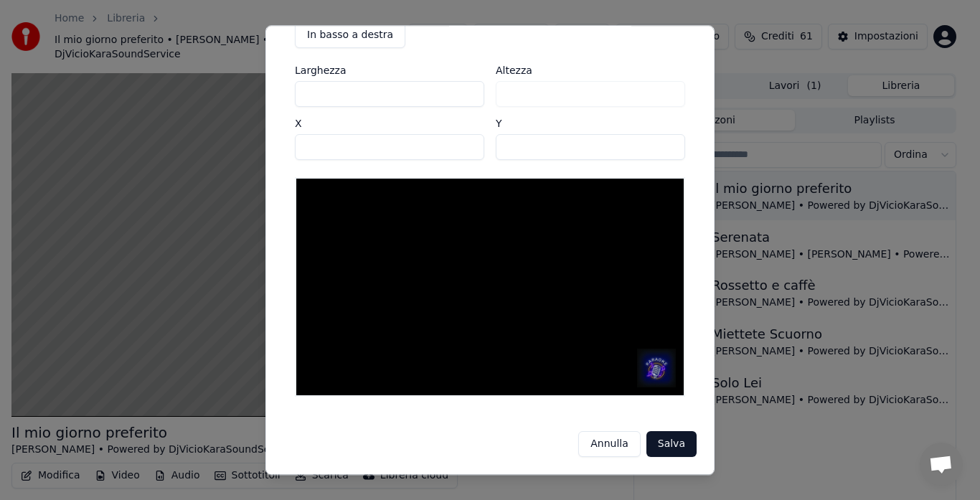
click at [646, 444] on button "Salva" at bounding box center [671, 444] width 50 height 26
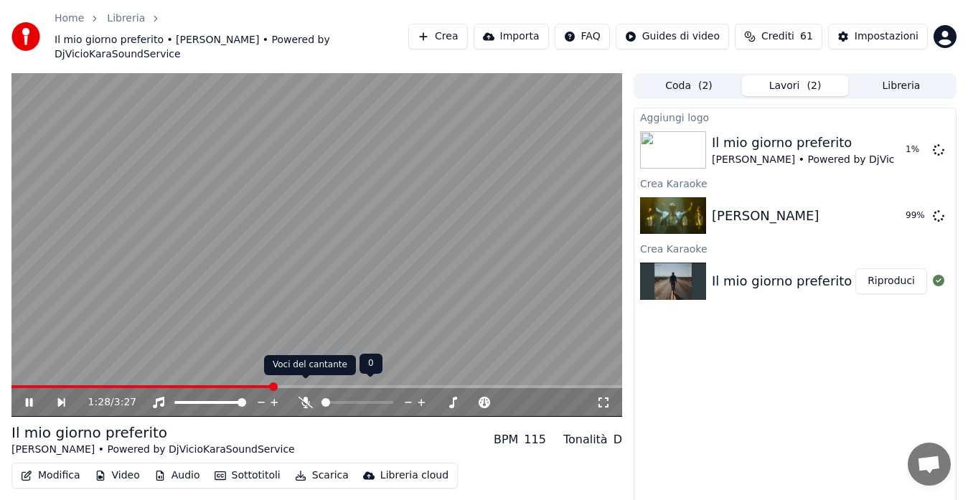
click at [309, 397] on icon at bounding box center [305, 402] width 14 height 11
click at [33, 397] on icon at bounding box center [39, 402] width 32 height 11
click at [33, 397] on icon at bounding box center [29, 402] width 9 height 10
click at [22, 368] on video at bounding box center [316, 245] width 610 height 344
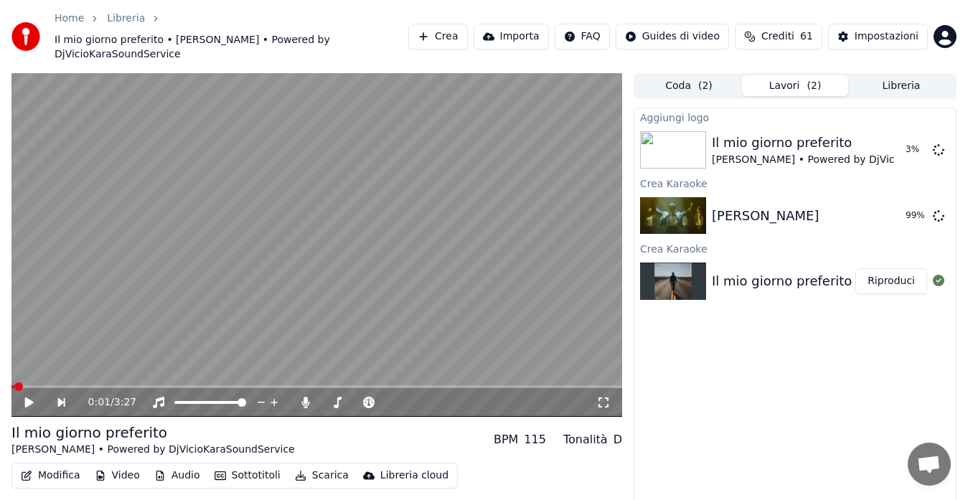
click at [14, 385] on span at bounding box center [12, 386] width 3 height 3
click at [11, 382] on span at bounding box center [15, 386] width 9 height 9
click at [29, 397] on icon at bounding box center [29, 402] width 9 height 10
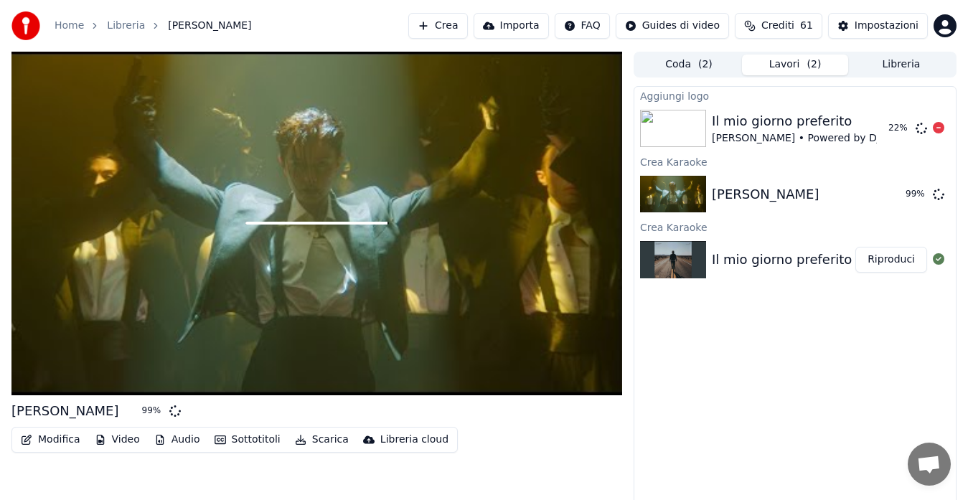
click at [691, 141] on img at bounding box center [673, 128] width 66 height 37
click at [891, 255] on button "Riproduci" at bounding box center [891, 260] width 72 height 26
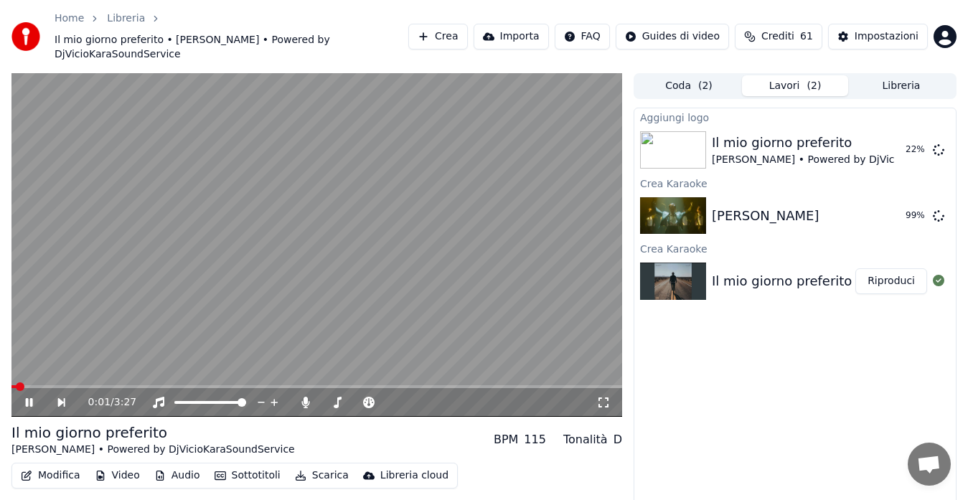
click at [41, 369] on video at bounding box center [316, 245] width 610 height 344
click at [44, 385] on span at bounding box center [316, 386] width 610 height 3
click at [31, 397] on icon at bounding box center [29, 402] width 9 height 10
click at [278, 240] on video at bounding box center [316, 245] width 610 height 344
click at [59, 465] on button "Modifica" at bounding box center [50, 475] width 71 height 20
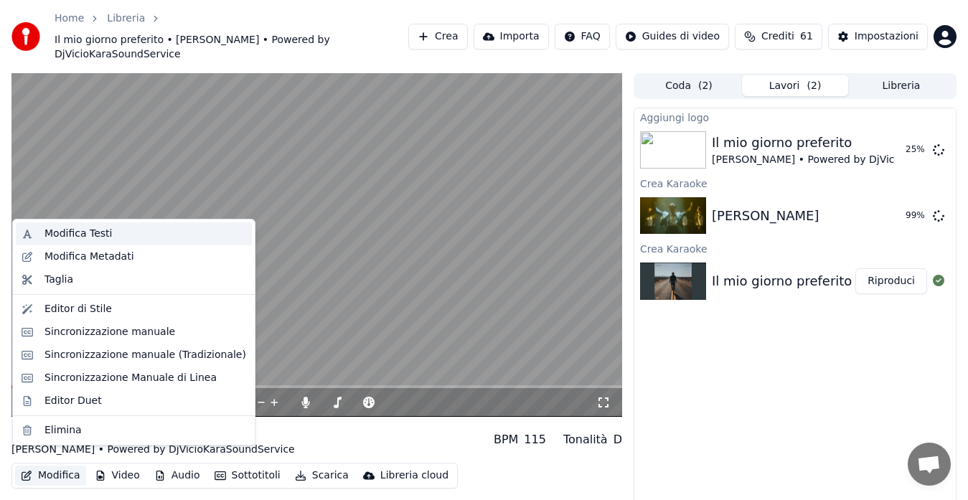
click at [82, 235] on div "Modifica Testi" at bounding box center [77, 234] width 67 height 14
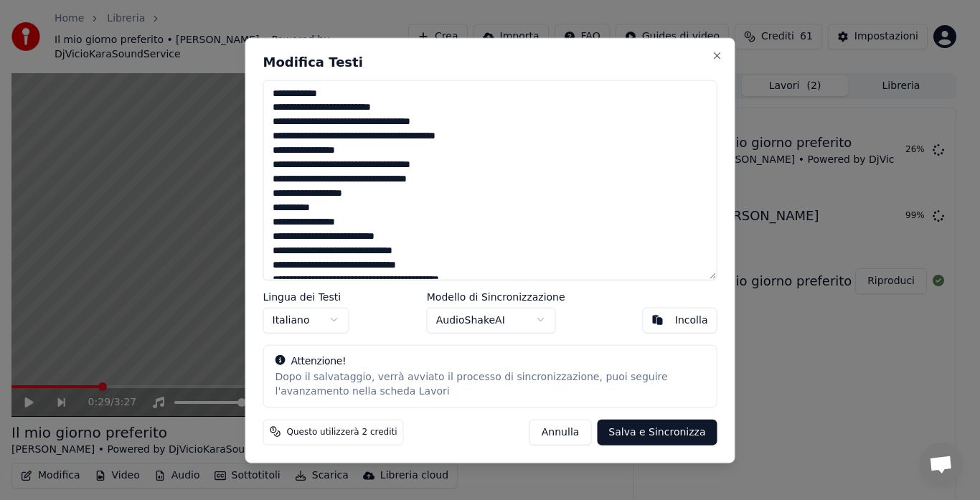
click at [339, 138] on textarea at bounding box center [490, 180] width 454 height 200
click at [335, 135] on textarea at bounding box center [490, 180] width 454 height 200
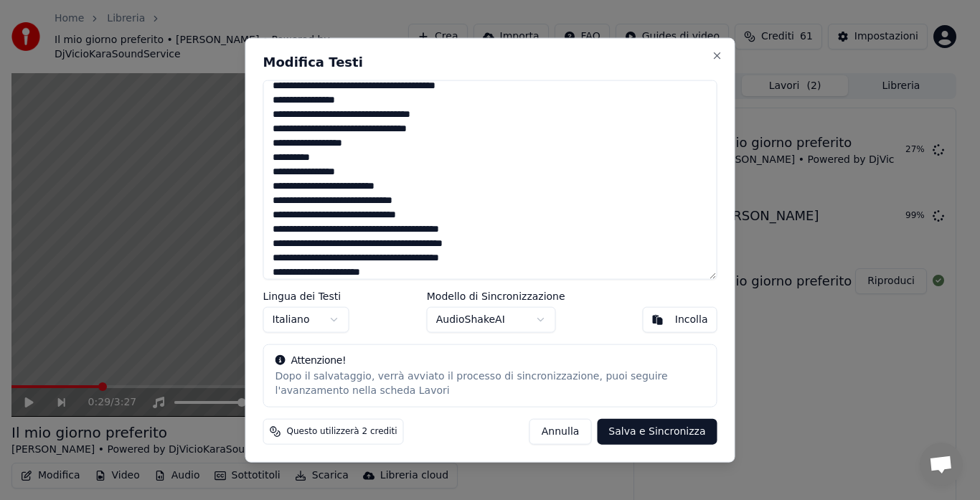
scroll to position [56, 0]
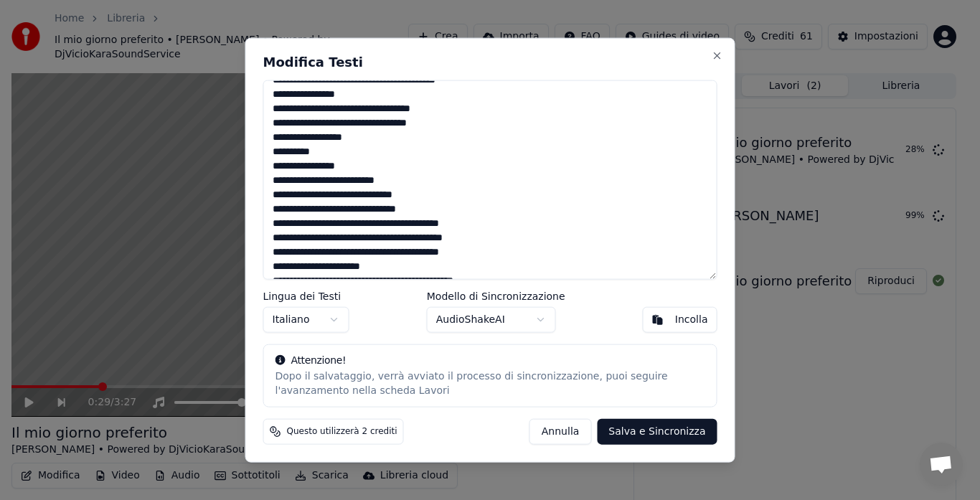
drag, startPoint x: 384, startPoint y: 224, endPoint x: 490, endPoint y: 219, distance: 105.5
click at [490, 219] on textarea at bounding box center [490, 180] width 454 height 200
drag, startPoint x: 380, startPoint y: 251, endPoint x: 486, endPoint y: 247, distance: 106.2
click at [486, 247] on textarea at bounding box center [490, 180] width 454 height 200
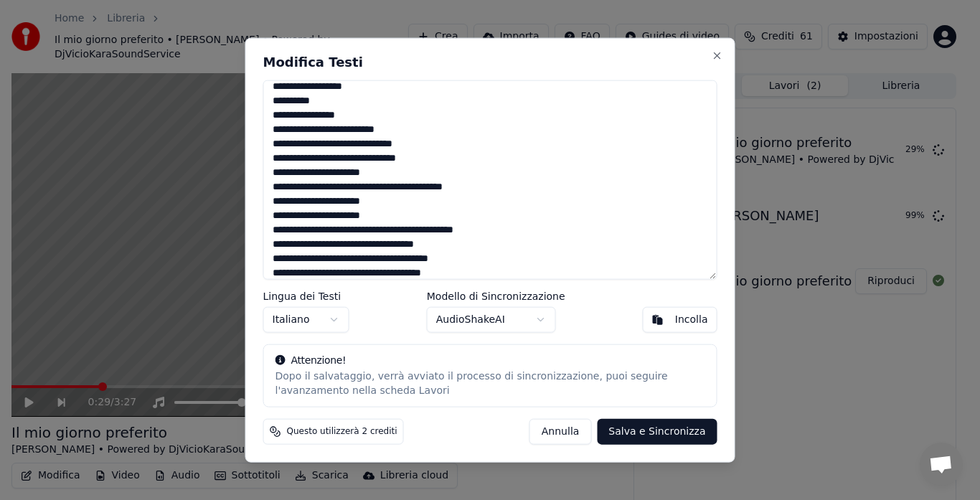
scroll to position [112, 0]
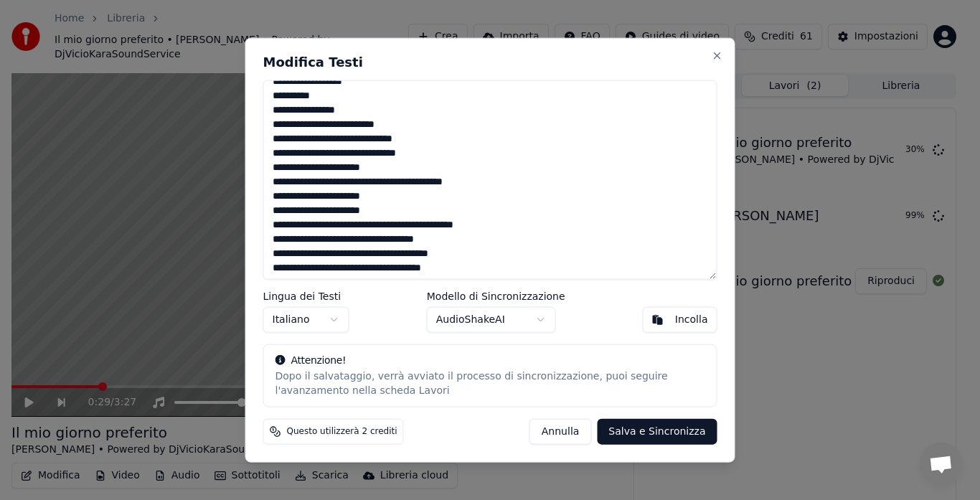
drag, startPoint x: 392, startPoint y: 227, endPoint x: 506, endPoint y: 232, distance: 114.1
click at [503, 231] on textarea at bounding box center [490, 180] width 454 height 200
click at [363, 254] on textarea at bounding box center [490, 180] width 454 height 200
drag, startPoint x: 363, startPoint y: 254, endPoint x: 477, endPoint y: 257, distance: 114.1
click at [477, 257] on textarea at bounding box center [490, 180] width 454 height 200
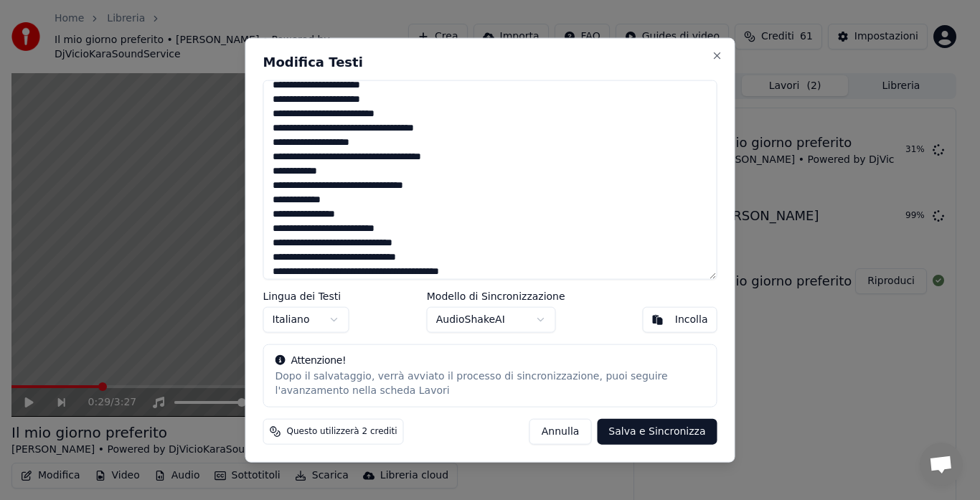
scroll to position [251, 0]
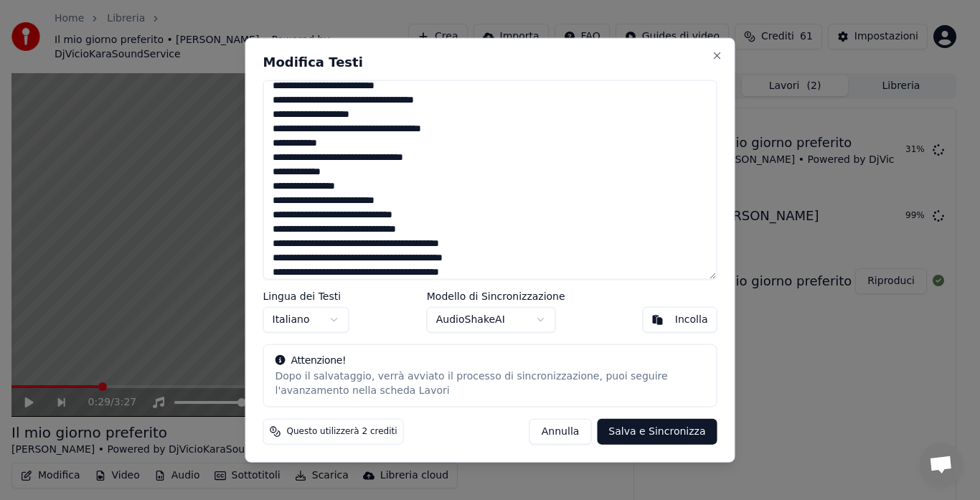
drag, startPoint x: 384, startPoint y: 242, endPoint x: 491, endPoint y: 240, distance: 107.6
click at [491, 240] on textarea at bounding box center [490, 180] width 454 height 200
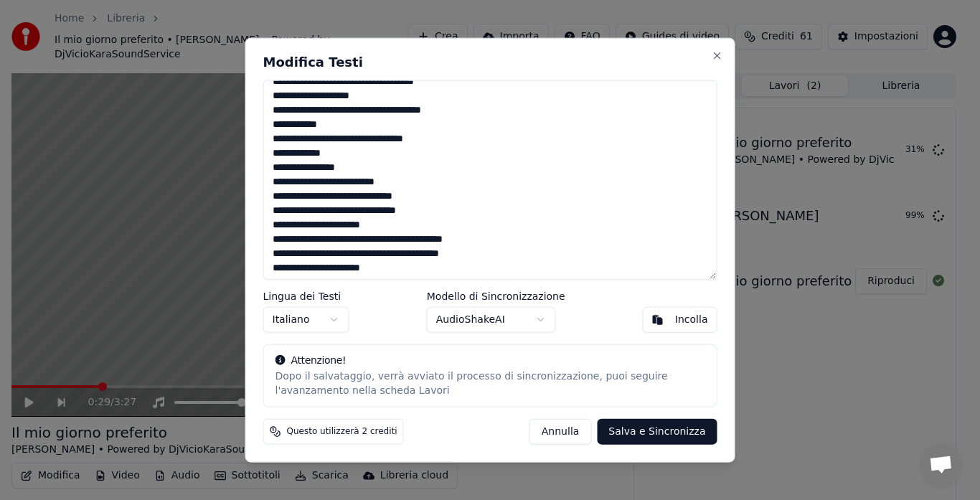
scroll to position [279, 0]
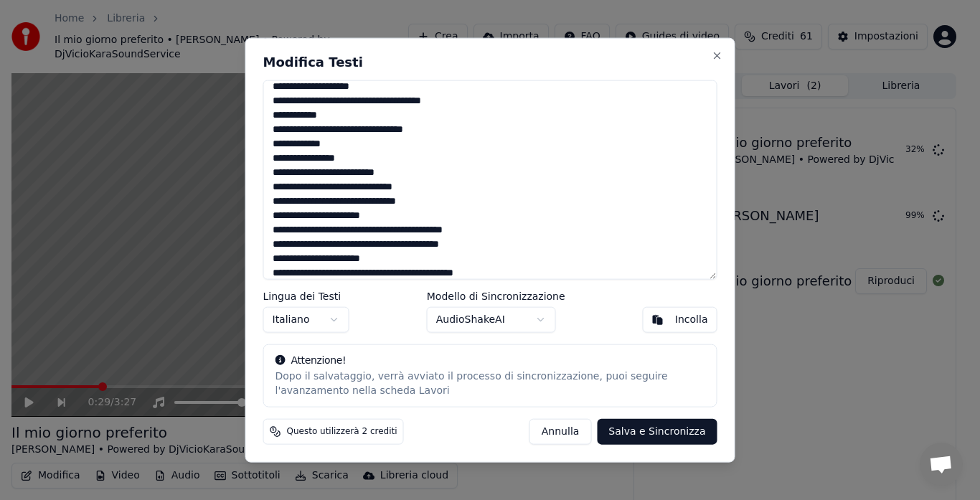
drag, startPoint x: 379, startPoint y: 246, endPoint x: 465, endPoint y: 245, distance: 86.1
click at [465, 245] on textarea at bounding box center [490, 180] width 454 height 200
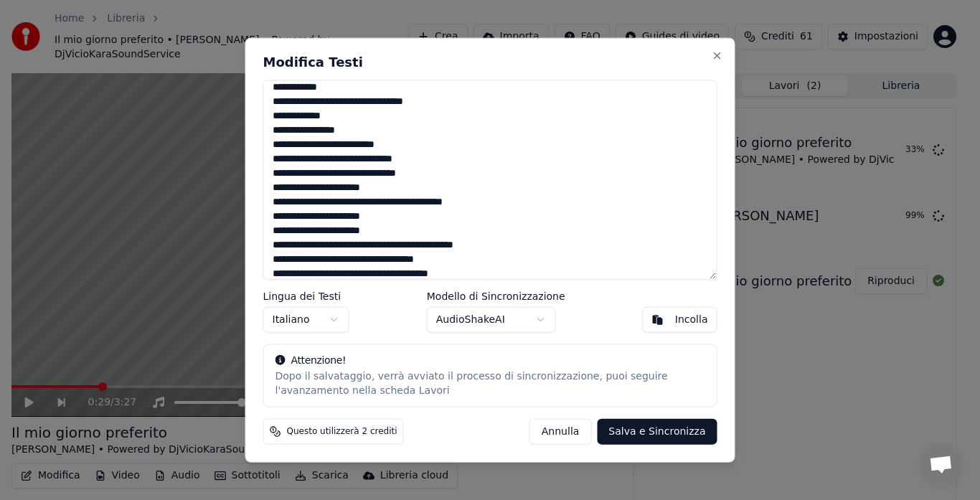
click at [392, 243] on textarea at bounding box center [490, 180] width 454 height 200
drag, startPoint x: 392, startPoint y: 243, endPoint x: 525, endPoint y: 242, distance: 133.4
click at [525, 242] on textarea at bounding box center [490, 180] width 454 height 200
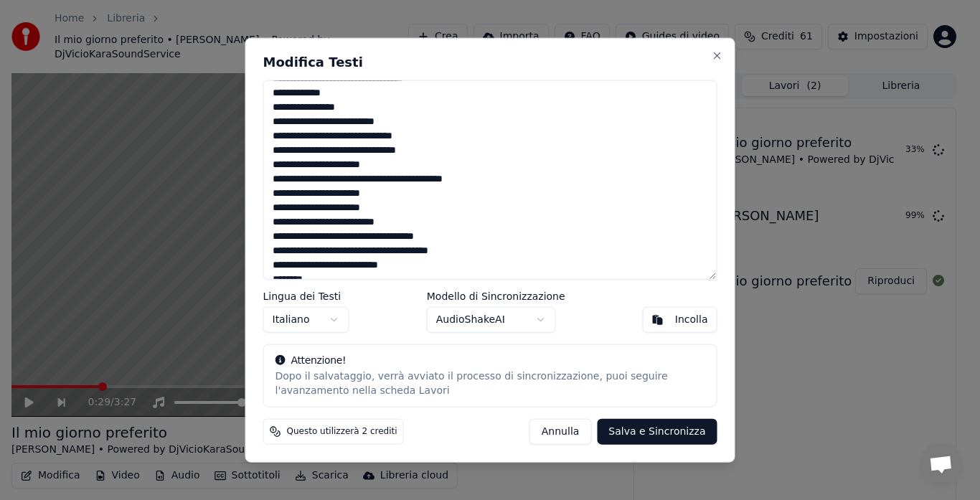
scroll to position [335, 0]
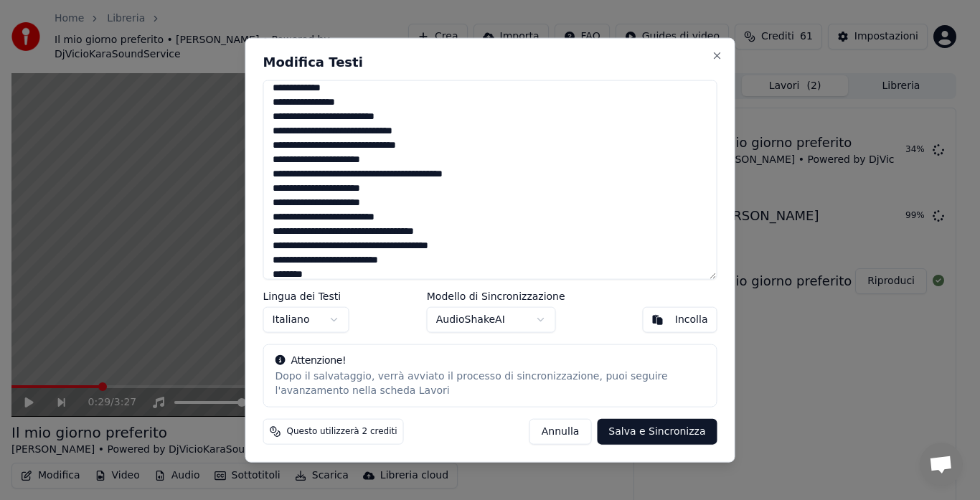
drag, startPoint x: 364, startPoint y: 247, endPoint x: 498, endPoint y: 251, distance: 133.5
click at [498, 251] on textarea at bounding box center [490, 180] width 454 height 200
drag, startPoint x: 306, startPoint y: 260, endPoint x: 460, endPoint y: 264, distance: 154.3
click at [460, 264] on textarea at bounding box center [490, 180] width 454 height 200
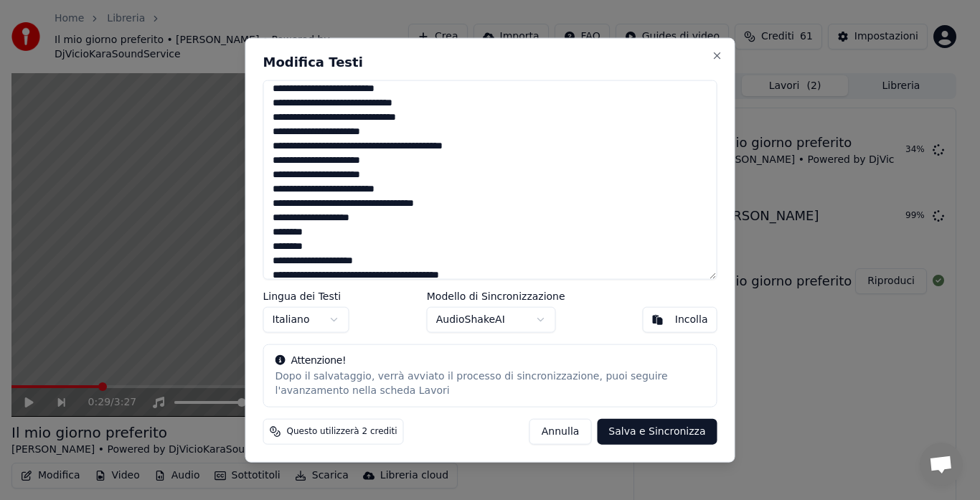
scroll to position [390, 0]
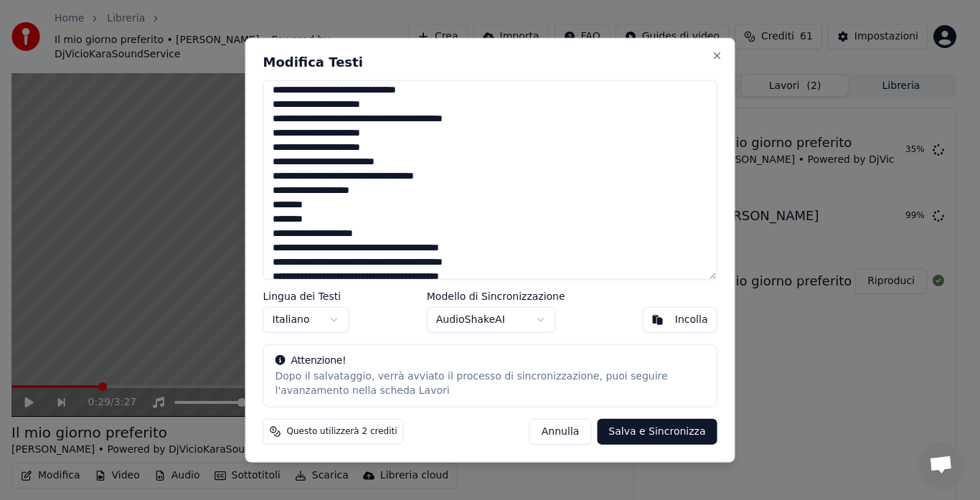
drag, startPoint x: 384, startPoint y: 249, endPoint x: 511, endPoint y: 251, distance: 127.0
click at [510, 249] on textarea at bounding box center [490, 180] width 454 height 200
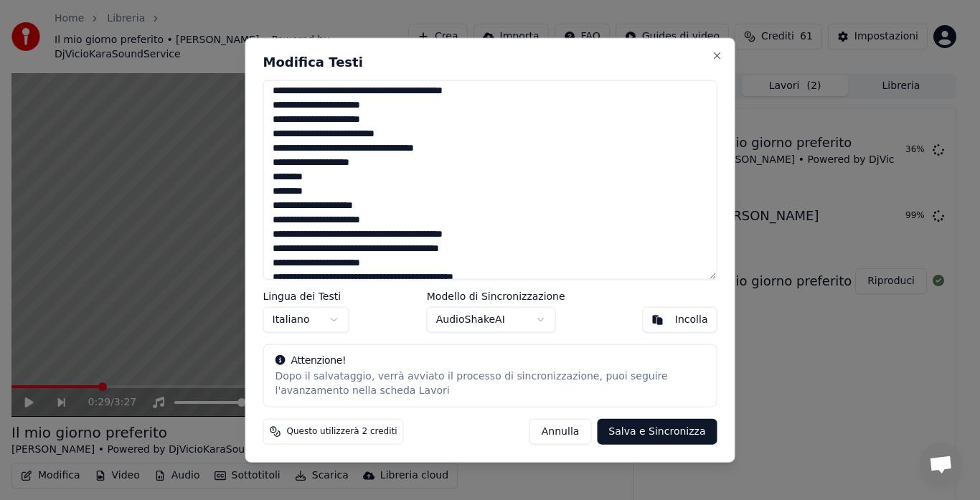
drag, startPoint x: 379, startPoint y: 248, endPoint x: 509, endPoint y: 255, distance: 130.0
click at [508, 255] on textarea at bounding box center [490, 180] width 454 height 200
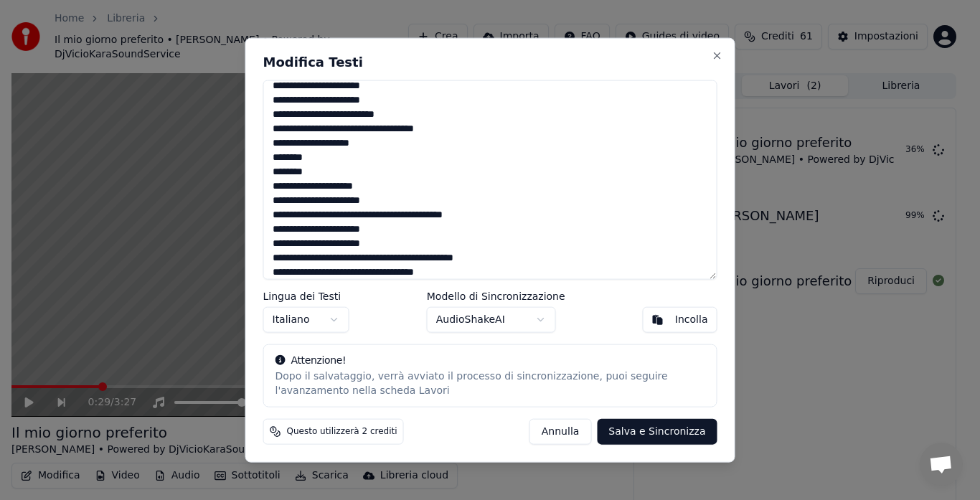
scroll to position [446, 0]
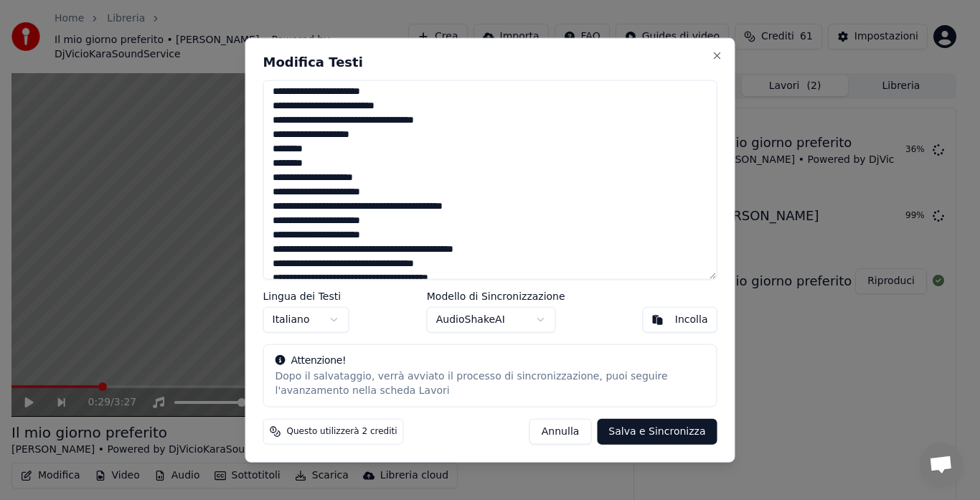
drag, startPoint x: 390, startPoint y: 247, endPoint x: 562, endPoint y: 259, distance: 171.8
click at [547, 252] on textarea at bounding box center [490, 180] width 454 height 200
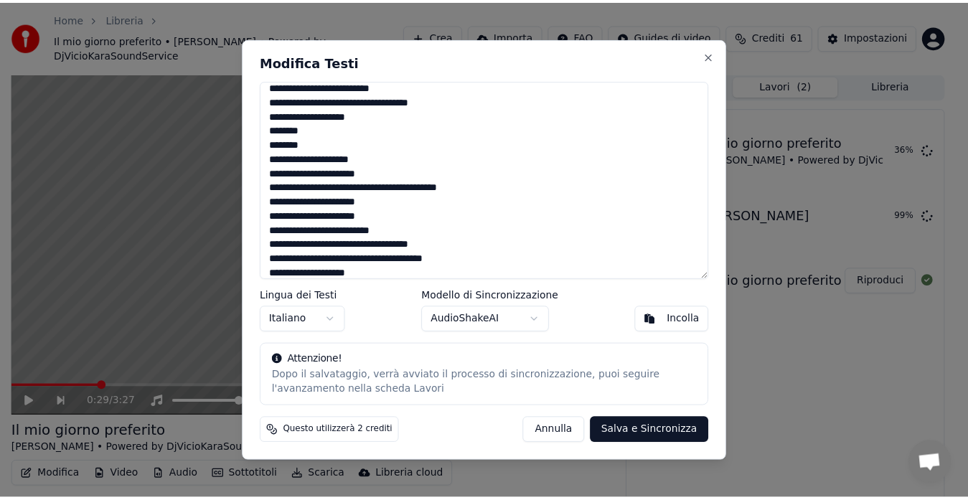
scroll to position [472, 0]
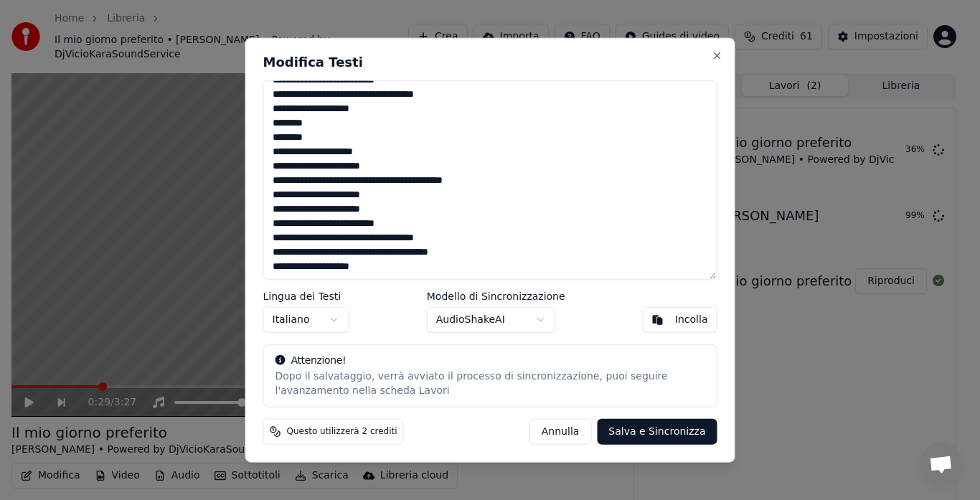
drag, startPoint x: 364, startPoint y: 252, endPoint x: 501, endPoint y: 252, distance: 137.7
click at [501, 252] on textarea at bounding box center [490, 180] width 454 height 200
type textarea "**********"
click at [644, 432] on button "Salva e Sincronizza" at bounding box center [657, 432] width 120 height 26
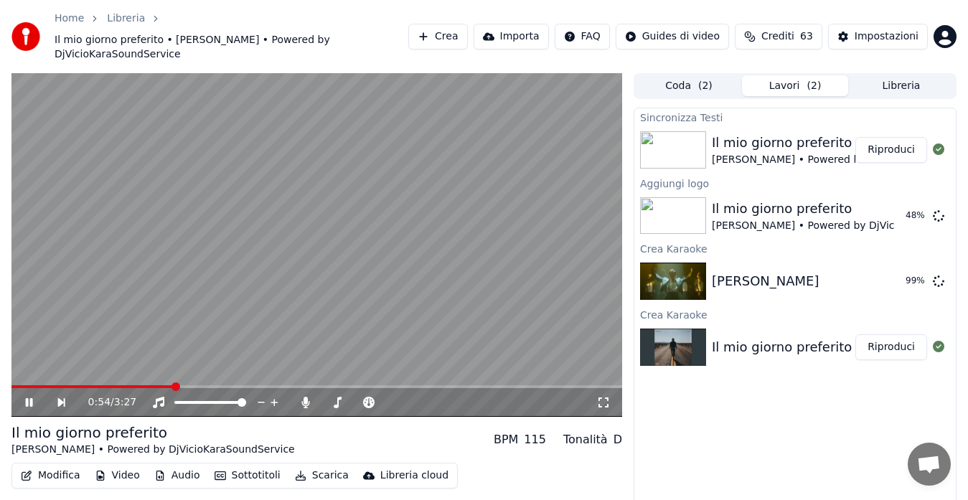
click at [34, 385] on span at bounding box center [92, 386] width 162 height 3
click at [24, 397] on icon at bounding box center [39, 402] width 32 height 11
click at [302, 397] on icon at bounding box center [305, 402] width 14 height 11
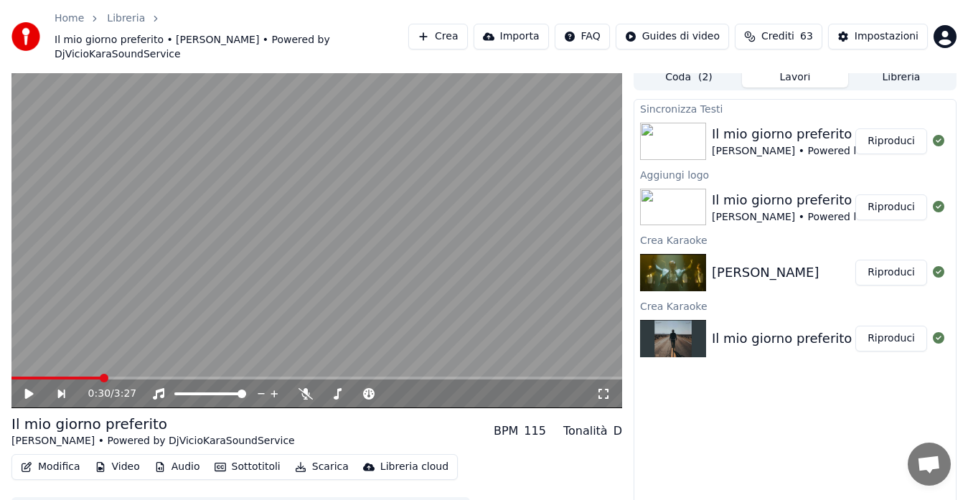
scroll to position [0, 0]
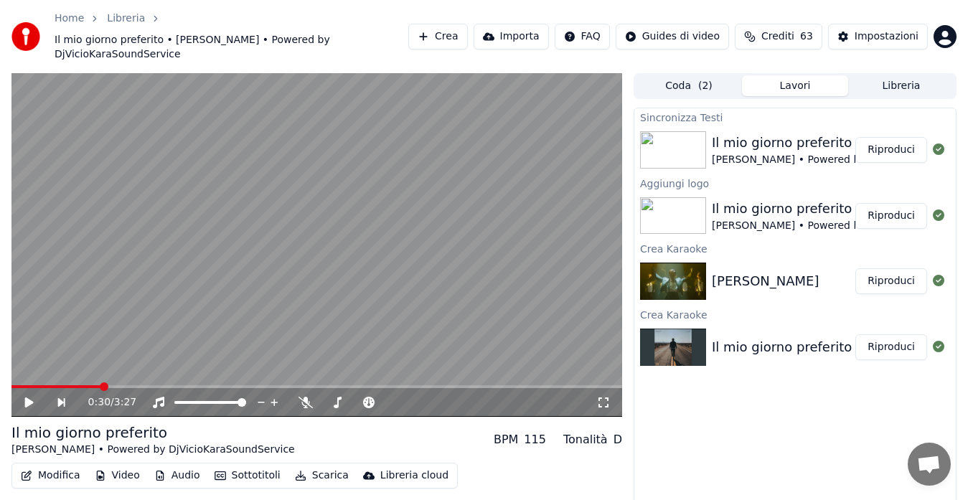
click at [899, 146] on button "Riproduci" at bounding box center [891, 150] width 72 height 26
click at [890, 203] on button "Riproduci" at bounding box center [891, 216] width 72 height 26
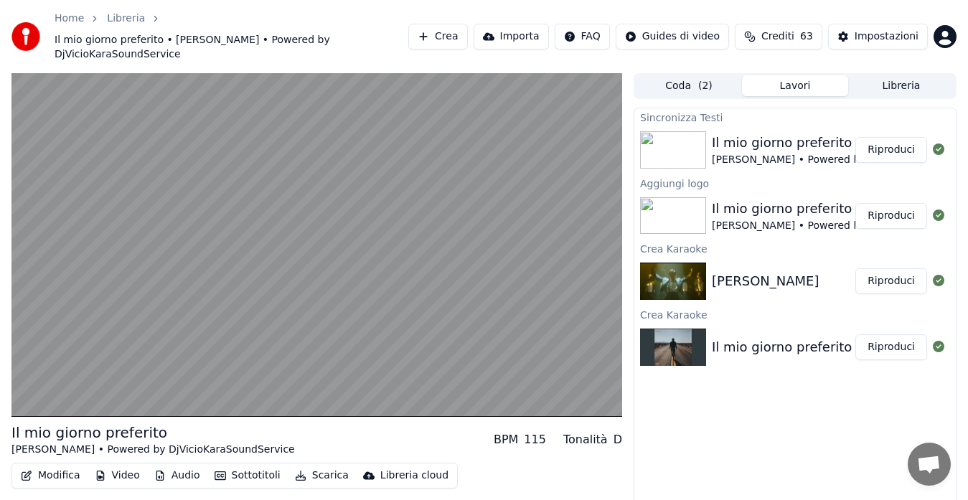
click at [903, 137] on button "Riproduci" at bounding box center [891, 150] width 72 height 26
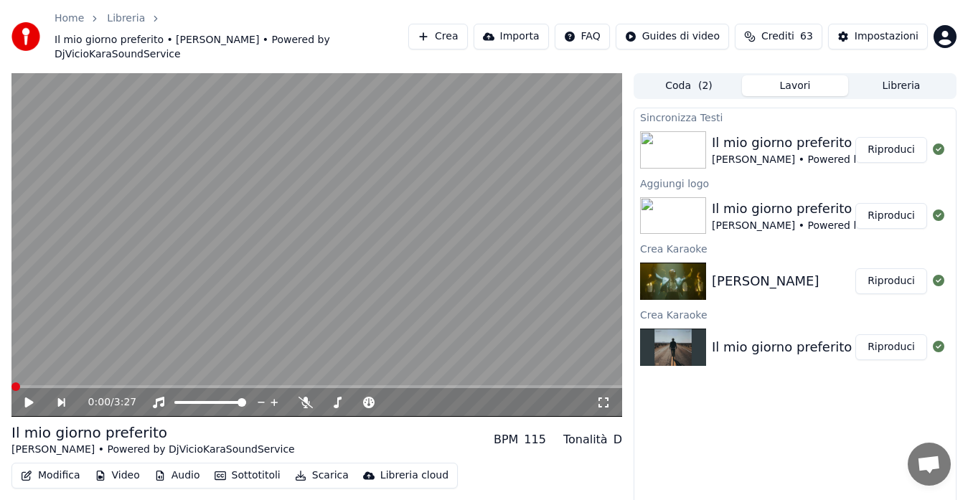
click at [34, 397] on icon at bounding box center [39, 402] width 32 height 11
click at [306, 397] on icon at bounding box center [305, 402] width 14 height 11
click at [306, 397] on icon at bounding box center [305, 402] width 8 height 11
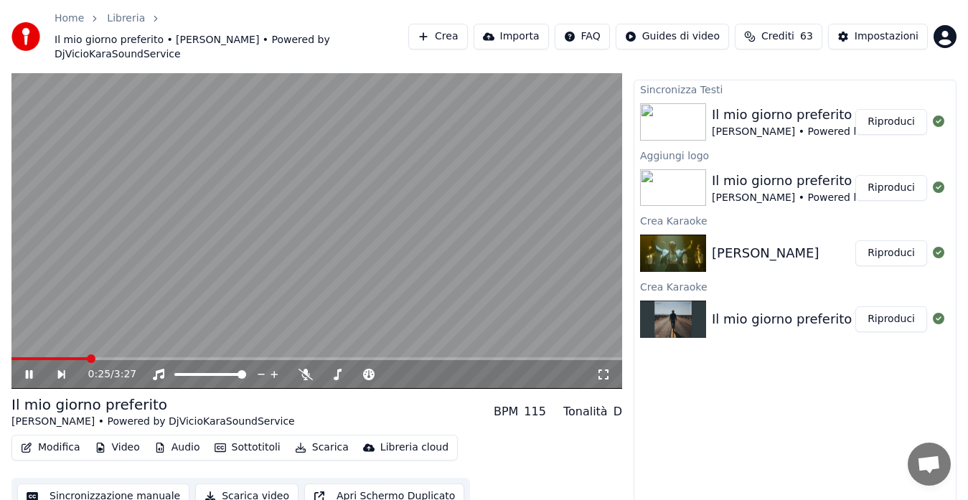
scroll to position [29, 0]
click at [318, 437] on button "Scarica" at bounding box center [321, 447] width 65 height 20
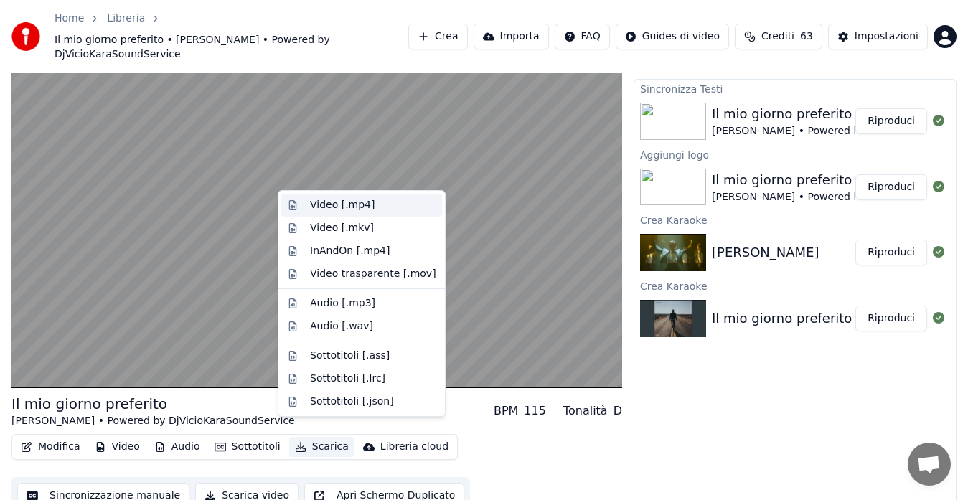
click at [344, 197] on div "Video [.mp4]" at bounding box center [361, 205] width 161 height 23
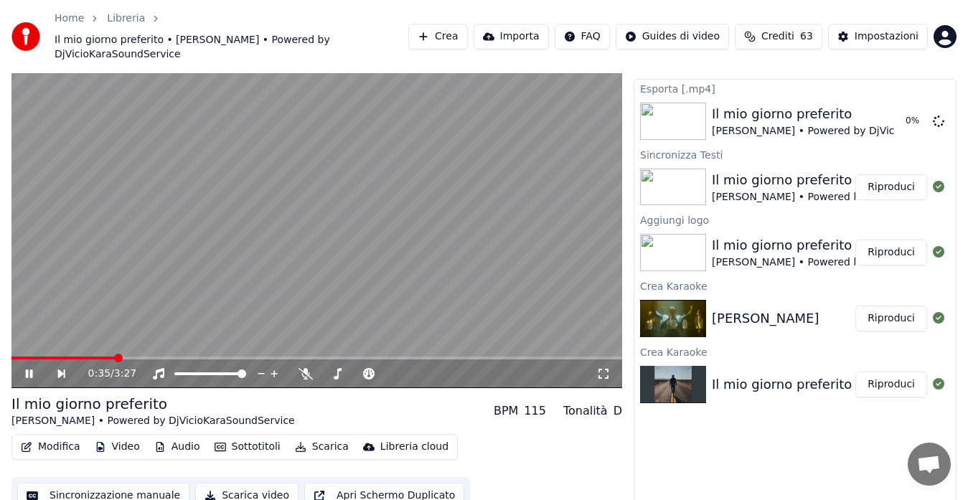
click at [886, 311] on button "Riproduci" at bounding box center [891, 319] width 72 height 26
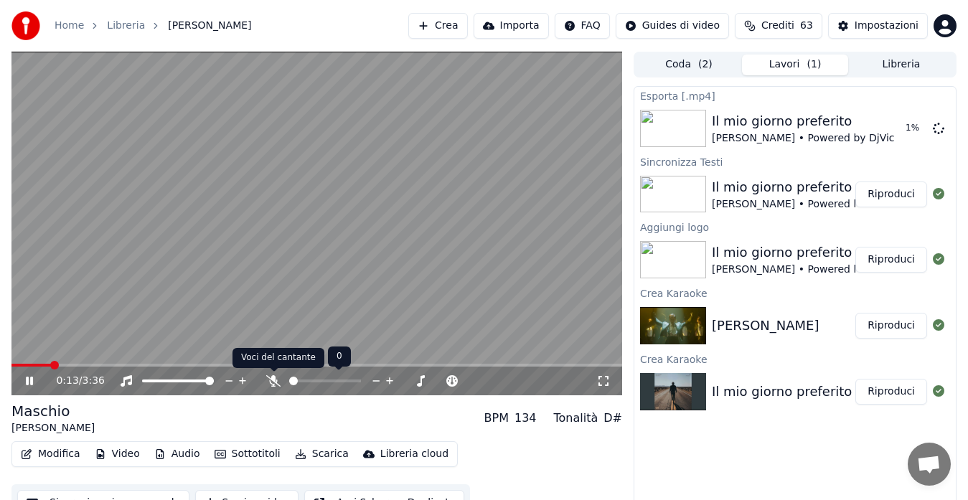
click at [270, 382] on icon at bounding box center [273, 380] width 14 height 11
click at [49, 455] on button "Modifica" at bounding box center [50, 454] width 71 height 20
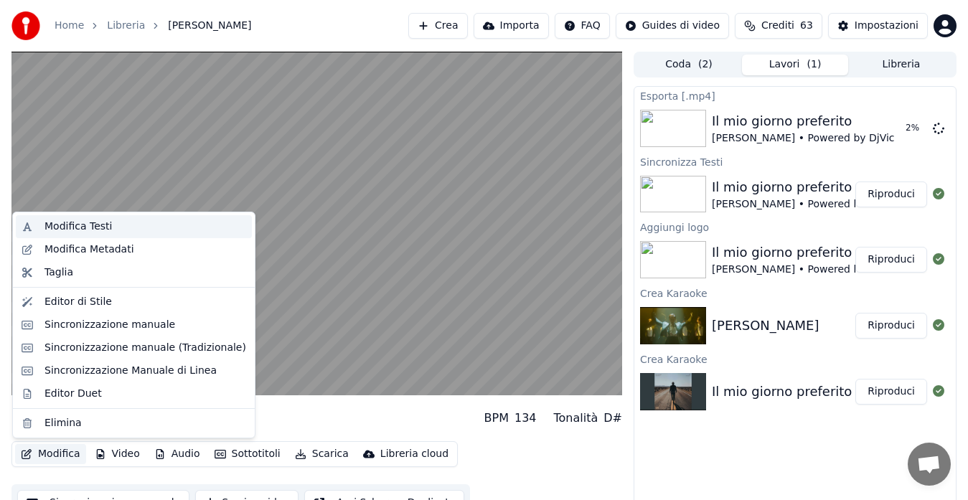
click at [81, 229] on div "Modifica Testi" at bounding box center [77, 226] width 67 height 14
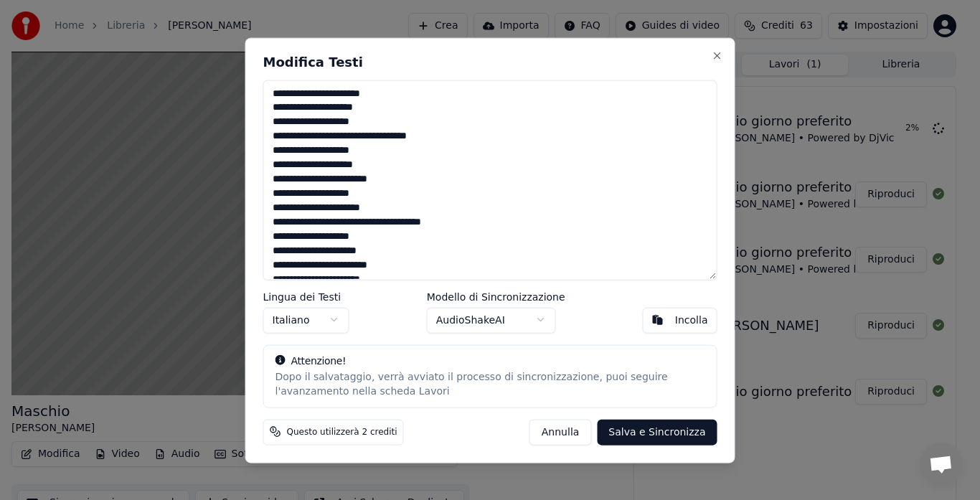
click at [574, 435] on button "Annulla" at bounding box center [560, 432] width 62 height 26
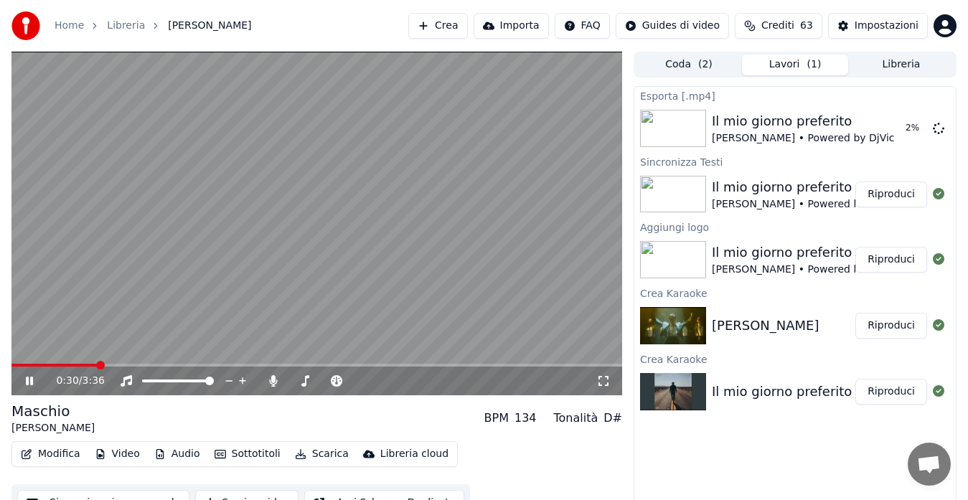
click at [61, 451] on button "Modifica" at bounding box center [50, 454] width 71 height 20
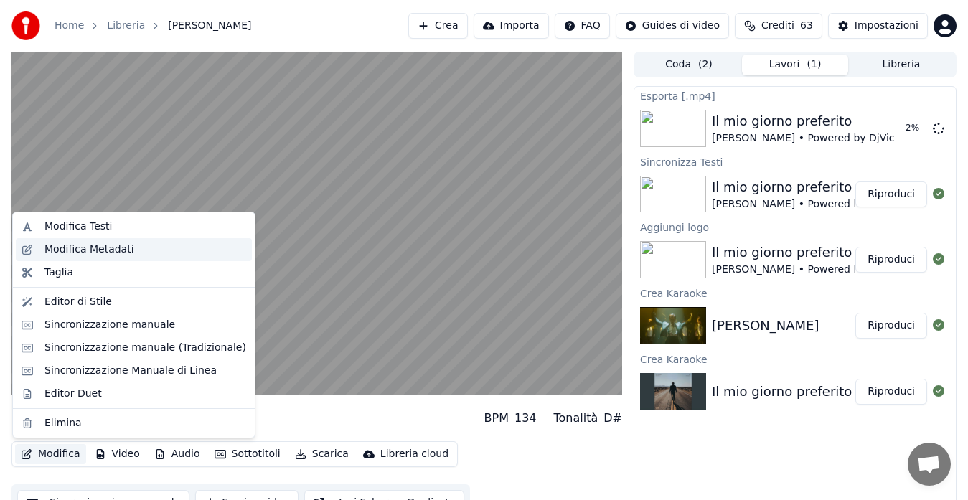
click at [96, 252] on div "Modifica Metadati" at bounding box center [89, 249] width 90 height 14
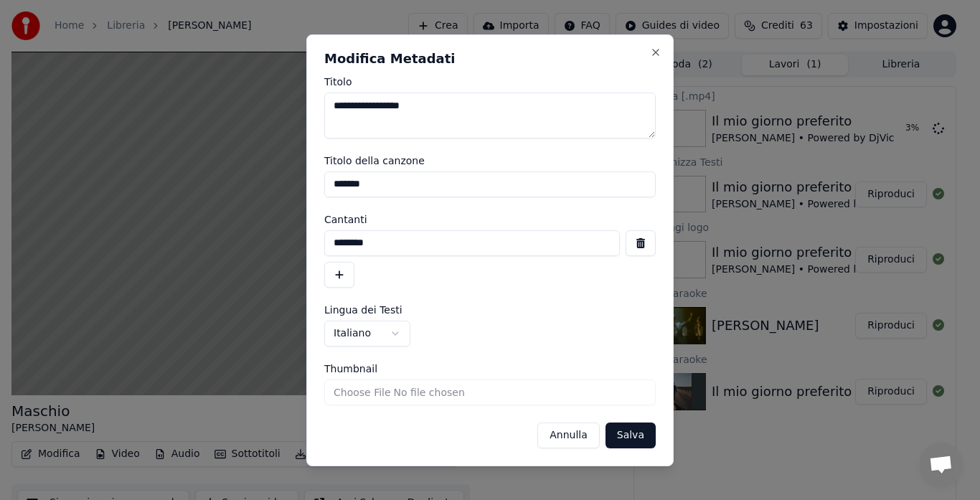
drag, startPoint x: 381, startPoint y: 108, endPoint x: 304, endPoint y: 98, distance: 77.3
click at [304, 98] on body "**********" at bounding box center [484, 250] width 968 height 500
type textarea "*******"
click at [342, 272] on button "button" at bounding box center [339, 275] width 30 height 26
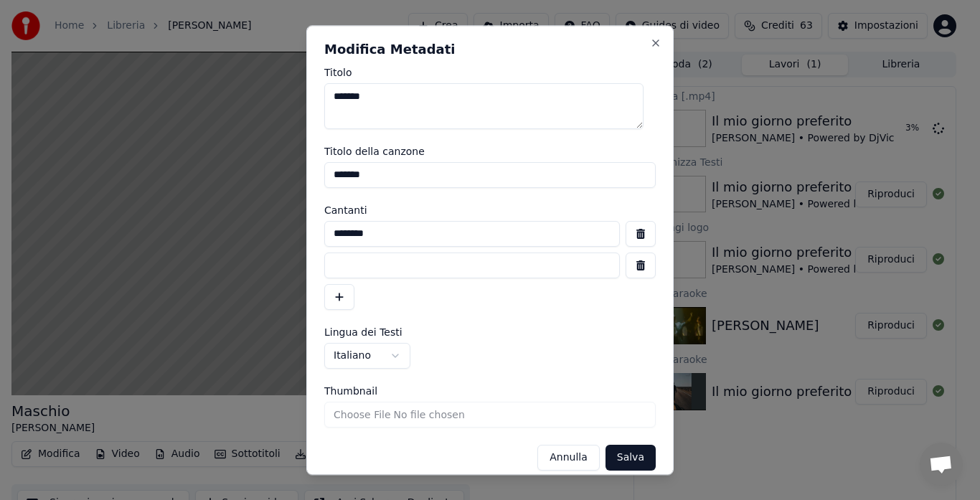
click at [372, 265] on input at bounding box center [471, 265] width 295 height 26
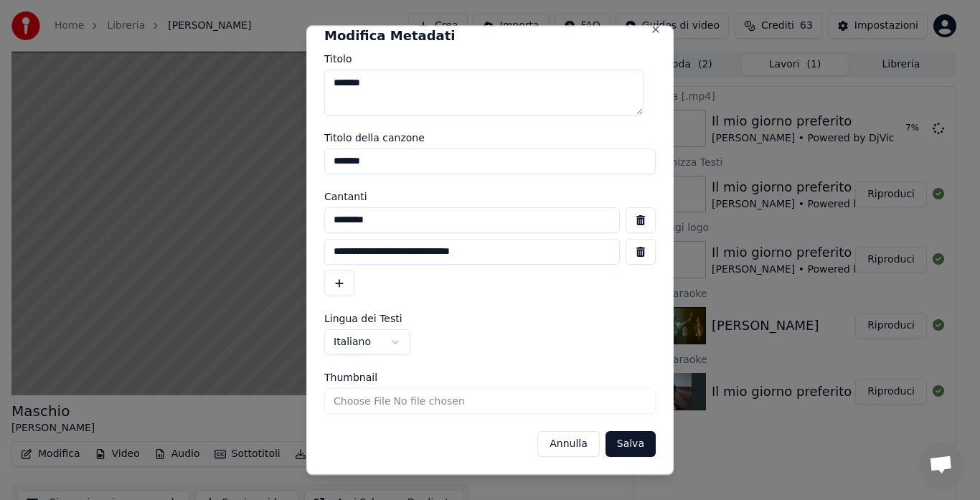
type input "**********"
click at [610, 445] on button "Salva" at bounding box center [630, 444] width 50 height 26
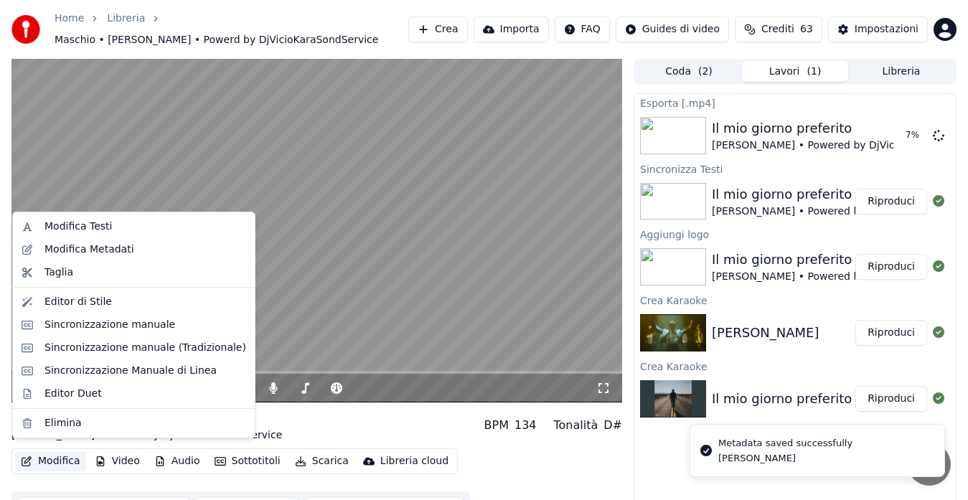
click at [45, 453] on button "Modifica" at bounding box center [50, 461] width 71 height 20
click at [72, 301] on div "Editor di Stile" at bounding box center [77, 302] width 67 height 14
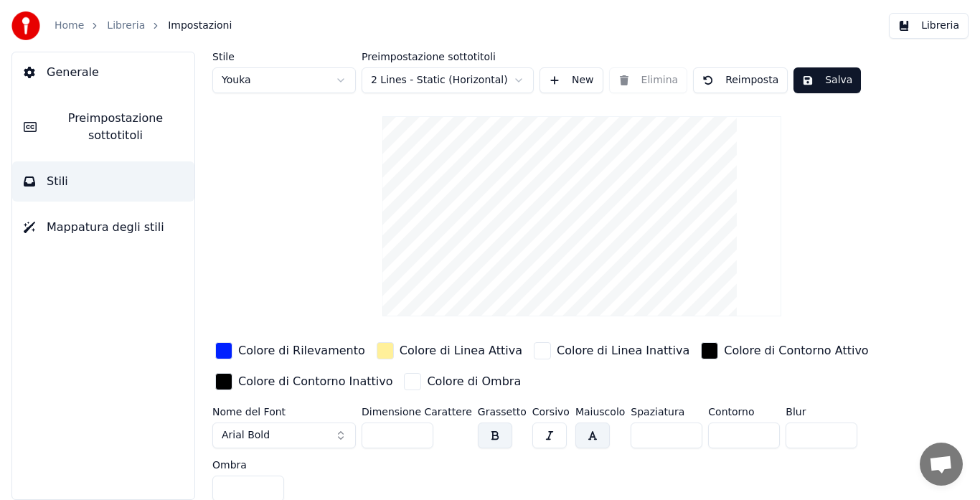
click at [226, 349] on div "button" at bounding box center [223, 350] width 17 height 17
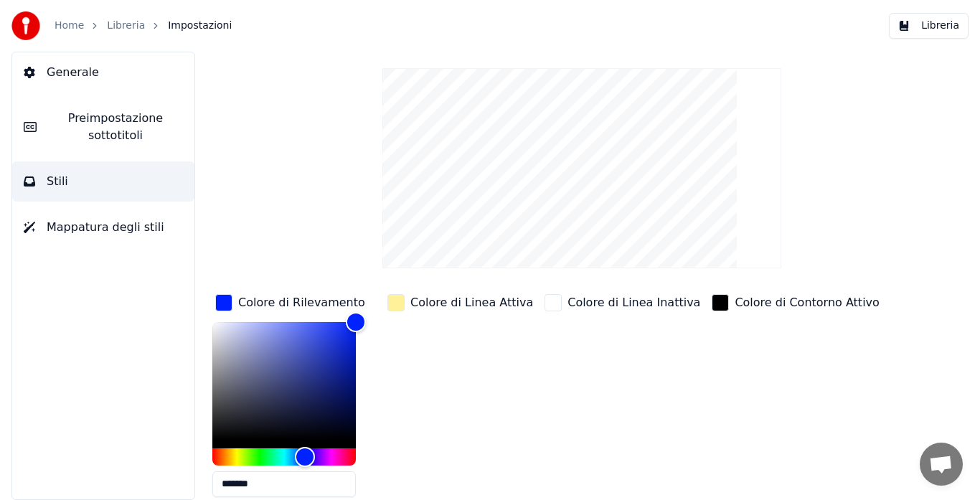
scroll to position [56, 0]
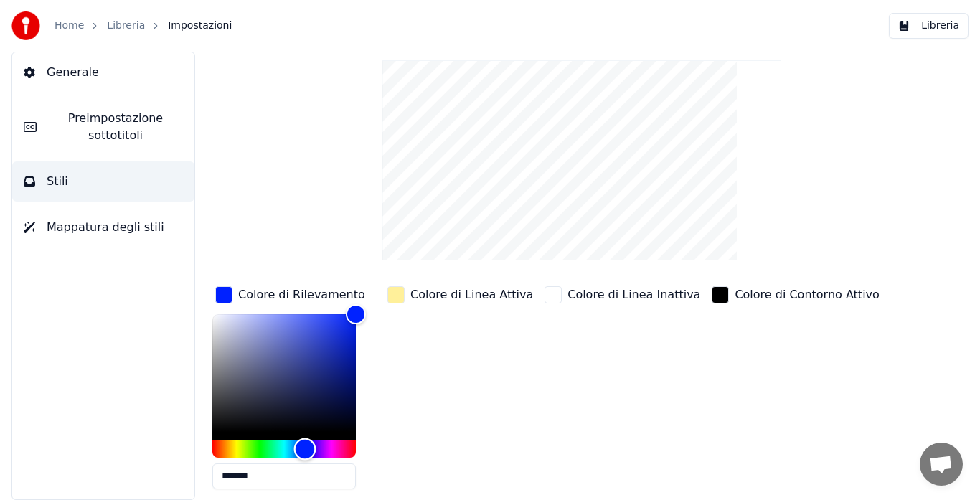
click at [336, 444] on div "Hue" at bounding box center [283, 448] width 143 height 17
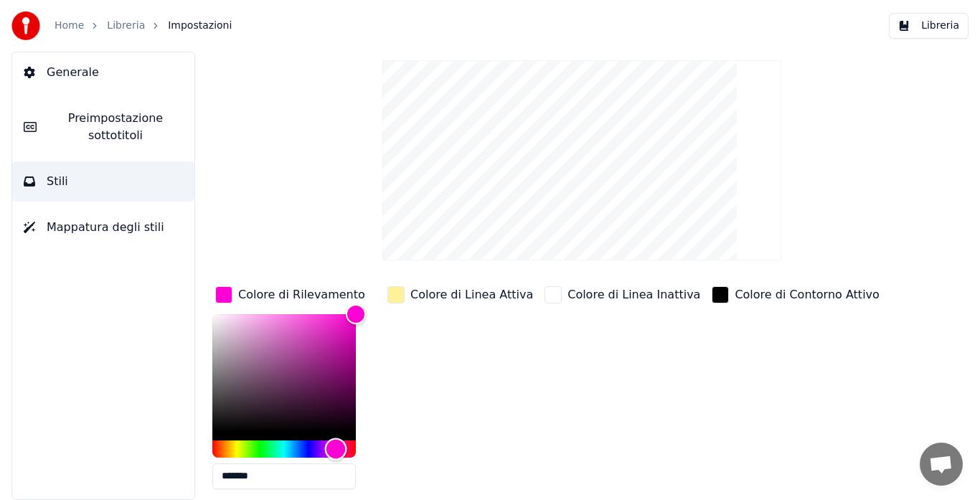
type input "*******"
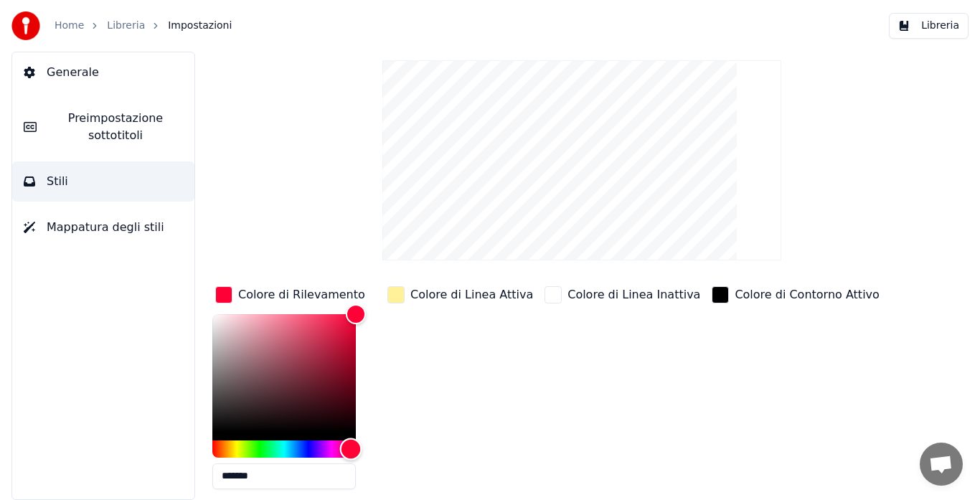
click at [351, 446] on div "Hue" at bounding box center [283, 448] width 143 height 17
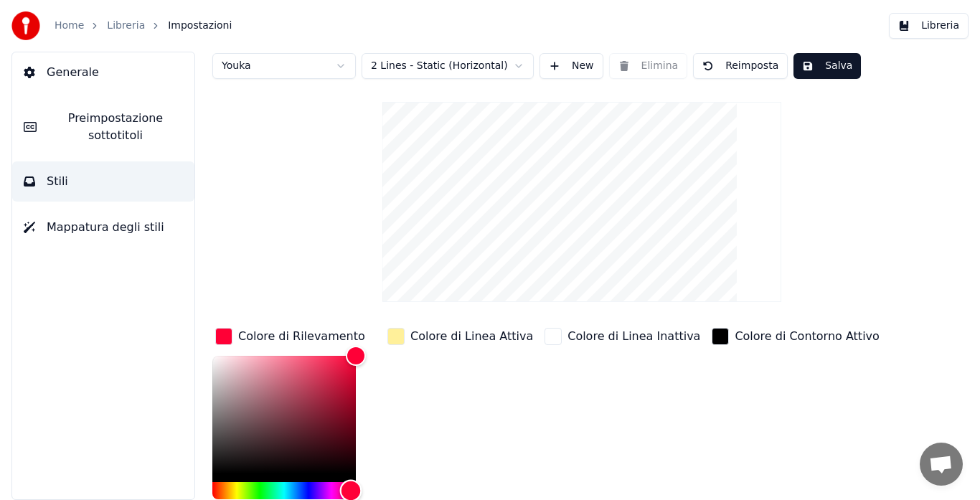
scroll to position [0, 0]
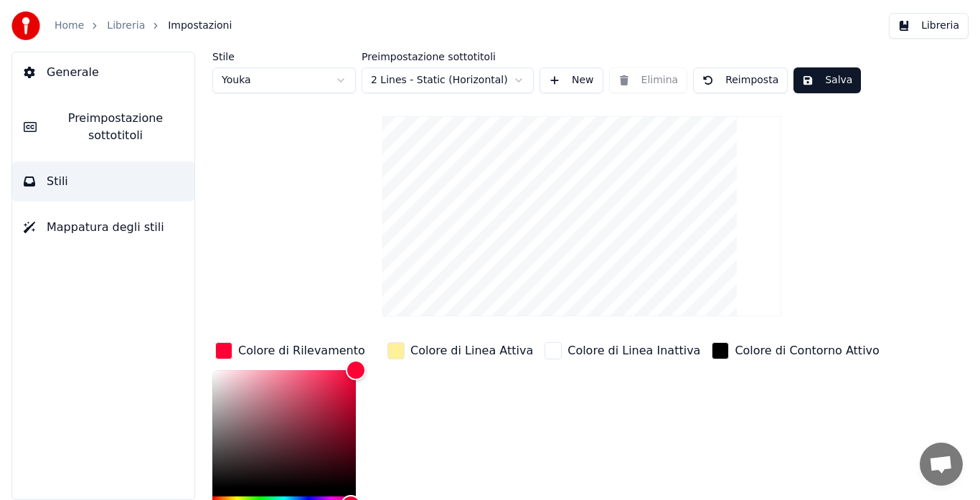
click at [823, 79] on button "Salva" at bounding box center [826, 80] width 67 height 26
click at [93, 225] on span "Mappatura degli stili" at bounding box center [106, 227] width 118 height 17
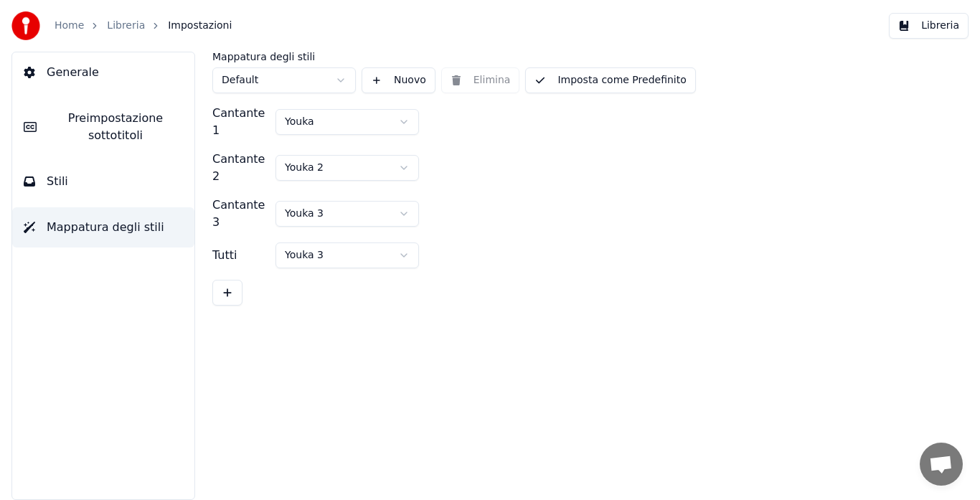
click at [939, 22] on button "Libreria" at bounding box center [929, 26] width 80 height 26
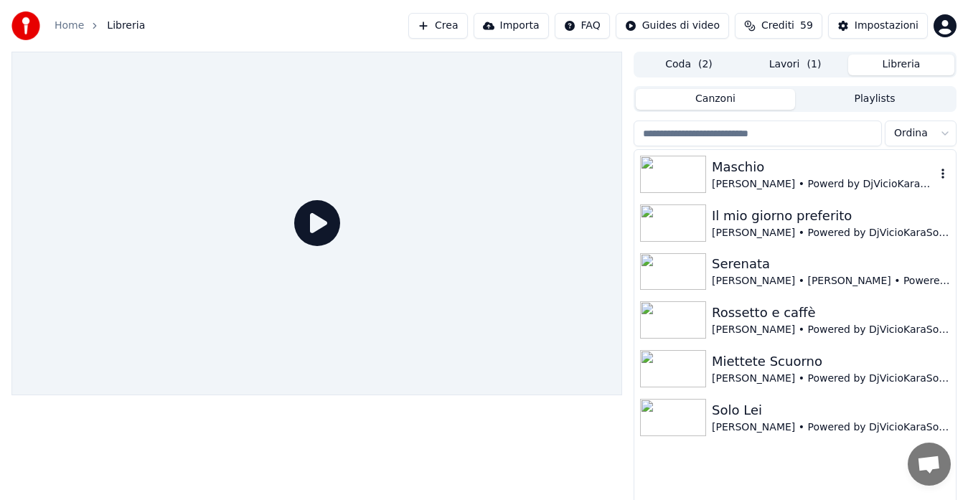
click at [673, 174] on img at bounding box center [673, 174] width 66 height 37
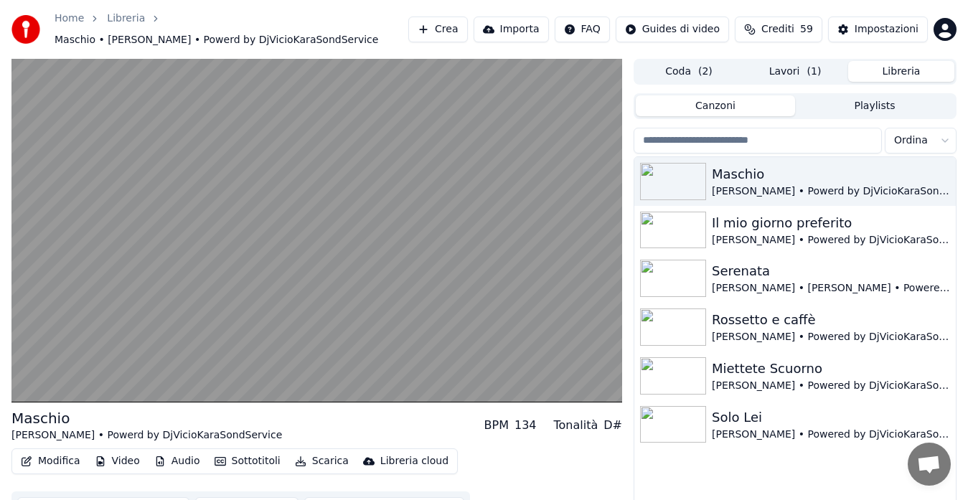
click at [47, 455] on button "Modifica" at bounding box center [50, 461] width 71 height 20
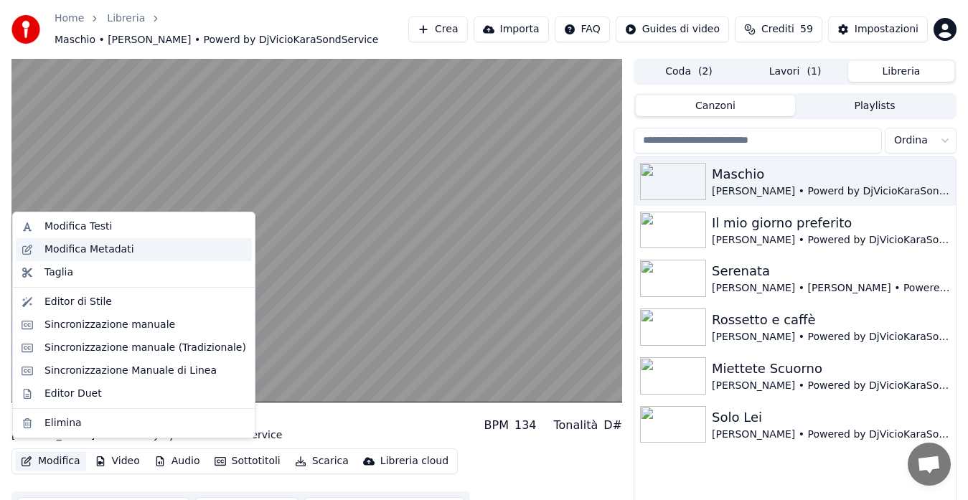
click at [90, 255] on div "Modifica Metadati" at bounding box center [89, 249] width 90 height 14
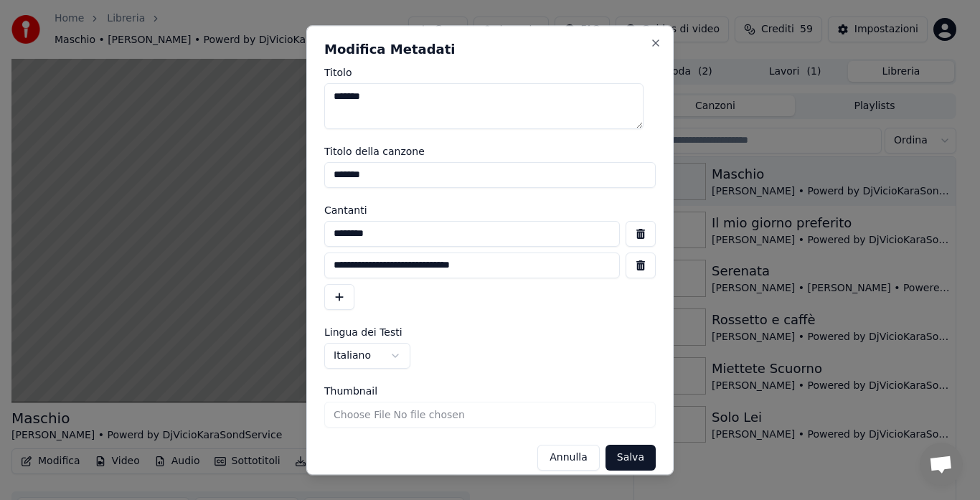
click at [445, 264] on input "**********" at bounding box center [471, 265] width 295 height 26
type input "**********"
click at [608, 452] on button "Salva" at bounding box center [630, 458] width 50 height 26
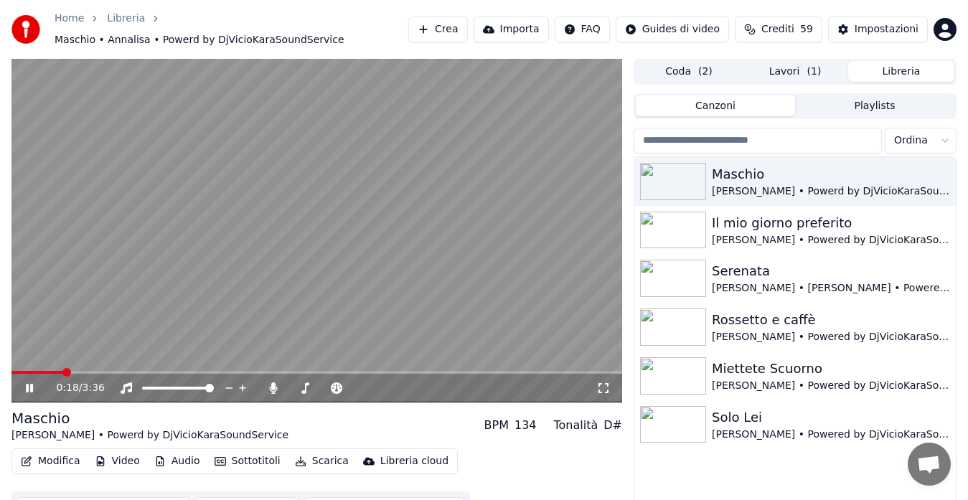
click at [114, 455] on button "Video" at bounding box center [117, 461] width 57 height 20
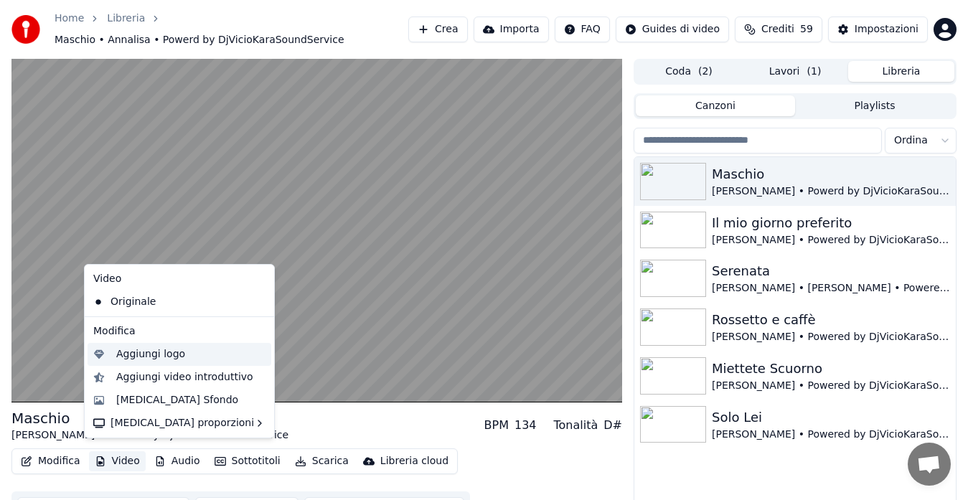
click at [179, 356] on div "Aggiungi logo" at bounding box center [150, 354] width 69 height 14
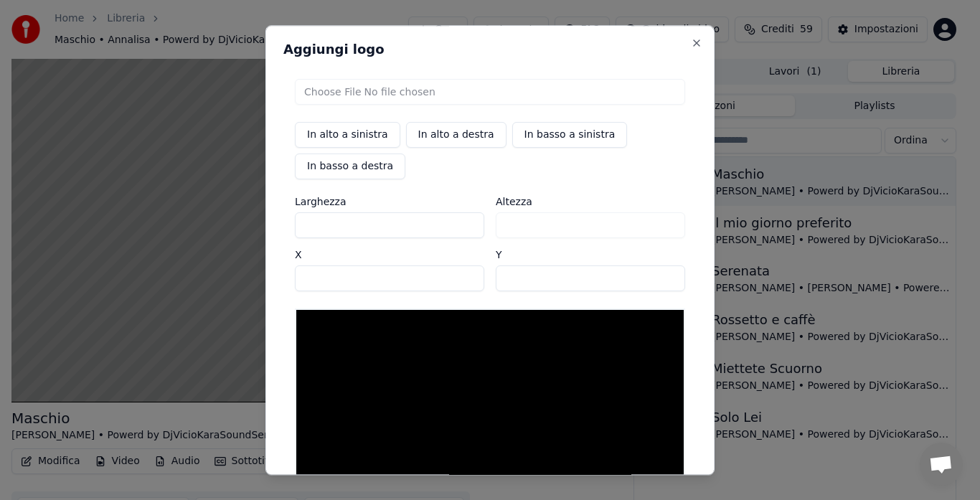
click at [360, 93] on input "file" at bounding box center [490, 92] width 390 height 26
type input "**********"
click at [385, 161] on button "In basso a destra" at bounding box center [350, 166] width 110 height 26
type input "****"
type input "***"
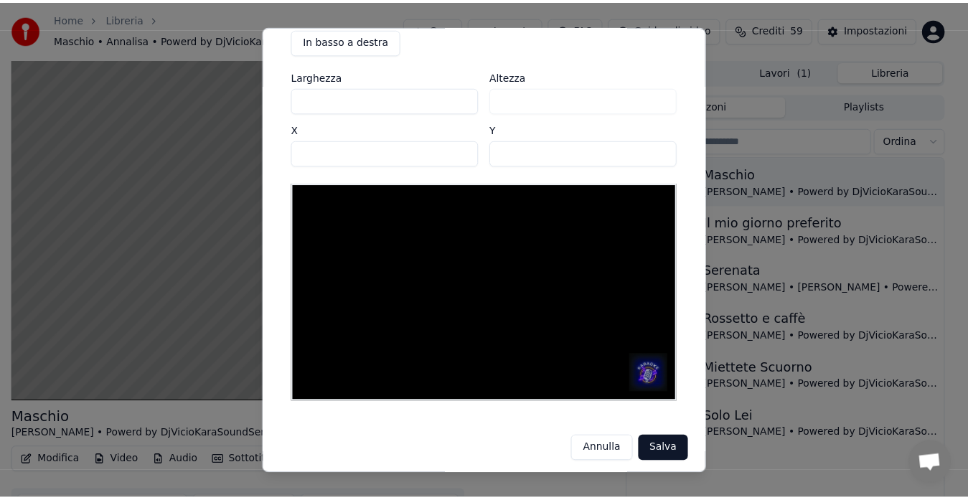
scroll to position [131, 0]
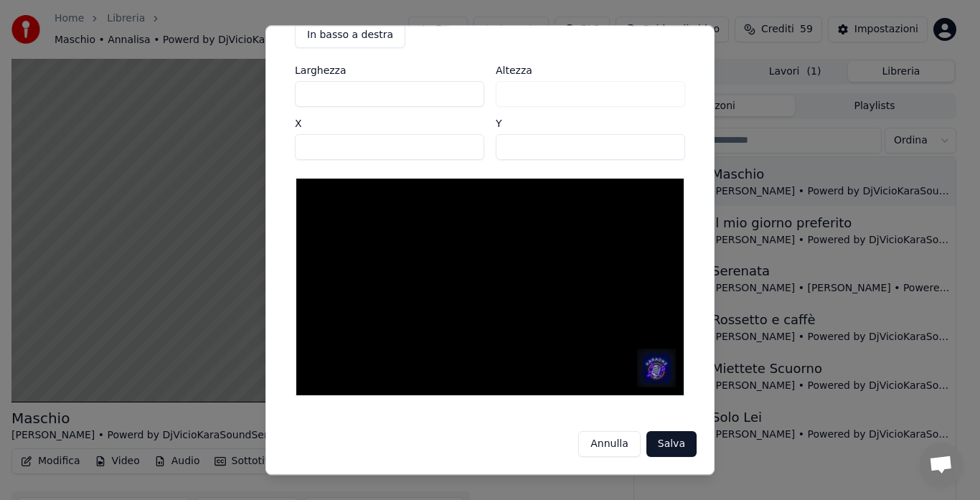
click at [664, 442] on button "Salva" at bounding box center [671, 444] width 50 height 26
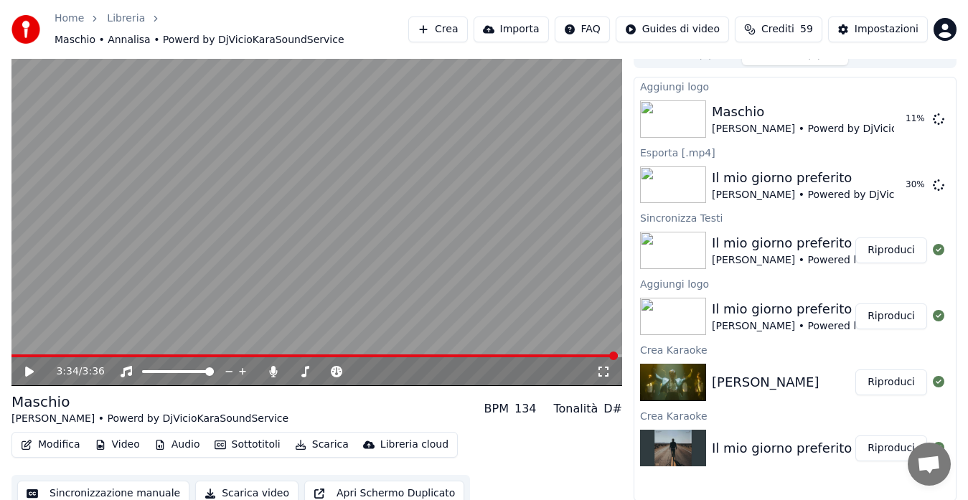
scroll to position [22, 0]
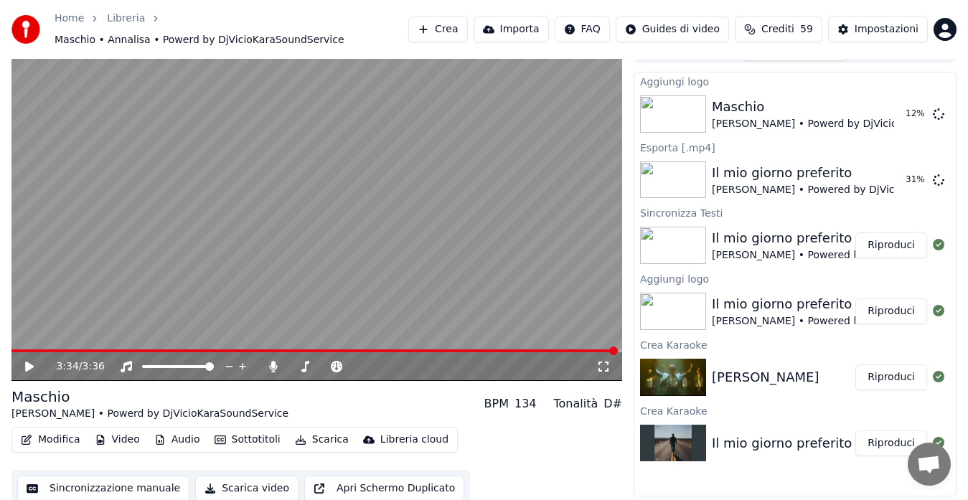
click at [236, 431] on button "Sottotitoli" at bounding box center [247, 440] width 77 height 20
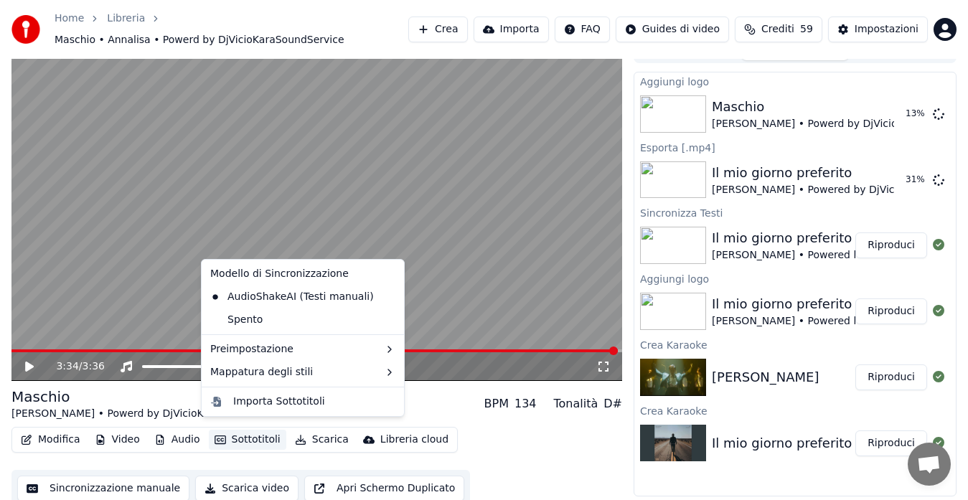
click at [230, 479] on button "Scarica video" at bounding box center [246, 489] width 103 height 26
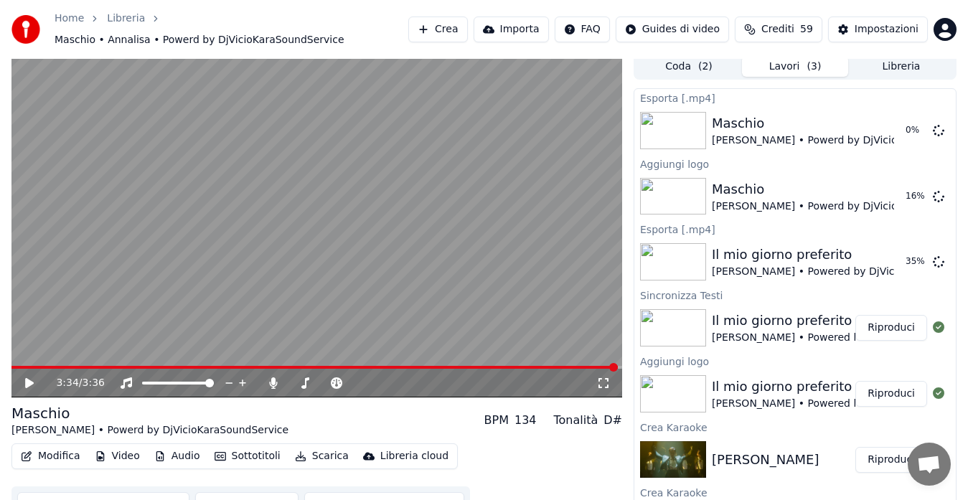
scroll to position [0, 0]
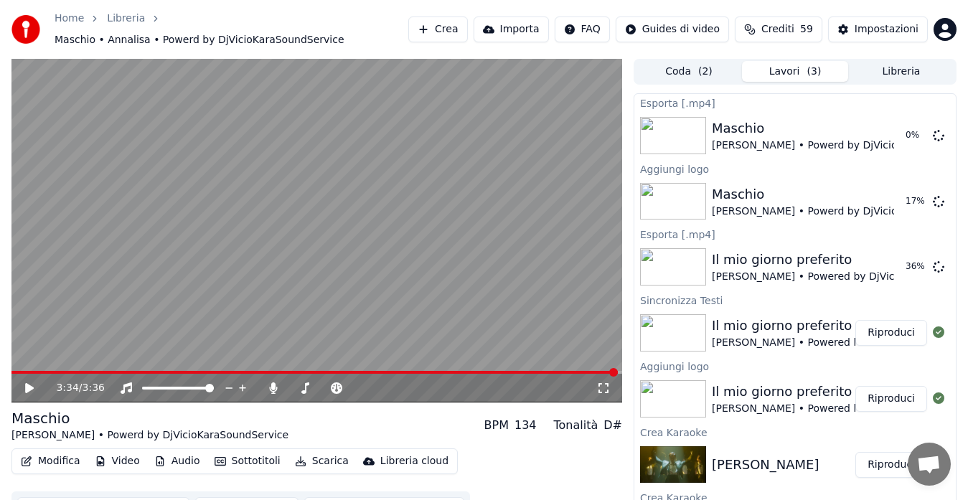
click at [678, 66] on button "Coda ( 2 )" at bounding box center [688, 71] width 106 height 21
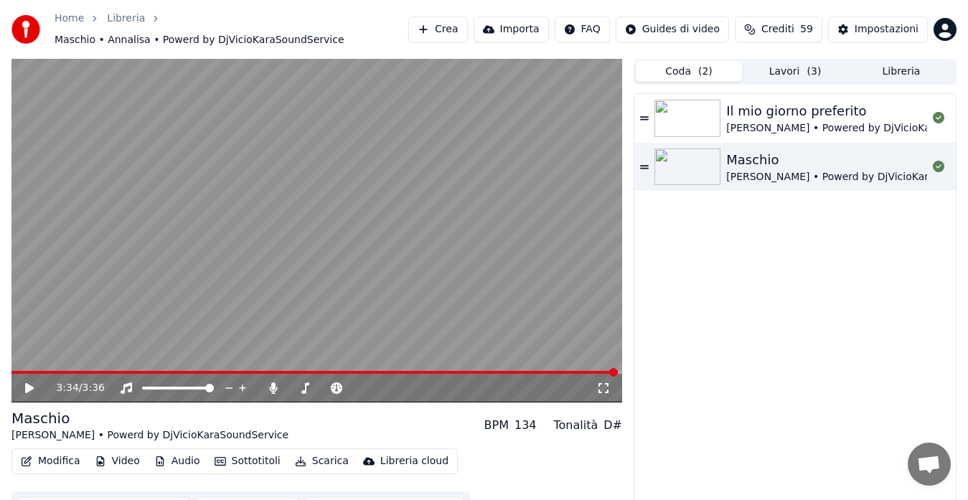
click at [779, 63] on button "Lavori ( 3 )" at bounding box center [795, 71] width 106 height 21
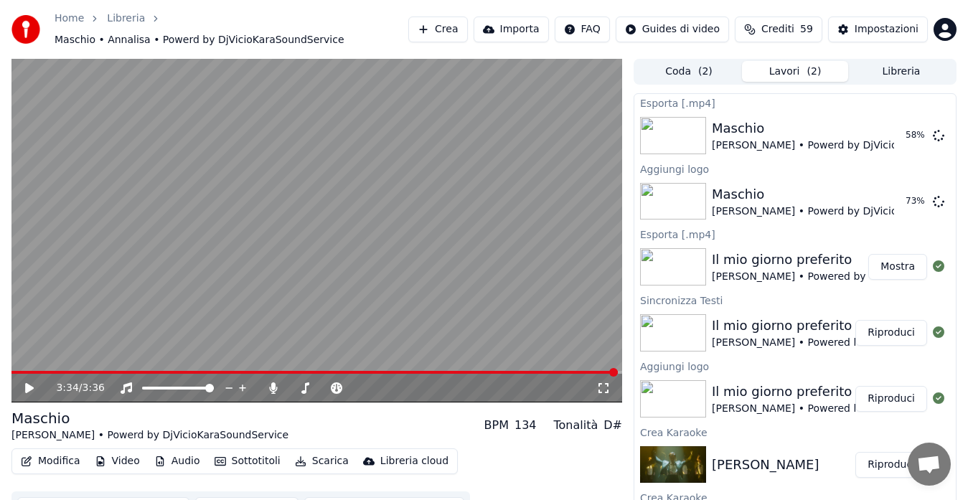
click at [899, 262] on button "Mostra" at bounding box center [897, 267] width 59 height 26
click at [882, 189] on button "Riproduci" at bounding box center [891, 202] width 72 height 26
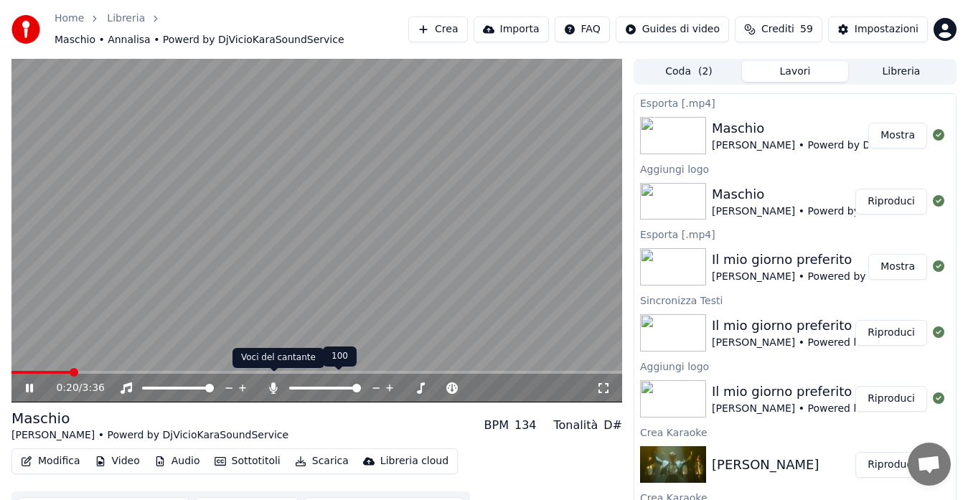
click at [270, 382] on icon at bounding box center [274, 387] width 8 height 11
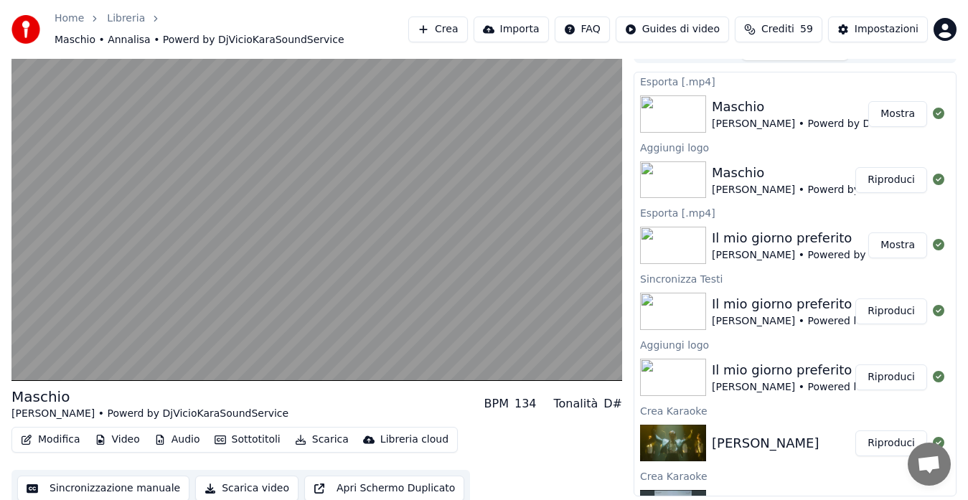
click at [245, 481] on button "Scarica video" at bounding box center [246, 489] width 103 height 26
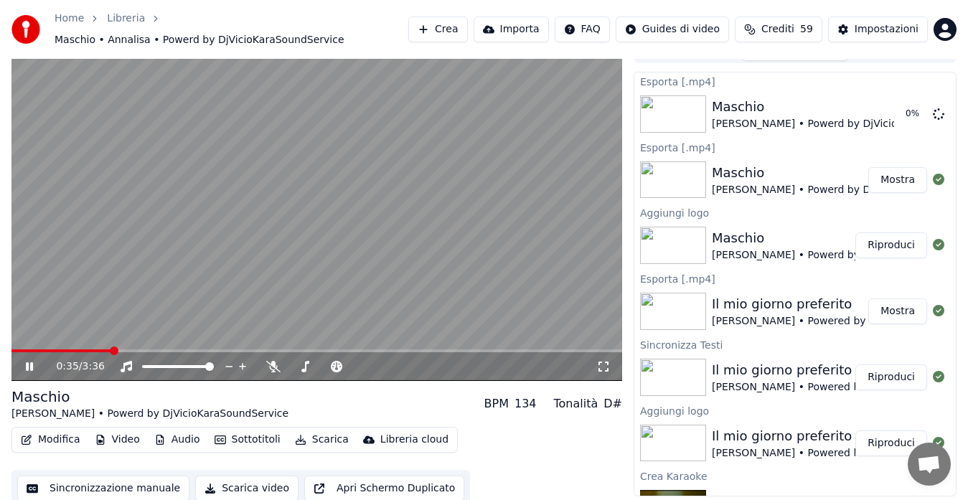
click at [883, 305] on button "Mostra" at bounding box center [897, 311] width 59 height 26
click at [370, 201] on video at bounding box center [316, 209] width 610 height 344
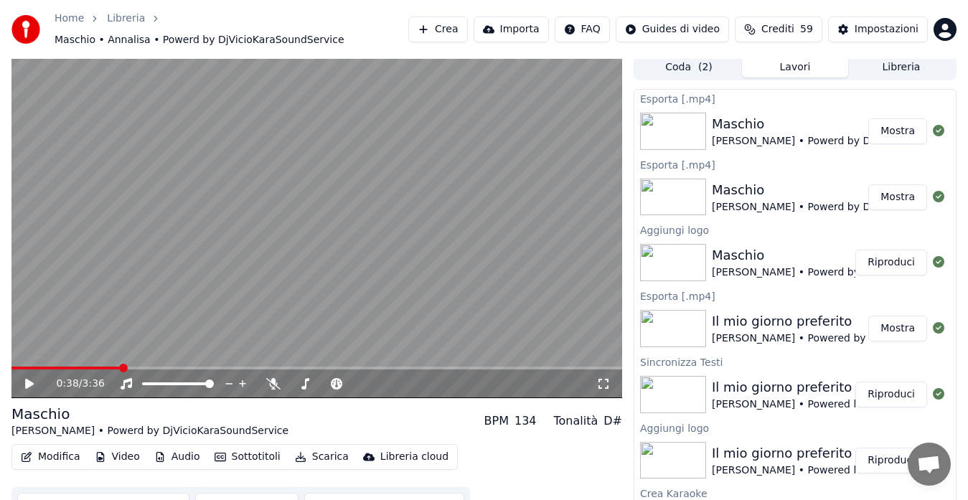
scroll to position [0, 0]
